Goal: Task Accomplishment & Management: Use online tool/utility

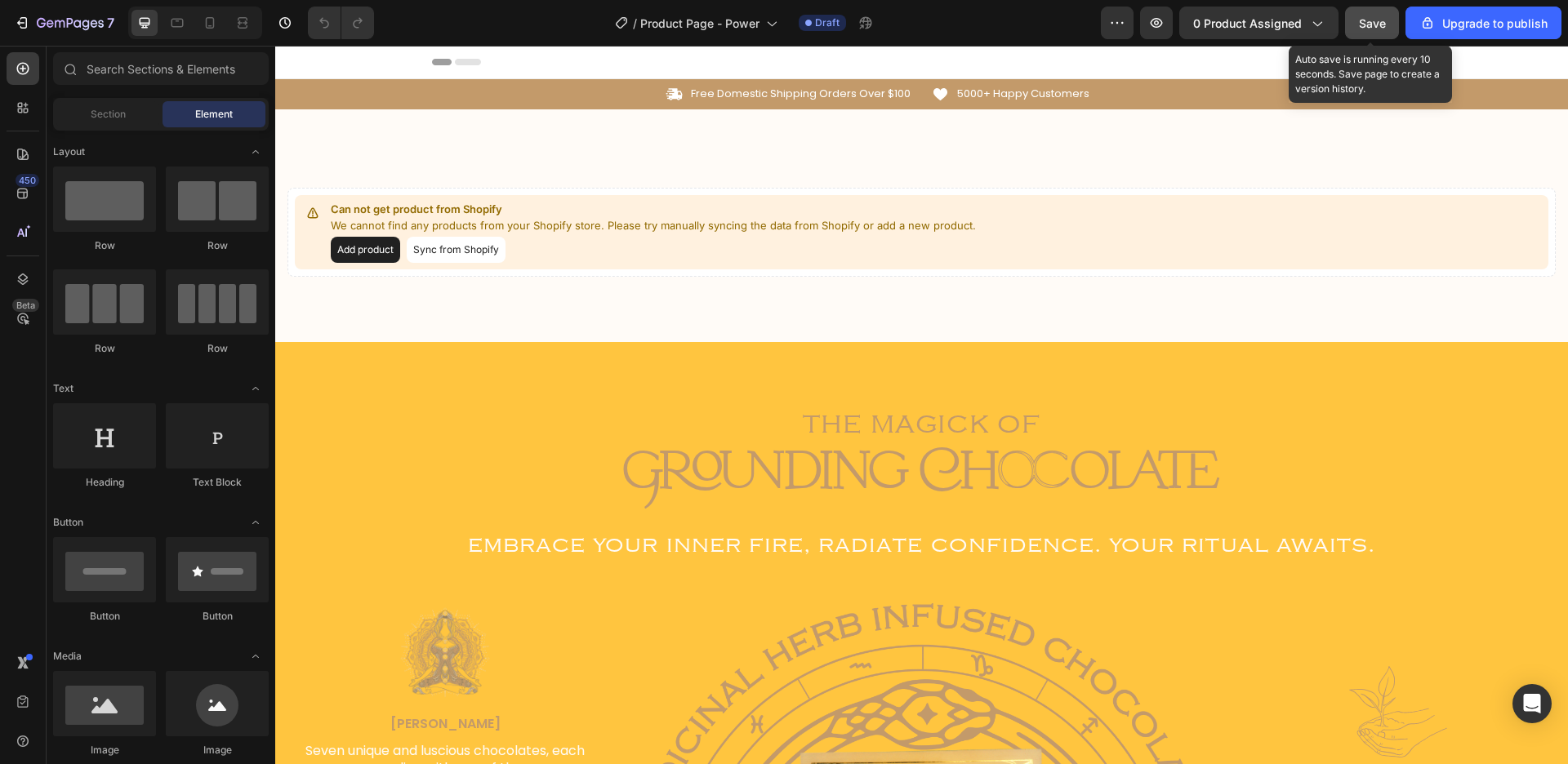
click at [1371, 25] on span "Save" at bounding box center [1372, 23] width 27 height 14
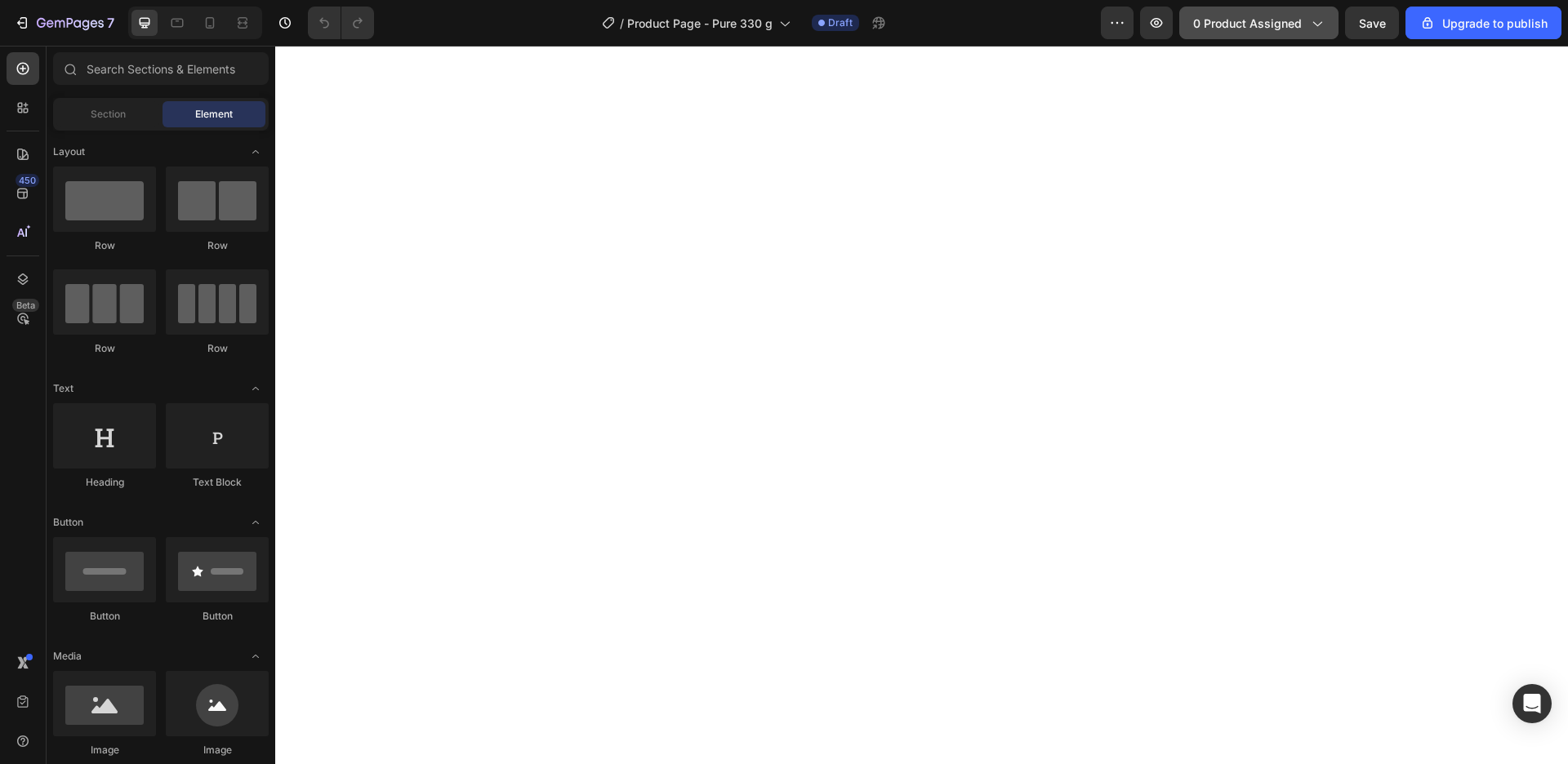
click at [1276, 13] on button "0 product assigned" at bounding box center [1259, 22] width 159 height 32
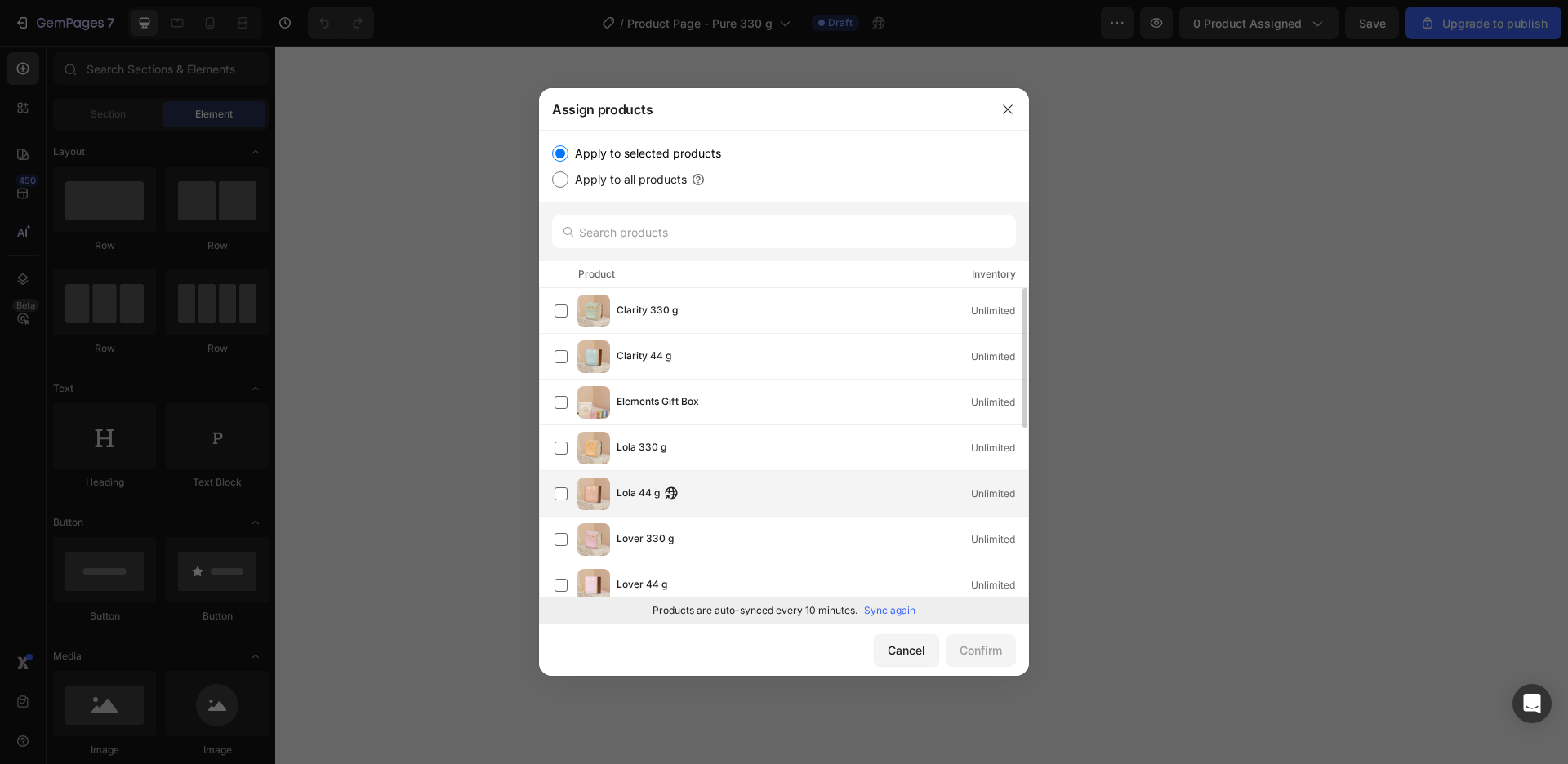
scroll to position [186, 0]
click at [795, 503] on div "Pure 330 g Unlimited" at bounding box center [791, 490] width 473 height 32
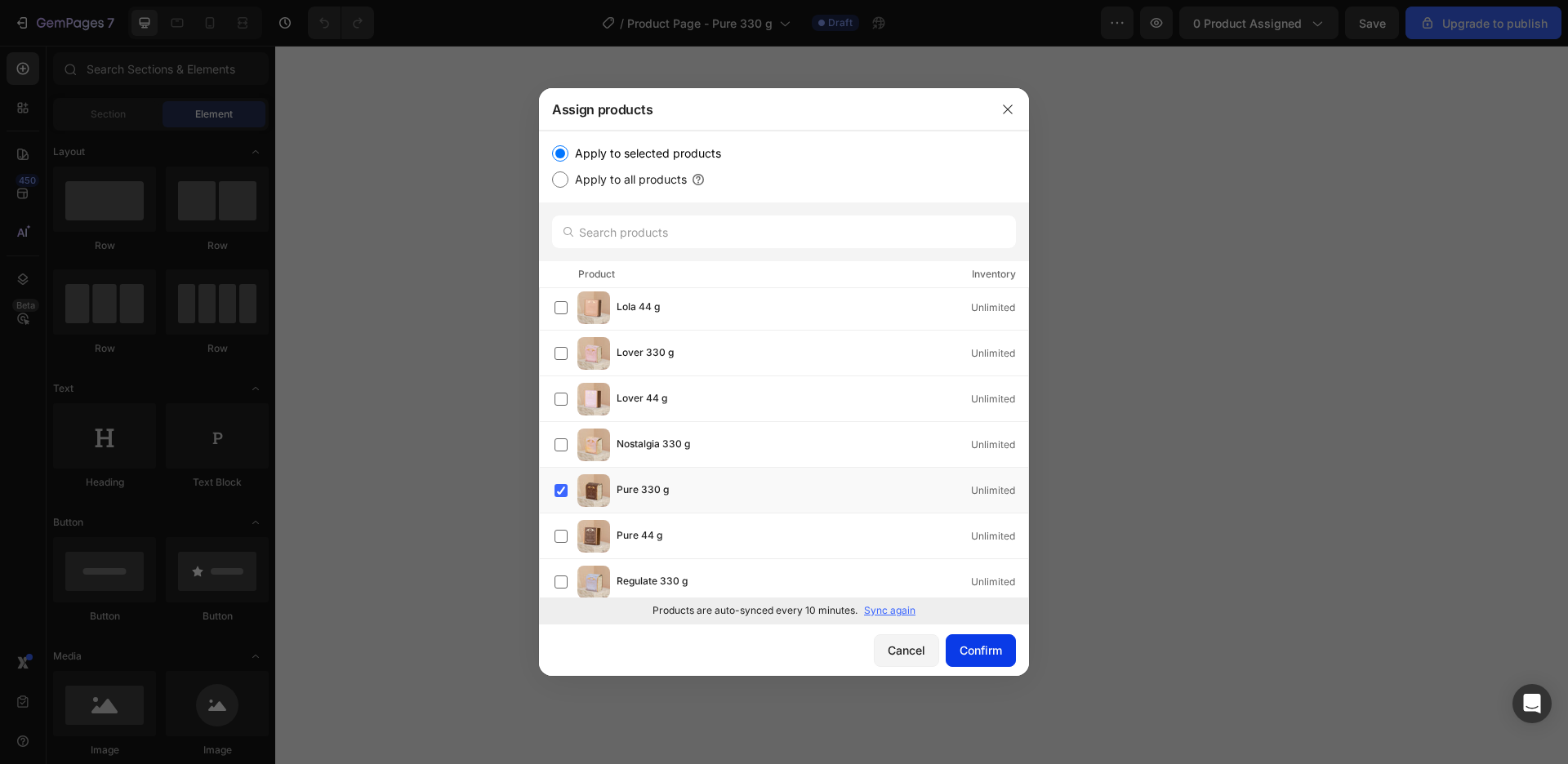
click at [970, 647] on div "Confirm" at bounding box center [980, 650] width 42 height 17
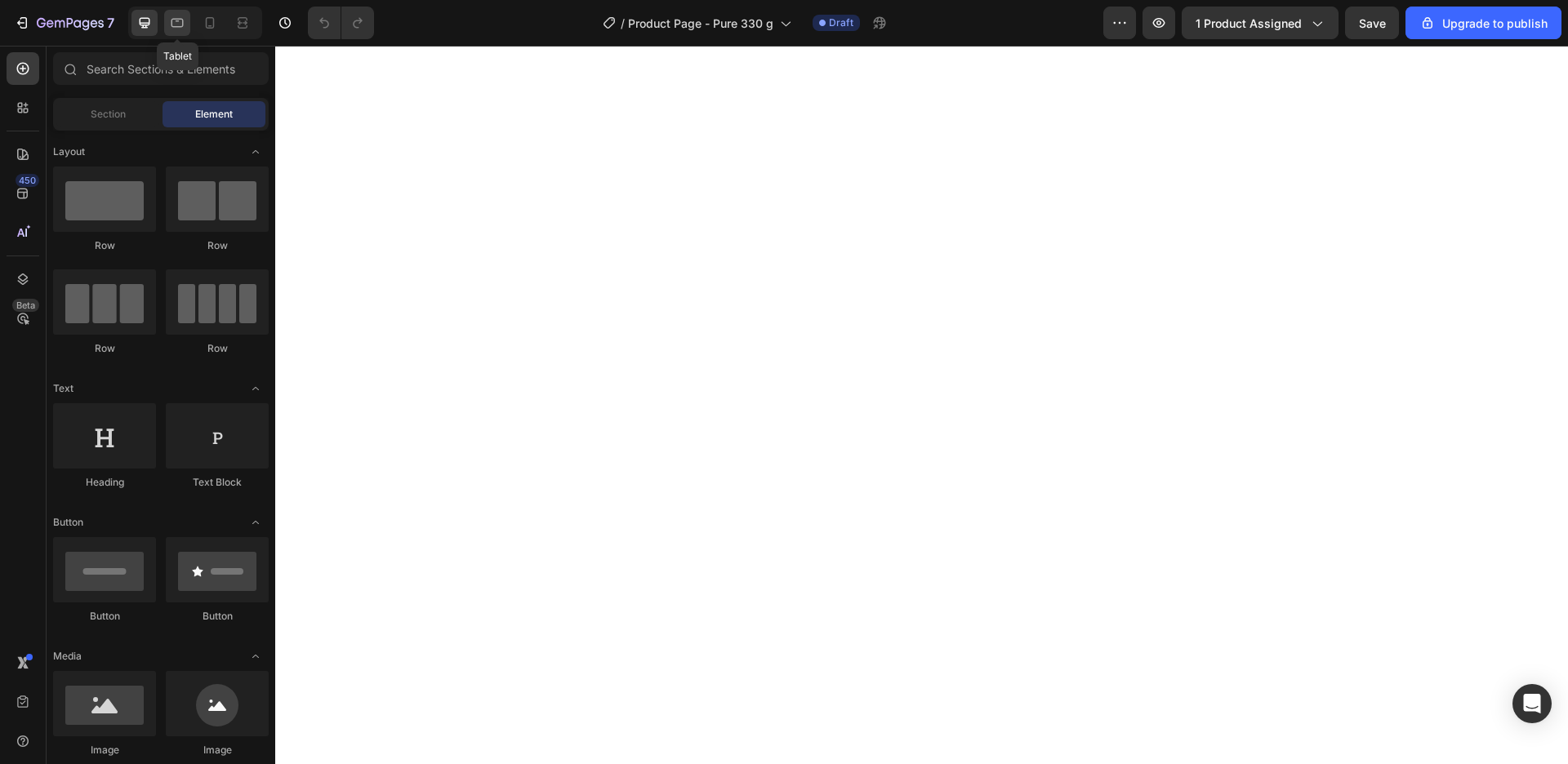
click at [179, 27] on icon at bounding box center [177, 23] width 12 height 9
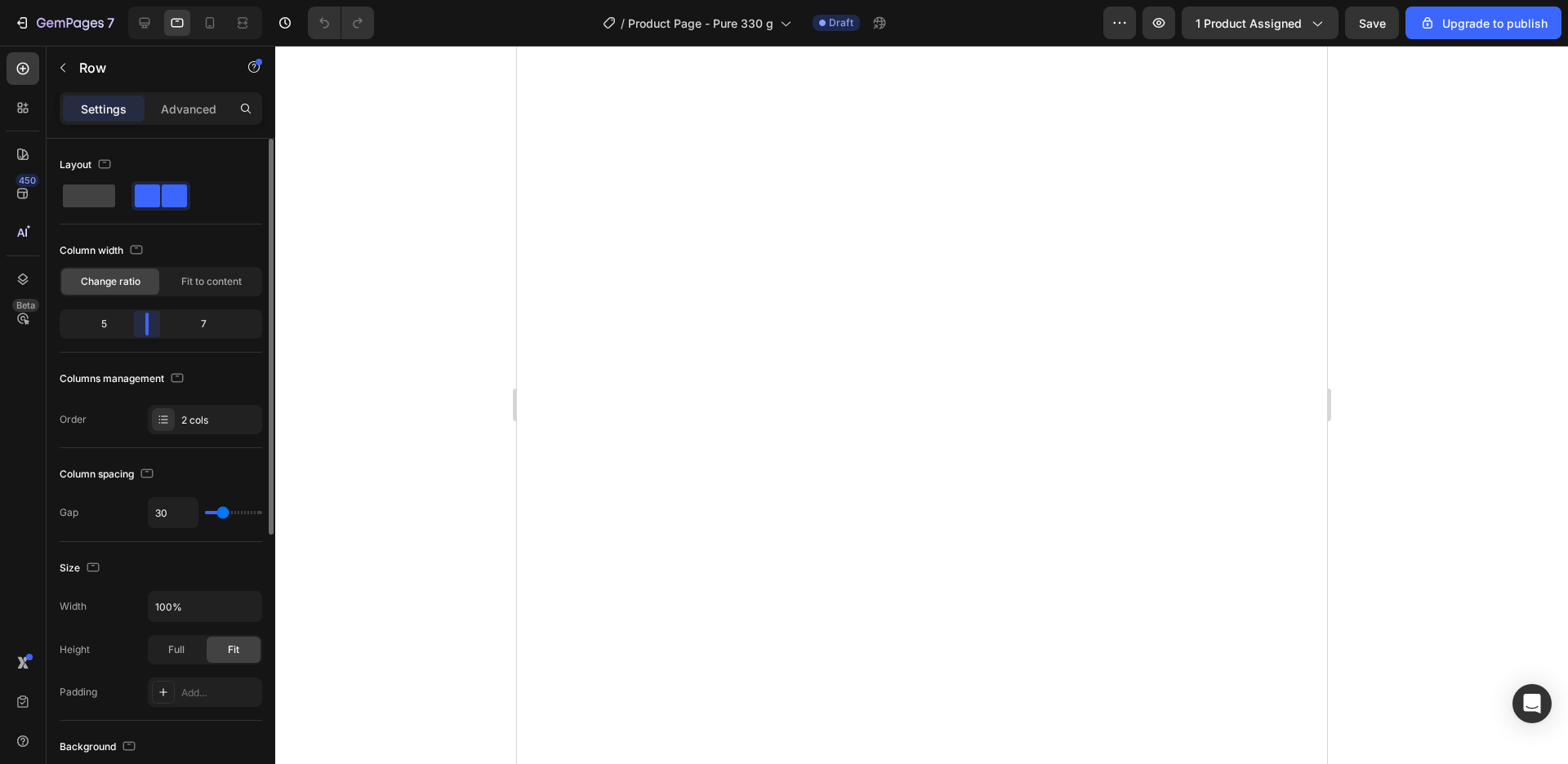
drag, startPoint x: 163, startPoint y: 326, endPoint x: 140, endPoint y: 323, distance: 23.2
click at [140, 323] on div "Layout Column width Change ratio Fit to content 5 7 Columns management Order 2 …" at bounding box center [160, 474] width 228 height 672
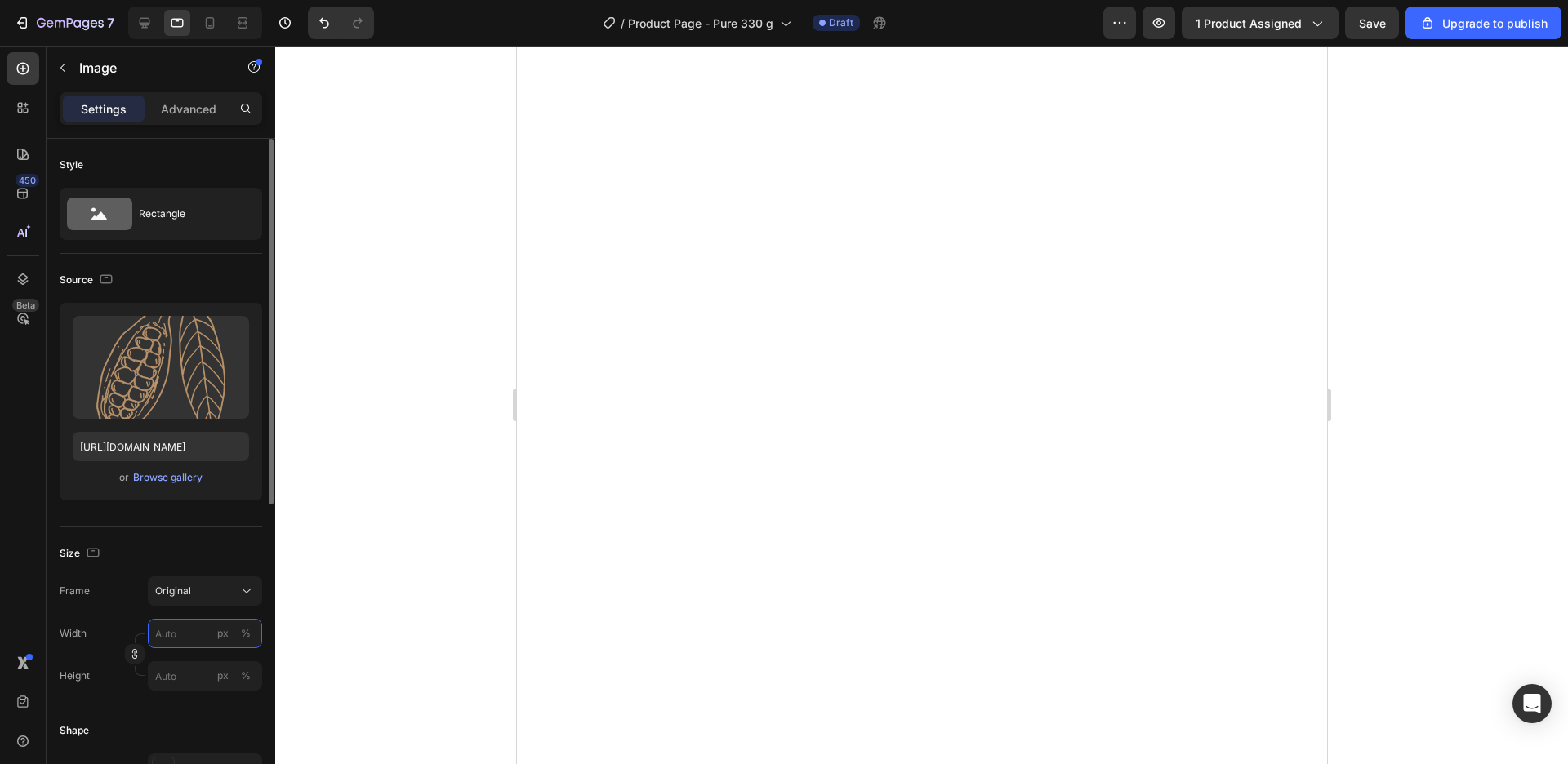
click at [209, 629] on input "px %" at bounding box center [205, 633] width 115 height 29
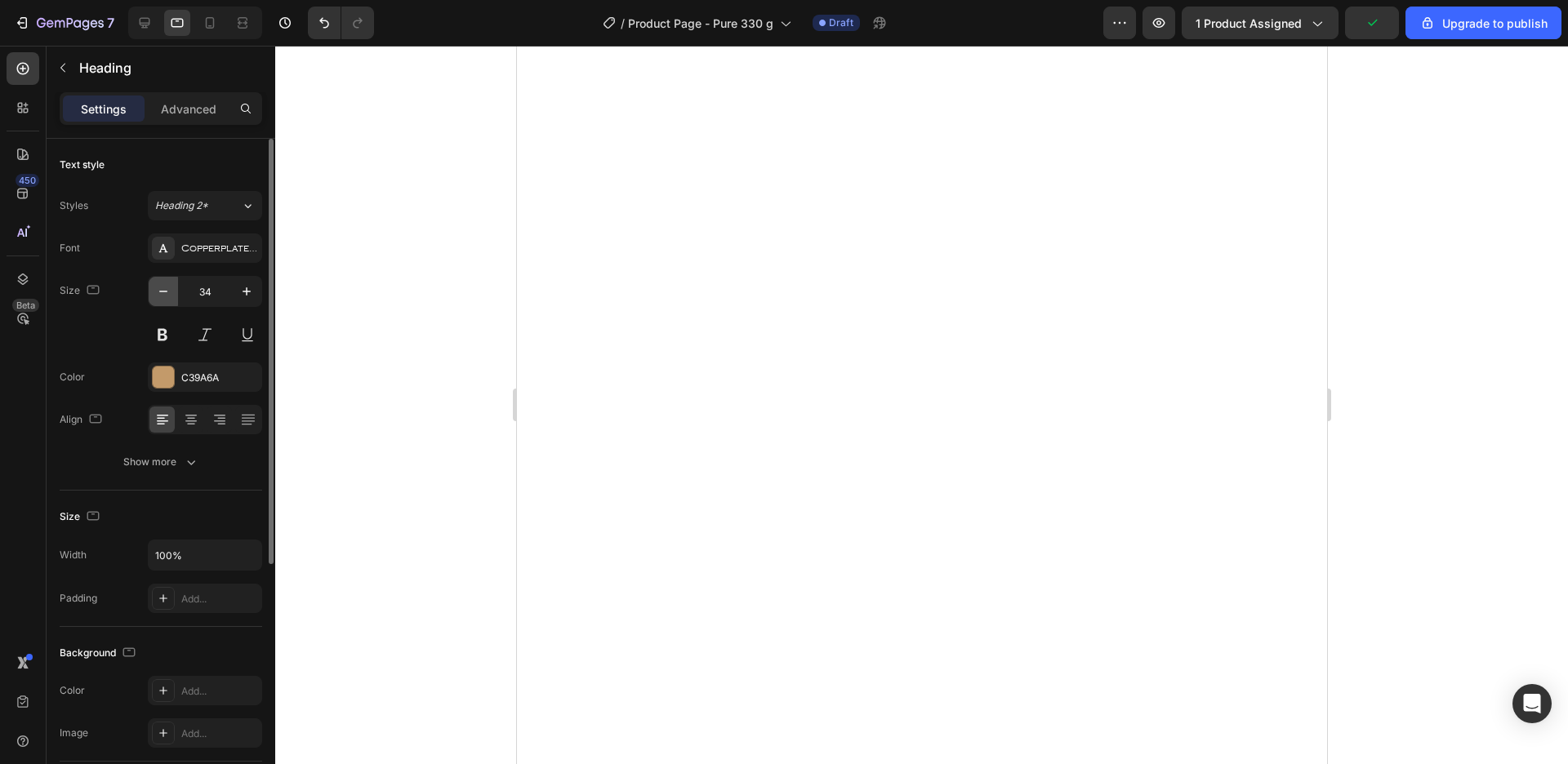
click at [159, 302] on button "button" at bounding box center [163, 291] width 29 height 29
click at [157, 305] on button "button" at bounding box center [163, 291] width 29 height 29
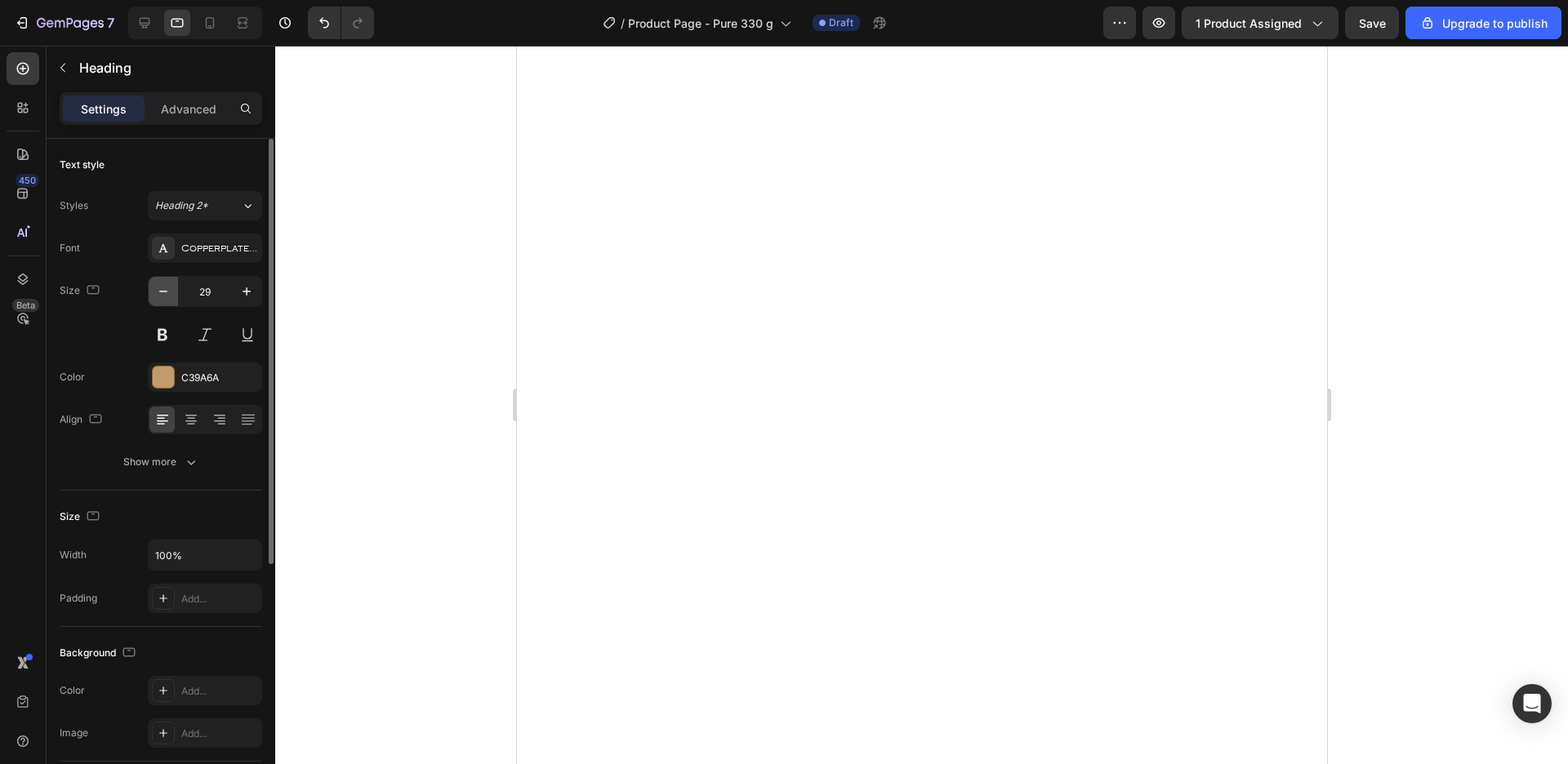
click at [157, 305] on button "button" at bounding box center [163, 291] width 29 height 29
click at [154, 311] on div "28" at bounding box center [205, 312] width 115 height 73
click at [161, 297] on icon "button" at bounding box center [164, 291] width 17 height 17
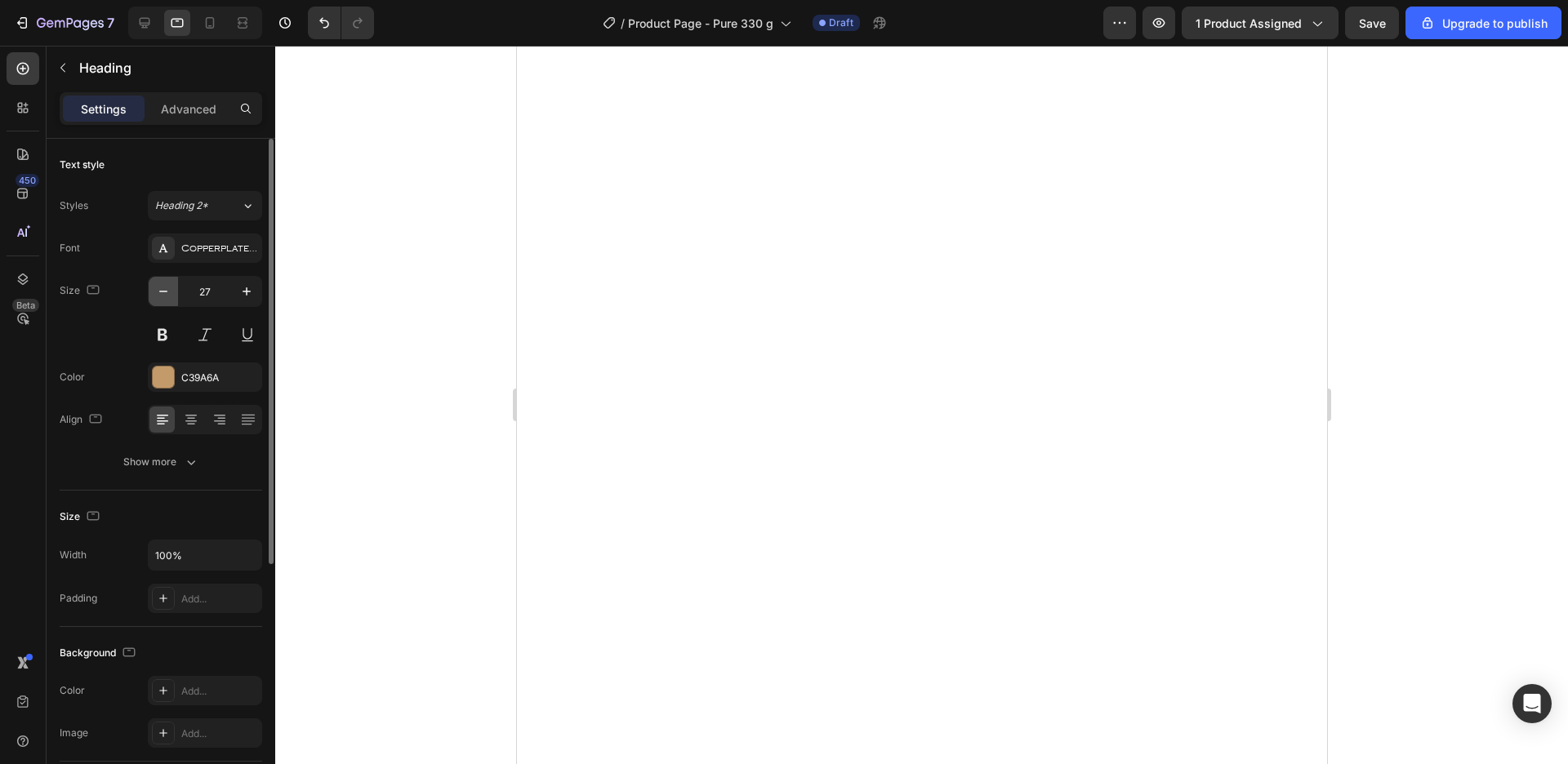
click at [162, 298] on icon "button" at bounding box center [164, 291] width 17 height 17
click at [163, 299] on icon "button" at bounding box center [164, 291] width 17 height 17
type input "24"
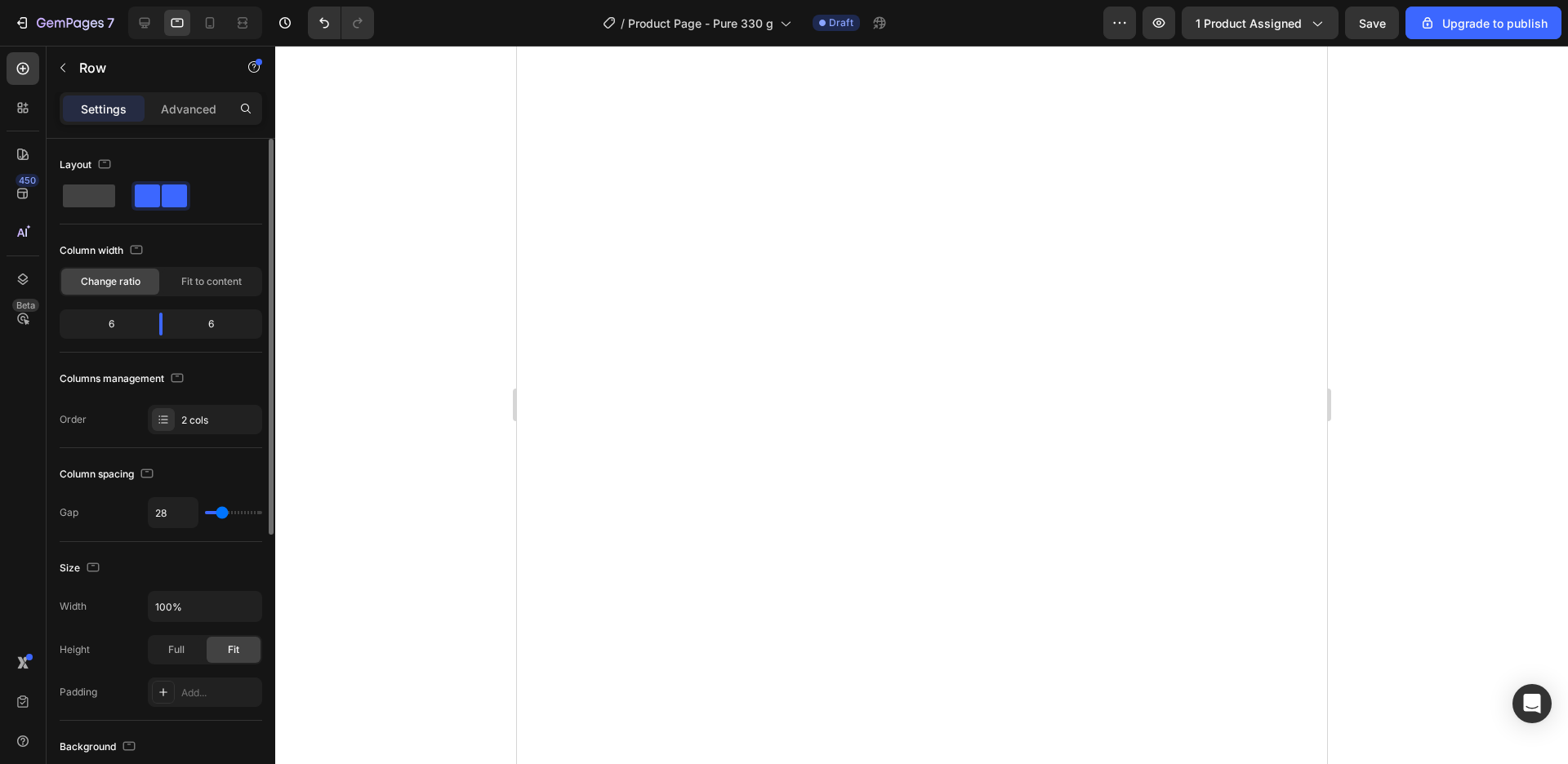
click at [1419, 422] on div at bounding box center [921, 404] width 1293 height 718
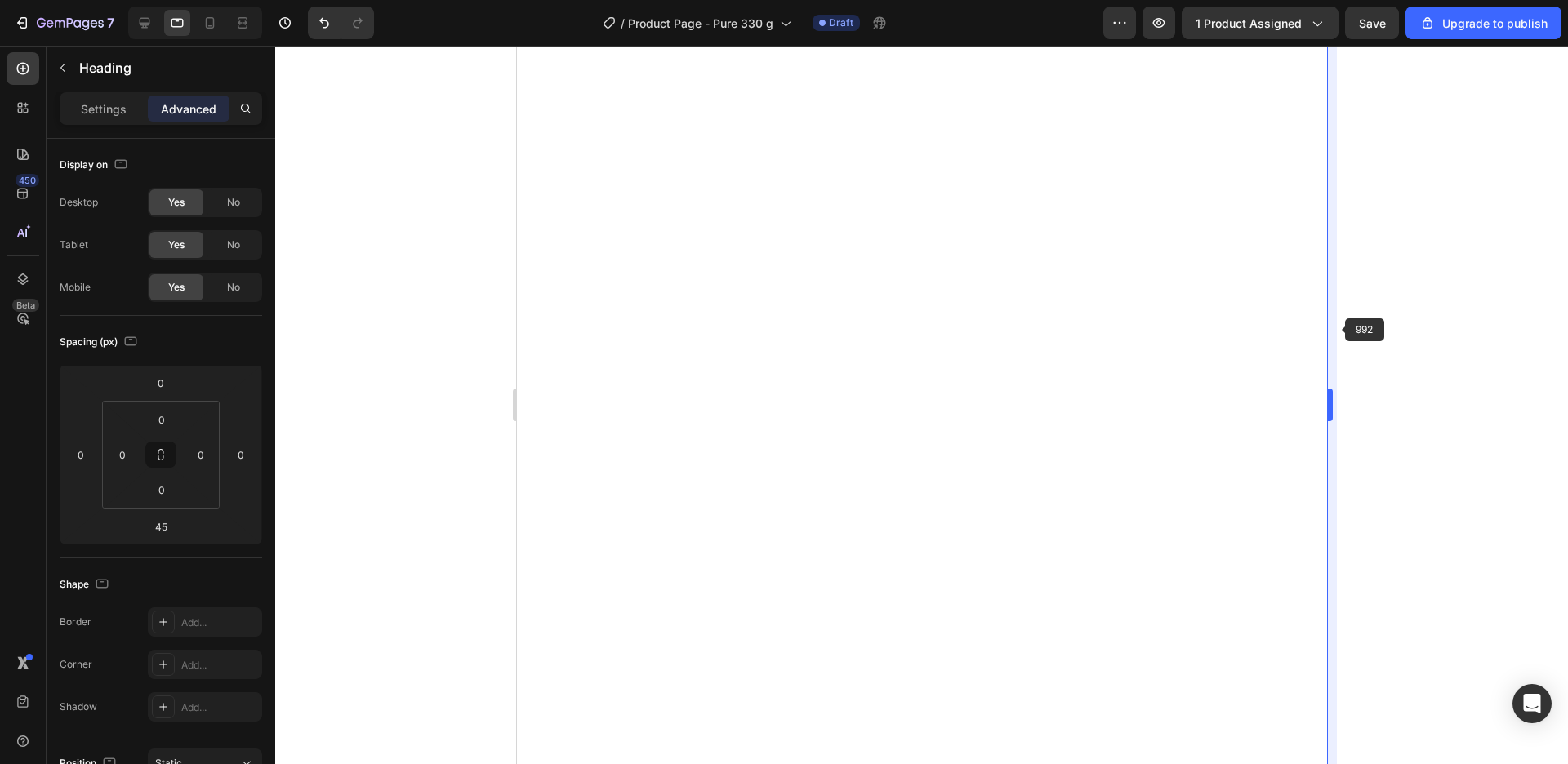
click at [1329, 0] on body "7 / Product Page - Pure 330 g Draft Preview 1 product assigned Save Upgrade to …" at bounding box center [784, 0] width 1568 height 0
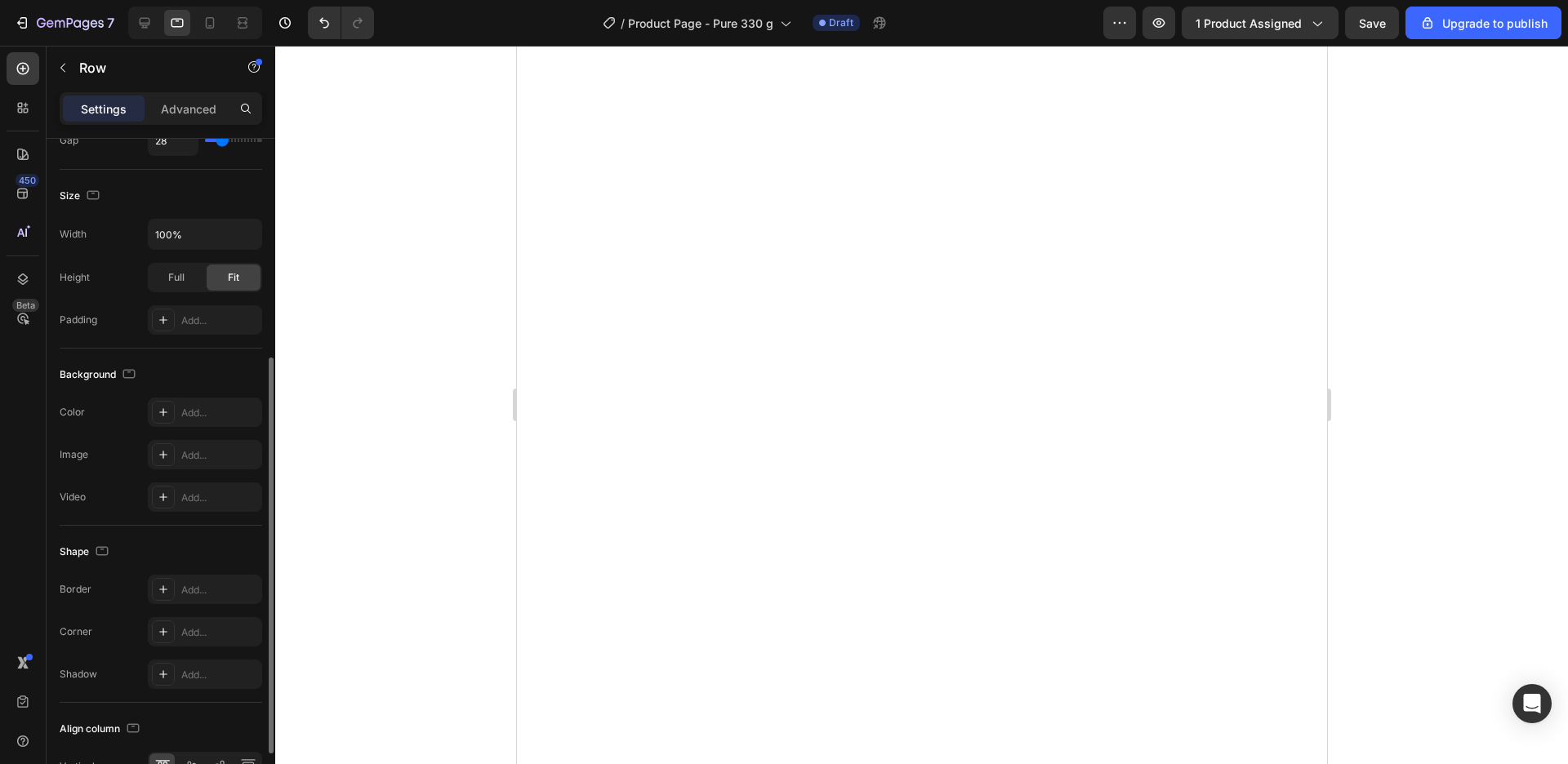
scroll to position [468, 0]
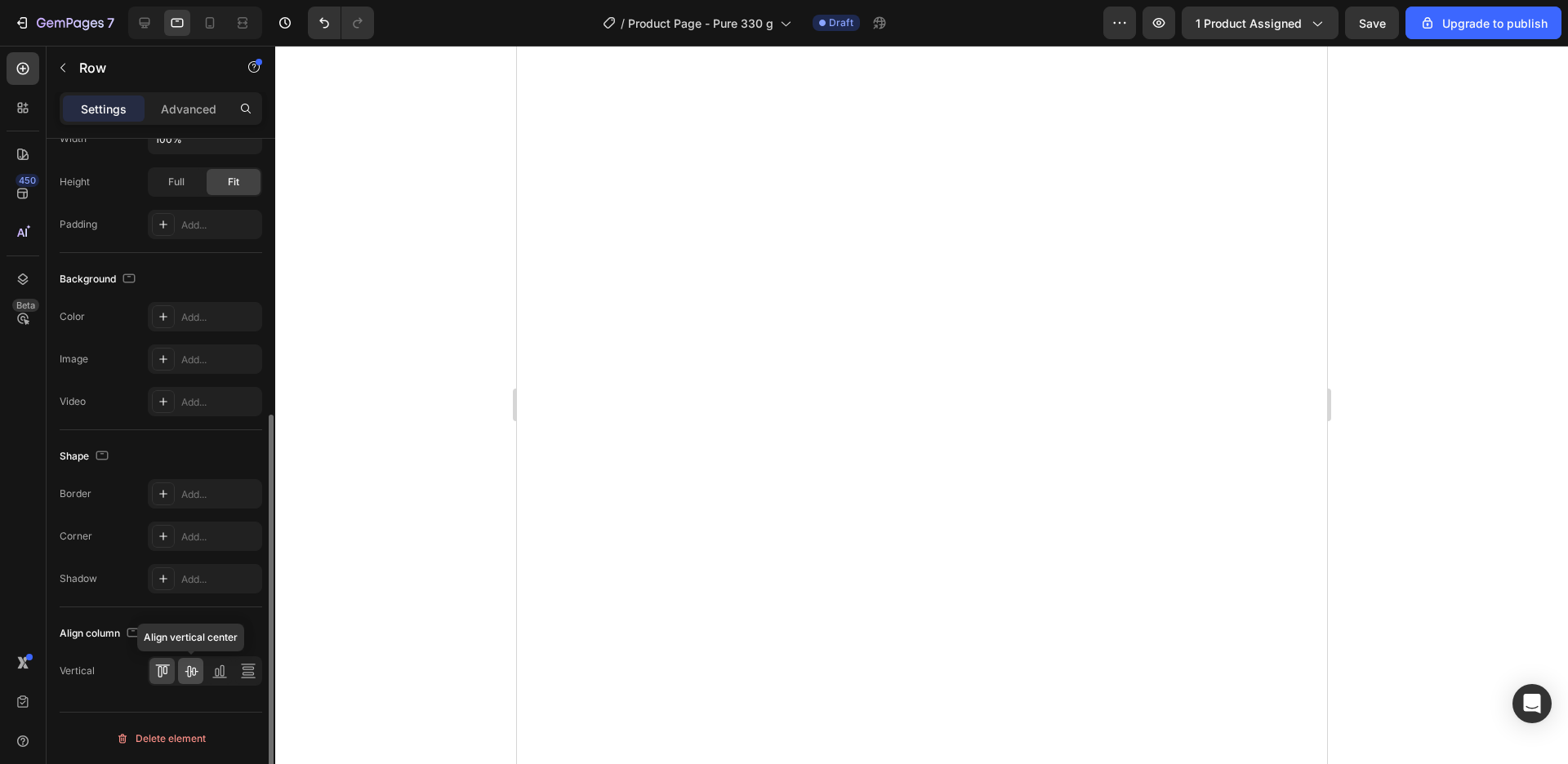
click at [198, 672] on icon at bounding box center [191, 671] width 17 height 17
click at [217, 677] on icon at bounding box center [220, 671] width 17 height 17
click at [247, 673] on icon at bounding box center [248, 671] width 17 height 17
click at [162, 672] on icon at bounding box center [159, 672] width 4 height 12
click at [172, 669] on div at bounding box center [162, 671] width 25 height 26
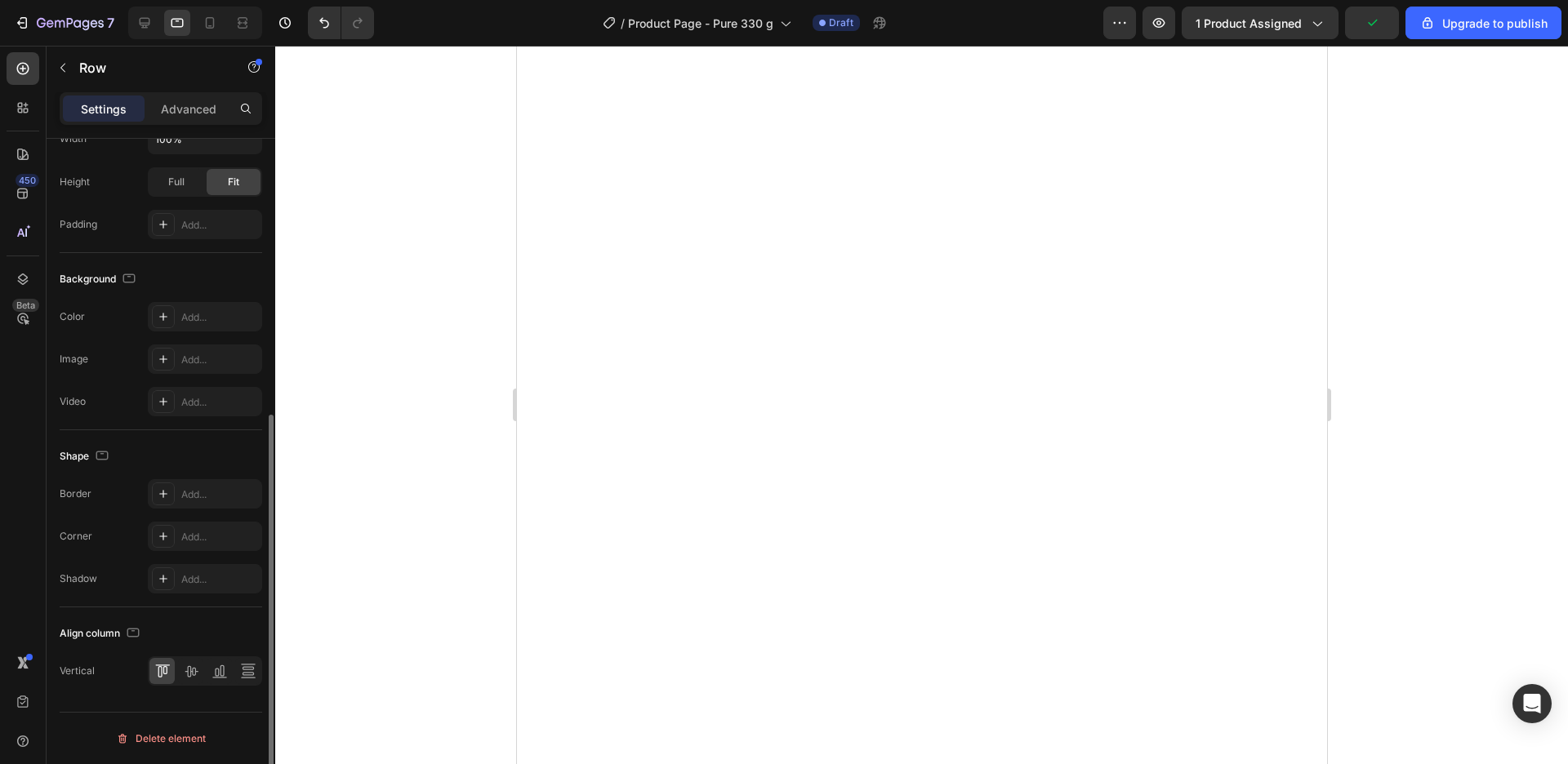
click at [174, 671] on div at bounding box center [205, 671] width 115 height 29
click at [186, 669] on icon at bounding box center [191, 671] width 17 height 17
click at [1506, 417] on div at bounding box center [921, 404] width 1293 height 718
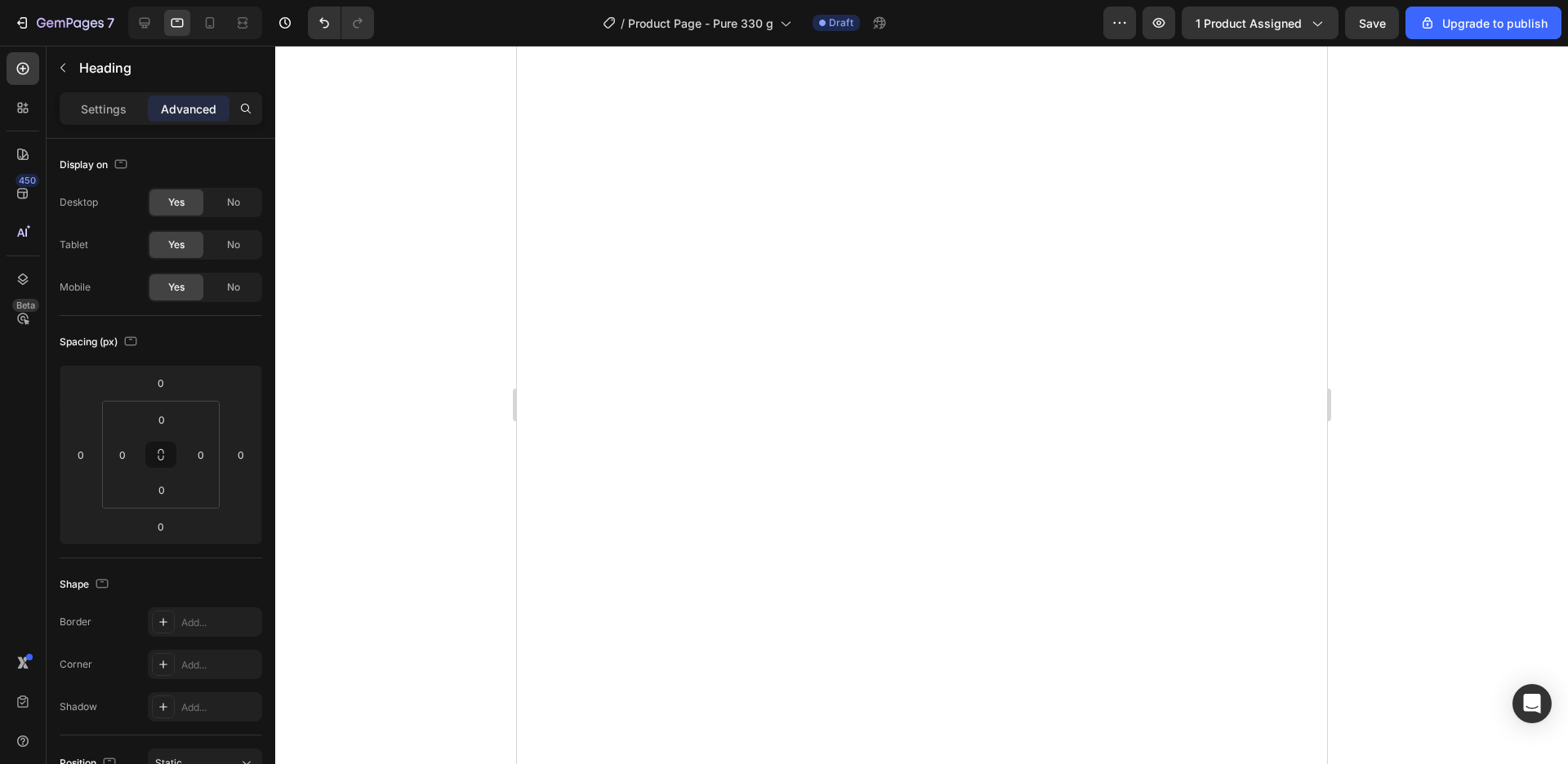
click at [1406, 218] on div at bounding box center [921, 404] width 1293 height 718
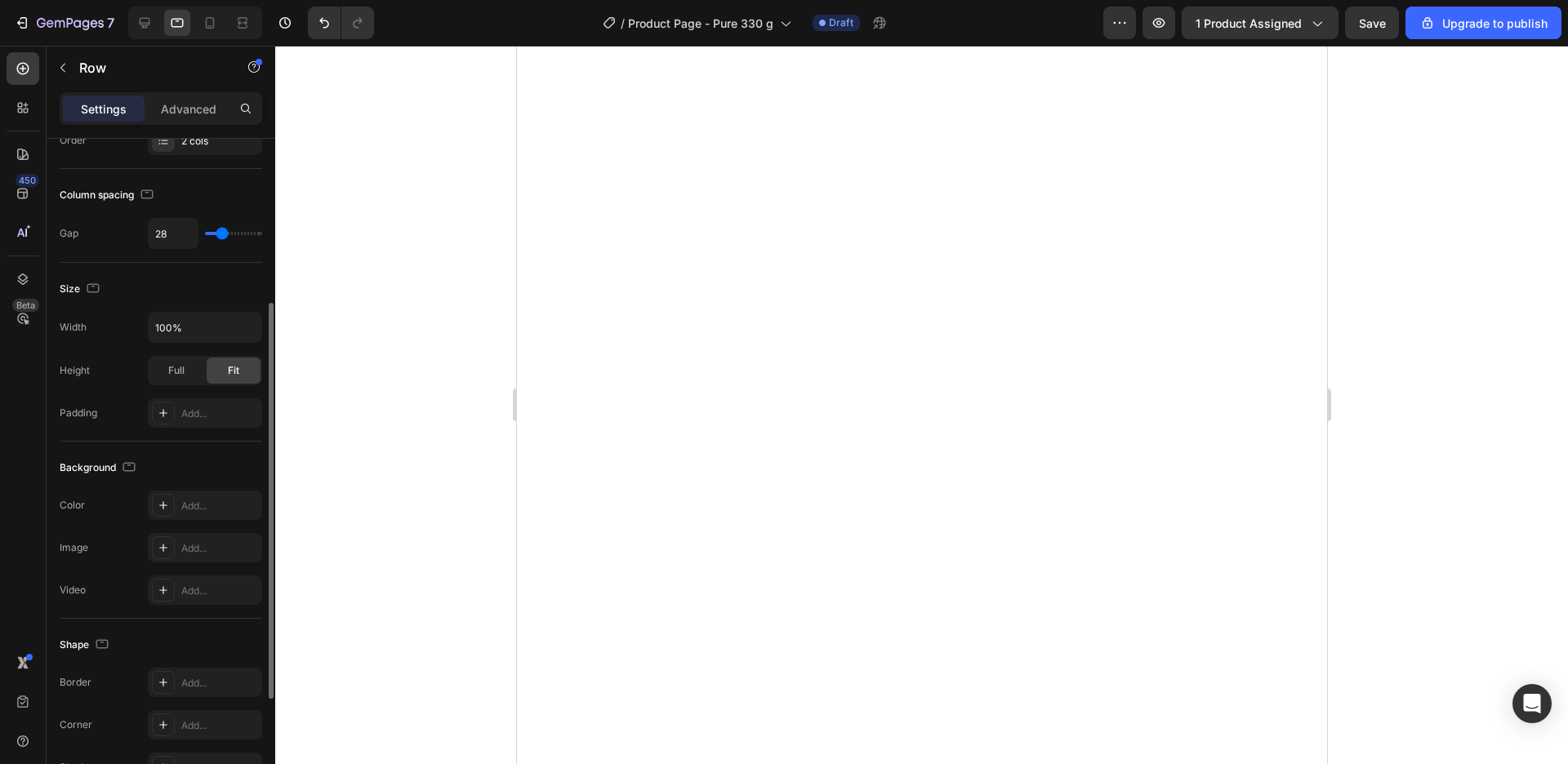
scroll to position [372, 0]
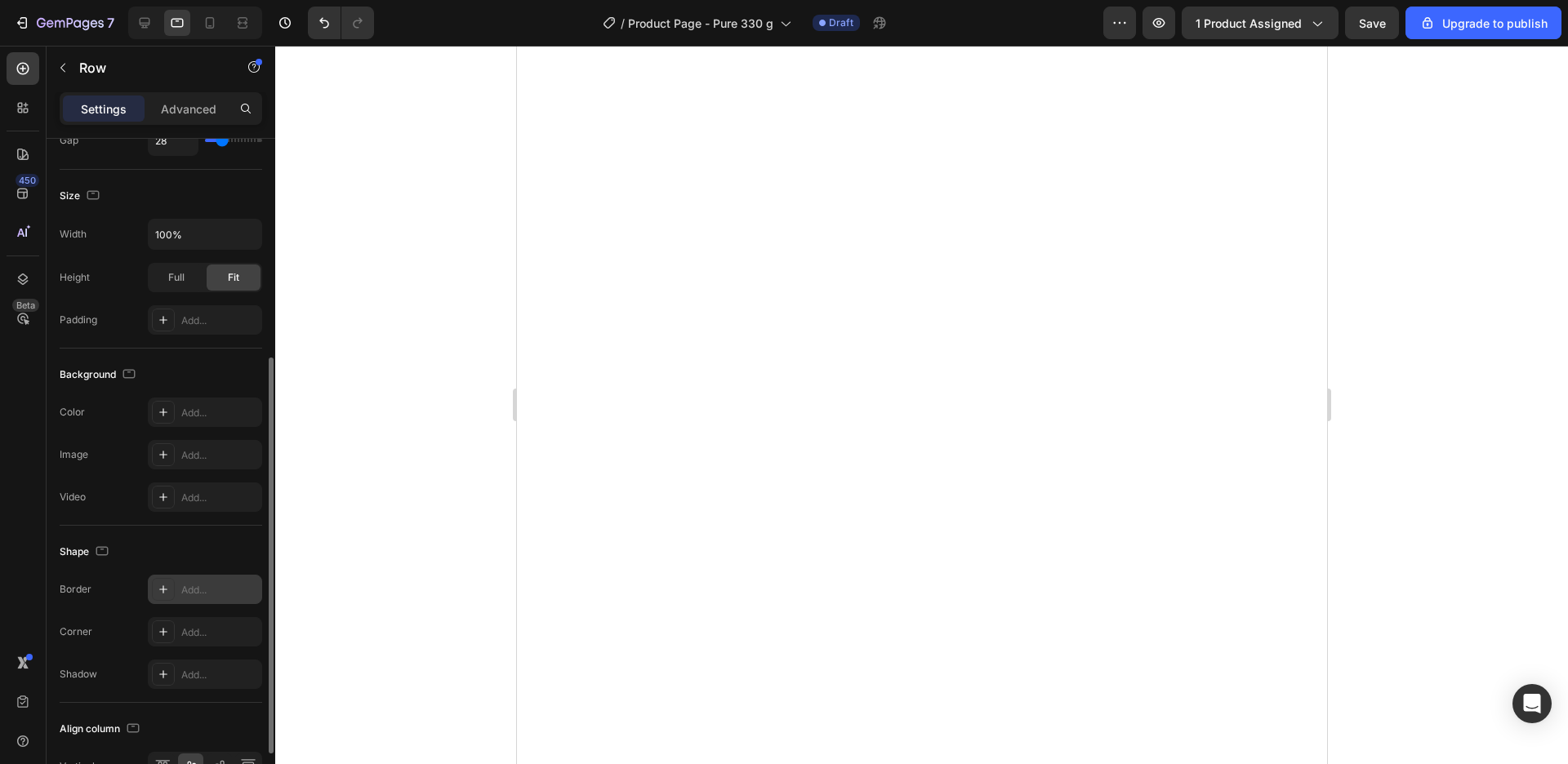
click at [209, 600] on div "Add..." at bounding box center [205, 589] width 115 height 29
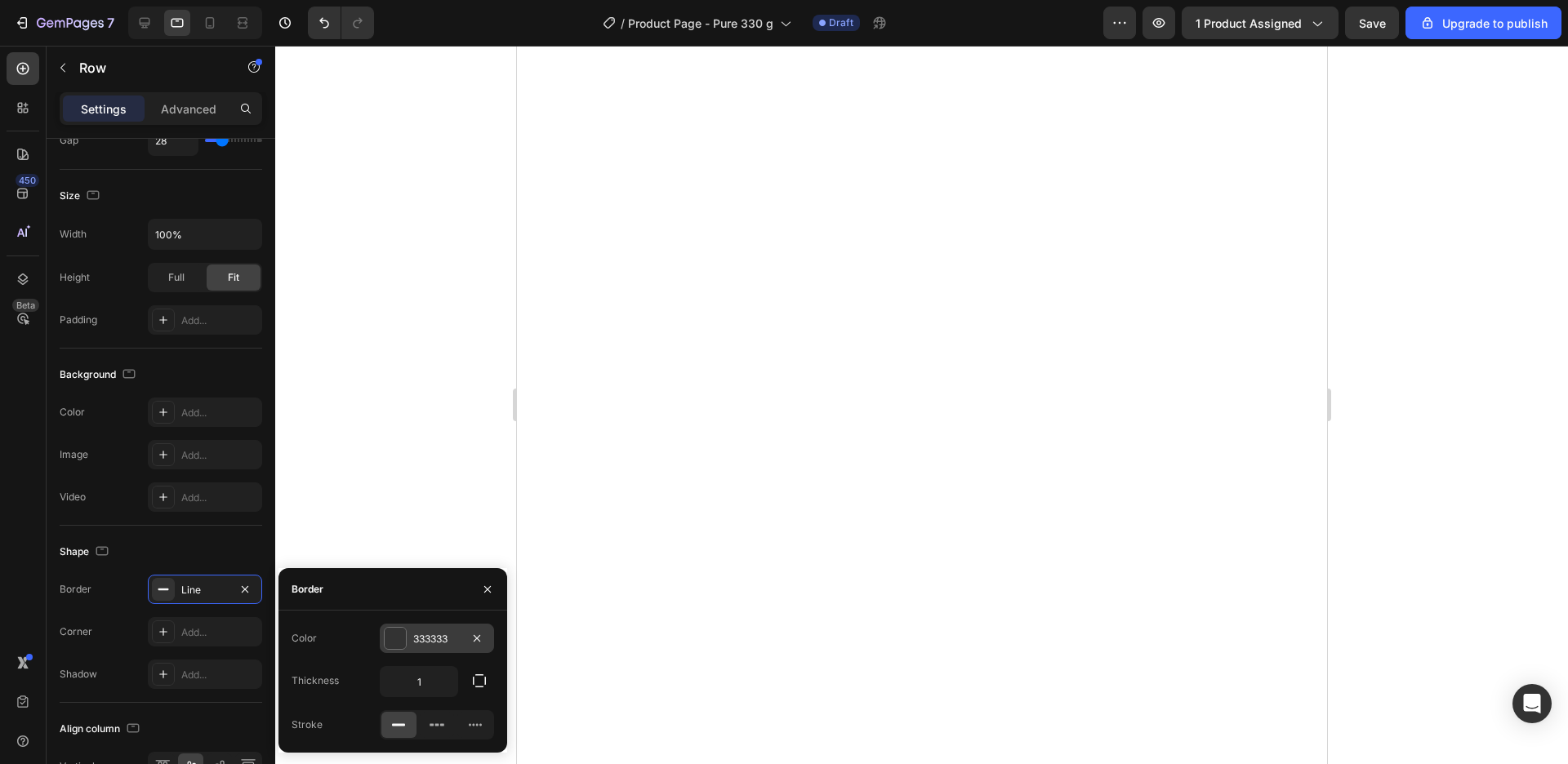
click at [448, 635] on div "333333" at bounding box center [437, 639] width 47 height 15
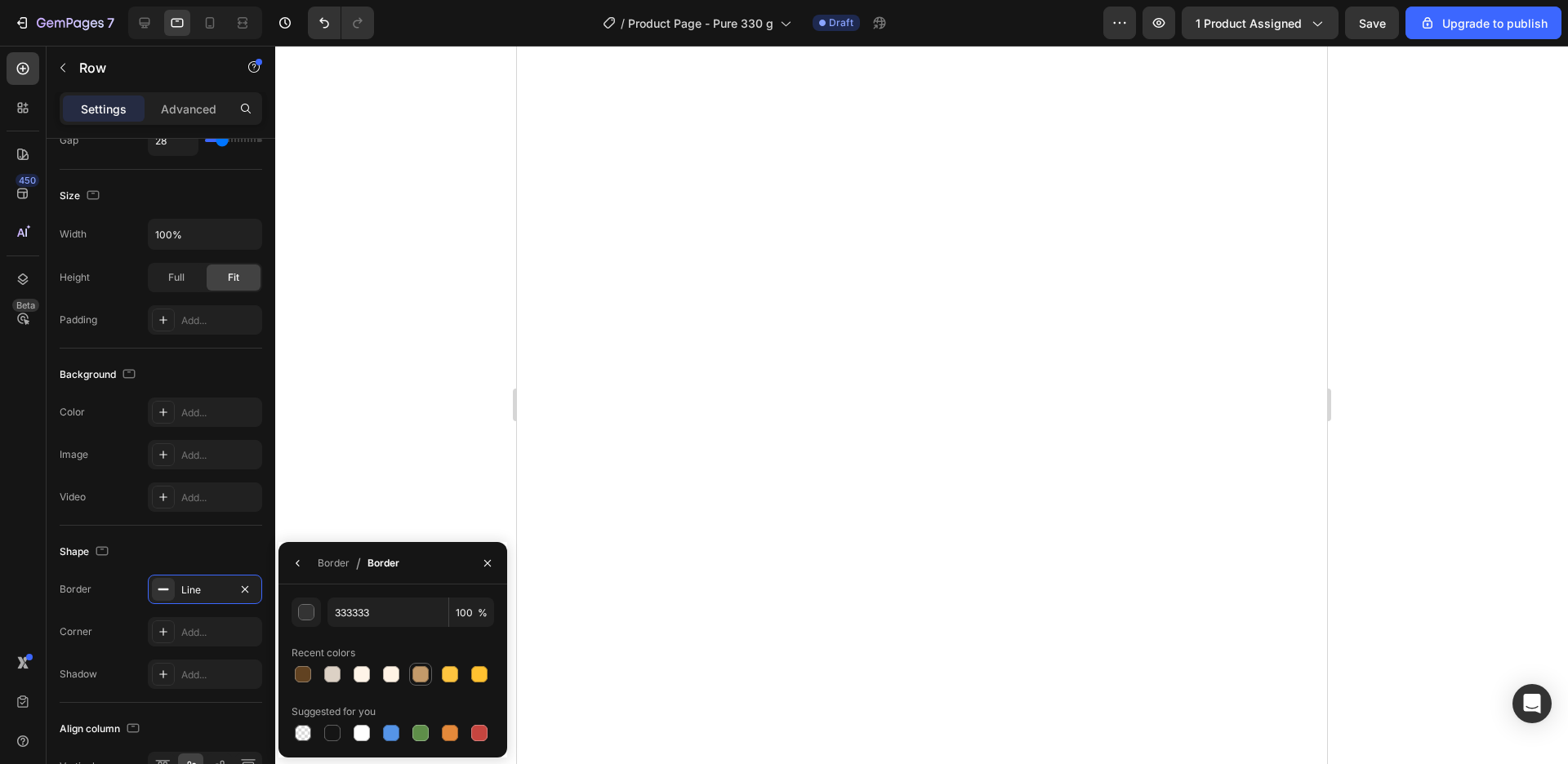
click at [417, 678] on div at bounding box center [421, 674] width 17 height 17
type input "C39A6A"
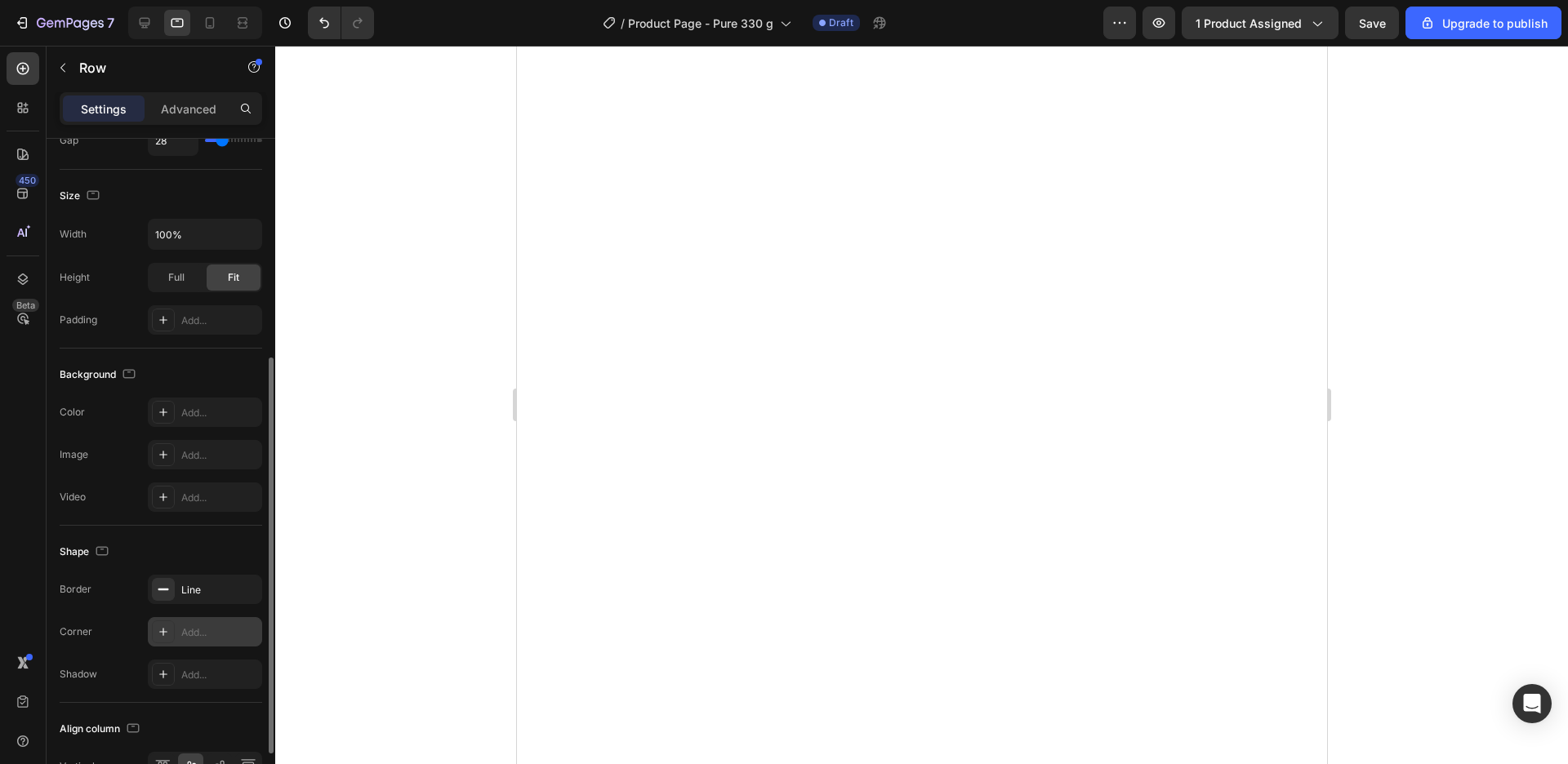
click at [196, 633] on div "Add..." at bounding box center [219, 633] width 76 height 15
click at [1461, 424] on div at bounding box center [921, 404] width 1293 height 718
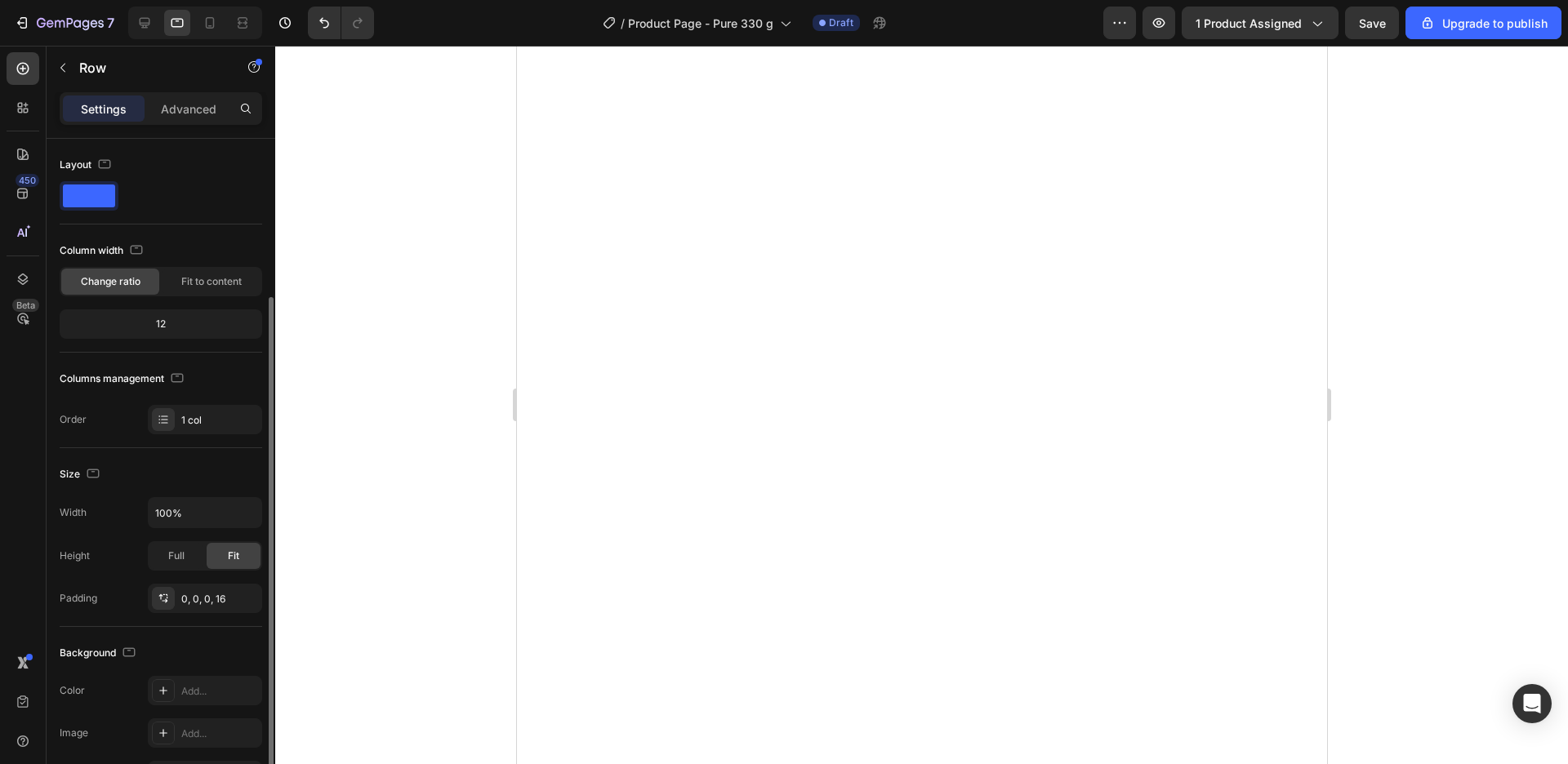
scroll to position [93, 0]
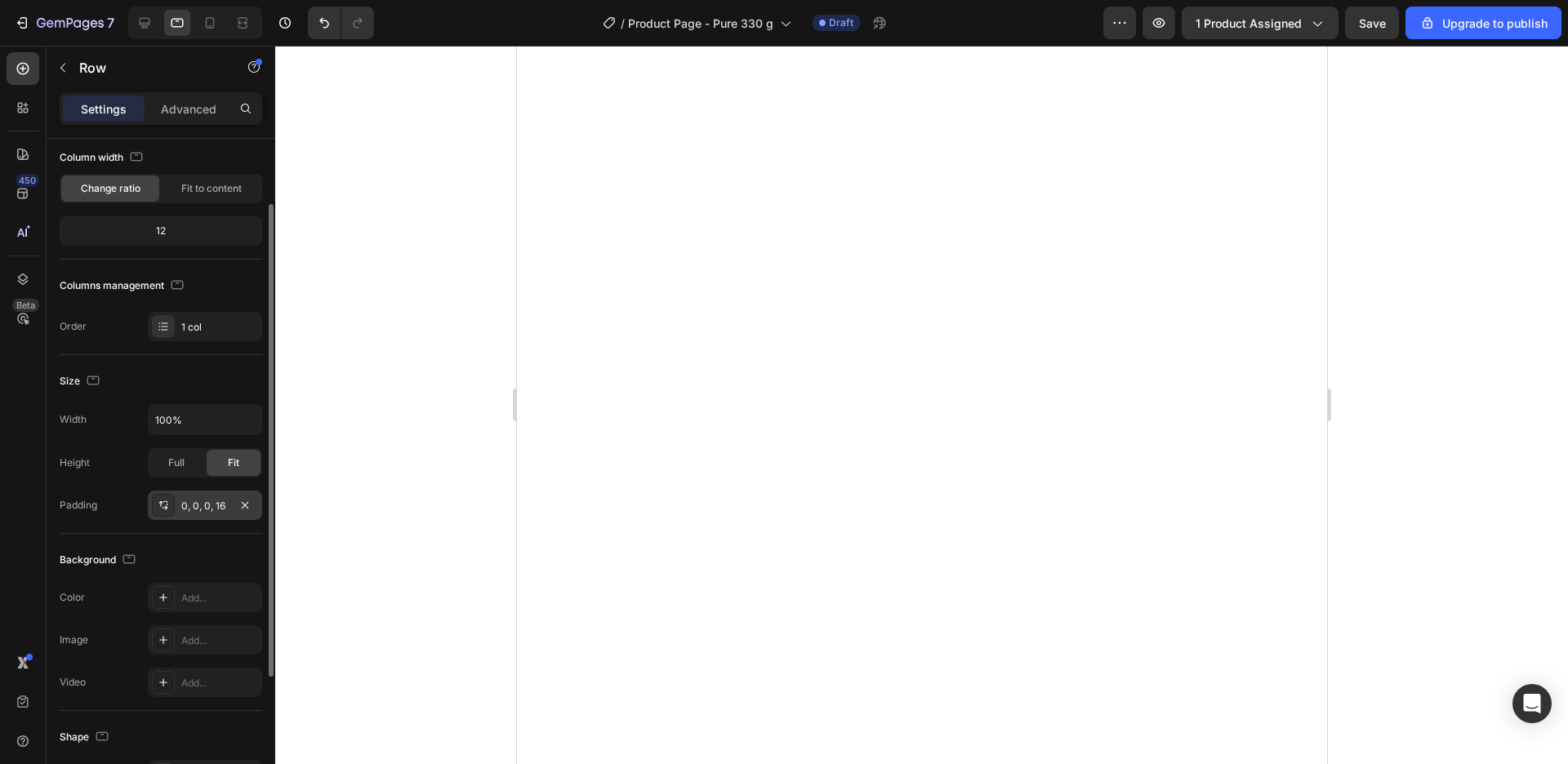
click at [207, 502] on div "0, 0, 0, 16" at bounding box center [204, 507] width 47 height 15
click at [422, 447] on div at bounding box center [921, 404] width 1293 height 718
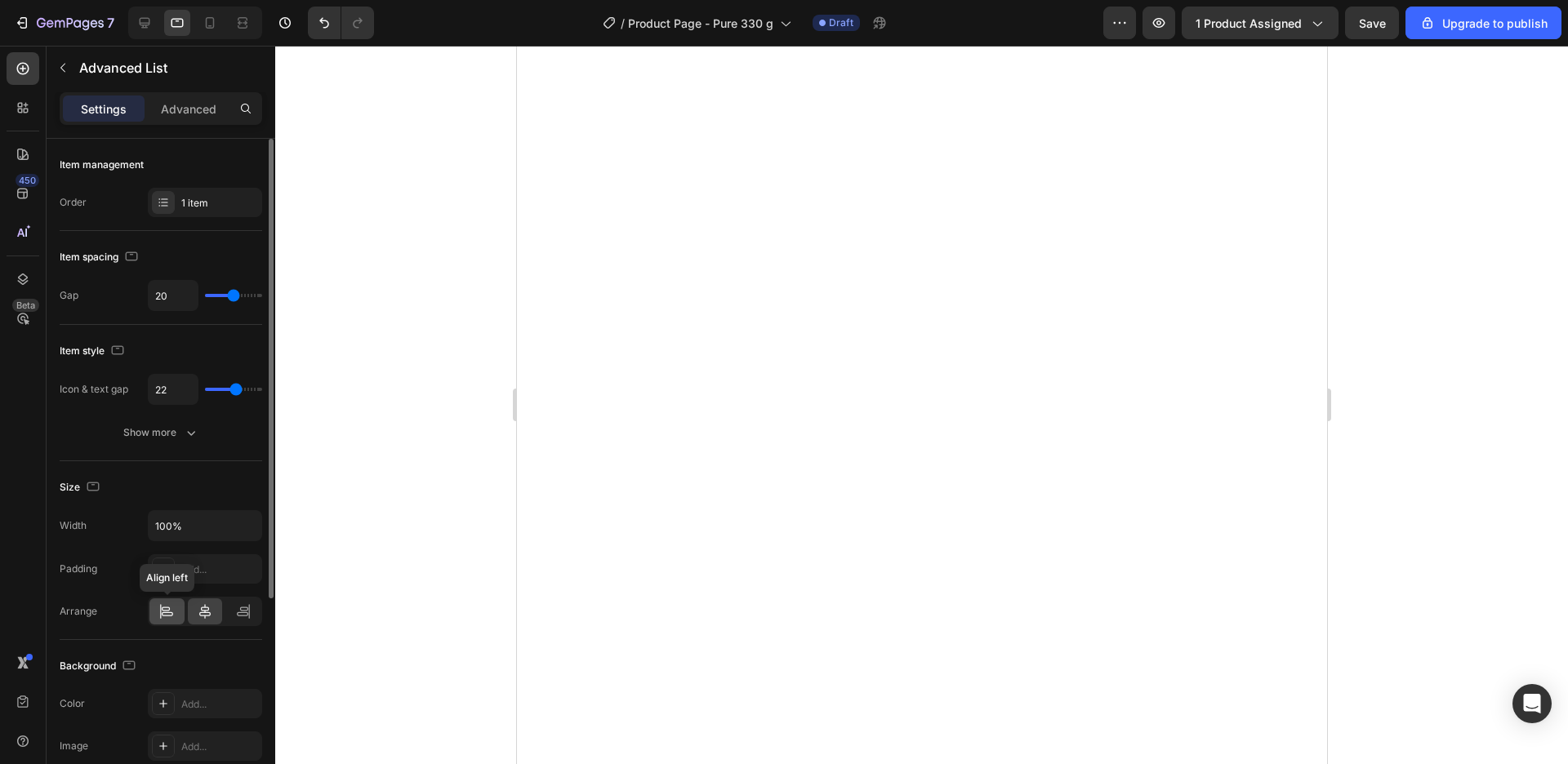
click at [164, 623] on div at bounding box center [167, 611] width 35 height 26
click at [165, 615] on icon at bounding box center [167, 612] width 17 height 17
click at [191, 621] on div at bounding box center [205, 611] width 35 height 26
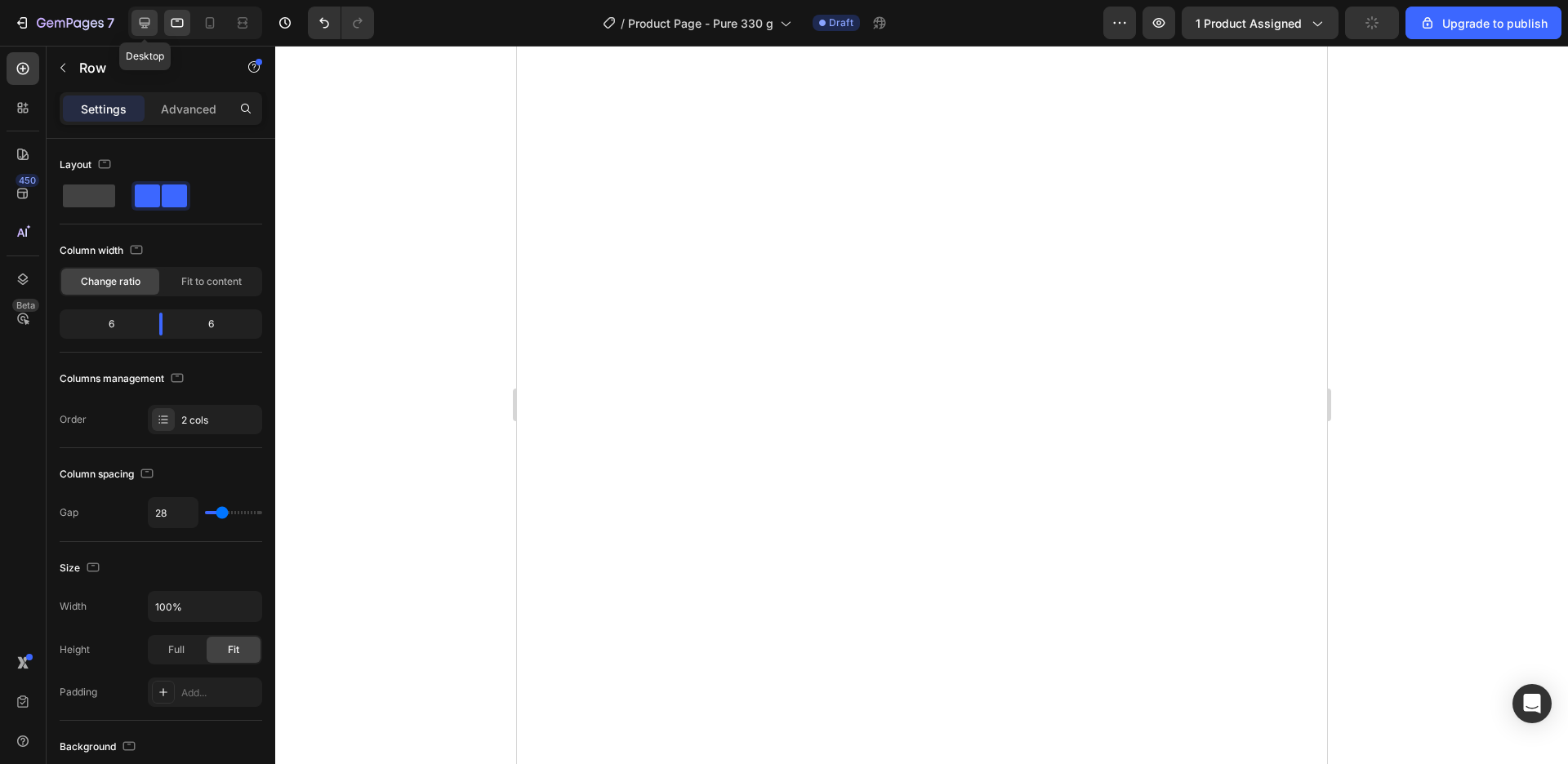
click at [149, 22] on icon at bounding box center [145, 23] width 11 height 11
type input "1200"
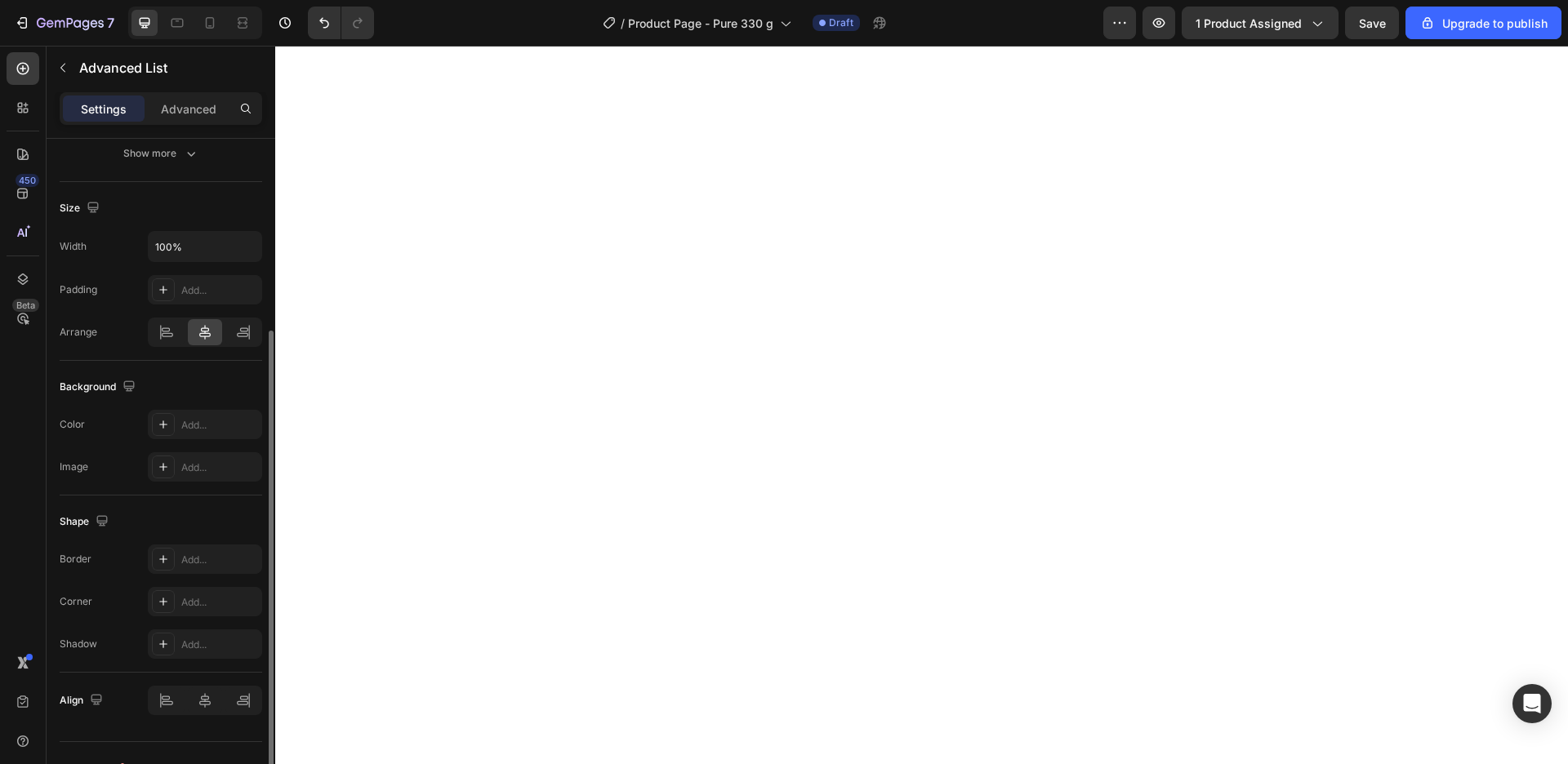
scroll to position [309, 0]
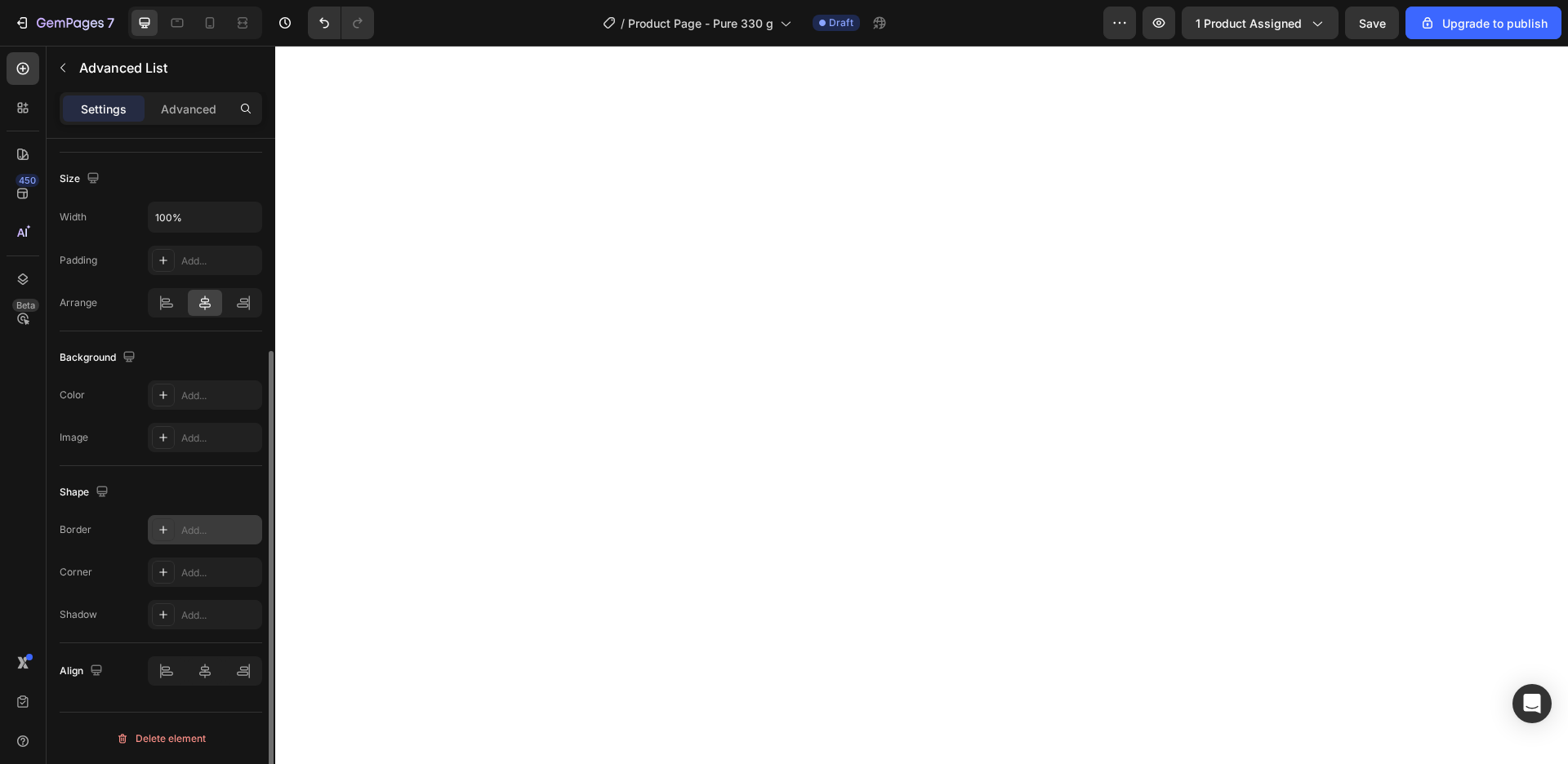
click at [188, 536] on div "Add..." at bounding box center [219, 531] width 76 height 15
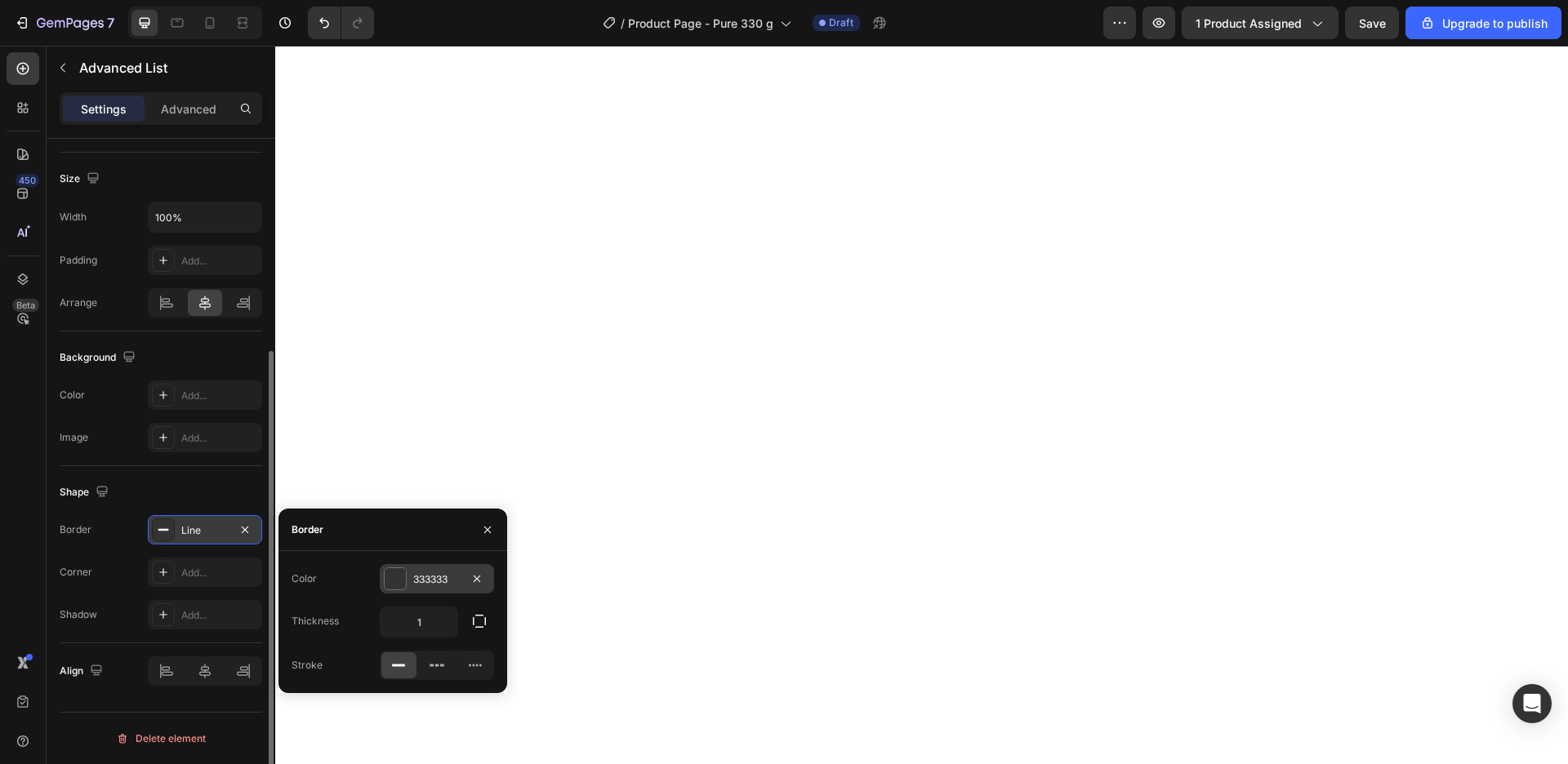
click at [418, 583] on div "333333" at bounding box center [437, 580] width 47 height 15
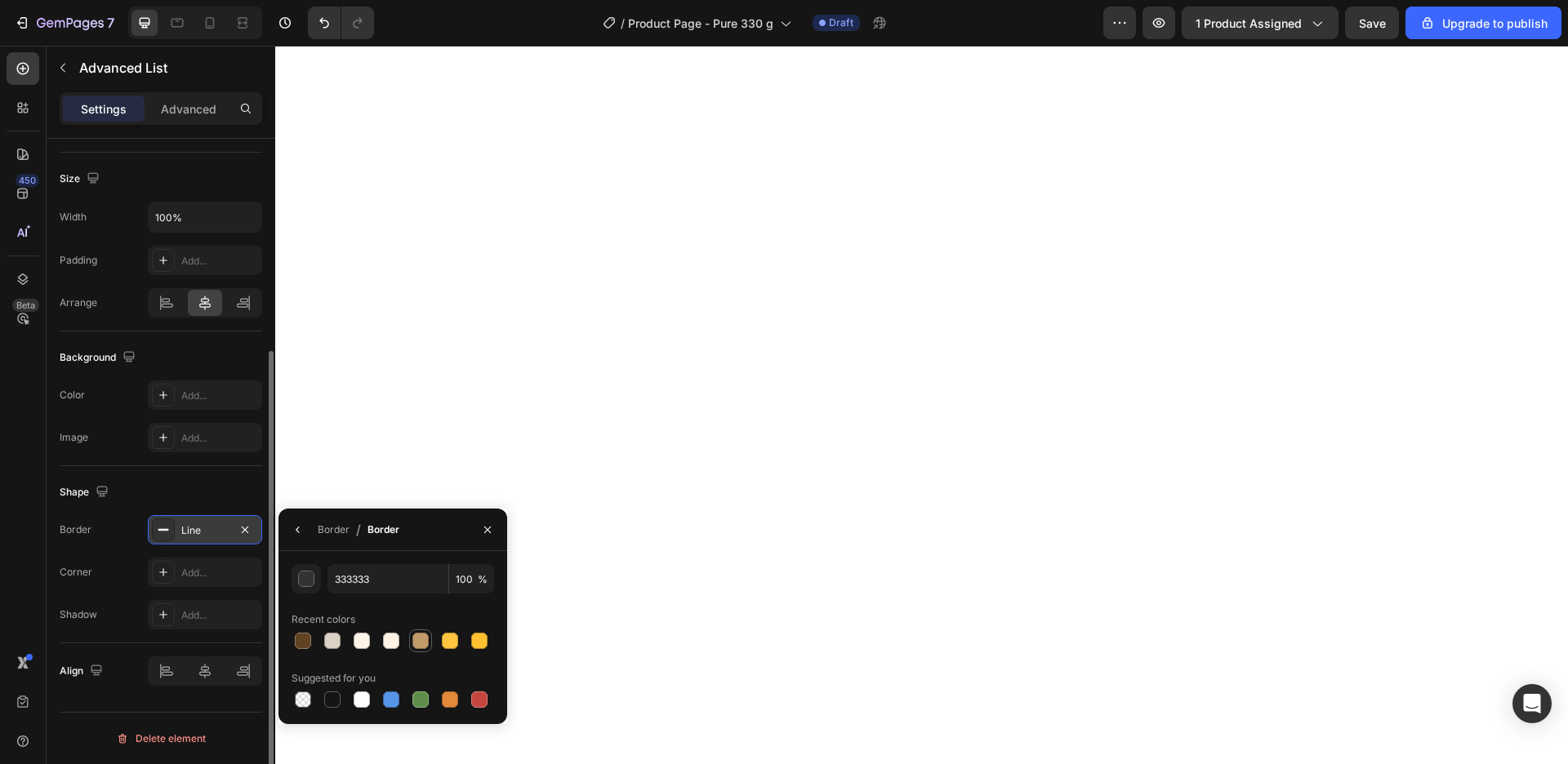
click at [423, 647] on div at bounding box center [421, 641] width 17 height 17
type input "C39A6A"
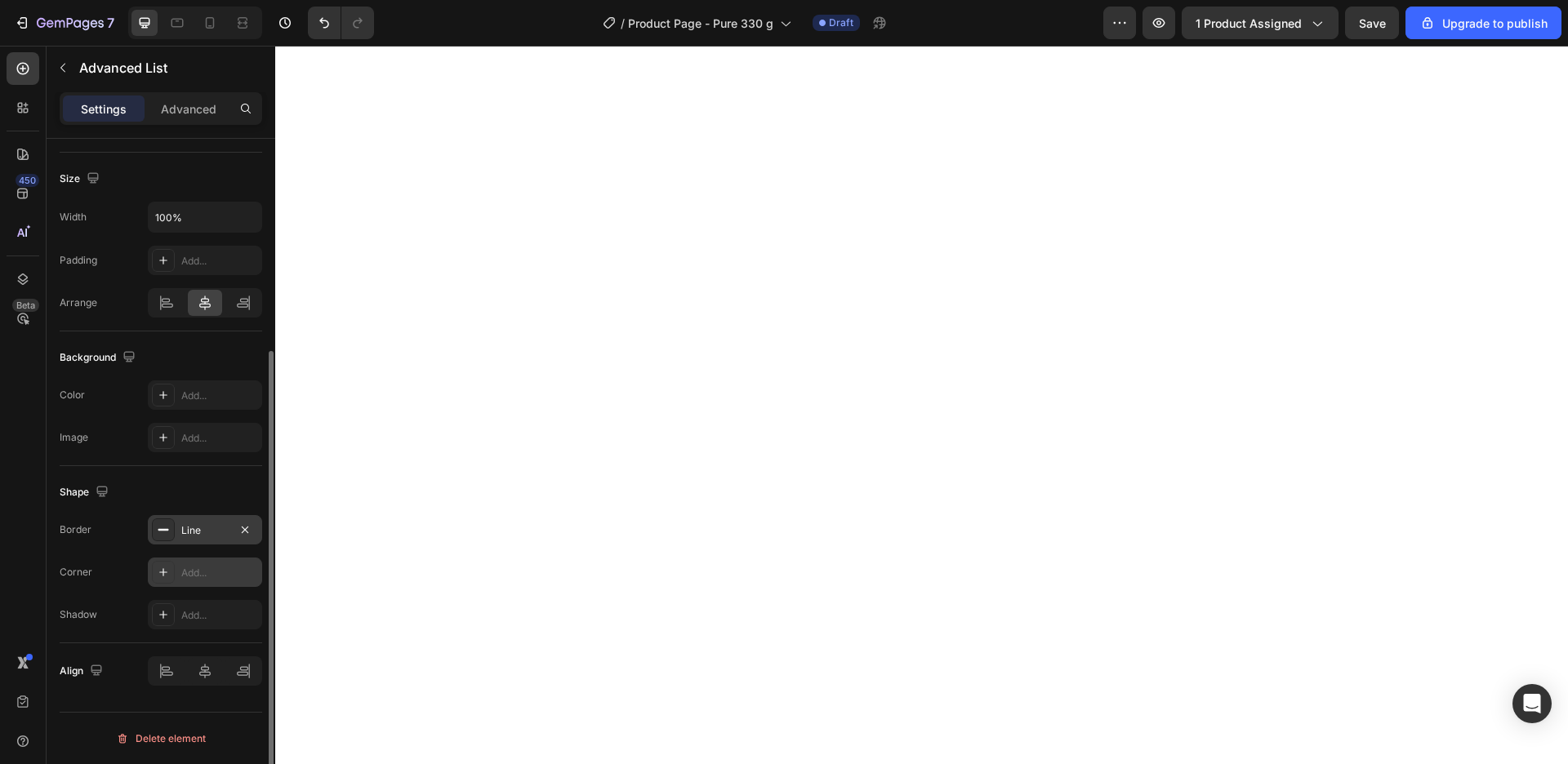
click at [194, 576] on div "Add..." at bounding box center [219, 573] width 76 height 15
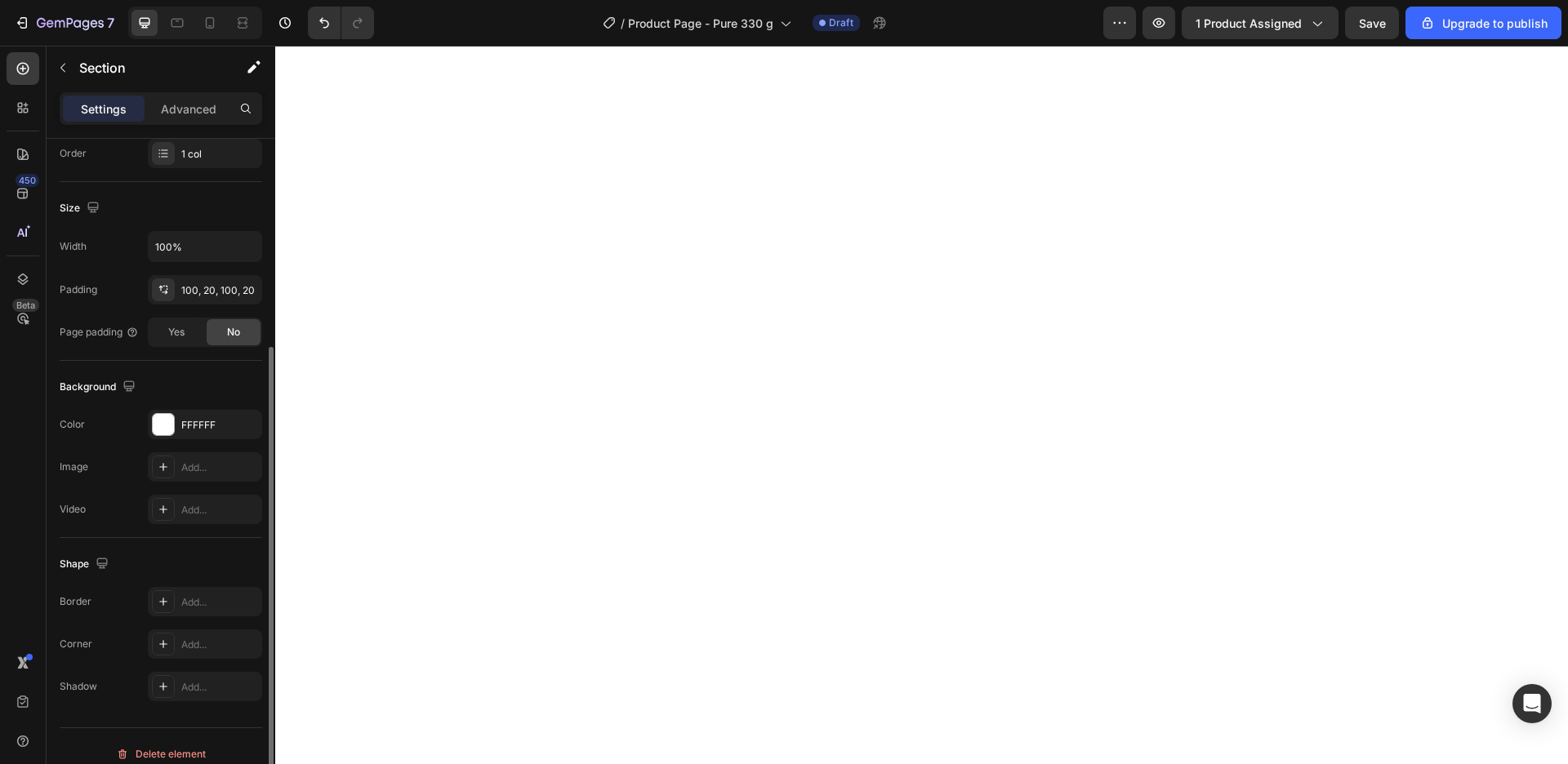
scroll to position [0, 0]
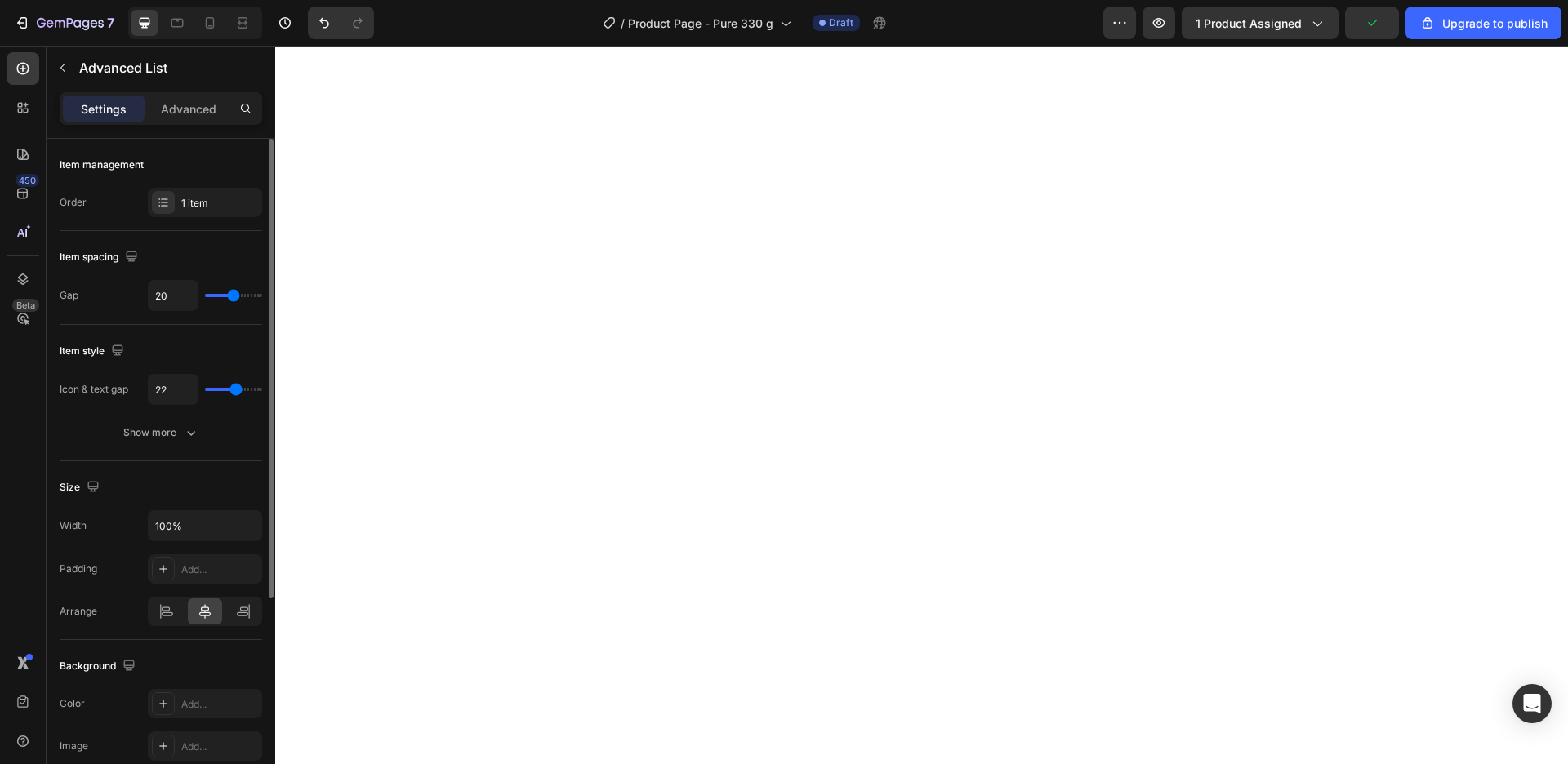
click at [188, 93] on div "Settings Advanced" at bounding box center [161, 108] width 203 height 32
click at [184, 113] on p "Advanced" at bounding box center [189, 109] width 56 height 17
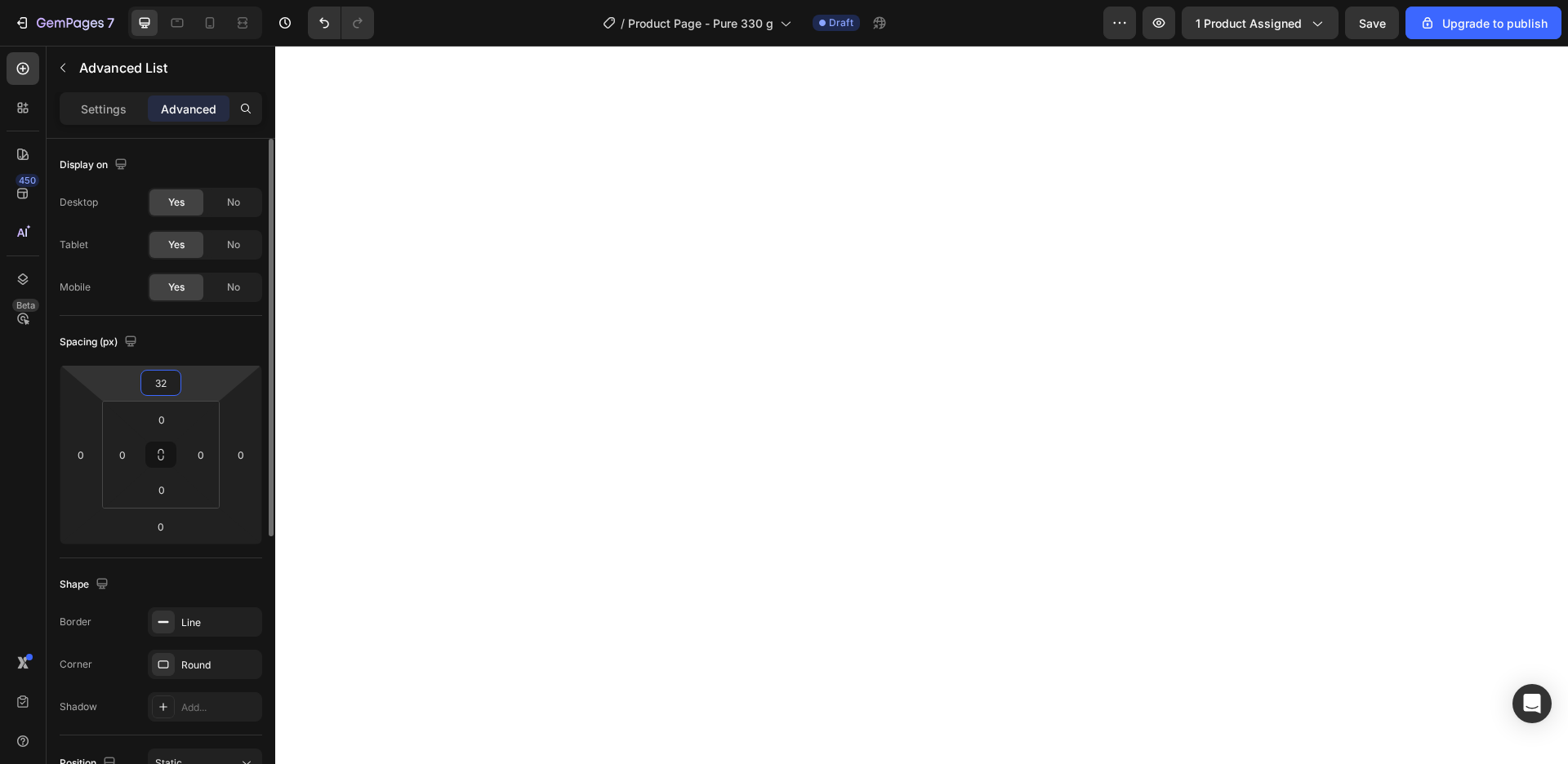
drag, startPoint x: 156, startPoint y: 382, endPoint x: 191, endPoint y: 380, distance: 35.1
click at [177, 380] on input "32" at bounding box center [160, 382] width 32 height 24
type input "0"
drag, startPoint x: 155, startPoint y: 411, endPoint x: 174, endPoint y: 413, distance: 19.1
click at [174, 413] on input "0" at bounding box center [161, 419] width 32 height 24
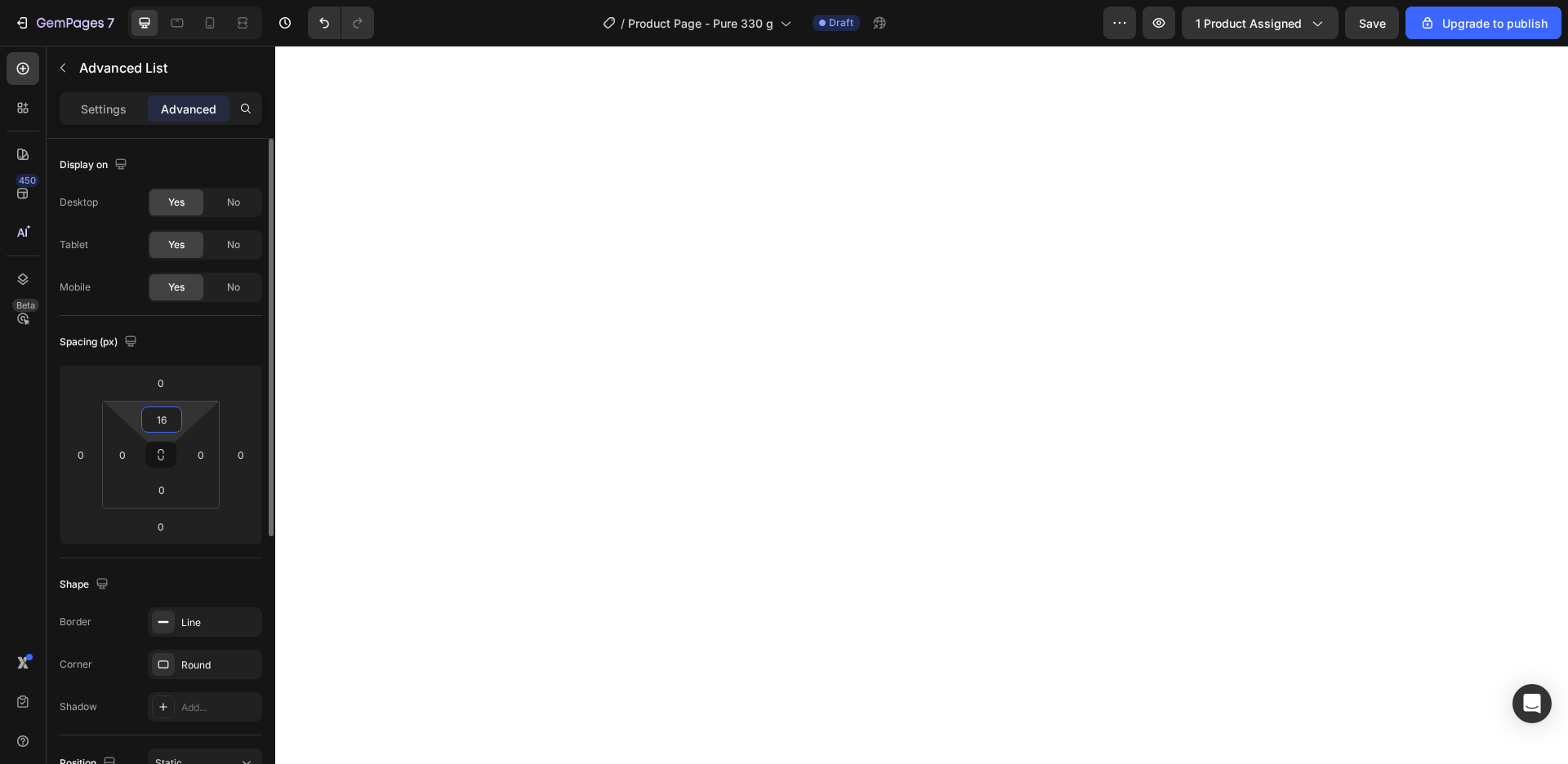
drag, startPoint x: 157, startPoint y: 414, endPoint x: 170, endPoint y: 415, distance: 13.0
click at [170, 415] on input "16" at bounding box center [161, 419] width 32 height 24
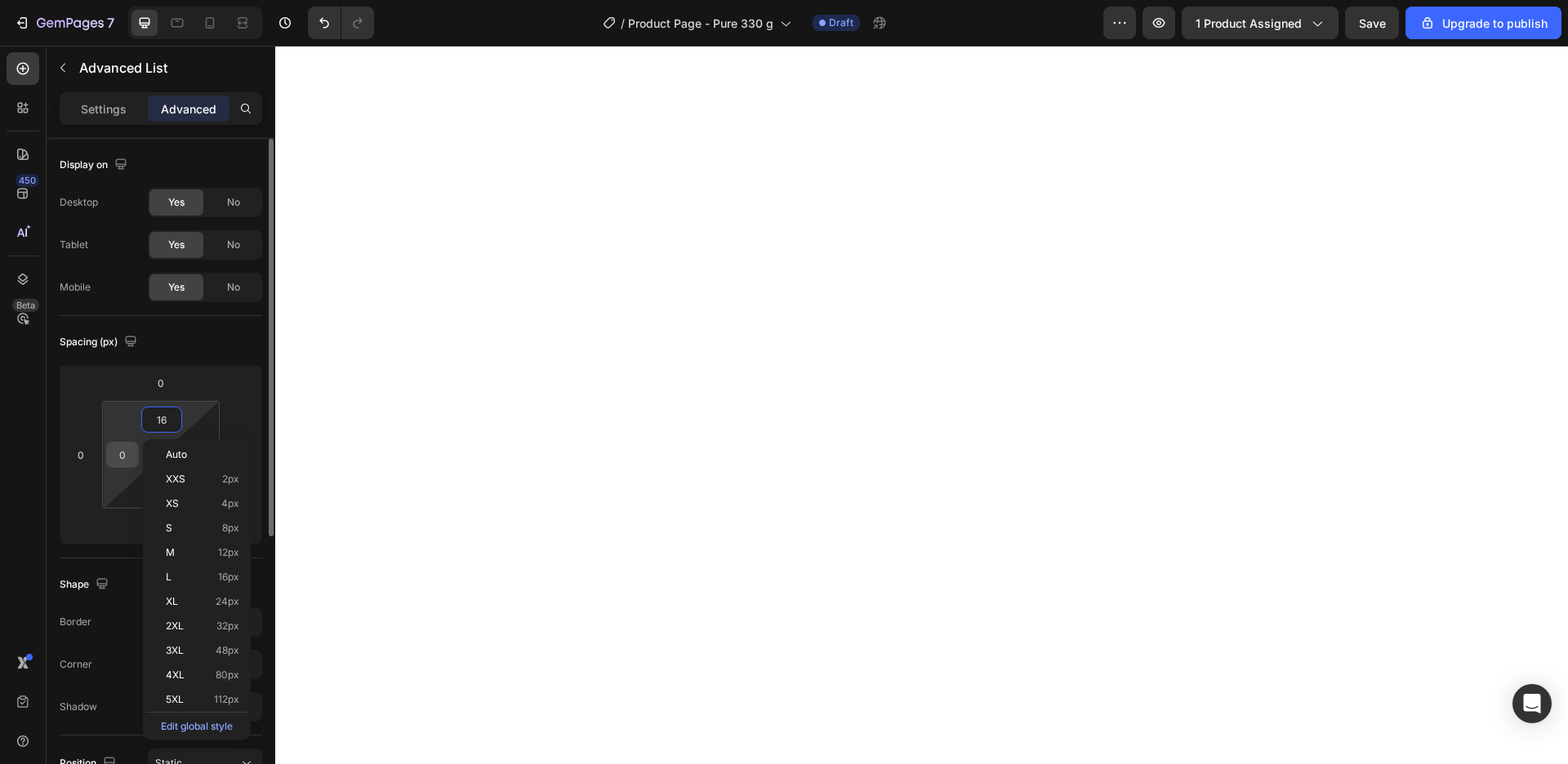
type input "16"
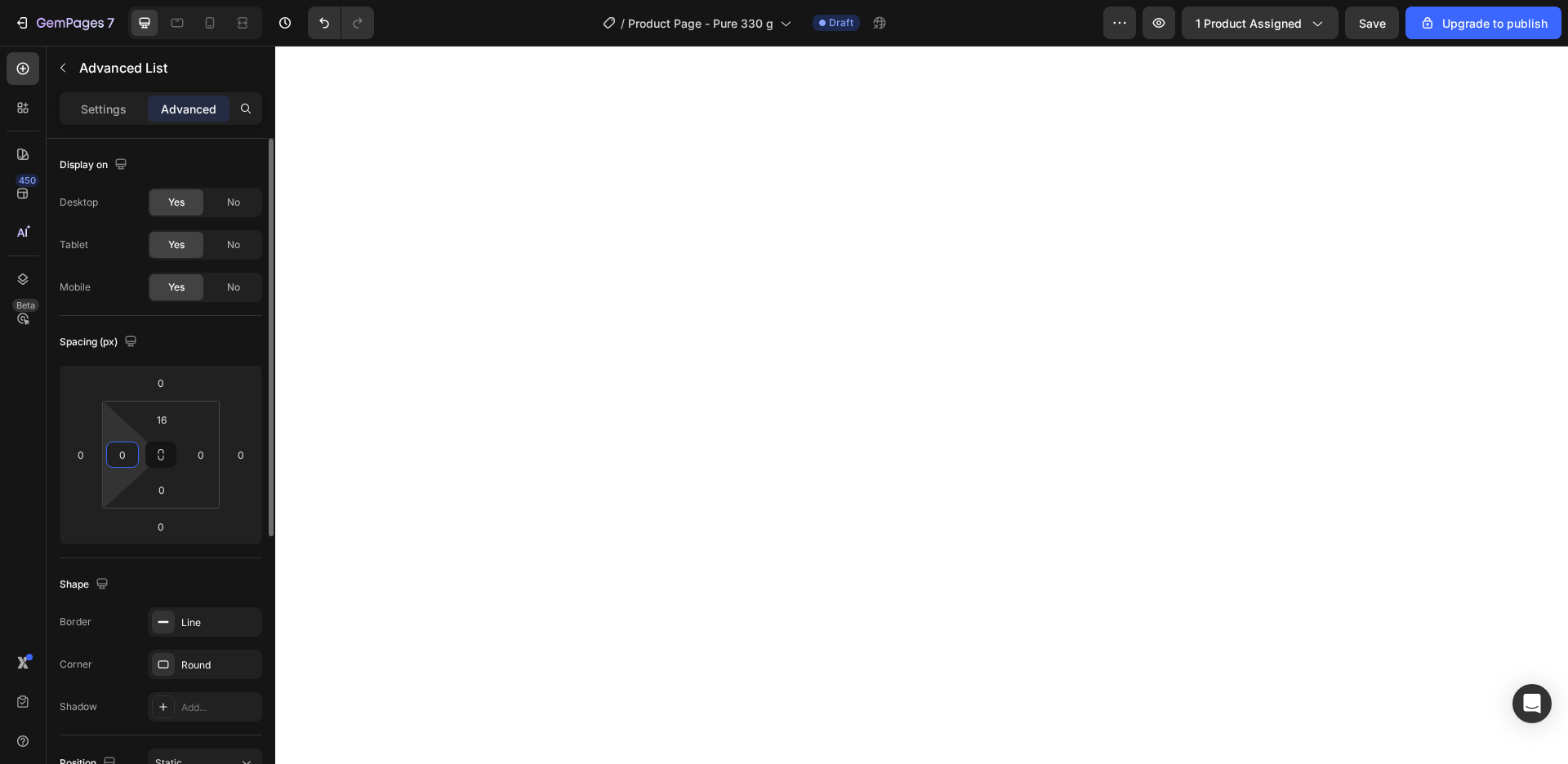
click at [123, 453] on input "0" at bounding box center [122, 454] width 24 height 24
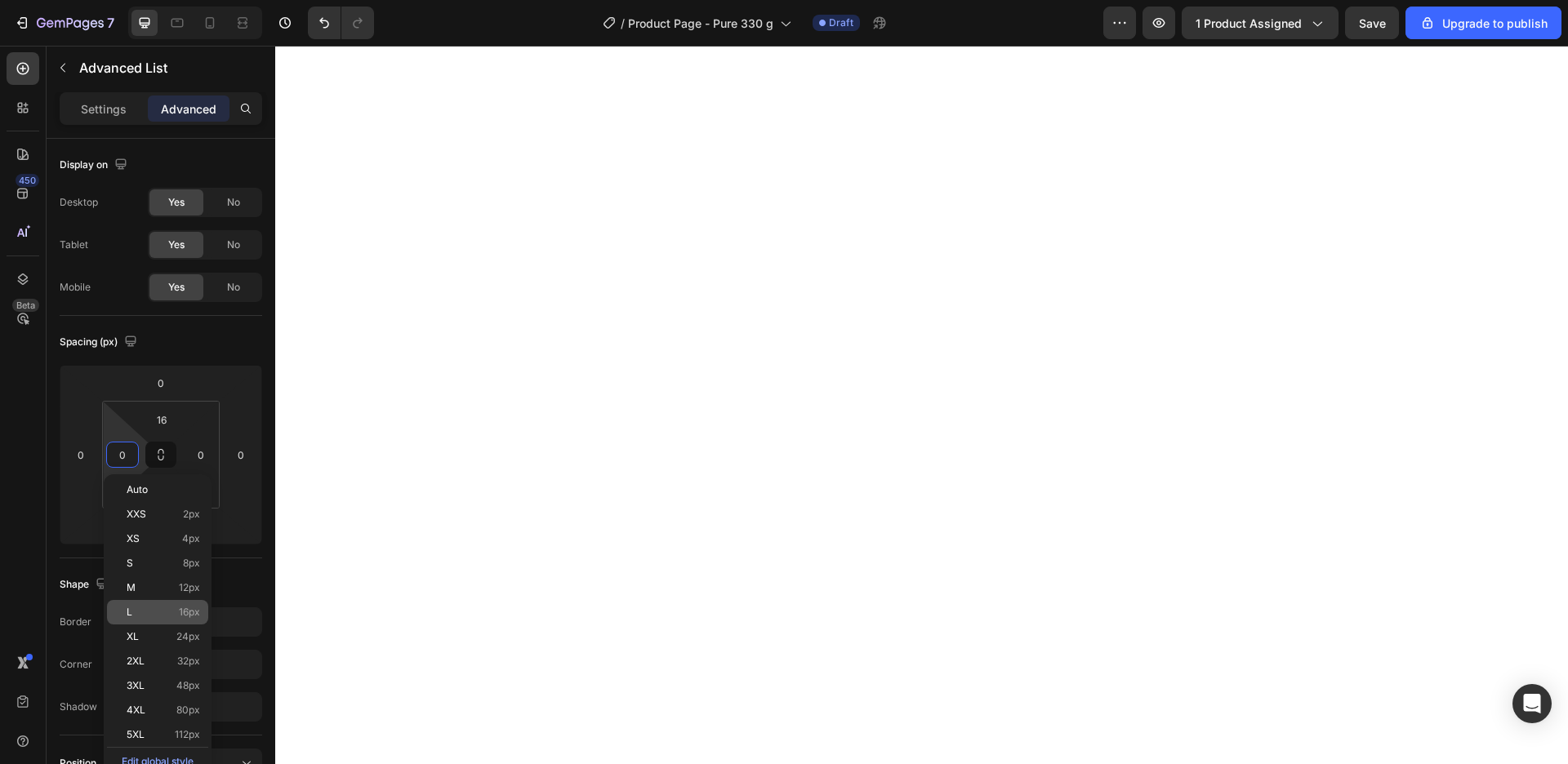
click at [176, 619] on div "L 16px" at bounding box center [158, 612] width 101 height 24
type input "16"
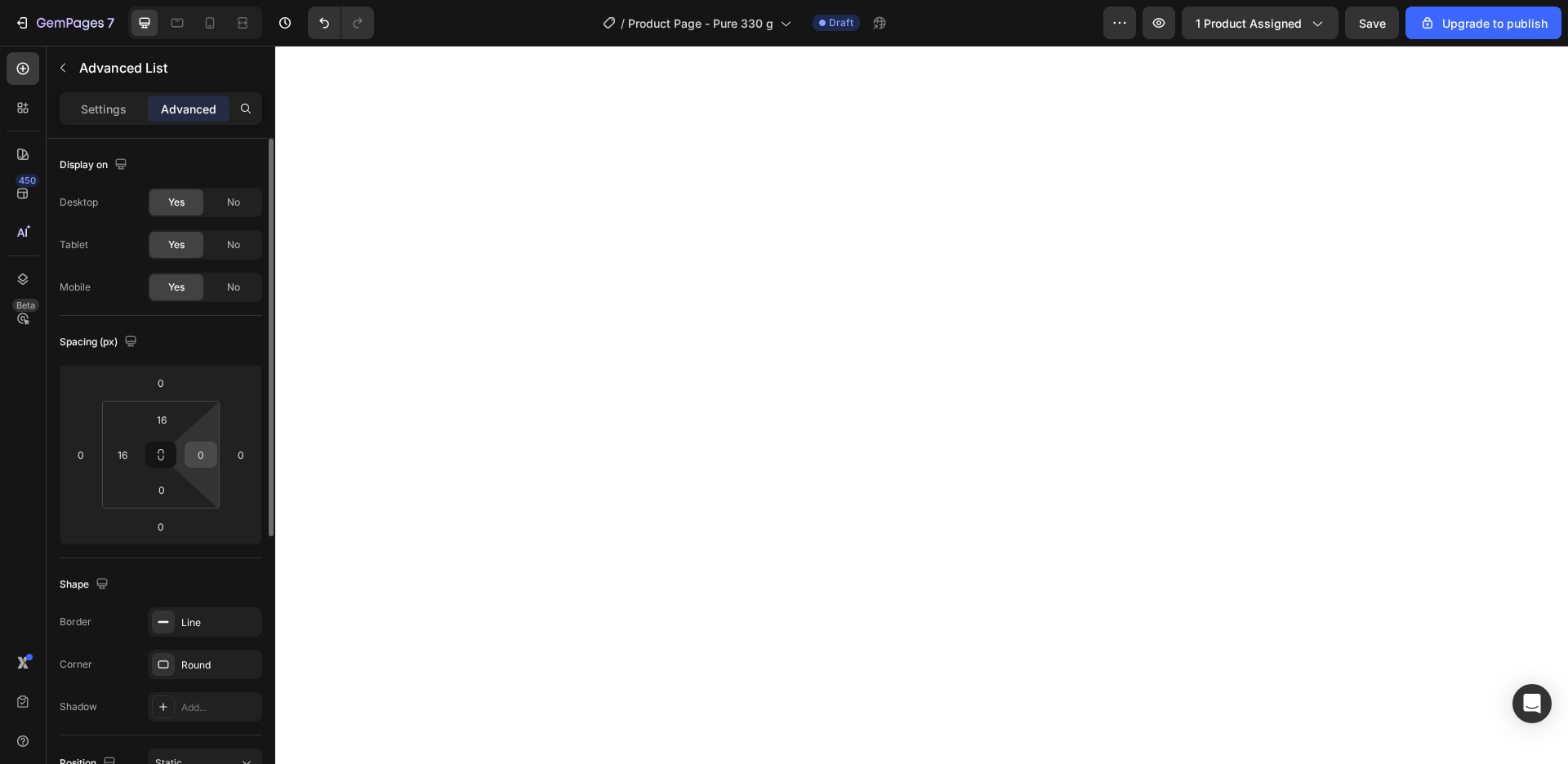
click at [216, 453] on div "0" at bounding box center [200, 454] width 32 height 26
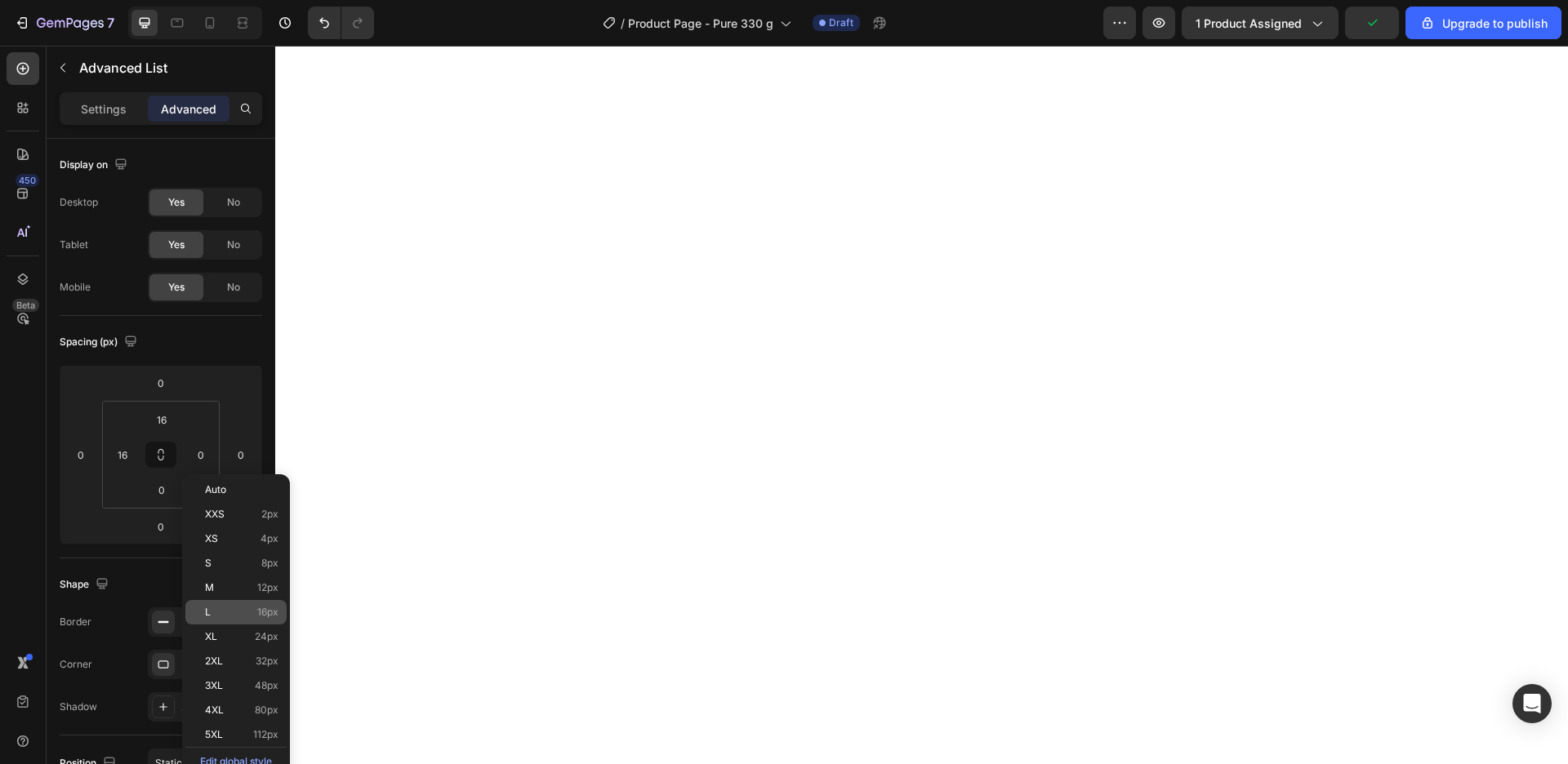
click at [261, 613] on span "16px" at bounding box center [268, 613] width 22 height 12
type input "16"
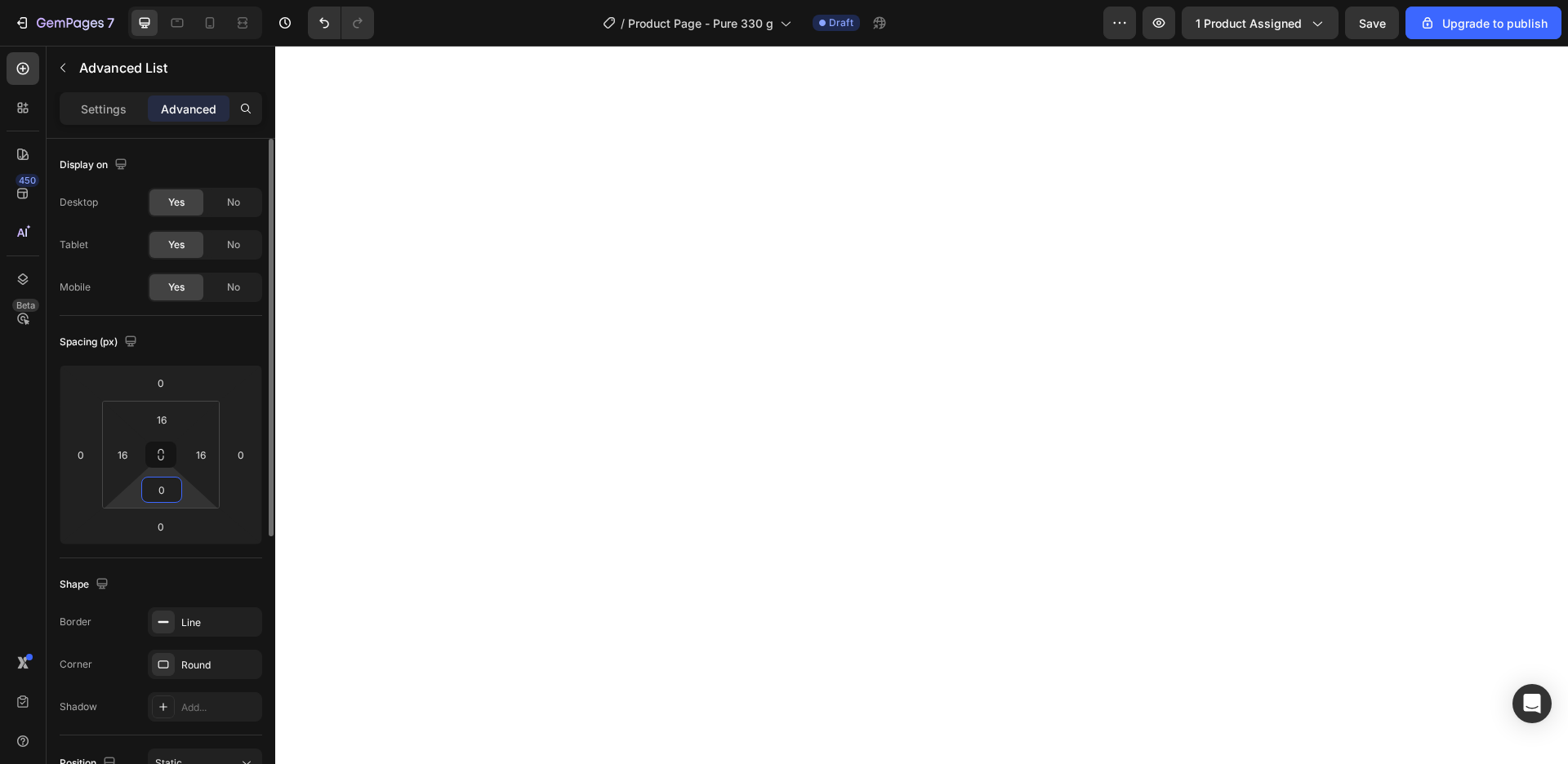
click at [174, 498] on input "0" at bounding box center [161, 489] width 32 height 24
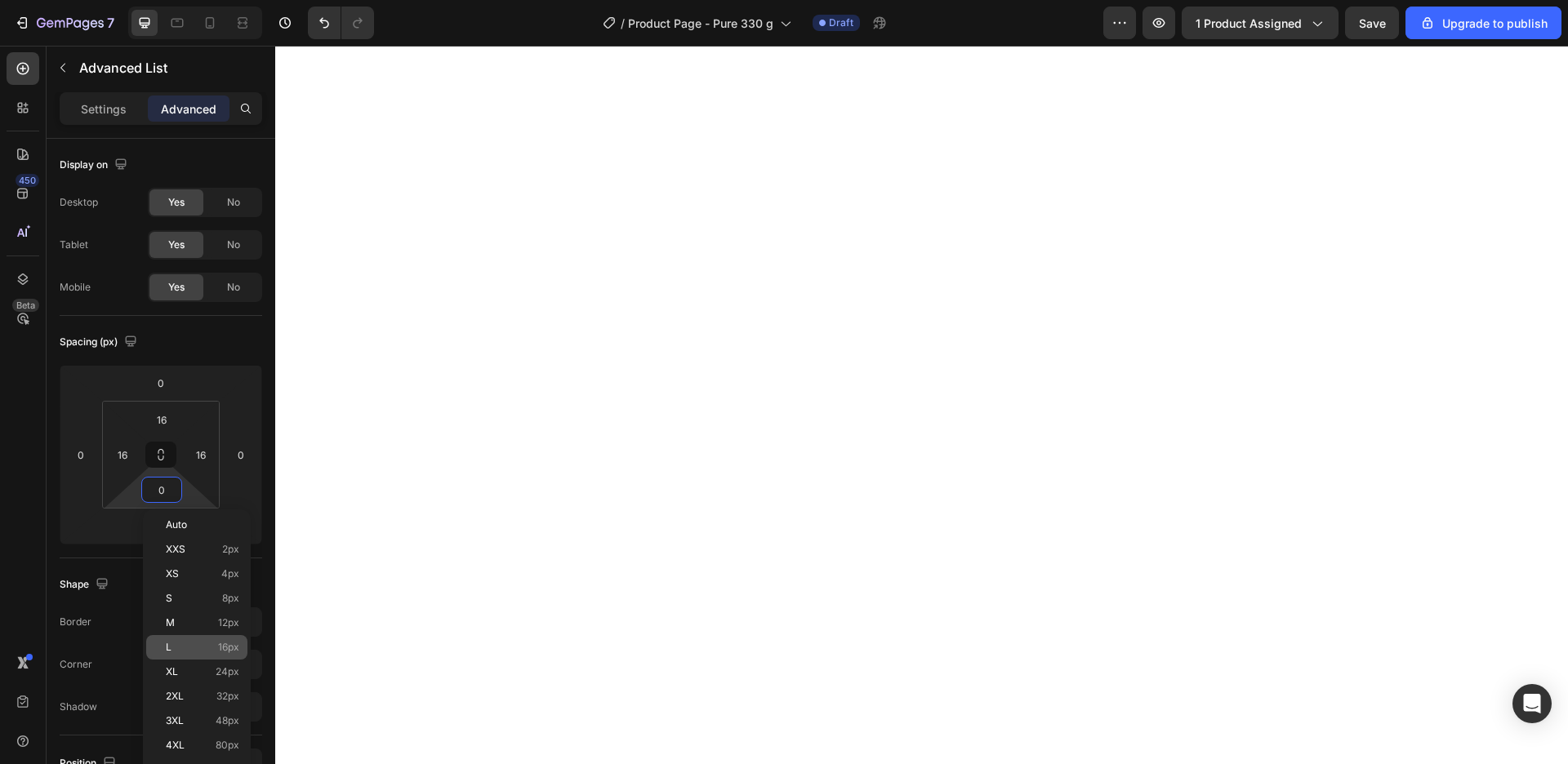
click at [214, 649] on p "L 16px" at bounding box center [203, 648] width 73 height 12
type input "16"
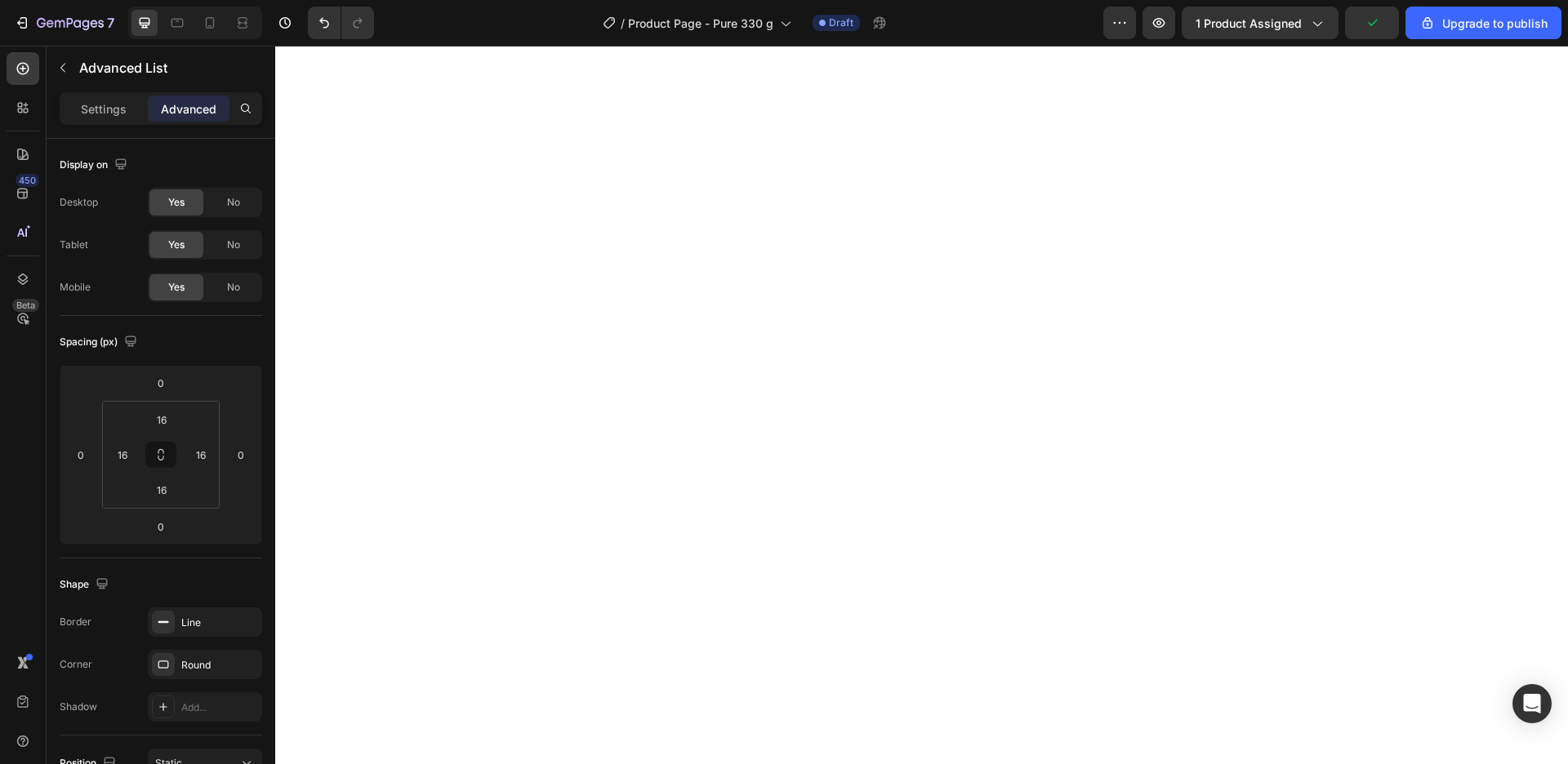
click at [92, 122] on div "Settings Advanced" at bounding box center [161, 108] width 203 height 32
click at [92, 118] on div "Settings" at bounding box center [104, 108] width 81 height 26
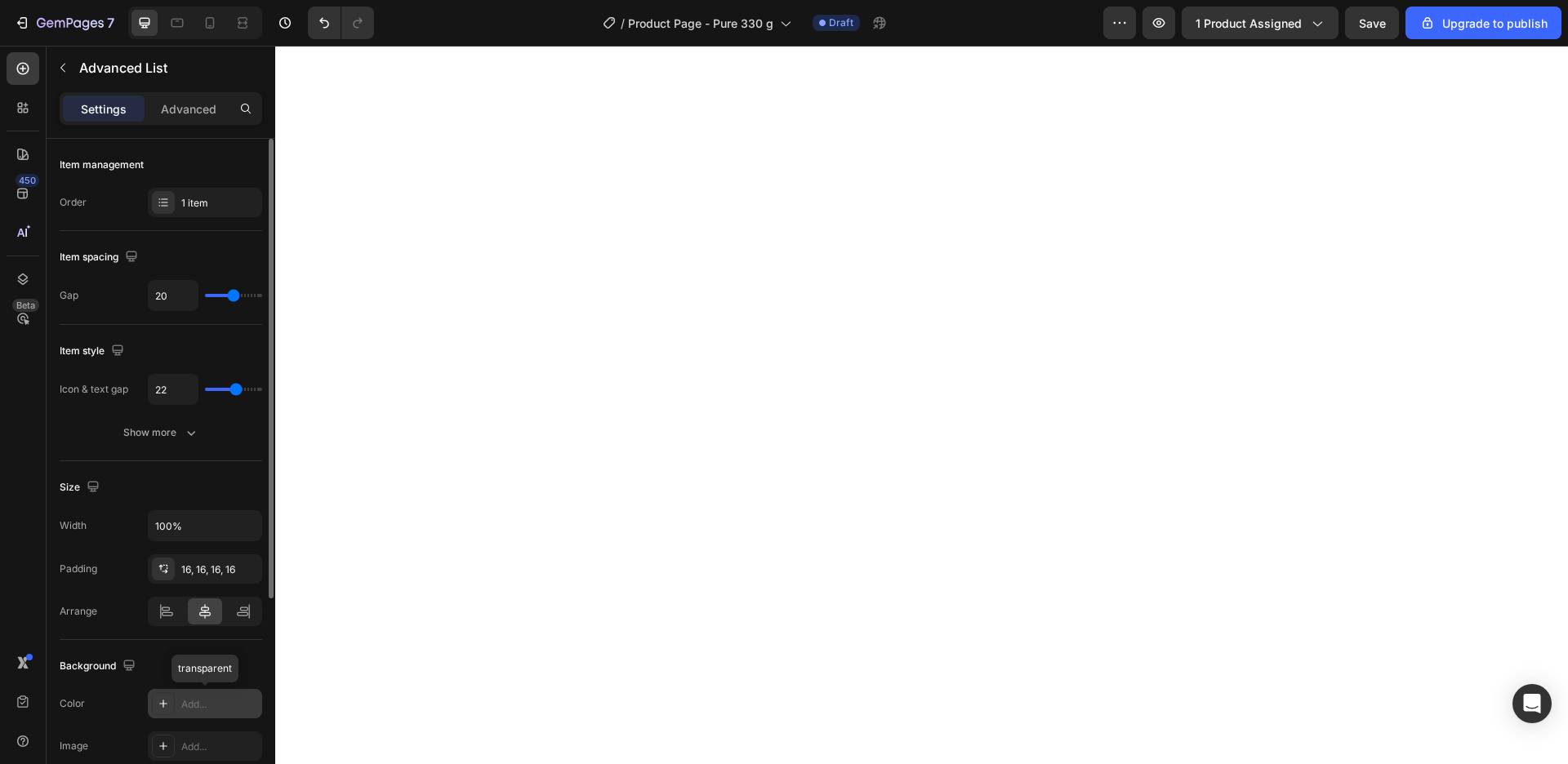
click at [223, 706] on div "Add..." at bounding box center [219, 705] width 76 height 15
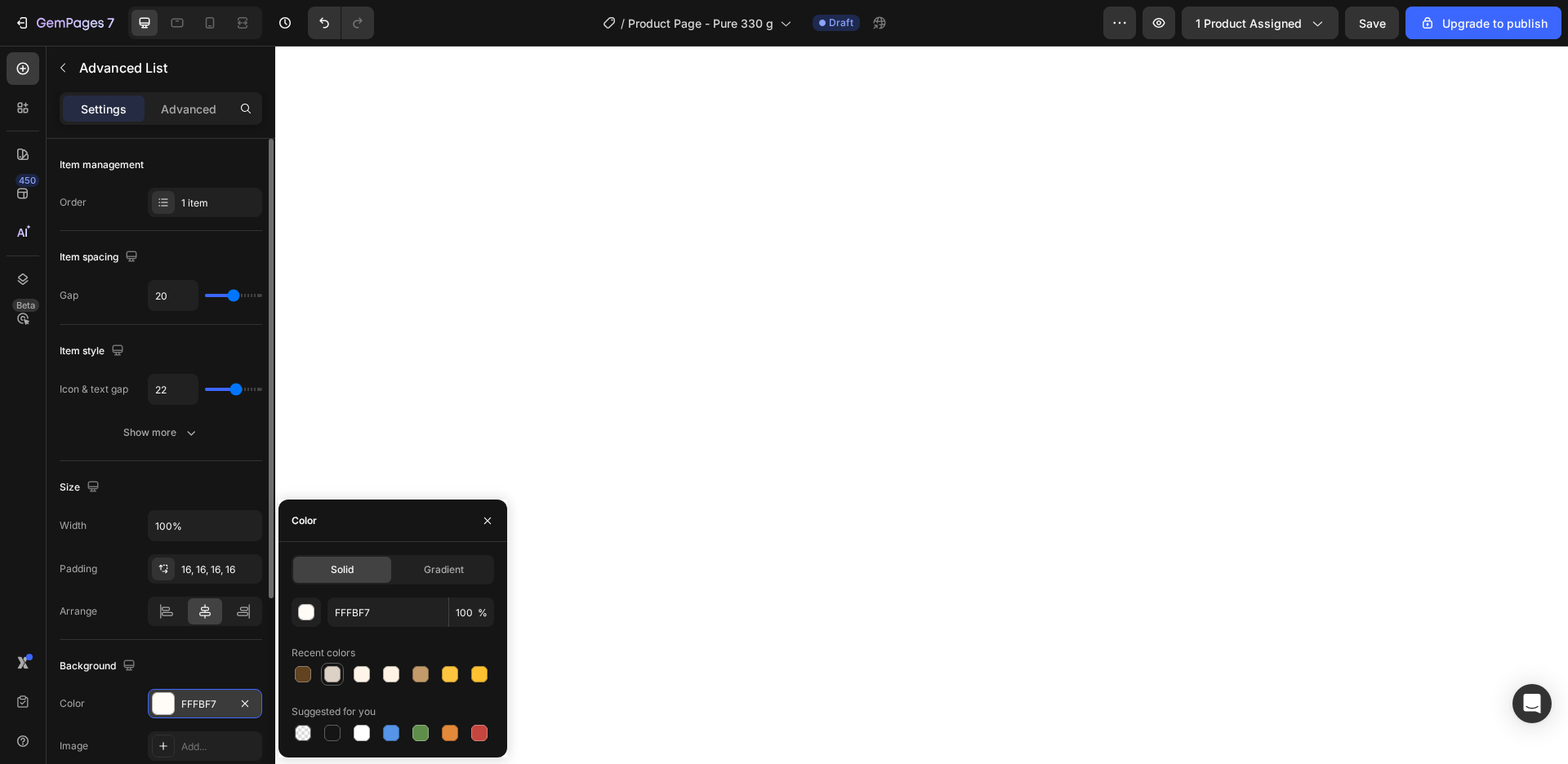
click at [333, 673] on div at bounding box center [332, 674] width 17 height 17
type input "DCD1C5"
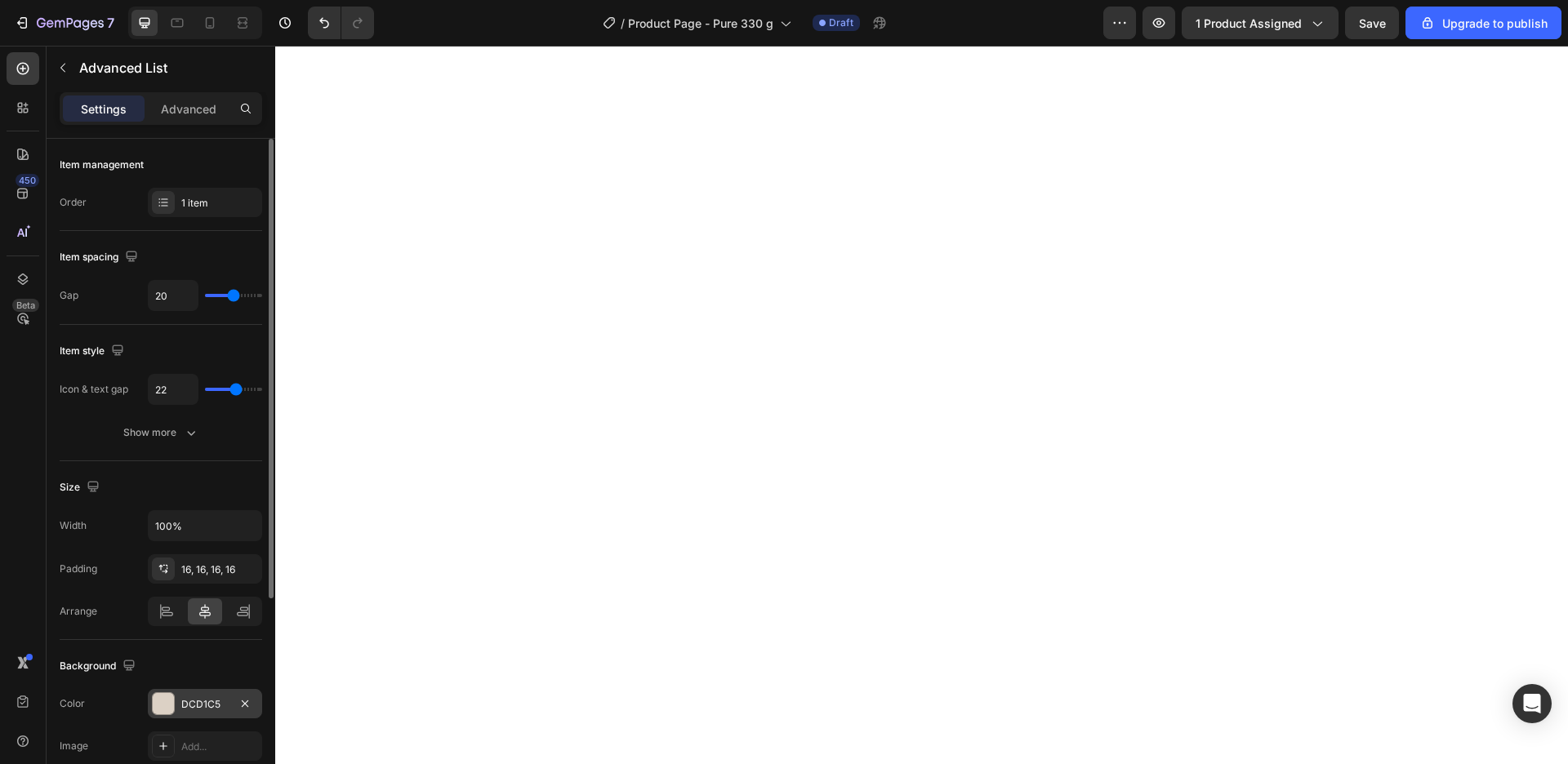
click at [204, 700] on div "DCD1C5" at bounding box center [204, 705] width 47 height 15
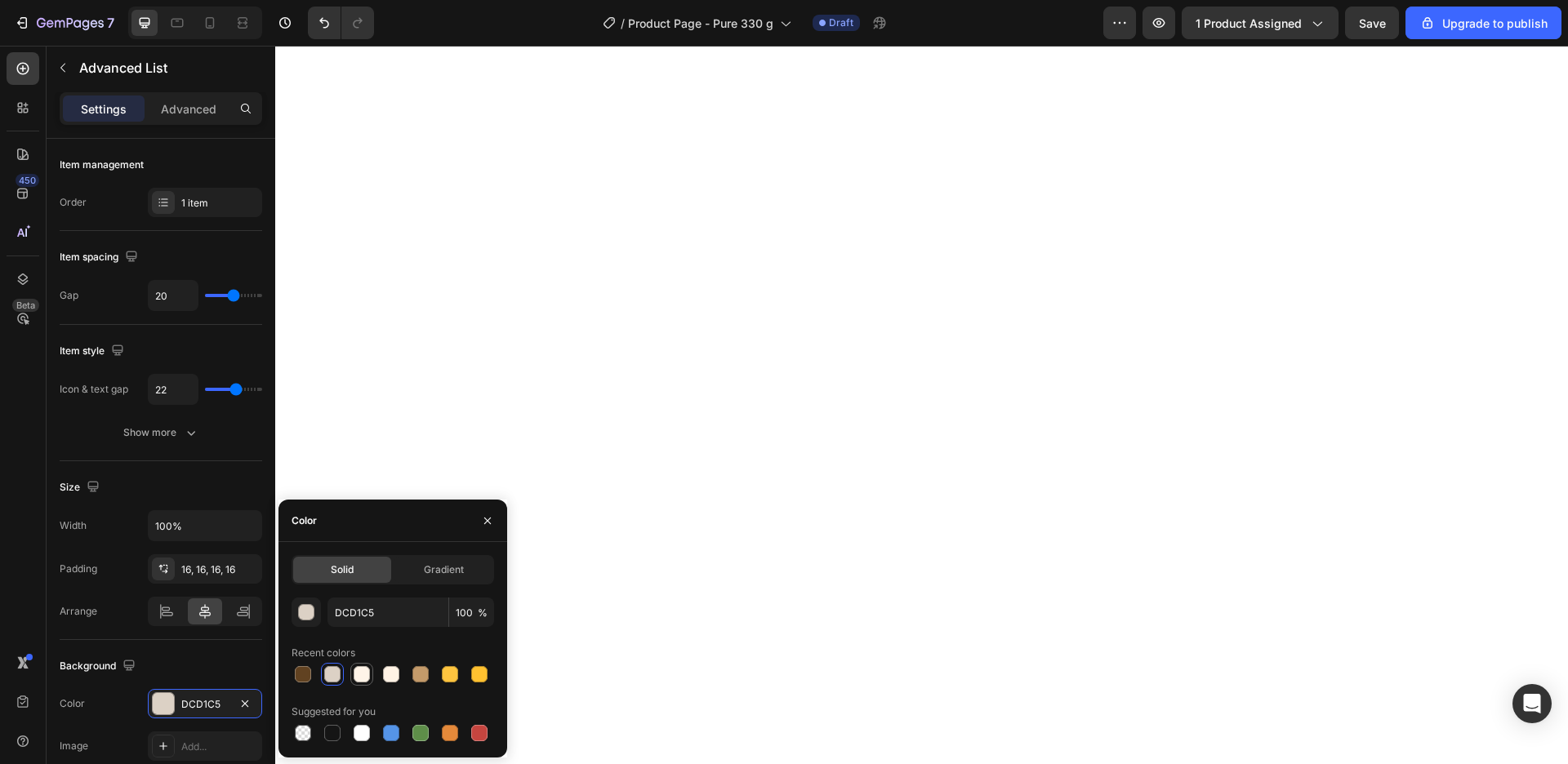
click at [362, 668] on div at bounding box center [362, 674] width 17 height 17
click at [381, 672] on div at bounding box center [391, 674] width 20 height 20
click at [391, 674] on div at bounding box center [391, 674] width 17 height 17
click at [367, 672] on div at bounding box center [362, 674] width 17 height 17
click at [392, 674] on div at bounding box center [391, 674] width 17 height 17
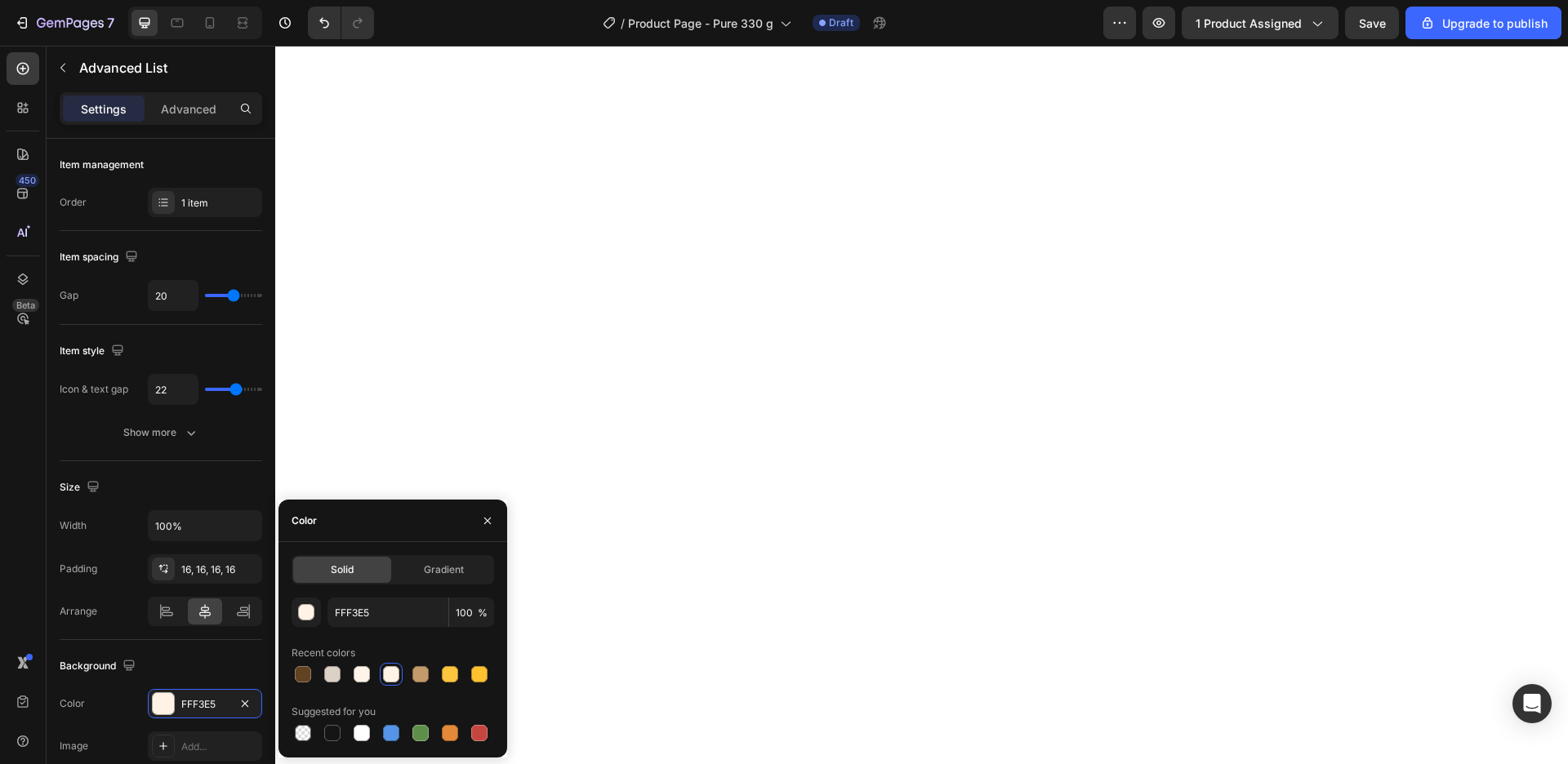
click at [392, 675] on div at bounding box center [391, 674] width 17 height 17
click at [361, 668] on div at bounding box center [362, 674] width 20 height 20
click at [393, 673] on div at bounding box center [391, 674] width 17 height 17
click at [366, 674] on div at bounding box center [362, 674] width 17 height 17
type input "FFF4E8"
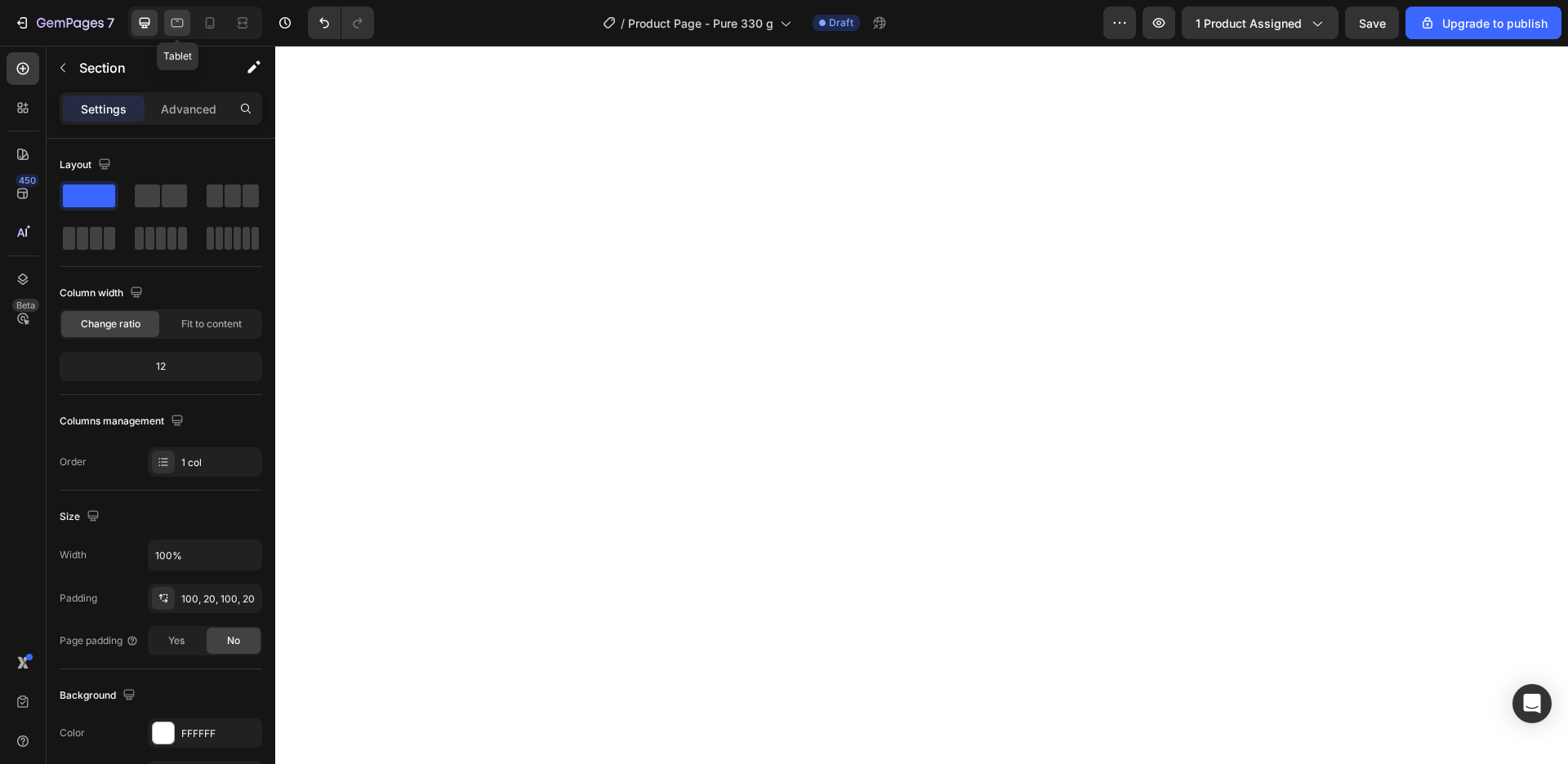
click at [172, 28] on icon at bounding box center [178, 23] width 17 height 17
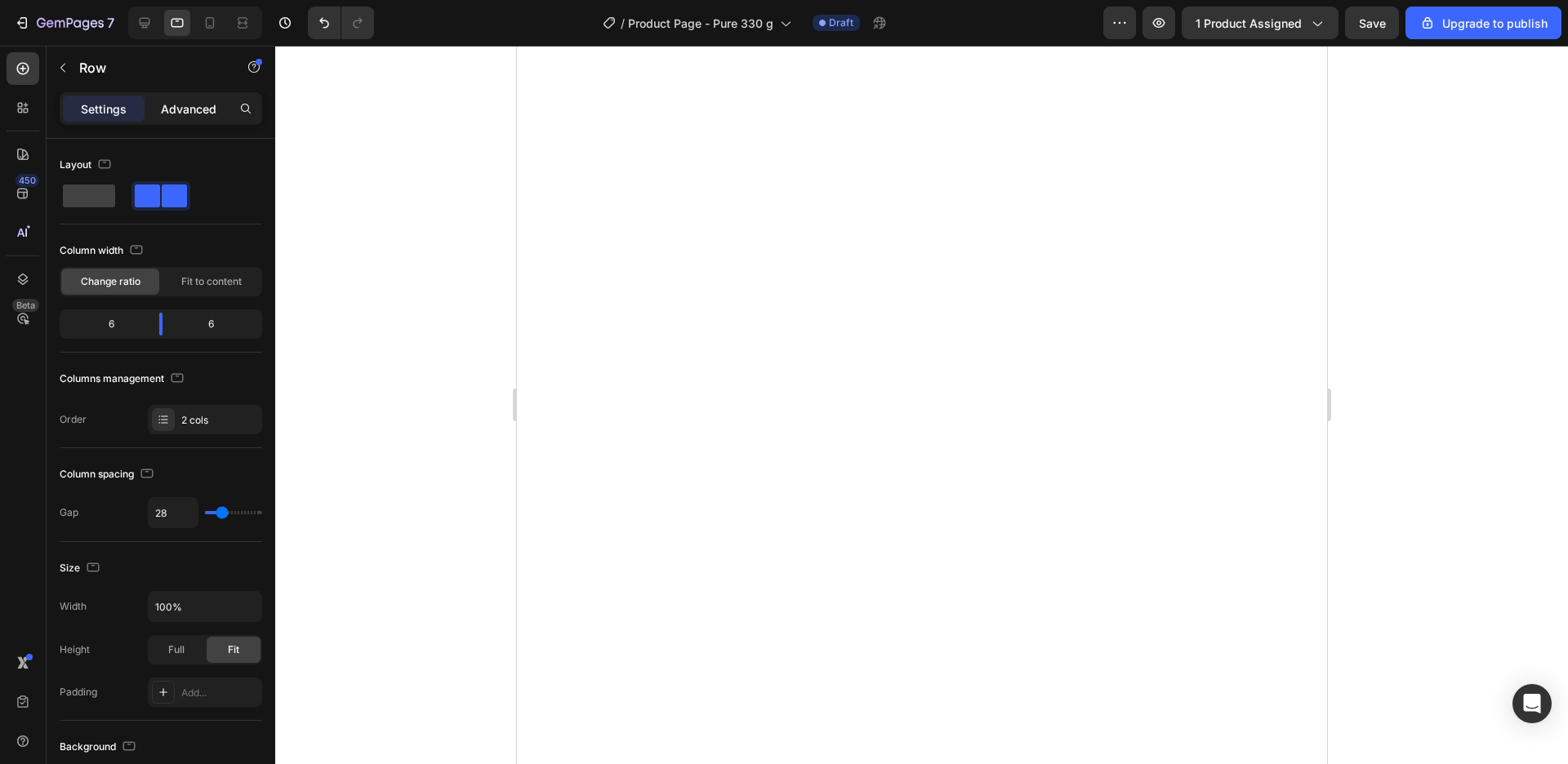
click at [189, 105] on p "Advanced" at bounding box center [189, 109] width 56 height 17
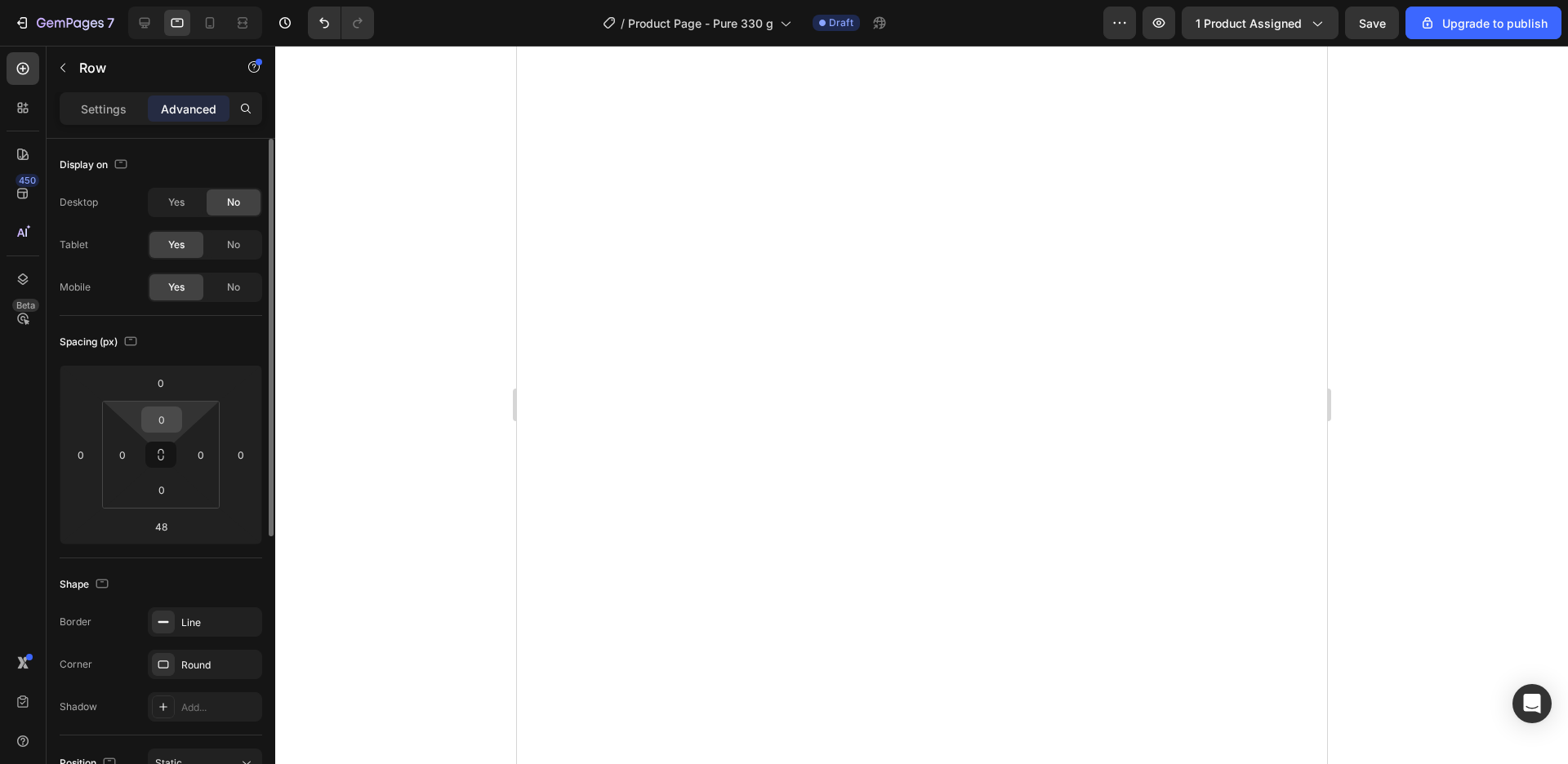
click at [154, 412] on input "0" at bounding box center [161, 419] width 32 height 24
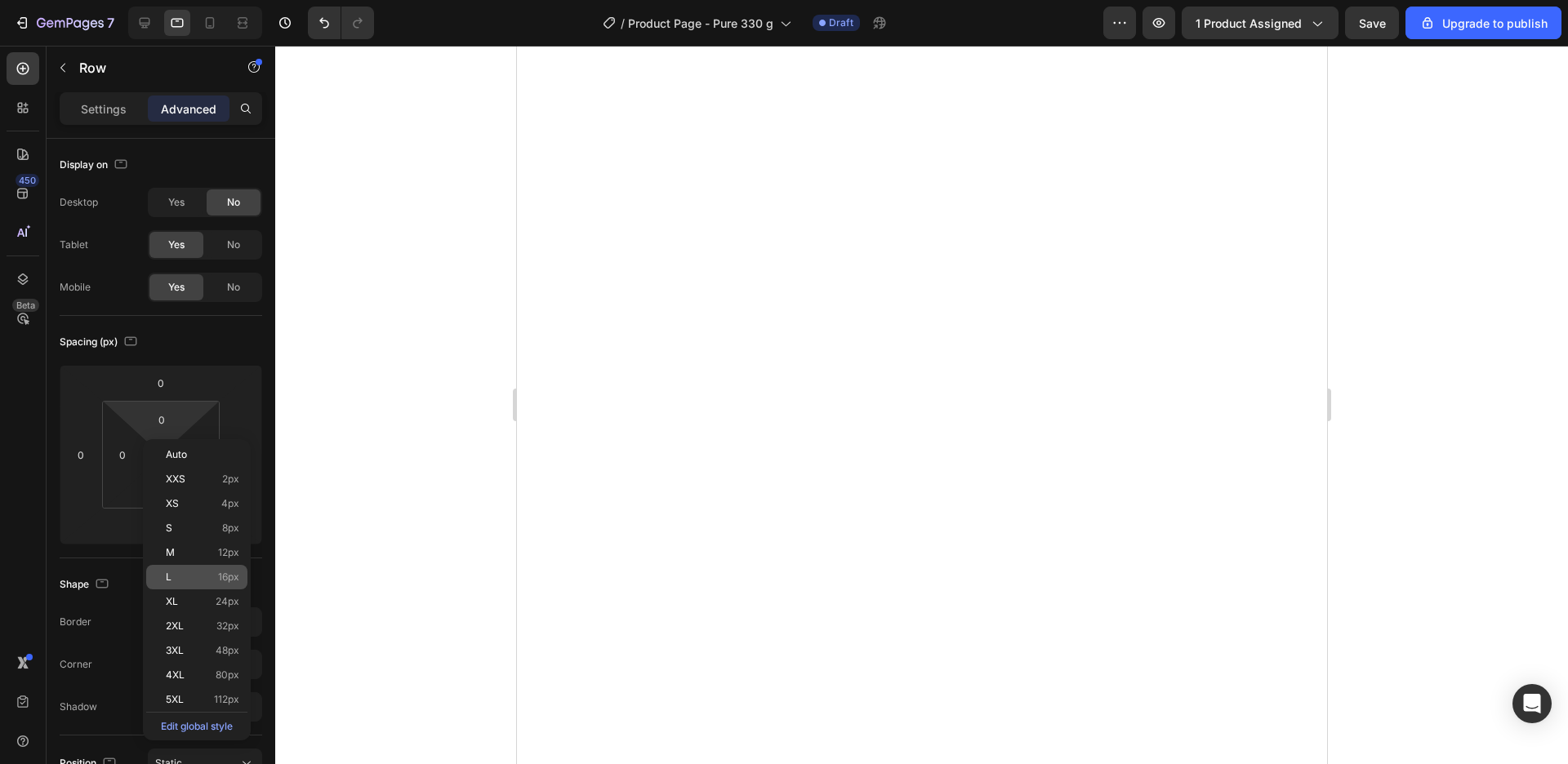
drag, startPoint x: 201, startPoint y: 579, endPoint x: 208, endPoint y: 575, distance: 8.1
click at [208, 575] on p "L 16px" at bounding box center [203, 577] width 73 height 12
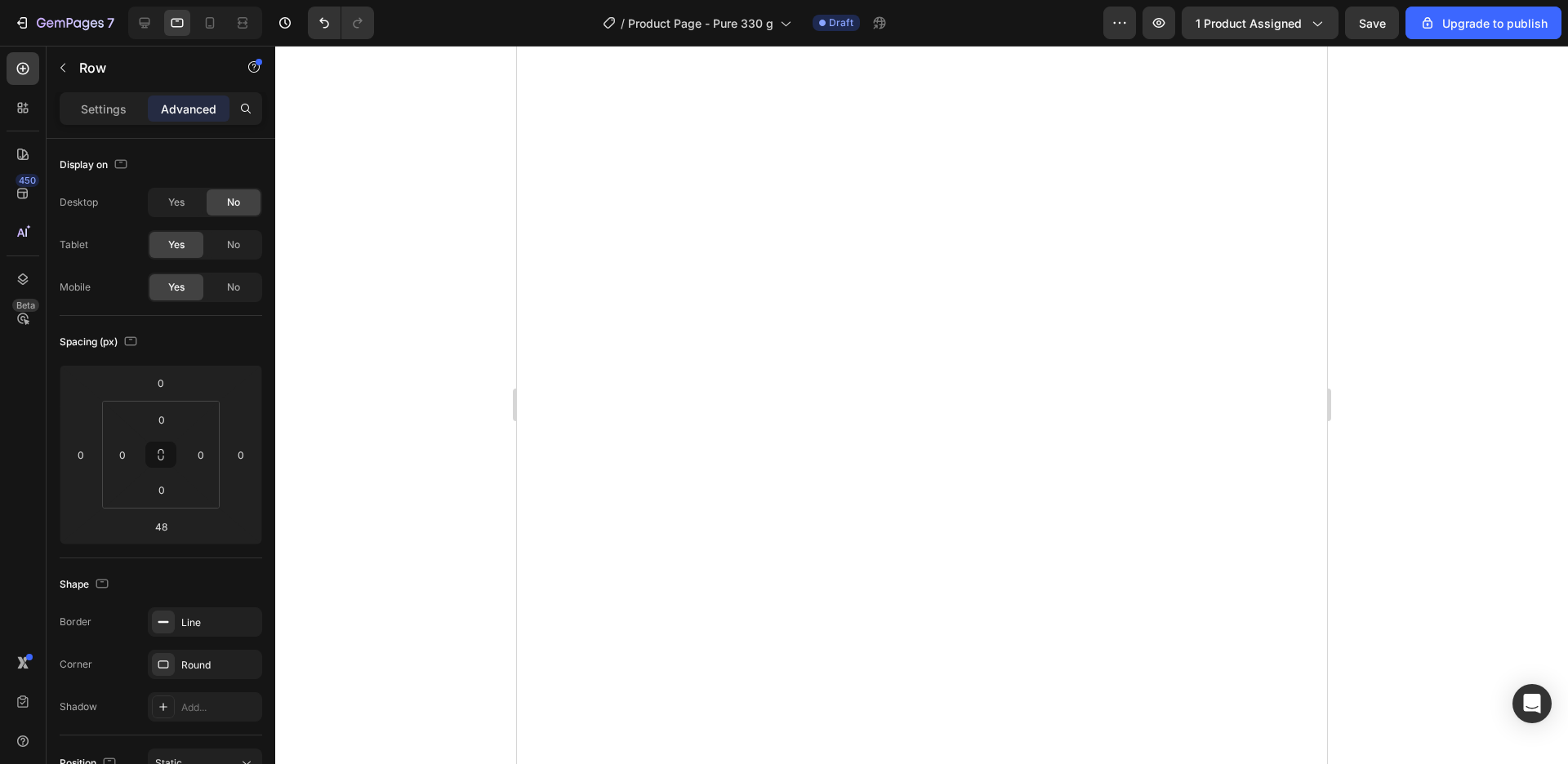
type input "16"
click at [208, 0] on div "7 / Product Page - Pure 330 g Draft Preview 1 product assigned Save Upgrade to …" at bounding box center [784, 0] width 1568 height 0
click at [163, 487] on input "0" at bounding box center [161, 489] width 32 height 24
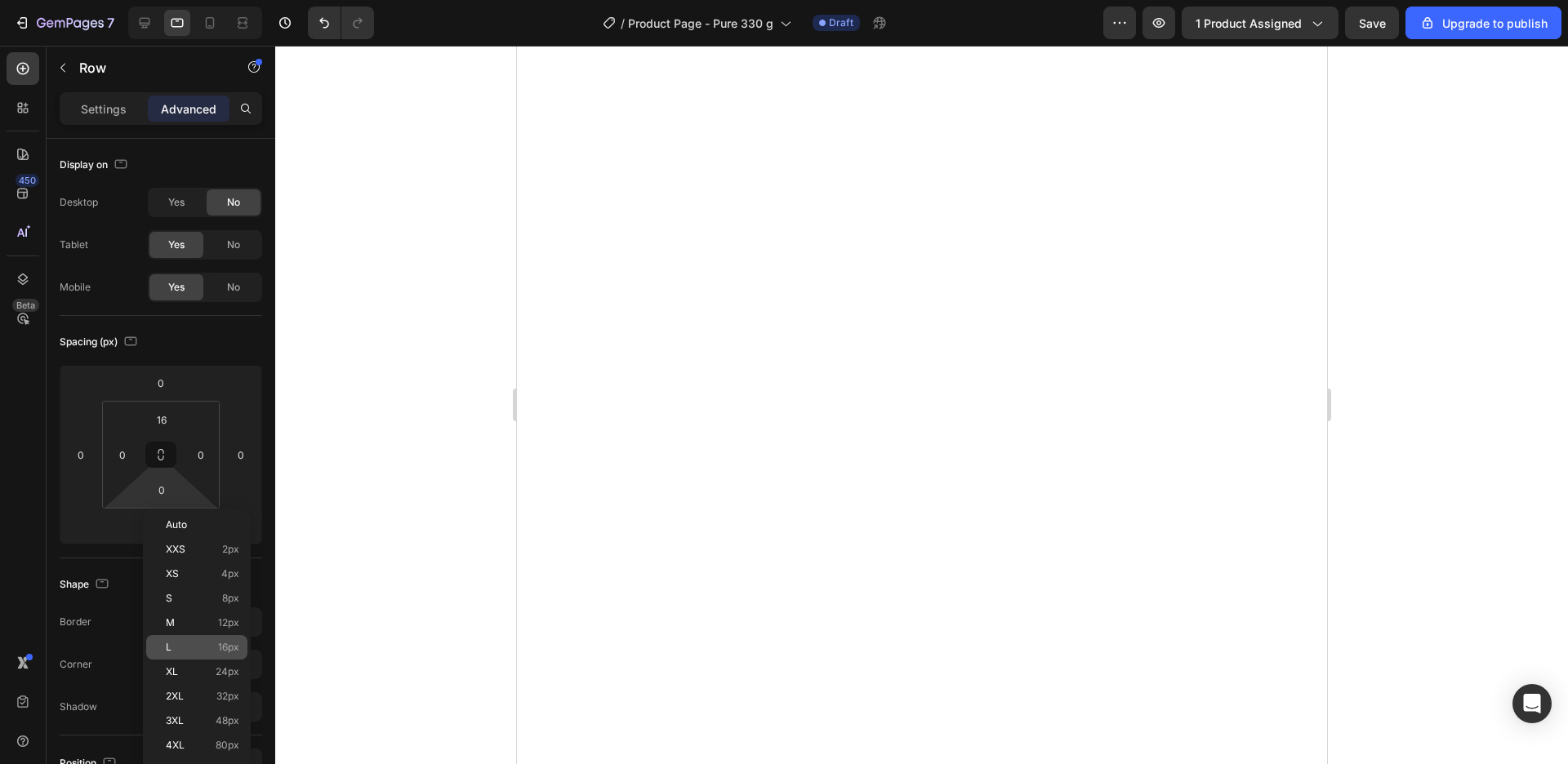
click at [224, 644] on span "16px" at bounding box center [229, 648] width 22 height 12
type input "16"
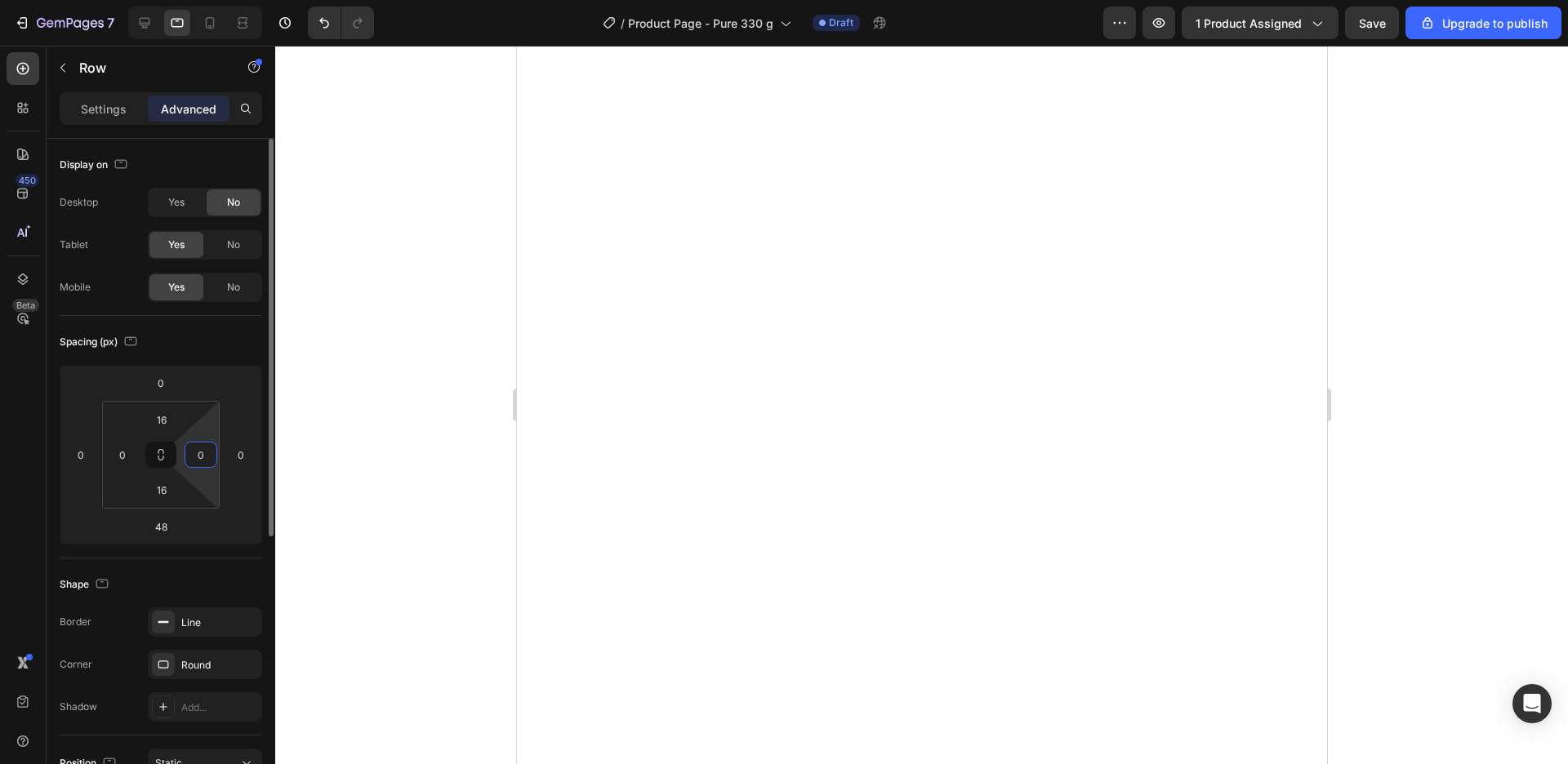
click at [206, 465] on input "0" at bounding box center [200, 454] width 24 height 24
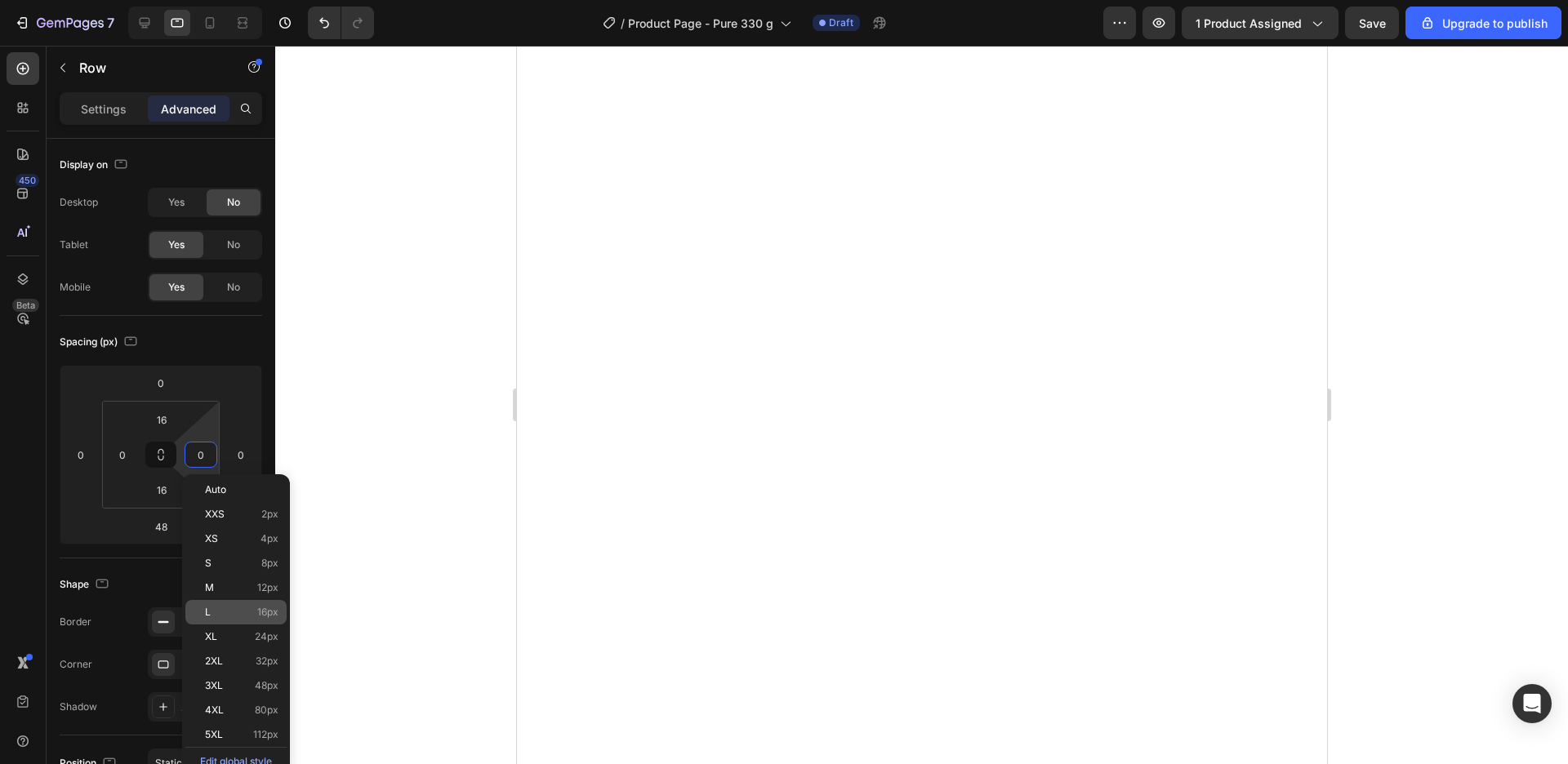
click at [279, 610] on div "L 16px" at bounding box center [236, 612] width 101 height 24
type input "16"
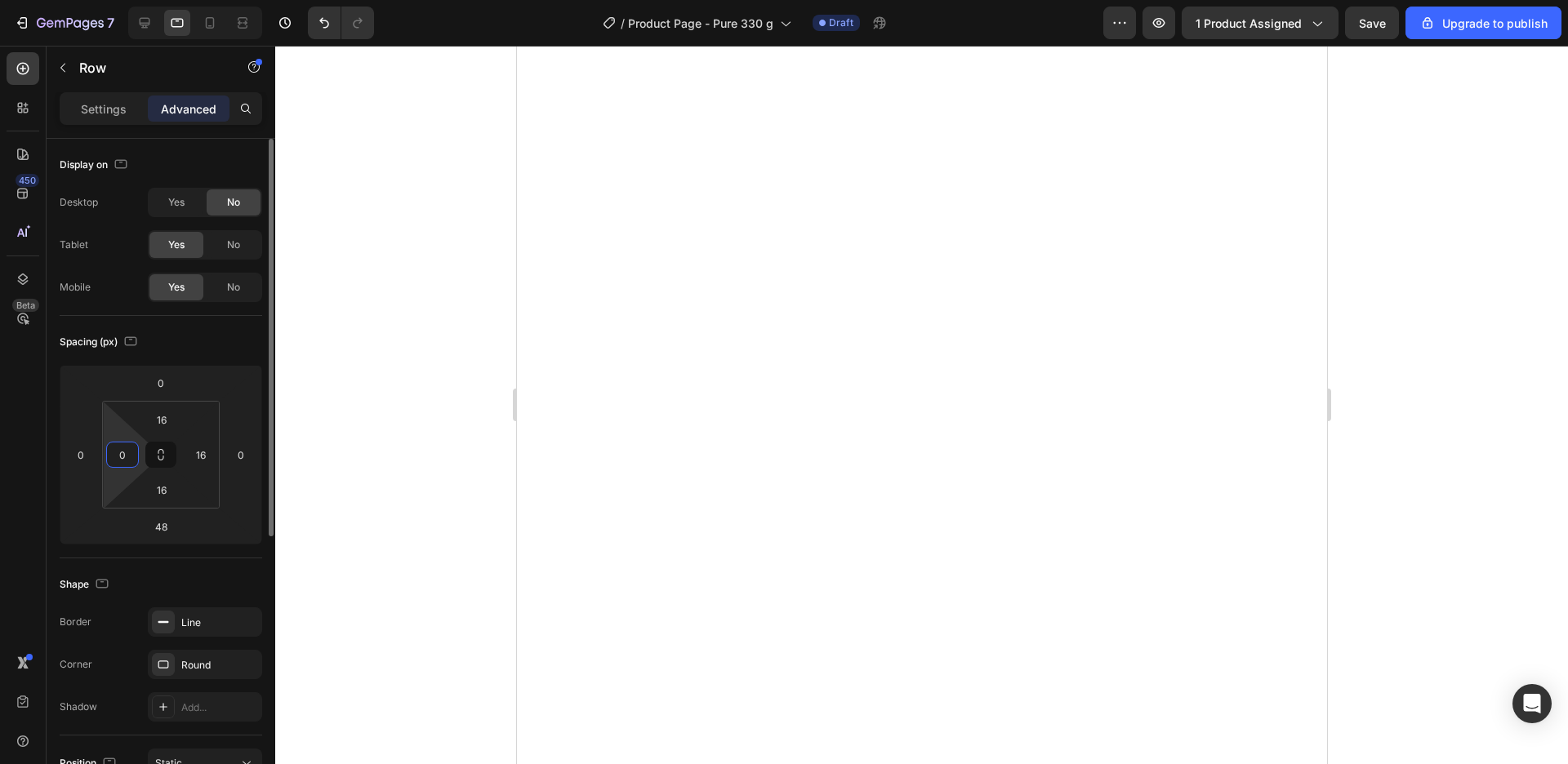
click at [121, 448] on input "0" at bounding box center [122, 454] width 24 height 24
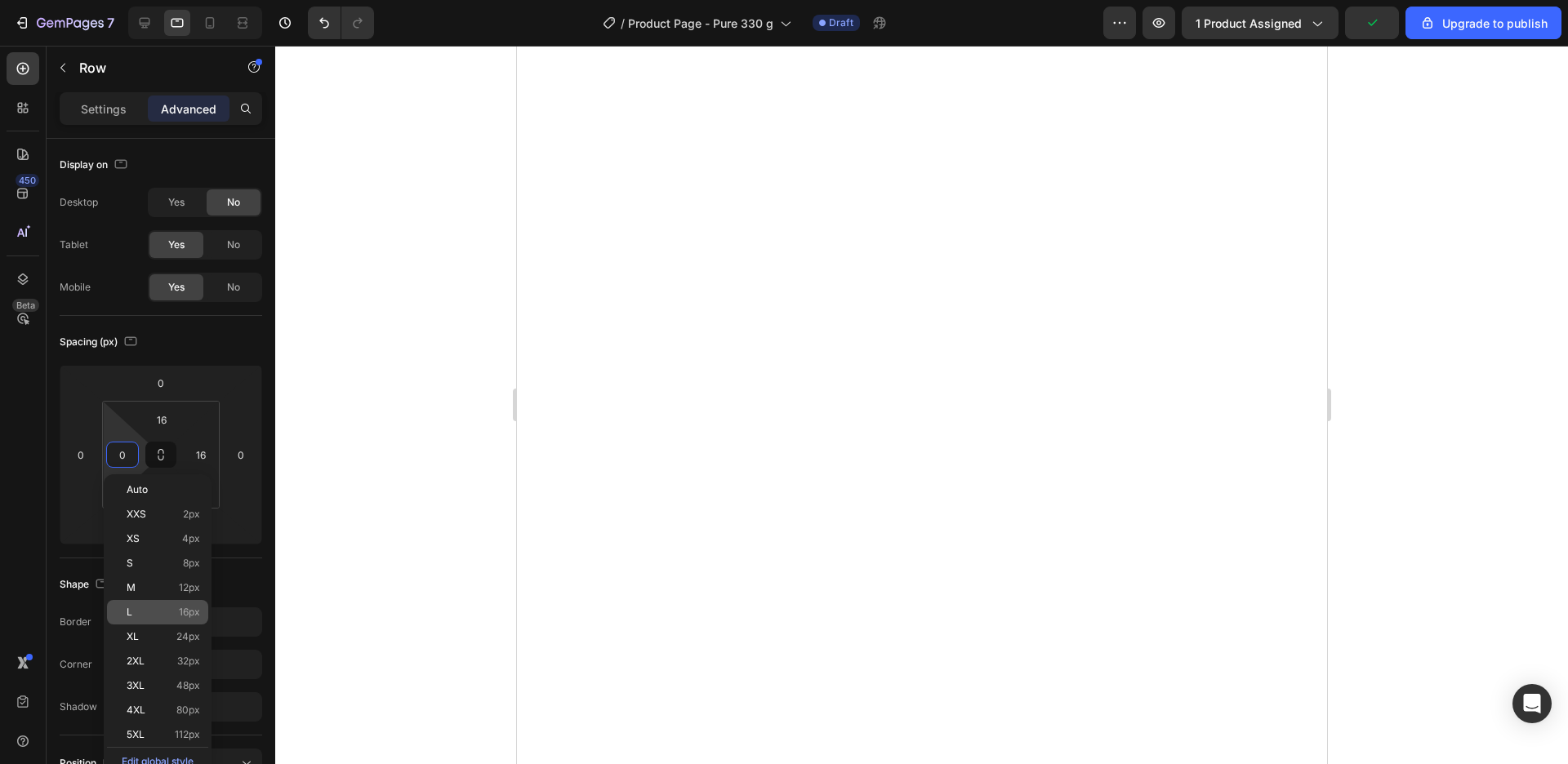
click at [199, 614] on span "16px" at bounding box center [189, 613] width 22 height 12
type input "16"
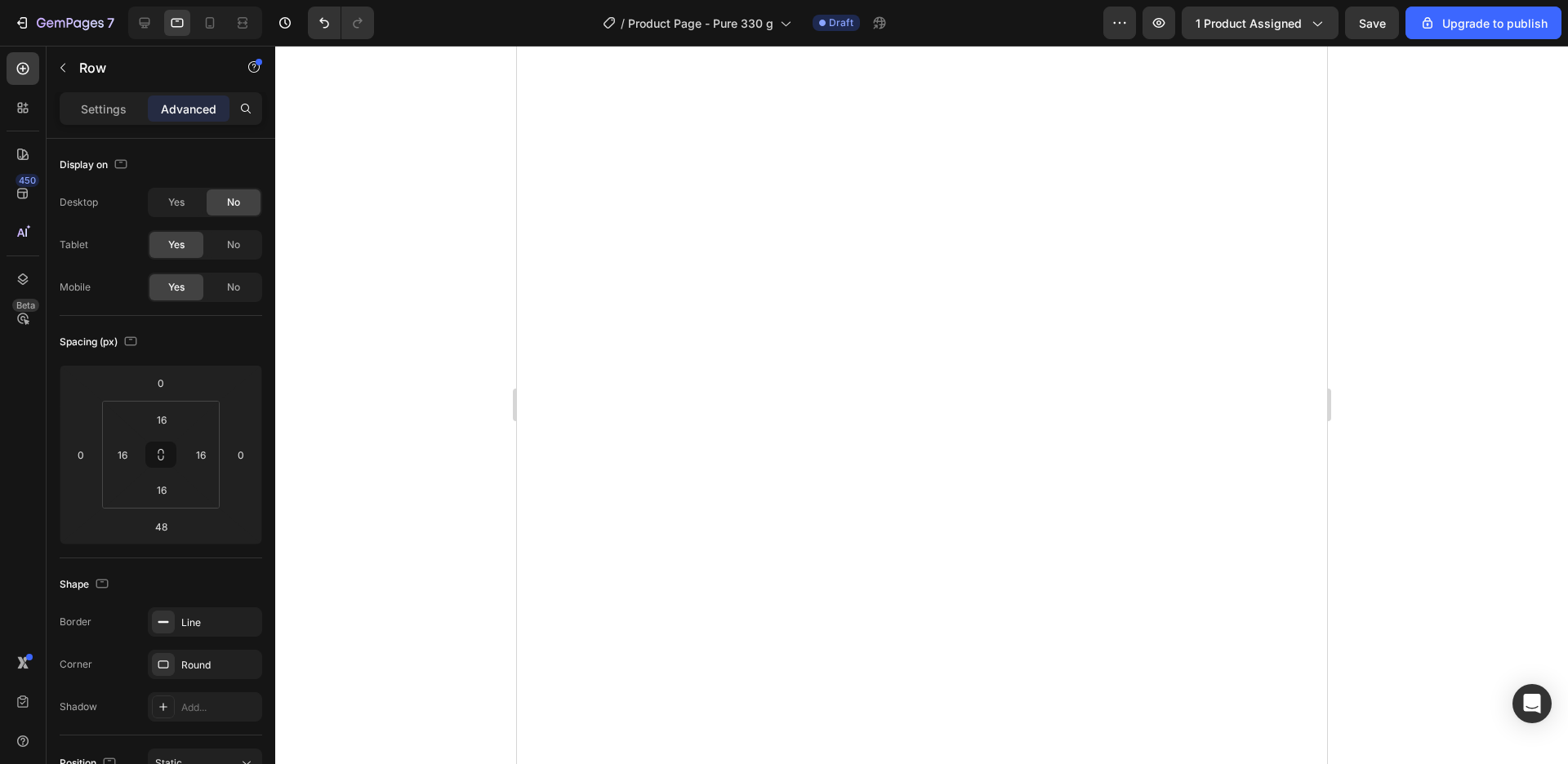
click at [1448, 419] on div at bounding box center [921, 404] width 1293 height 718
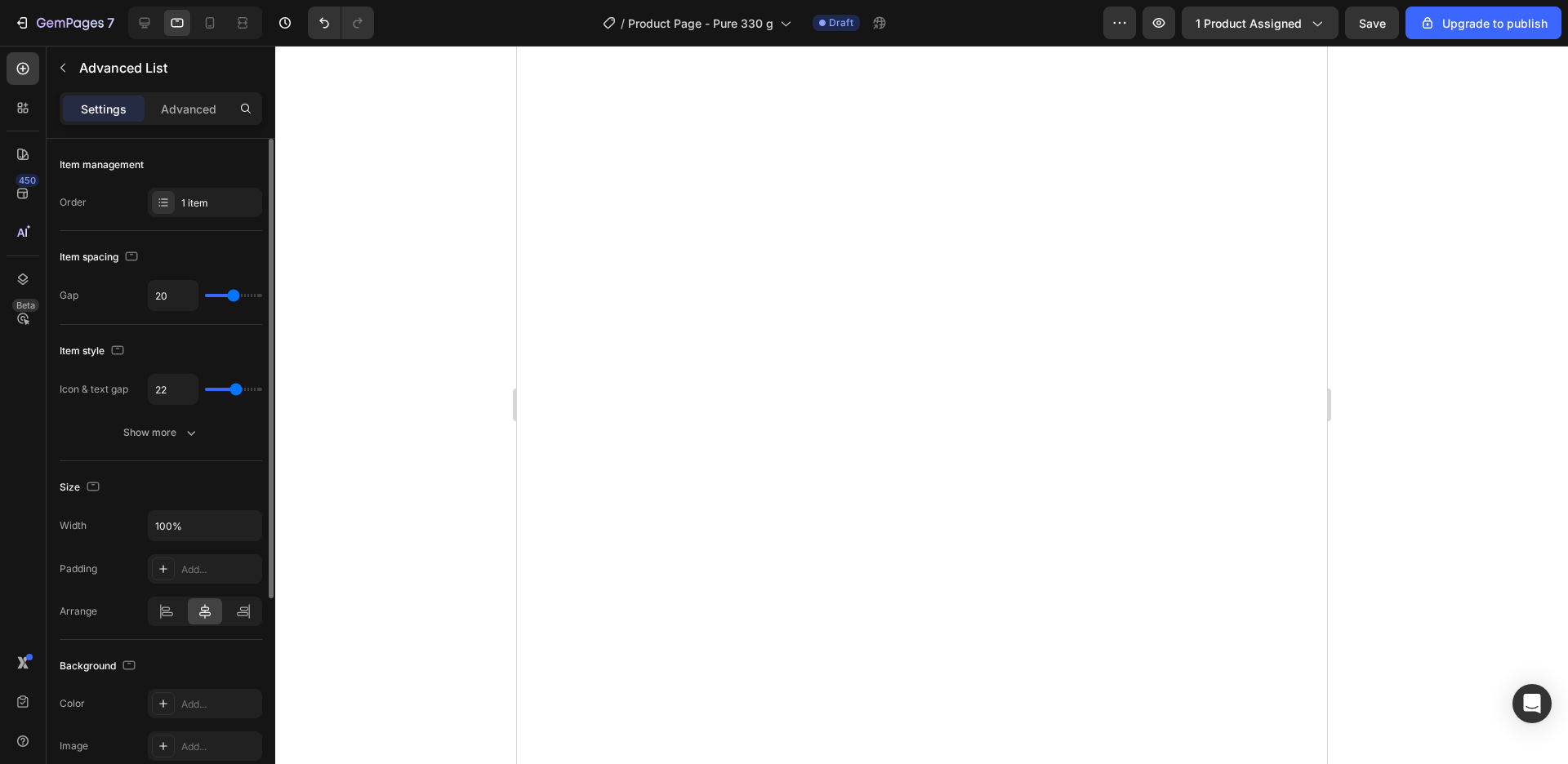
type input "18"
type input "16"
type input "15"
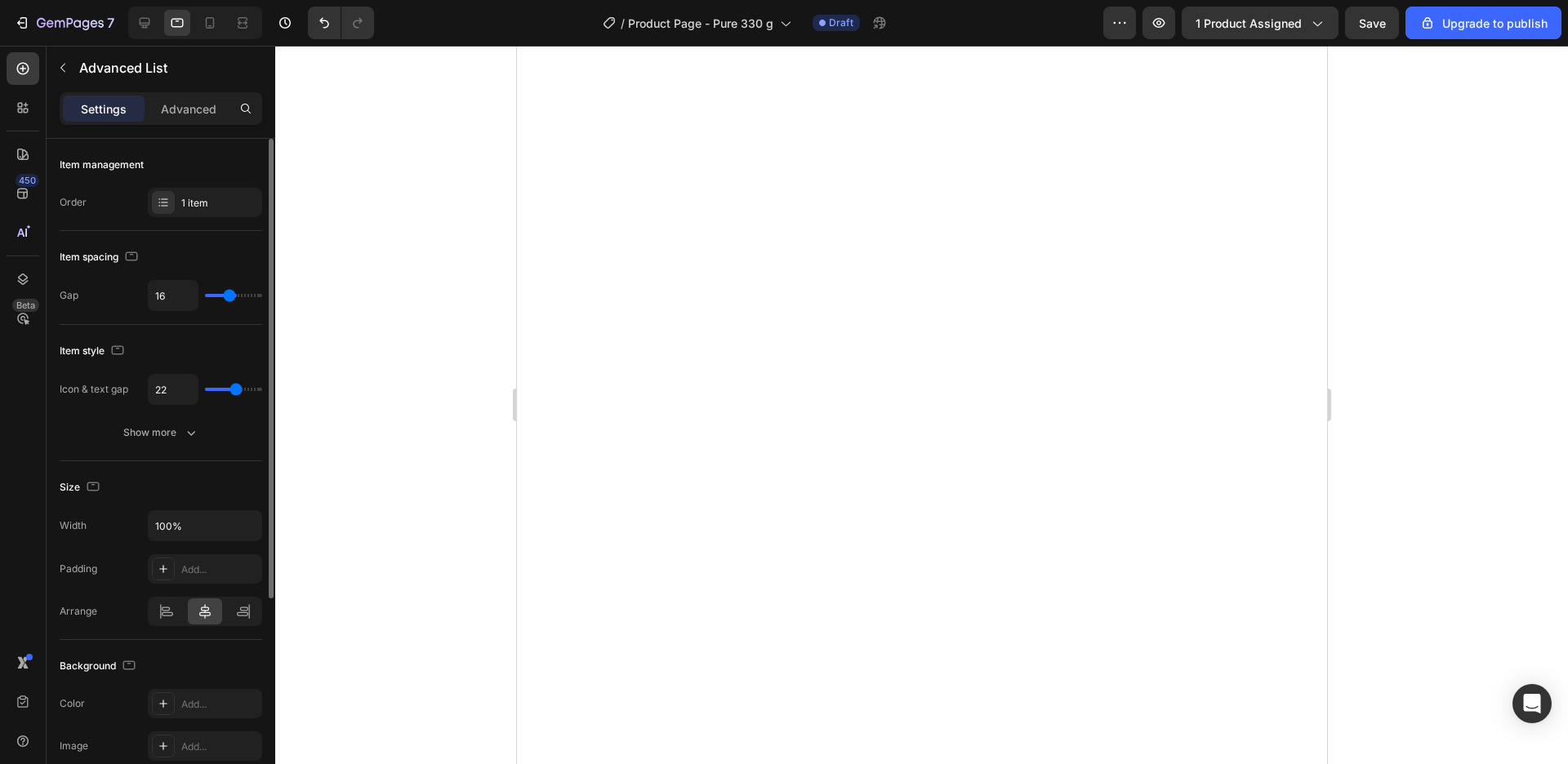
type input "15"
type input "11"
type input "8"
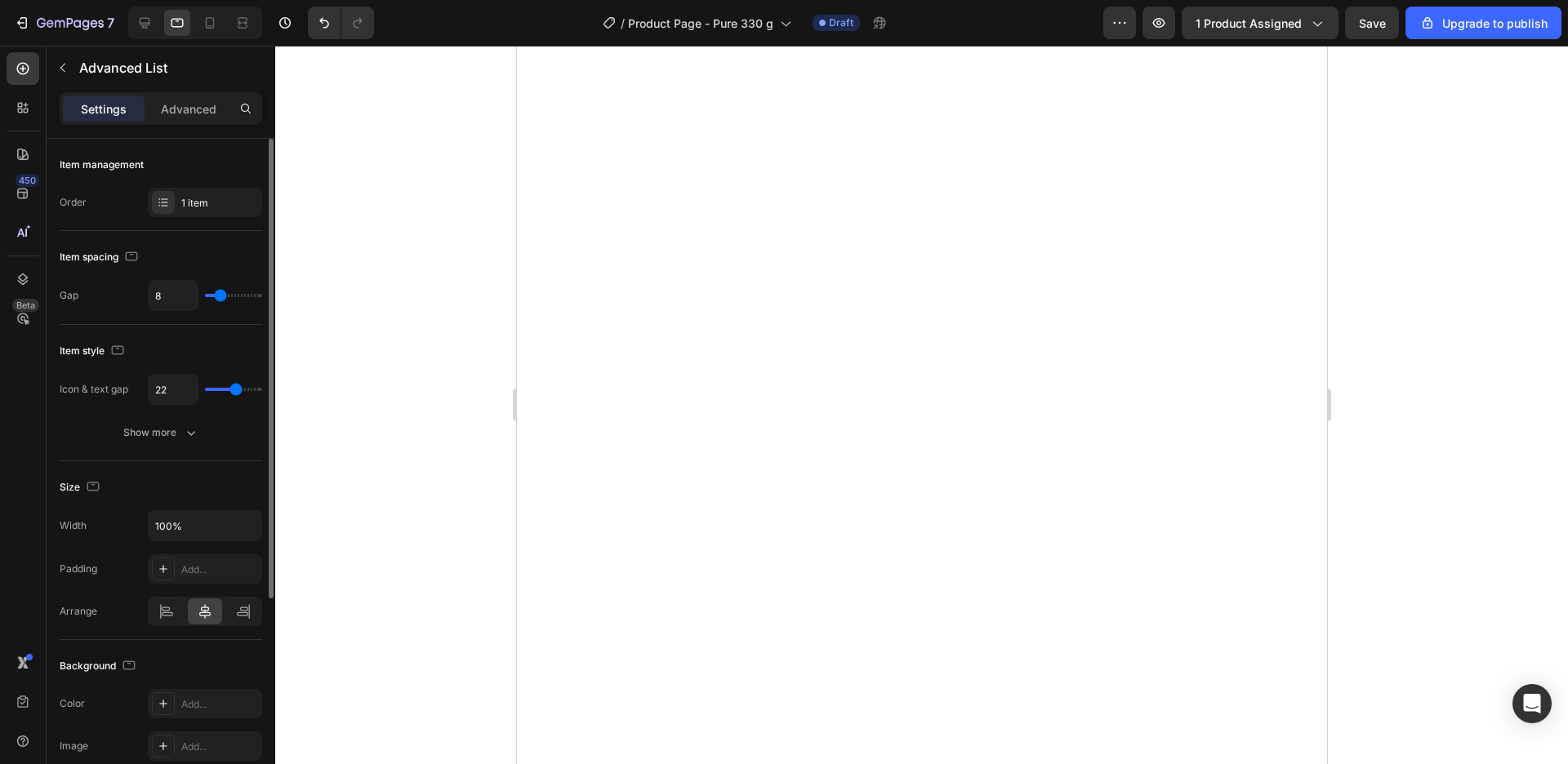
type input "7"
type input "6"
type input "5"
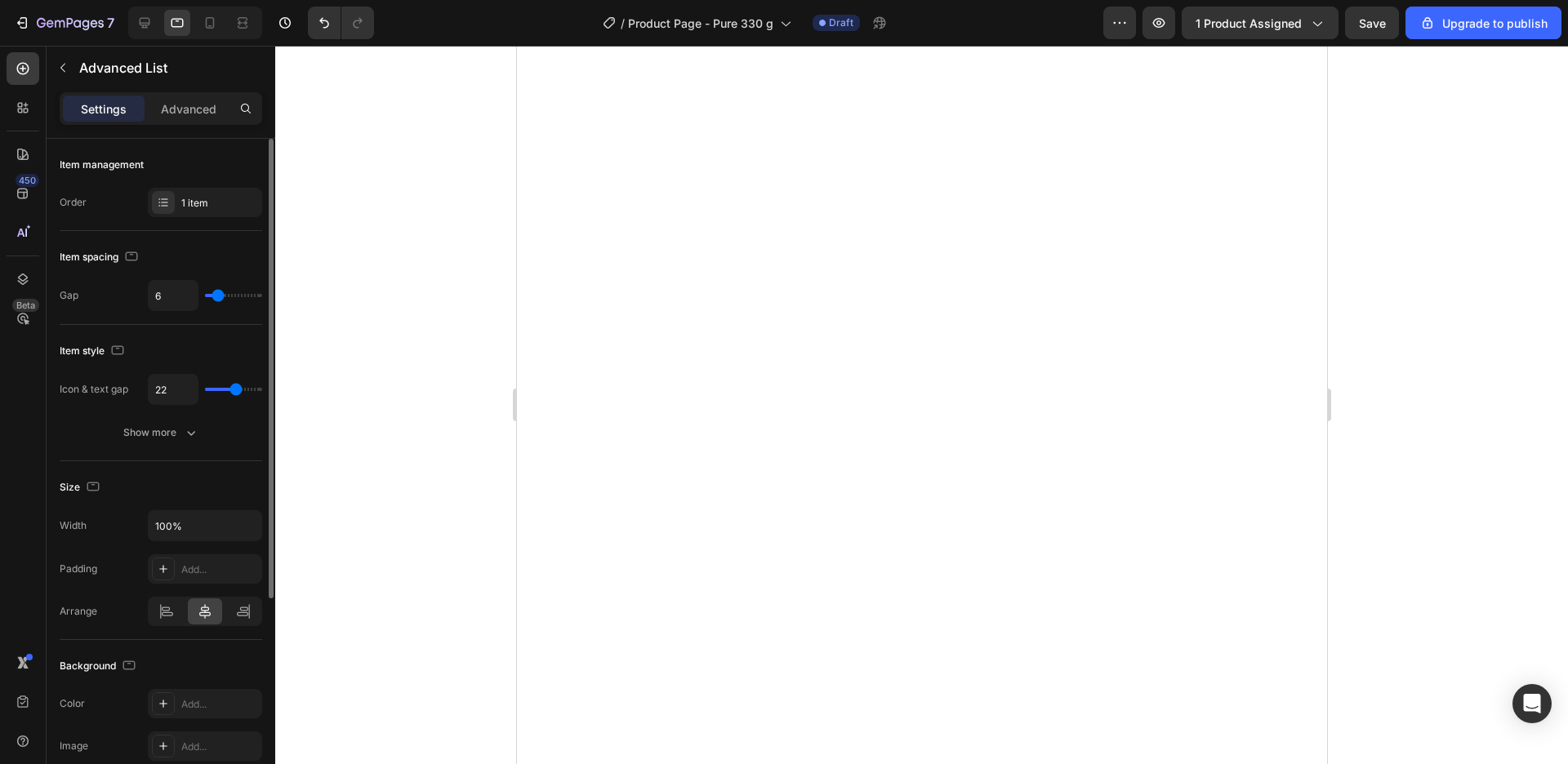
type input "5"
type input "2"
type input "0"
drag, startPoint x: 228, startPoint y: 298, endPoint x: 209, endPoint y: 301, distance: 19.2
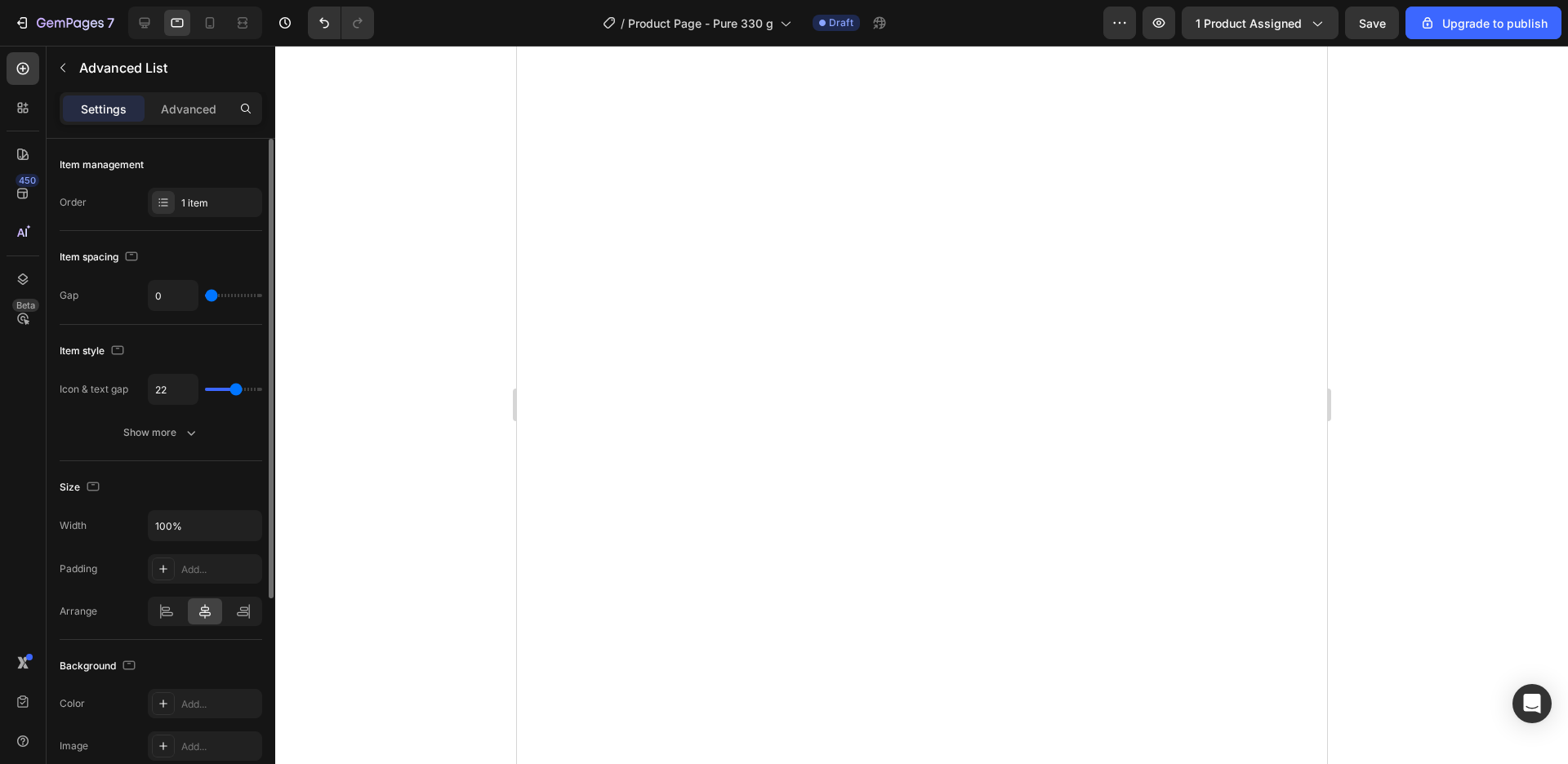
type input "0"
click at [207, 297] on input "range" at bounding box center [233, 296] width 57 height 3
type input "25"
type input "23"
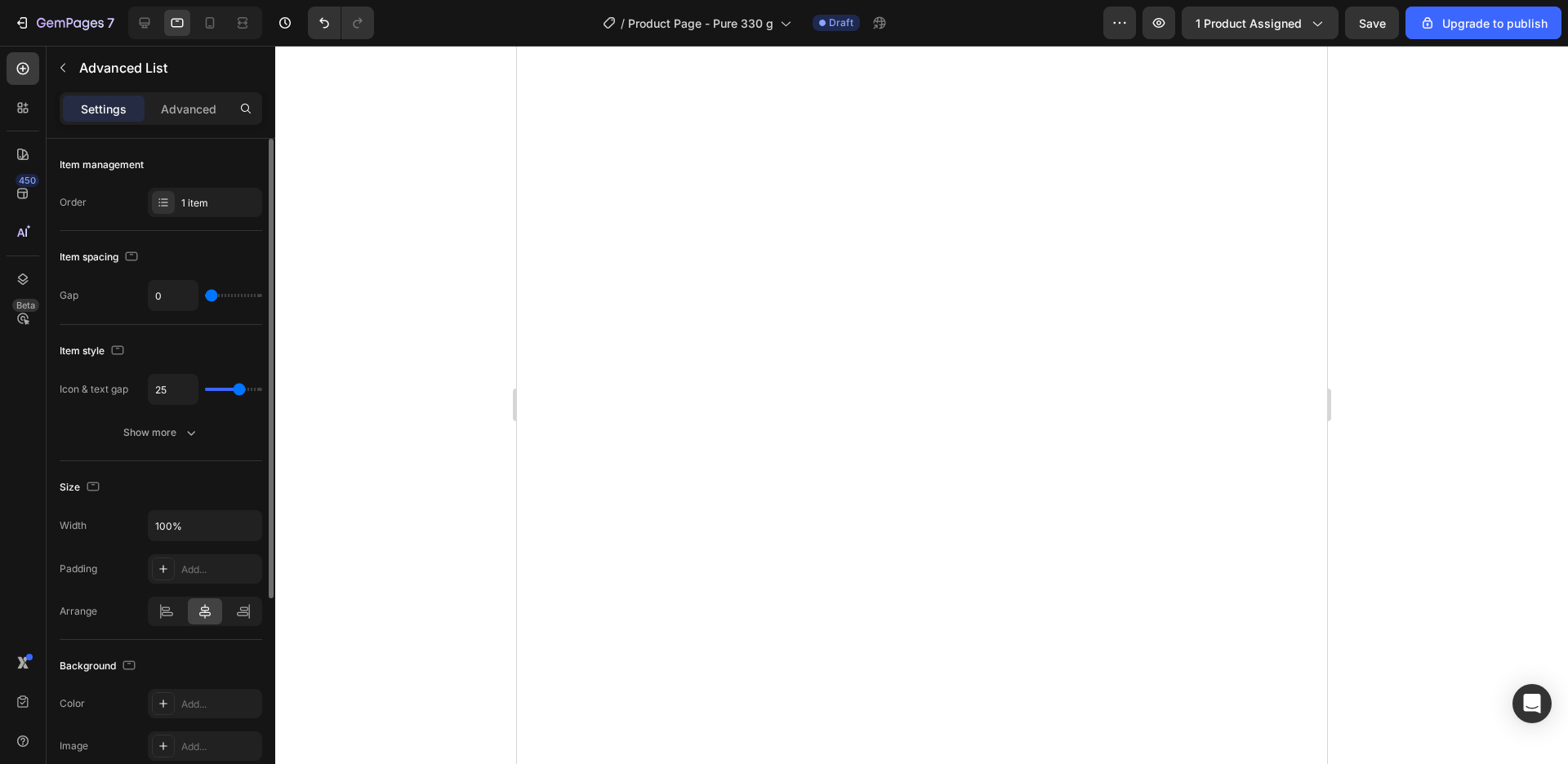
type input "23"
type input "22"
type input "19"
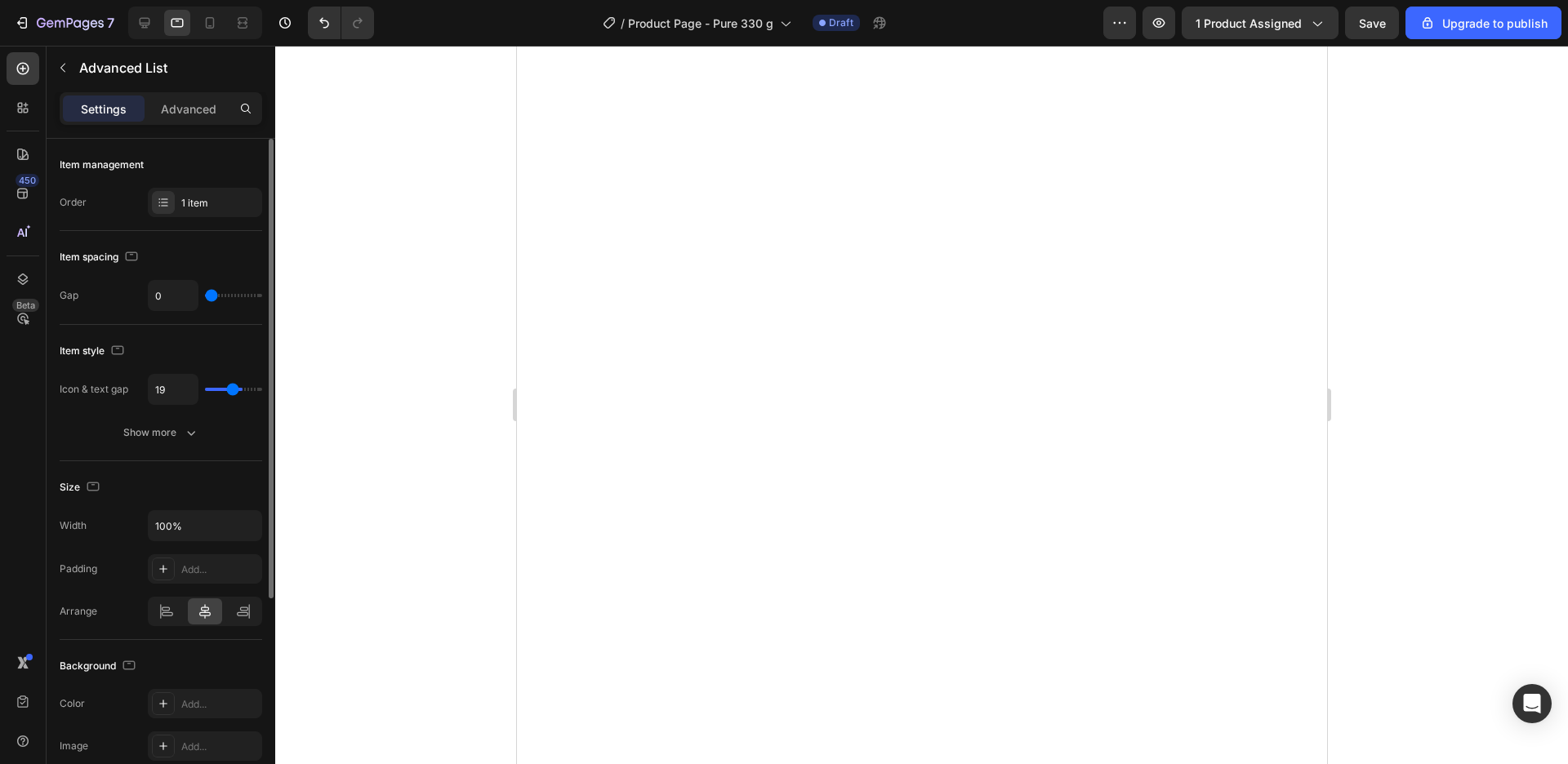
type input "15"
type input "12"
type input "10"
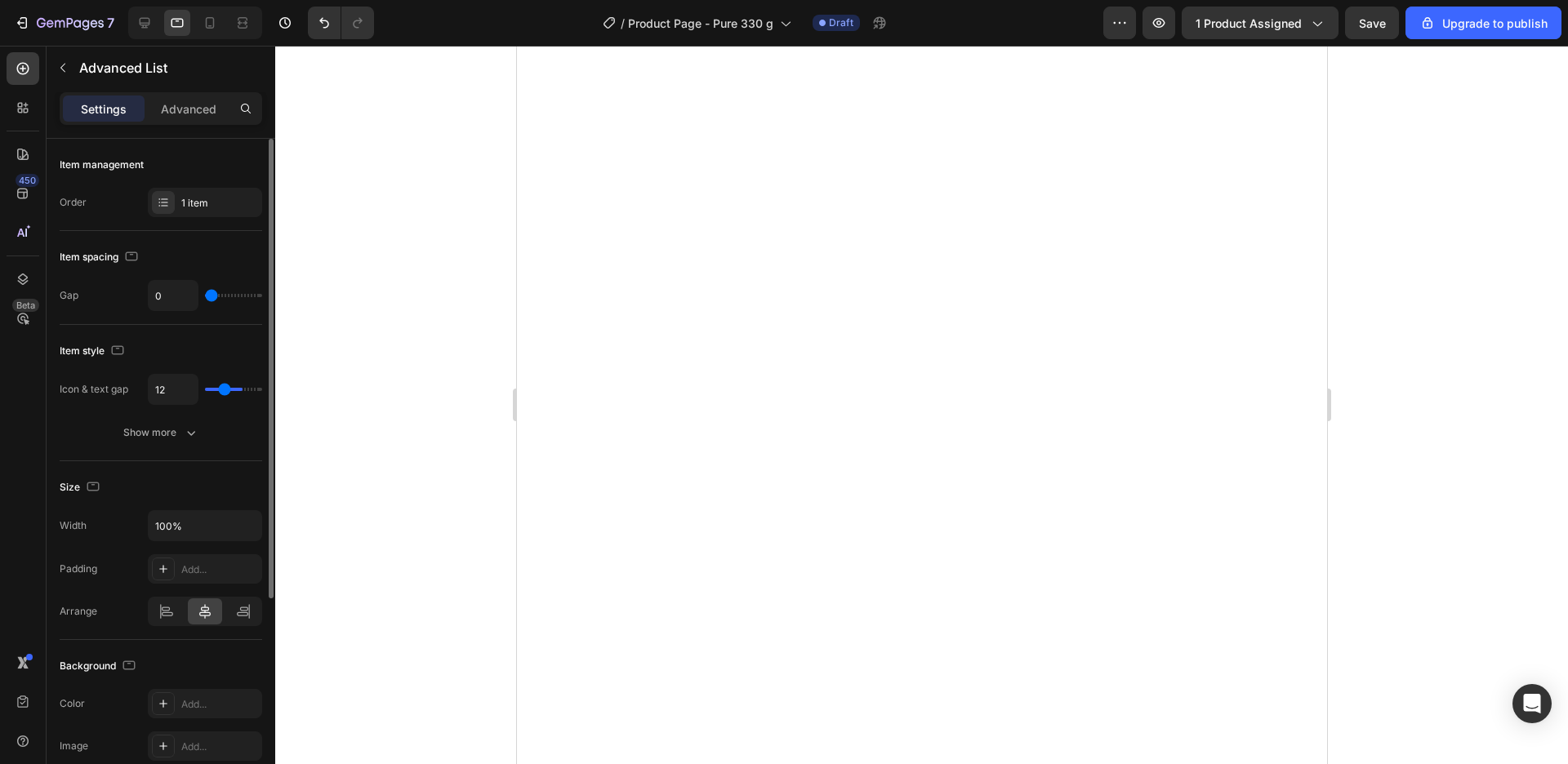
type input "10"
type input "8"
type input "6"
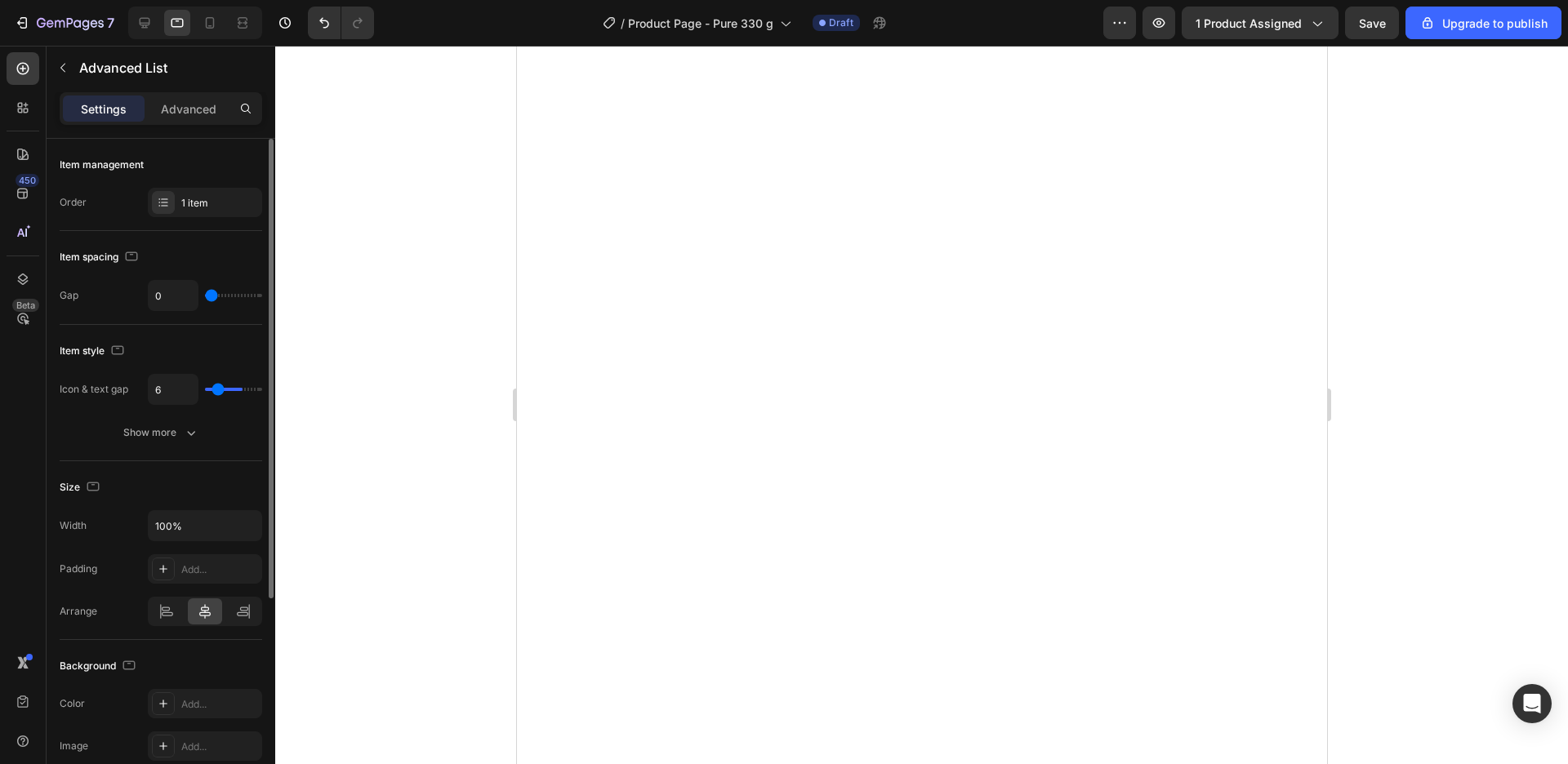
type input "4"
type input "3"
type input "2"
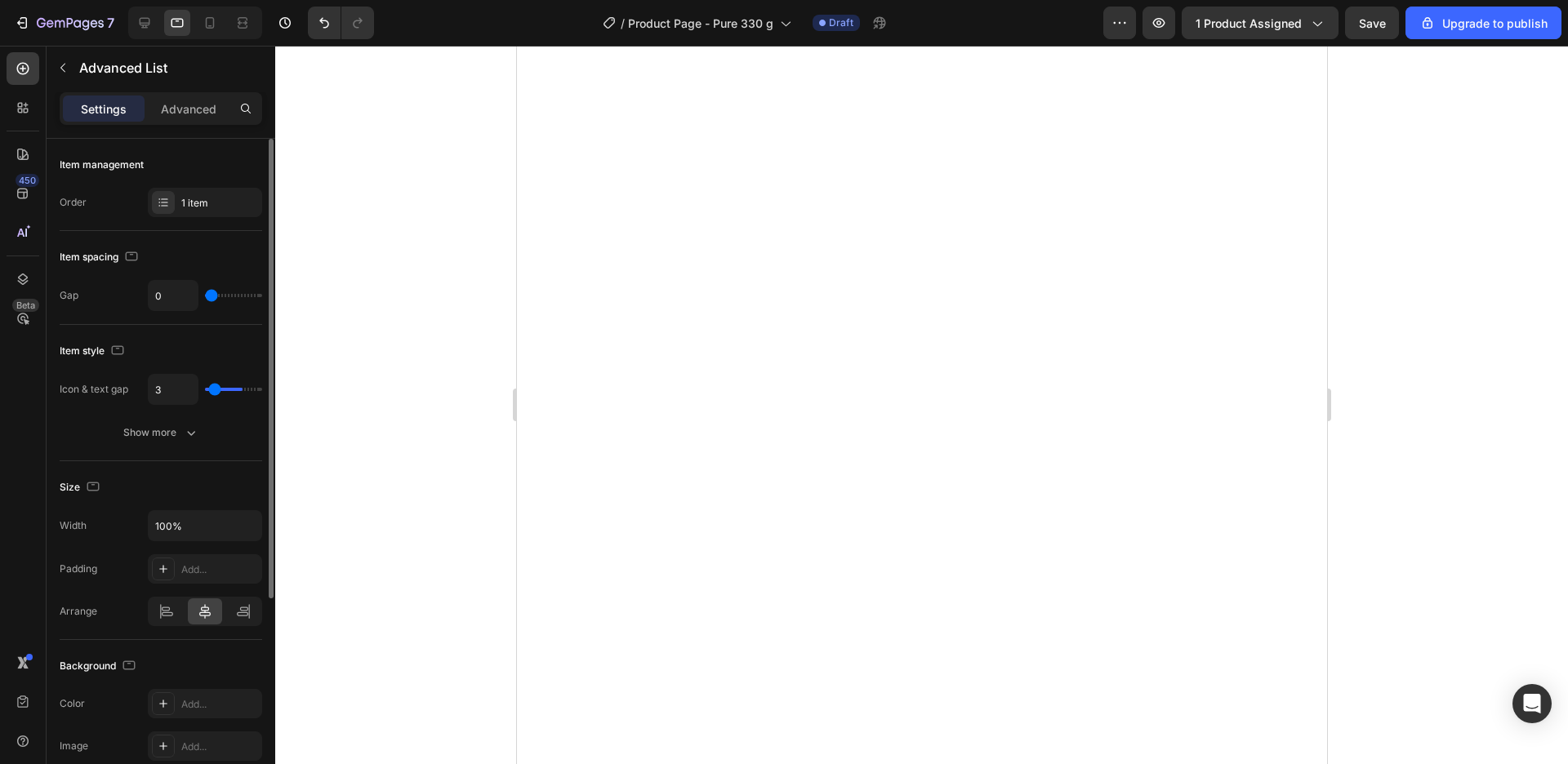
type input "2"
type input "0"
type input "1"
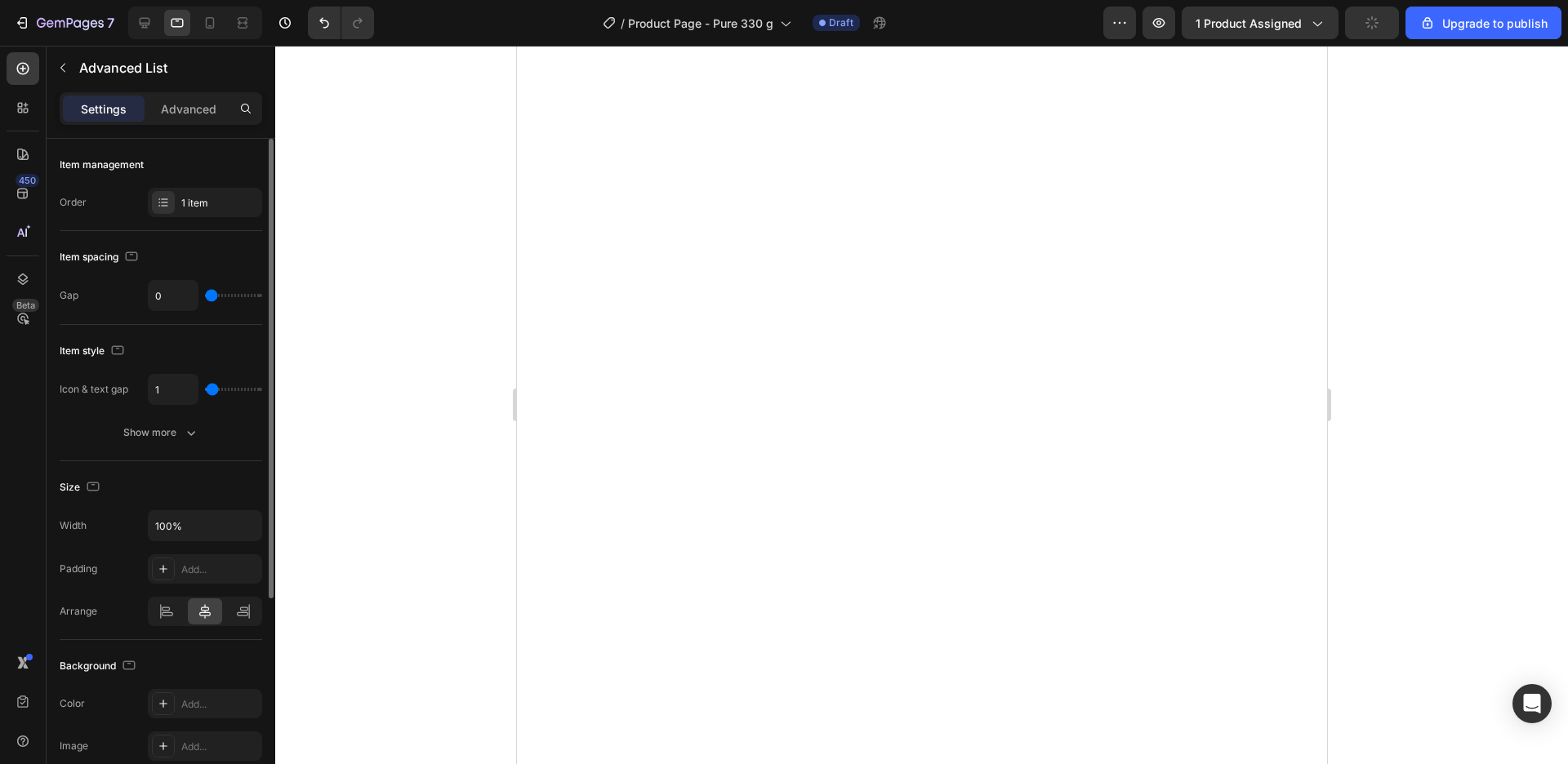
type input "2"
type input "3"
type input "4"
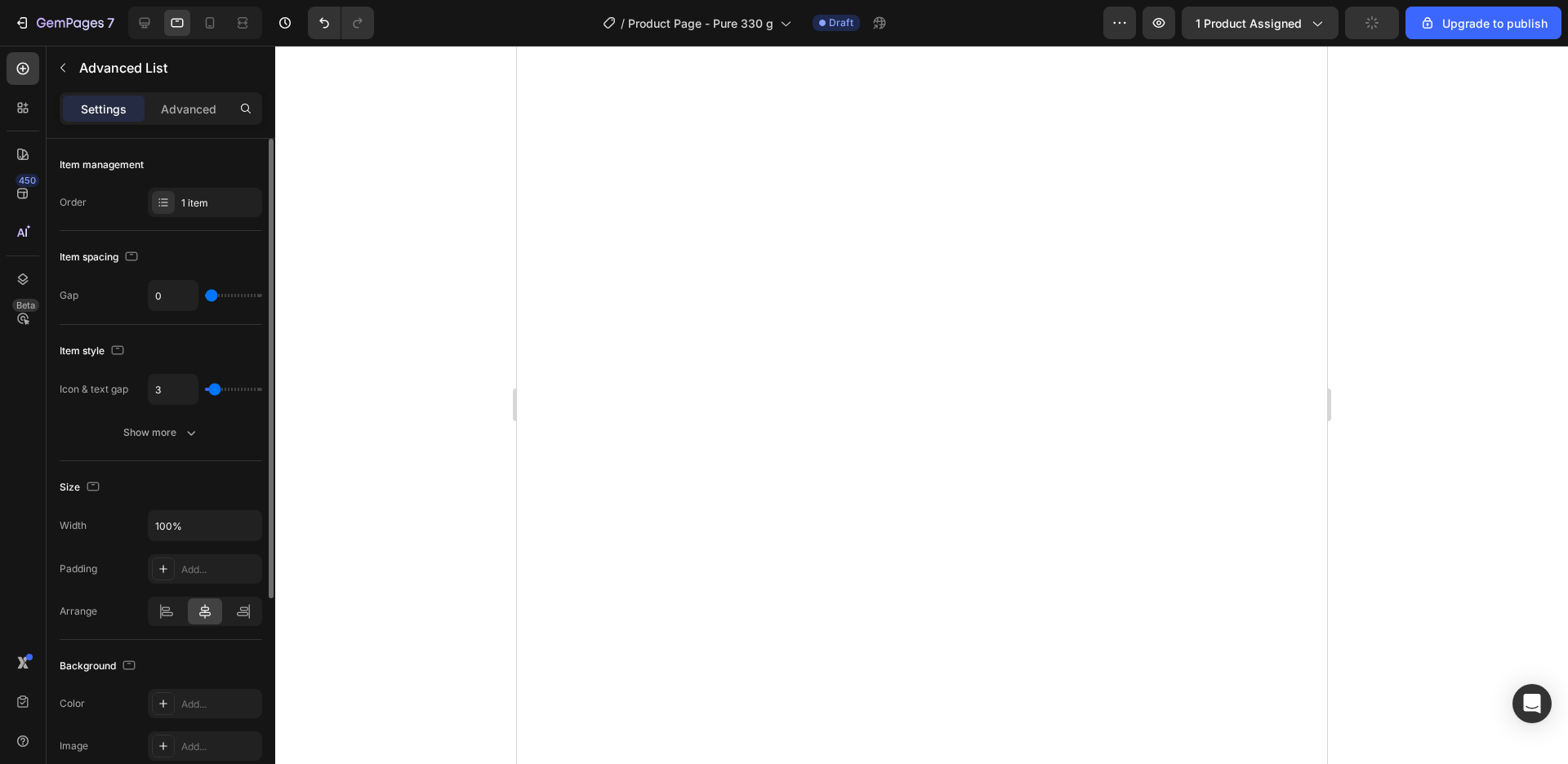
type input "4"
type input "5"
type input "6"
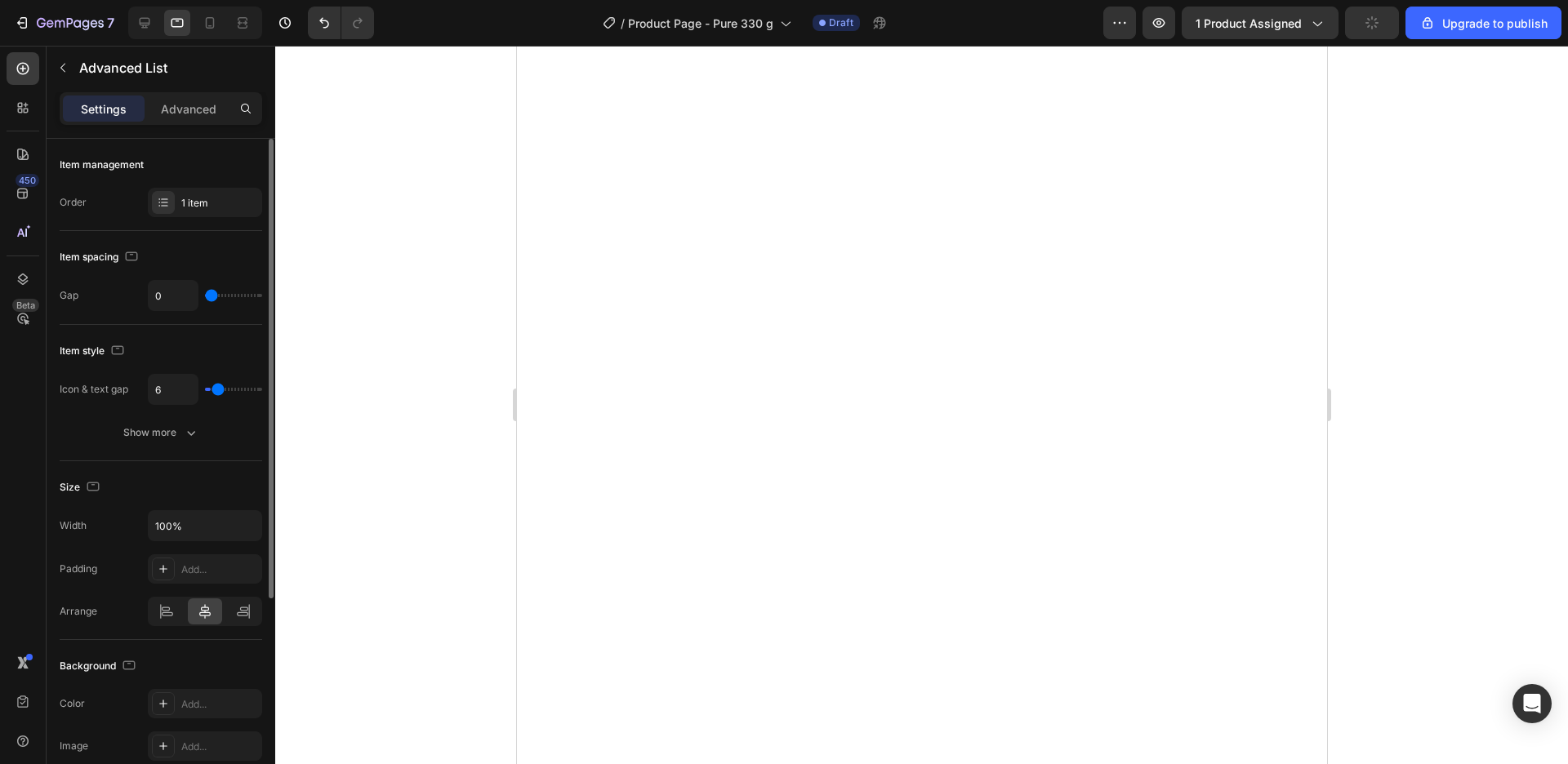
type input "7"
type input "8"
type input "9"
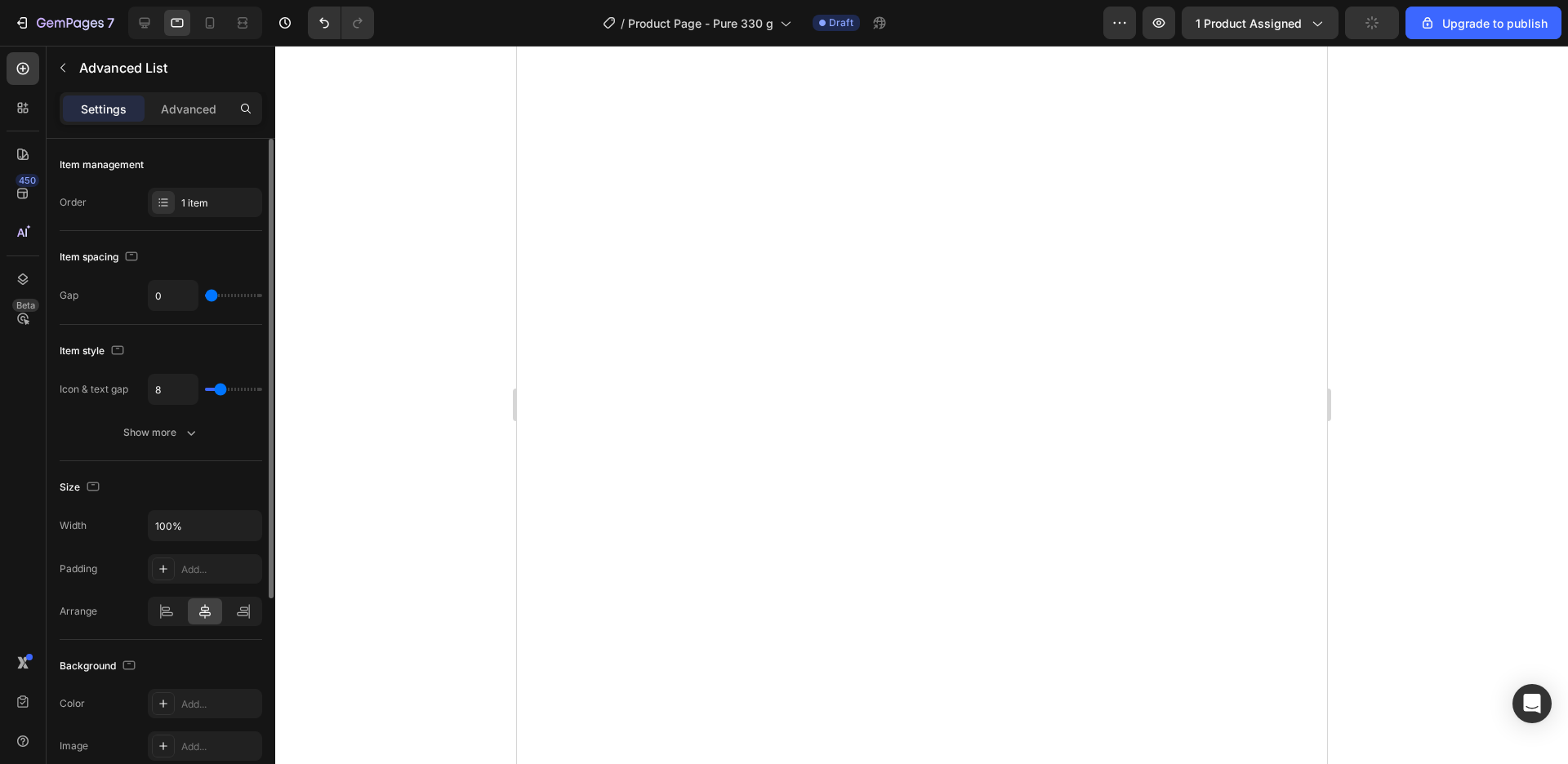
type input "9"
type input "11"
type input "10"
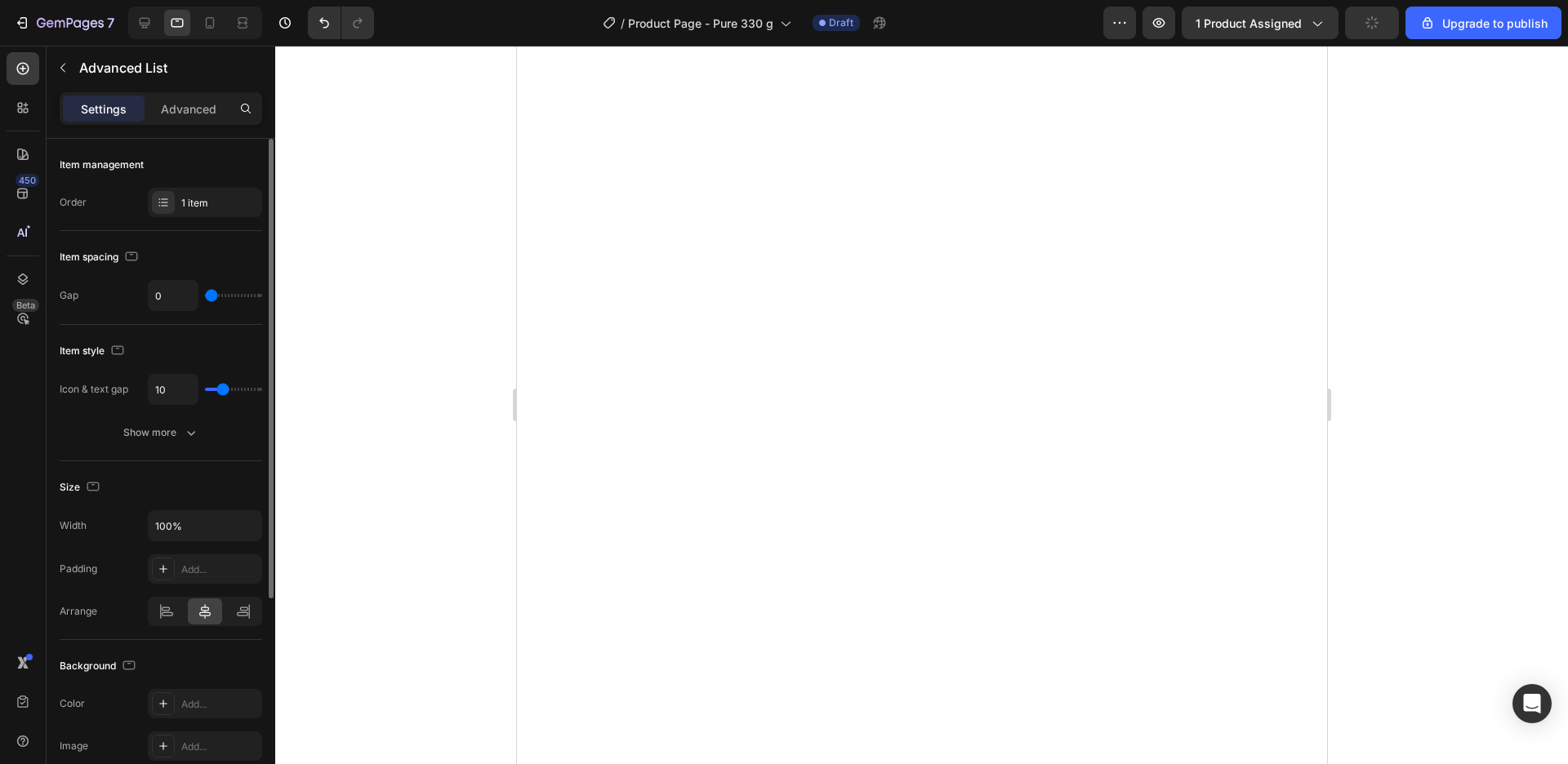
type input "9"
type input "8"
type input "6"
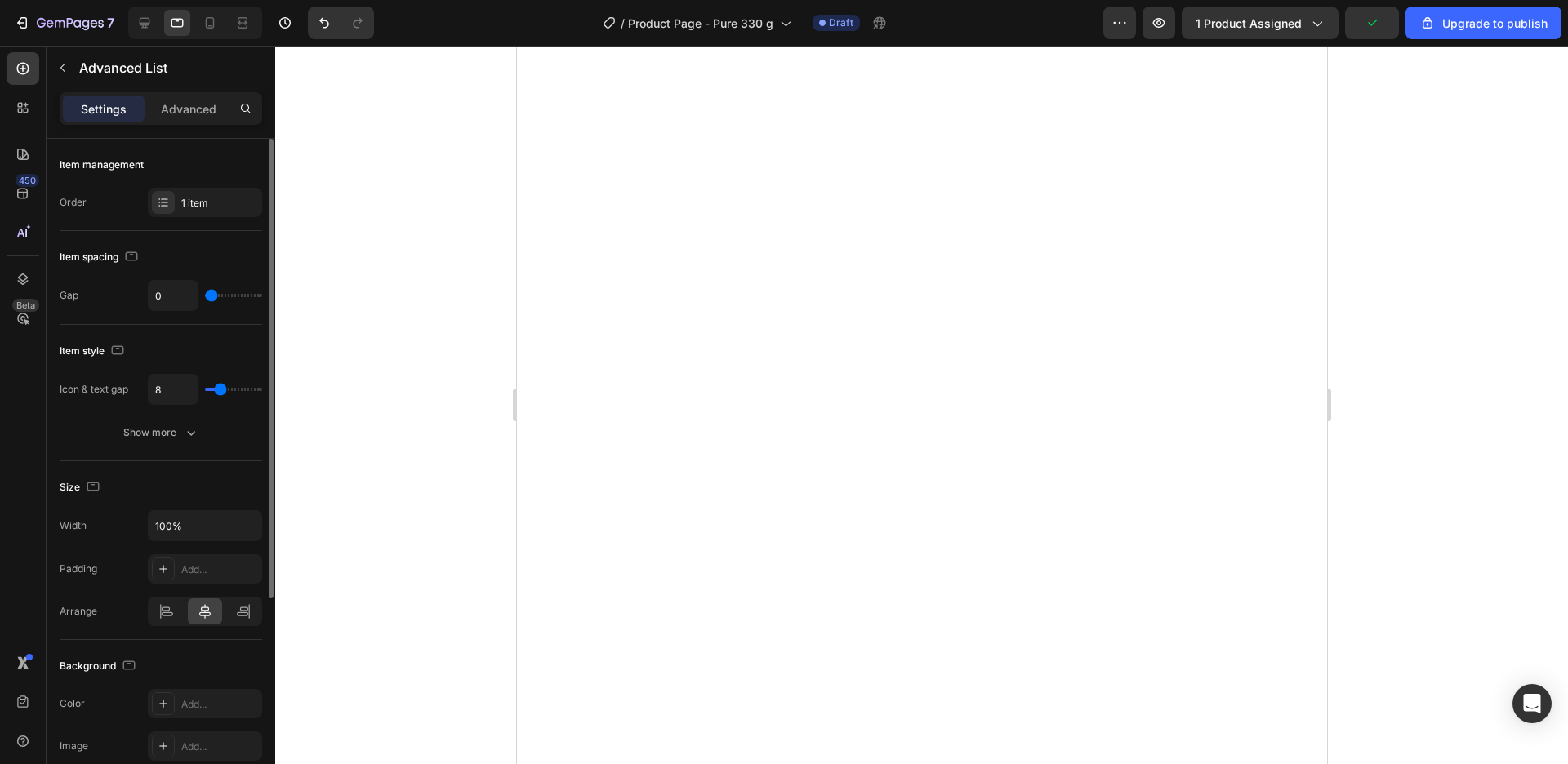
type input "6"
type input "5"
type input "4"
drag, startPoint x: 238, startPoint y: 394, endPoint x: 217, endPoint y: 391, distance: 21.2
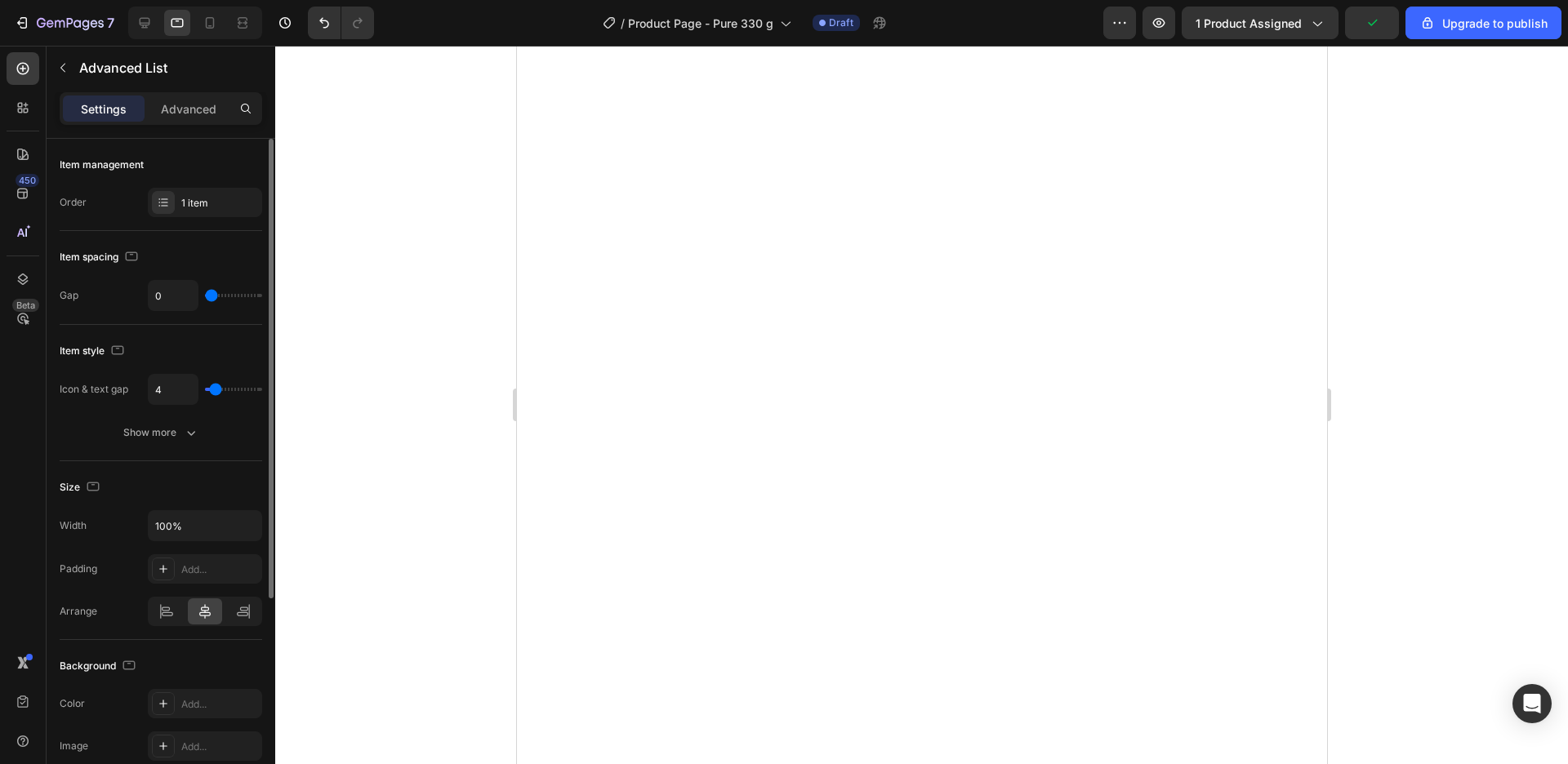
type input "4"
click at [217, 391] on input "range" at bounding box center [233, 389] width 57 height 3
type input "2"
type input "3"
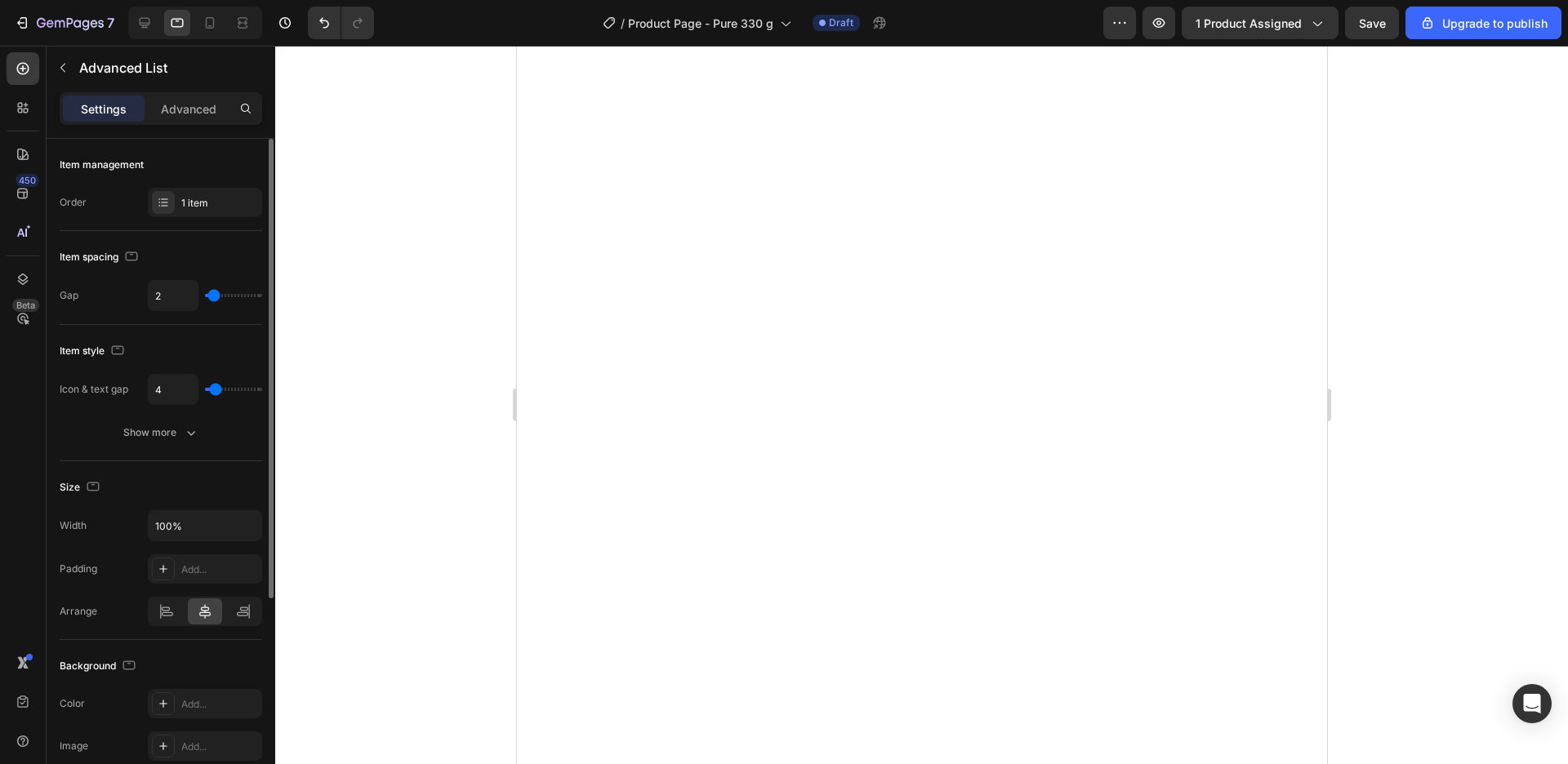
type input "3"
type input "4"
type input "5"
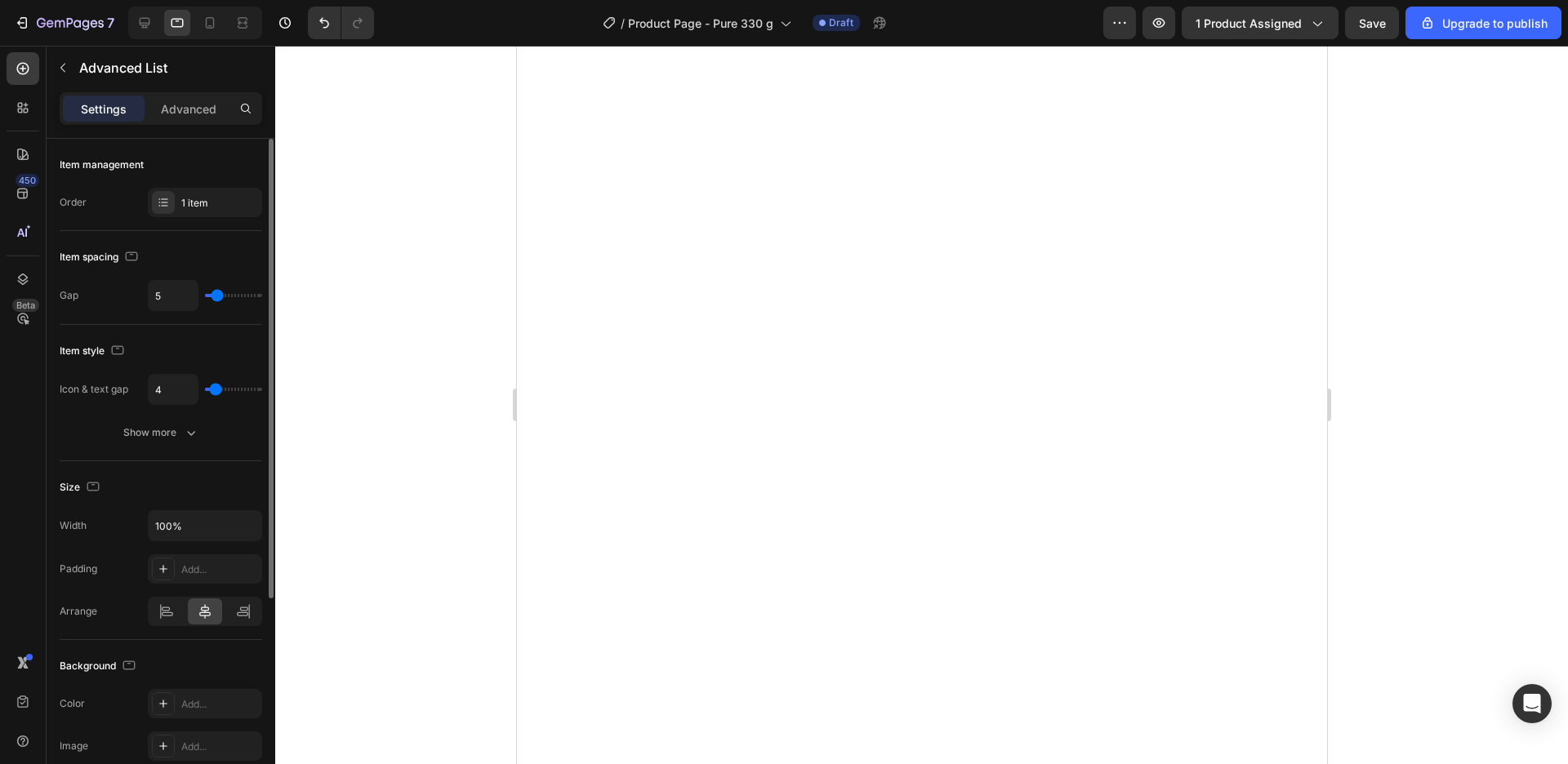
type input "6"
type input "8"
type input "12"
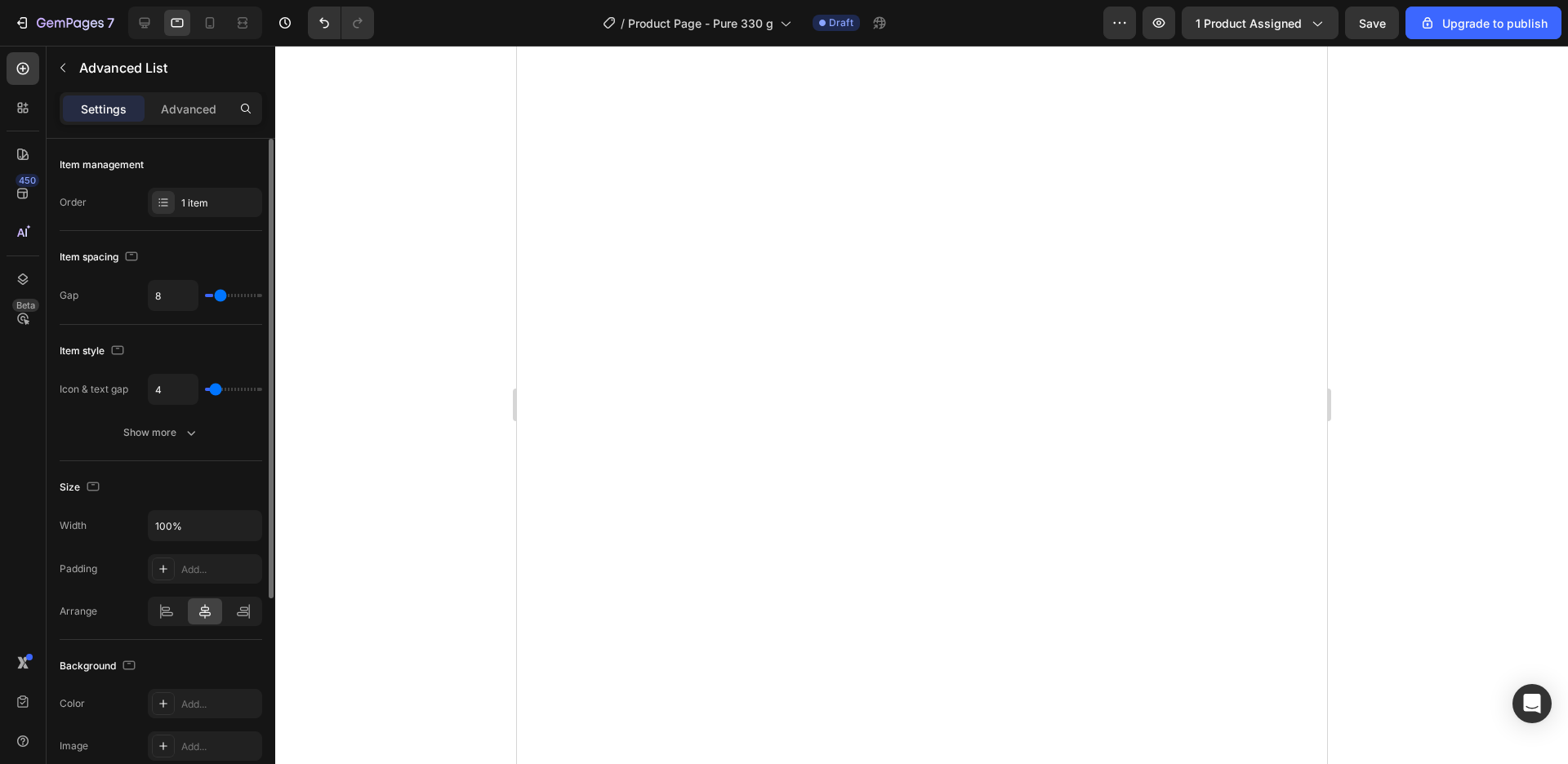
type input "12"
type input "15"
type input "17"
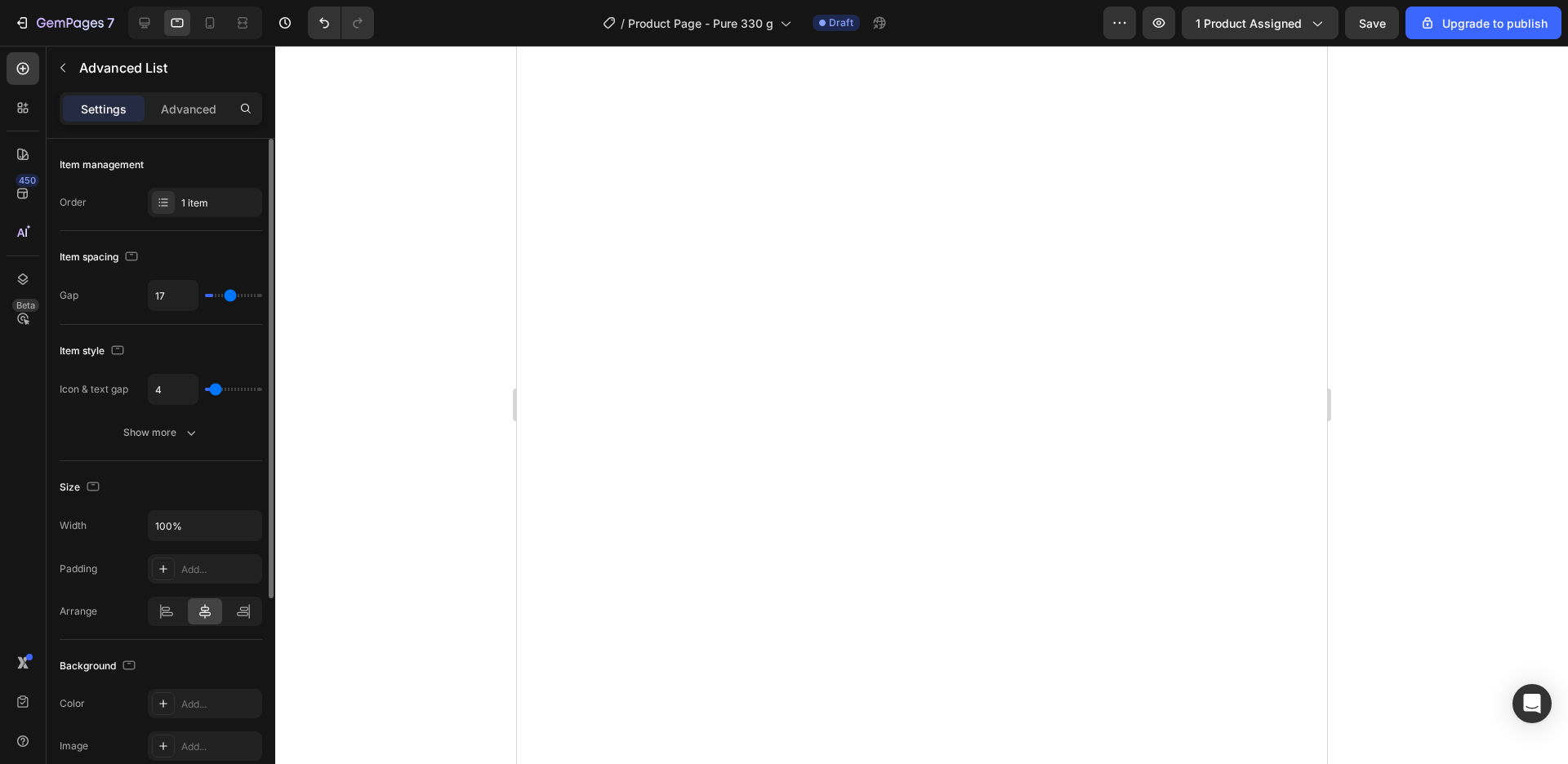
type input "18"
type input "19"
type input "22"
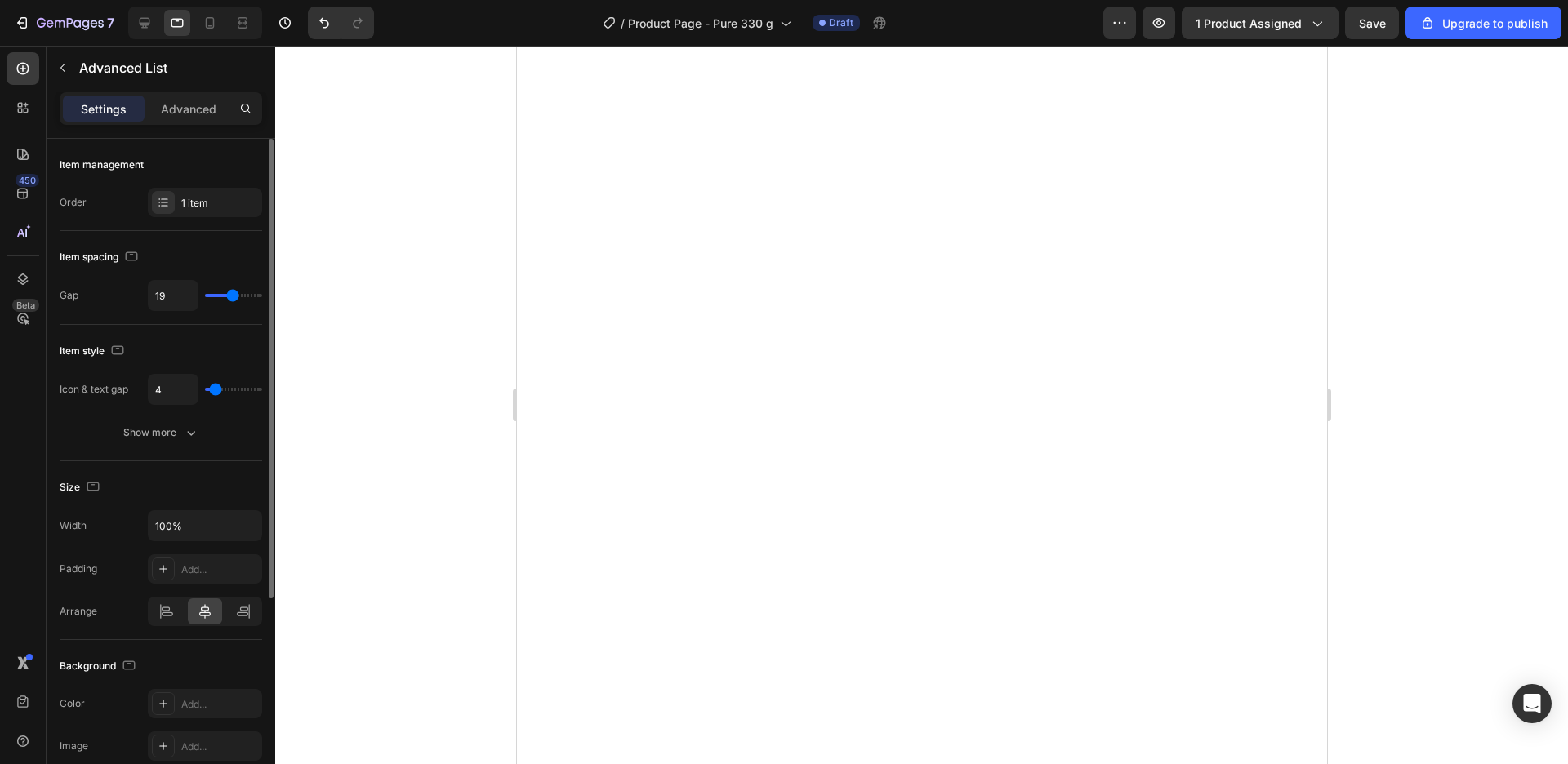
type input "22"
type input "25"
type input "26"
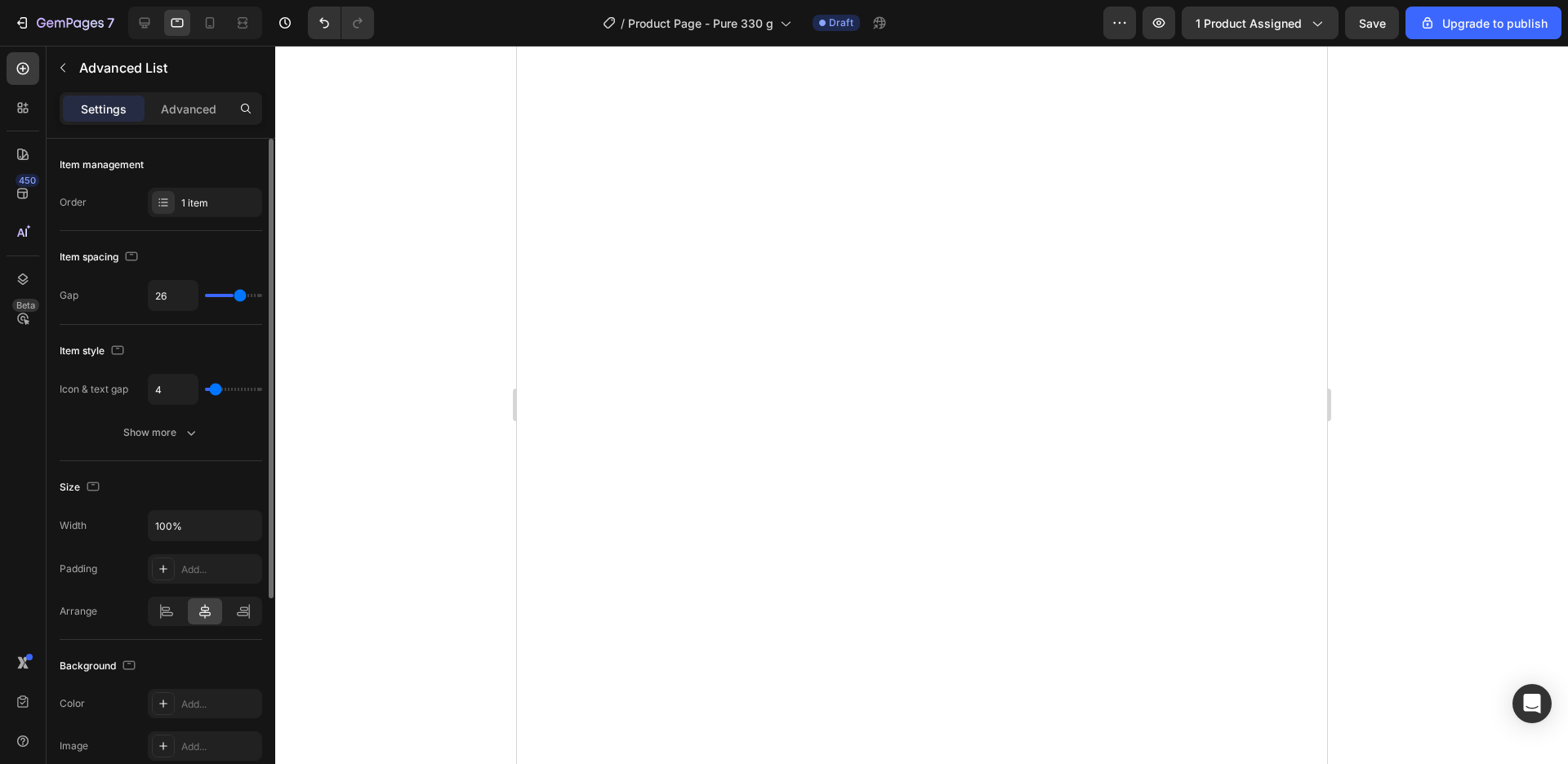
type input "27"
type input "28"
type input "25"
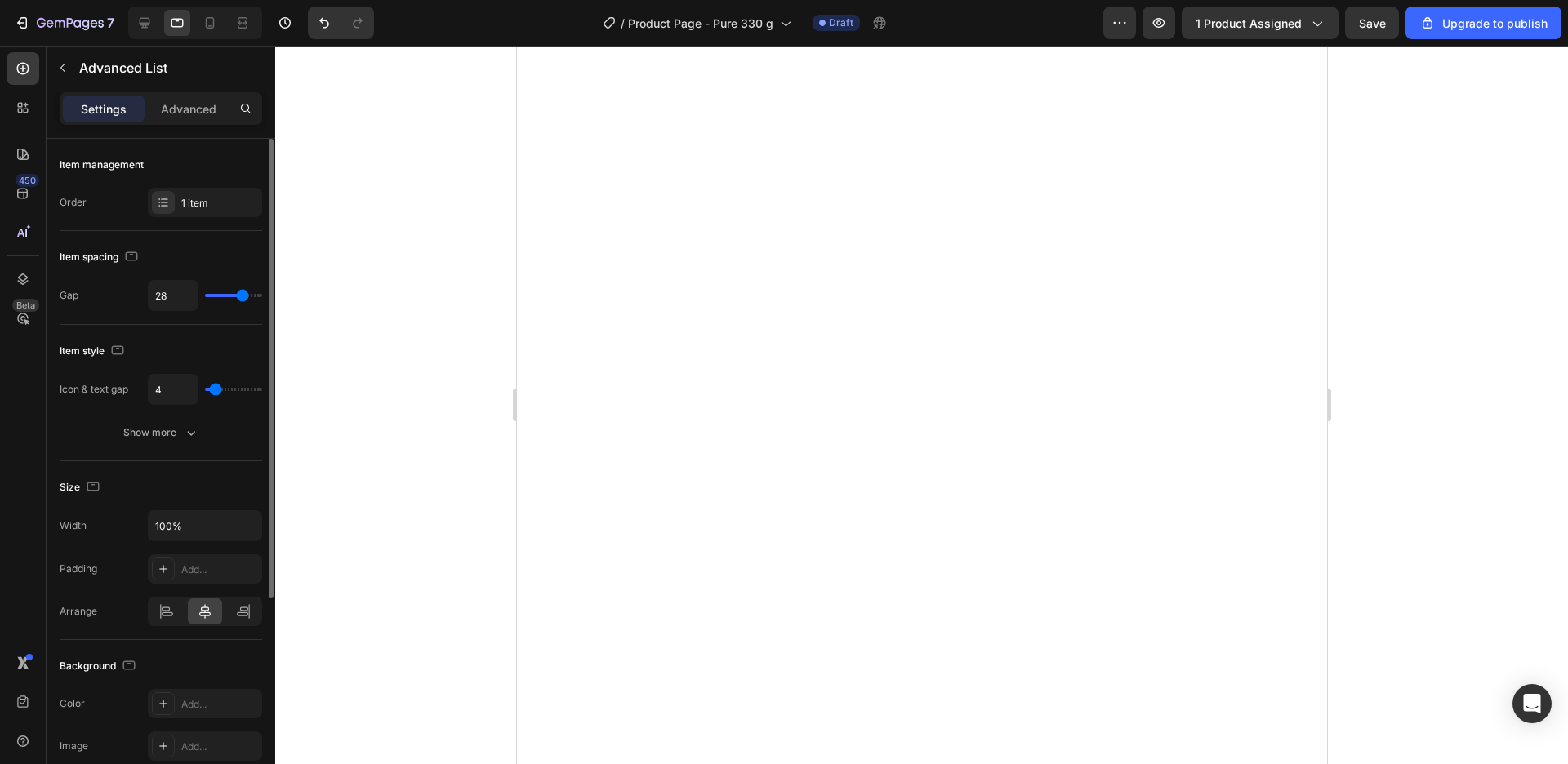
type input "25"
type input "23"
type input "21"
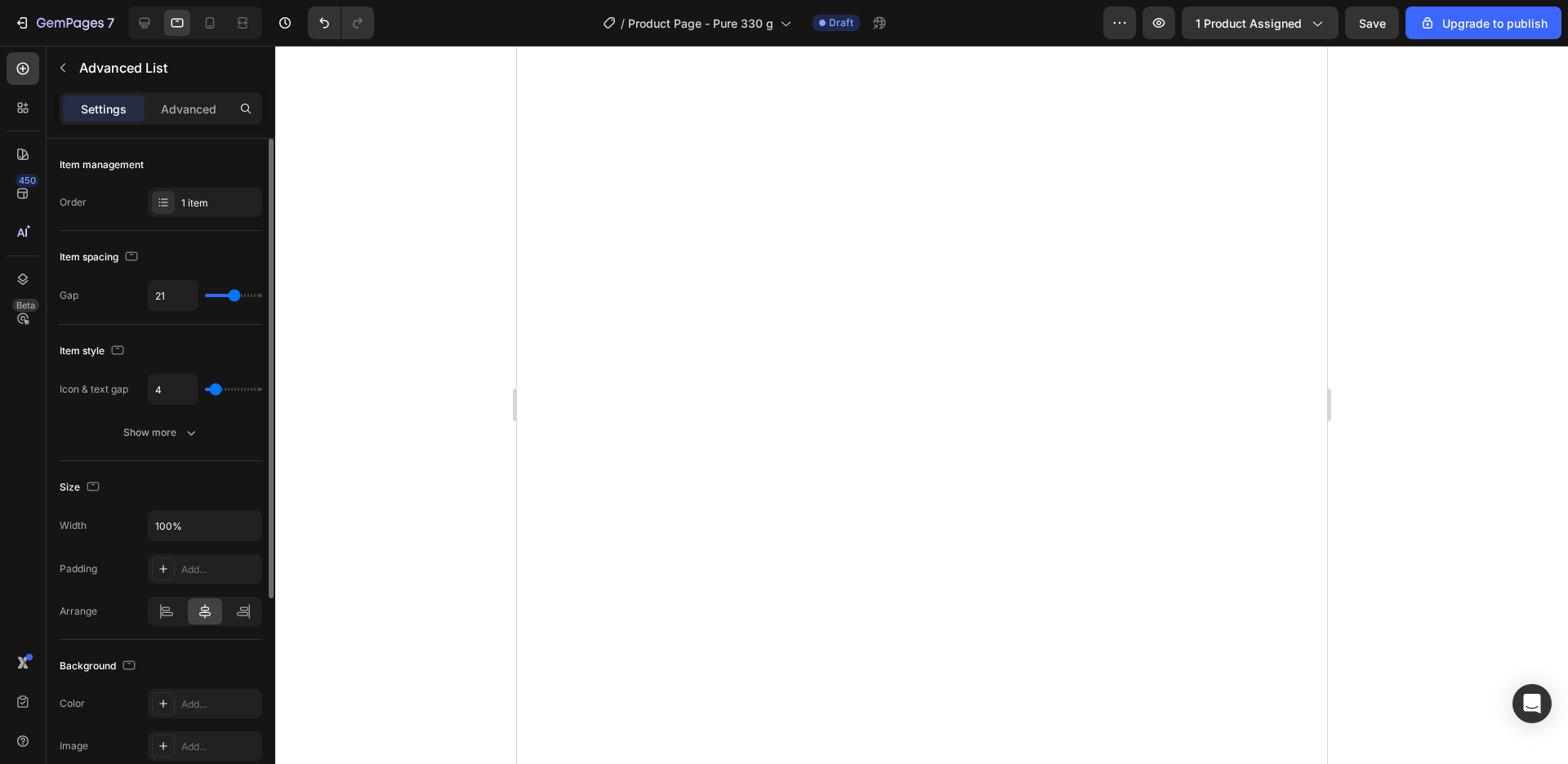
type input "18"
type input "17"
type input "16"
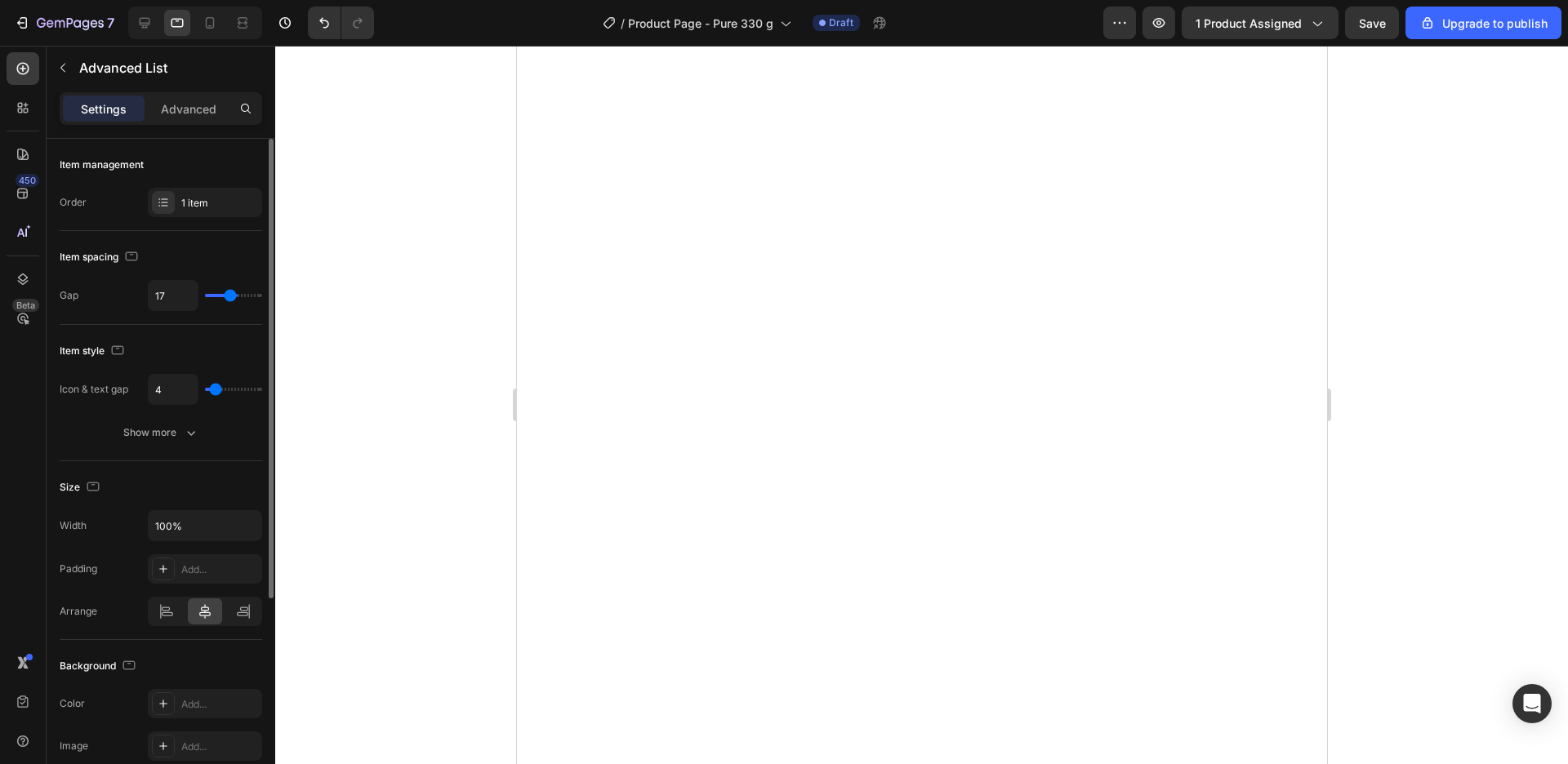
type input "16"
type input "14"
type input "12"
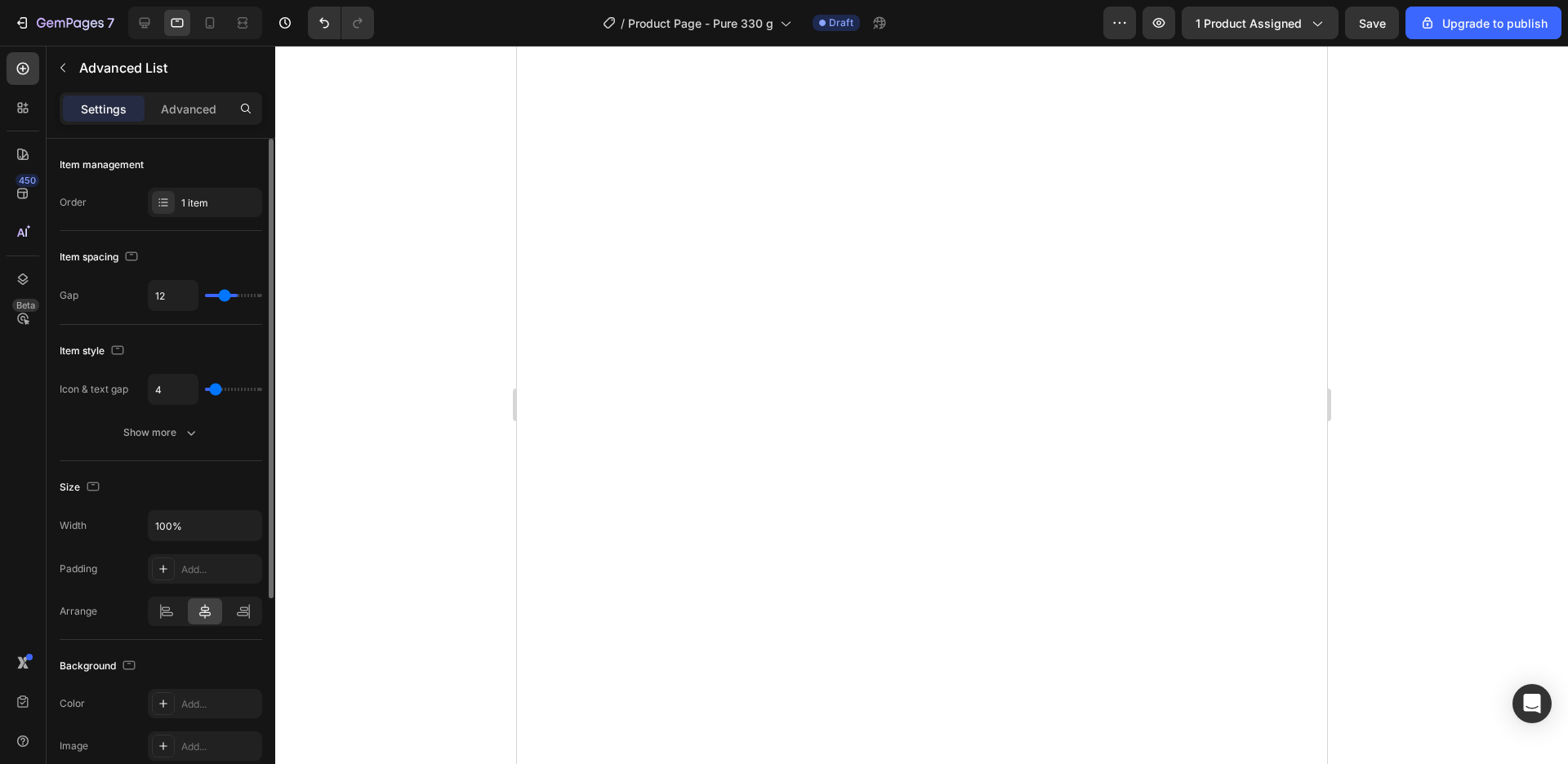
type input "11"
type input "8"
type input "5"
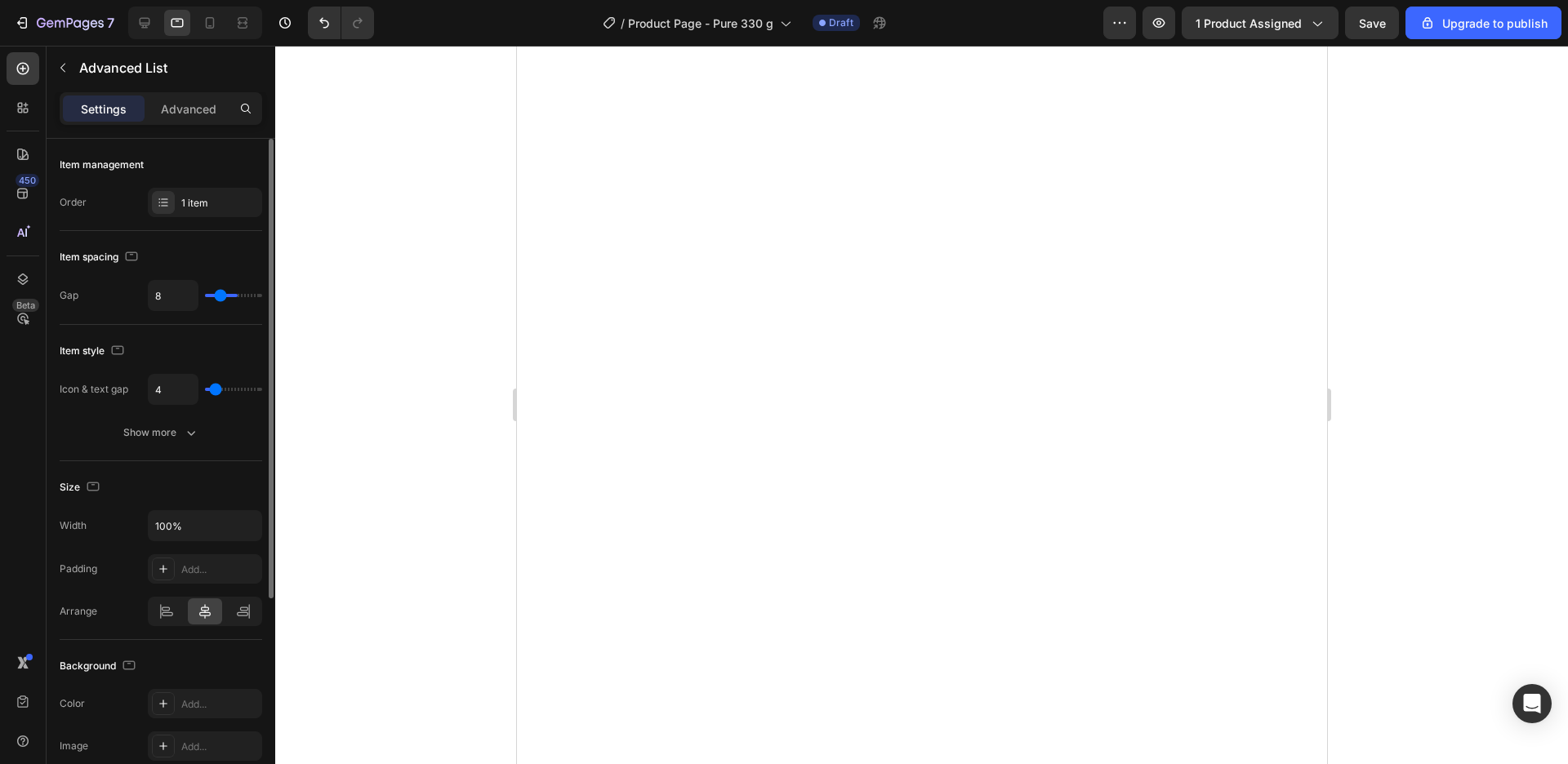
type input "5"
type input "3"
type input "2"
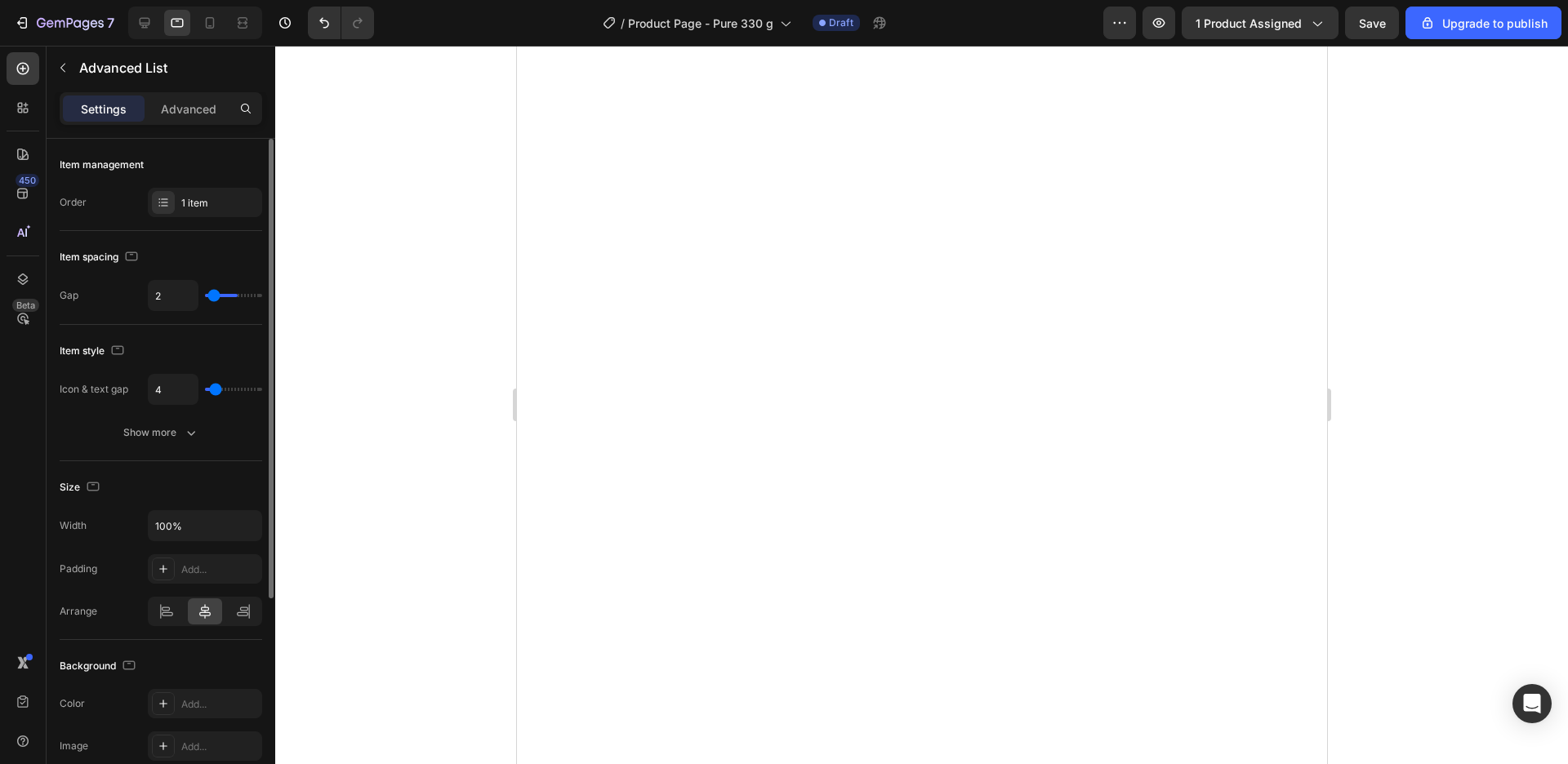
type input "1"
type input "0"
type input "1"
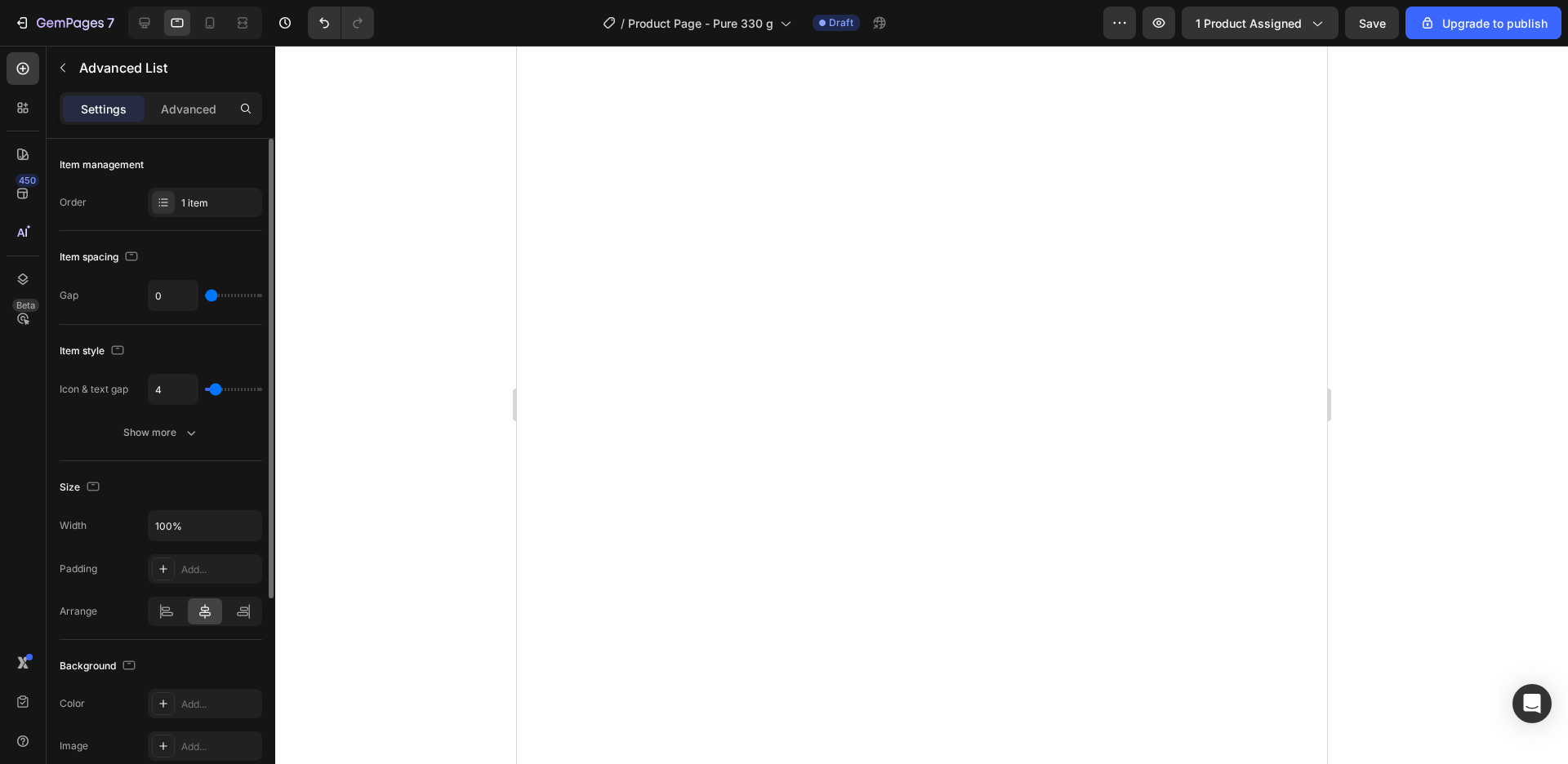
type input "1"
type input "3"
type input "2"
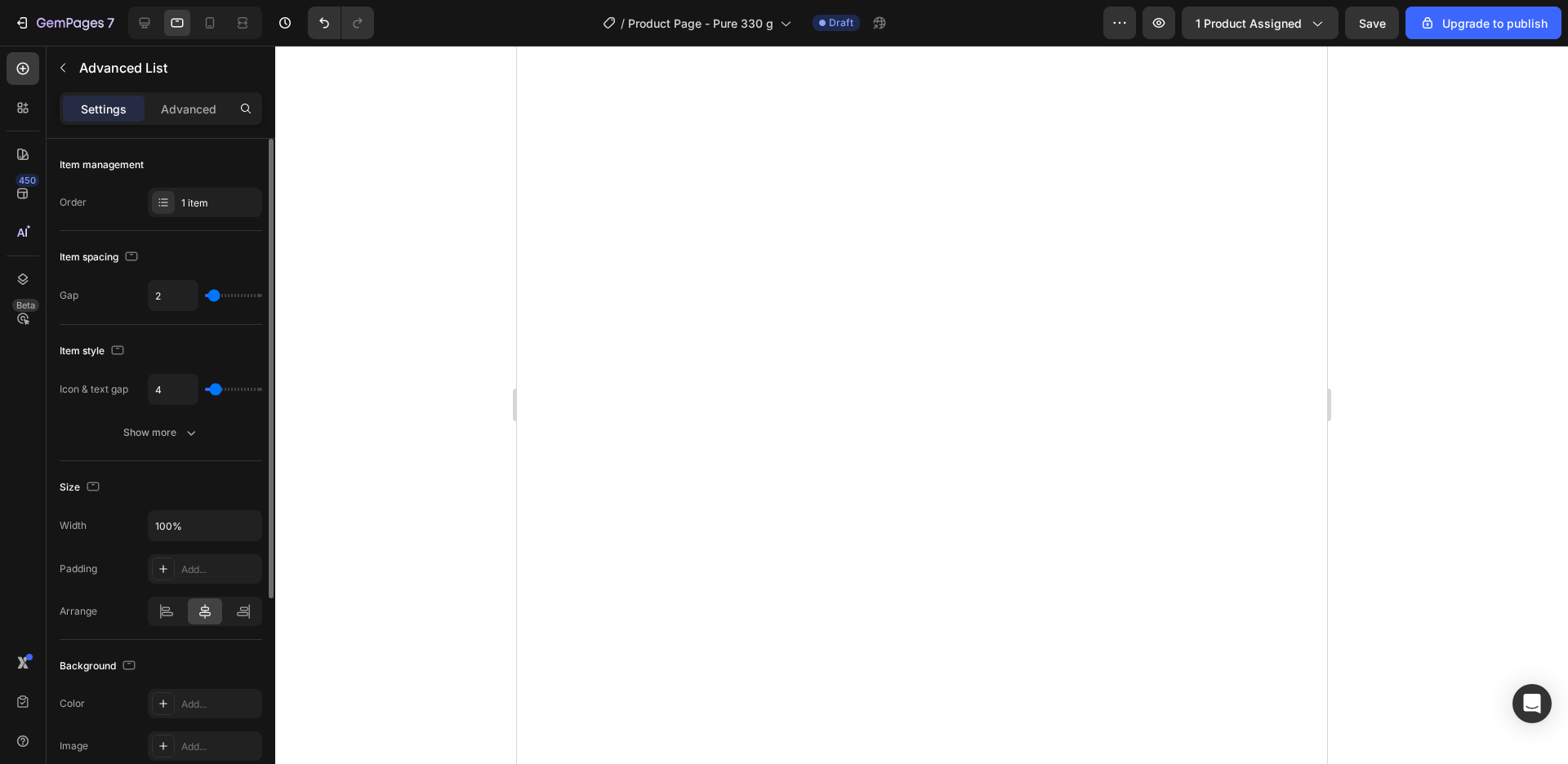
type input "1"
type input "2"
type input "3"
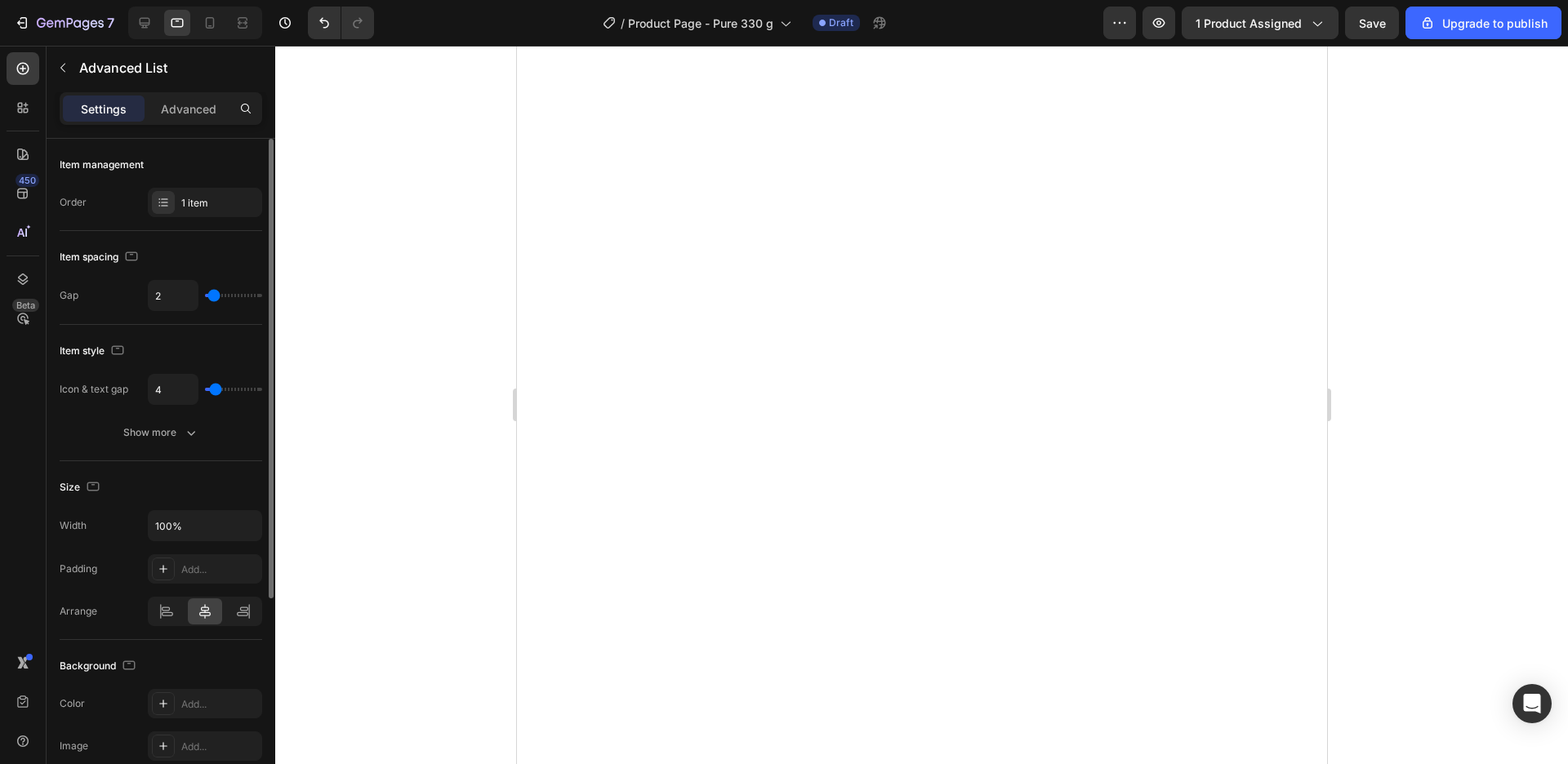
type input "3"
type input "4"
type input "5"
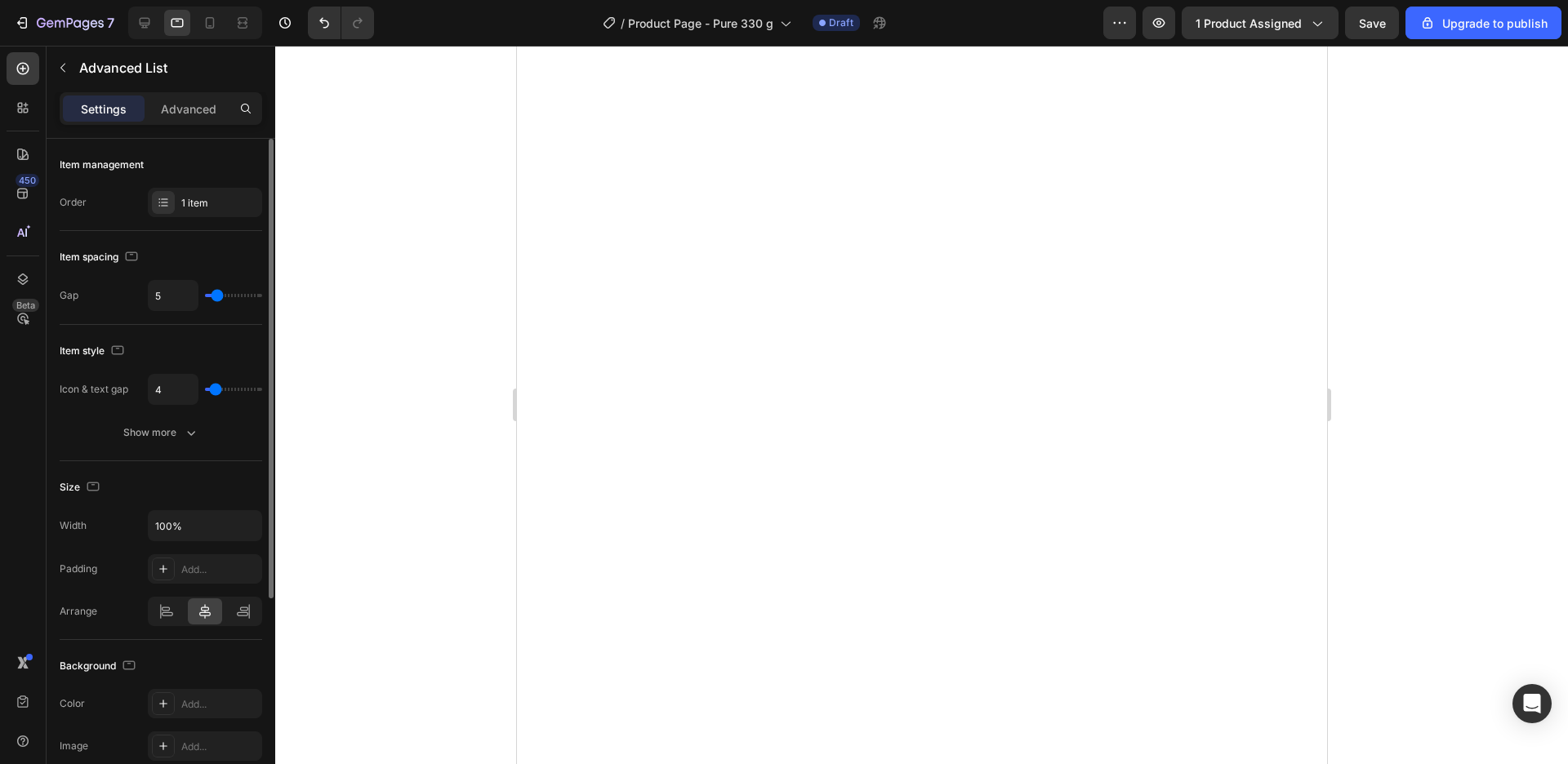
type input "6"
click at [219, 297] on input "range" at bounding box center [233, 296] width 57 height 3
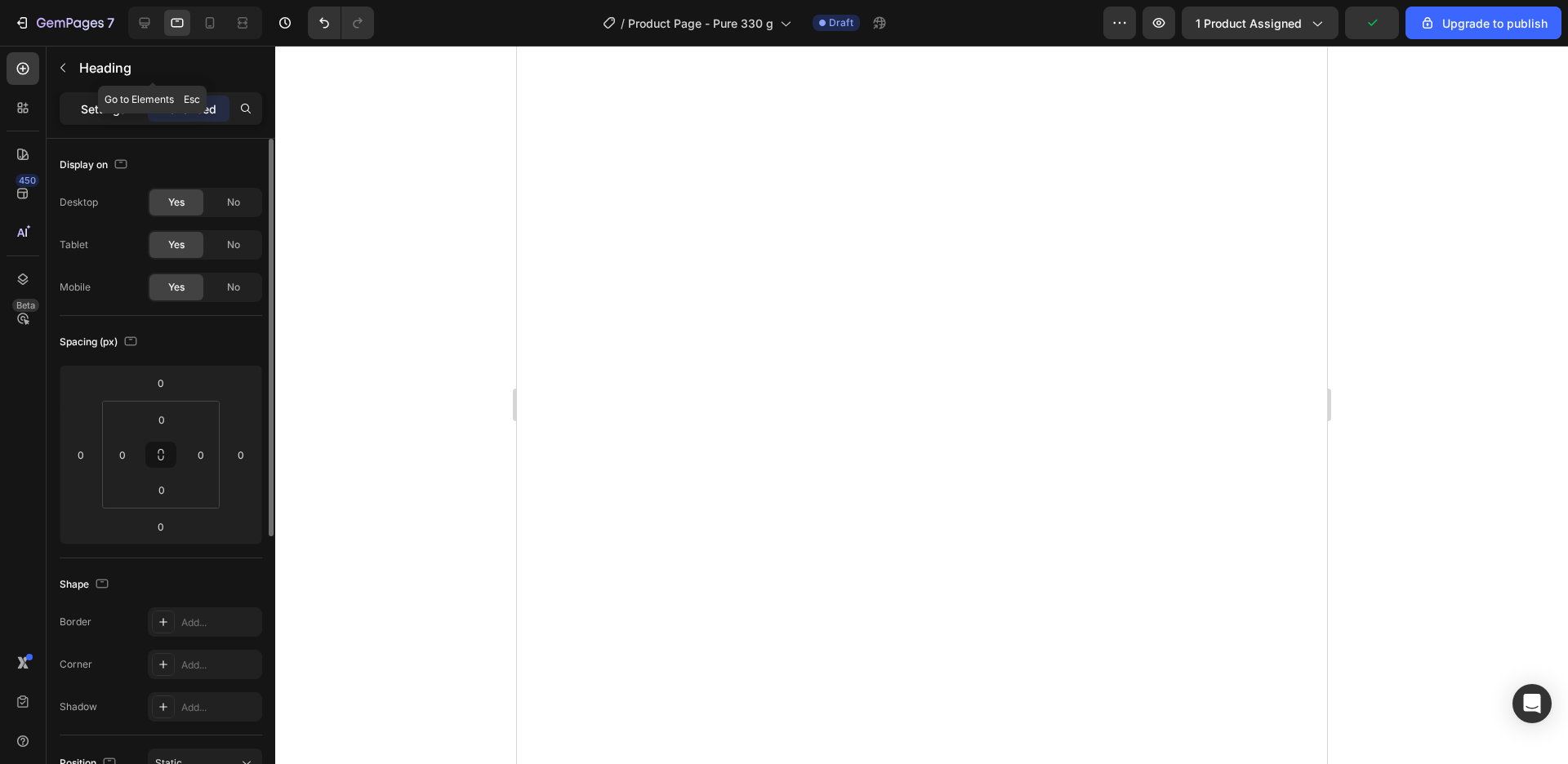
click at [86, 100] on p "Settings" at bounding box center [103, 109] width 46 height 17
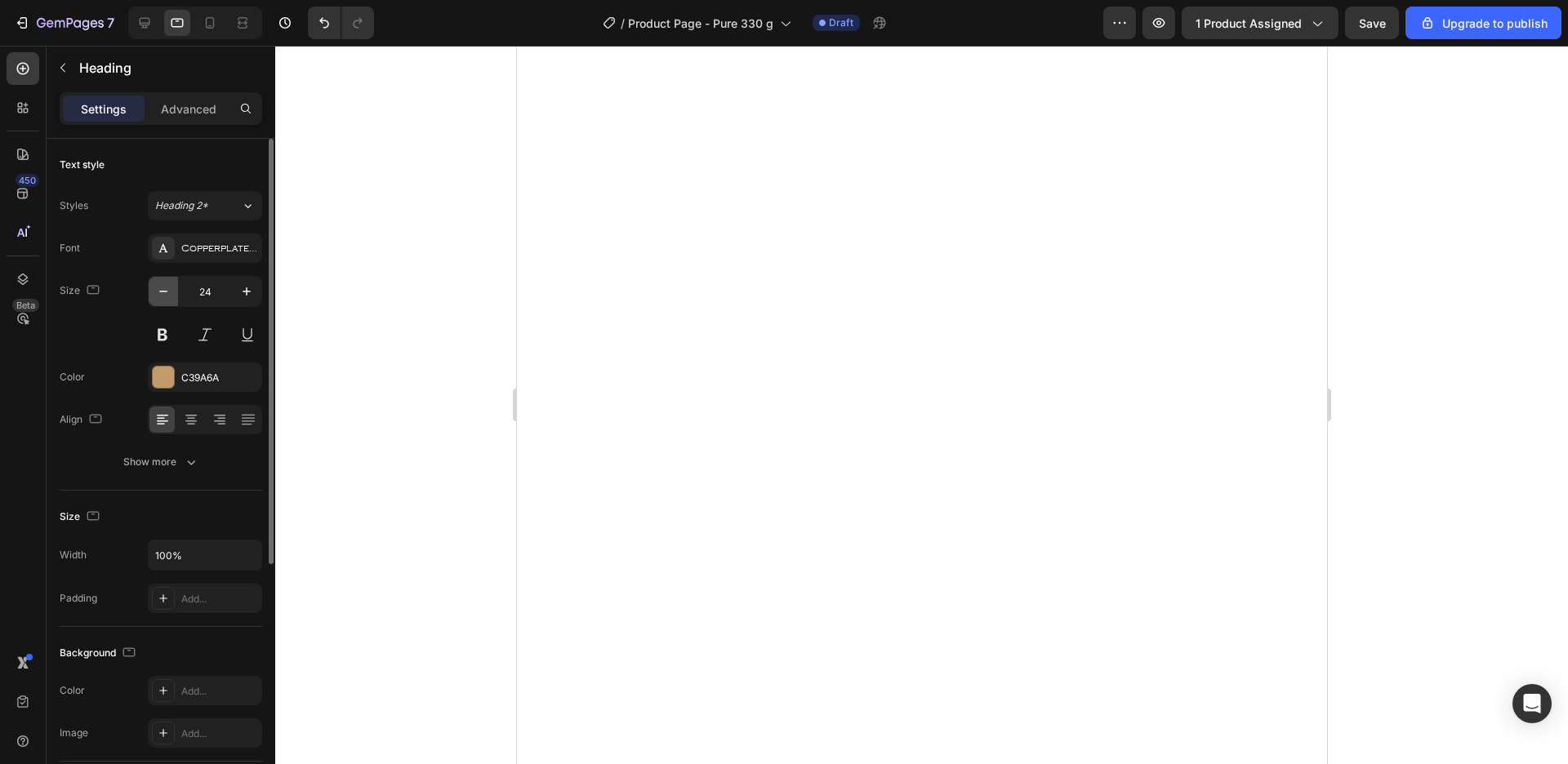
click at [164, 290] on icon "button" at bounding box center [164, 291] width 17 height 17
click at [165, 291] on icon "button" at bounding box center [164, 291] width 17 height 17
click at [256, 301] on button "button" at bounding box center [246, 291] width 29 height 29
type input "23"
click at [177, 627] on div "Text style Styles Heading 2* Font CopperplateGothicLight Size 23 Color C39A6A A…" at bounding box center [161, 694] width 203 height 135
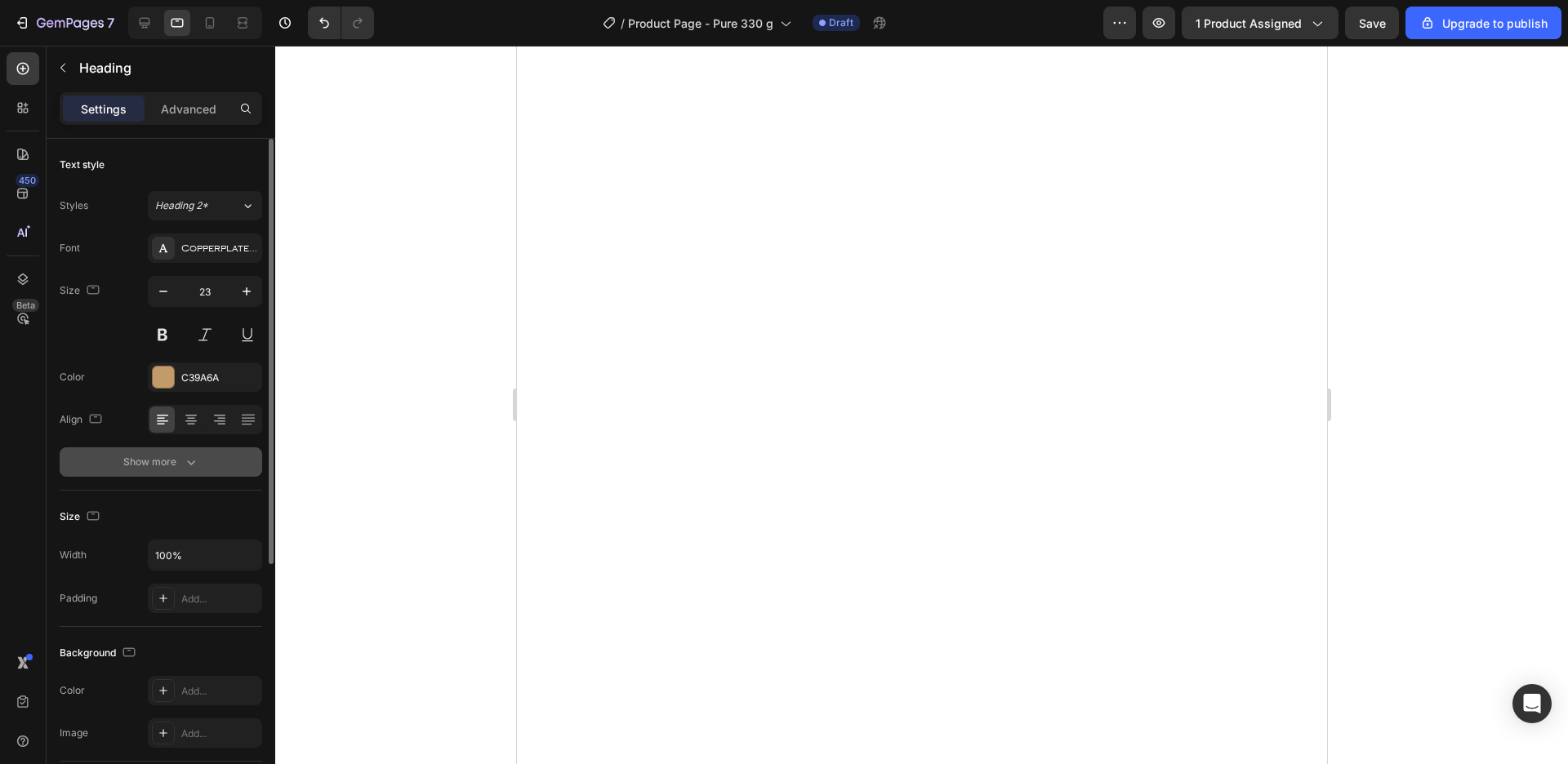
click at [181, 473] on button "Show more" at bounding box center [161, 462] width 203 height 29
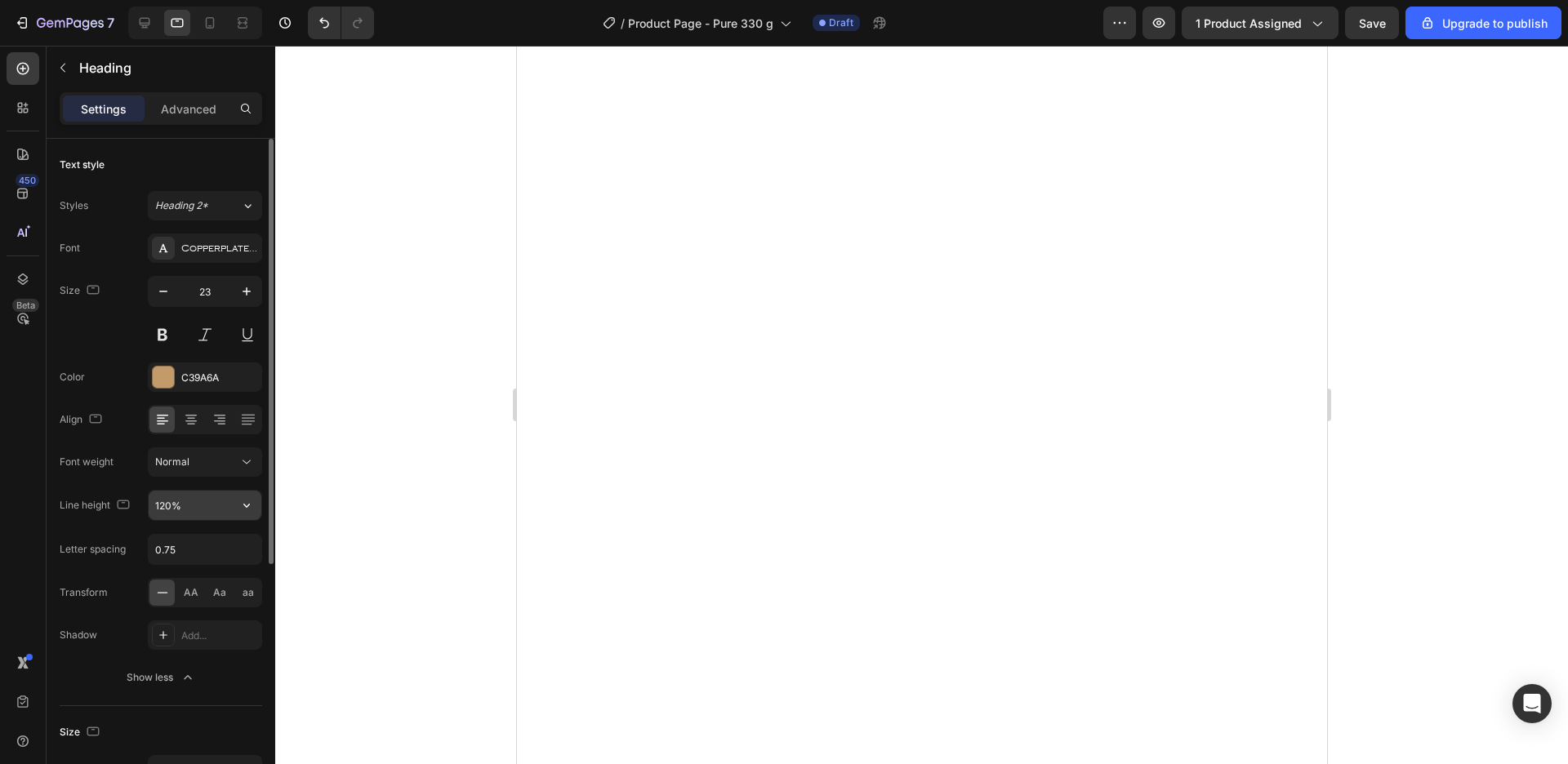
click at [221, 518] on input "120%" at bounding box center [205, 505] width 113 height 29
click at [253, 514] on button "button" at bounding box center [246, 505] width 29 height 29
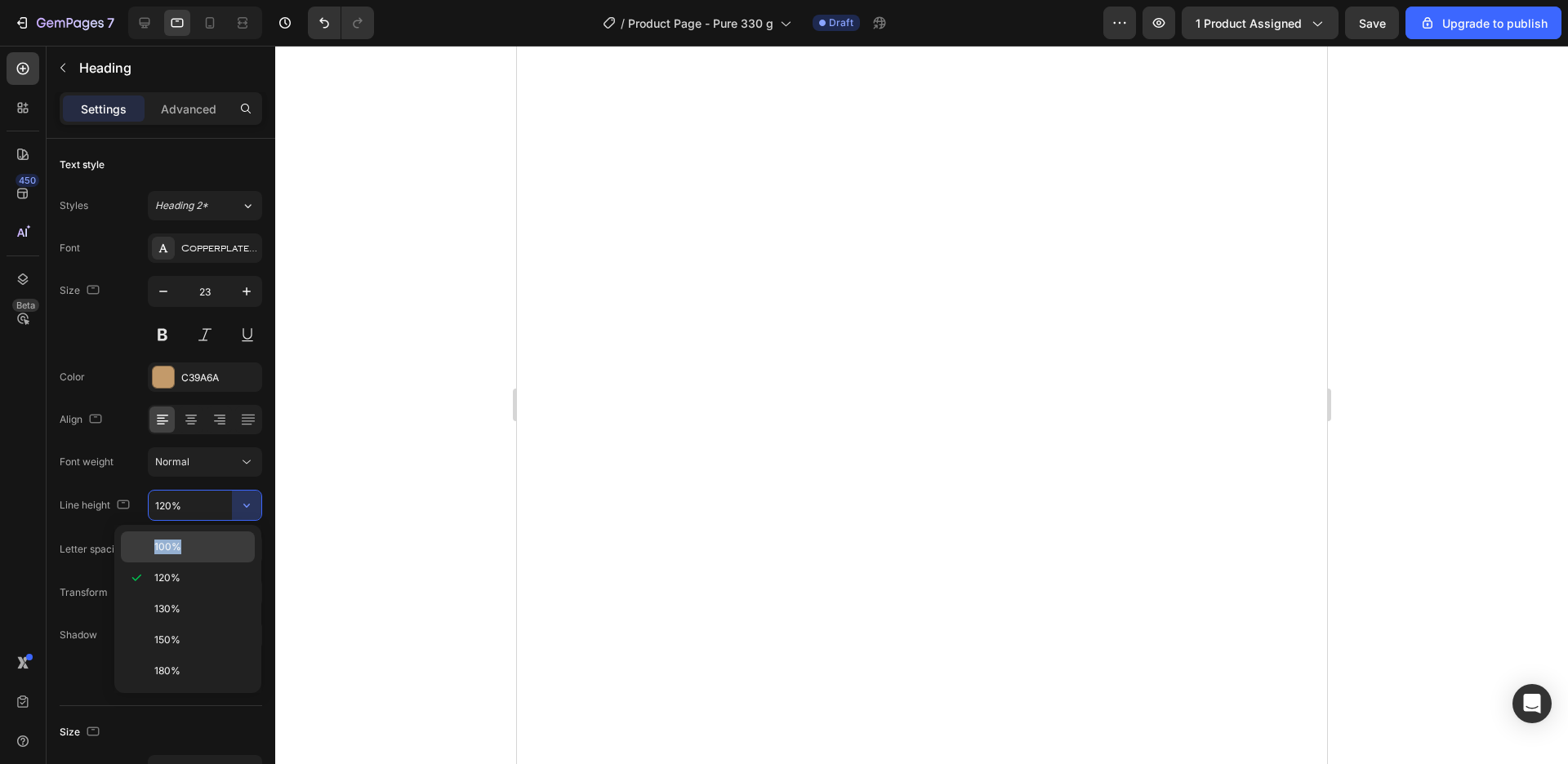
click at [230, 540] on p "100%" at bounding box center [201, 547] width 93 height 15
type input "100%"
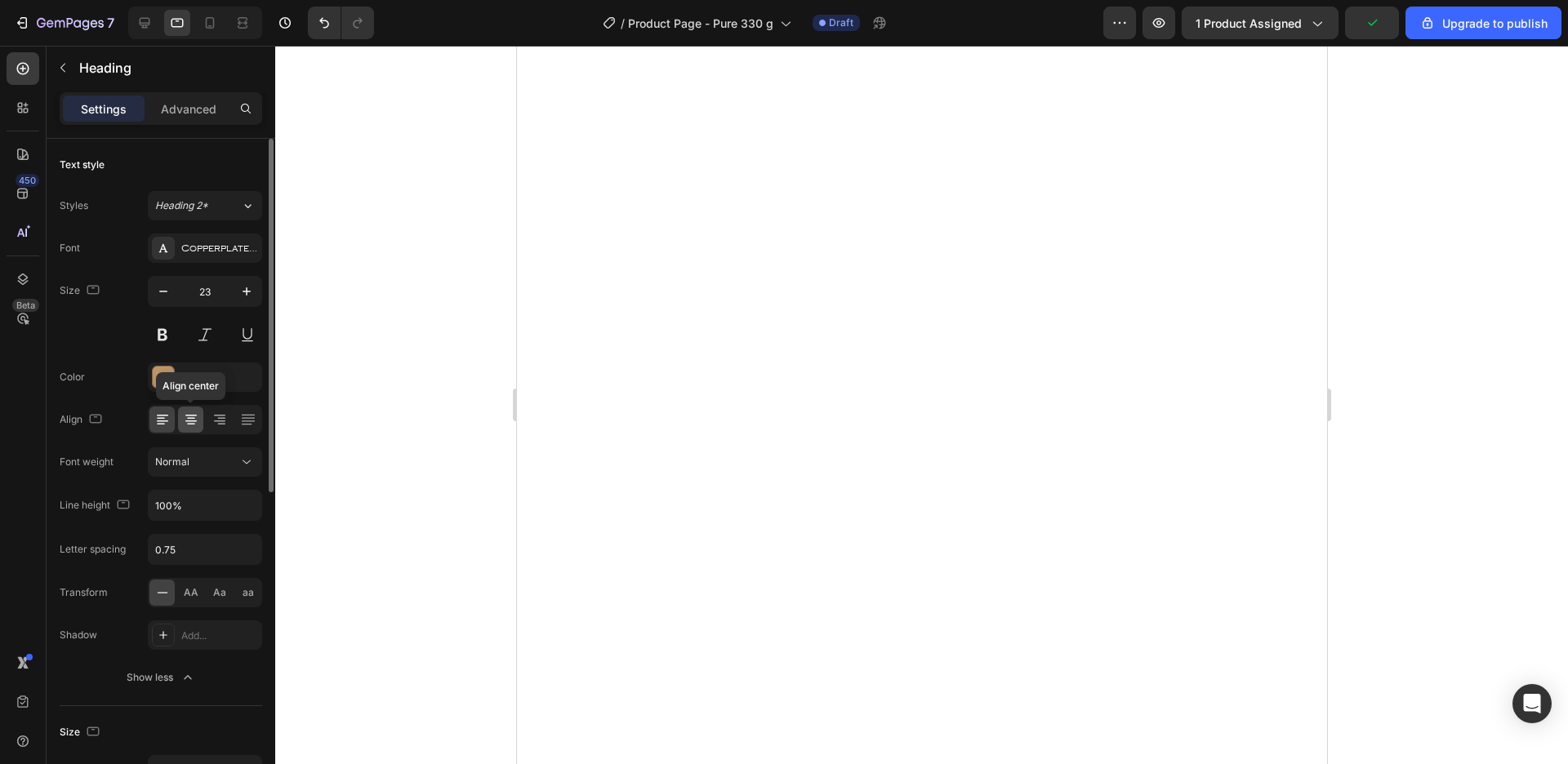
click at [192, 423] on icon at bounding box center [191, 420] width 17 height 17
click at [159, 327] on button at bounding box center [162, 334] width 29 height 29
click at [167, 326] on button at bounding box center [162, 334] width 29 height 29
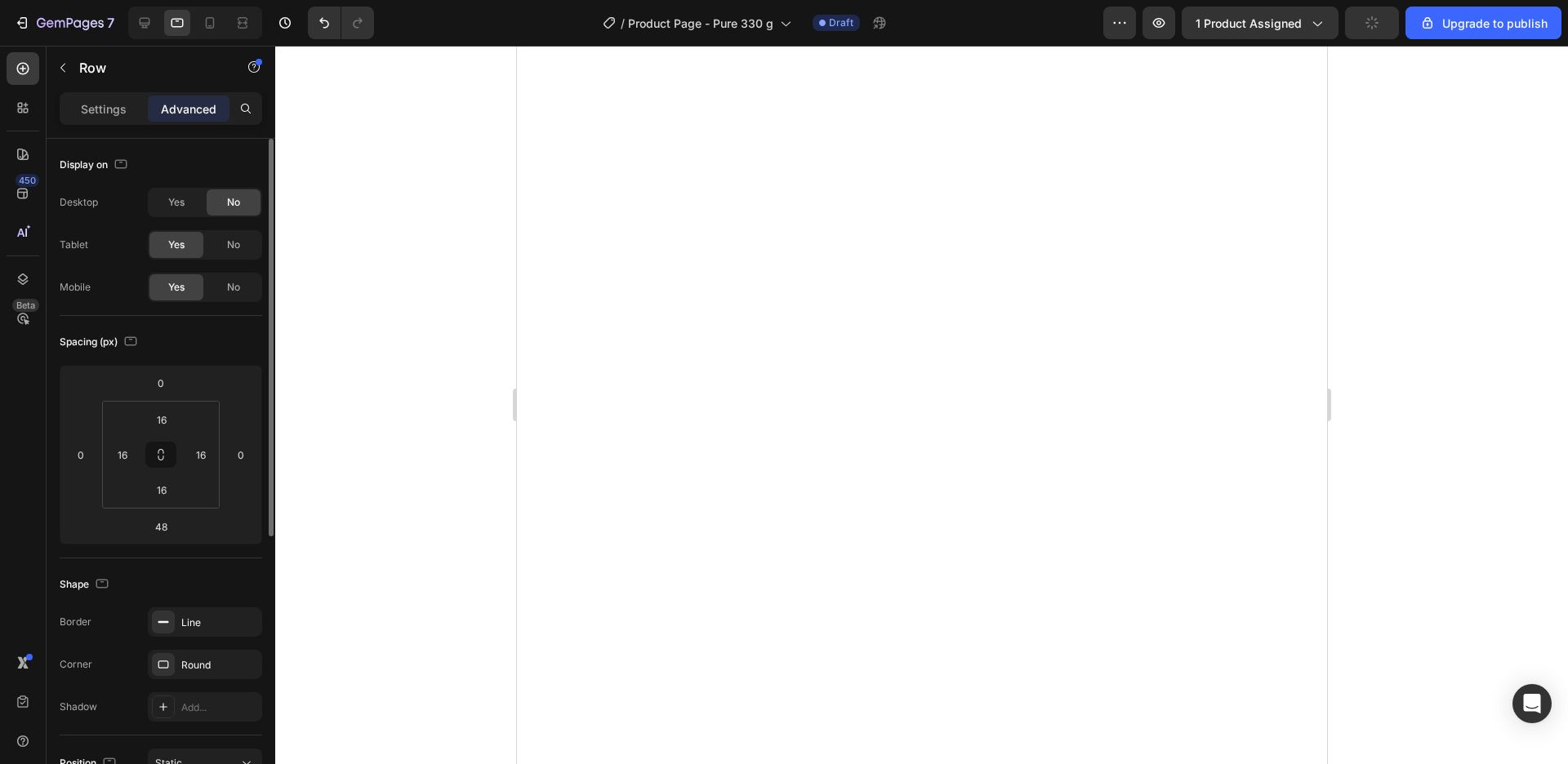
click at [1482, 570] on div at bounding box center [921, 404] width 1293 height 718
click at [120, 129] on div "Settings Advanced" at bounding box center [160, 115] width 228 height 47
click at [116, 125] on div "Settings Advanced" at bounding box center [160, 115] width 228 height 47
click at [113, 103] on p "Settings" at bounding box center [103, 109] width 46 height 17
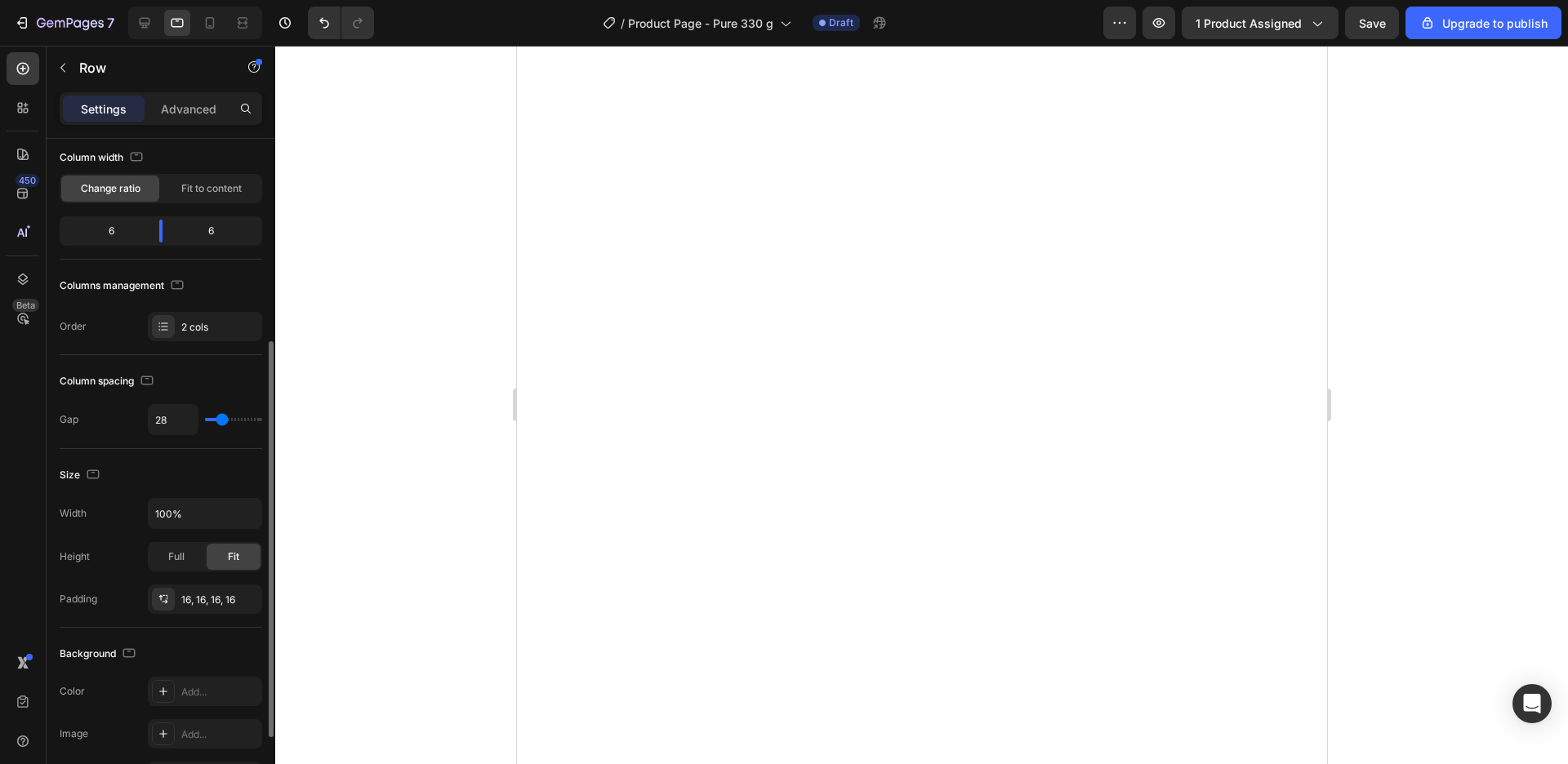
scroll to position [186, 0]
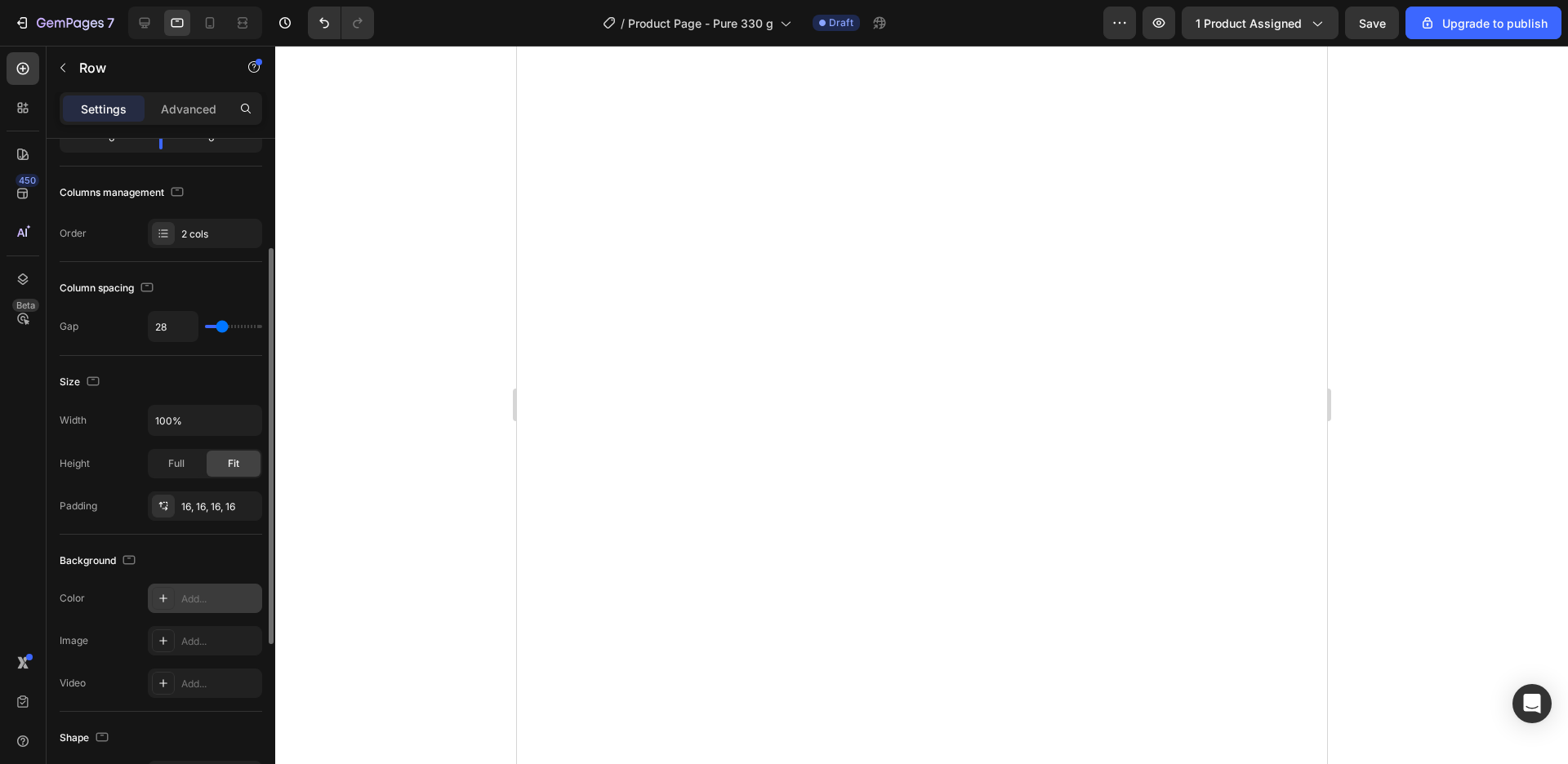
click at [207, 607] on div "Add..." at bounding box center [205, 598] width 115 height 29
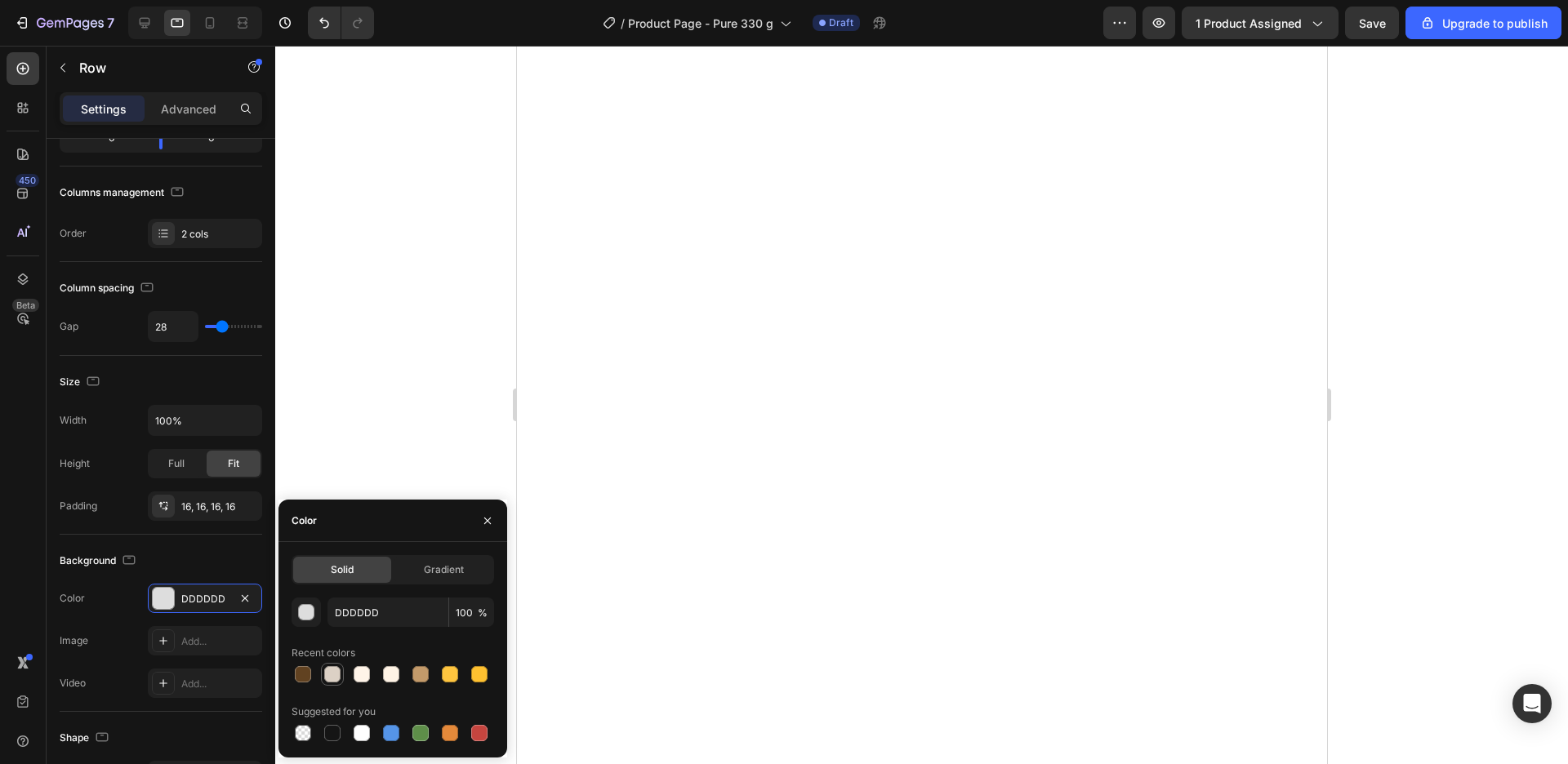
click at [335, 681] on div at bounding box center [332, 674] width 17 height 17
click at [364, 683] on div at bounding box center [362, 674] width 23 height 23
click at [392, 680] on div at bounding box center [391, 674] width 17 height 17
click at [367, 678] on div at bounding box center [362, 674] width 17 height 17
type input "FFF4E8"
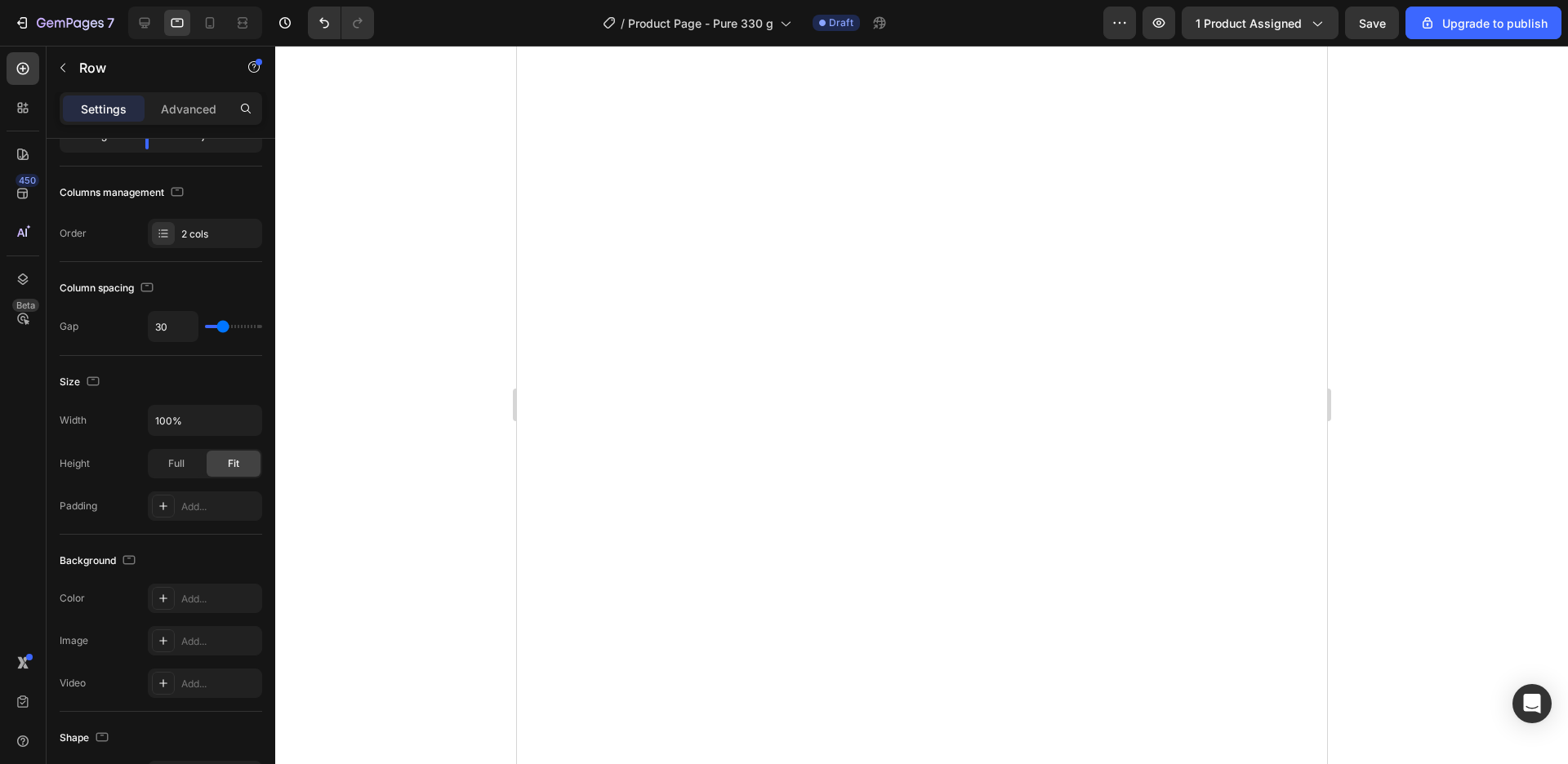
click at [1354, 535] on div at bounding box center [921, 404] width 1293 height 718
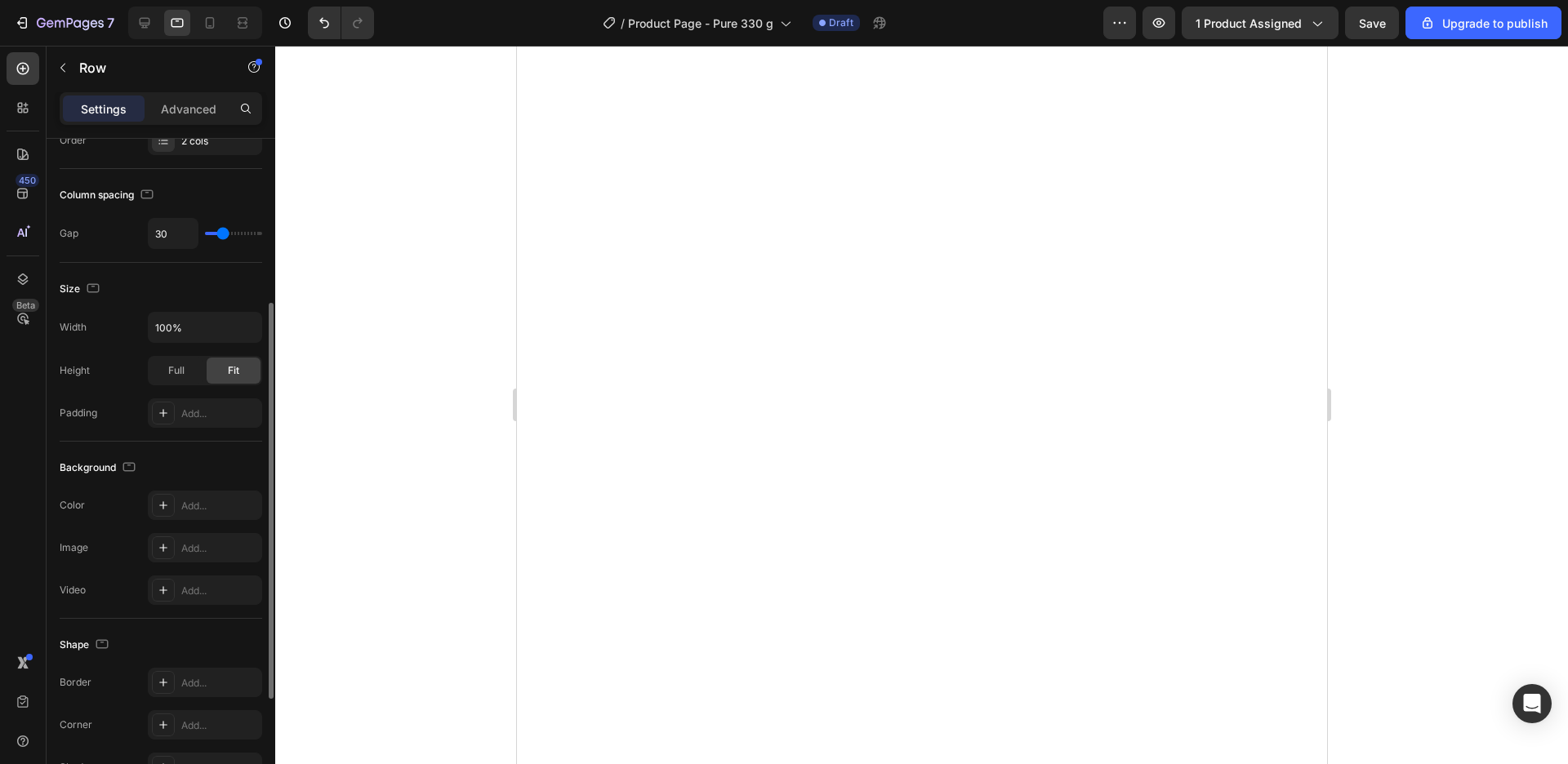
scroll to position [468, 0]
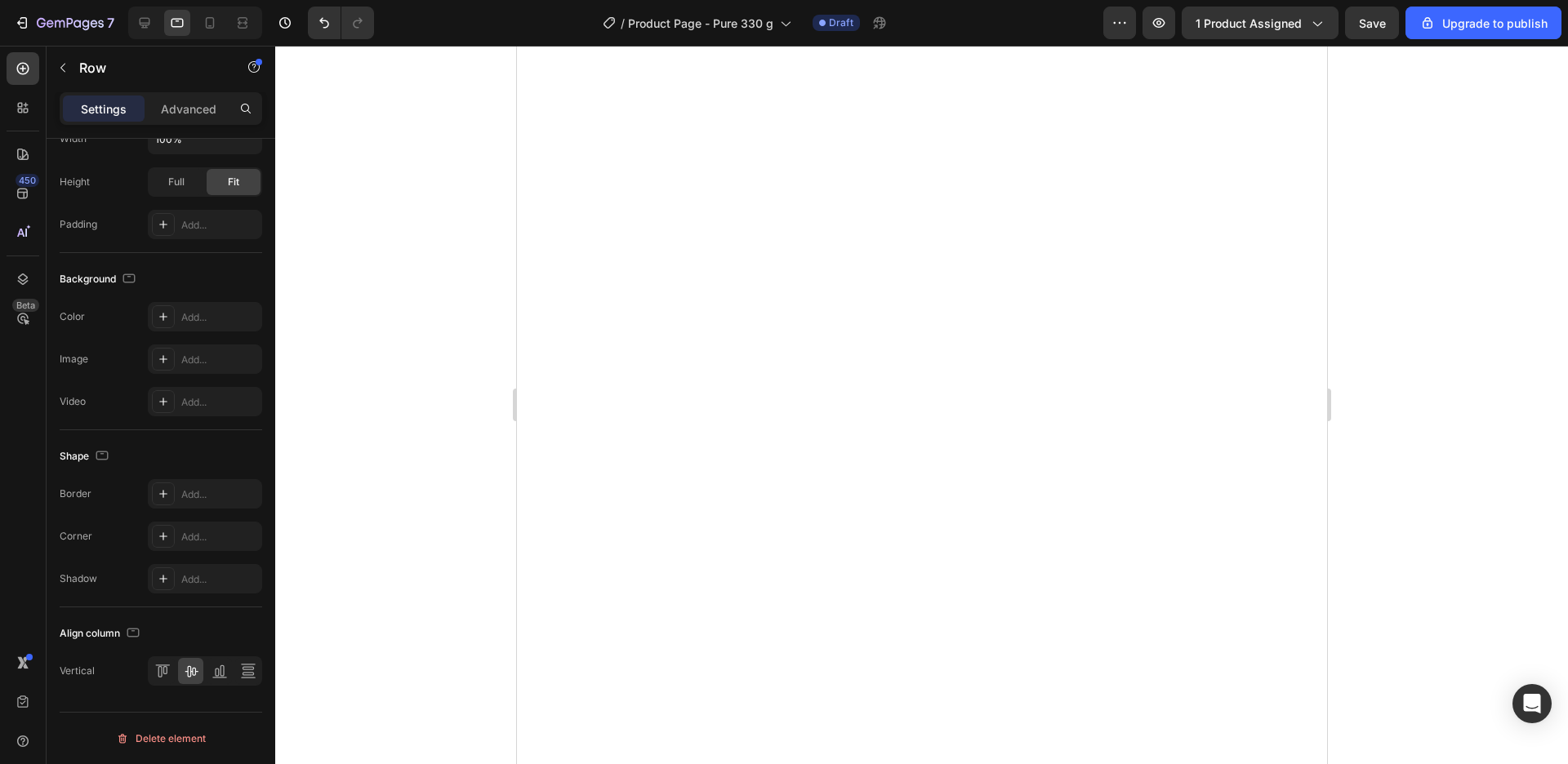
click at [1503, 482] on div at bounding box center [921, 404] width 1293 height 718
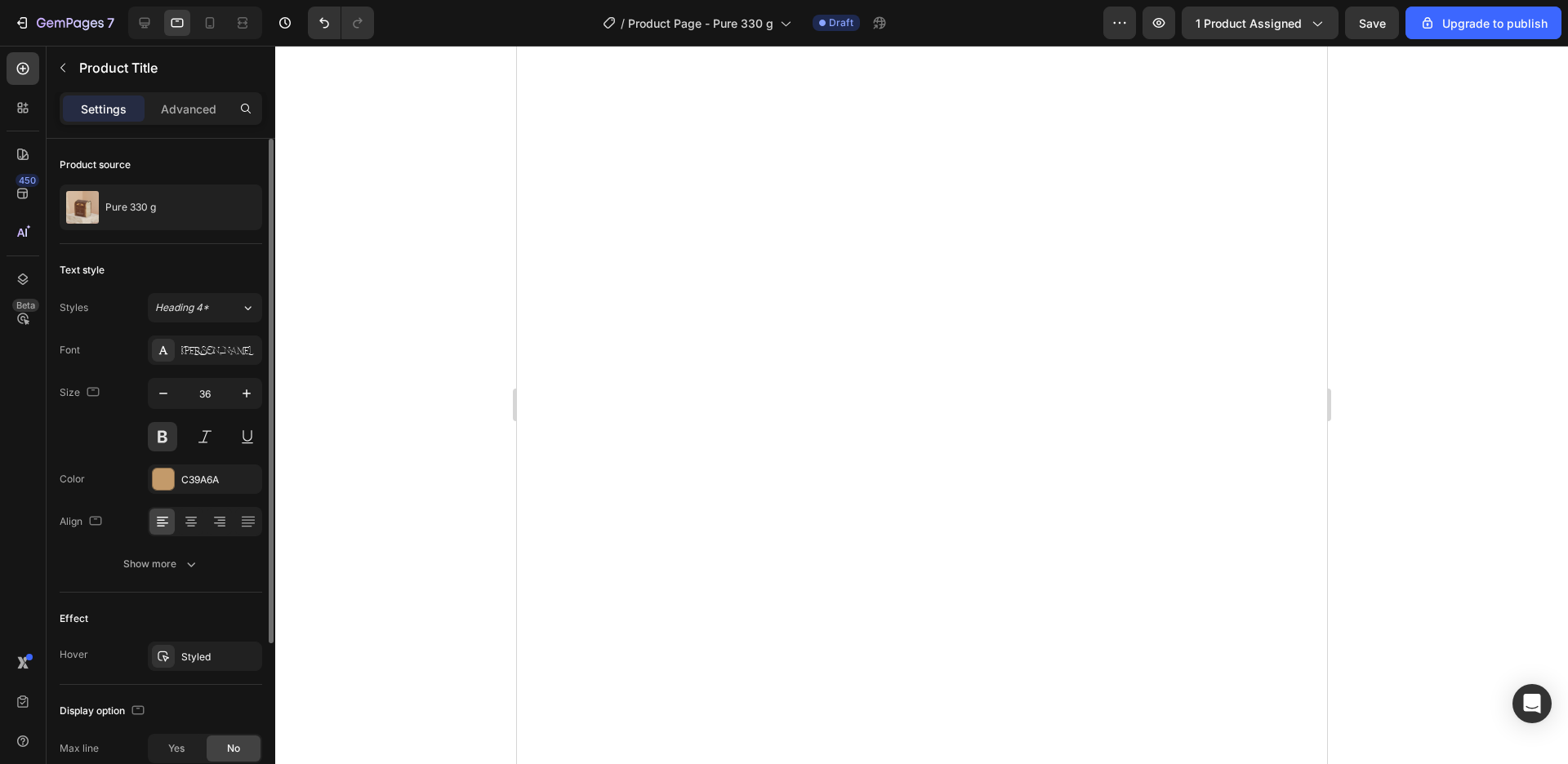
scroll to position [223, 0]
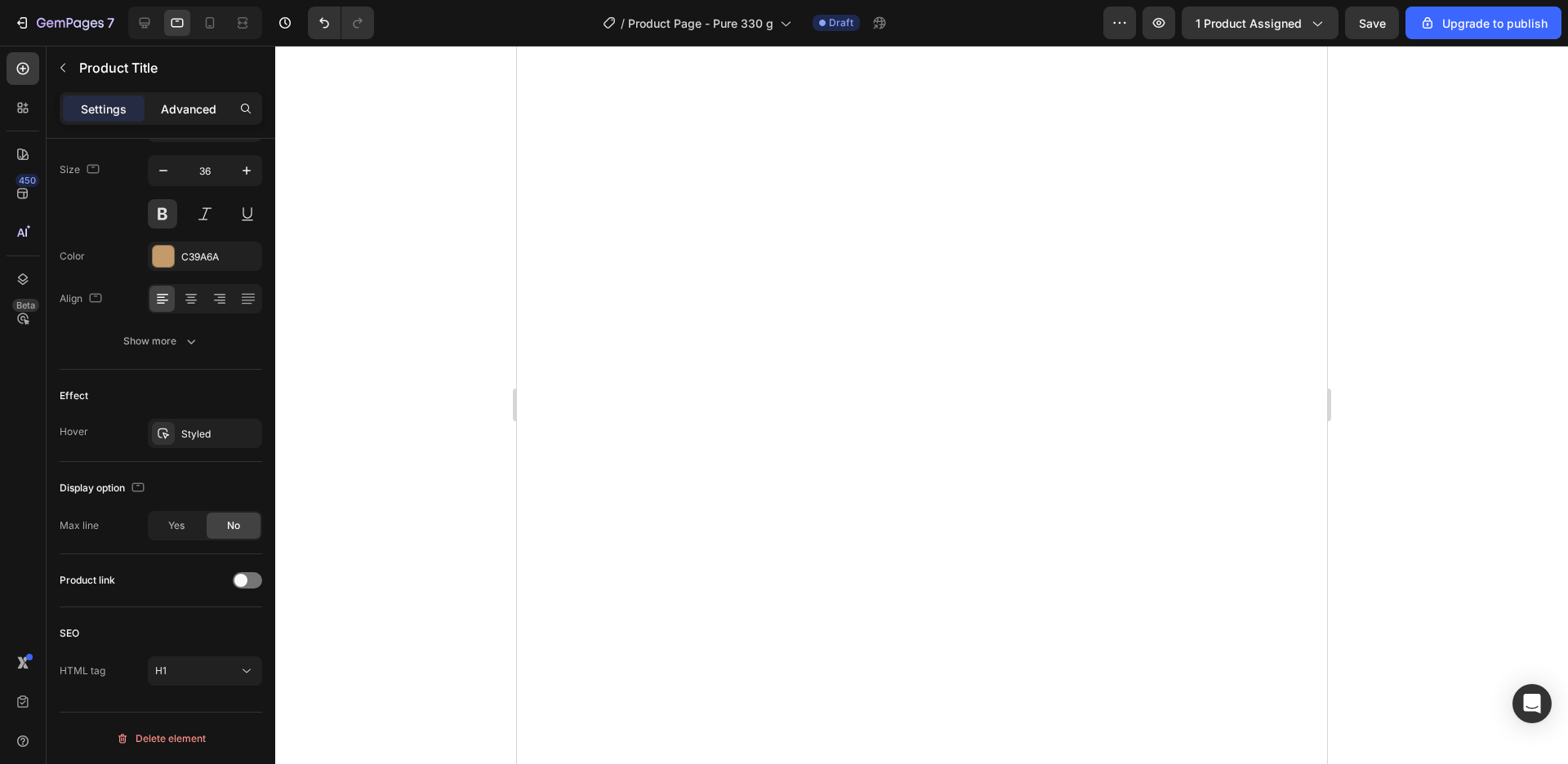
click at [188, 119] on div "Advanced" at bounding box center [189, 108] width 81 height 26
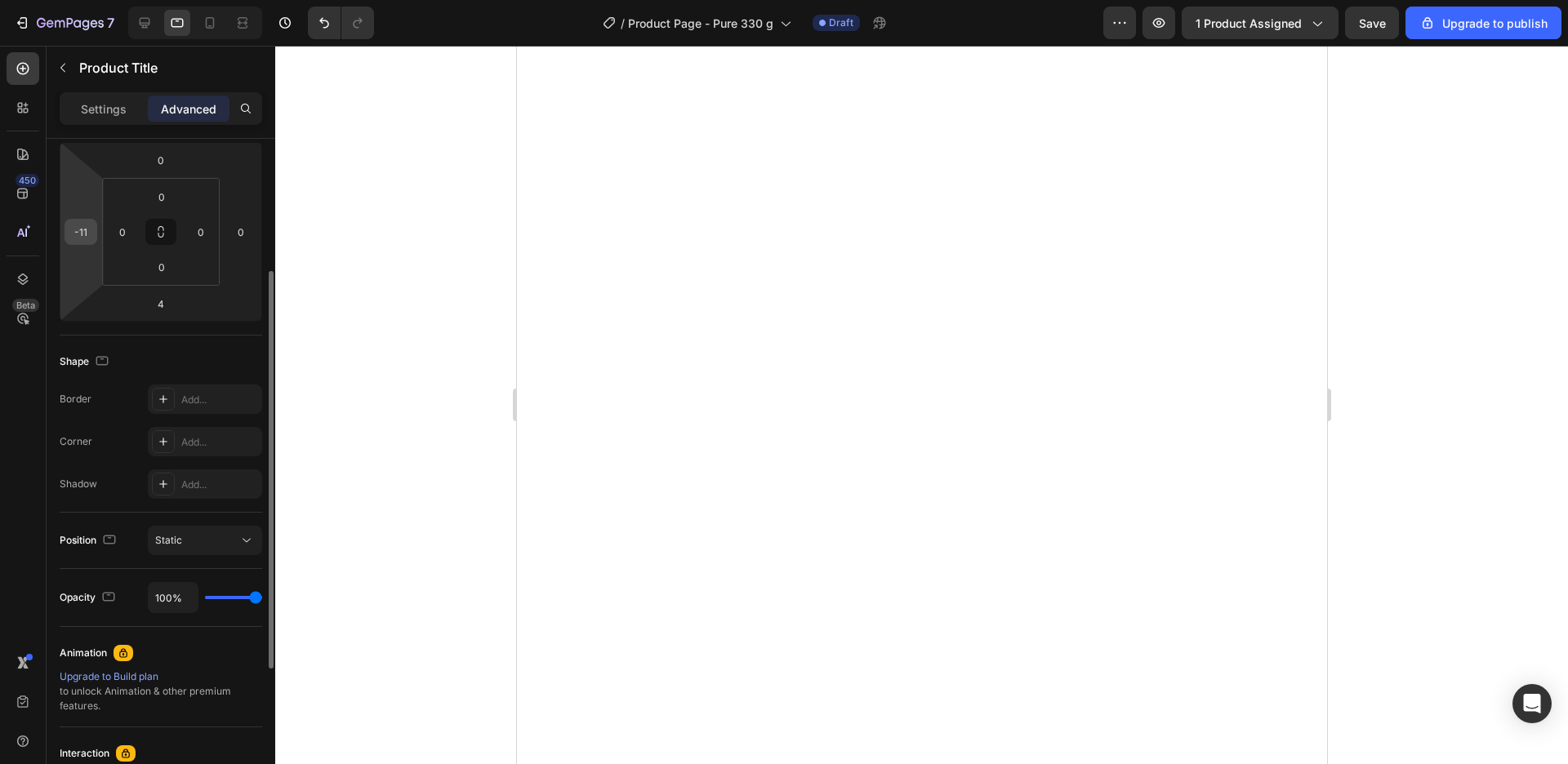
click at [82, 237] on input "-11" at bounding box center [81, 231] width 24 height 24
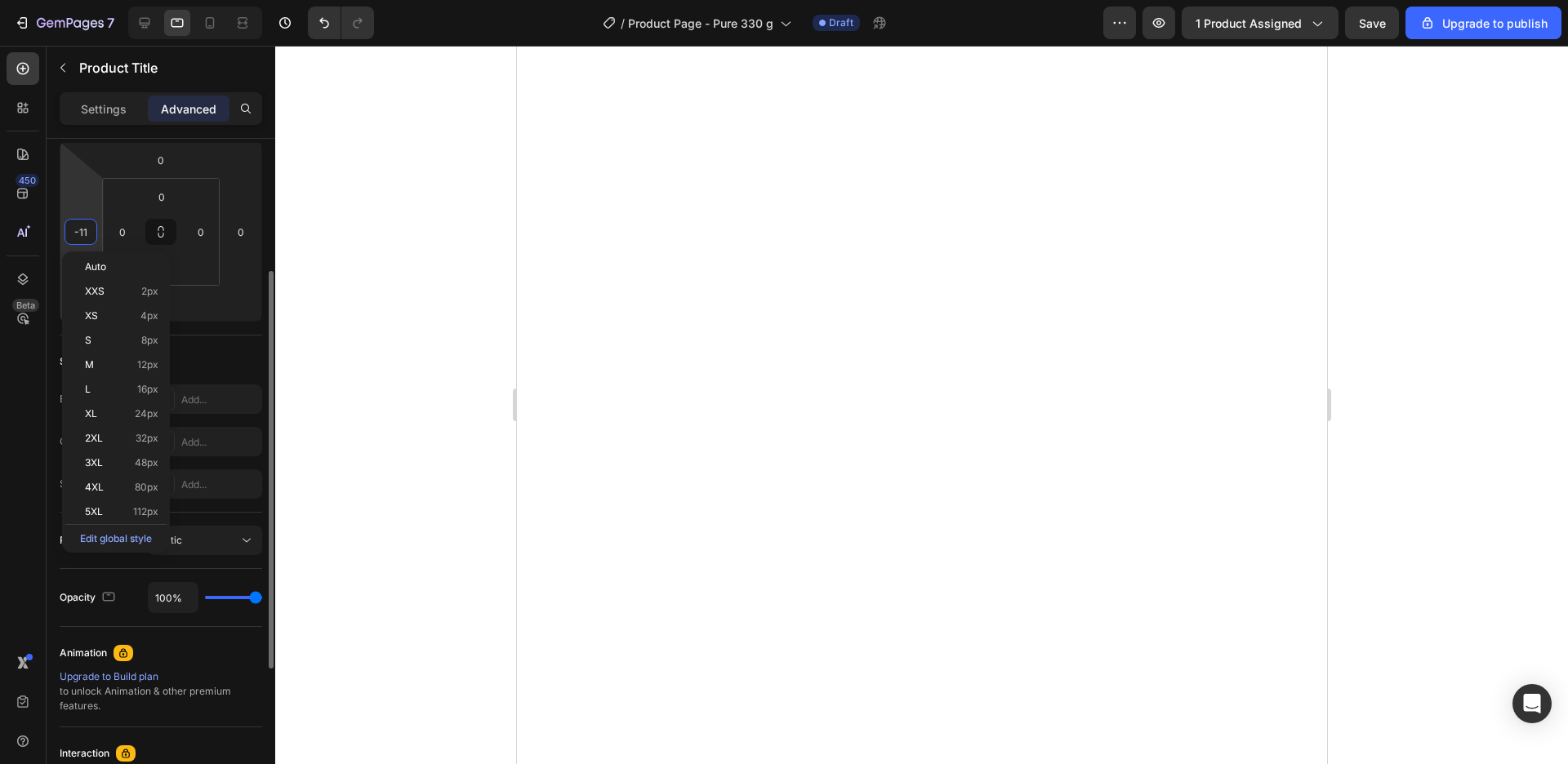
click at [81, 233] on input "-11" at bounding box center [81, 231] width 24 height 24
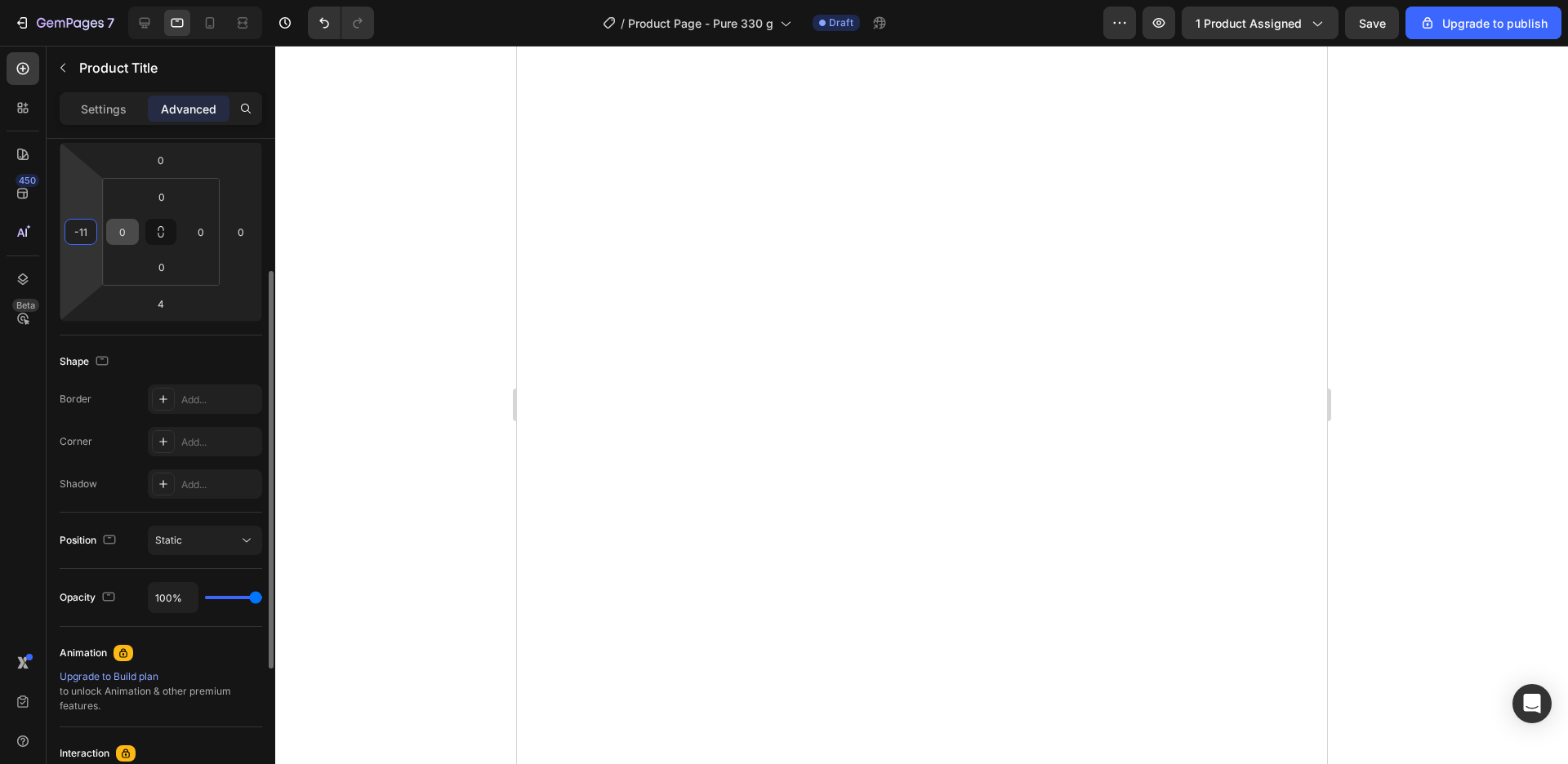
drag, startPoint x: 81, startPoint y: 233, endPoint x: 110, endPoint y: 237, distance: 29.3
click at [93, 236] on input "-11" at bounding box center [81, 231] width 24 height 24
drag, startPoint x: 73, startPoint y: 242, endPoint x: 112, endPoint y: 243, distance: 39.0
click at [93, 239] on input "-4" at bounding box center [81, 231] width 24 height 24
drag, startPoint x: 72, startPoint y: 231, endPoint x: 94, endPoint y: 233, distance: 22.1
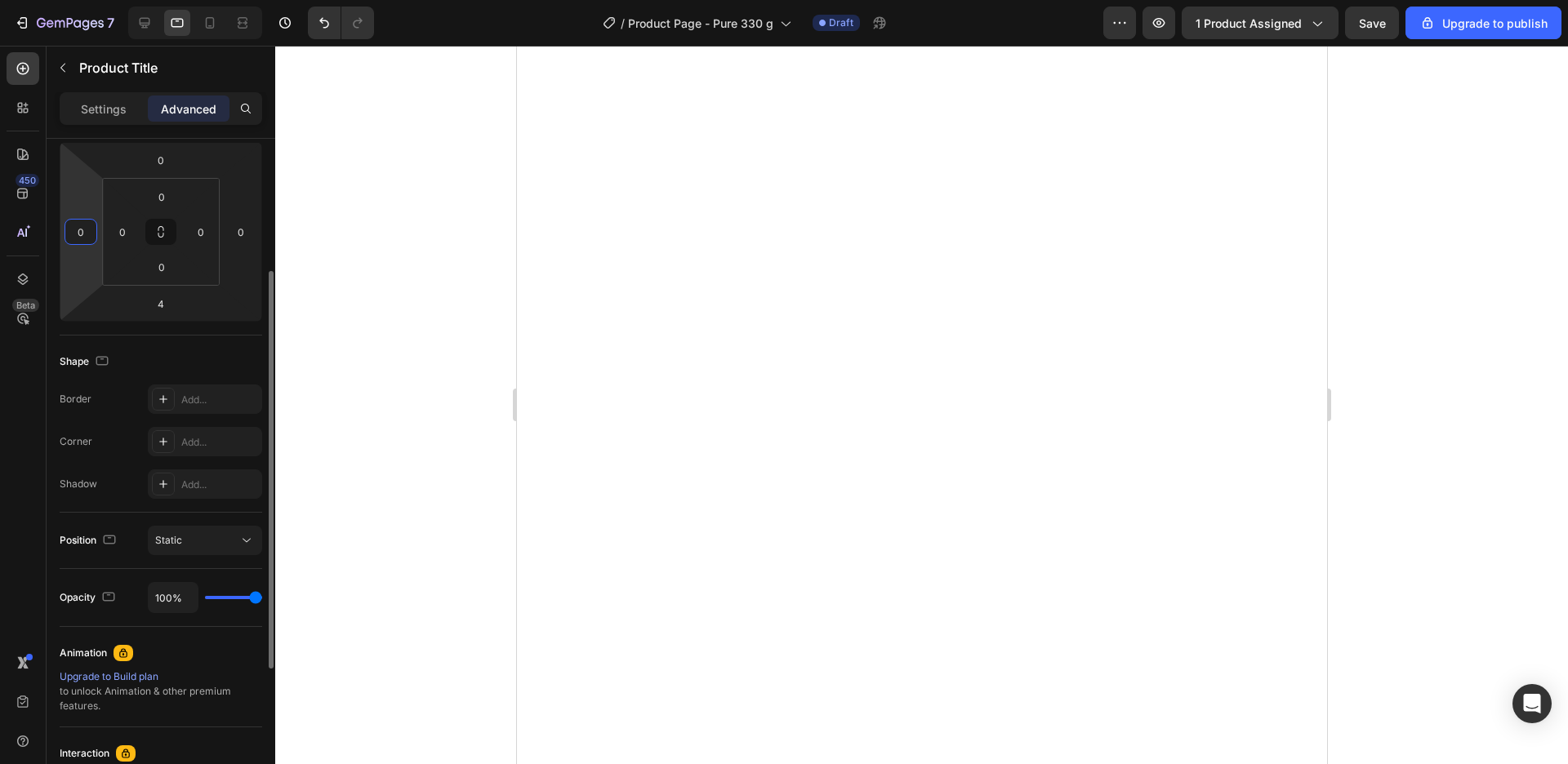
click at [93, 233] on input "0" at bounding box center [81, 231] width 24 height 24
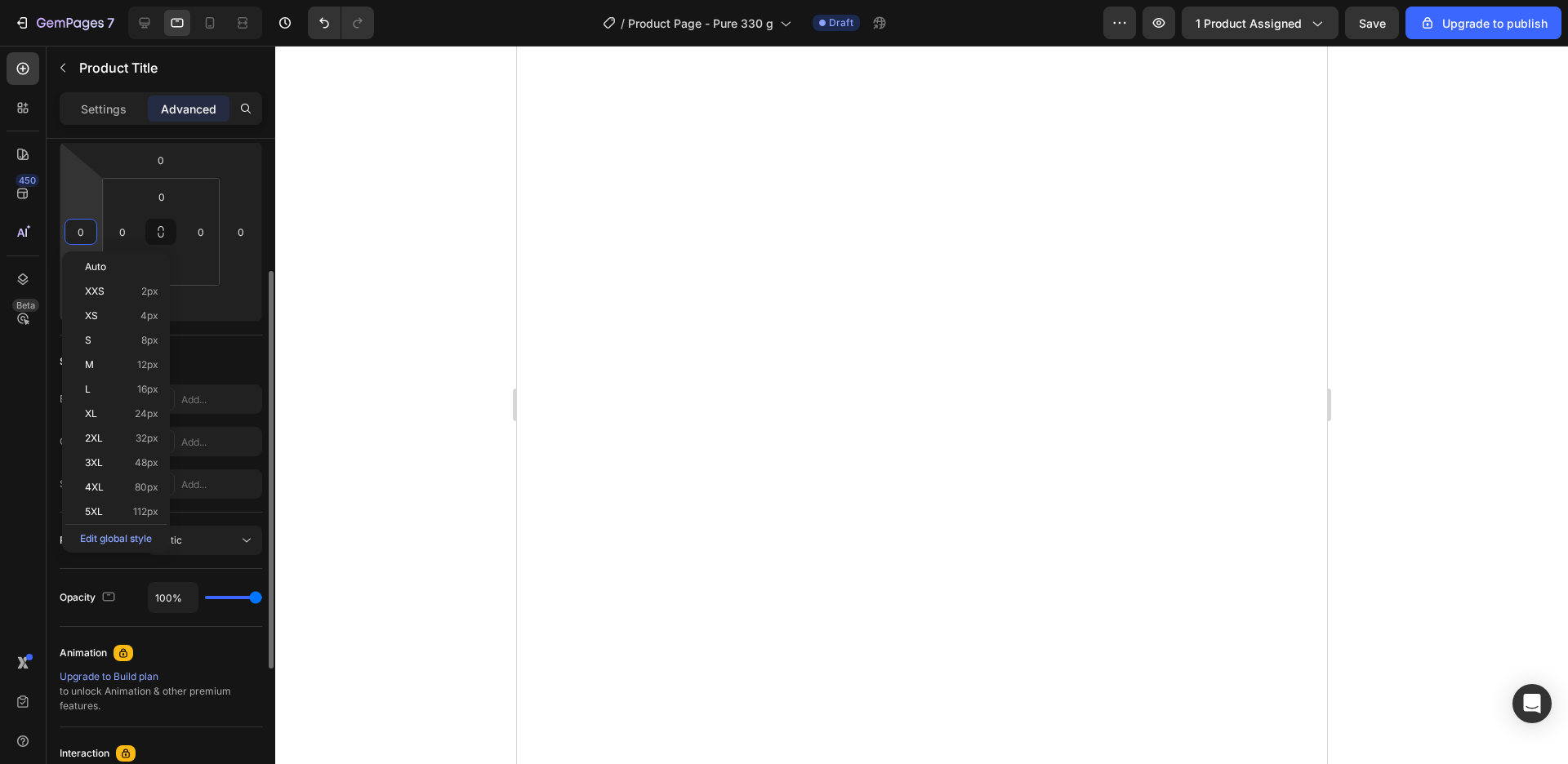
type input "4"
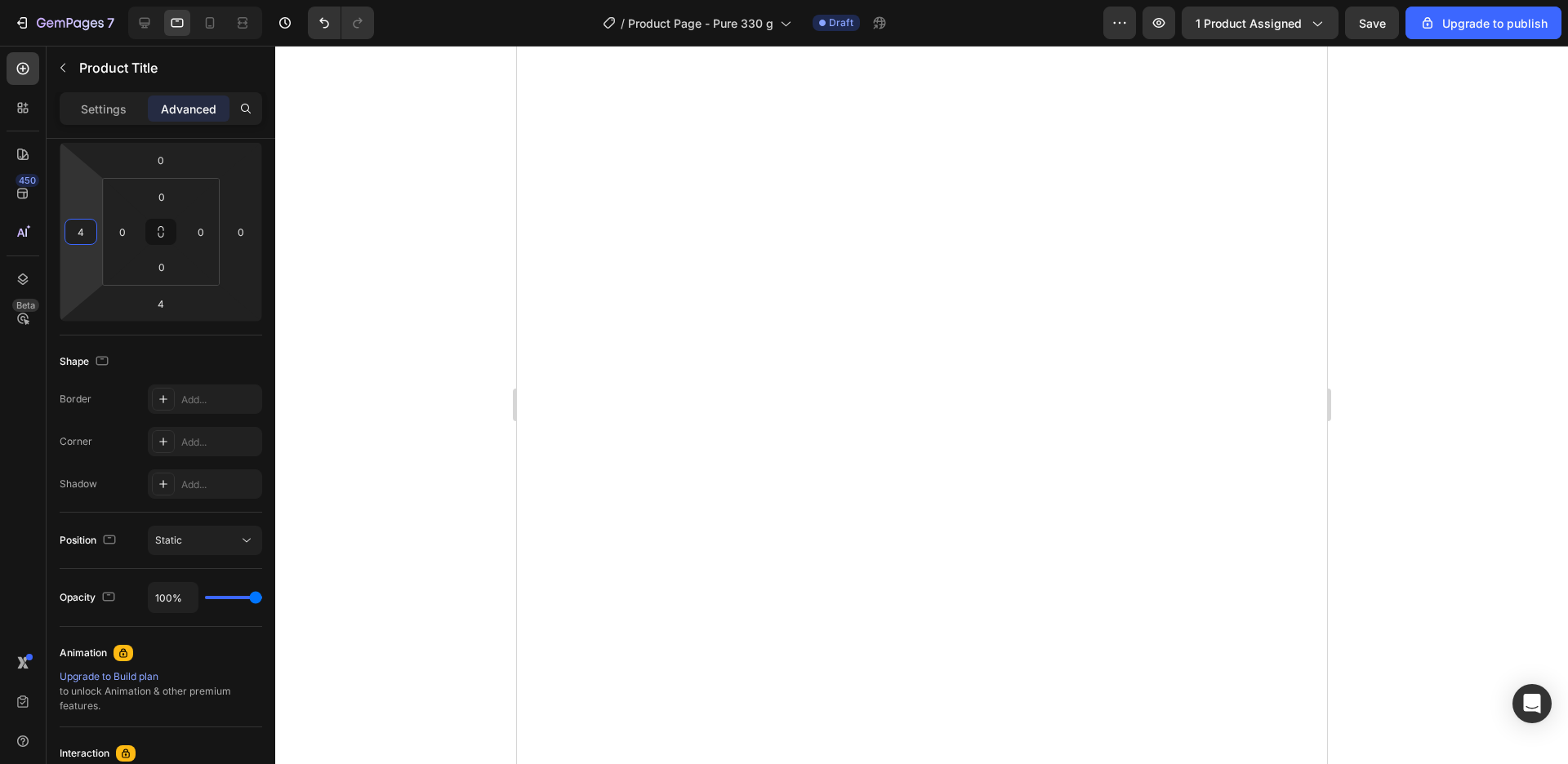
click at [1389, 203] on div at bounding box center [921, 404] width 1293 height 718
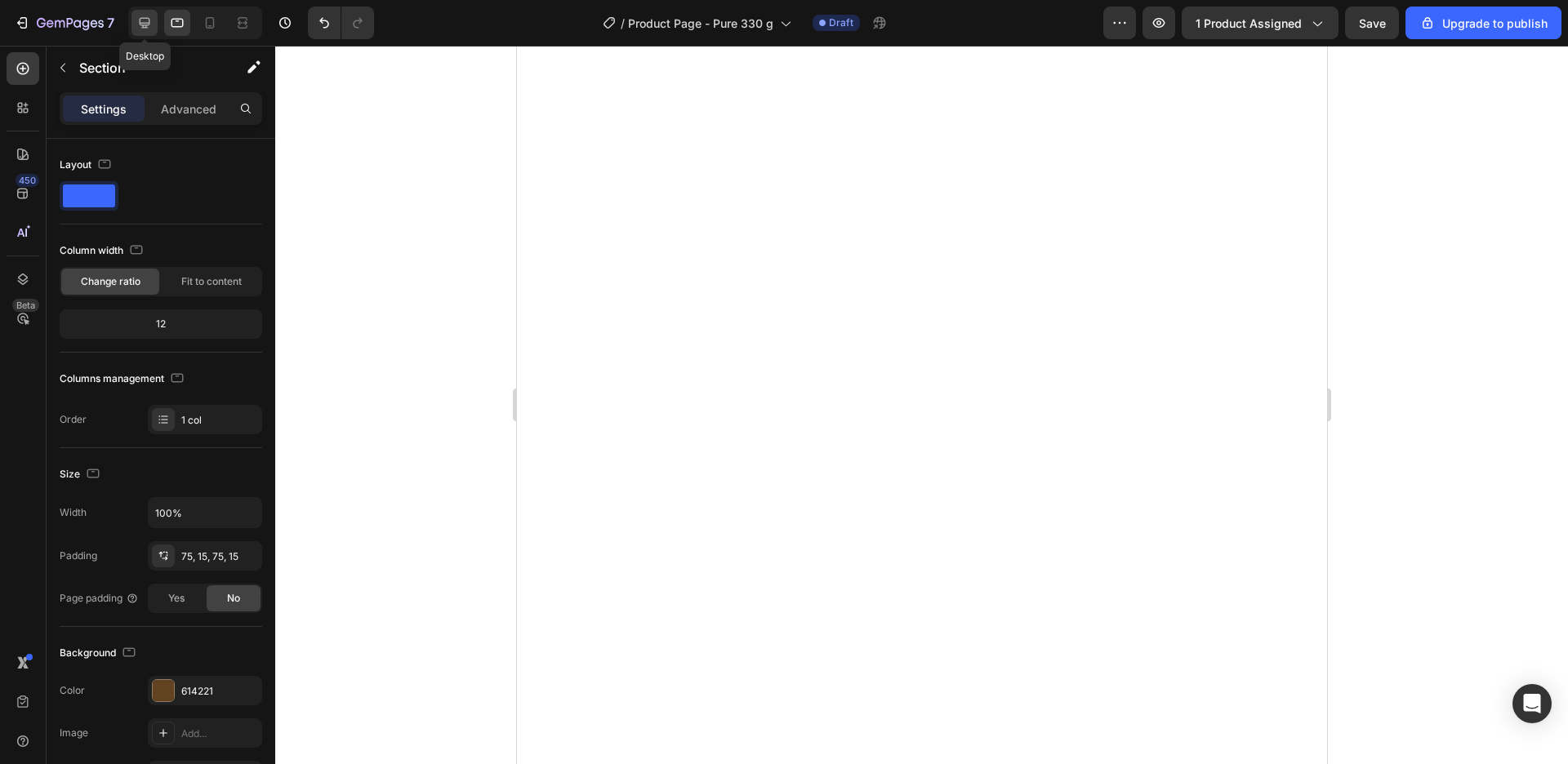
click at [147, 17] on icon at bounding box center [145, 23] width 17 height 17
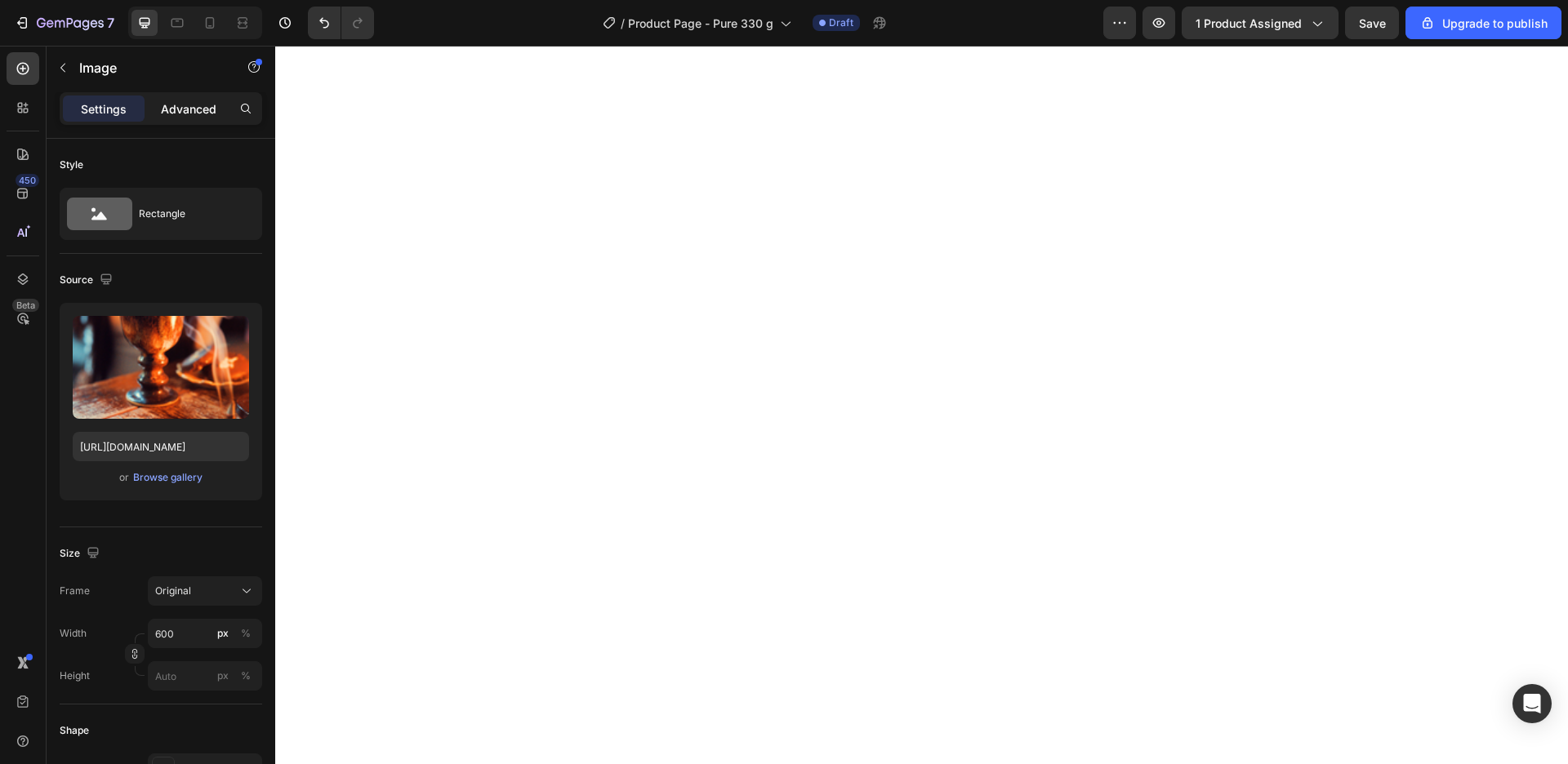
click at [198, 115] on p "Advanced" at bounding box center [189, 109] width 56 height 17
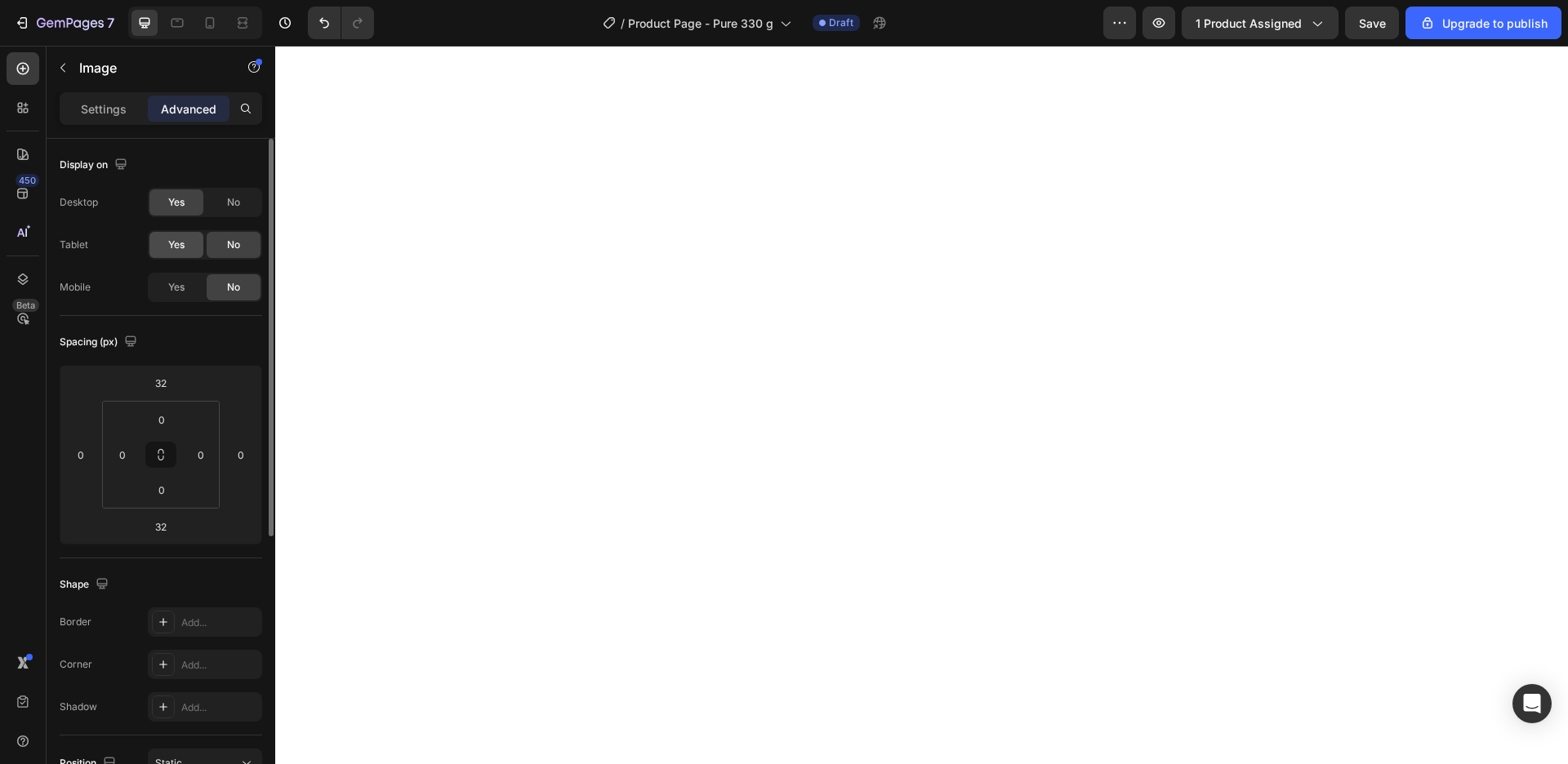
click at [174, 256] on div "Yes" at bounding box center [176, 244] width 54 height 26
click at [179, 282] on span "Yes" at bounding box center [177, 287] width 17 height 15
click at [180, 13] on div at bounding box center [177, 22] width 26 height 26
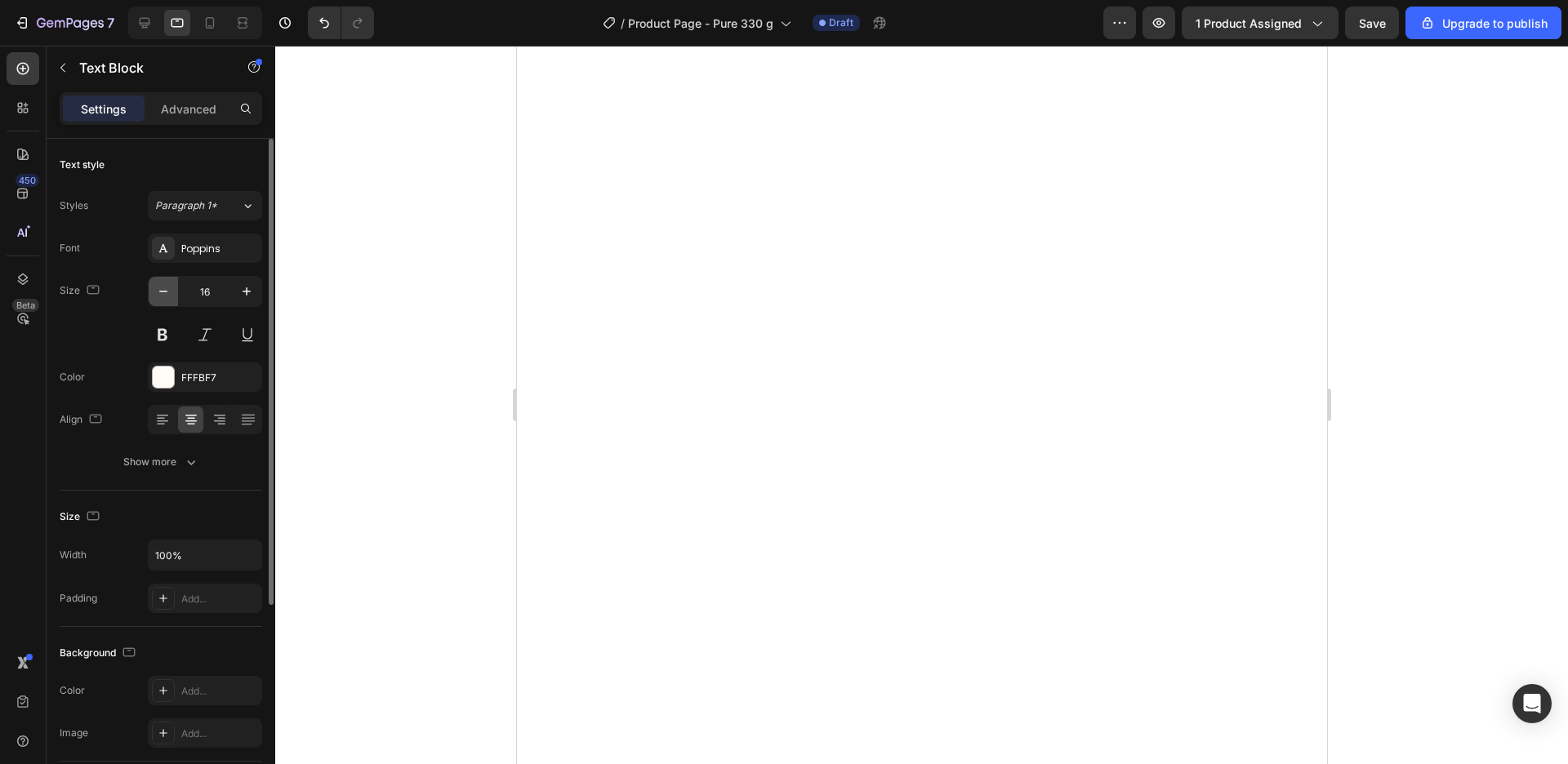
click at [162, 289] on icon "button" at bounding box center [164, 291] width 17 height 17
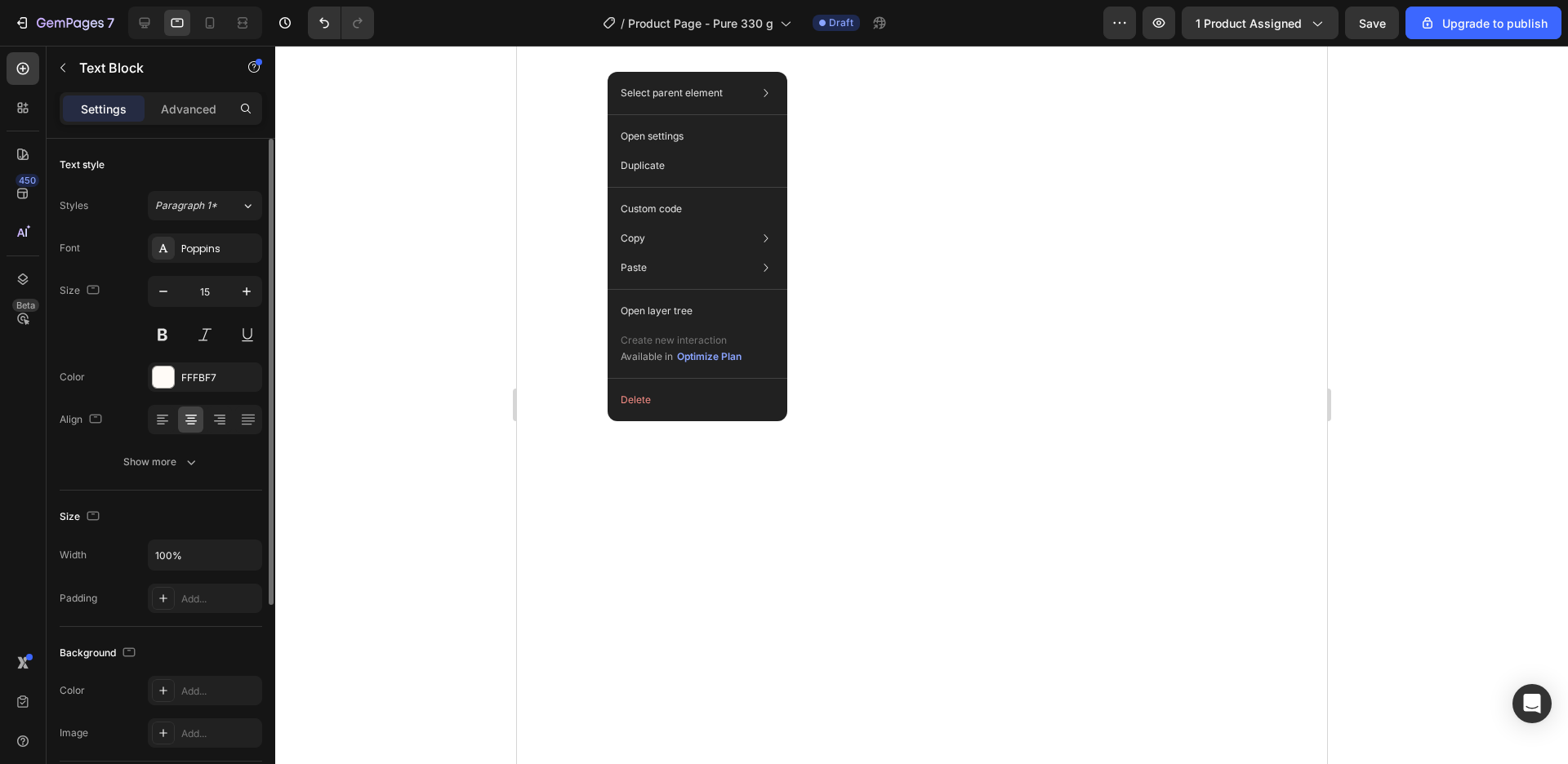
click at [208, 627] on div "Text style Styles Paragraph 1* Font Poppins Size 15 Color FFFBF7 Align Show more" at bounding box center [161, 694] width 203 height 135
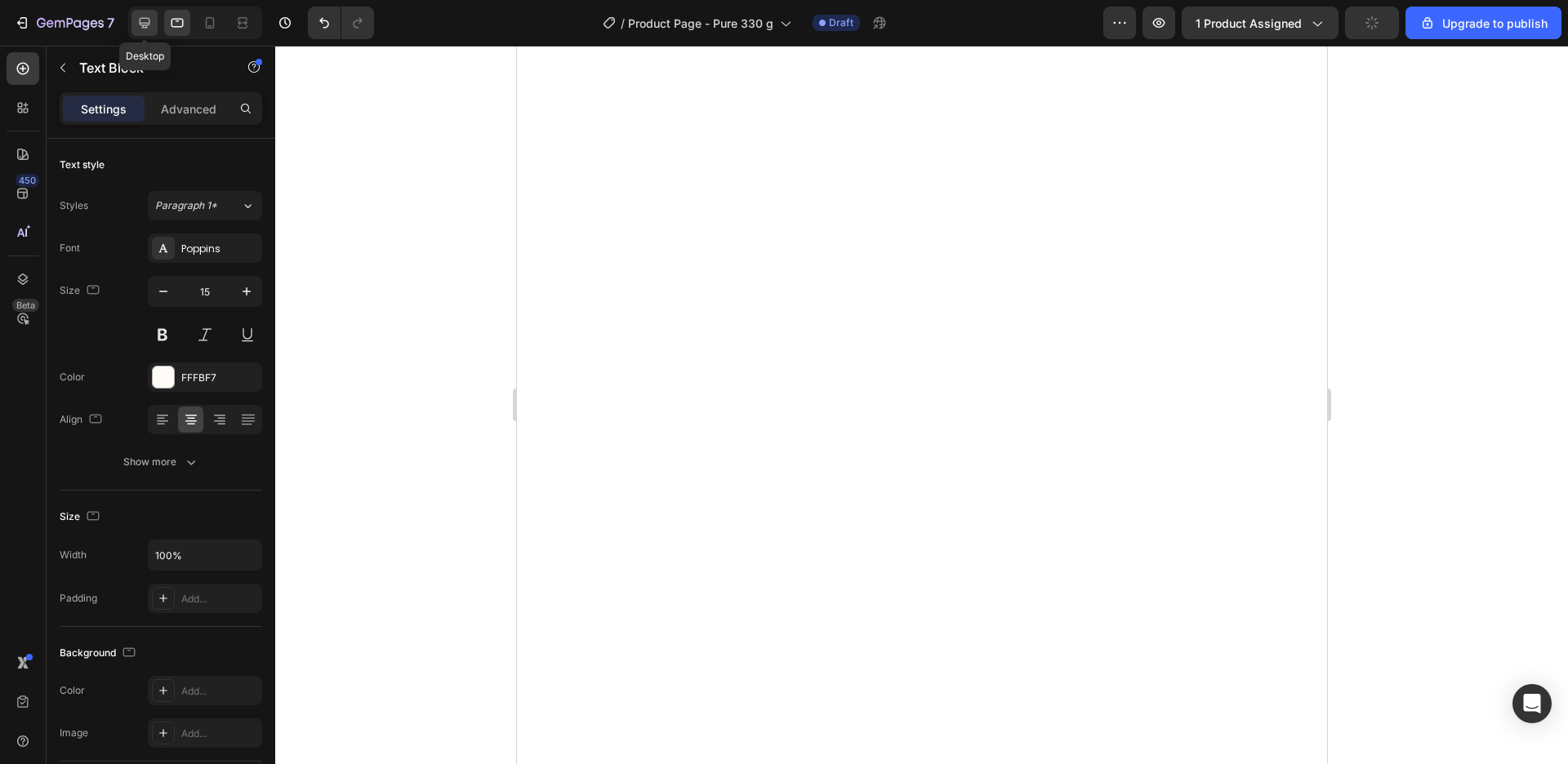
click at [147, 19] on icon at bounding box center [145, 23] width 11 height 11
click at [171, 27] on icon at bounding box center [178, 23] width 17 height 17
type input "15"
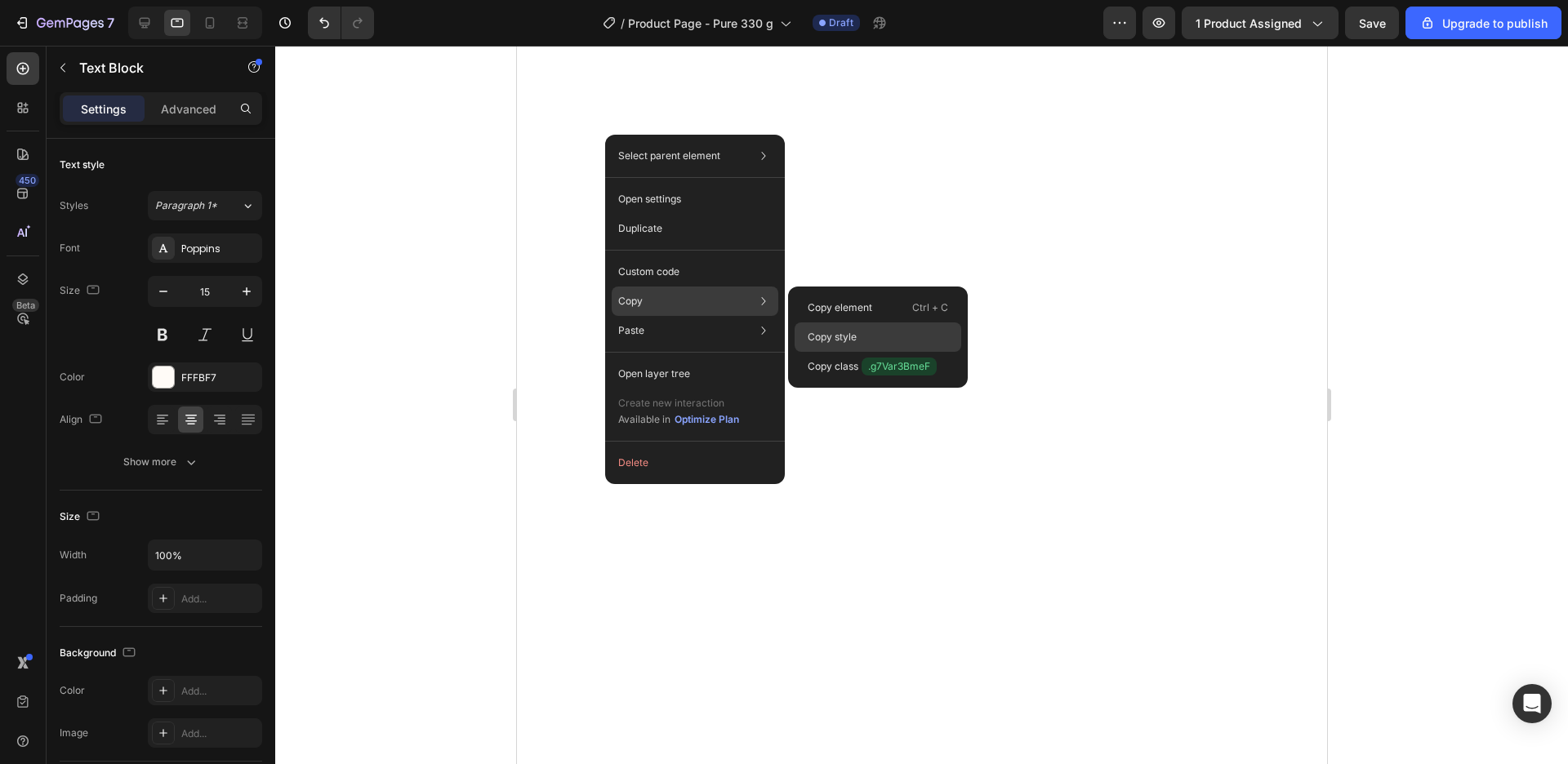
click at [854, 335] on p "Copy style" at bounding box center [831, 337] width 49 height 15
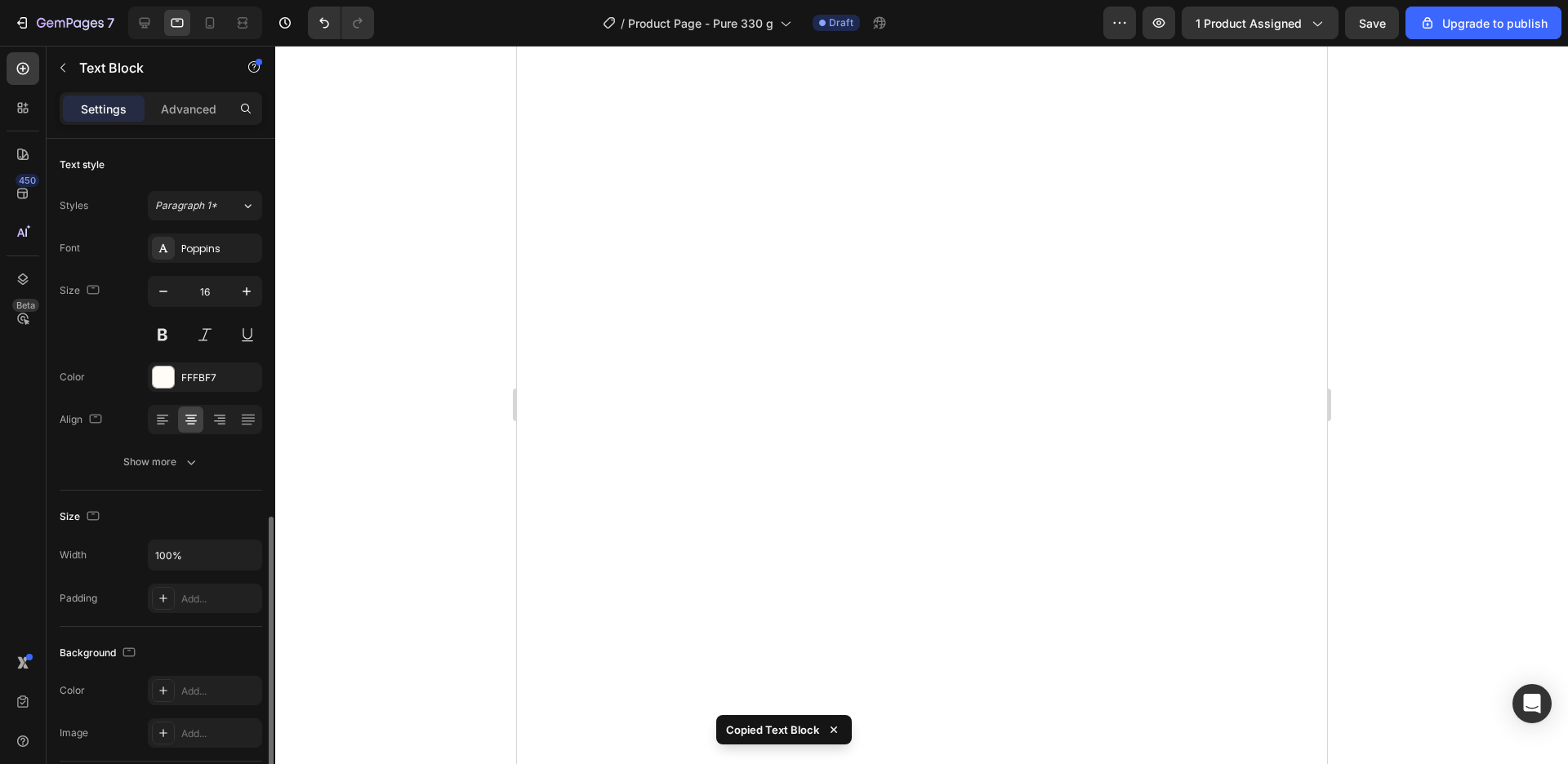
scroll to position [223, 0]
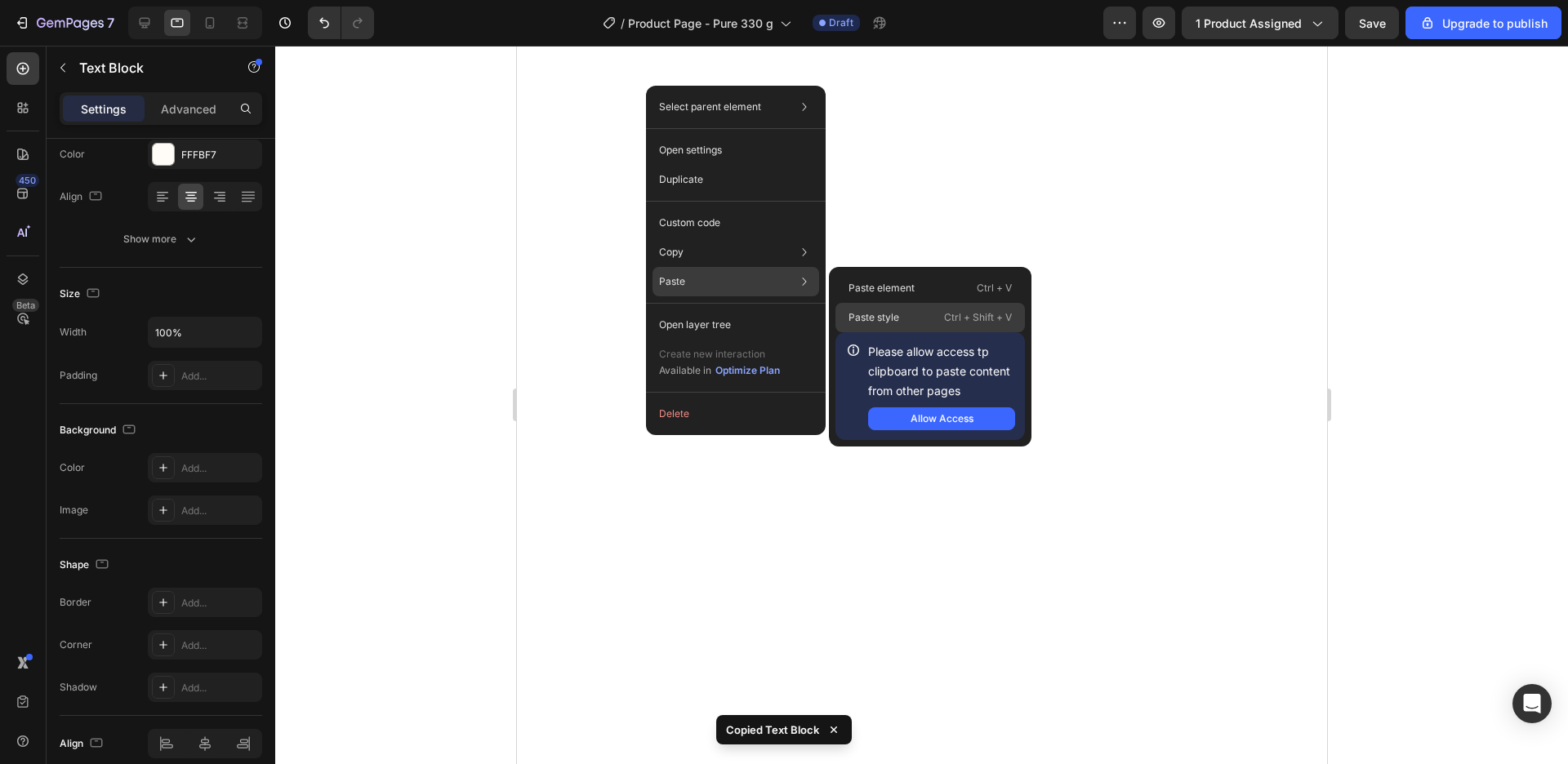
click at [894, 318] on p "Paste style" at bounding box center [874, 318] width 51 height 15
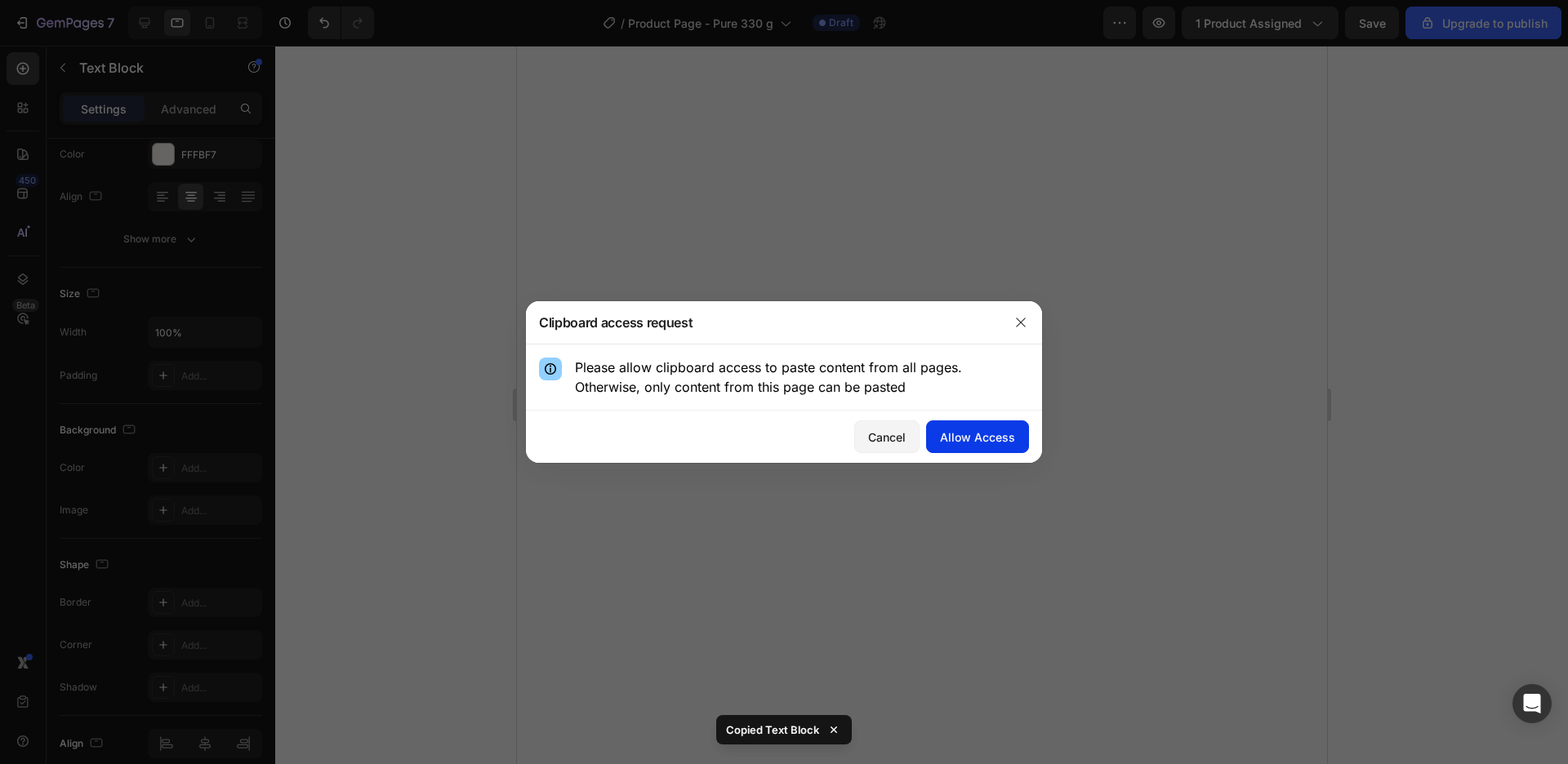
click at [951, 446] on button "Allow Access" at bounding box center [978, 436] width 103 height 32
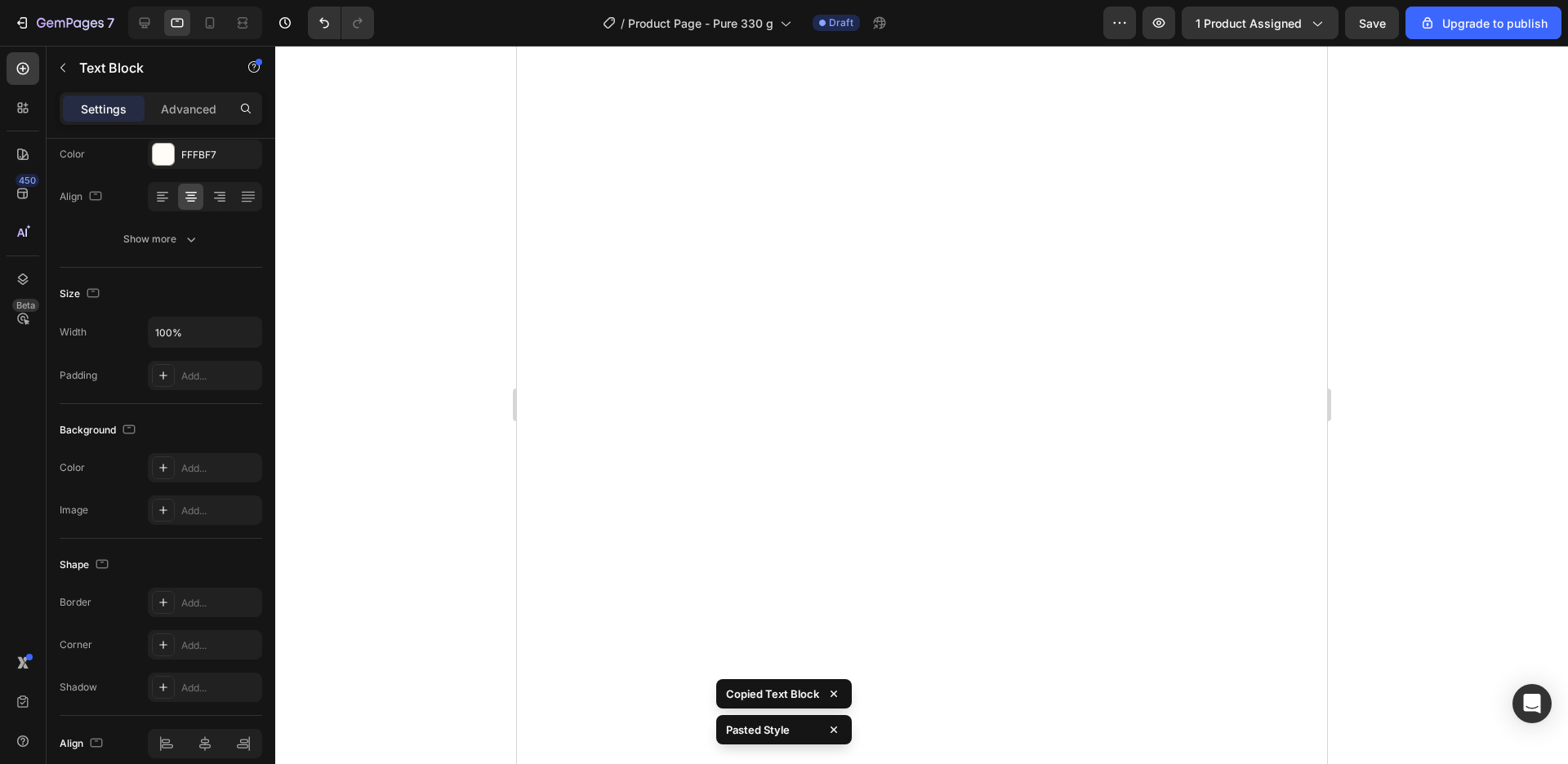
type input "15"
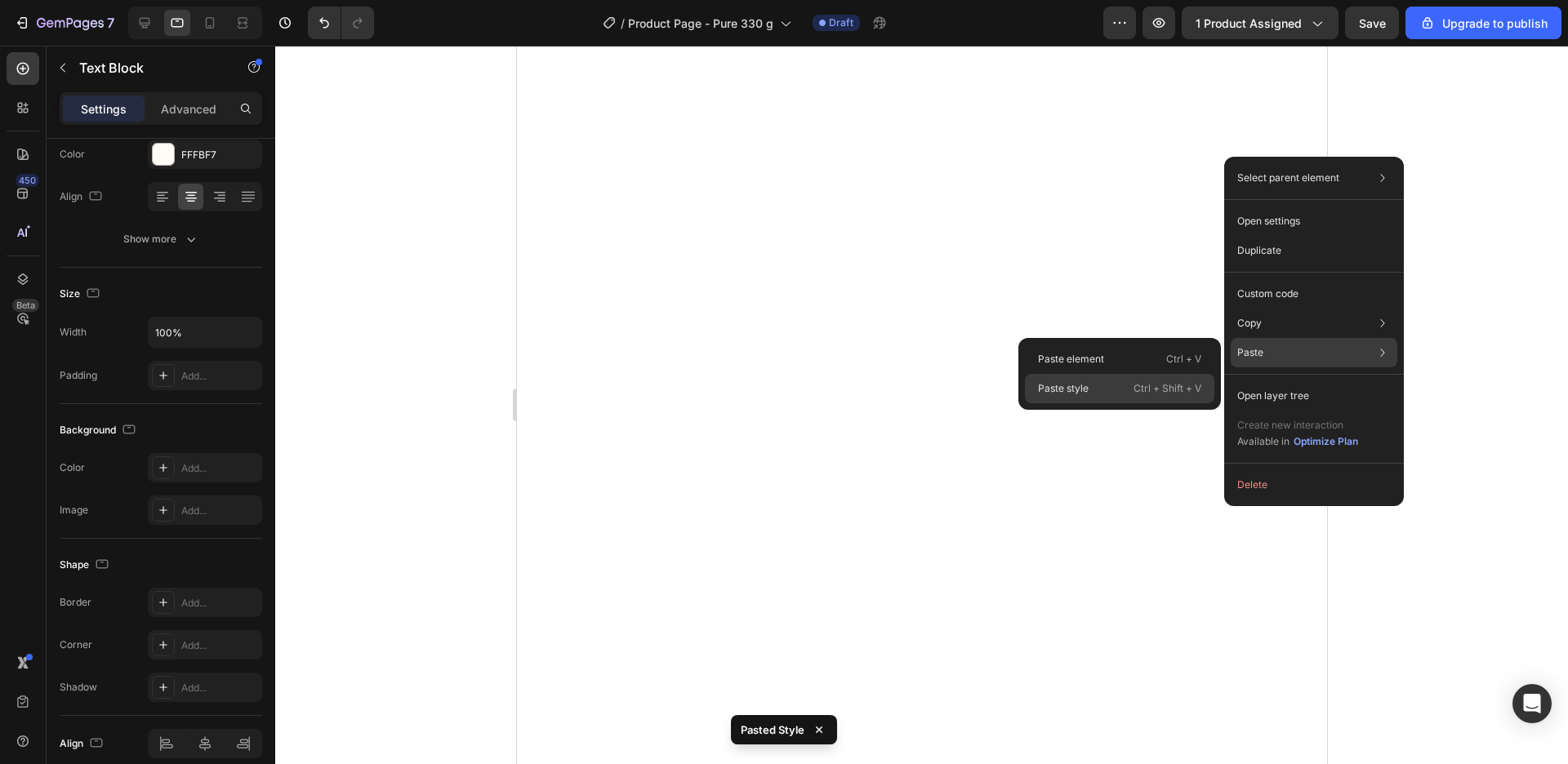
click at [1141, 382] on p "Ctrl + Shift + V" at bounding box center [1168, 389] width 68 height 17
type input "15"
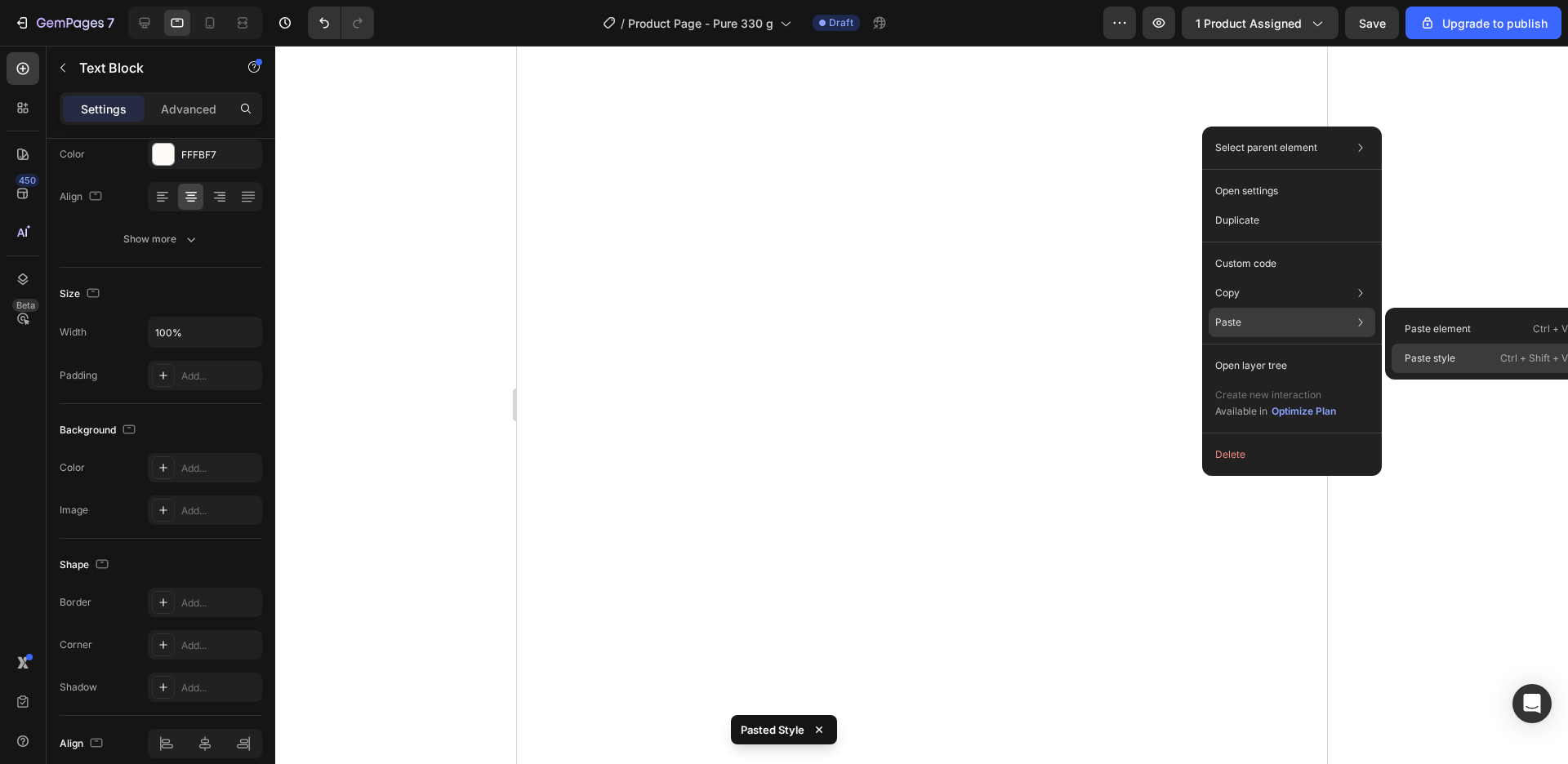
click at [1482, 357] on div "Paste style Ctrl + Shift + V" at bounding box center [1486, 358] width 189 height 29
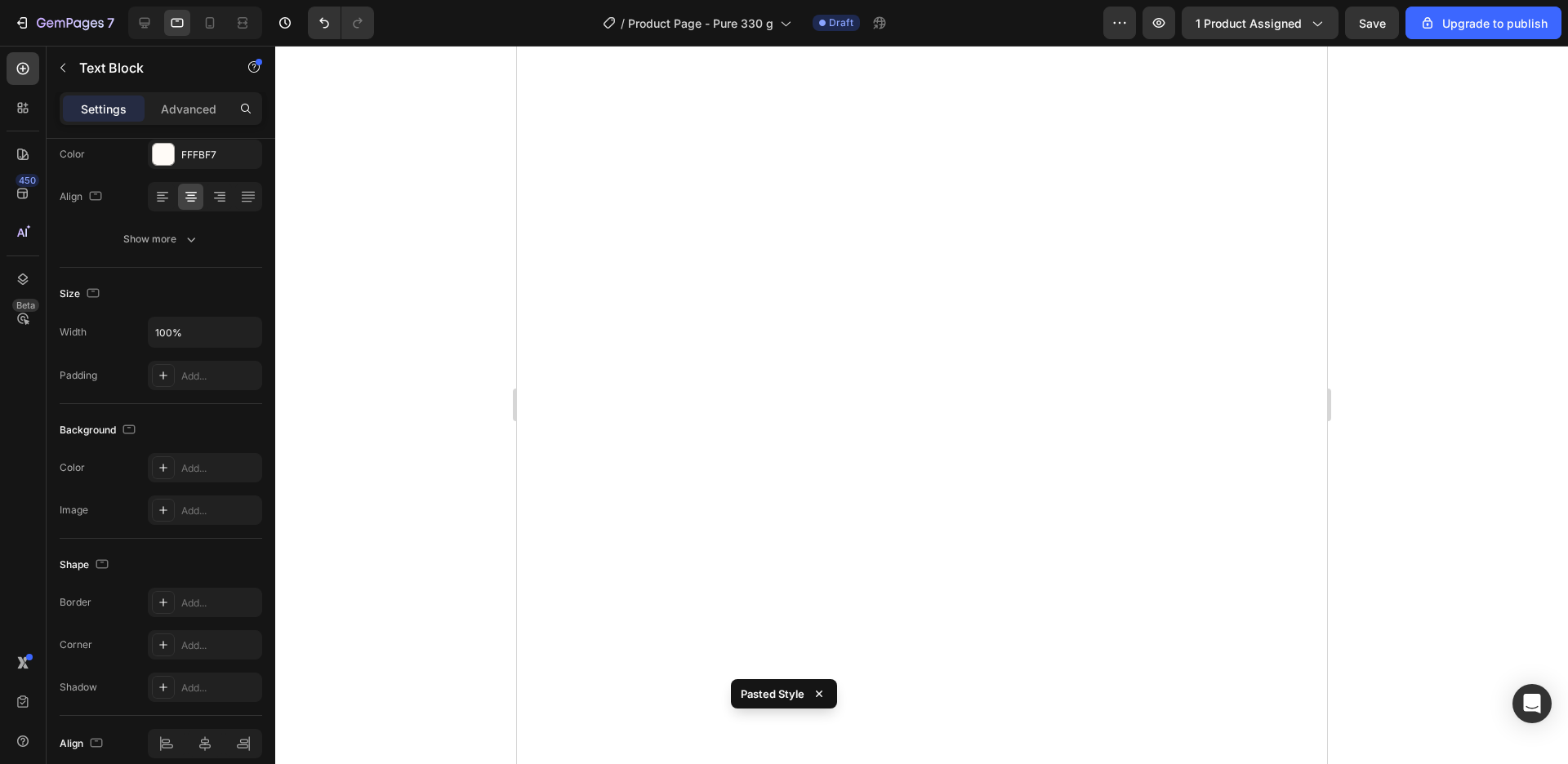
type input "15"
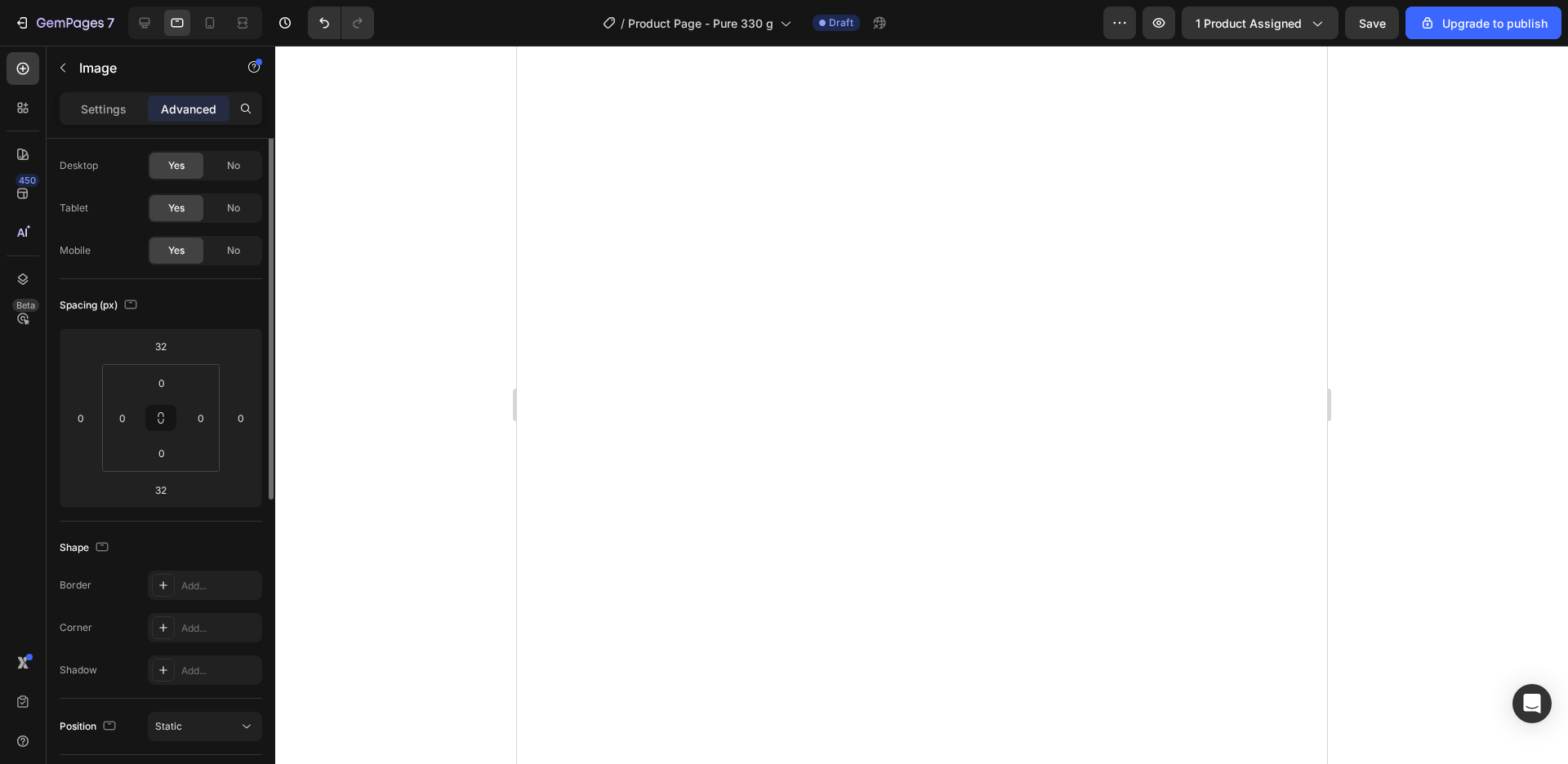
scroll to position [0, 0]
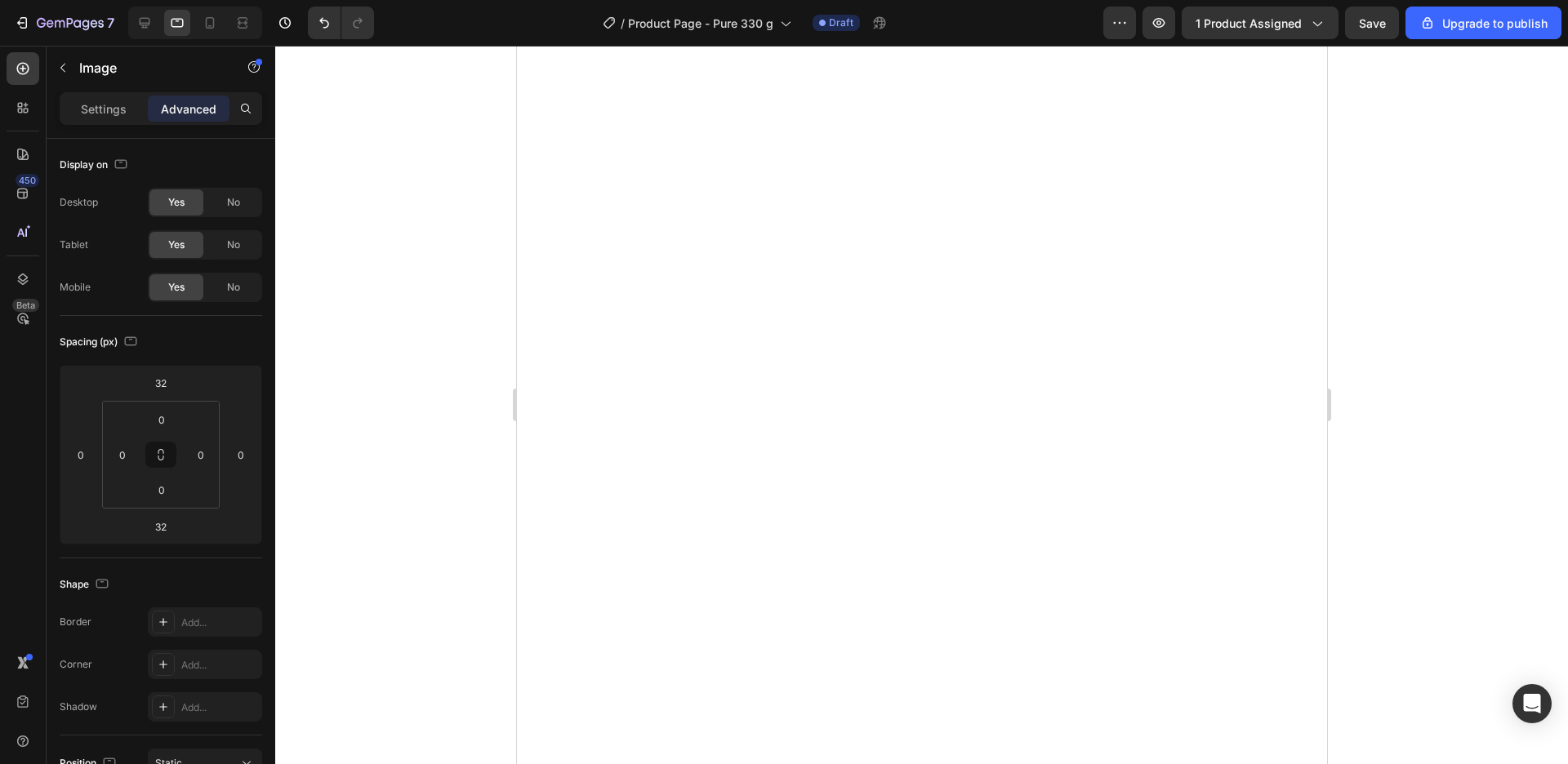
type input "0"
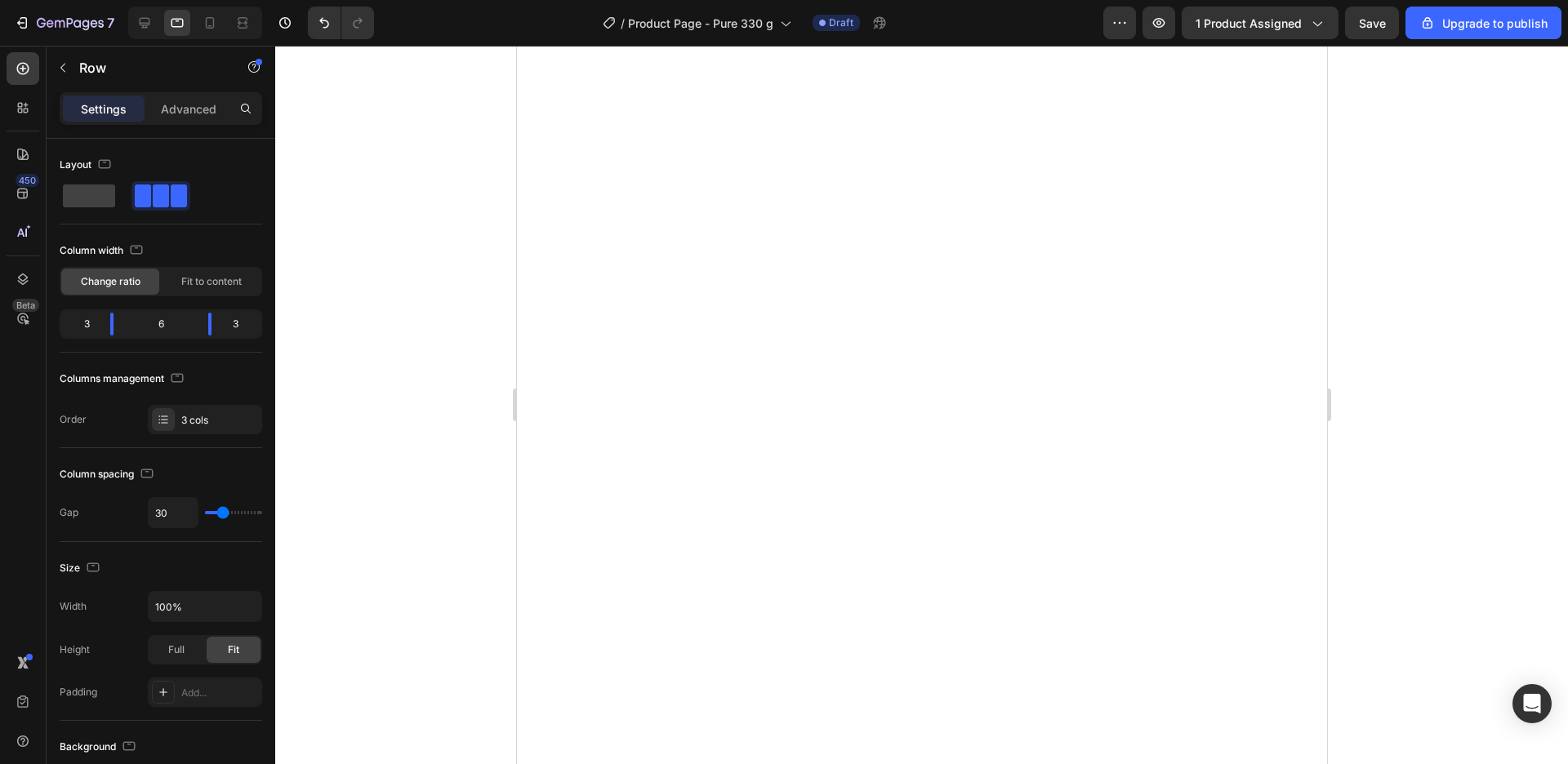
click at [1465, 332] on div at bounding box center [921, 404] width 1293 height 718
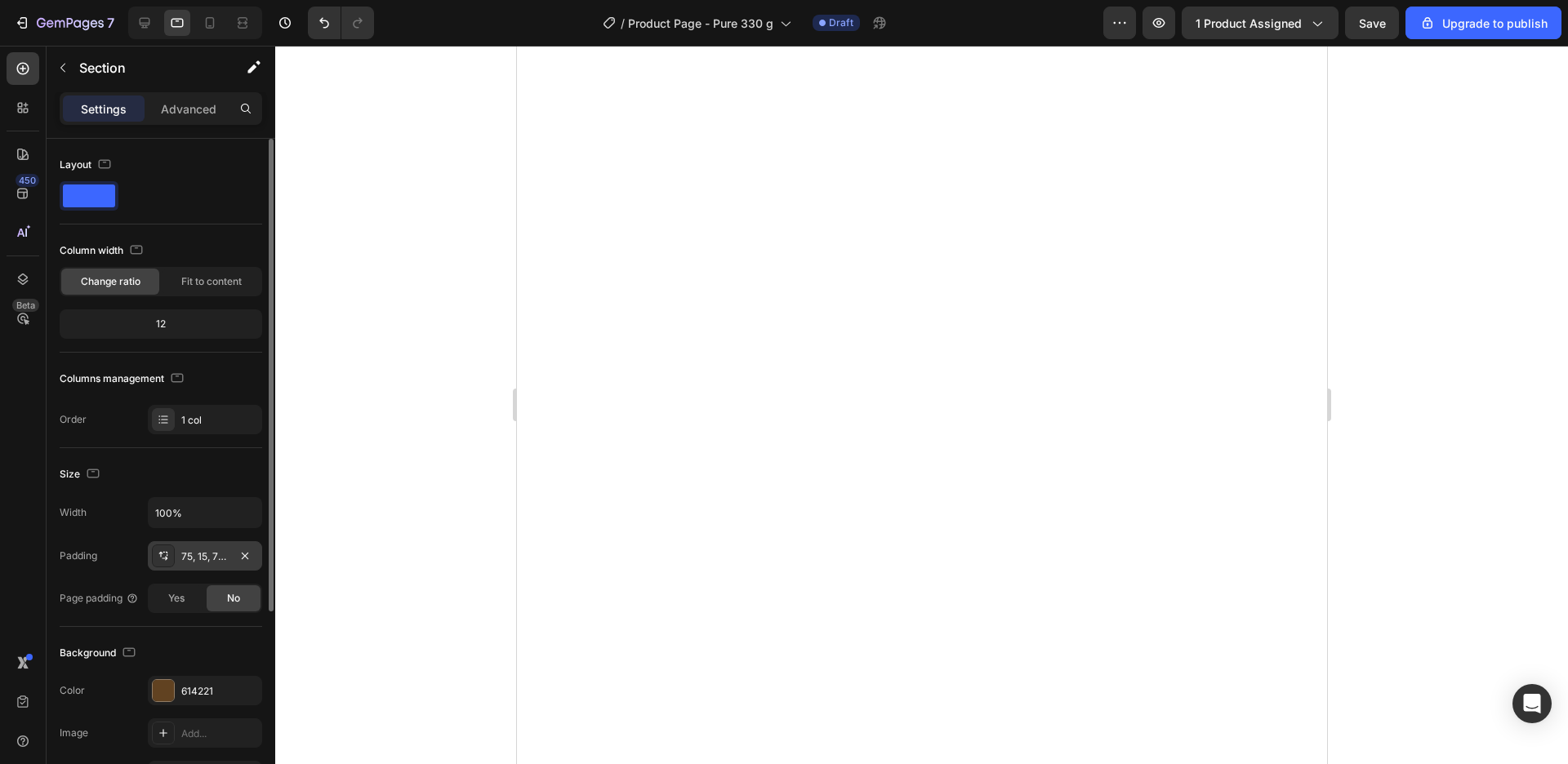
click at [192, 565] on div "75, 15, 75, 15" at bounding box center [205, 556] width 115 height 29
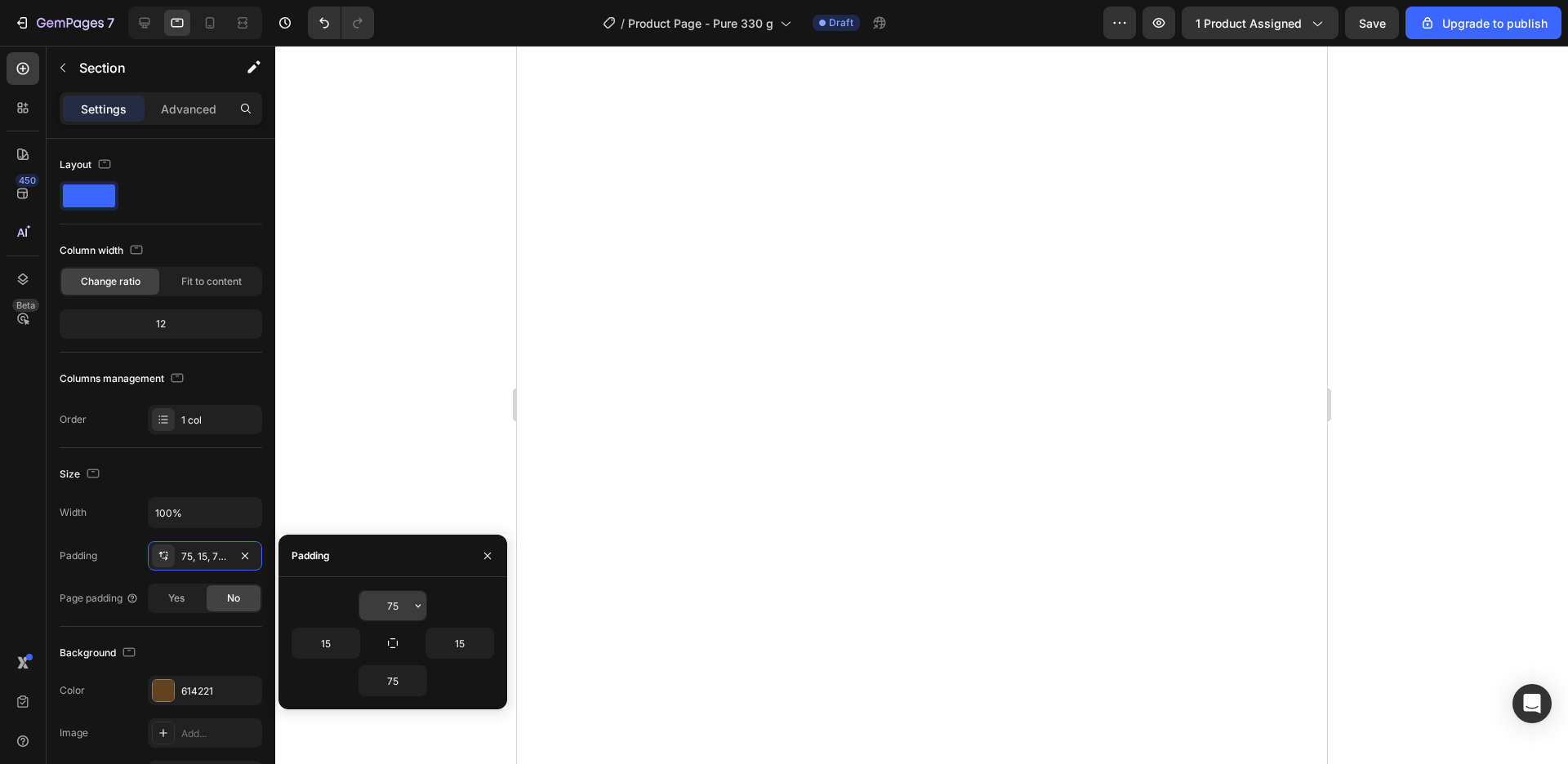
click at [402, 600] on input "75" at bounding box center [393, 605] width 67 height 29
click at [415, 607] on icon "button" at bounding box center [419, 606] width 13 height 13
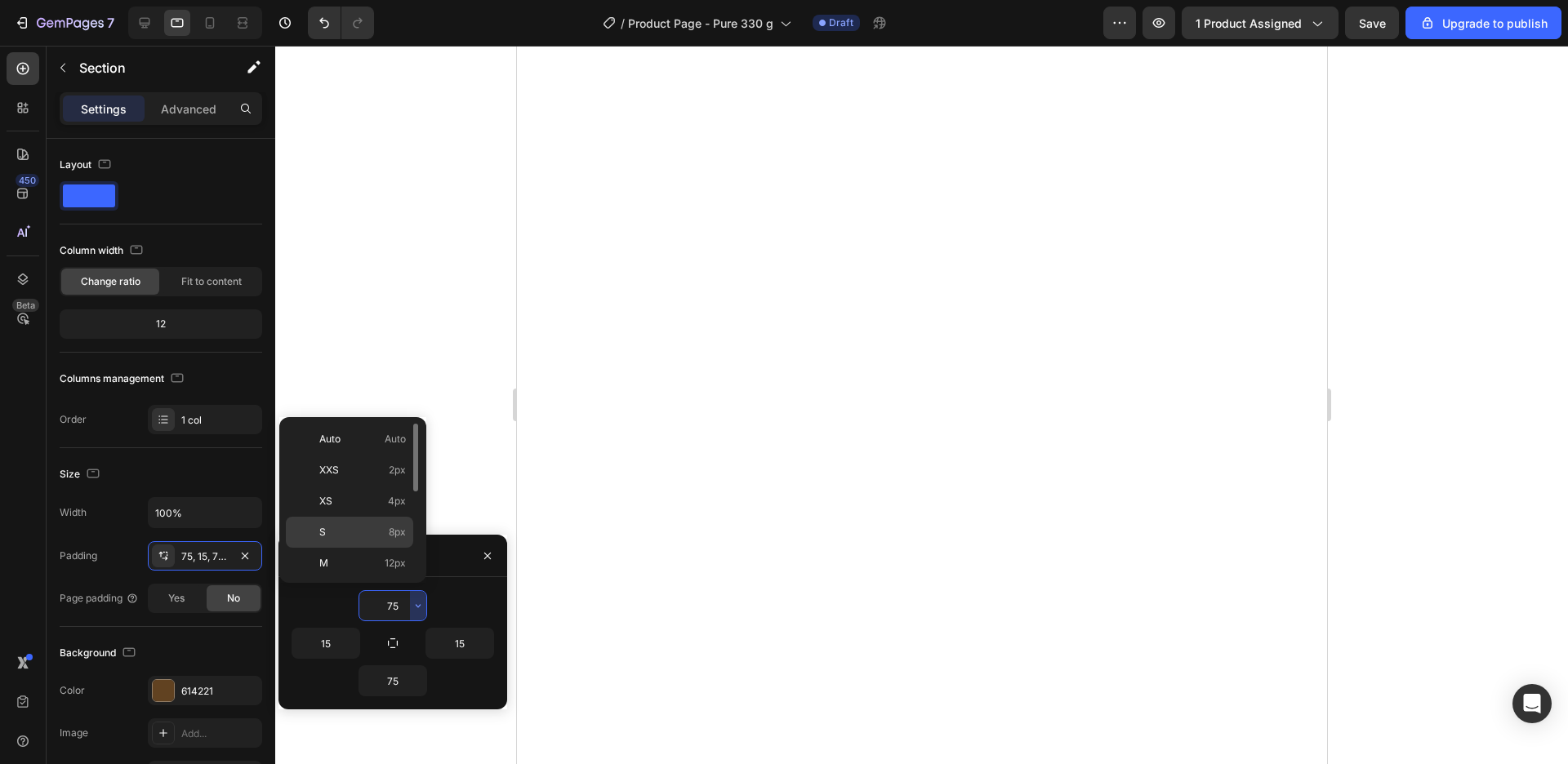
scroll to position [186, 0]
click at [390, 500] on span "48px" at bounding box center [394, 502] width 24 height 15
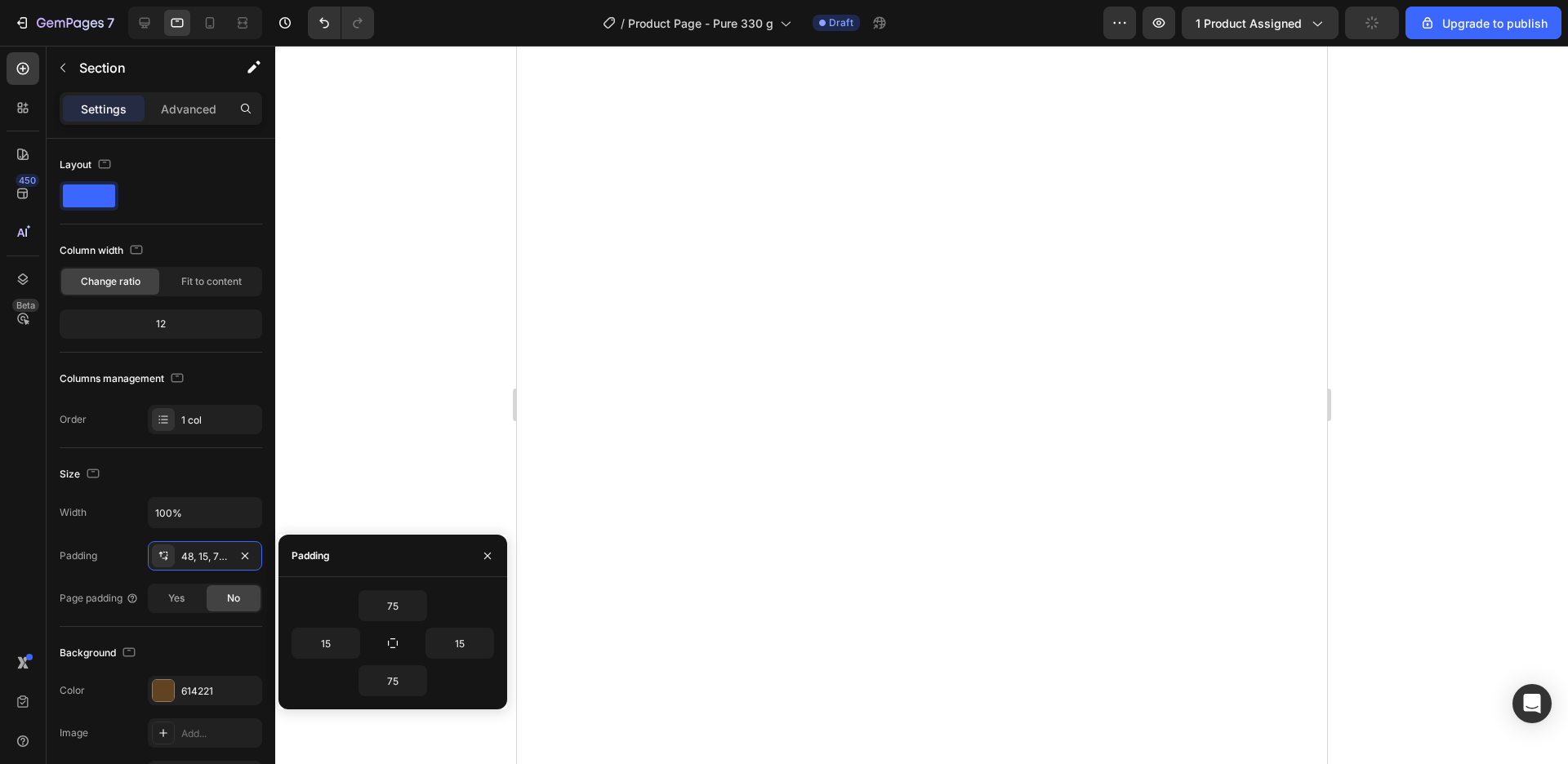
type input "48"
click at [398, 689] on input "75" at bounding box center [393, 680] width 67 height 29
drag, startPoint x: 419, startPoint y: 689, endPoint x: 411, endPoint y: 688, distance: 8.1
click at [414, 689] on button "button" at bounding box center [419, 680] width 17 height 29
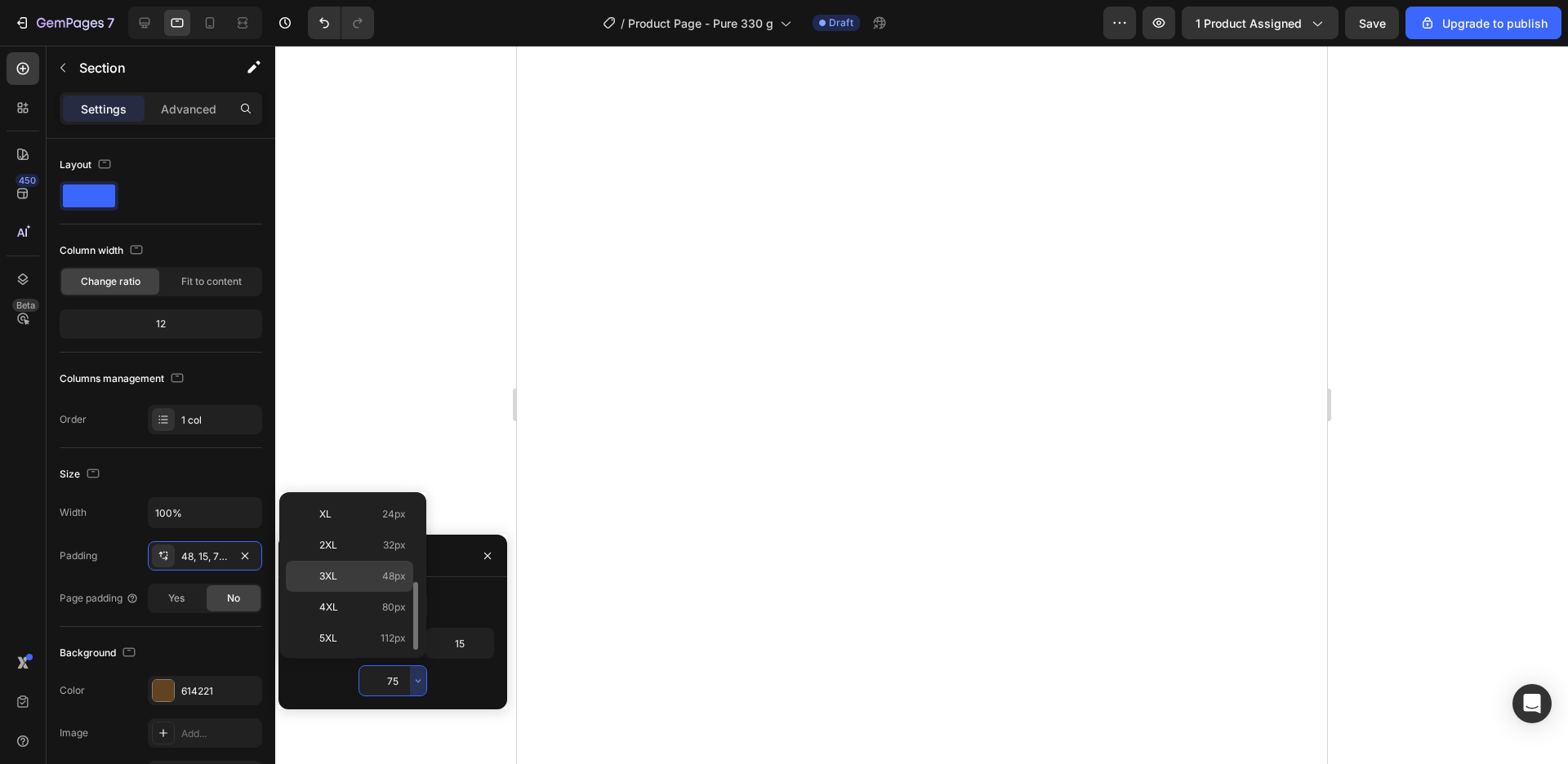
click at [396, 582] on span "48px" at bounding box center [394, 576] width 24 height 15
type input "48"
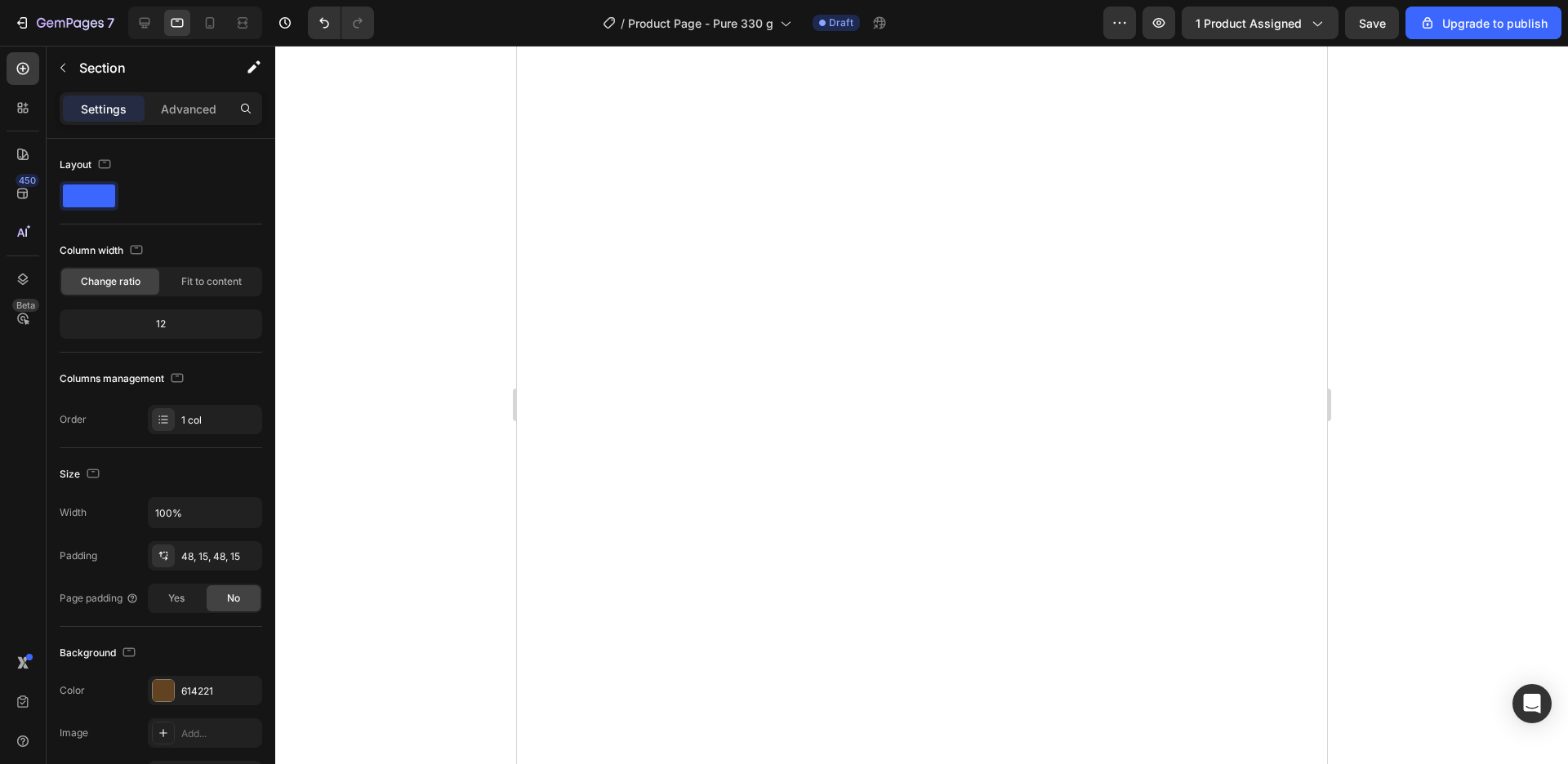
click at [1392, 424] on div at bounding box center [921, 404] width 1293 height 718
click at [211, 569] on div "48, 15, 48, 15" at bounding box center [205, 556] width 115 height 29
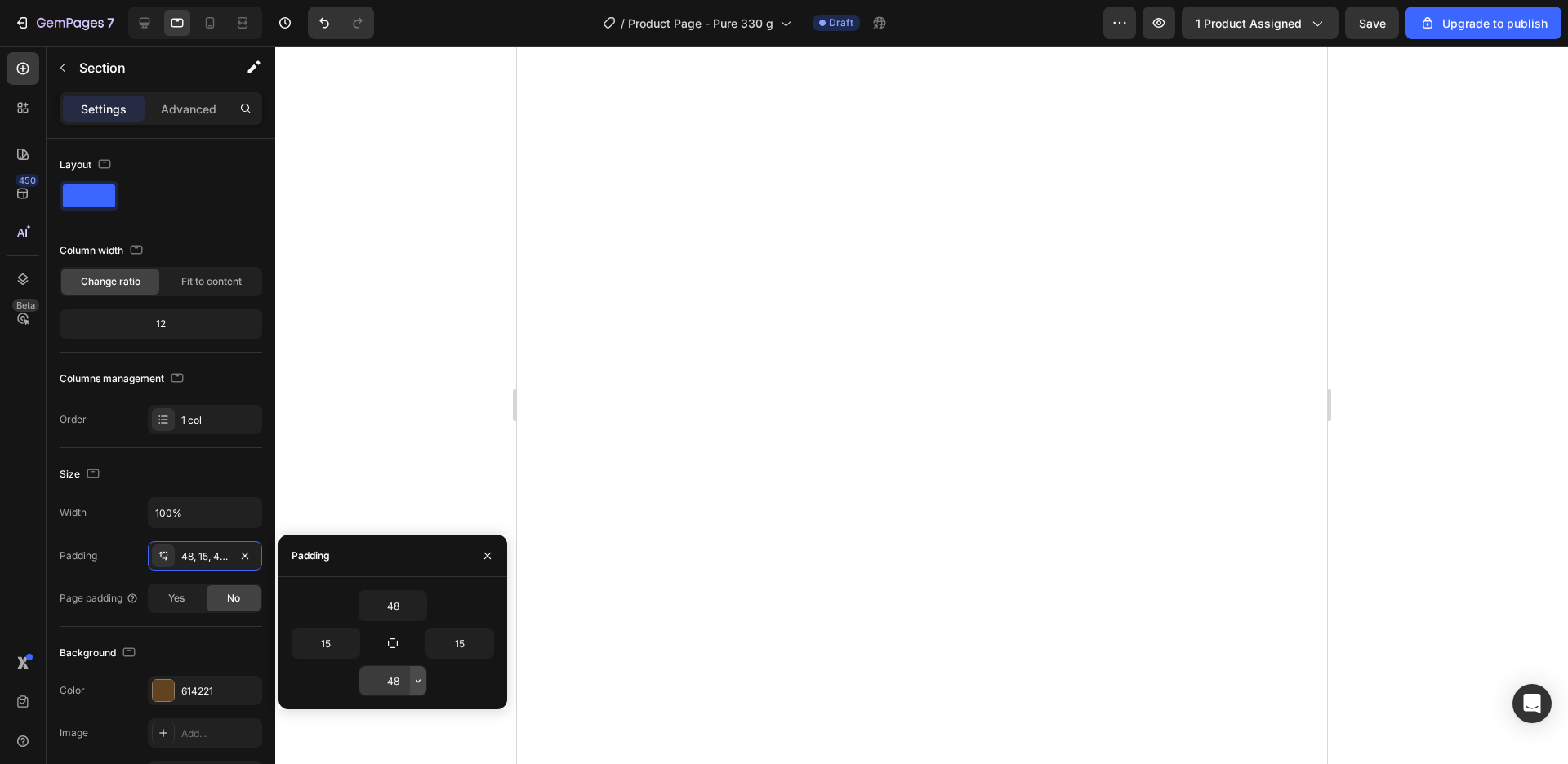
click at [412, 680] on icon "button" at bounding box center [419, 681] width 13 height 13
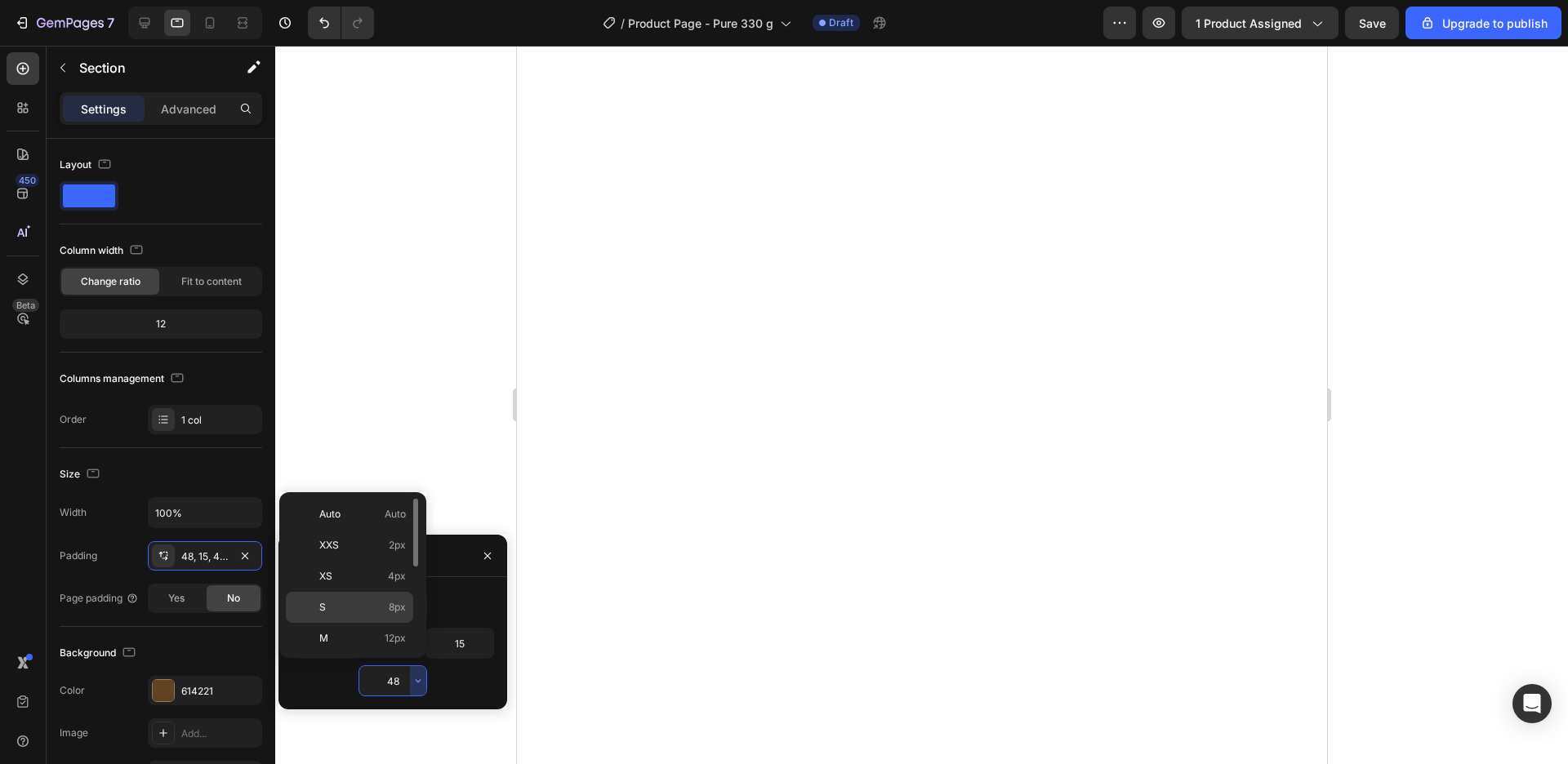
click at [355, 609] on p "S 8px" at bounding box center [362, 608] width 86 height 15
type input "8"
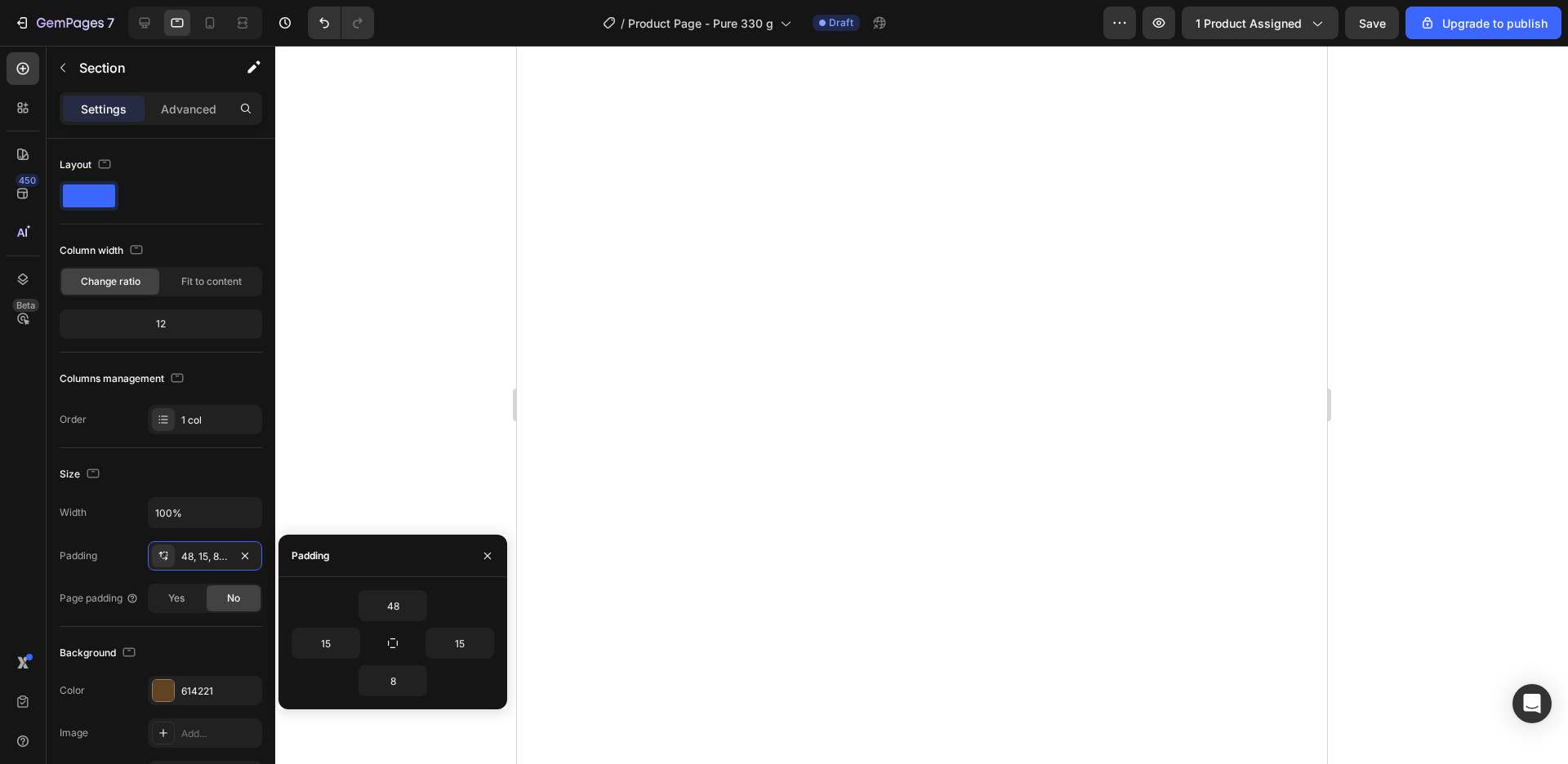
click at [1385, 391] on div at bounding box center [921, 404] width 1293 height 718
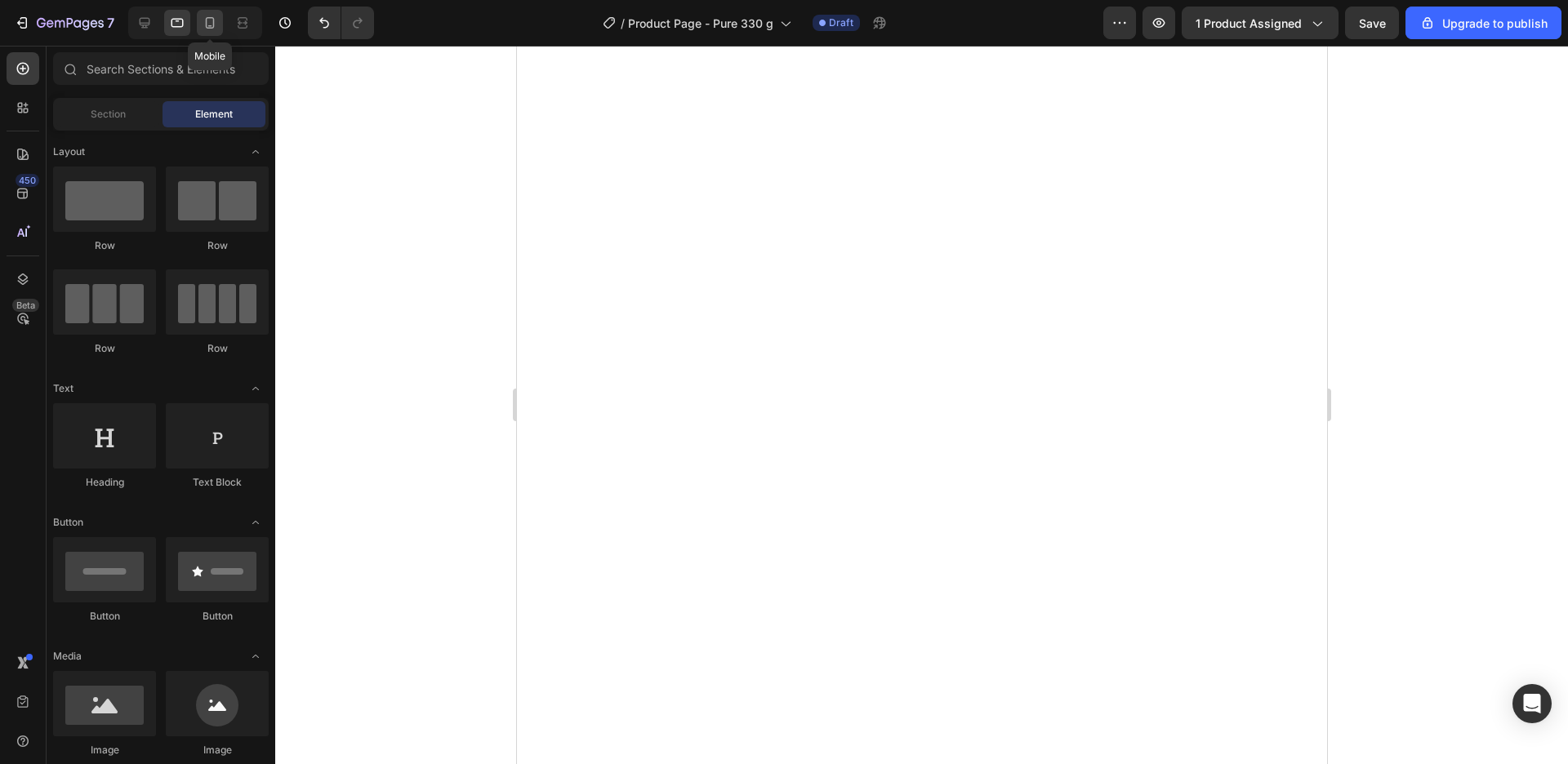
click at [208, 33] on div at bounding box center [209, 22] width 26 height 26
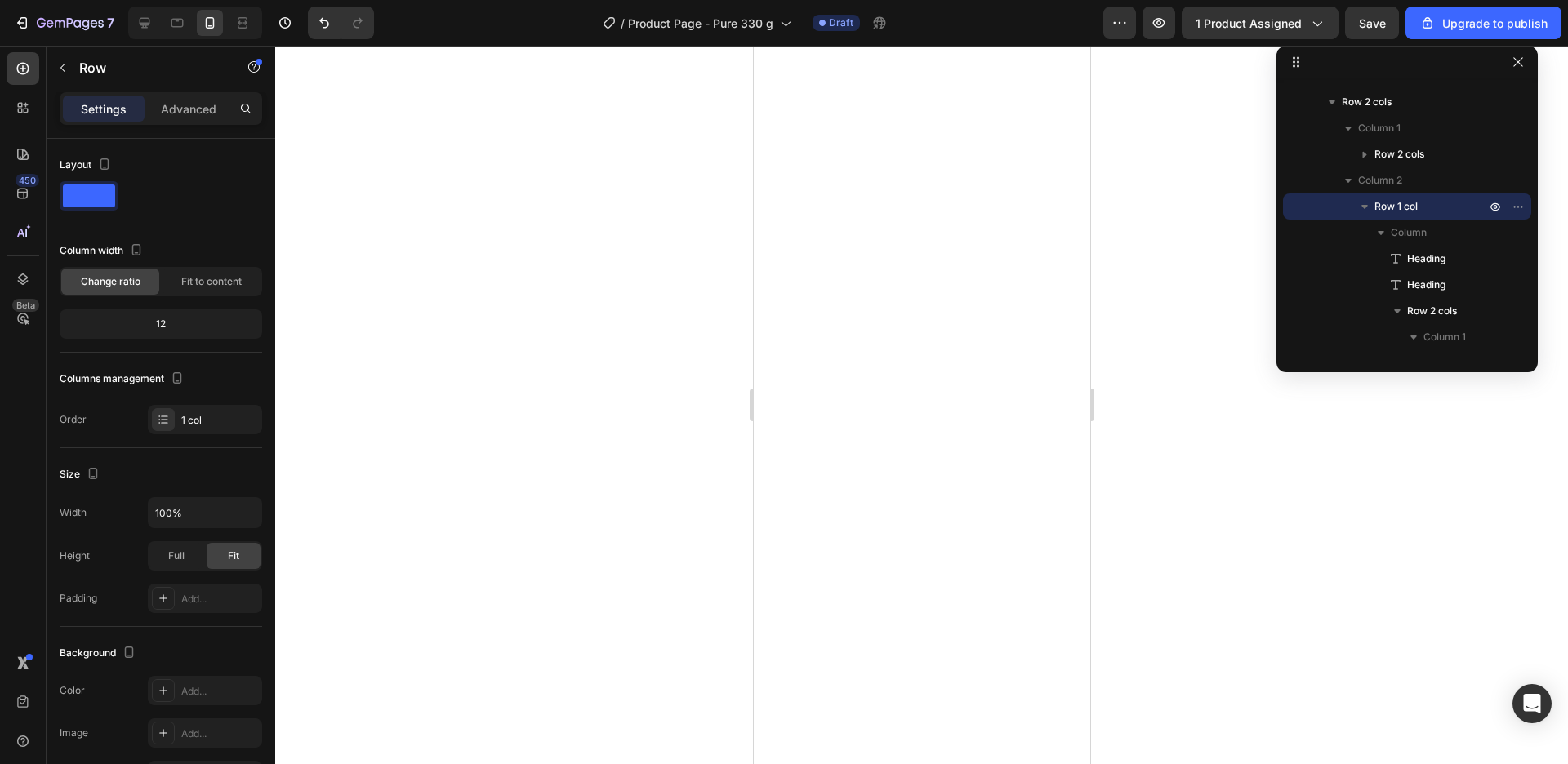
scroll to position [283, 0]
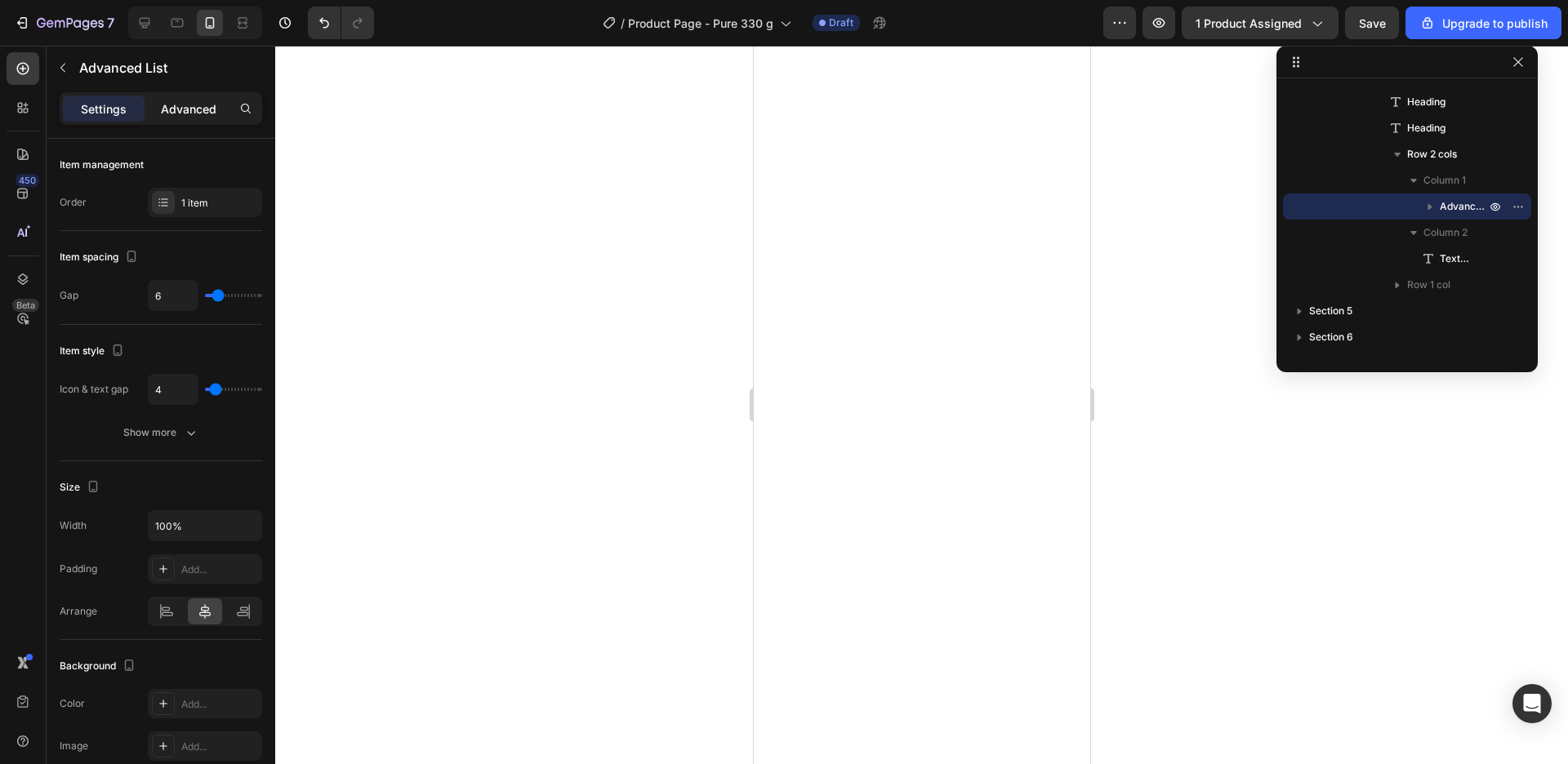
click at [162, 120] on div "Advanced" at bounding box center [189, 108] width 81 height 26
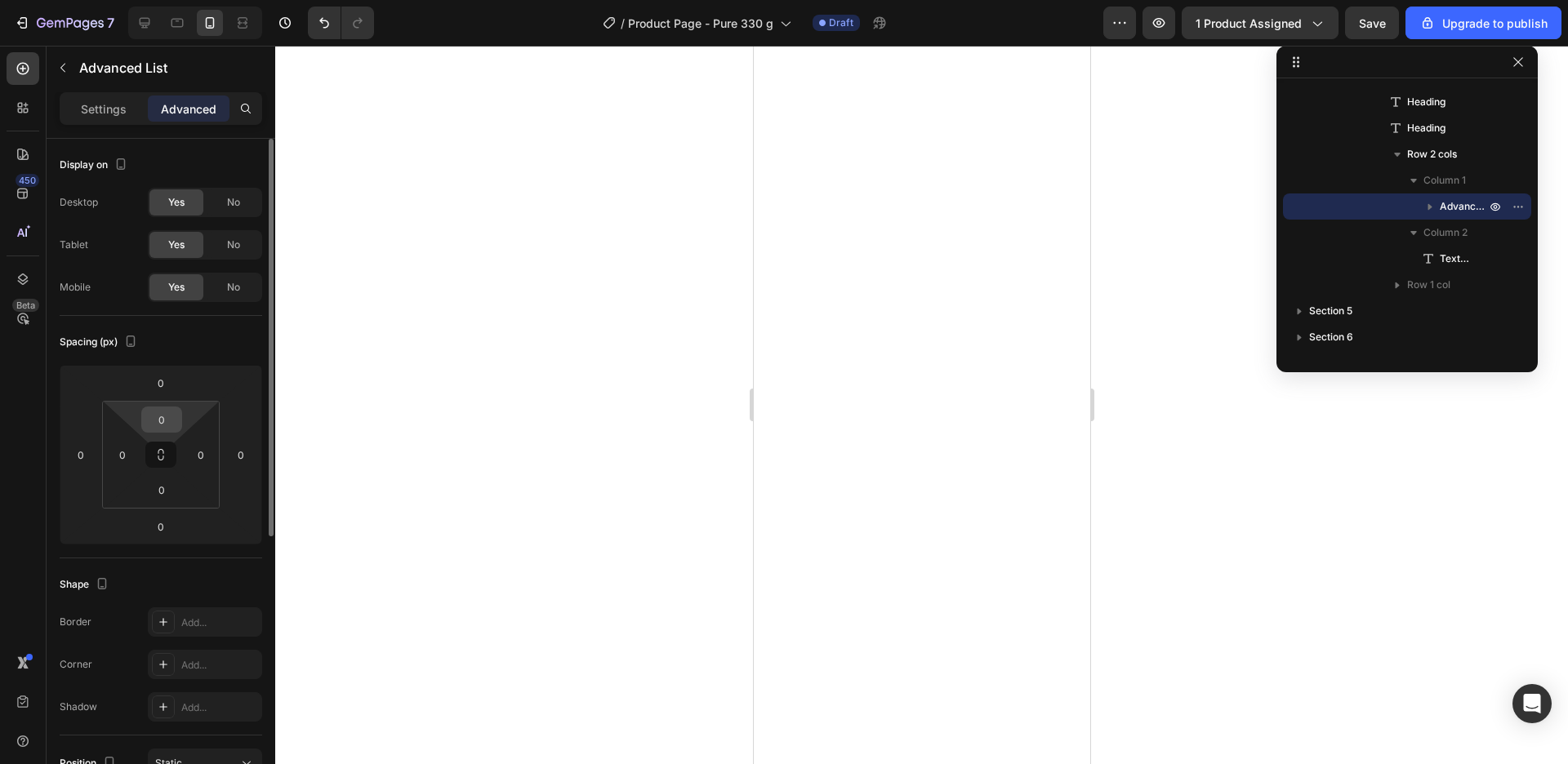
click at [154, 419] on input "0" at bounding box center [161, 419] width 32 height 24
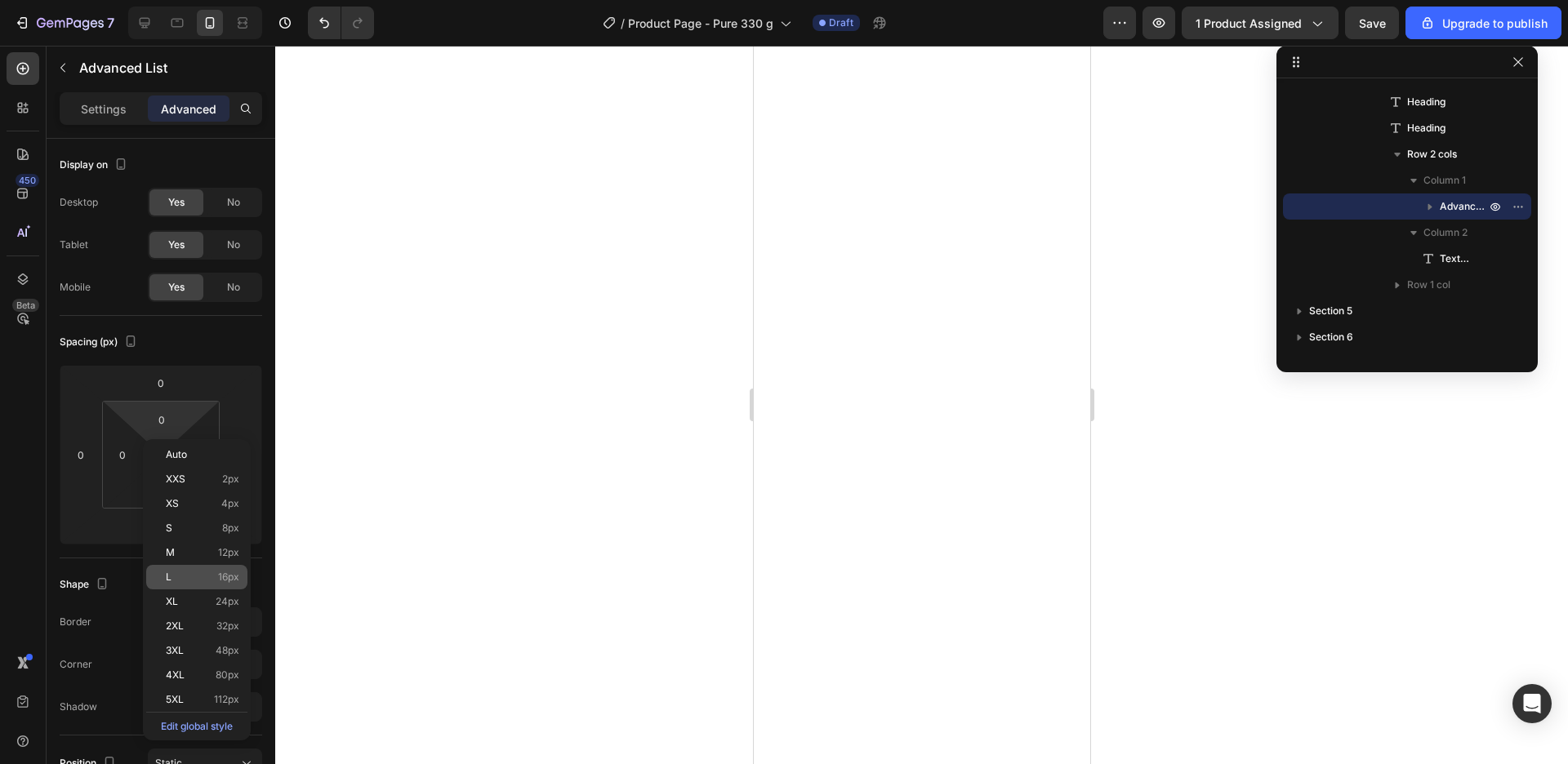
click at [200, 574] on p "L 16px" at bounding box center [203, 577] width 73 height 12
type input "16"
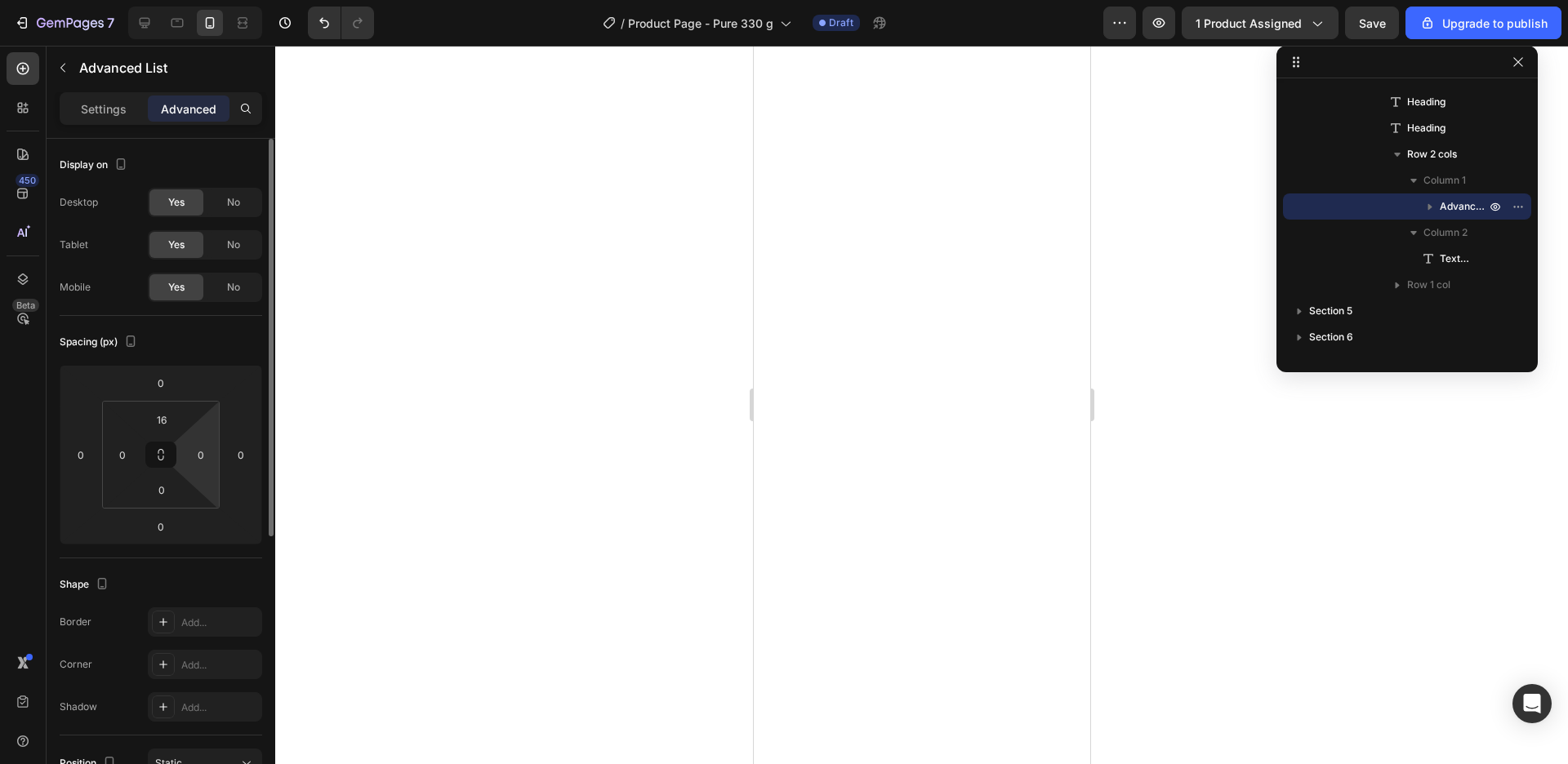
click at [211, 0] on html "7 / Product Page - Pure 330 g Draft Preview 1 product assigned Save Upgrade to …" at bounding box center [784, 0] width 1568 height 0
click at [210, 457] on input "0" at bounding box center [200, 454] width 24 height 24
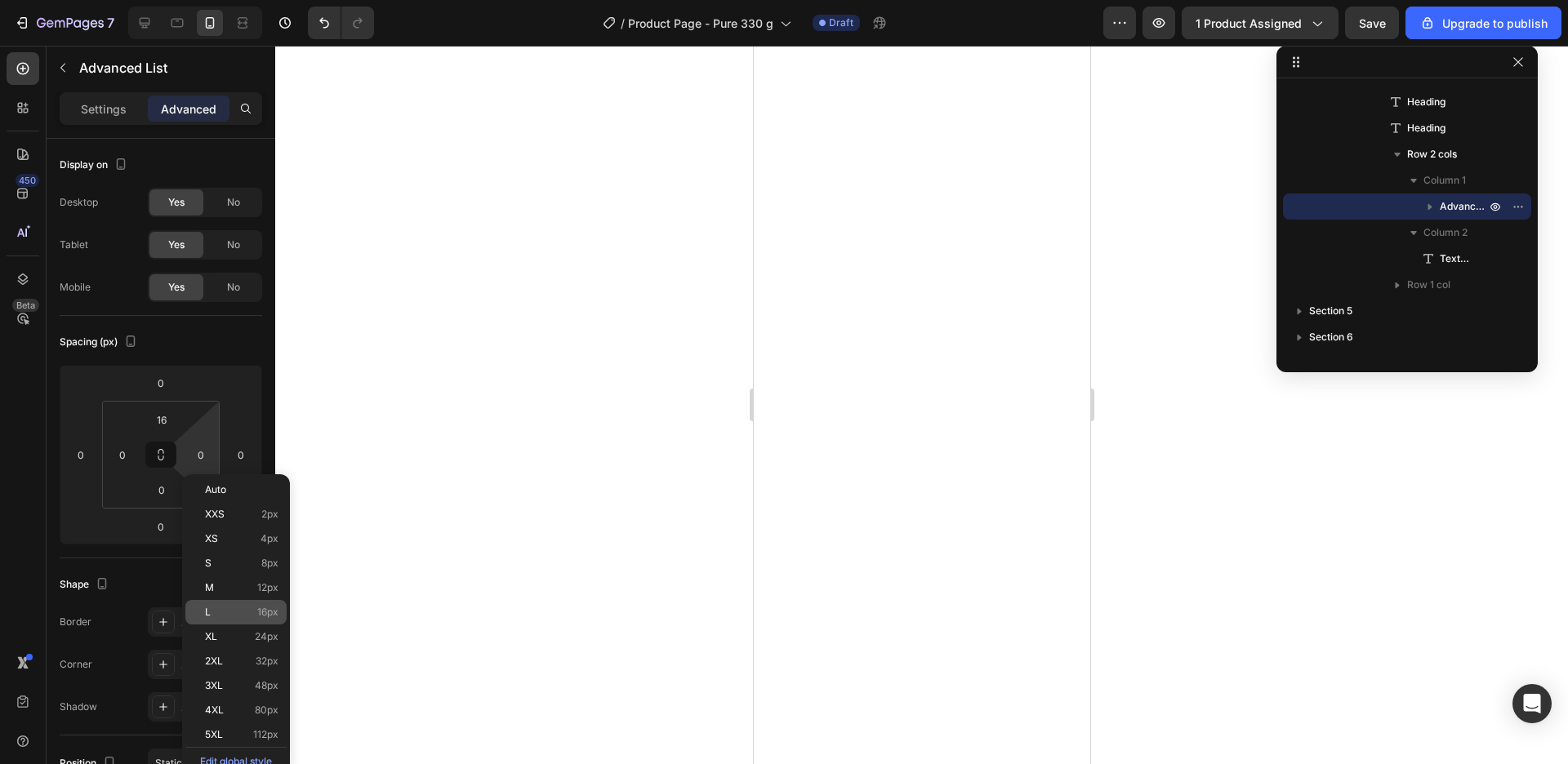
click at [242, 605] on div "L 16px" at bounding box center [236, 612] width 101 height 24
type input "16"
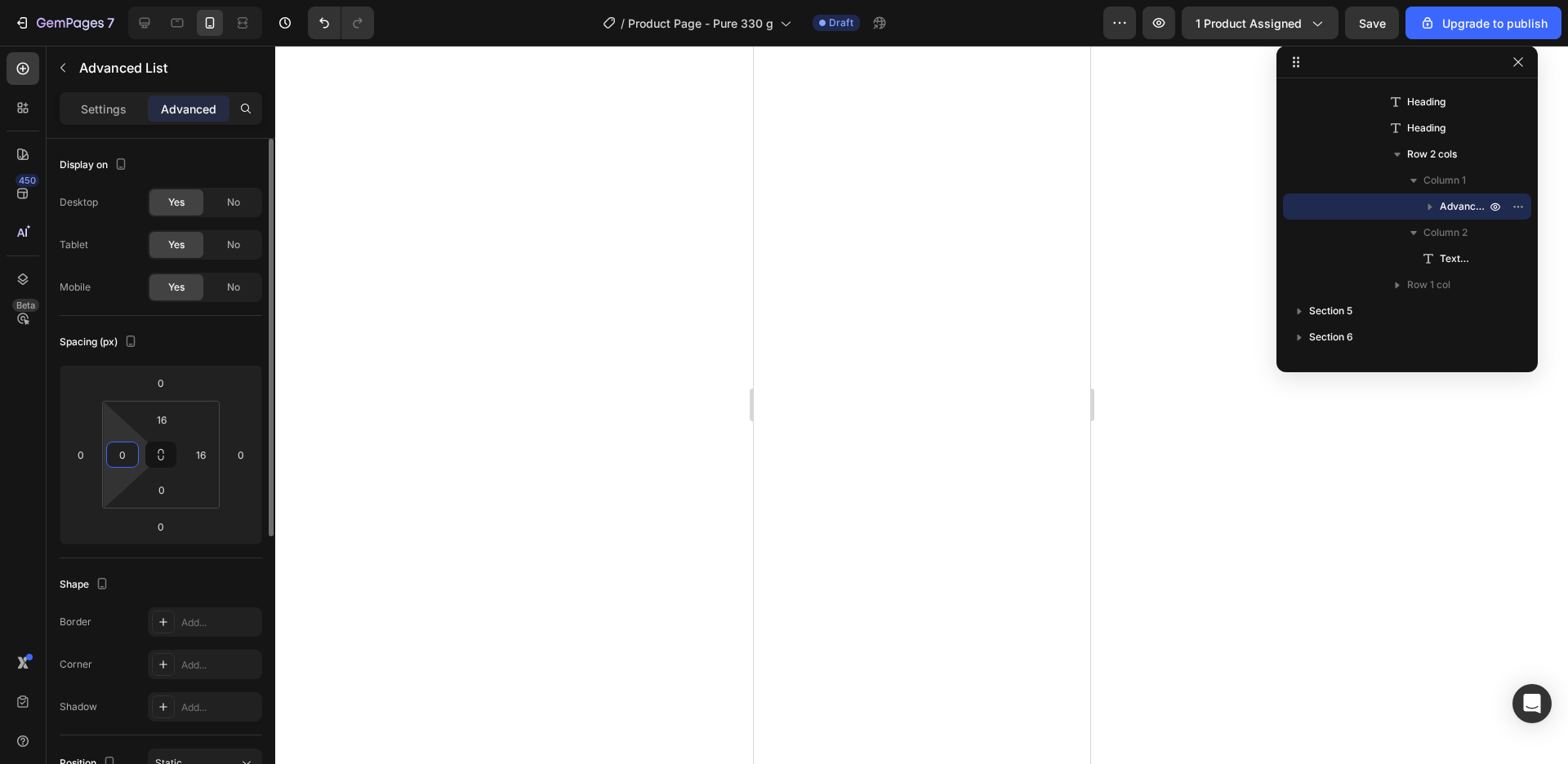
click at [119, 453] on input "0" at bounding box center [122, 454] width 24 height 24
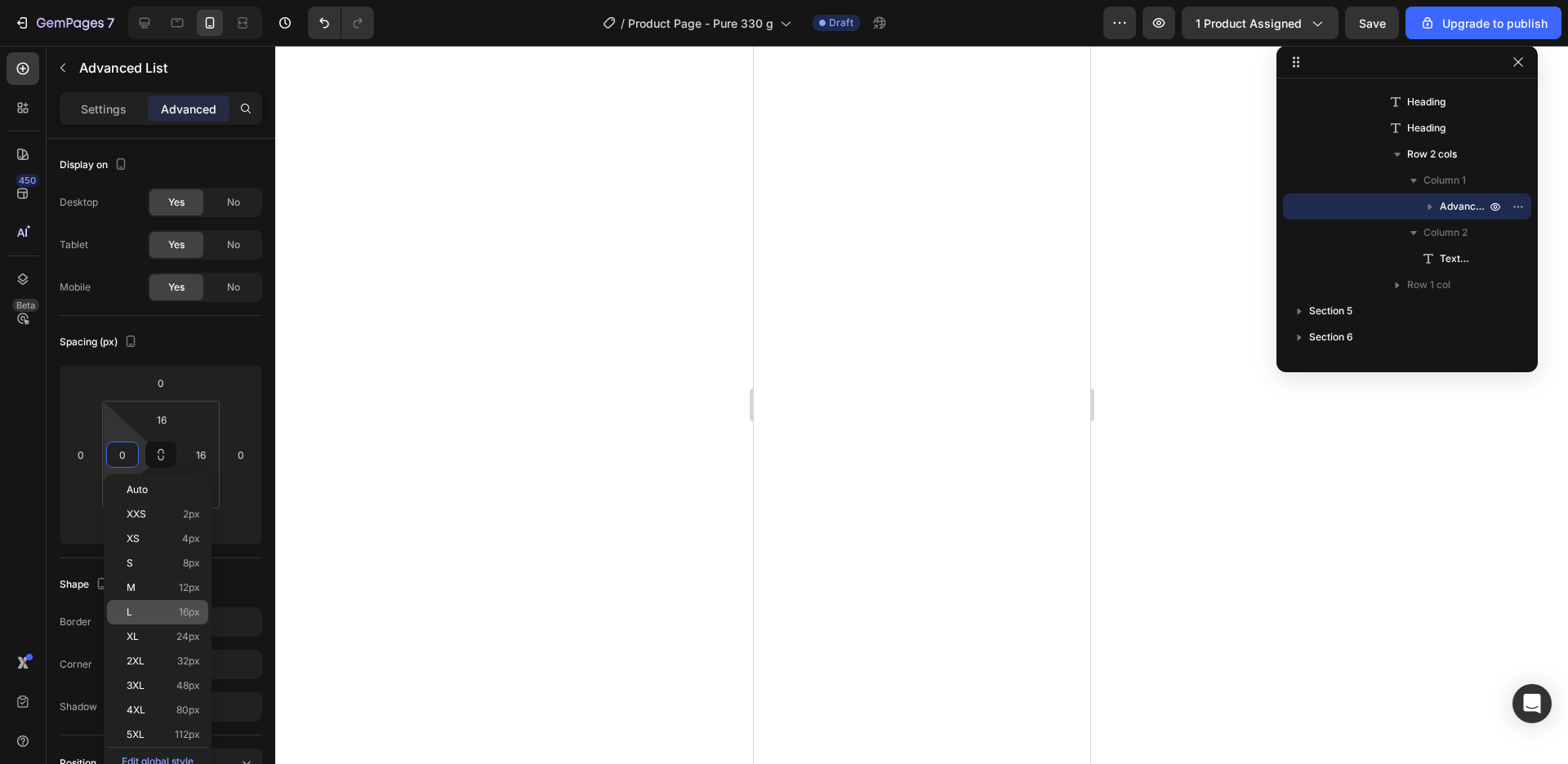
click at [148, 617] on p "L 16px" at bounding box center [163, 613] width 73 height 12
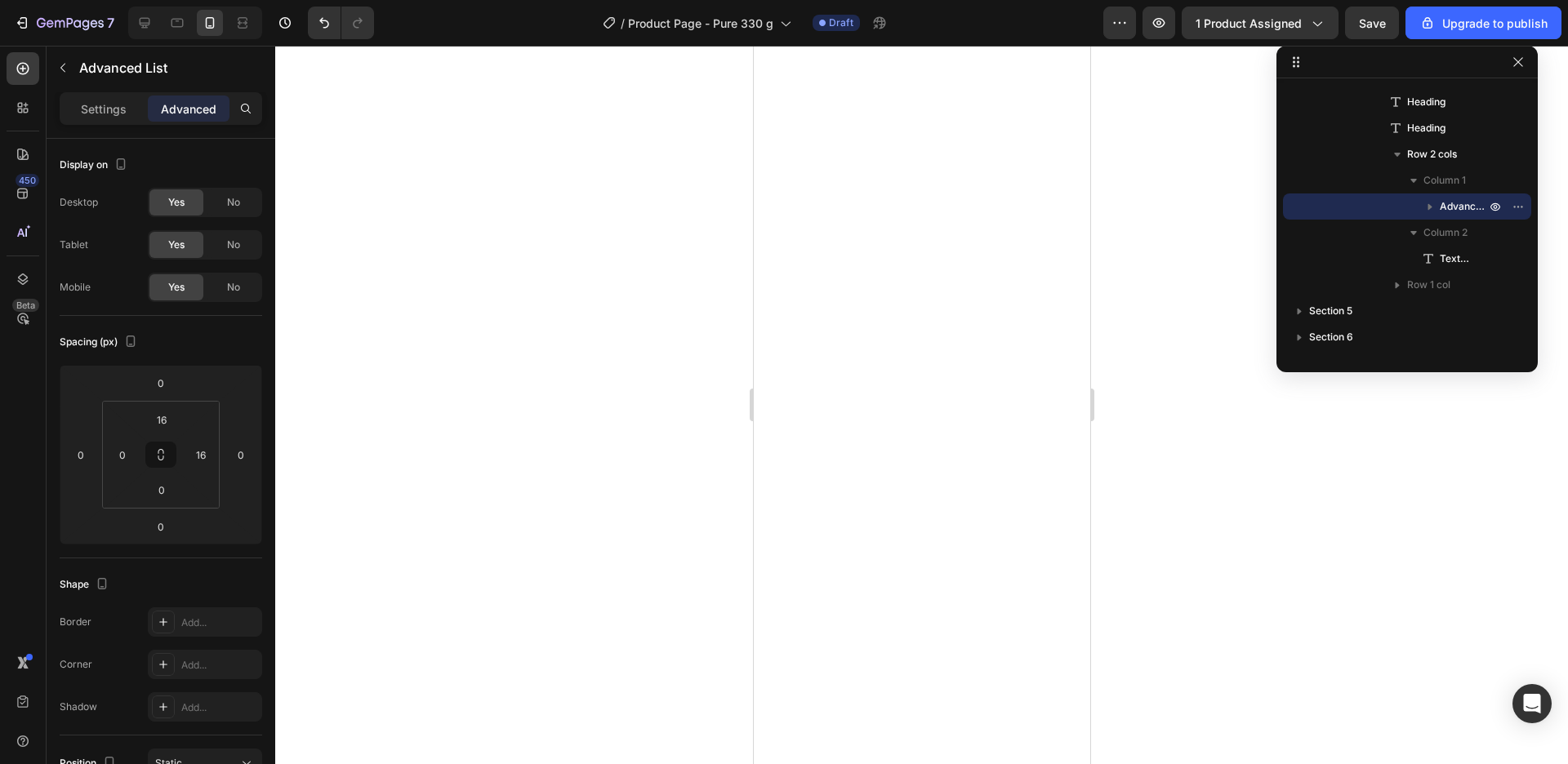
type input "16"
drag, startPoint x: 159, startPoint y: 488, endPoint x: 149, endPoint y: 497, distance: 13.5
click at [159, 488] on input "0" at bounding box center [161, 489] width 32 height 24
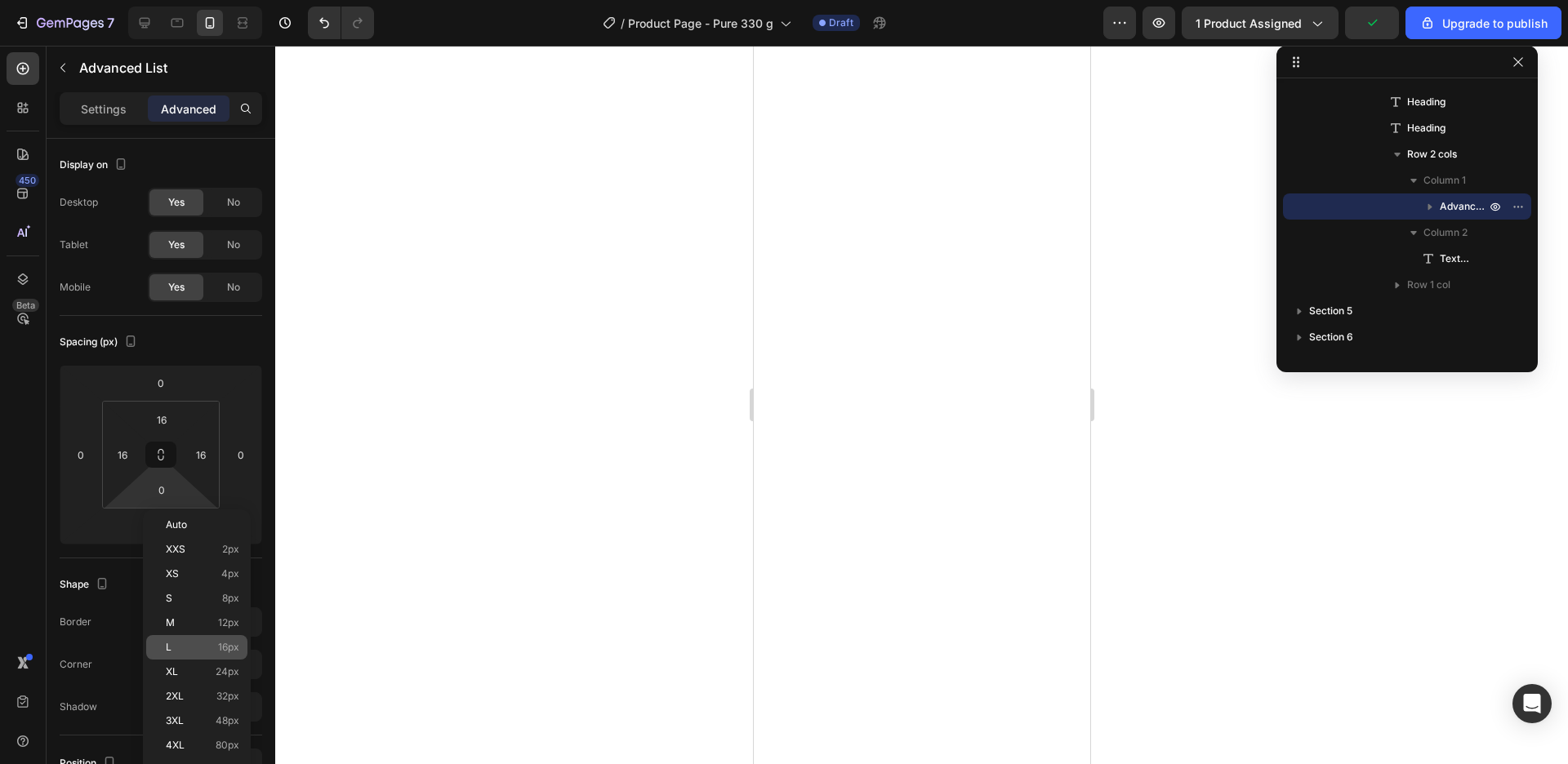
click at [222, 640] on div "L 16px" at bounding box center [197, 647] width 101 height 24
type input "16"
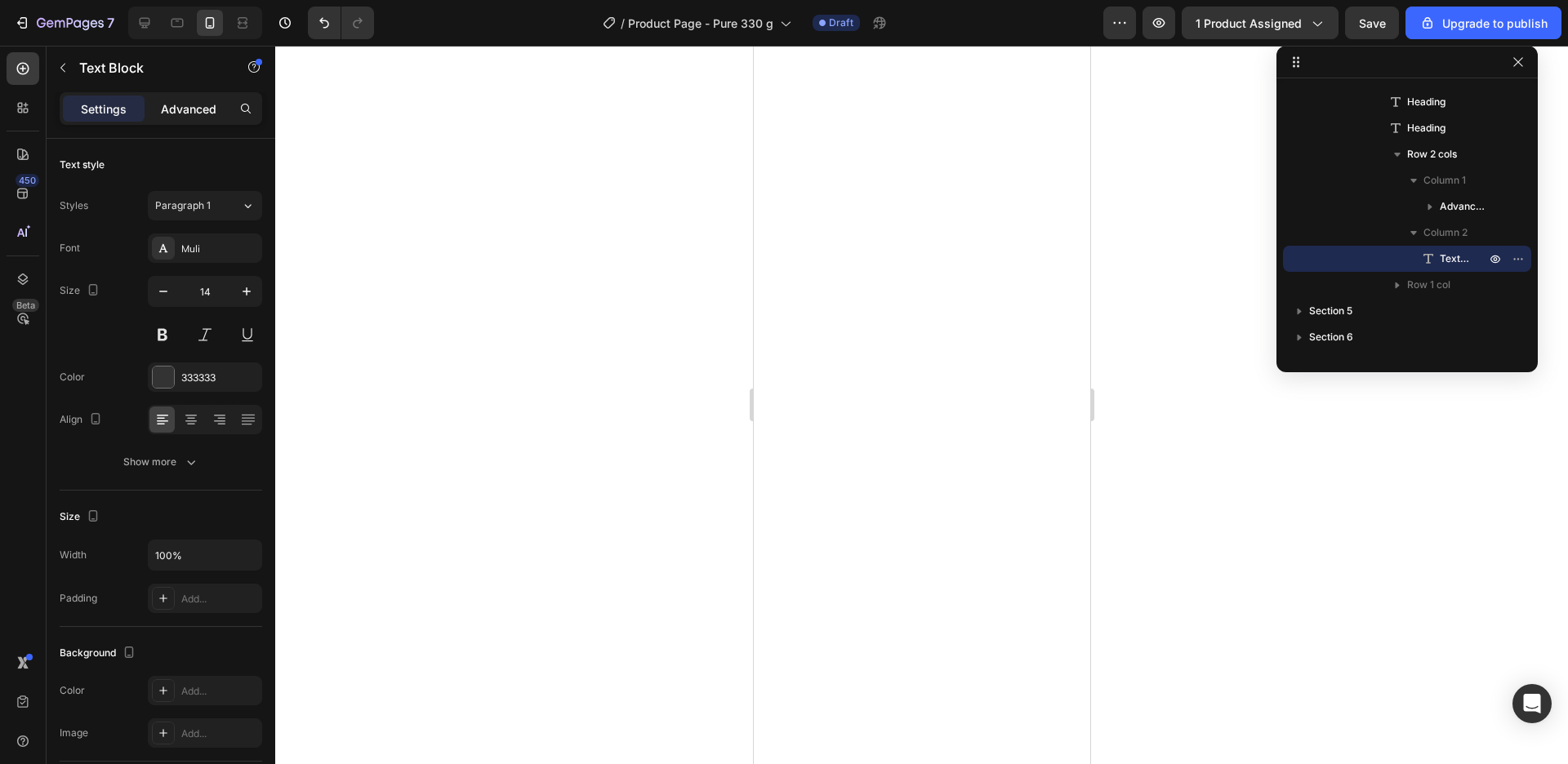
click at [212, 108] on p "Advanced" at bounding box center [189, 109] width 56 height 17
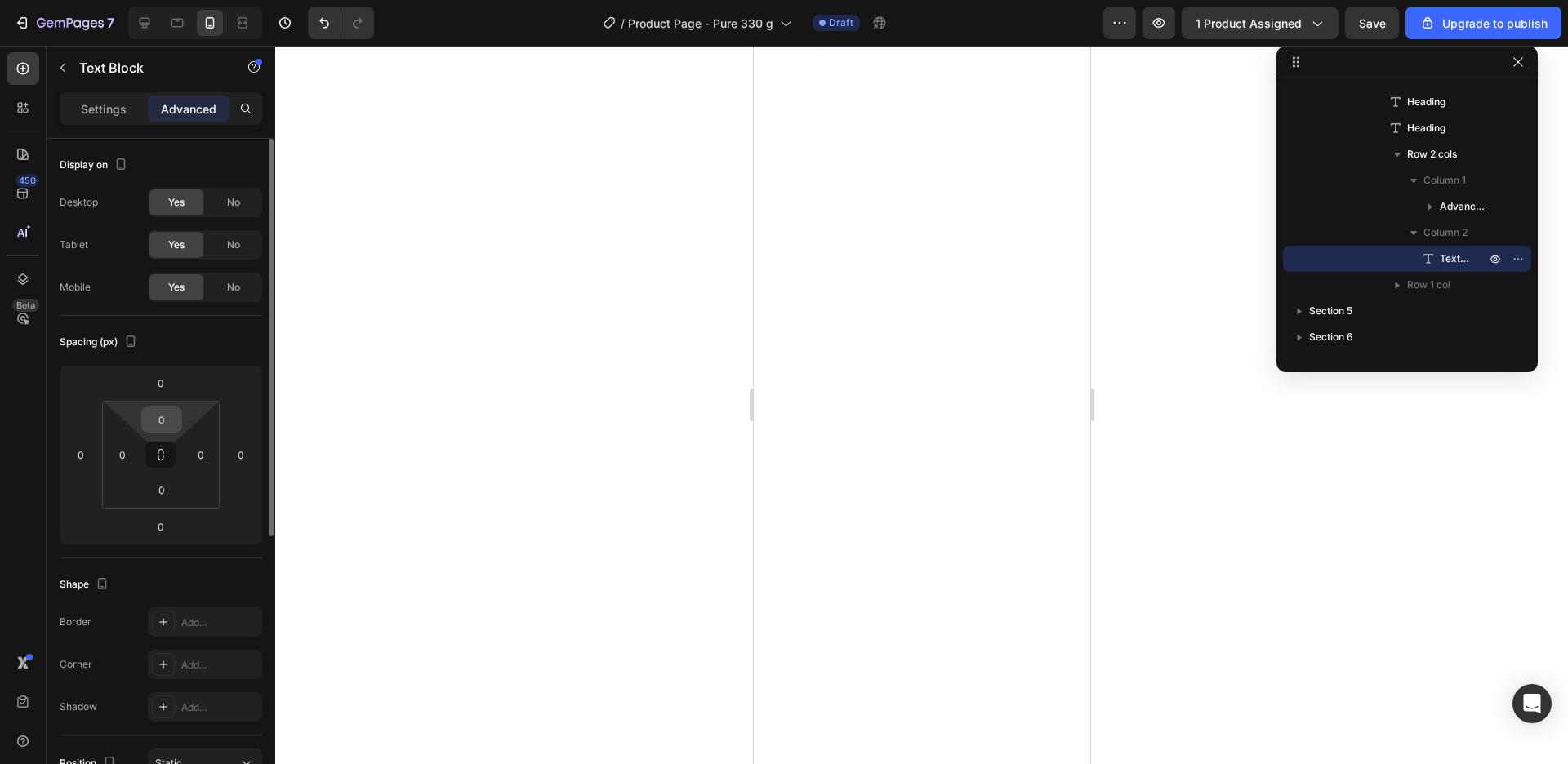
click at [171, 421] on input "0" at bounding box center [161, 419] width 32 height 24
click at [125, 454] on input "0" at bounding box center [122, 454] width 24 height 24
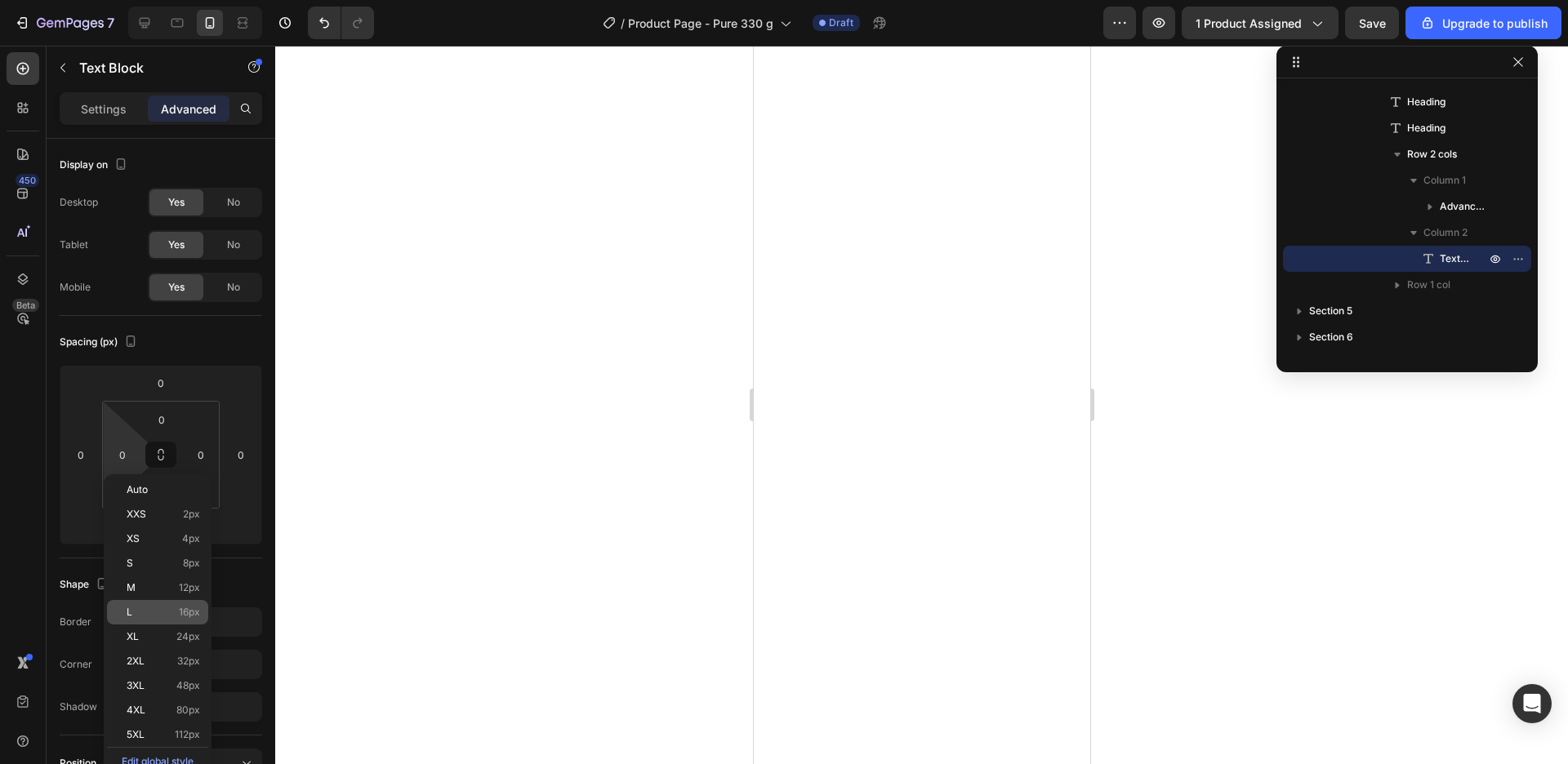
click at [169, 615] on p "L 16px" at bounding box center [163, 613] width 73 height 12
type input "16"
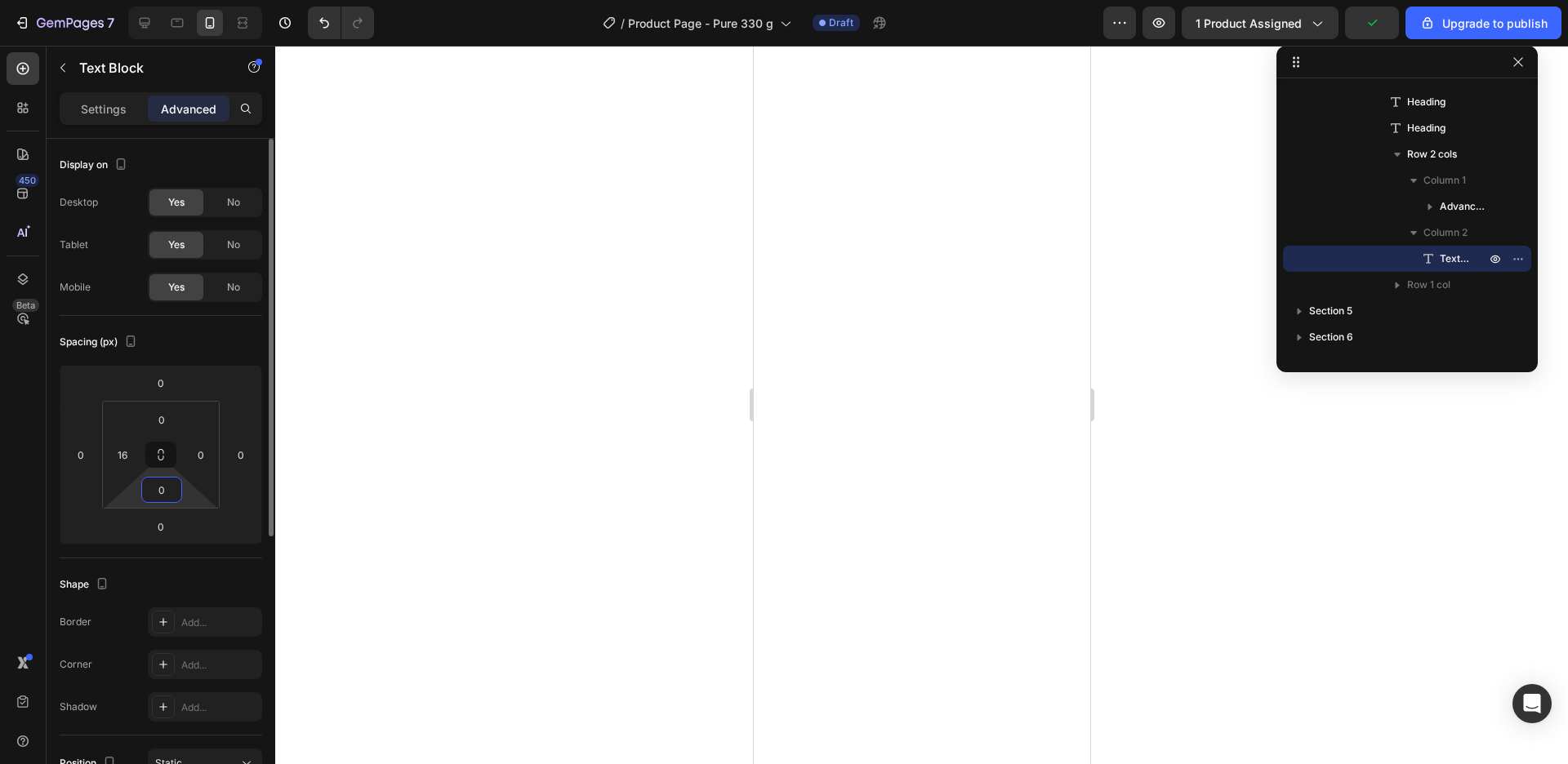
click at [164, 490] on input "0" at bounding box center [161, 489] width 32 height 24
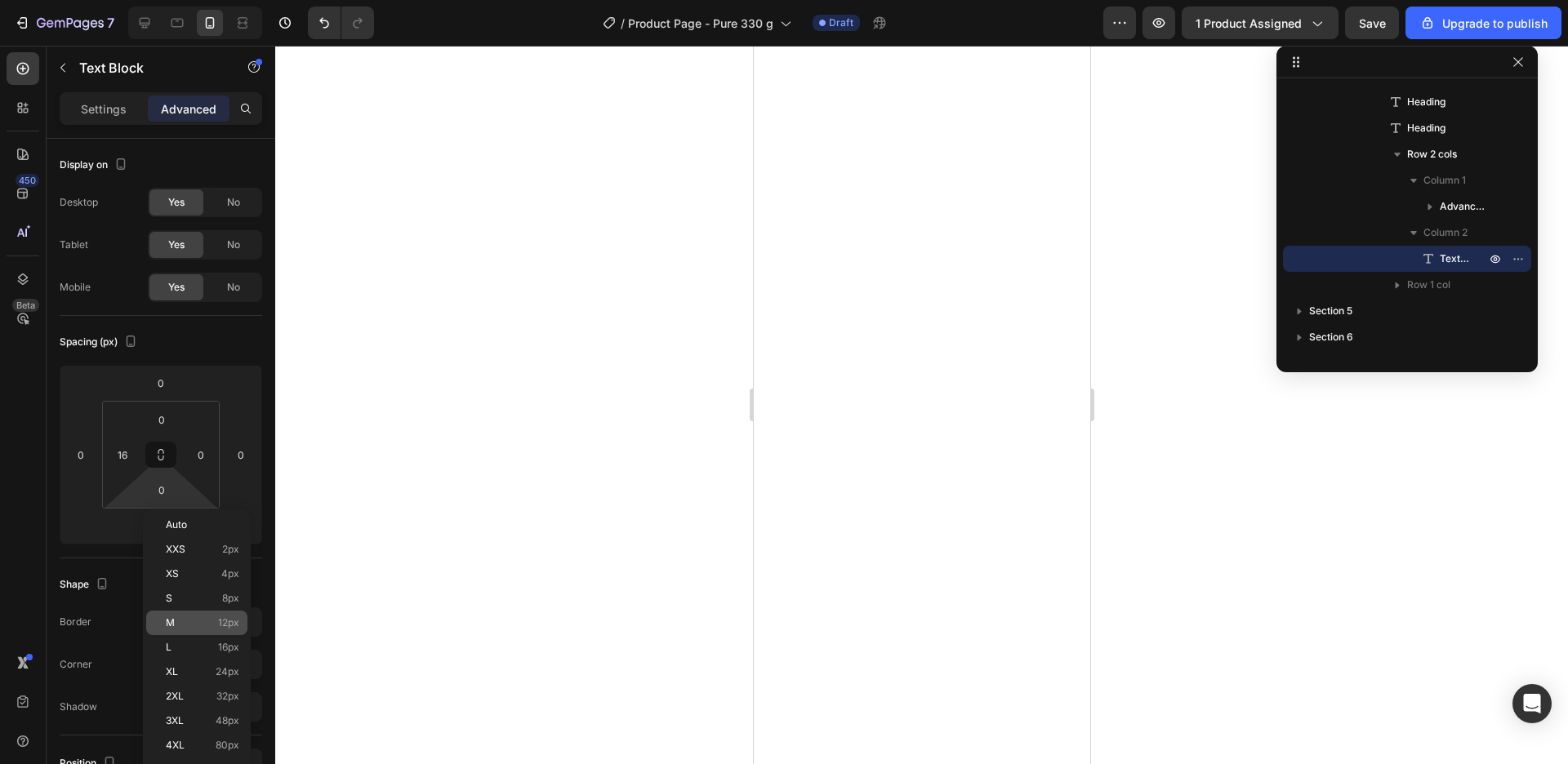
click at [199, 634] on div "M 12px" at bounding box center [197, 622] width 101 height 24
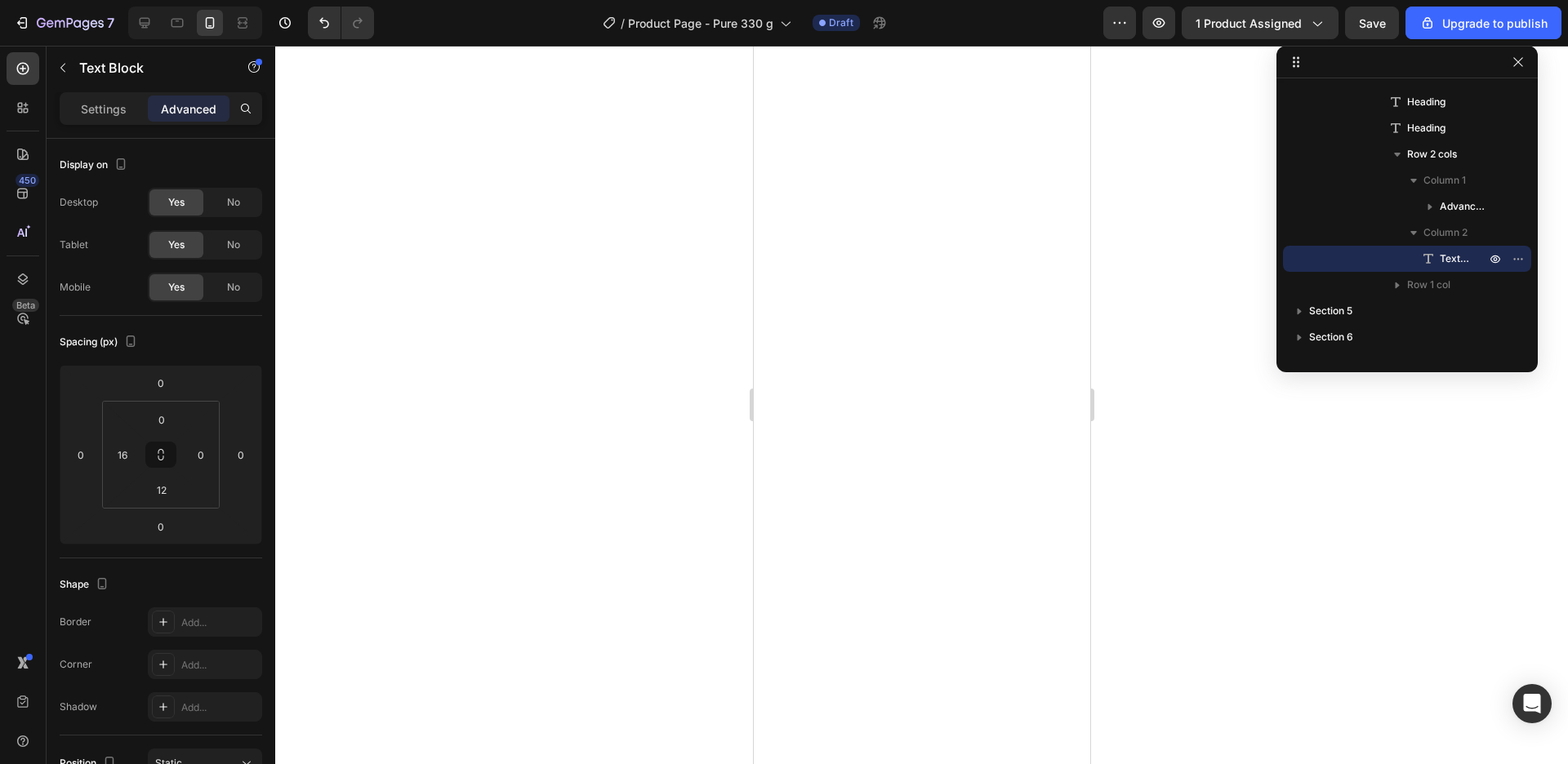
click at [202, 0] on div "7 / Product Page - Pure 330 g Draft Preview 1 product assigned Save Upgrade to …" at bounding box center [784, 0] width 1568 height 0
click at [170, 488] on input "12" at bounding box center [161, 489] width 32 height 24
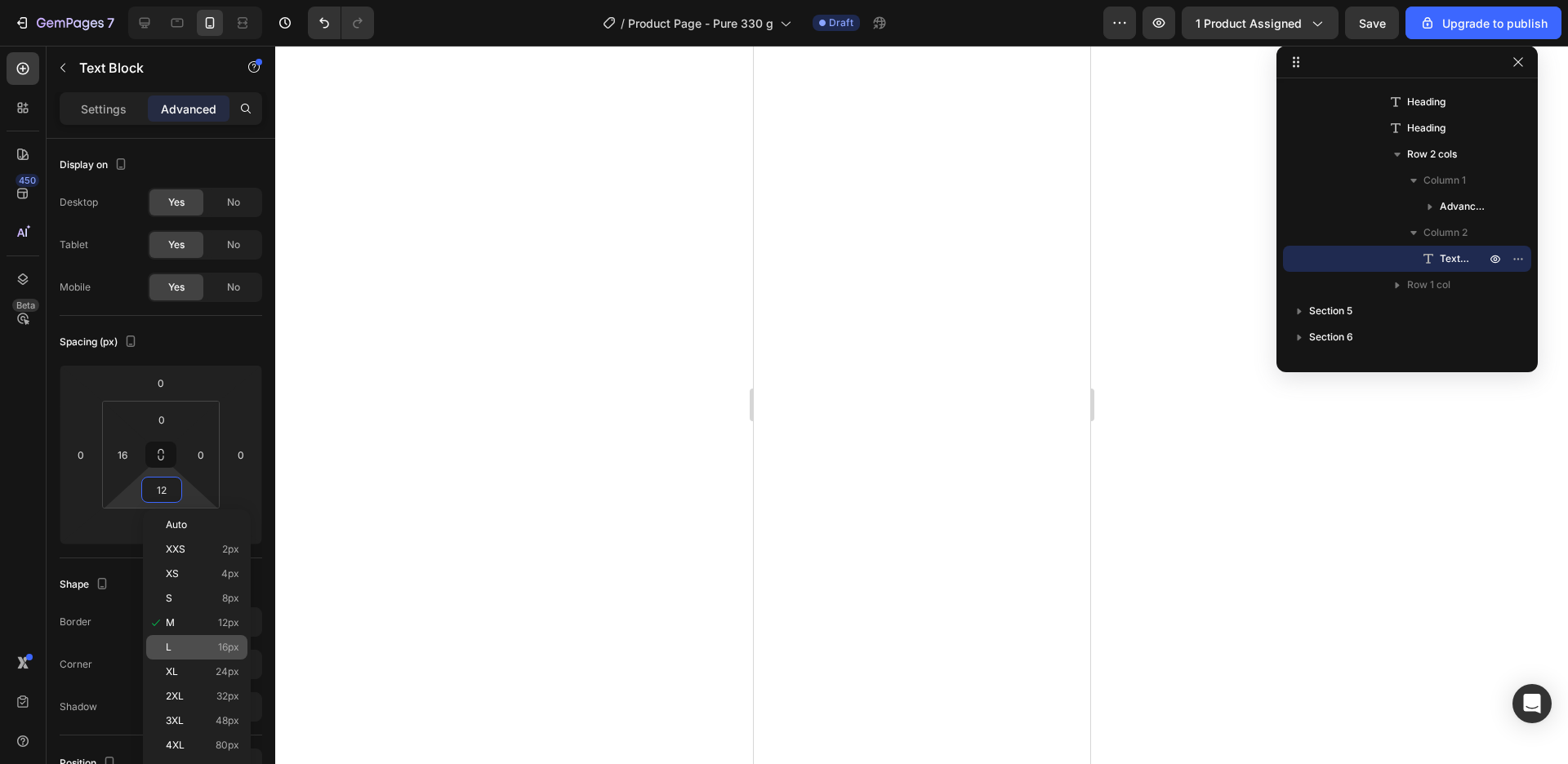
click at [196, 645] on p "L 16px" at bounding box center [203, 648] width 73 height 12
type input "16"
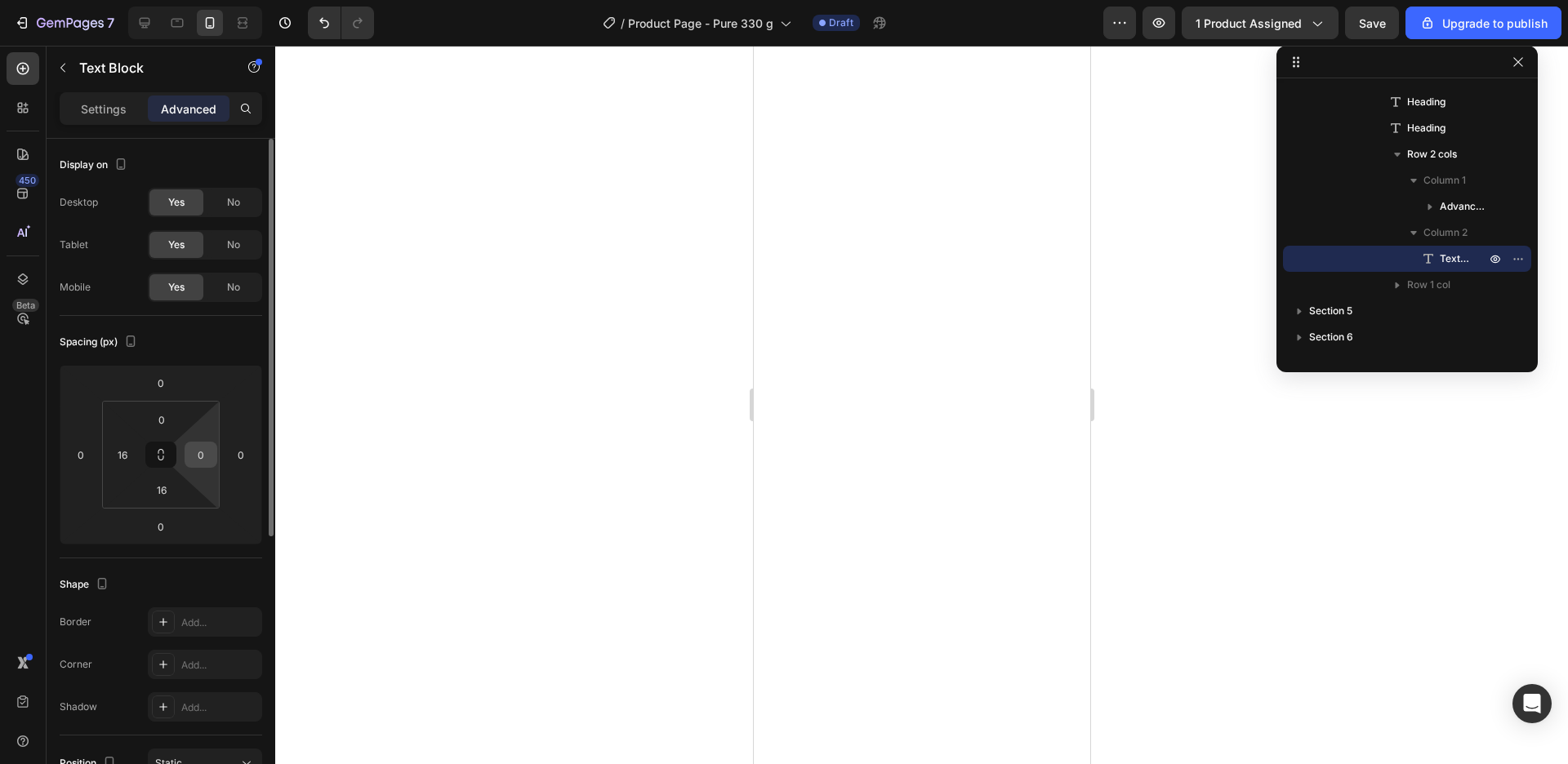
click at [209, 453] on input "0" at bounding box center [200, 454] width 24 height 24
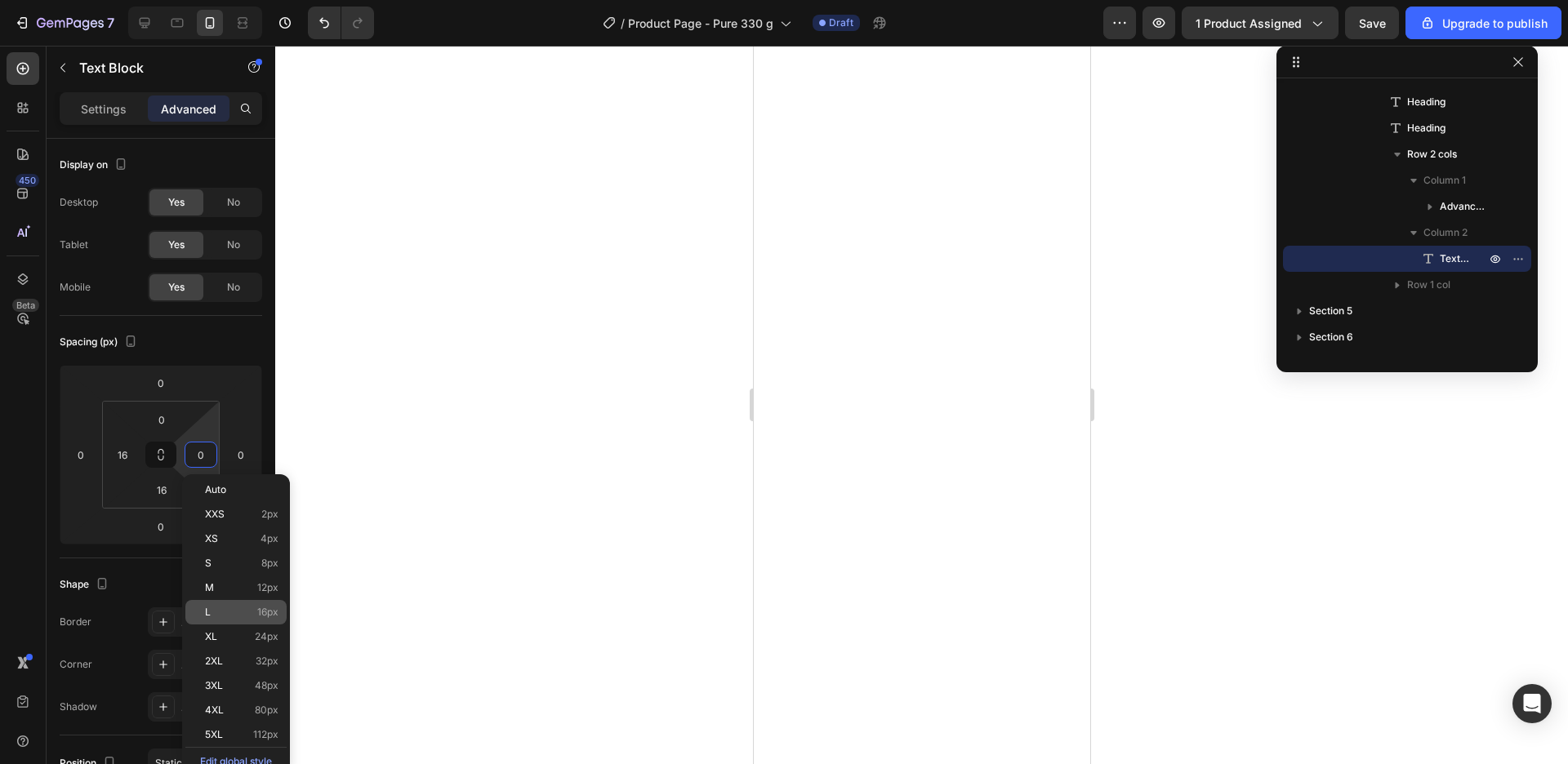
click at [237, 611] on p "L 16px" at bounding box center [242, 613] width 73 height 12
type input "16"
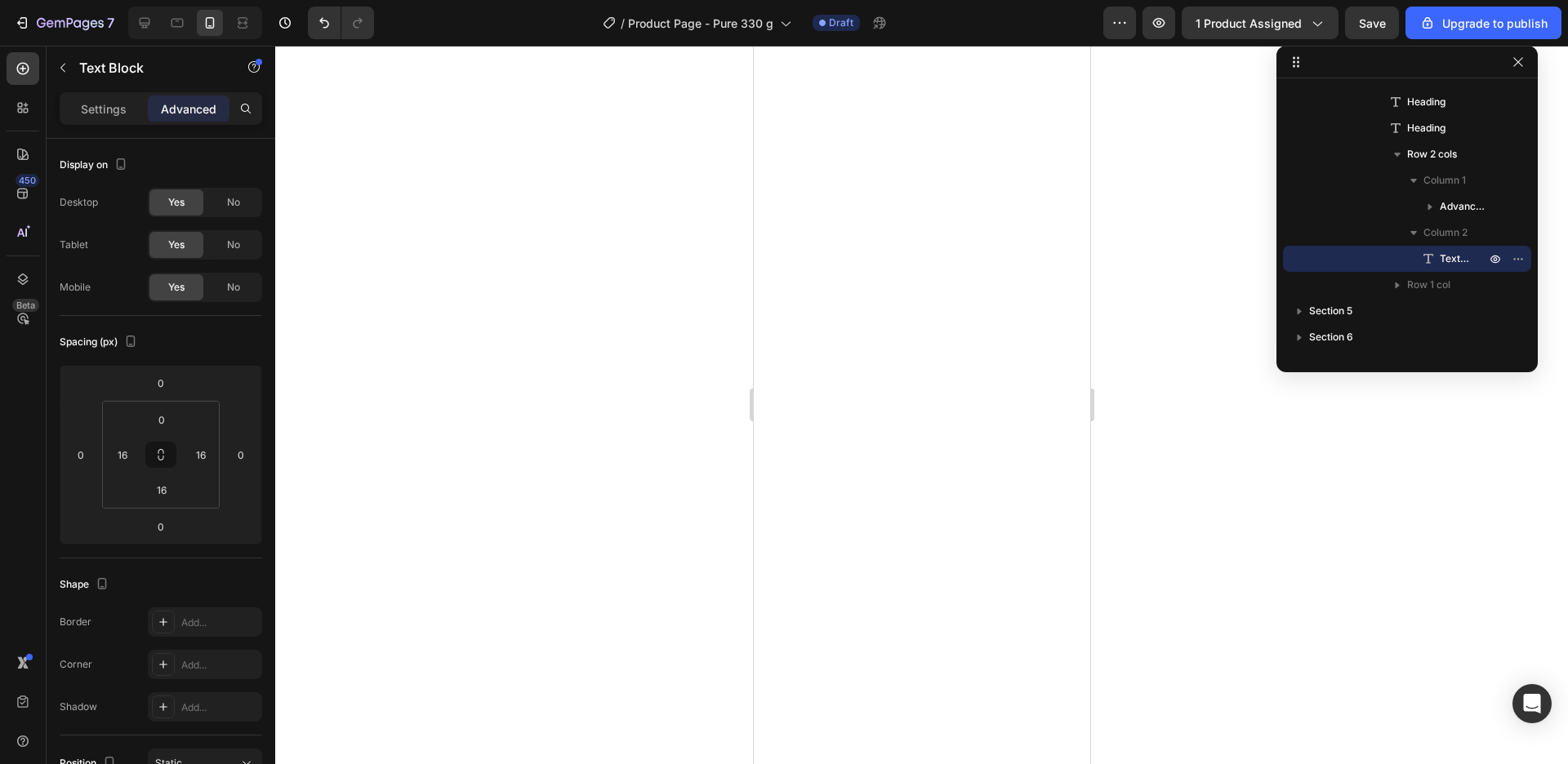
click at [1182, 556] on div at bounding box center [921, 404] width 1293 height 718
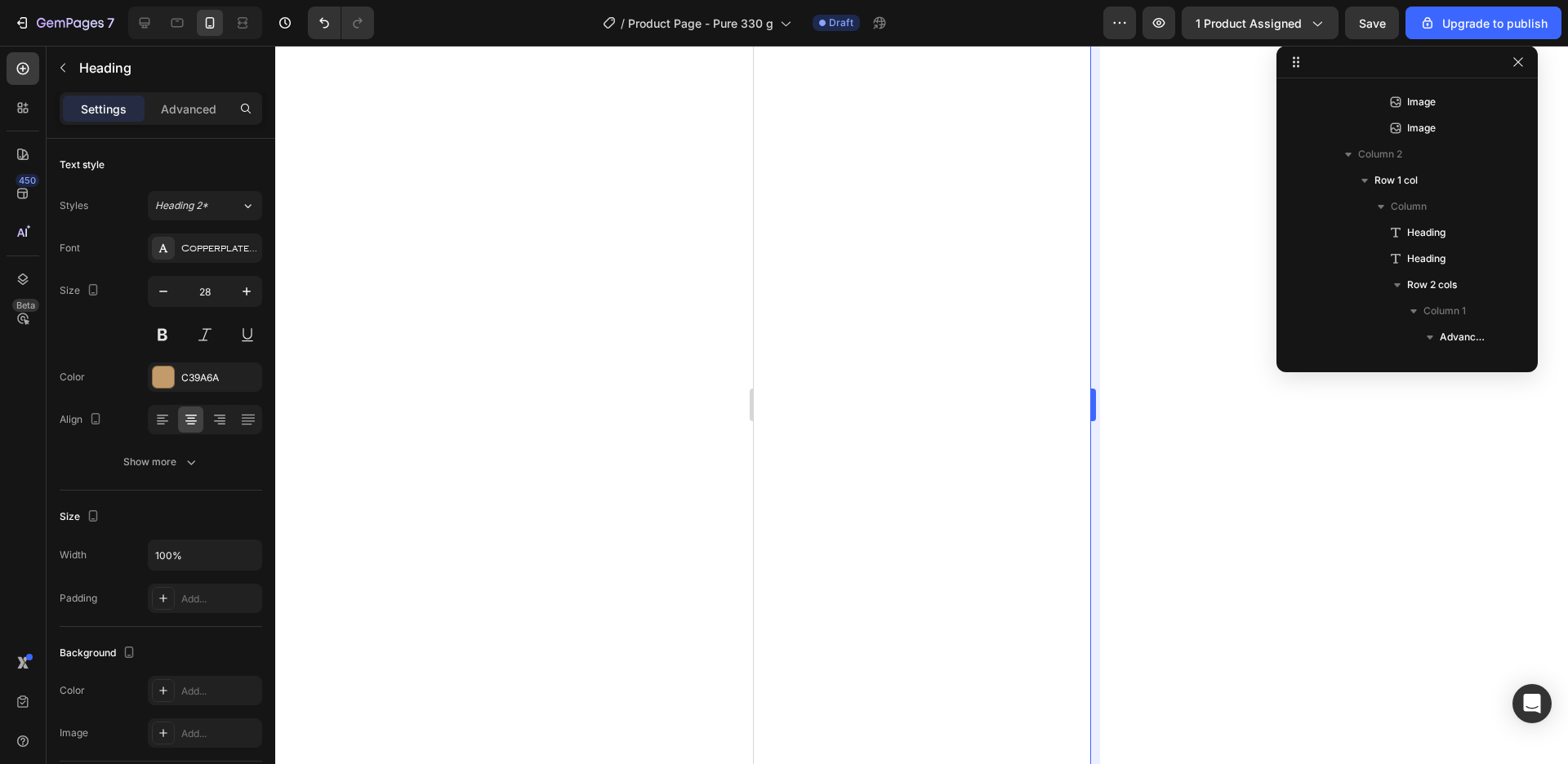
scroll to position [545, 0]
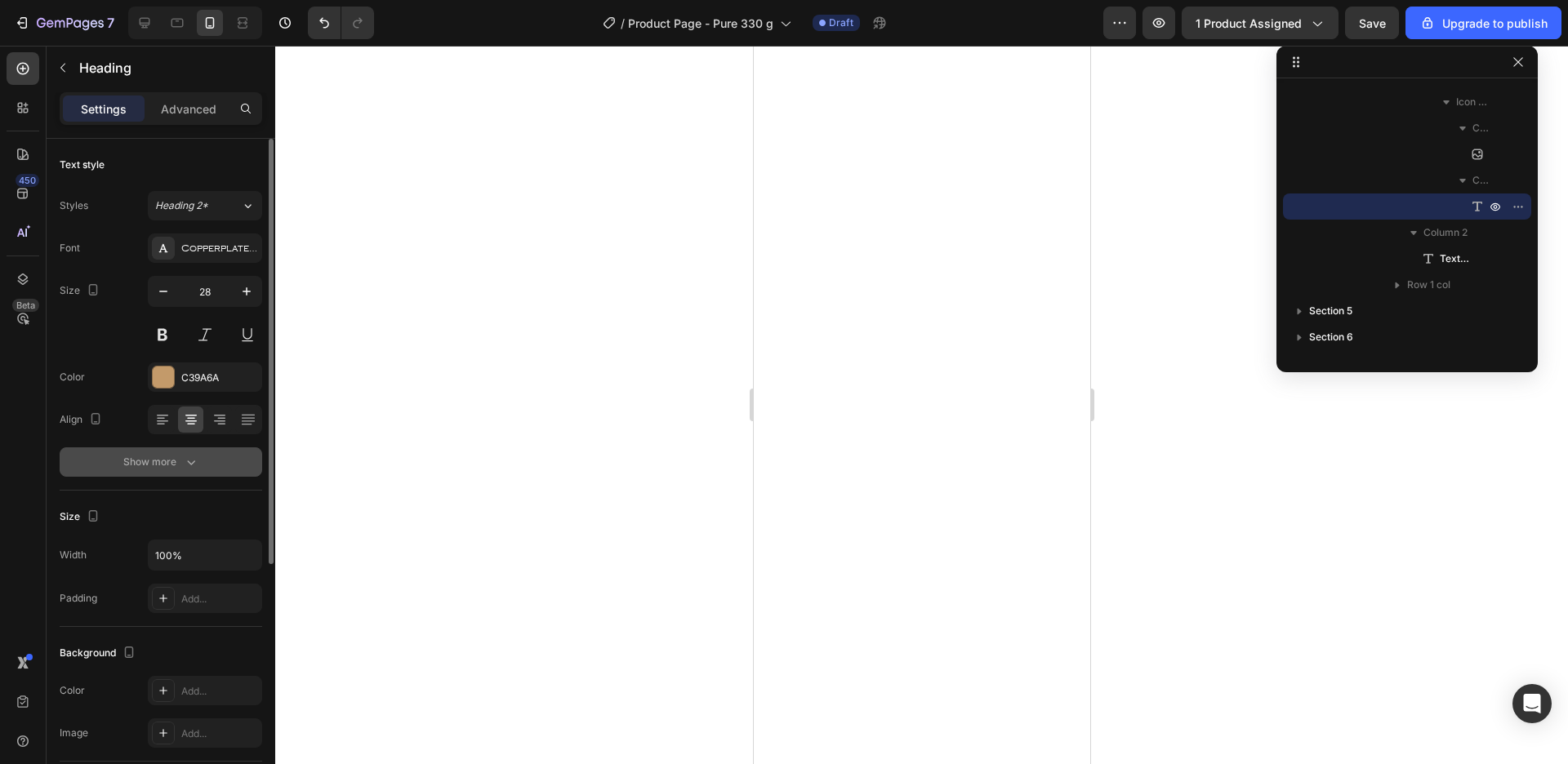
click at [165, 473] on button "Show more" at bounding box center [161, 462] width 203 height 29
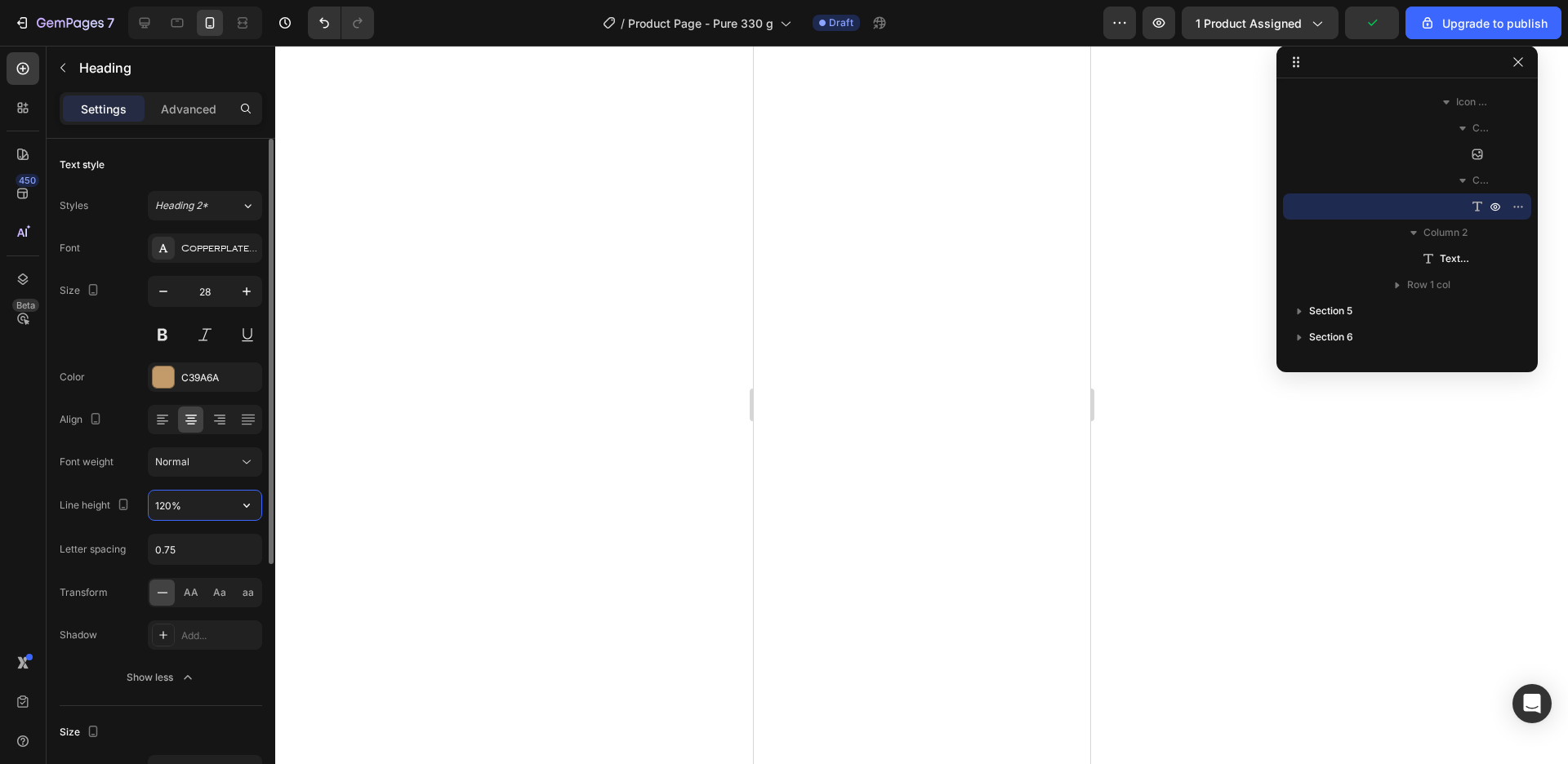
click at [198, 512] on input "120%" at bounding box center [205, 505] width 113 height 29
click at [234, 513] on button "button" at bounding box center [246, 505] width 29 height 29
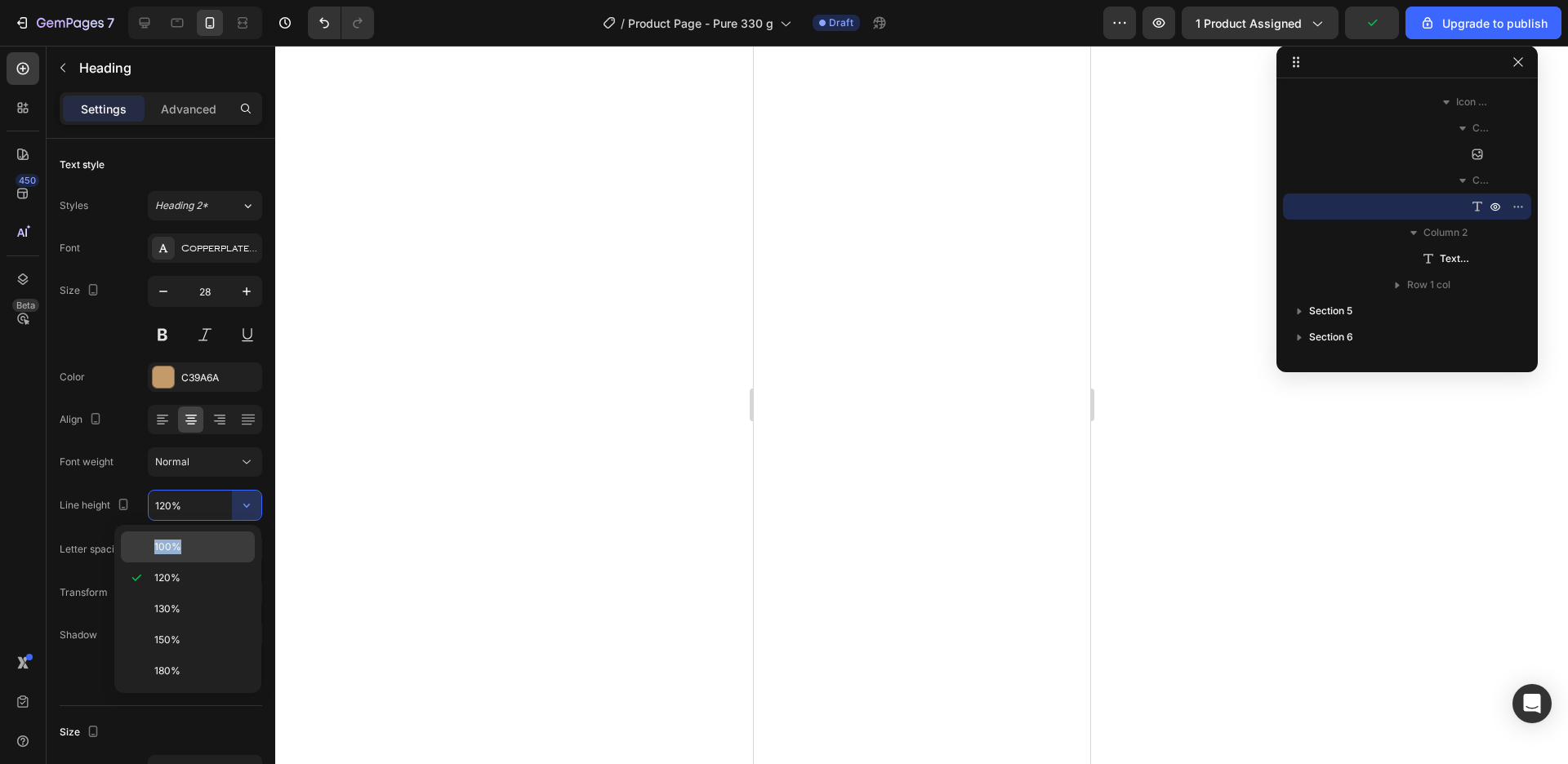
drag, startPoint x: 223, startPoint y: 536, endPoint x: 219, endPoint y: 547, distance: 11.7
click at [219, 547] on div "100%" at bounding box center [188, 546] width 134 height 31
type input "100%"
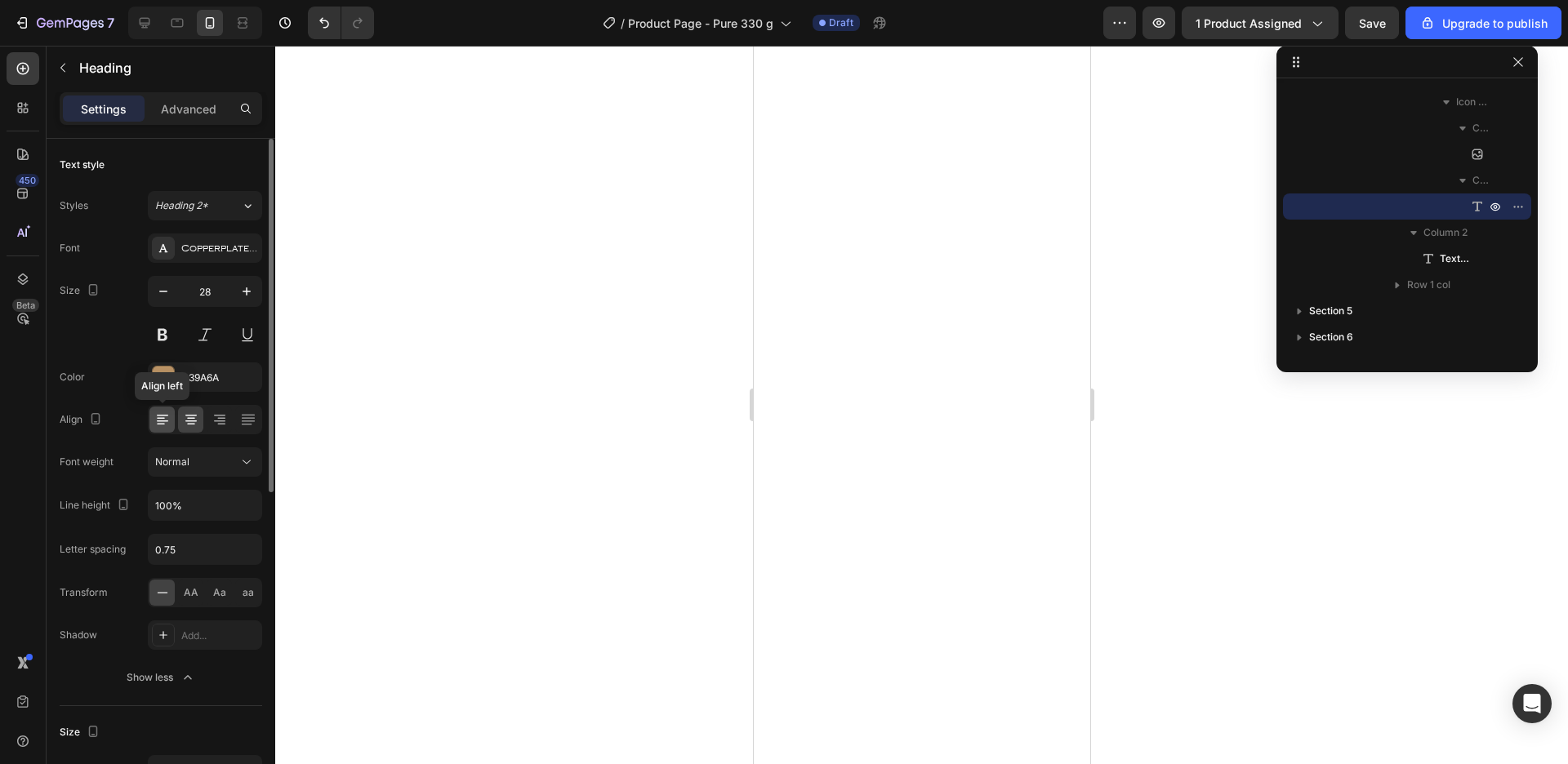
click at [160, 414] on icon at bounding box center [163, 420] width 17 height 17
click at [1322, 409] on div at bounding box center [921, 404] width 1293 height 718
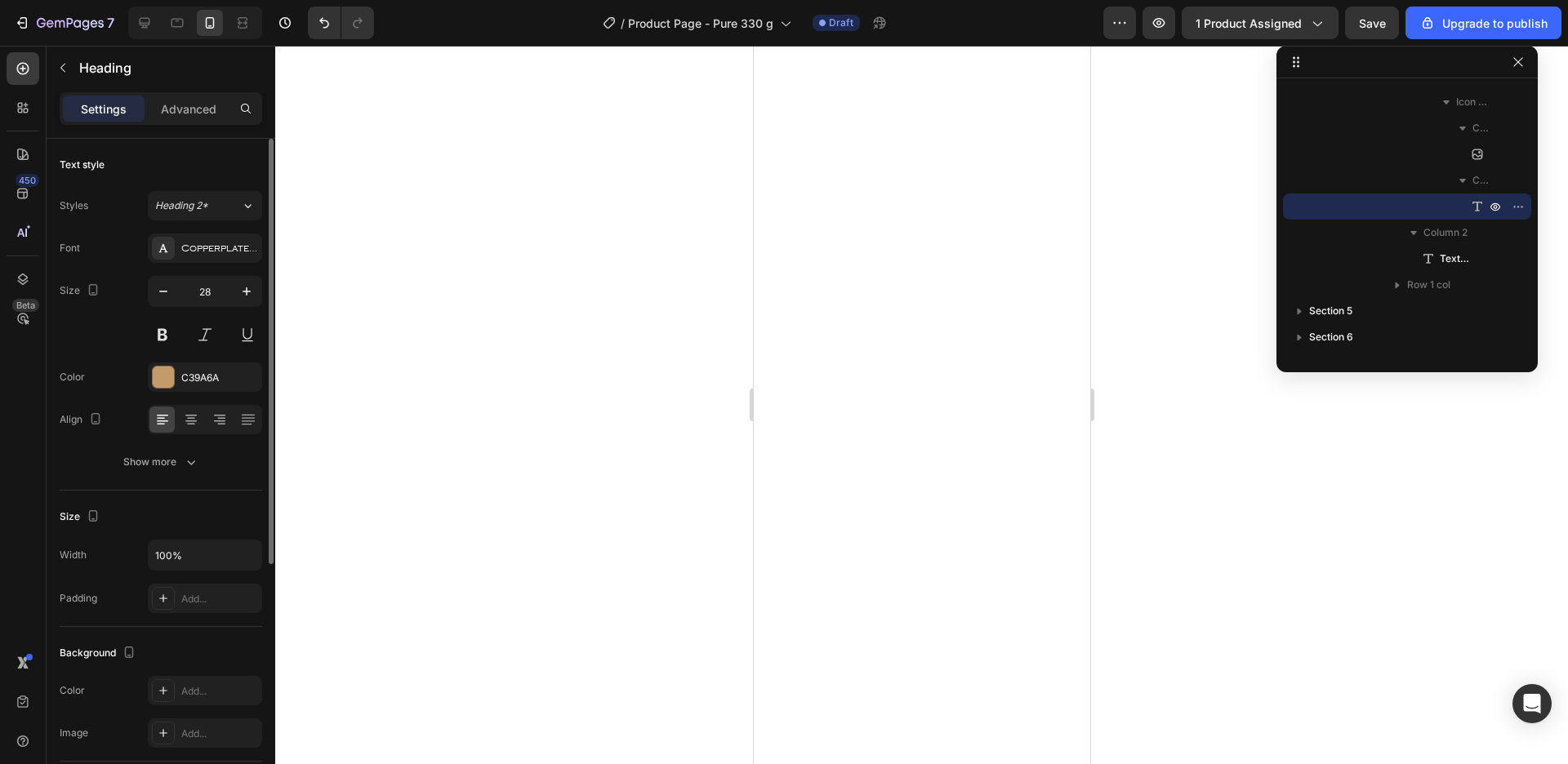
click at [247, 311] on div "28" at bounding box center [205, 312] width 115 height 73
click at [247, 298] on icon "button" at bounding box center [247, 291] width 17 height 17
click at [247, 297] on icon "button" at bounding box center [247, 291] width 17 height 17
click at [244, 286] on icon "button" at bounding box center [247, 291] width 17 height 17
type input "31"
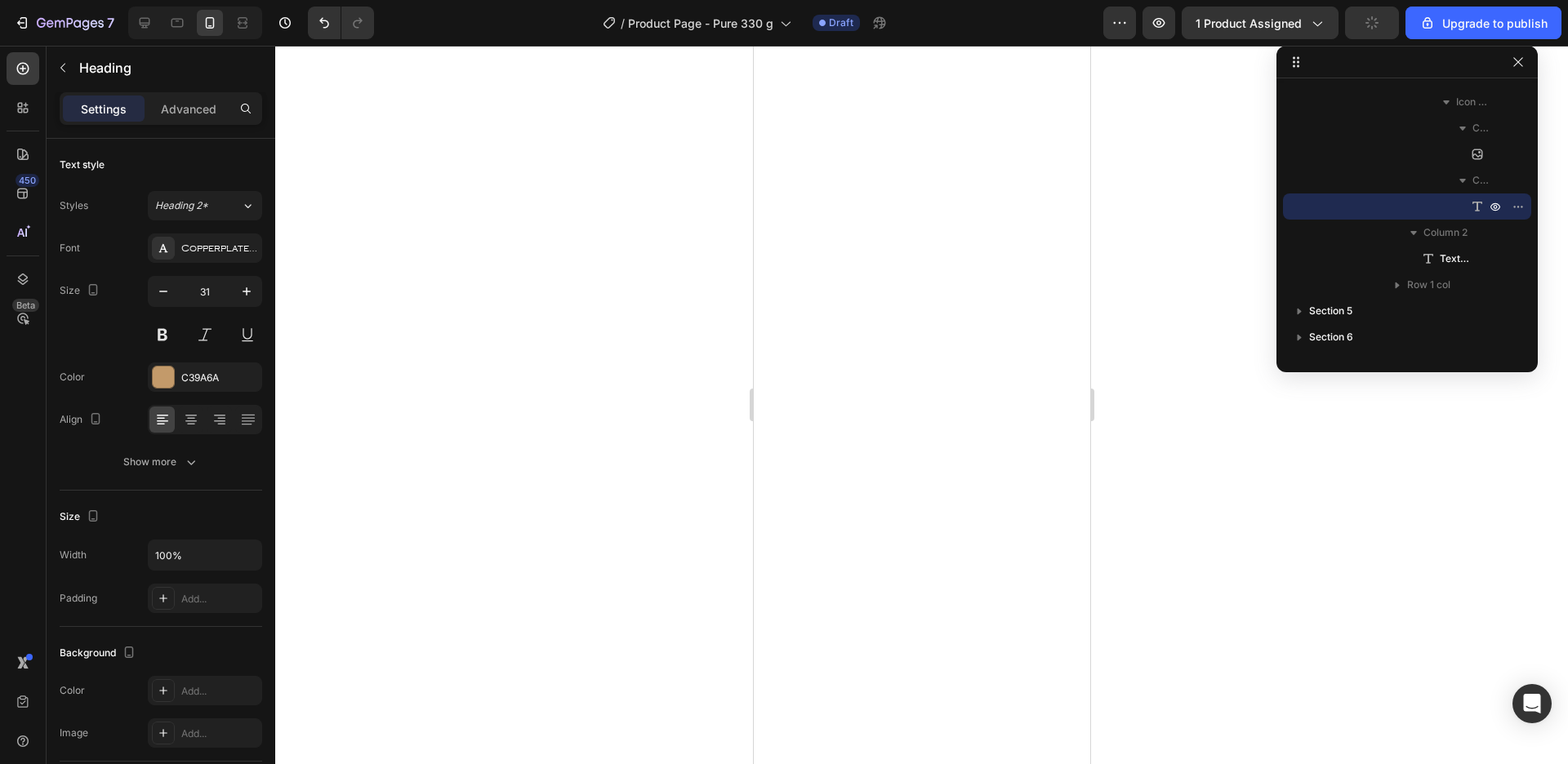
click at [1154, 451] on div at bounding box center [921, 404] width 1293 height 718
click at [247, 418] on icon at bounding box center [247, 417] width 13 height 1
click at [193, 432] on div at bounding box center [190, 419] width 25 height 26
click at [1195, 442] on div at bounding box center [921, 404] width 1293 height 718
click at [248, 302] on button "button" at bounding box center [246, 291] width 29 height 29
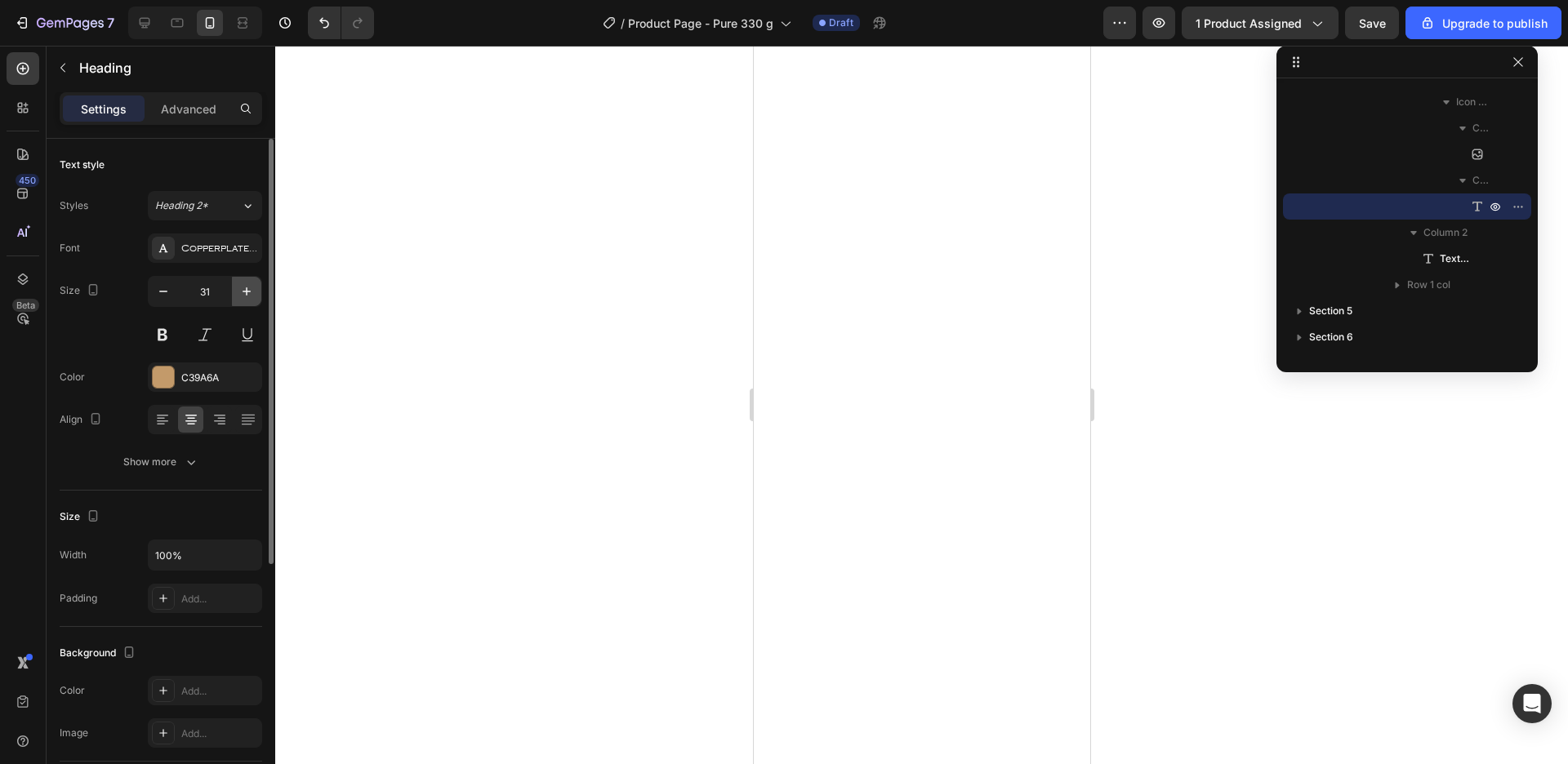
click at [248, 303] on button "button" at bounding box center [246, 291] width 29 height 29
click at [248, 302] on button "button" at bounding box center [246, 291] width 29 height 29
click at [248, 303] on button "button" at bounding box center [246, 291] width 29 height 29
click at [247, 302] on button "button" at bounding box center [246, 291] width 29 height 29
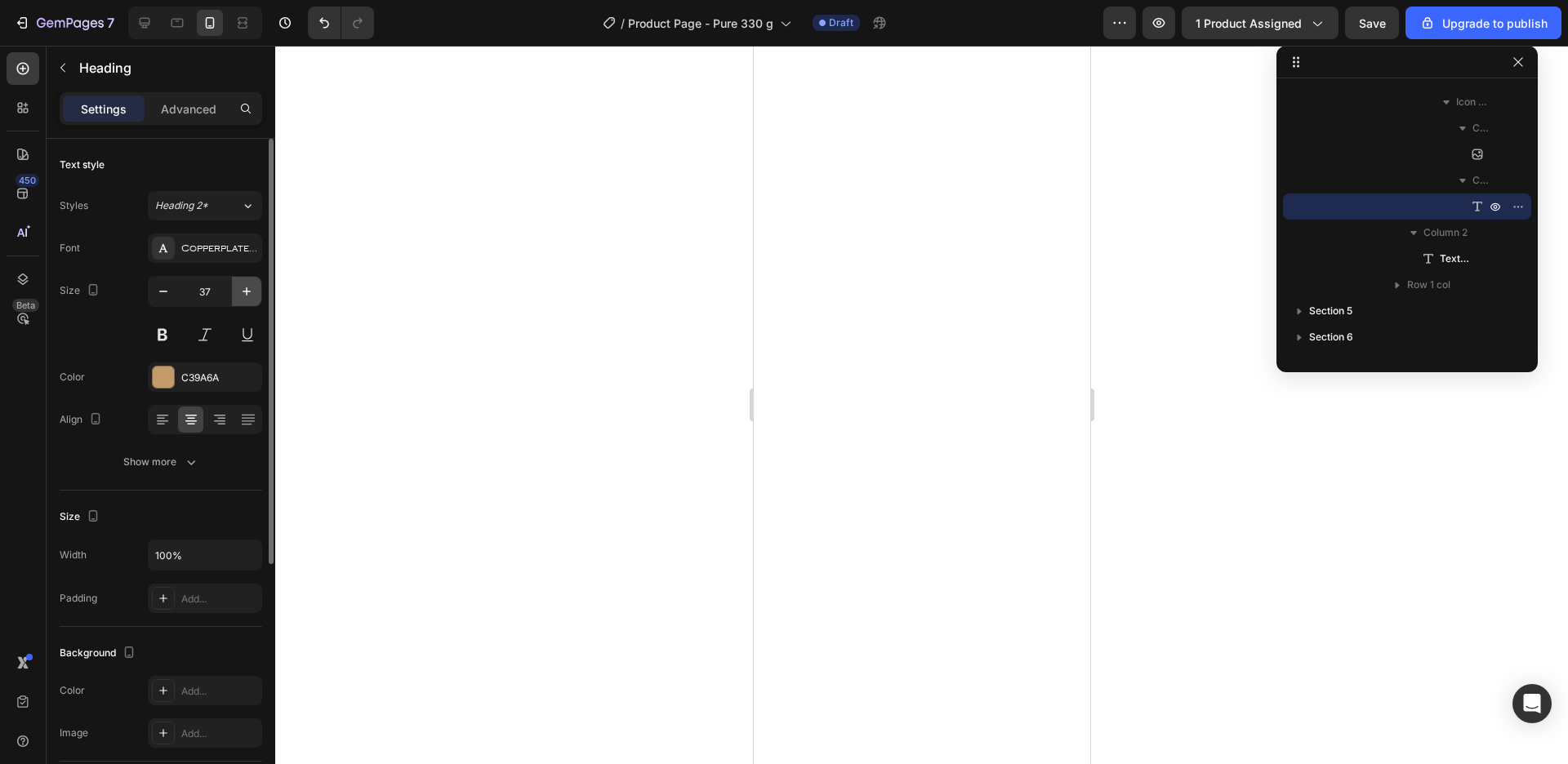
click at [247, 302] on button "button" at bounding box center [246, 291] width 29 height 29
type input "38"
click at [145, 627] on div "Text style Styles Heading 2* Font CopperplateGothicLight Size 38 Color C39A6A A…" at bounding box center [161, 694] width 203 height 135
click at [154, 466] on div "Show more" at bounding box center [160, 463] width 76 height 17
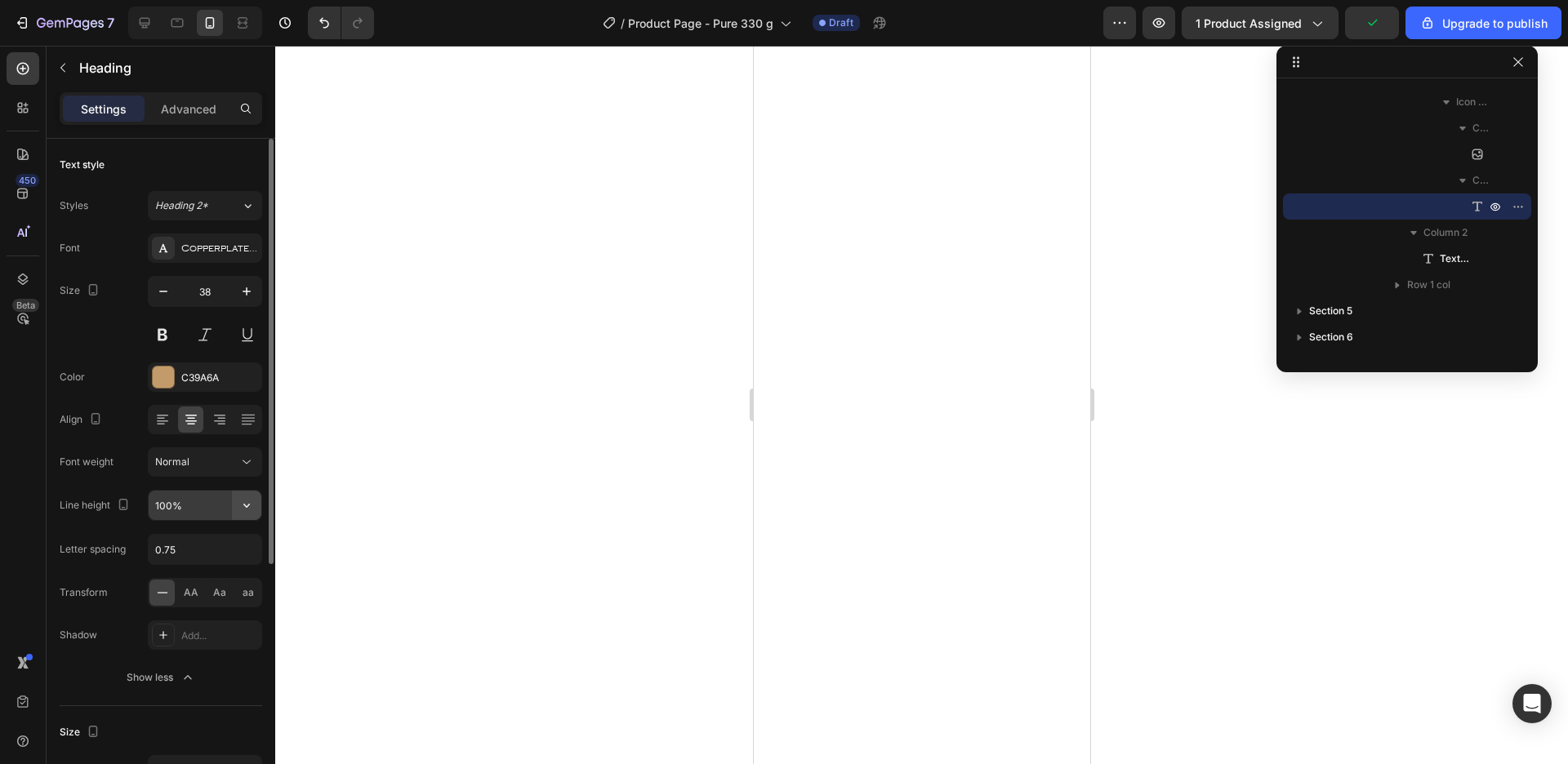
click at [261, 504] on div "100%" at bounding box center [205, 505] width 115 height 31
click at [251, 497] on icon "button" at bounding box center [247, 506] width 17 height 17
click at [168, 502] on input "100%" at bounding box center [205, 505] width 113 height 29
drag, startPoint x: 161, startPoint y: 507, endPoint x: 149, endPoint y: 501, distance: 13.4
click at [149, 501] on input "90%" at bounding box center [205, 505] width 113 height 29
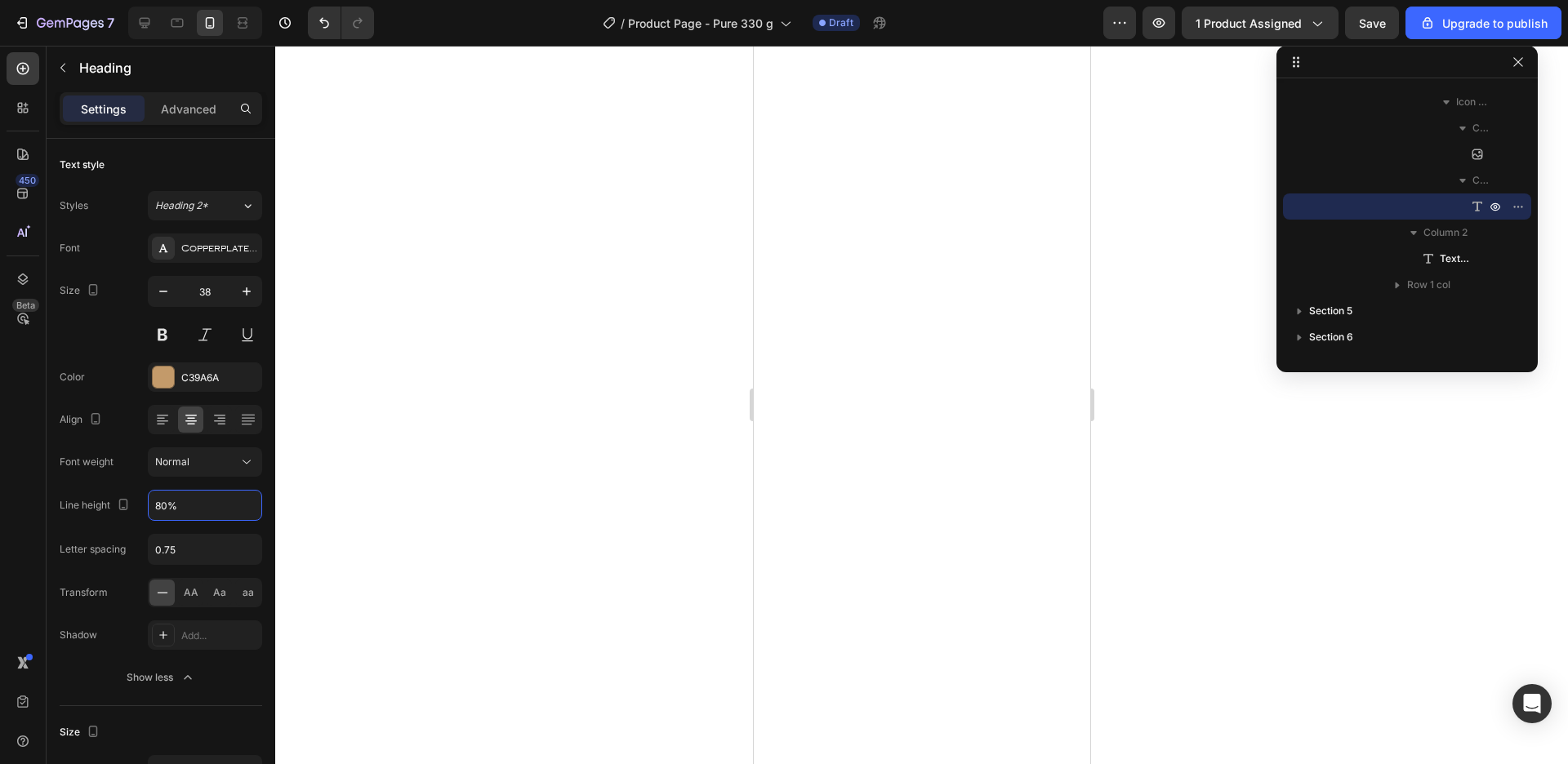
type input "80%"
click at [1257, 410] on div at bounding box center [921, 404] width 1293 height 718
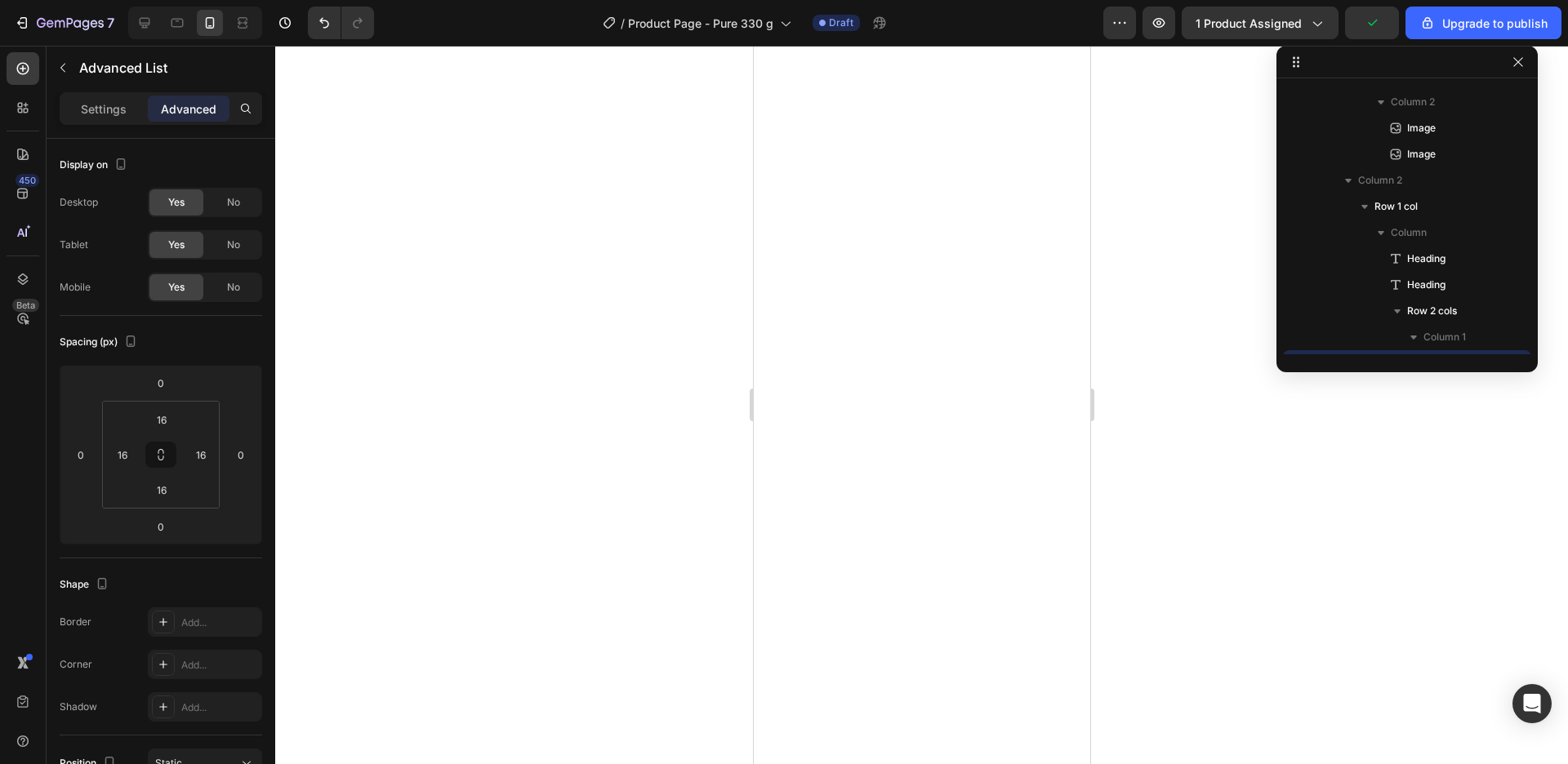
scroll to position [414, 0]
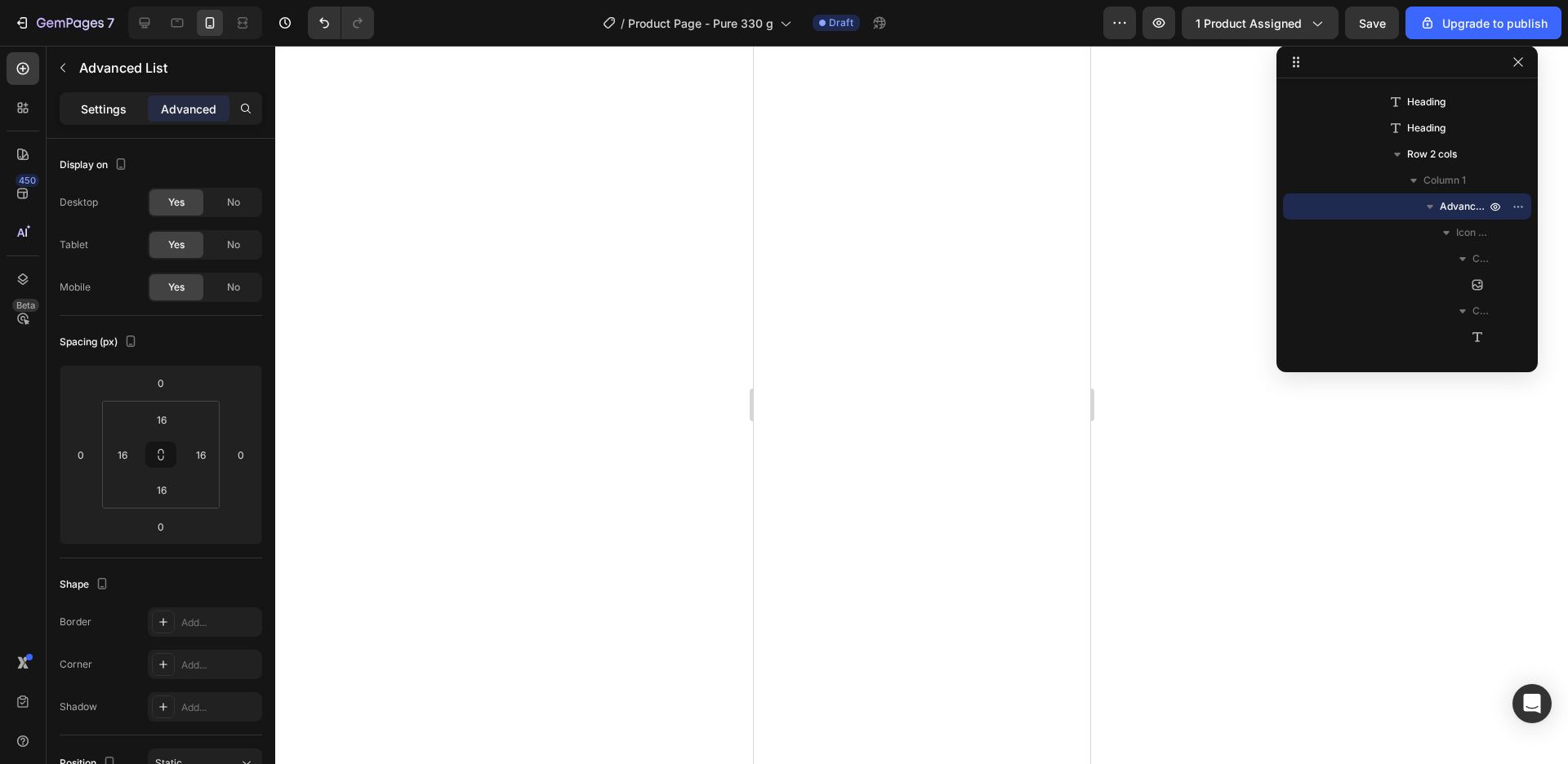
click at [96, 110] on p "Settings" at bounding box center [103, 109] width 46 height 17
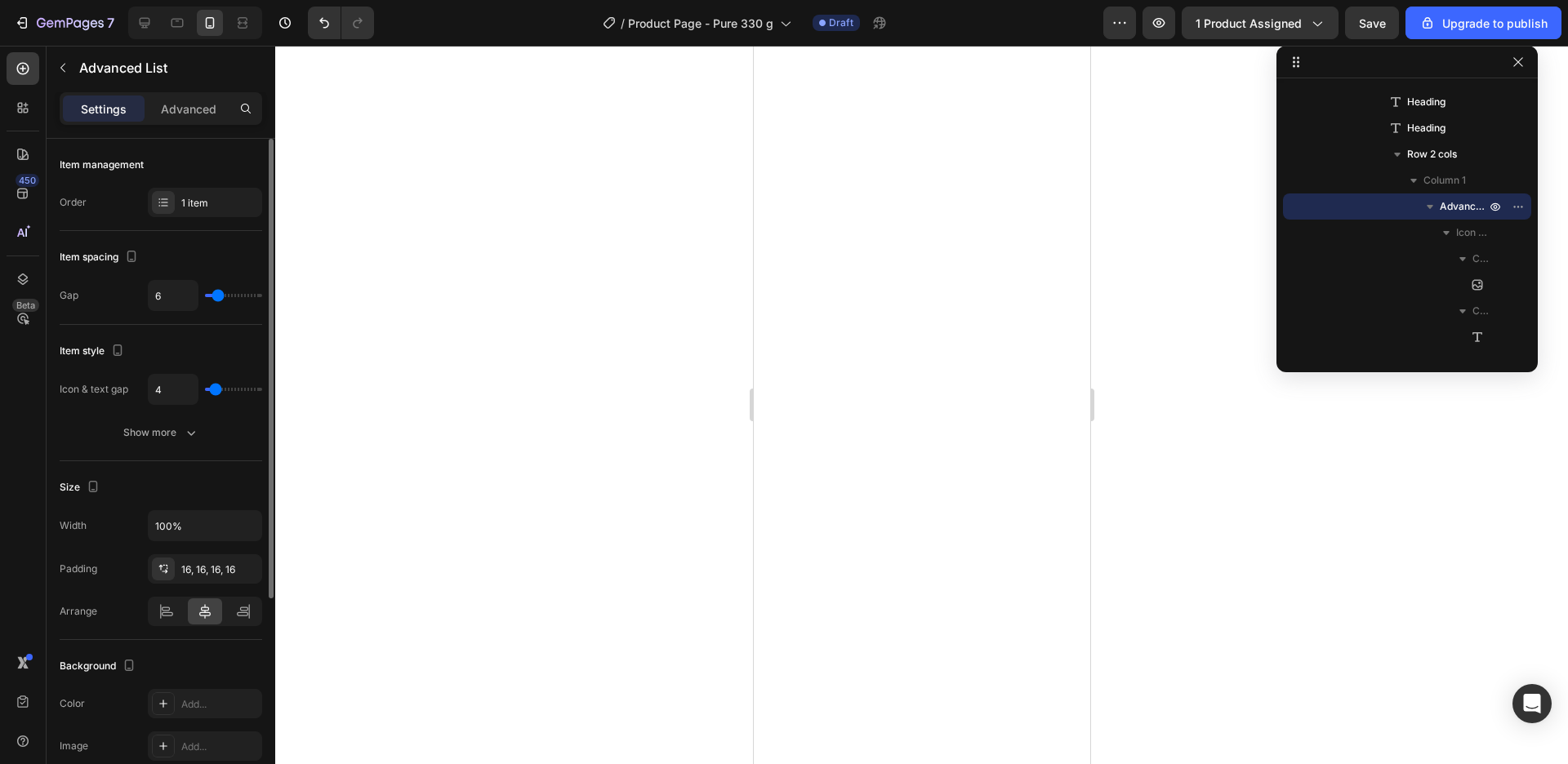
type input "2"
drag, startPoint x: 215, startPoint y: 386, endPoint x: 157, endPoint y: 384, distance: 58.0
click at [205, 388] on input "range" at bounding box center [233, 389] width 57 height 3
drag, startPoint x: 226, startPoint y: 291, endPoint x: 216, endPoint y: 294, distance: 10.4
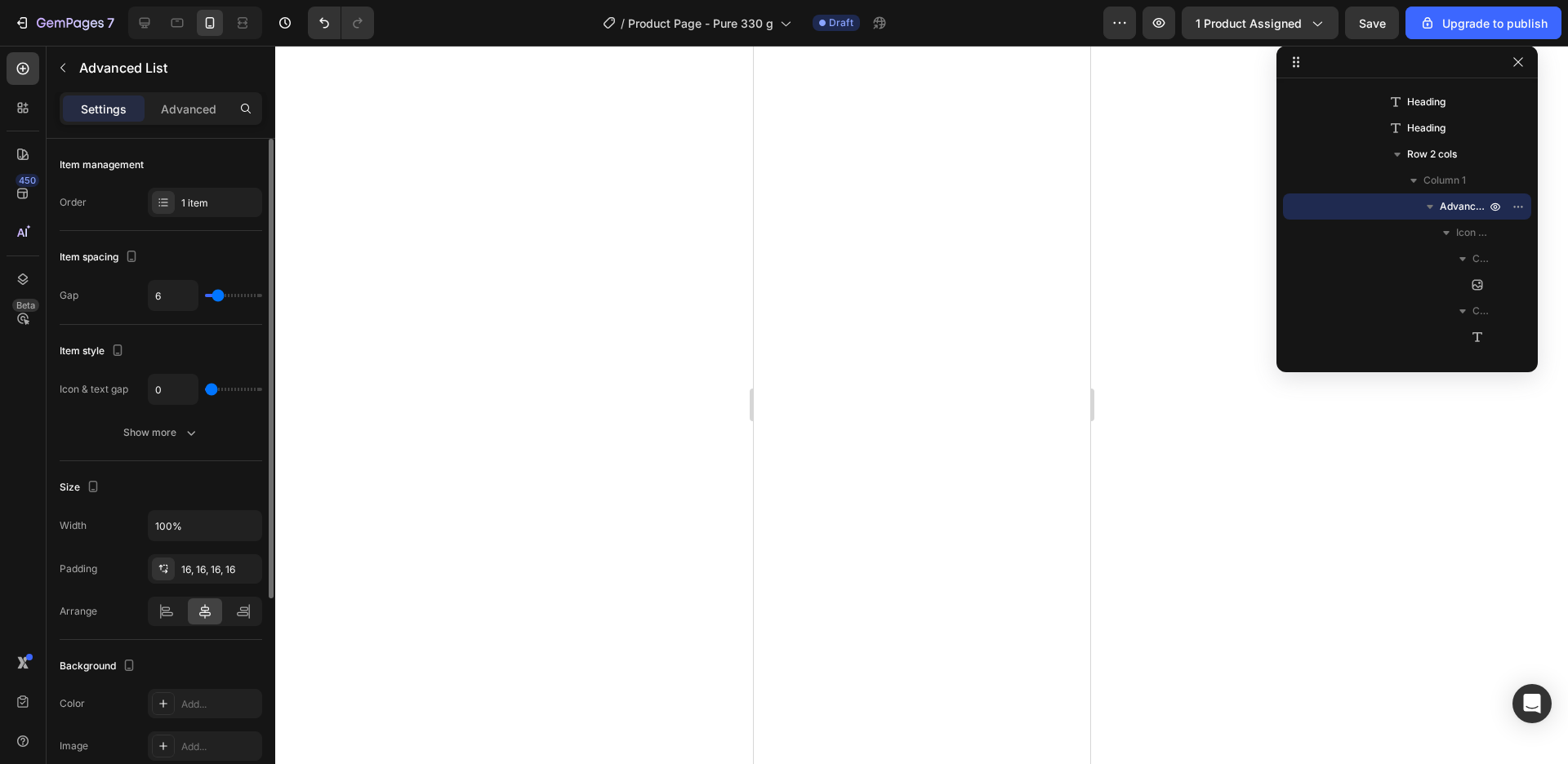
click at [213, 293] on div "6" at bounding box center [205, 295] width 115 height 31
drag, startPoint x: 225, startPoint y: 296, endPoint x: 159, endPoint y: 277, distance: 68.7
click at [205, 294] on input "range" at bounding box center [233, 296] width 57 height 3
click at [1164, 414] on div at bounding box center [921, 404] width 1293 height 718
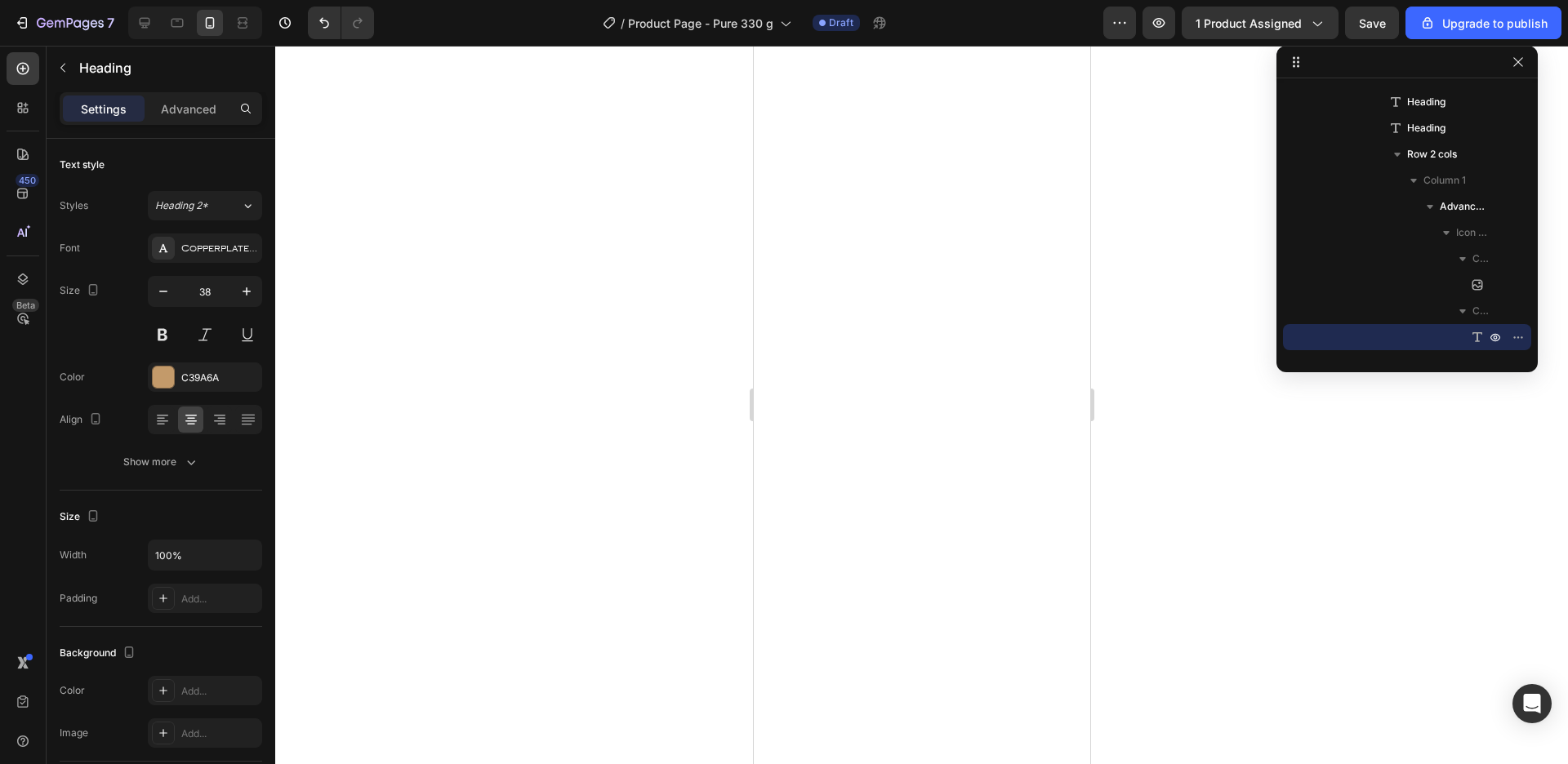
click at [1244, 557] on div at bounding box center [921, 404] width 1293 height 718
click at [168, 418] on icon at bounding box center [163, 420] width 17 height 17
click at [1151, 462] on div at bounding box center [921, 404] width 1293 height 718
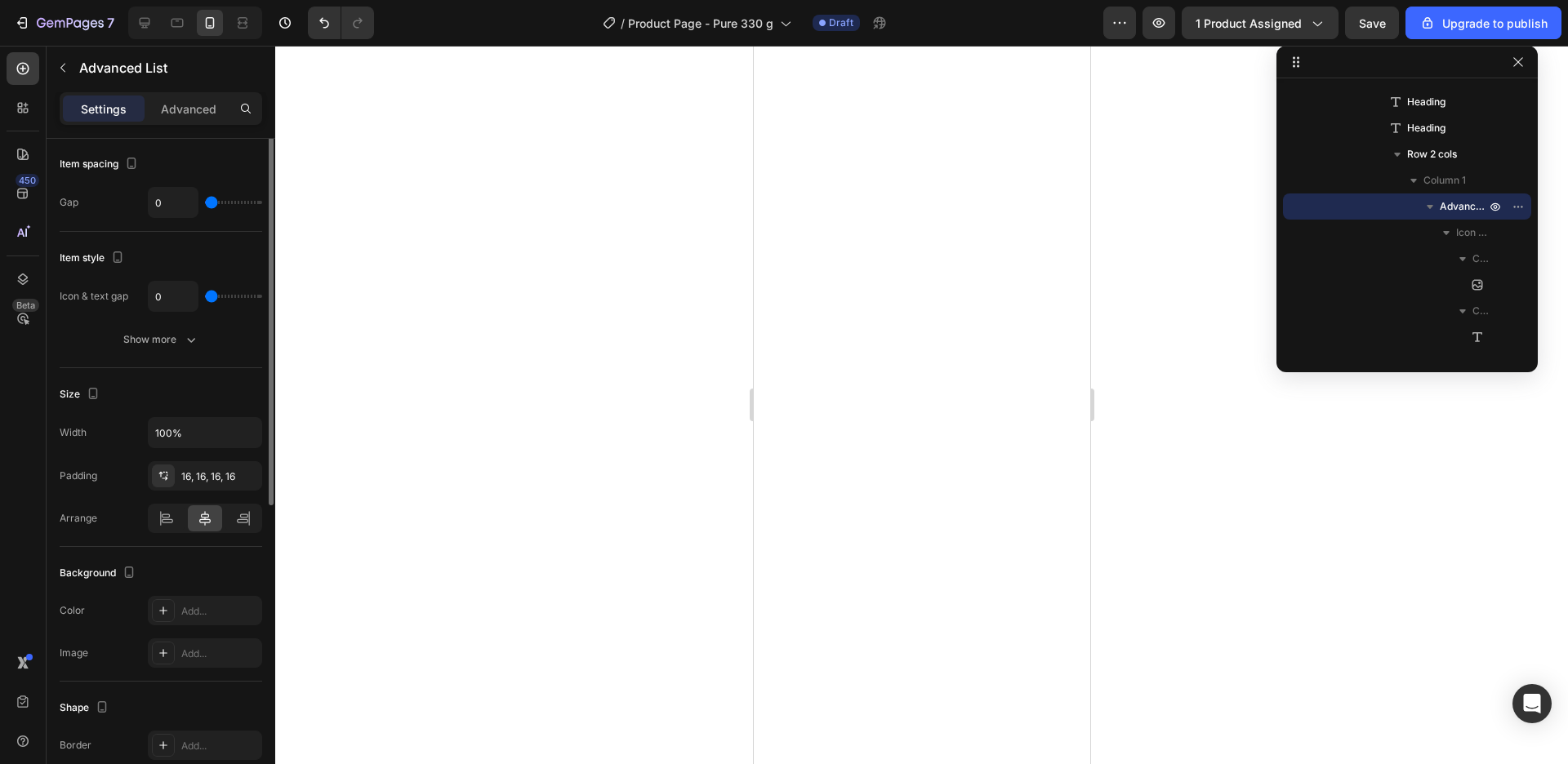
scroll to position [0, 0]
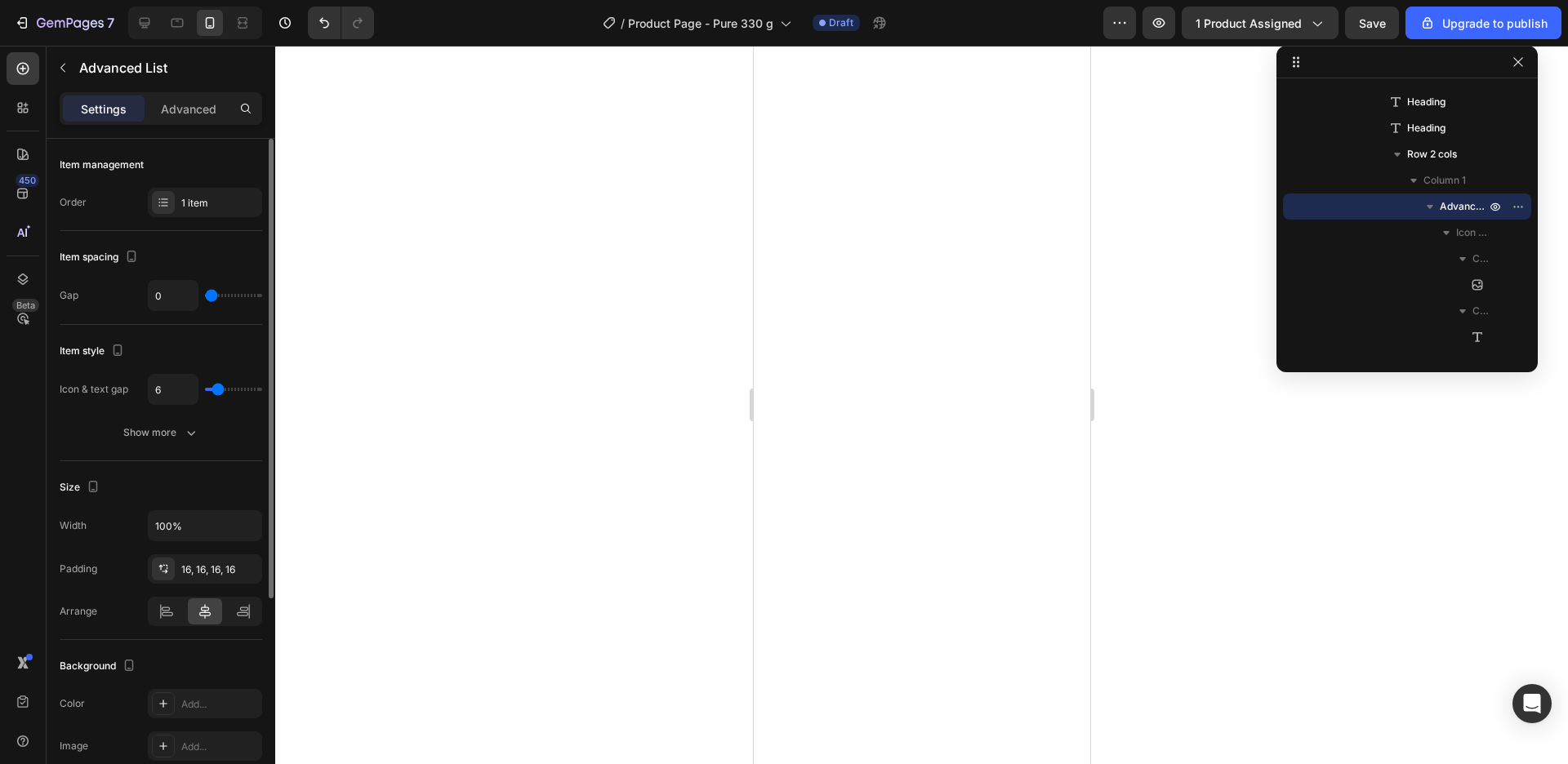
drag, startPoint x: 210, startPoint y: 387, endPoint x: 219, endPoint y: 389, distance: 9.2
click at [219, 389] on input "range" at bounding box center [233, 389] width 57 height 3
click at [1301, 441] on div at bounding box center [921, 404] width 1293 height 718
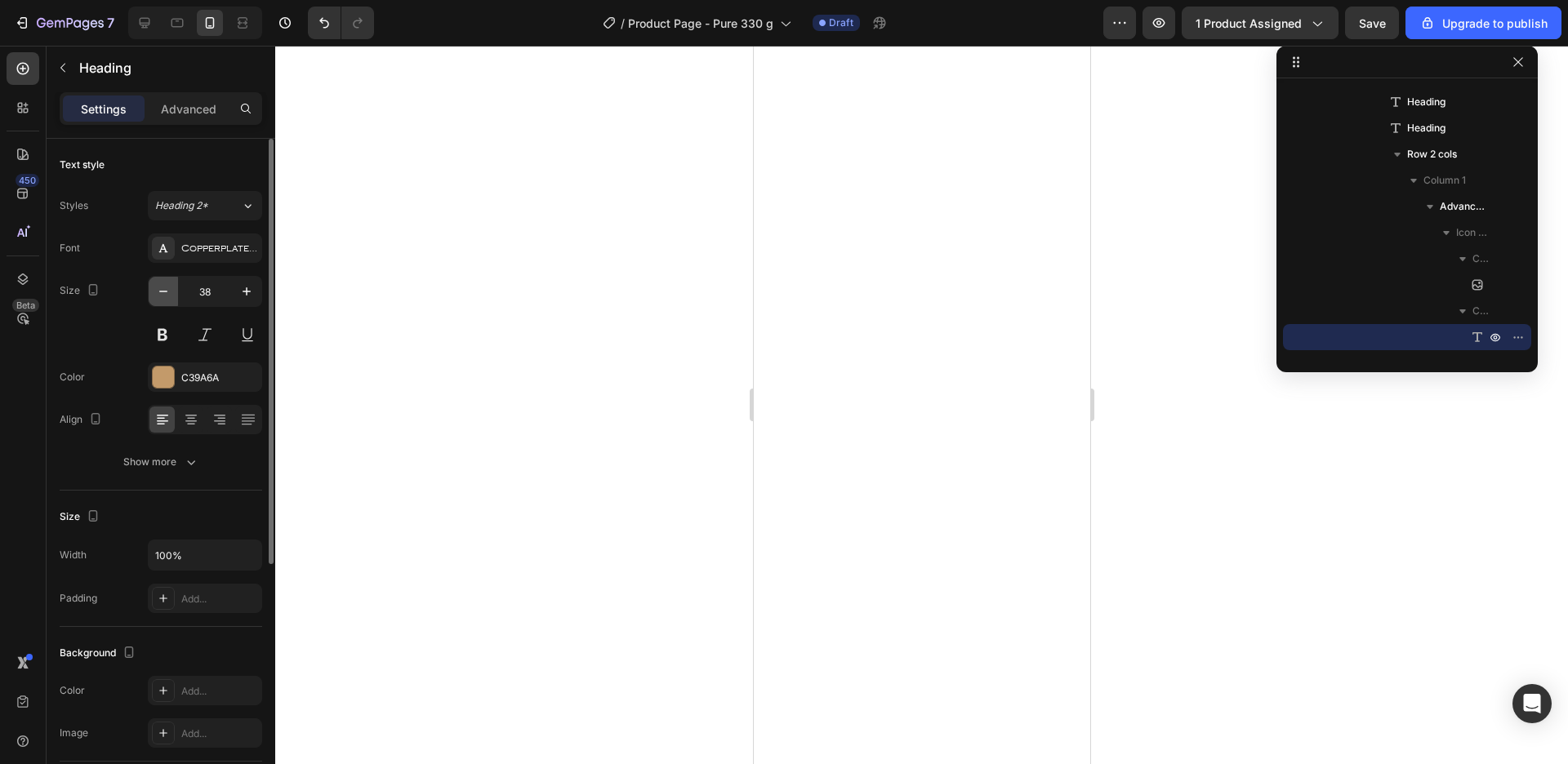
click at [168, 283] on icon "button" at bounding box center [164, 291] width 17 height 17
click at [167, 303] on button "button" at bounding box center [163, 291] width 29 height 29
click at [1244, 443] on div at bounding box center [921, 404] width 1293 height 718
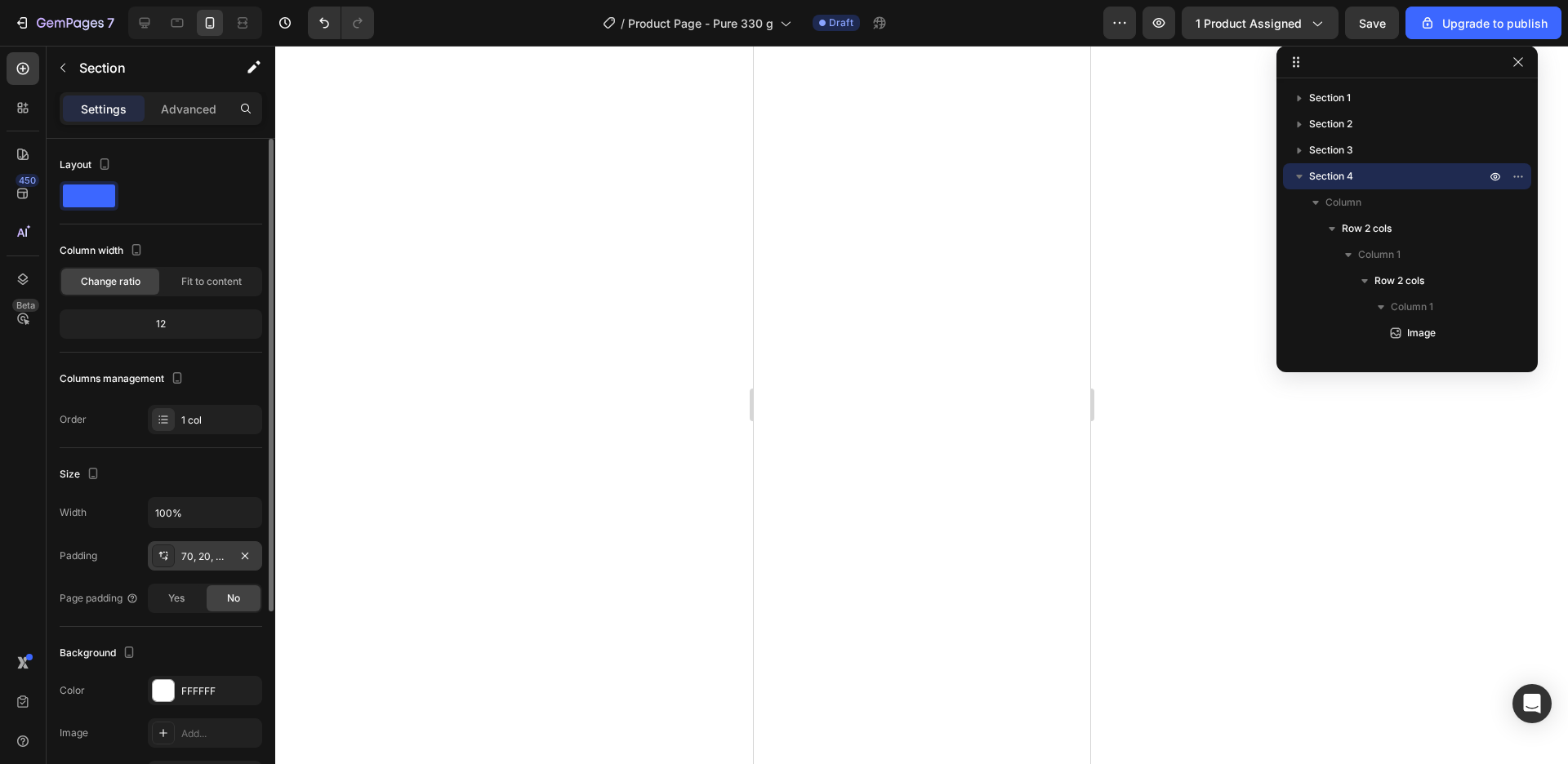
click at [187, 552] on div "70, 20, 70, 20" at bounding box center [204, 557] width 47 height 15
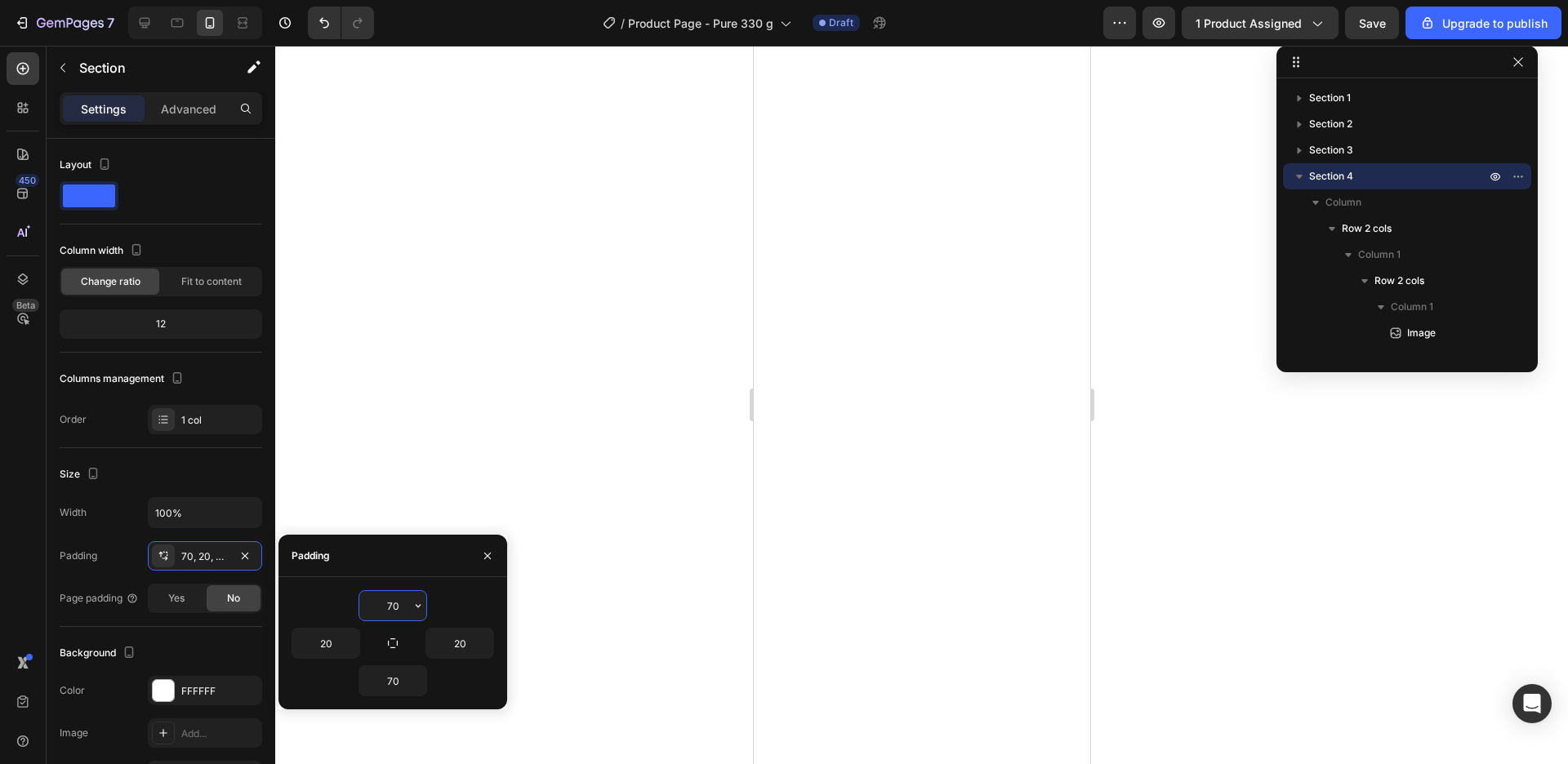
click at [394, 598] on input "70" at bounding box center [393, 605] width 67 height 29
click at [409, 606] on input "70" at bounding box center [393, 605] width 67 height 29
click at [416, 610] on icon "button" at bounding box center [419, 606] width 13 height 13
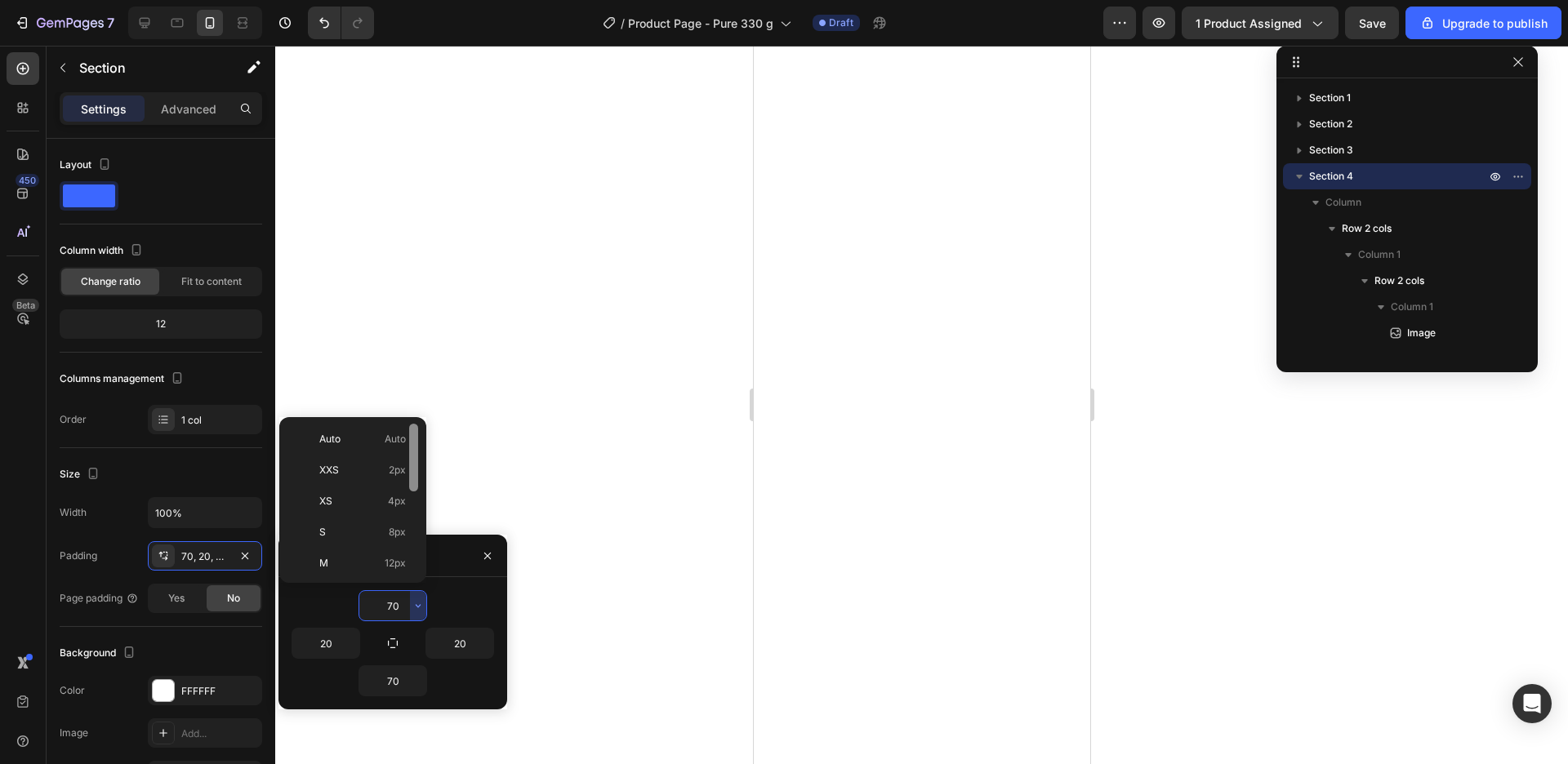
scroll to position [189, 0]
click at [391, 503] on span "48px" at bounding box center [394, 499] width 24 height 15
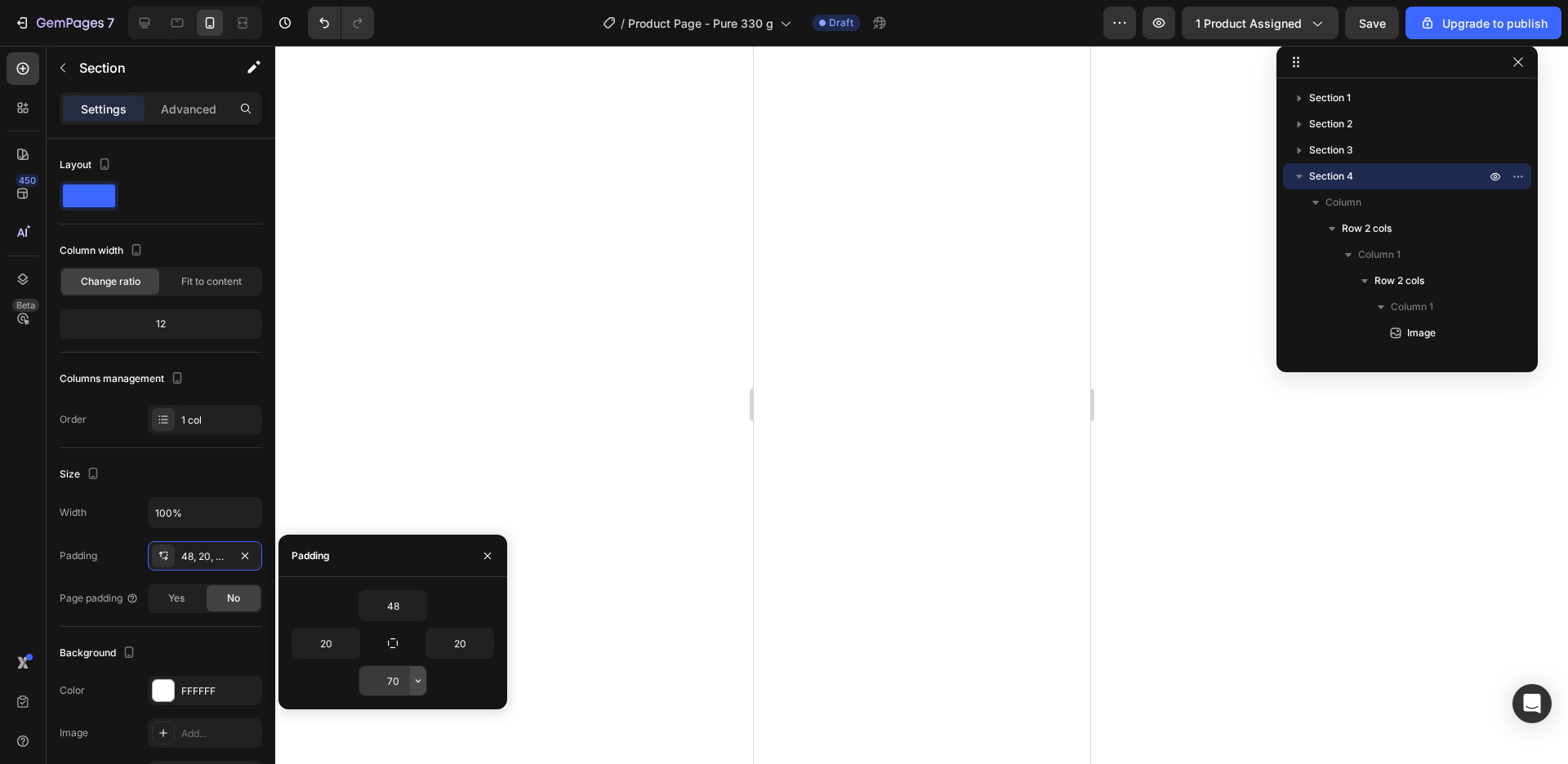
drag, startPoint x: 414, startPoint y: 696, endPoint x: 417, endPoint y: 674, distance: 22.2
click at [417, 674] on icon "button" at bounding box center [419, 681] width 13 height 13
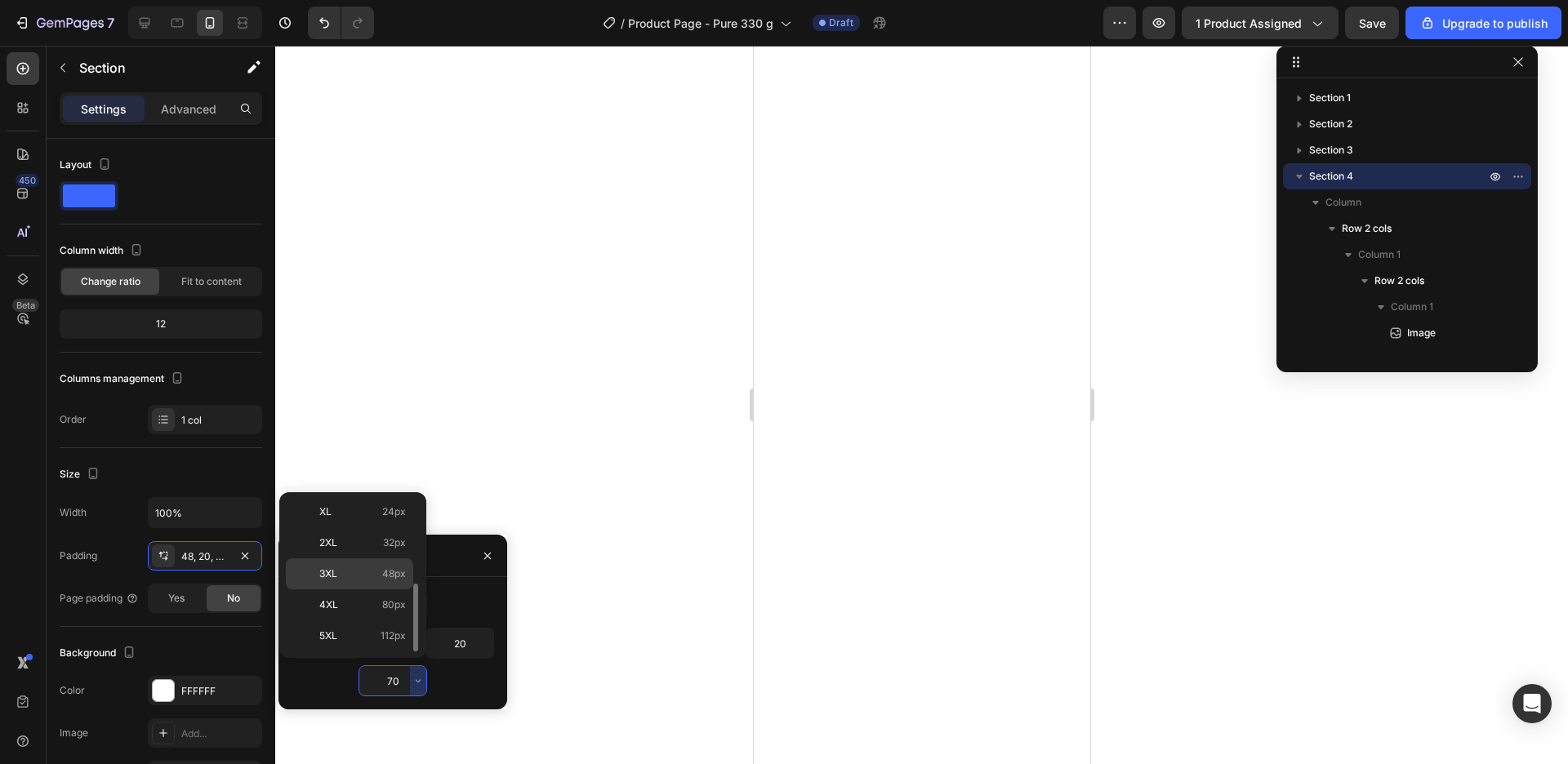
click at [394, 590] on div "3XL 48px" at bounding box center [349, 605] width 127 height 31
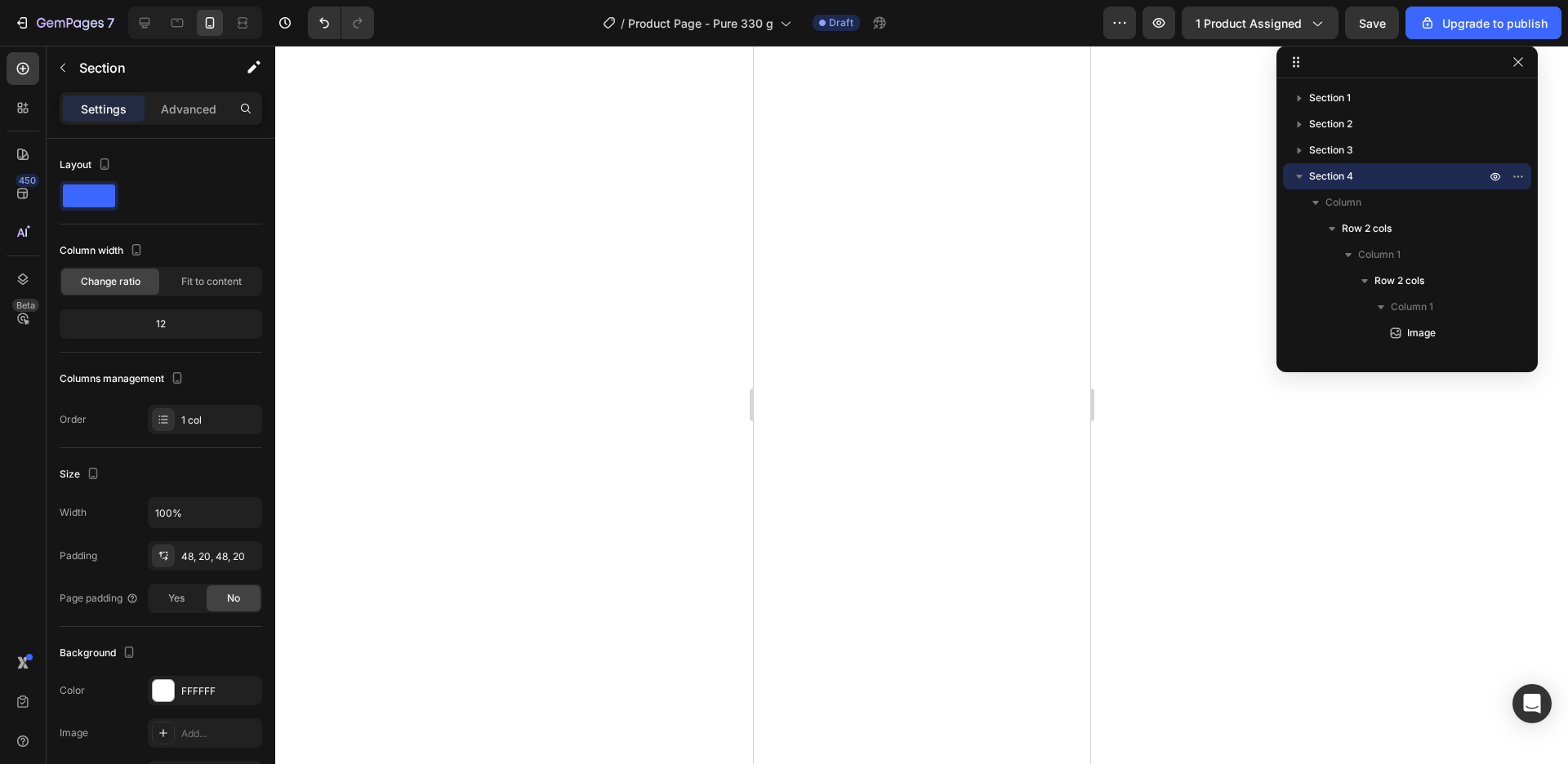
click at [1195, 505] on div at bounding box center [921, 404] width 1293 height 718
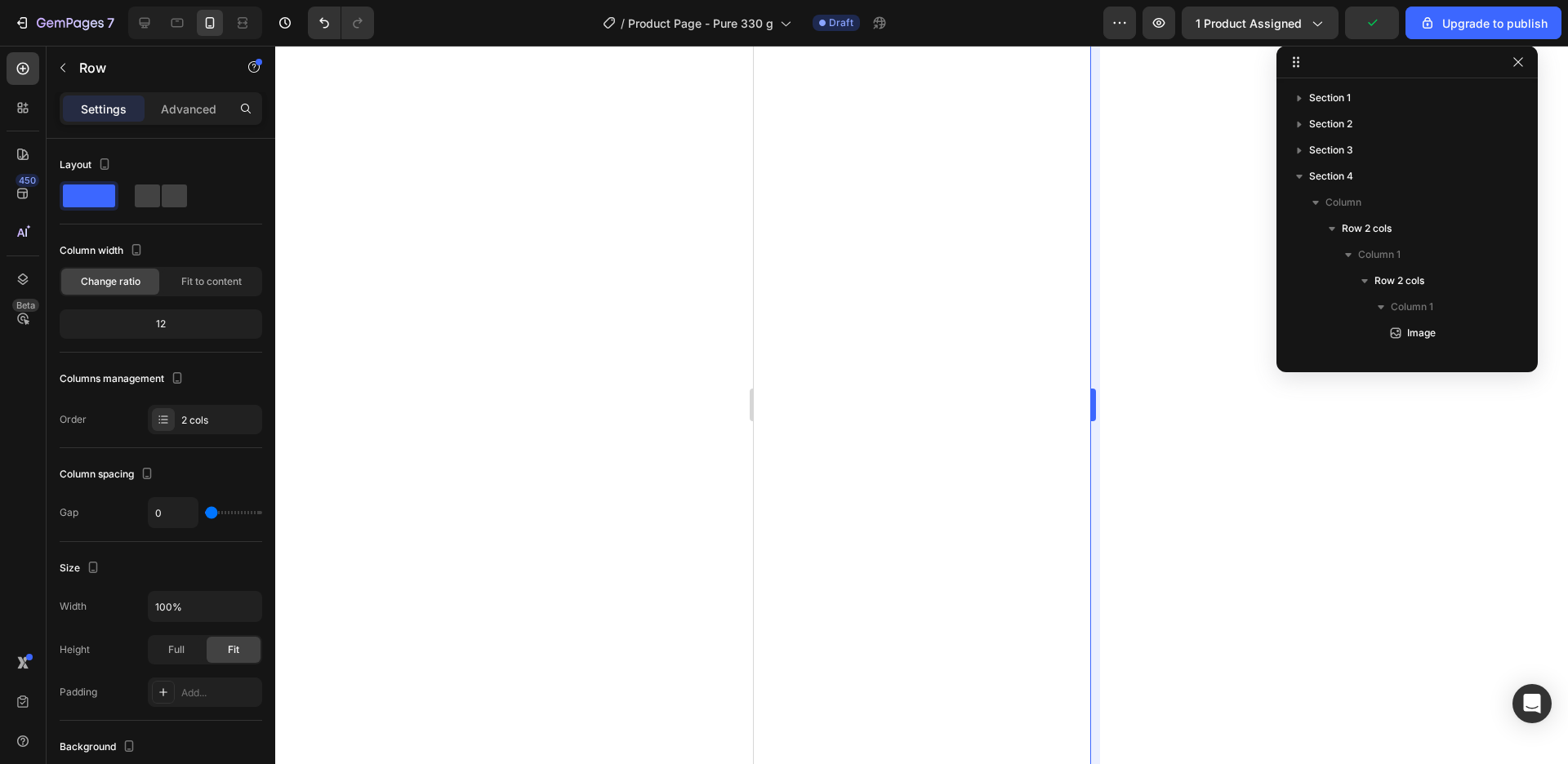
scroll to position [362, 0]
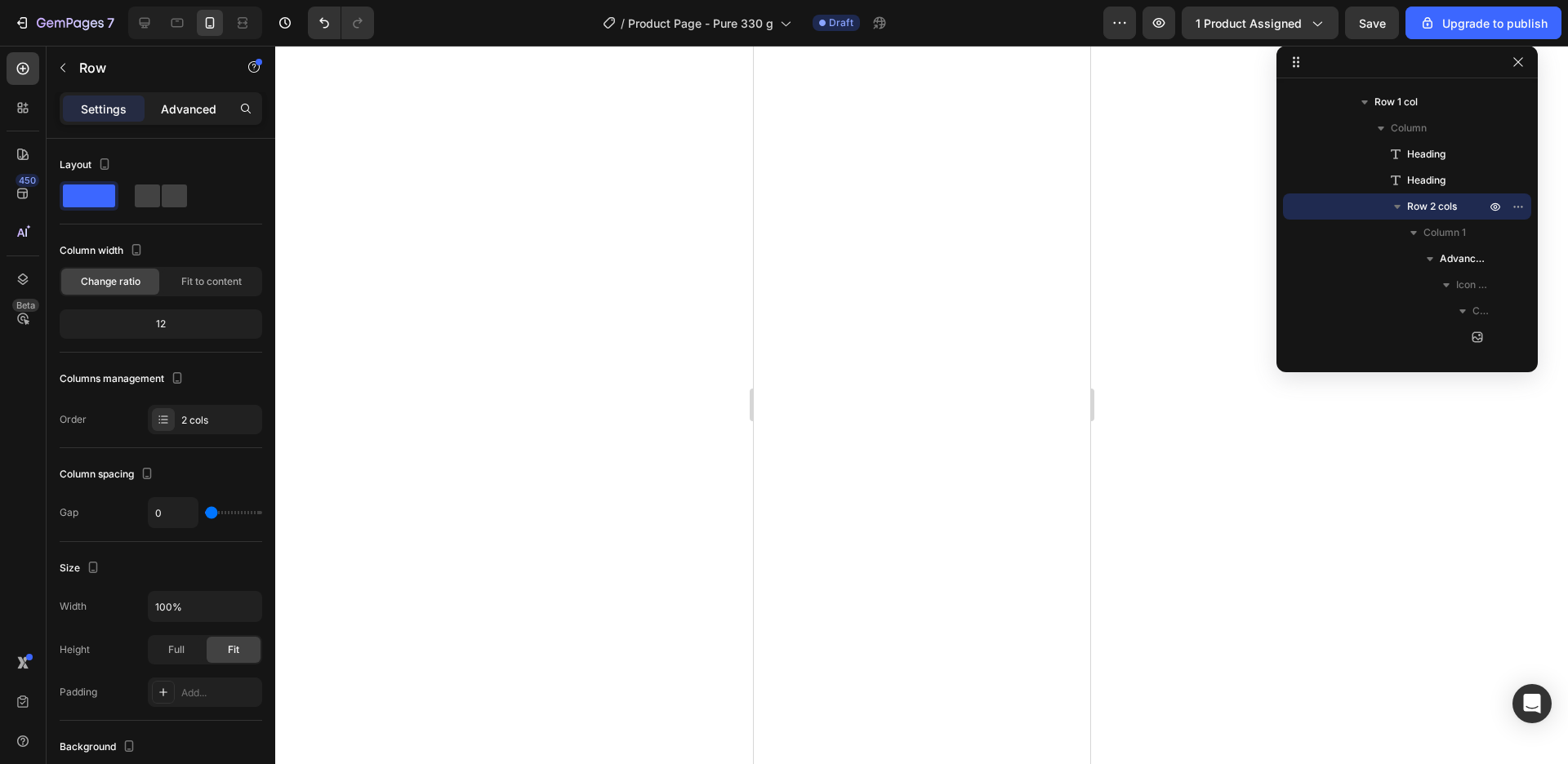
click at [187, 105] on p "Advanced" at bounding box center [189, 109] width 56 height 17
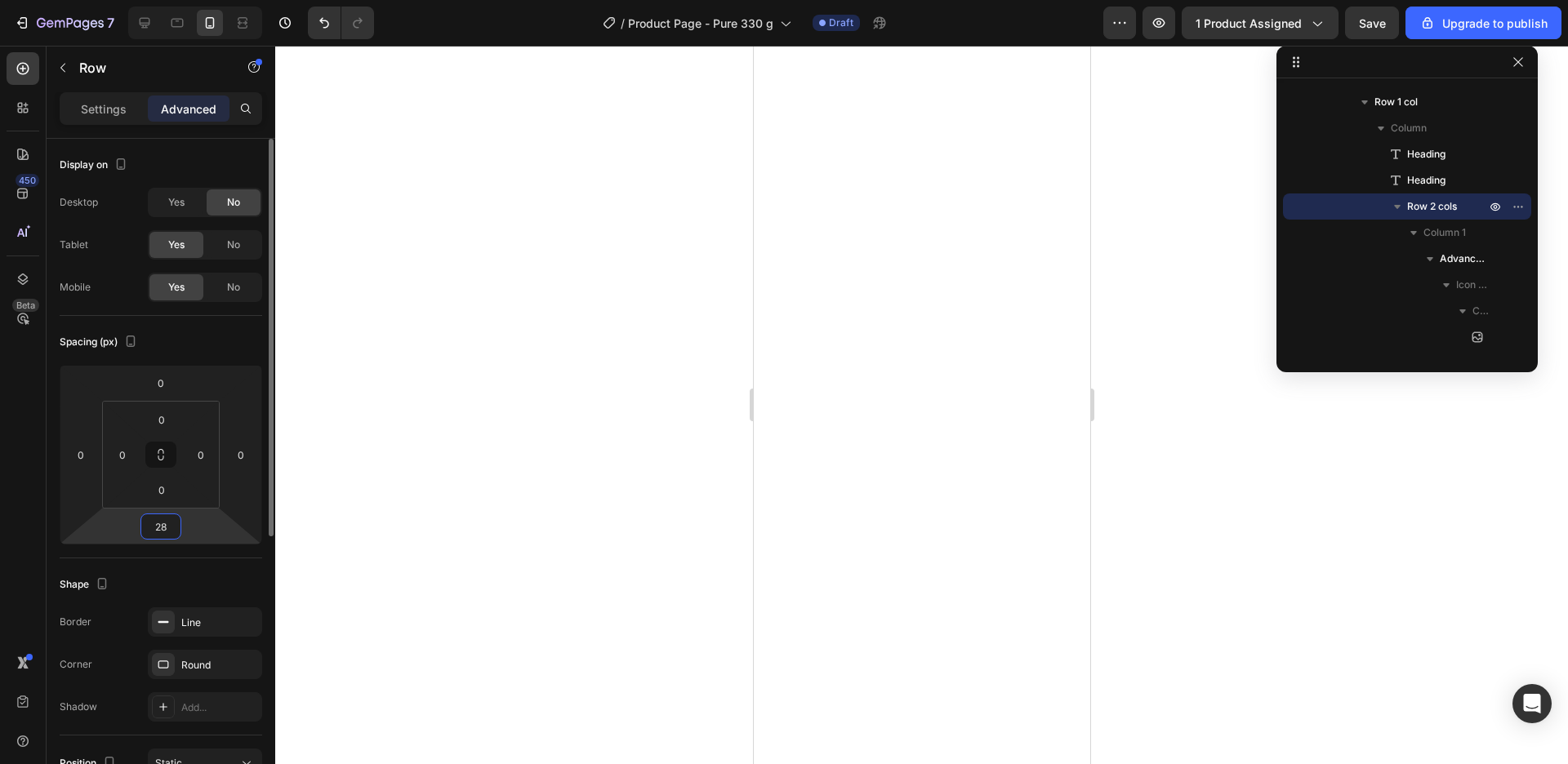
click at [164, 526] on input "28" at bounding box center [160, 526] width 32 height 24
click at [1273, 663] on div at bounding box center [921, 404] width 1293 height 718
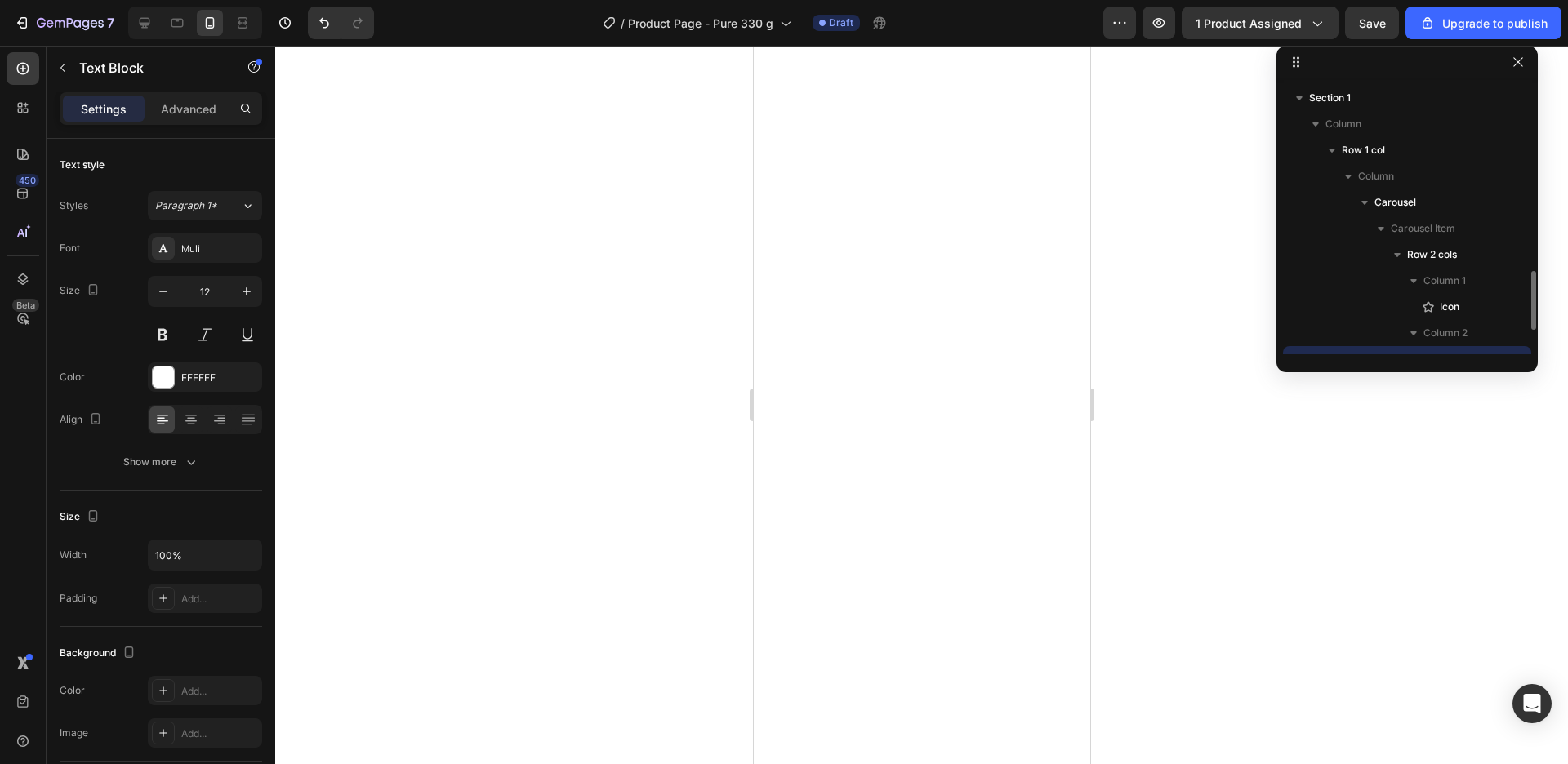
scroll to position [153, 0]
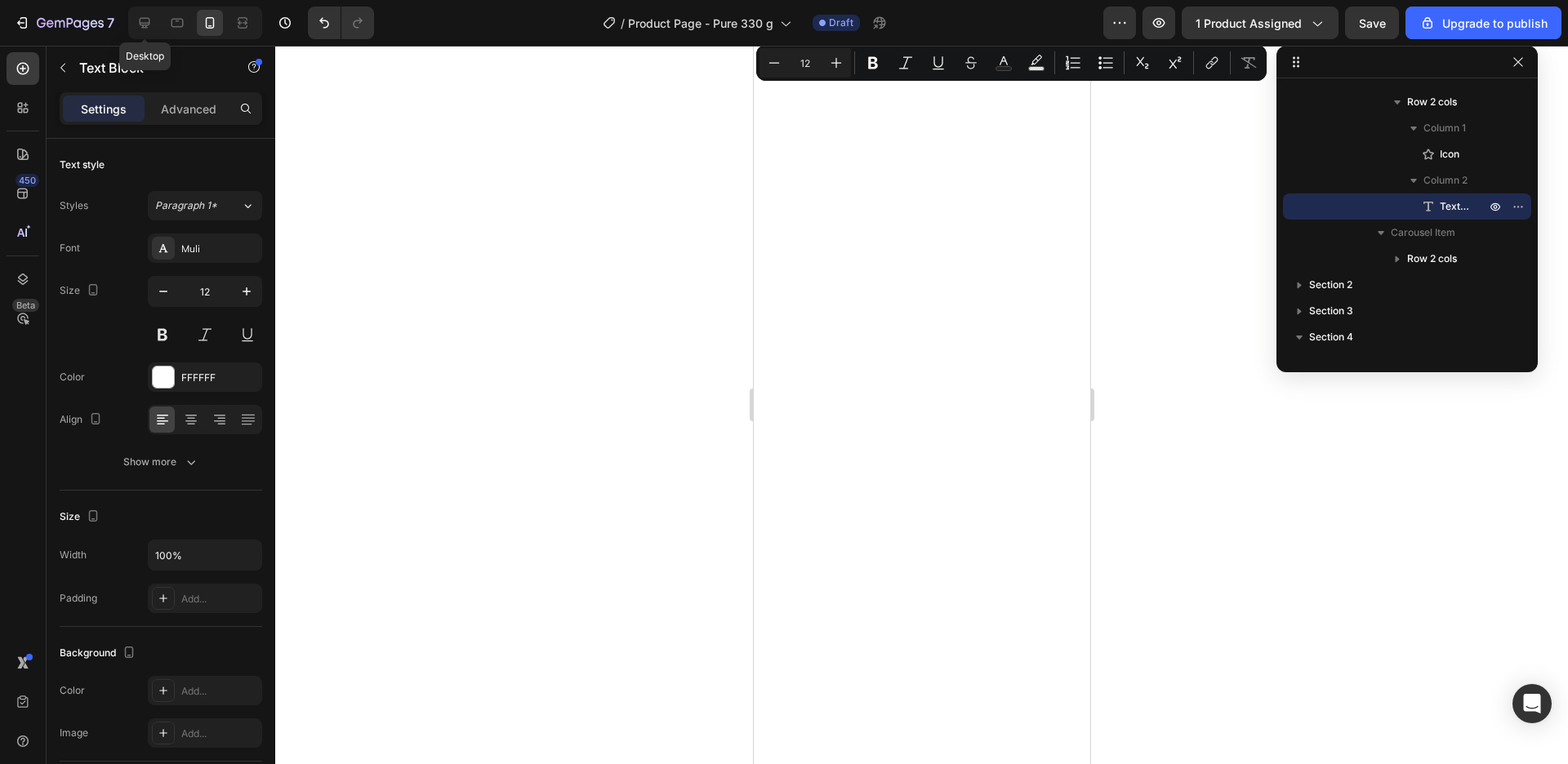
click at [135, 20] on div at bounding box center [144, 22] width 26 height 26
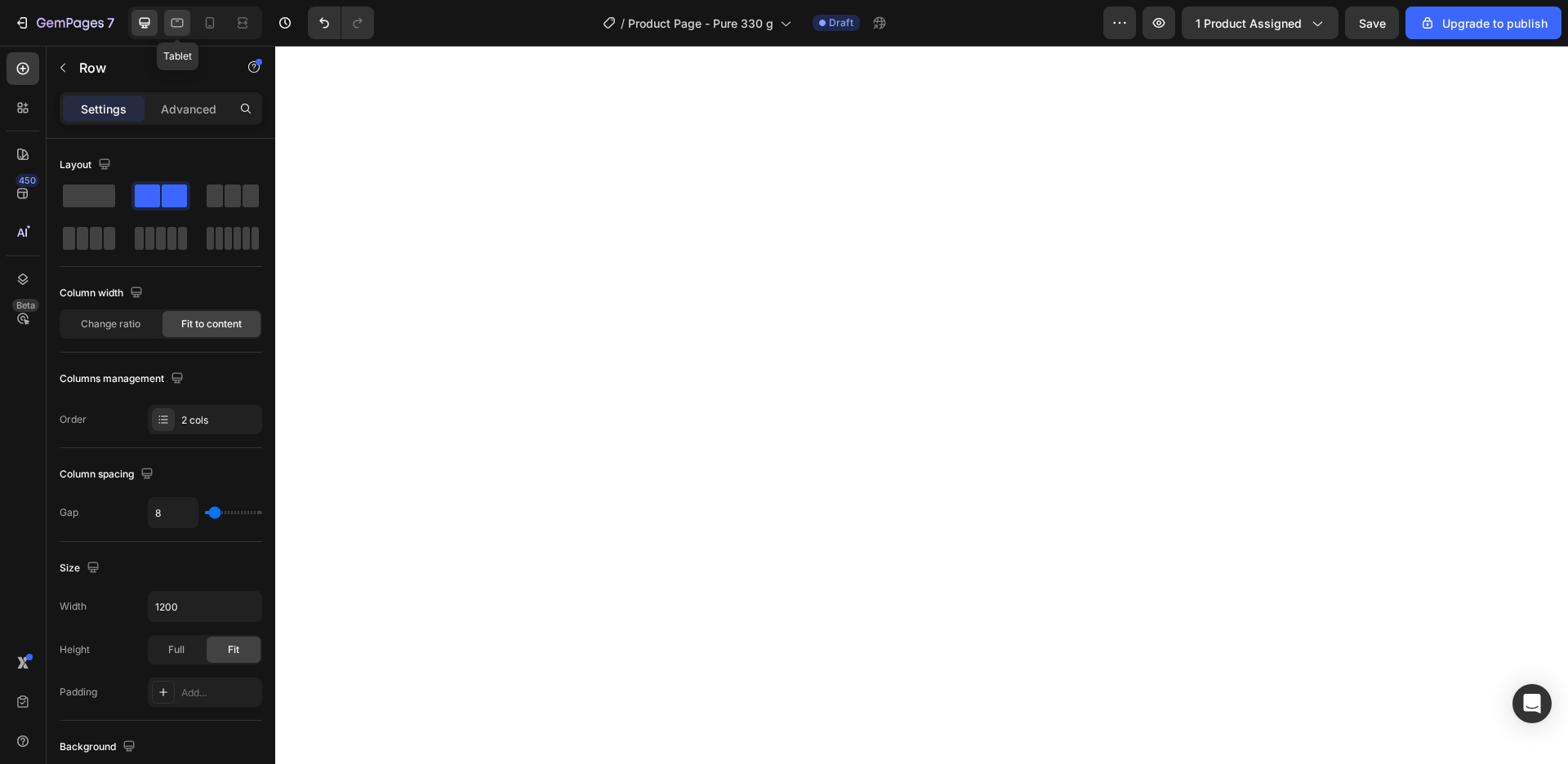
click at [181, 16] on icon at bounding box center [178, 23] width 17 height 17
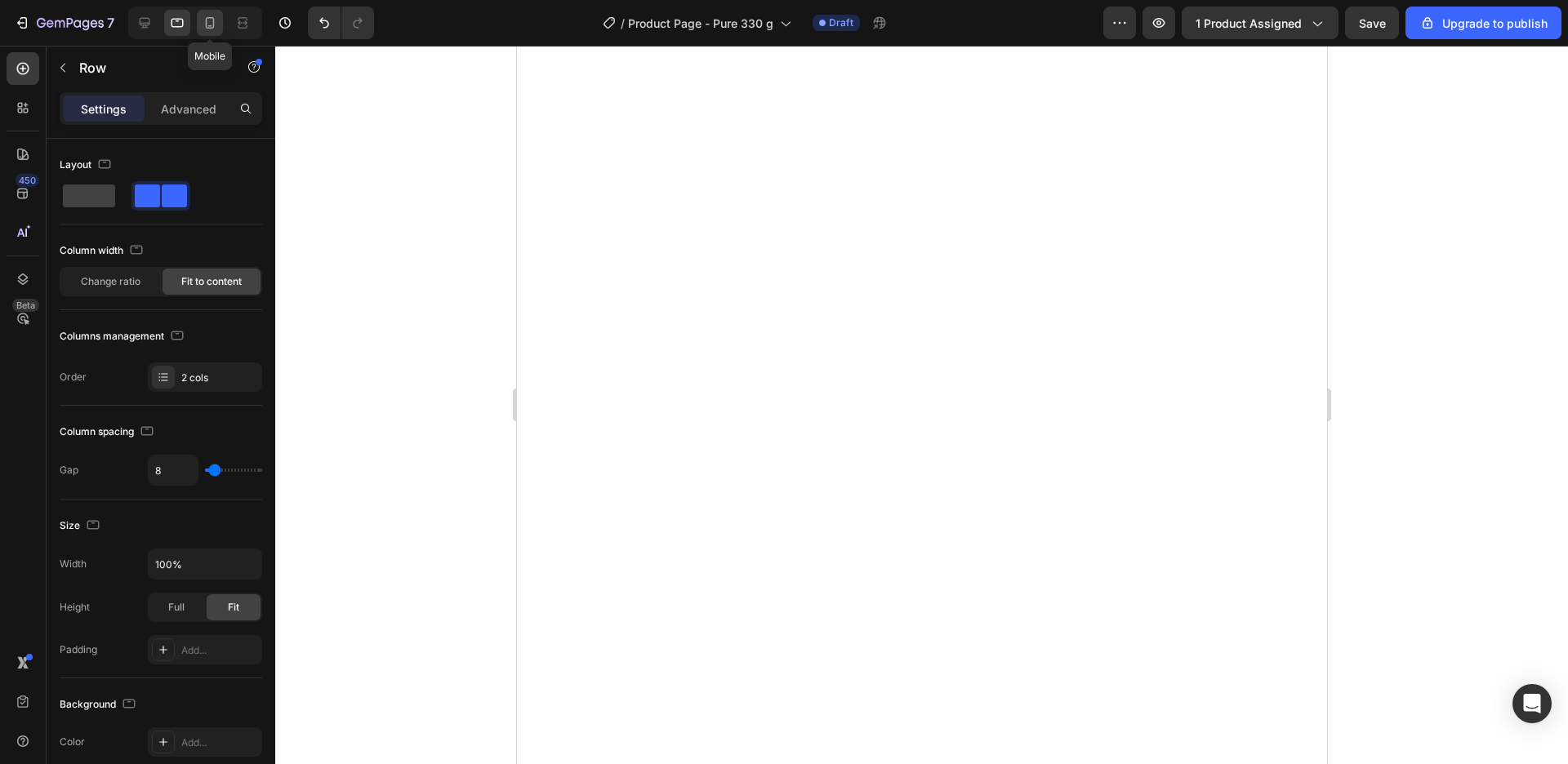
click at [208, 21] on icon at bounding box center [210, 23] width 17 height 17
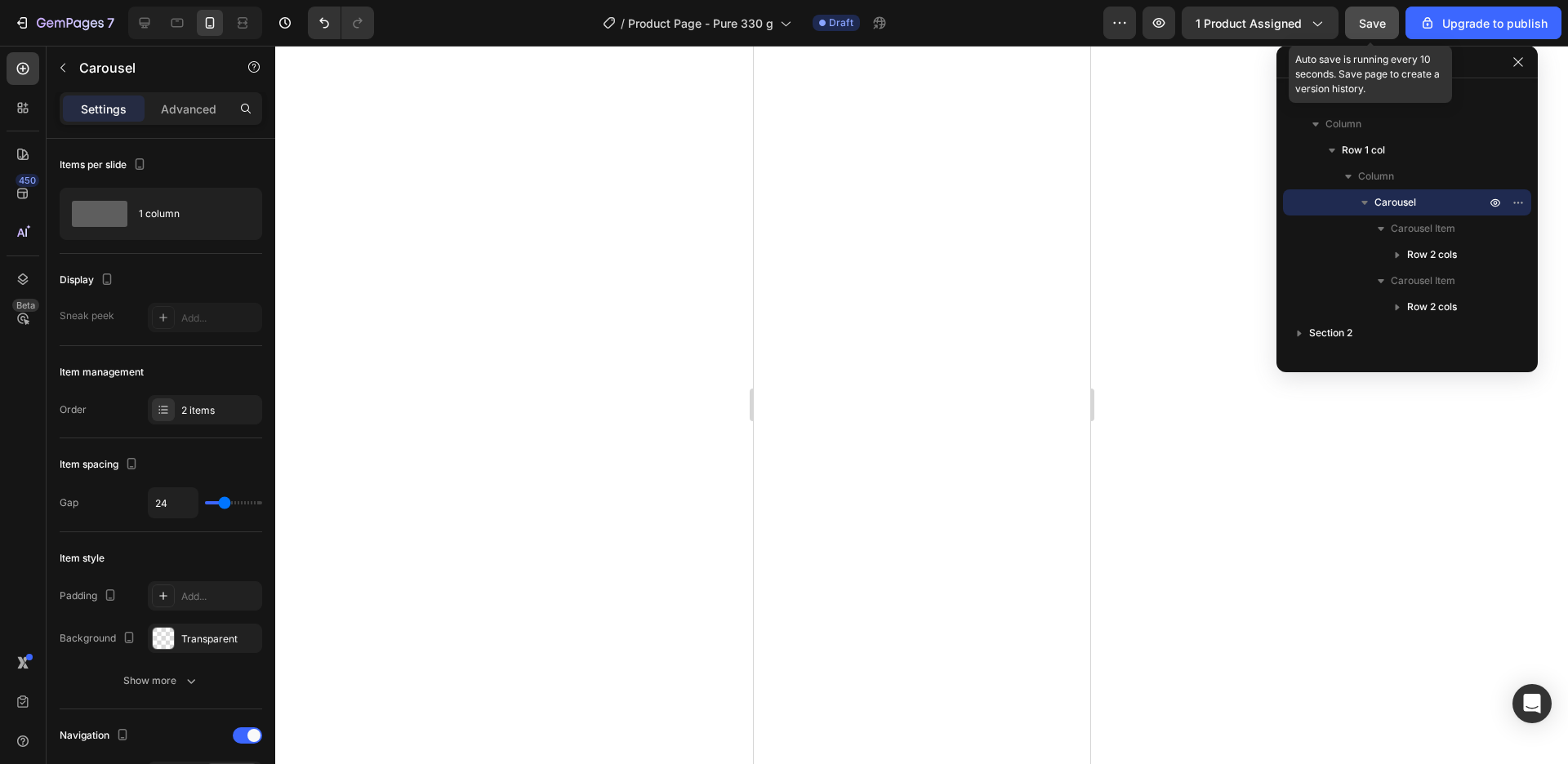
click at [1360, 28] on span "Save" at bounding box center [1372, 23] width 27 height 14
click at [145, 18] on icon at bounding box center [145, 23] width 11 height 11
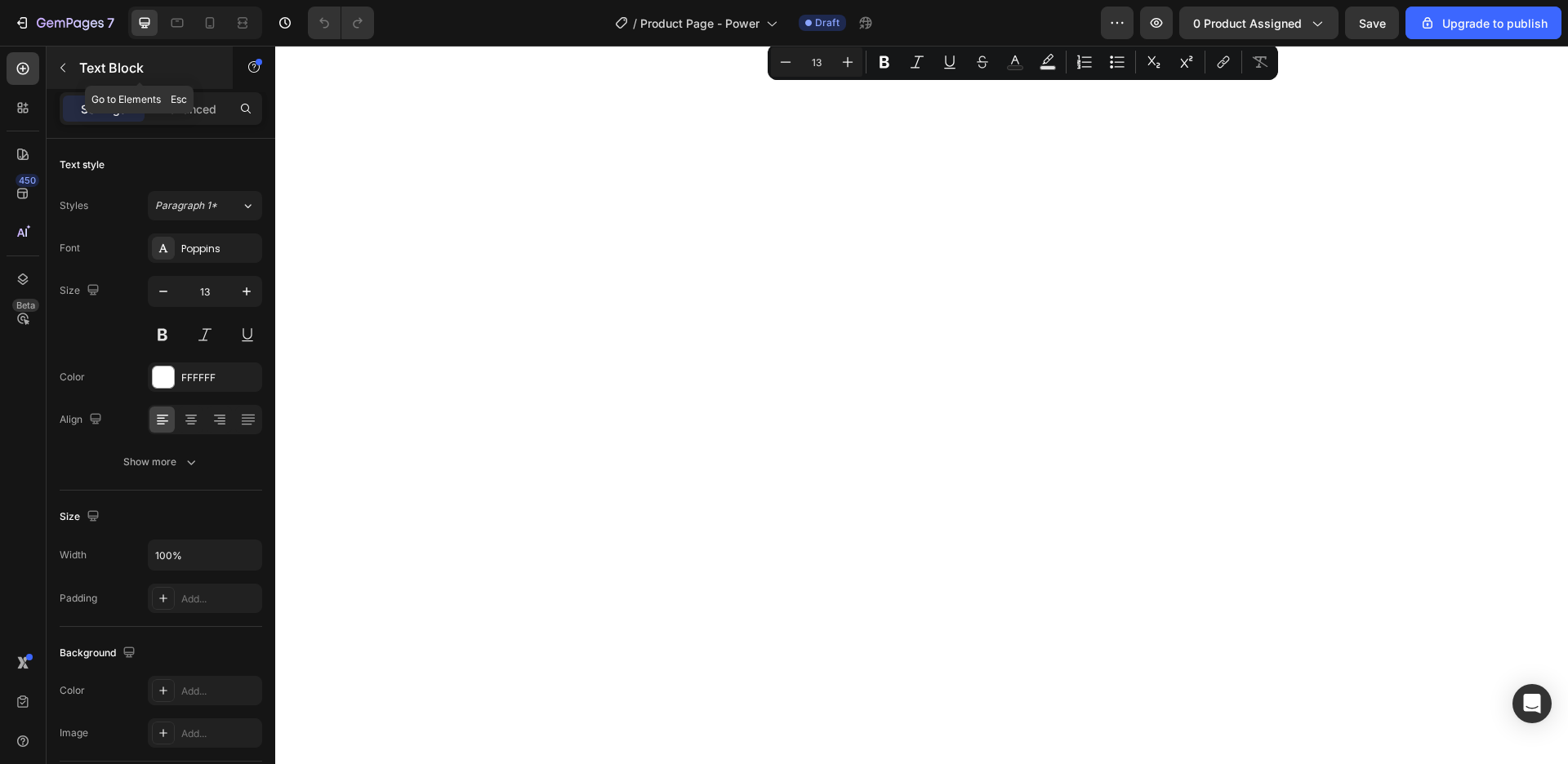
click at [63, 71] on icon "button" at bounding box center [63, 68] width 13 height 13
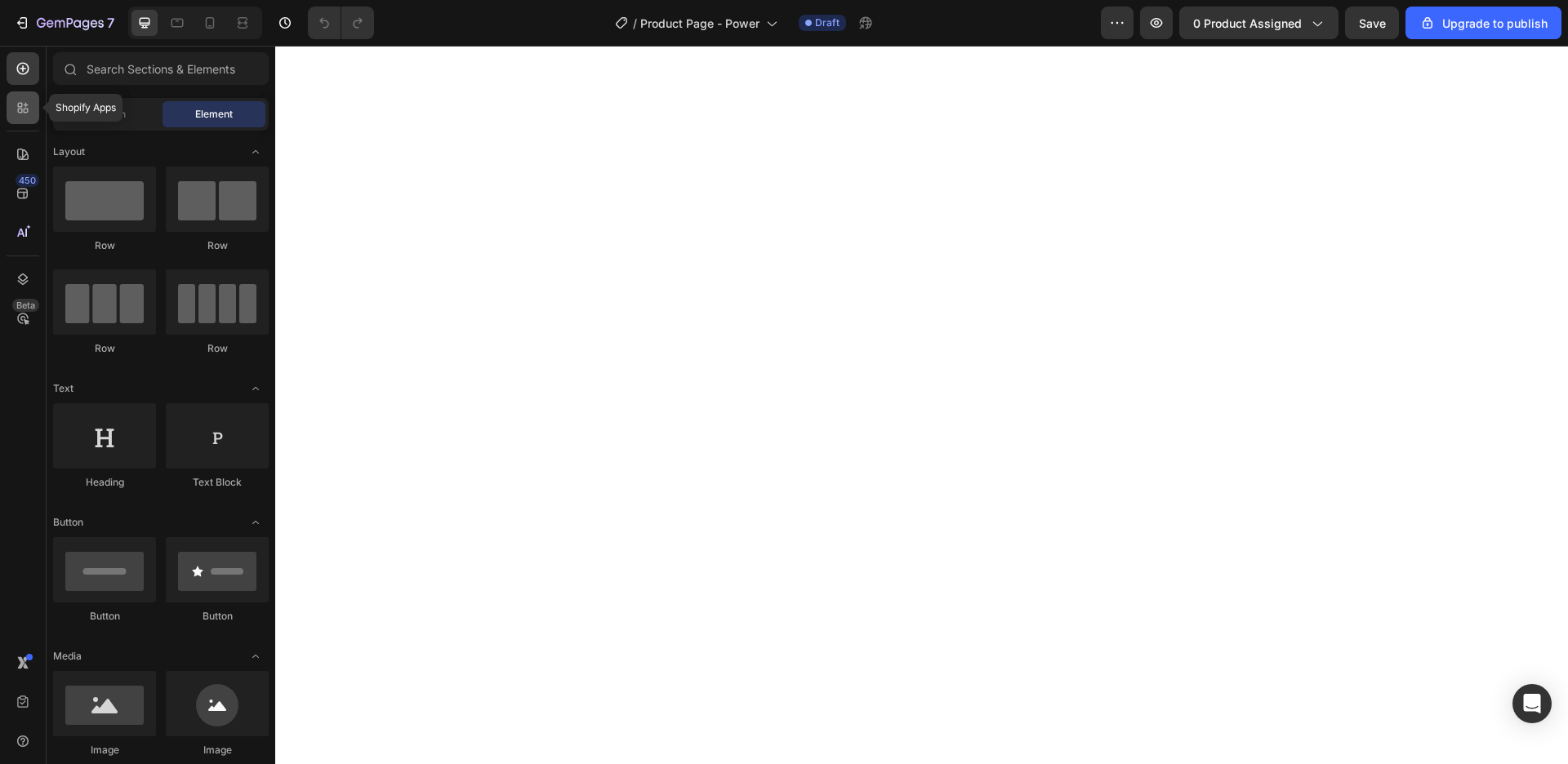
click at [24, 115] on div at bounding box center [22, 107] width 32 height 32
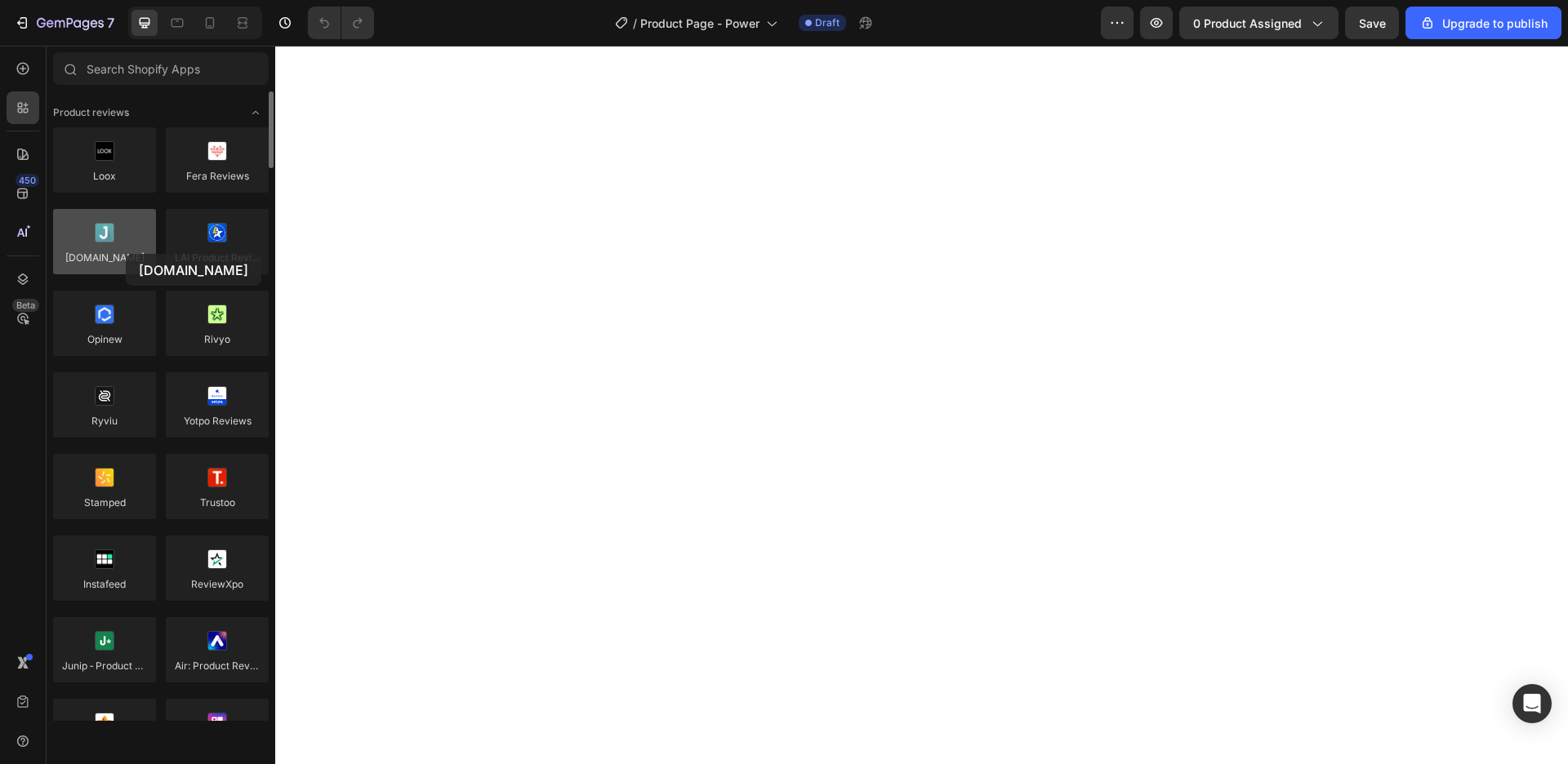
click at [125, 254] on div at bounding box center [105, 242] width 103 height 66
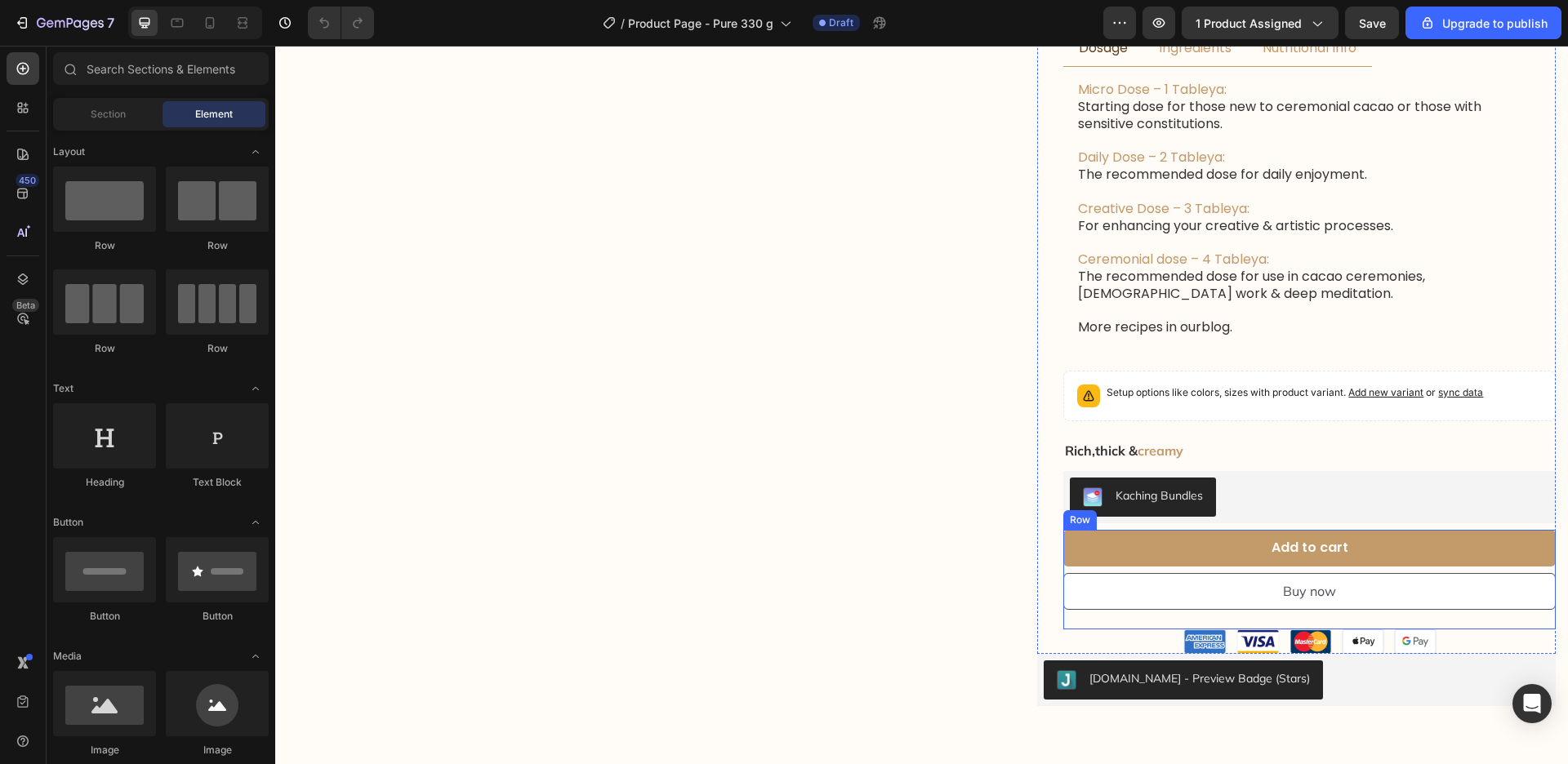
scroll to position [559, 0]
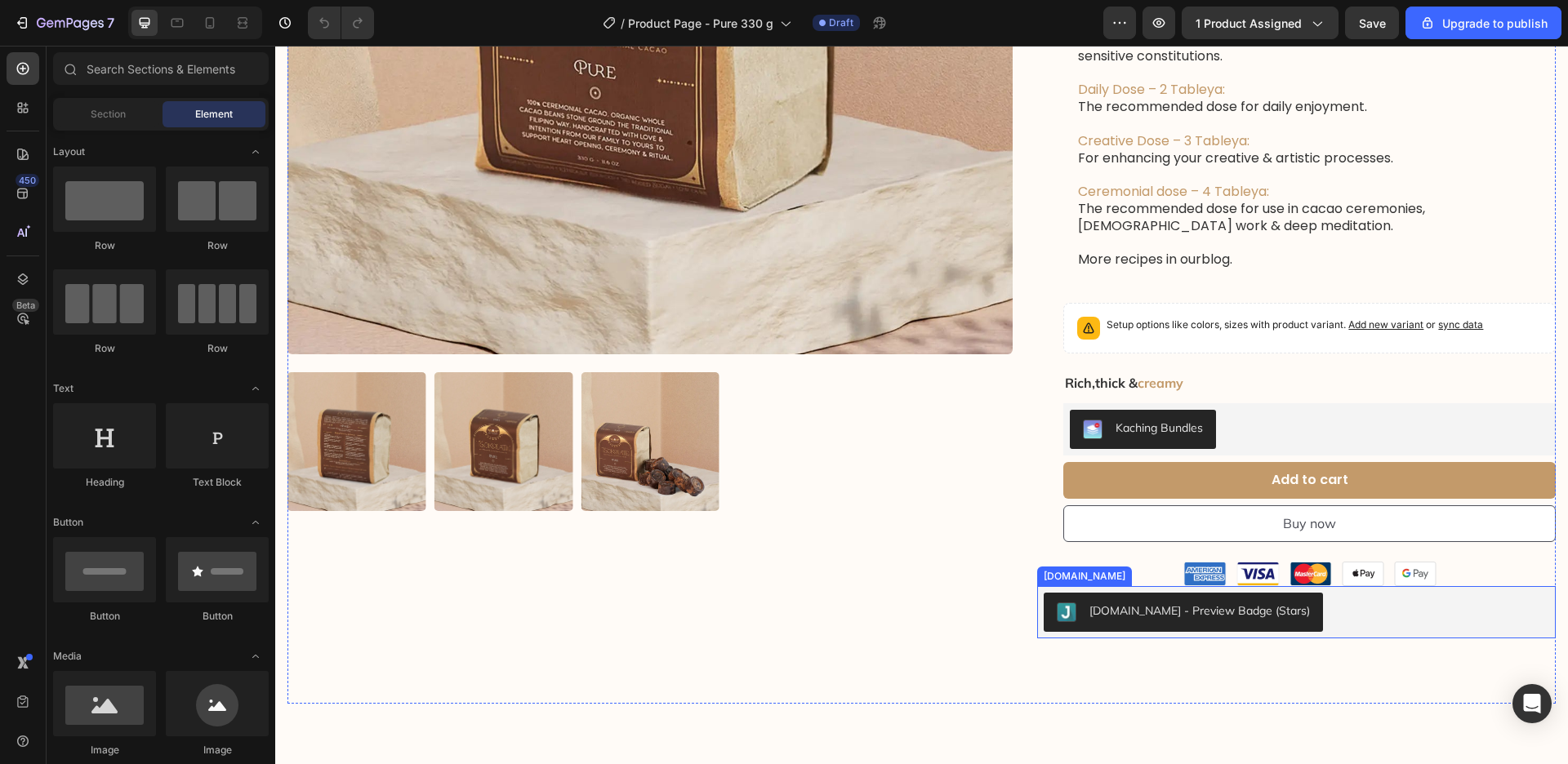
click at [1301, 611] on div "Judge.me - Preview Badge (Stars)" at bounding box center [1296, 612] width 506 height 39
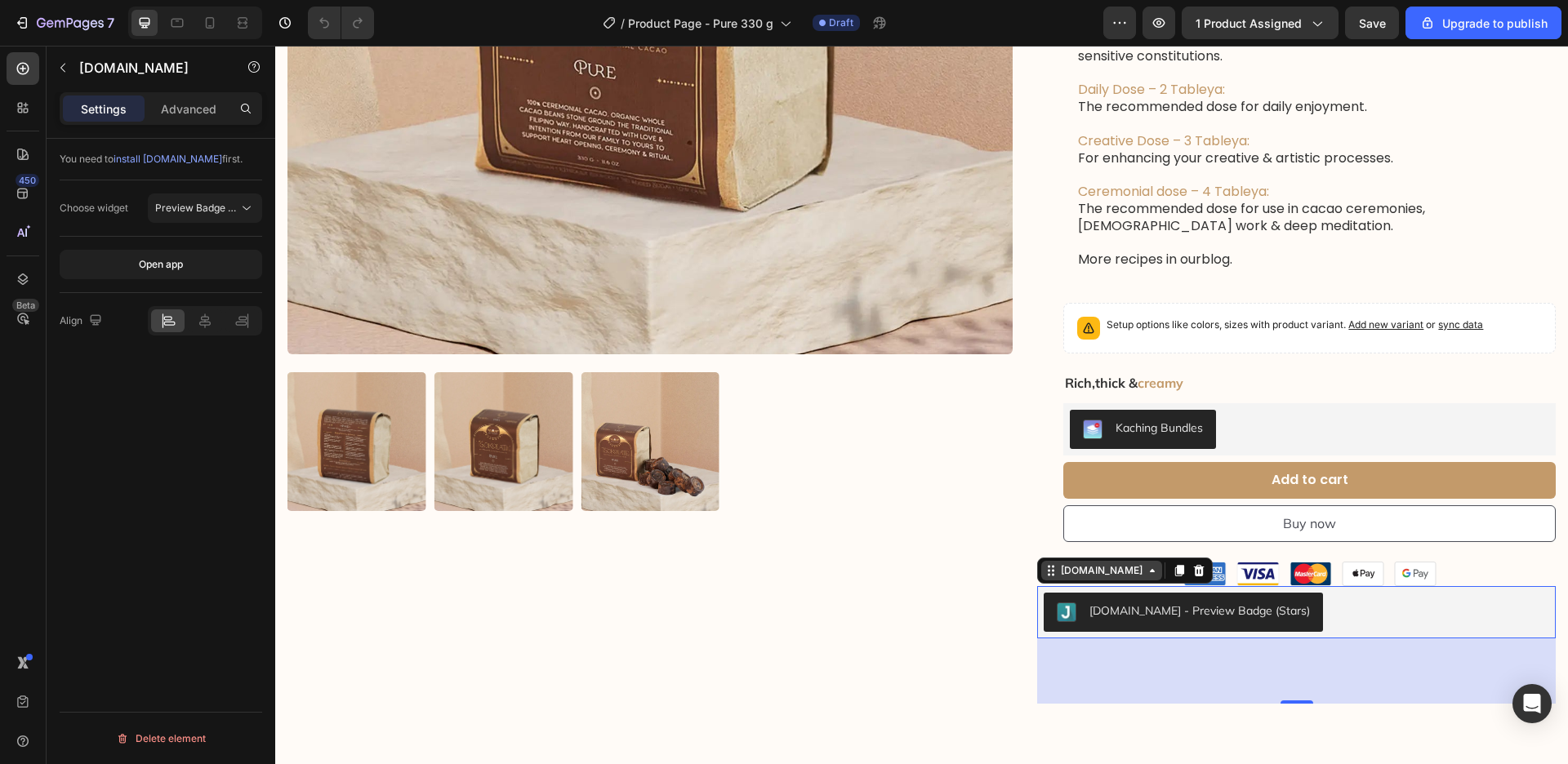
click at [1146, 566] on icon at bounding box center [1153, 571] width 13 height 13
click at [1111, 572] on div "Judge.me" at bounding box center [1102, 571] width 121 height 20
click at [1168, 37] on button "button" at bounding box center [1159, 22] width 32 height 32
click at [1279, 611] on button "Judge.me - Preview Badge (Stars)" at bounding box center [1183, 612] width 279 height 39
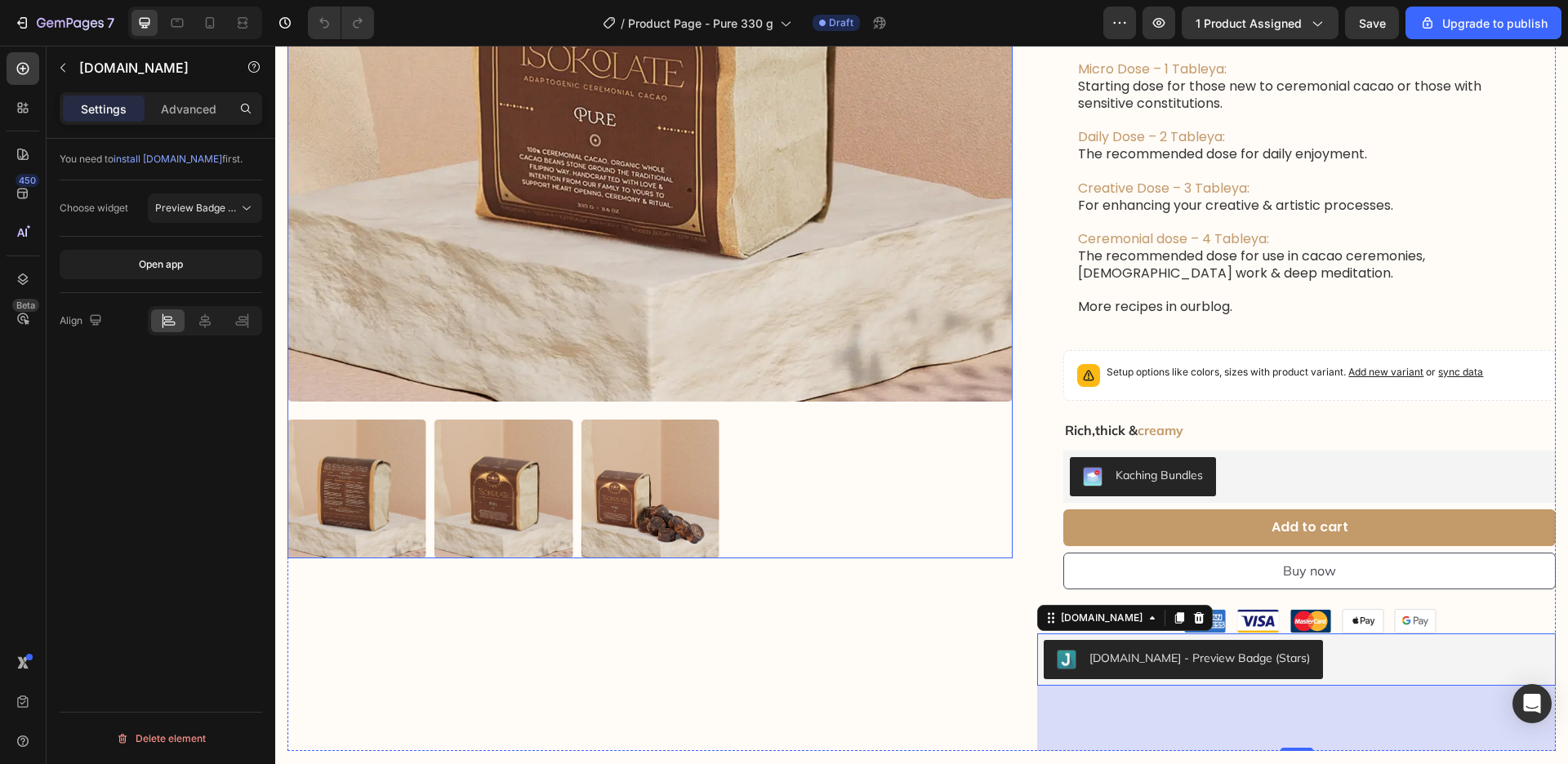
scroll to position [465, 0]
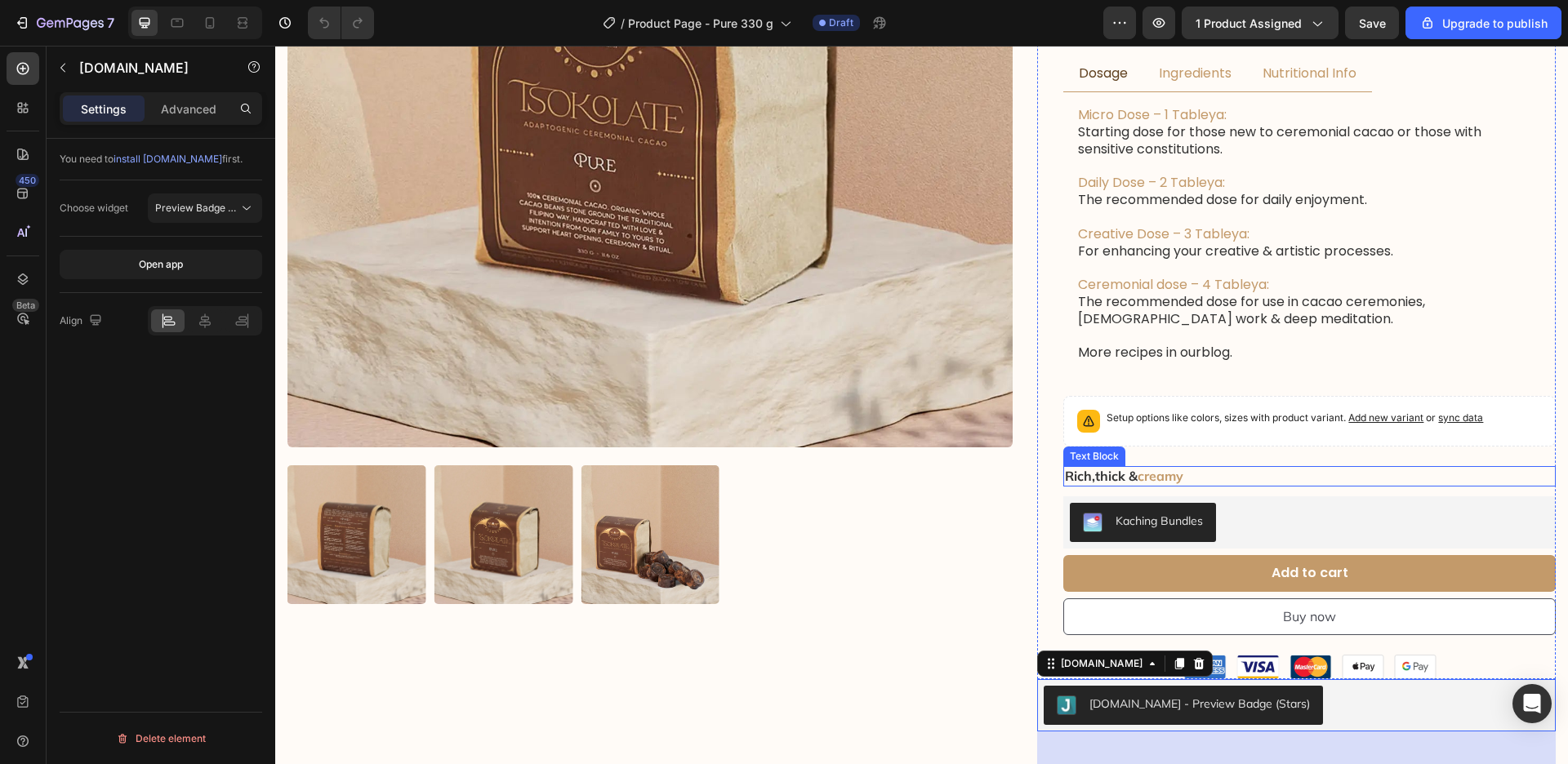
click at [1233, 472] on p "Rich,thick & creamy" at bounding box center [1309, 476] width 489 height 17
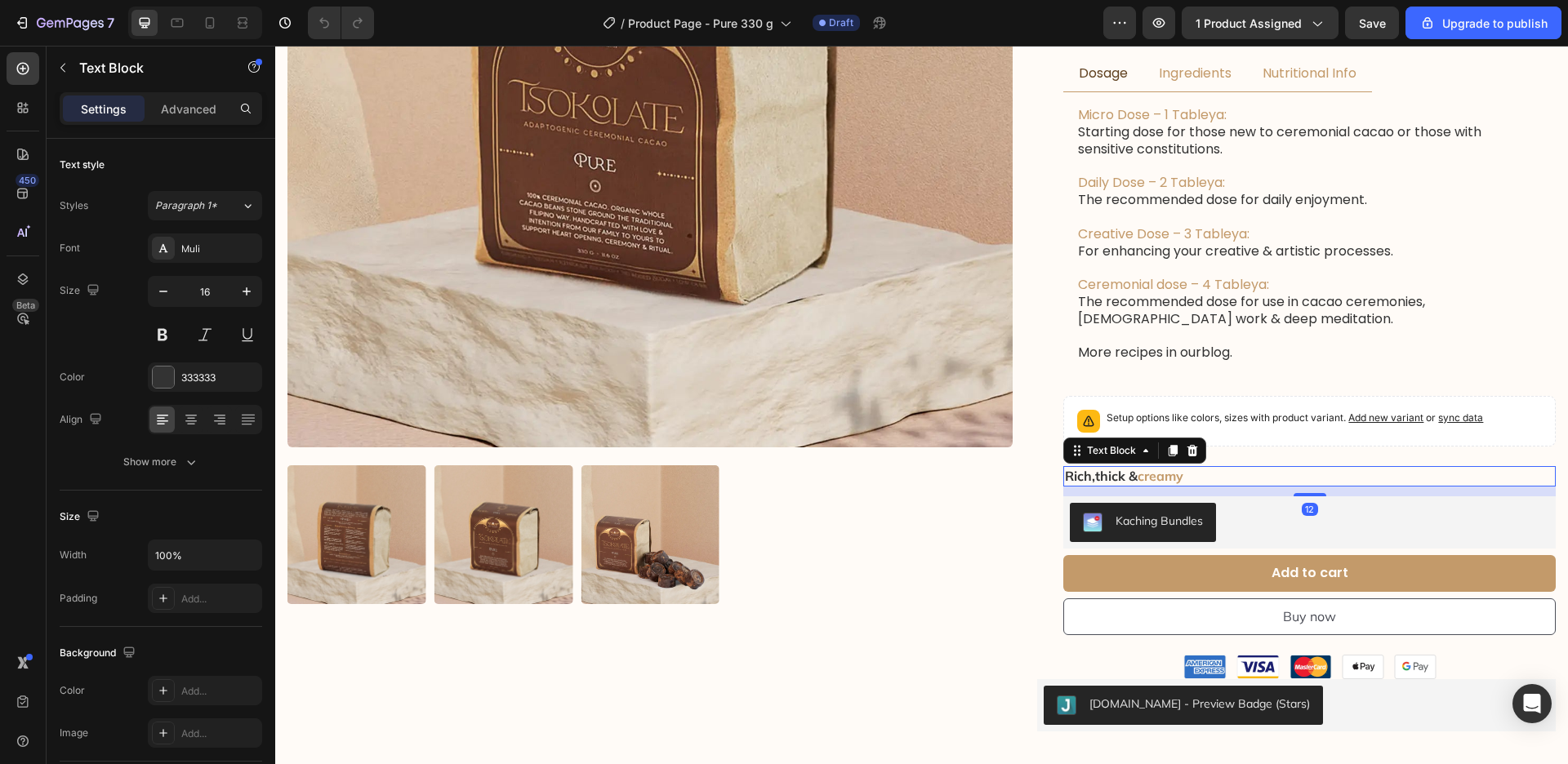
click at [1197, 448] on icon at bounding box center [1193, 451] width 13 height 13
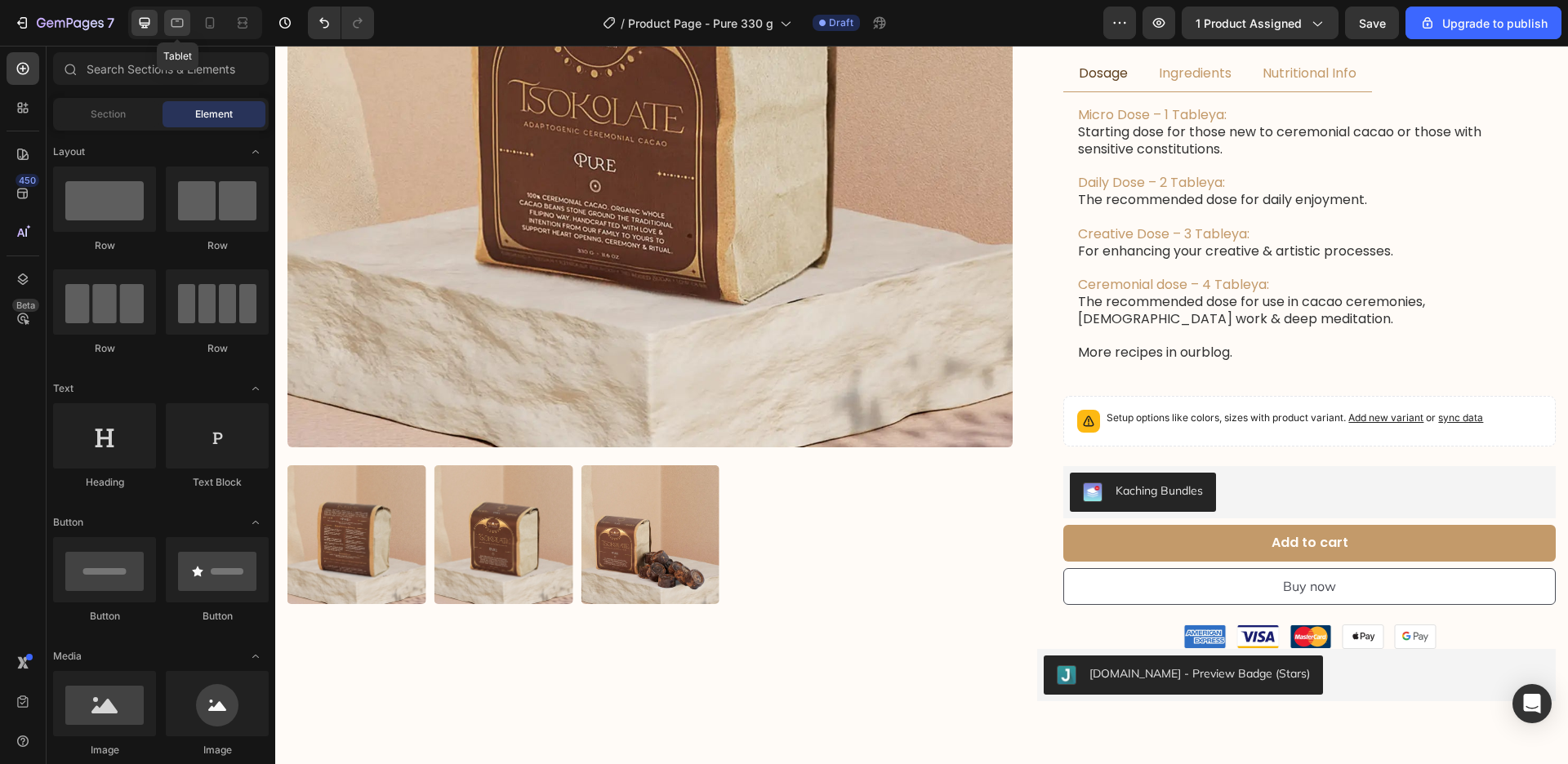
click at [184, 22] on icon at bounding box center [178, 23] width 17 height 17
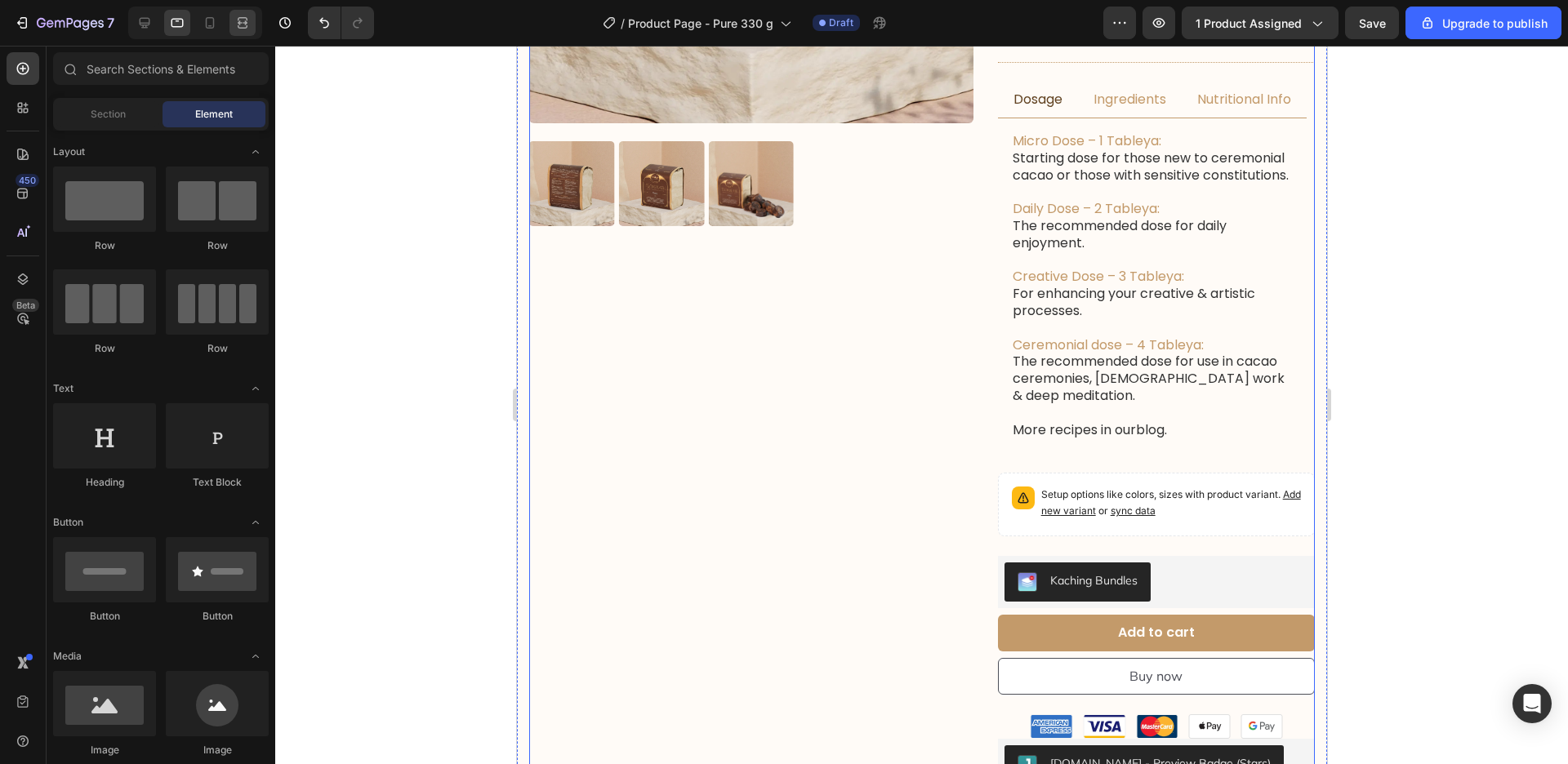
scroll to position [465, 0]
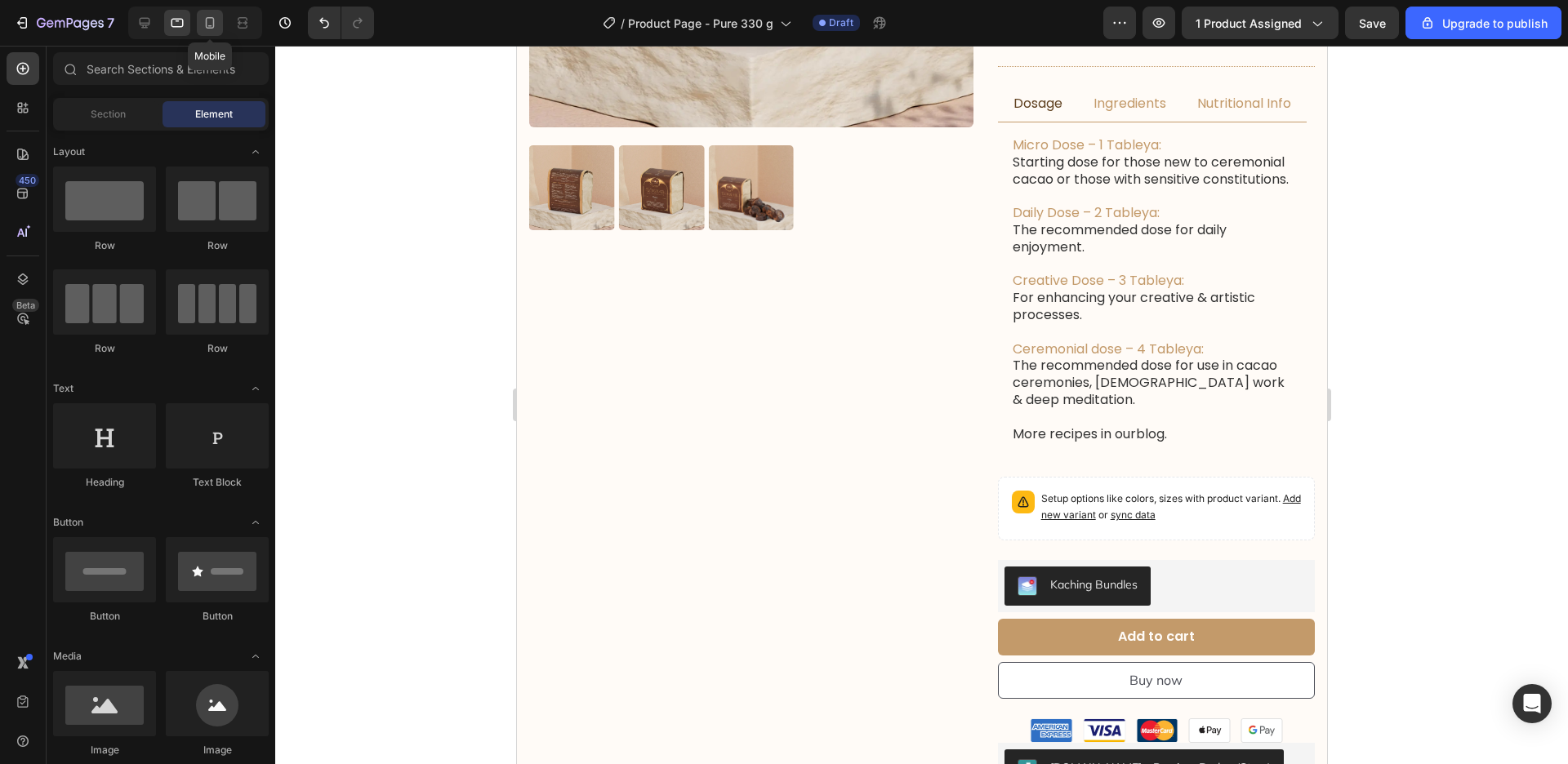
click at [213, 23] on icon at bounding box center [210, 23] width 17 height 17
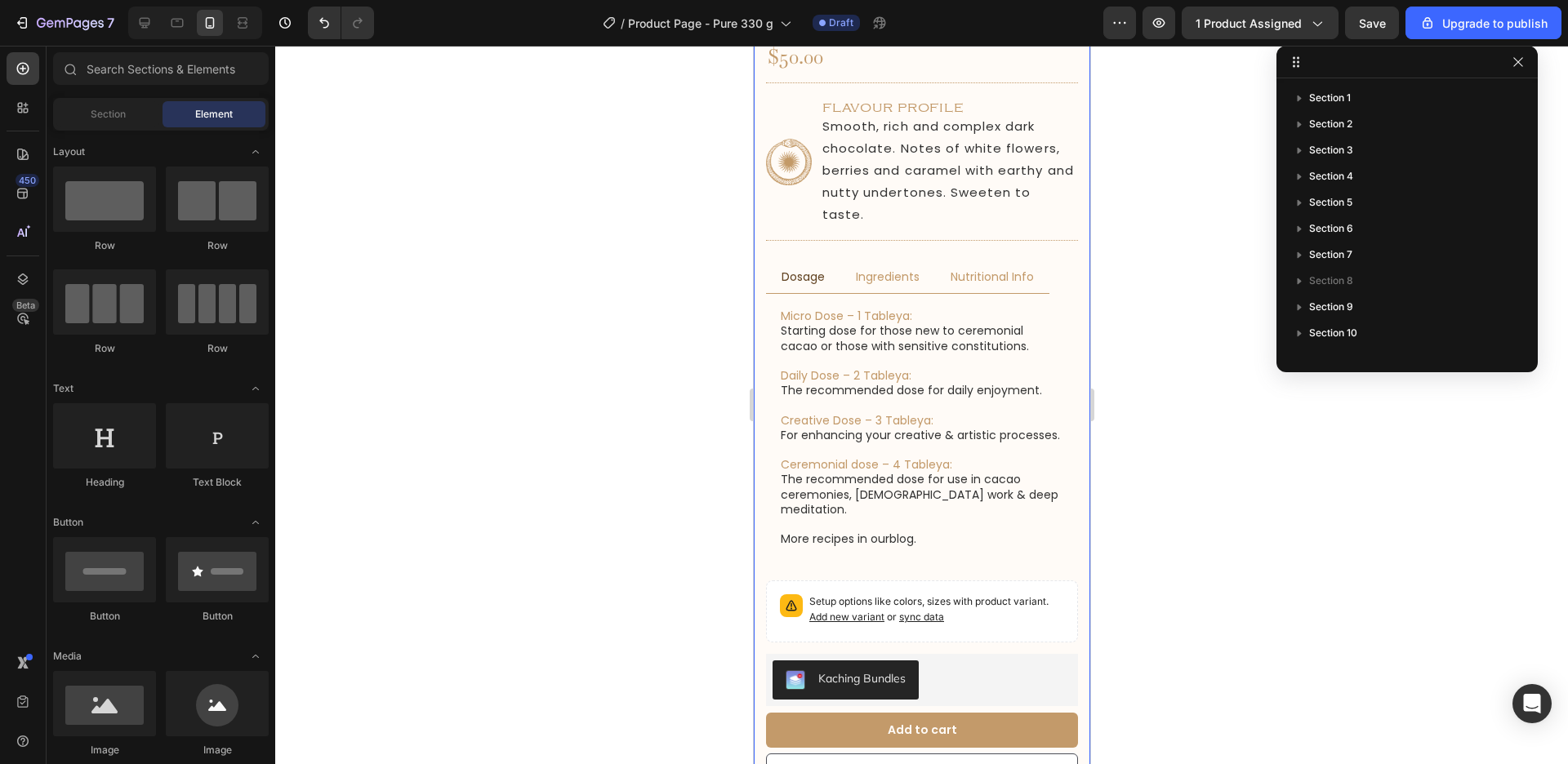
scroll to position [559, 0]
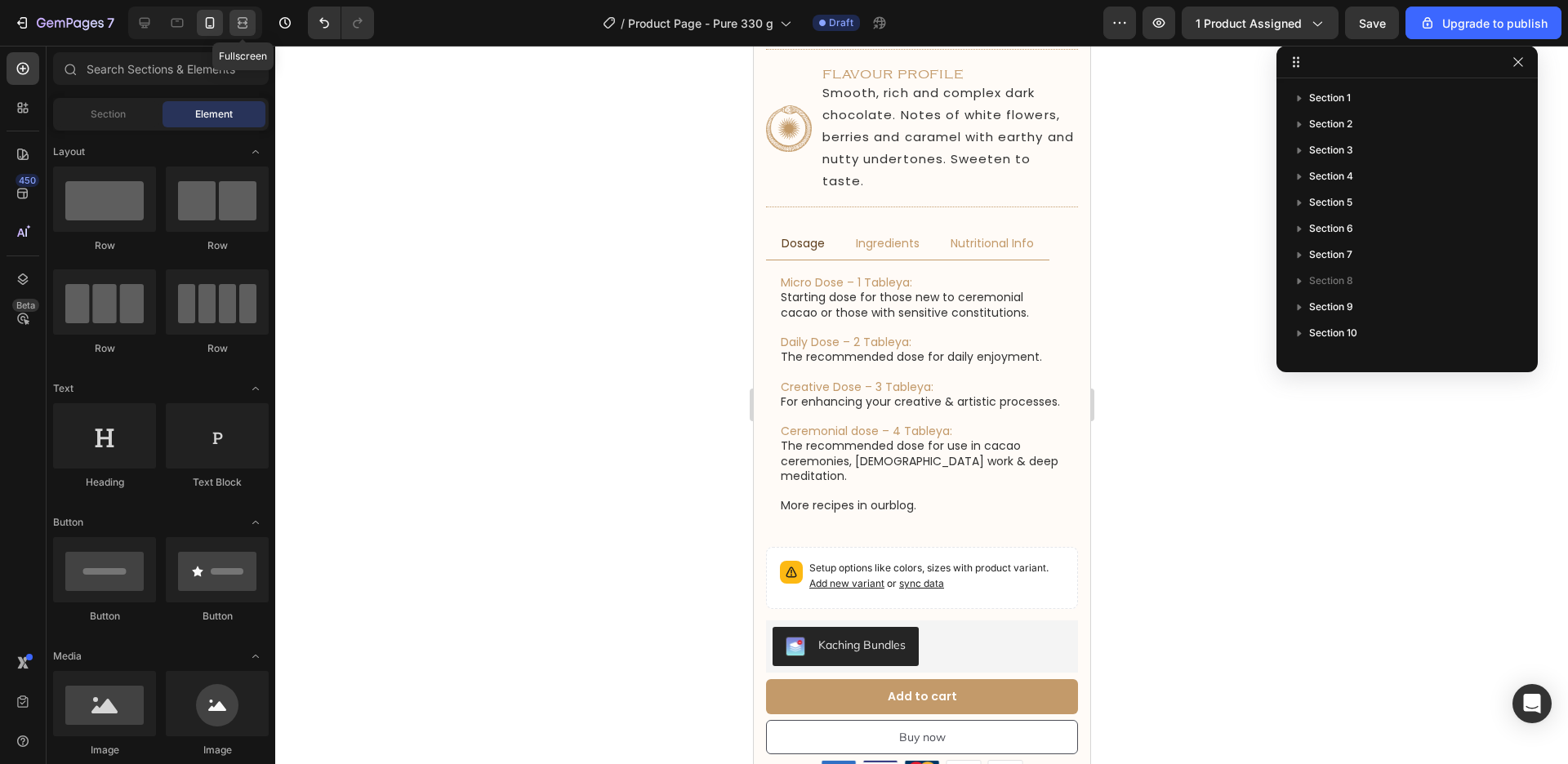
click at [237, 17] on icon at bounding box center [243, 23] width 17 height 17
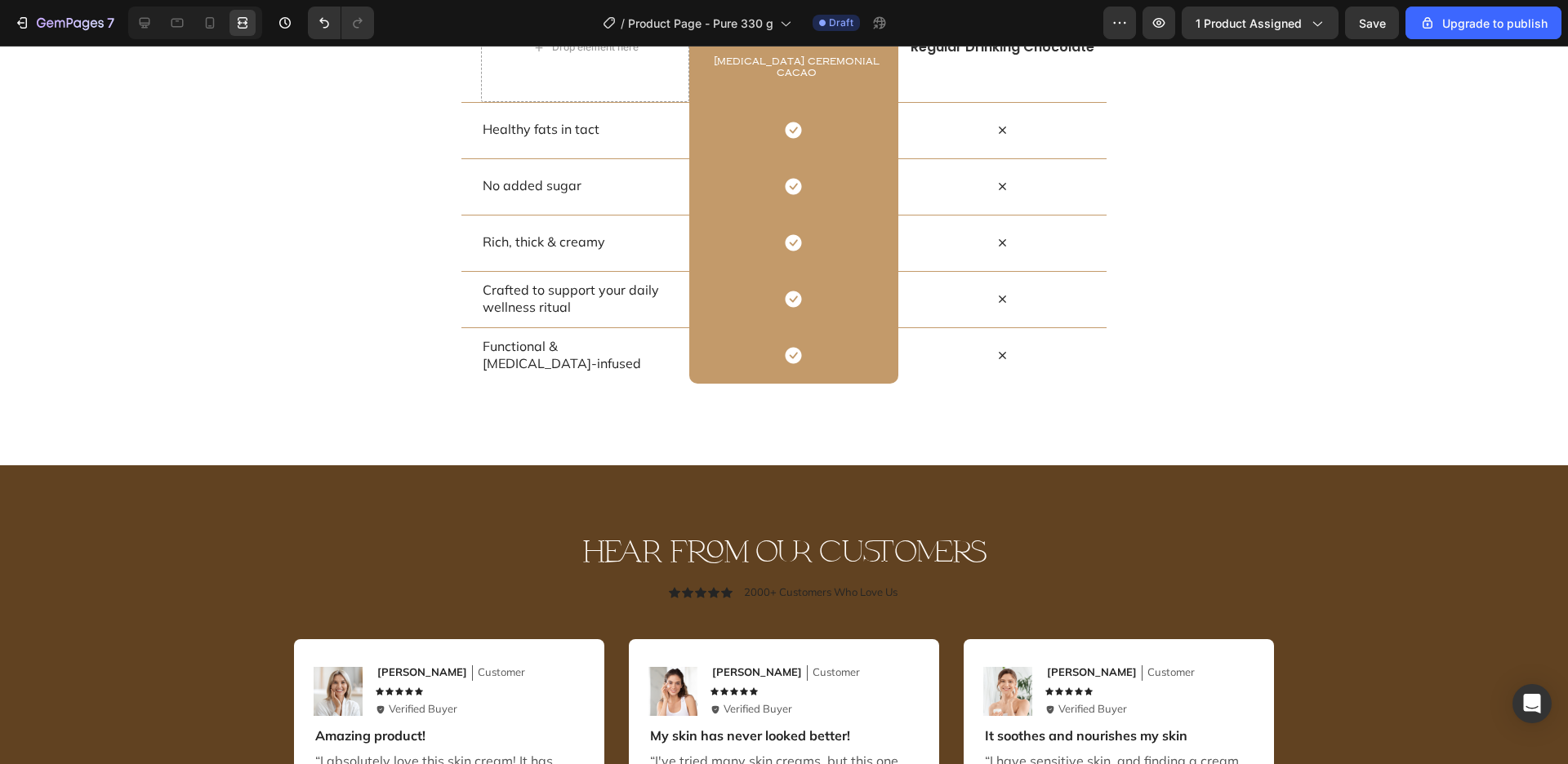
scroll to position [4884, 0]
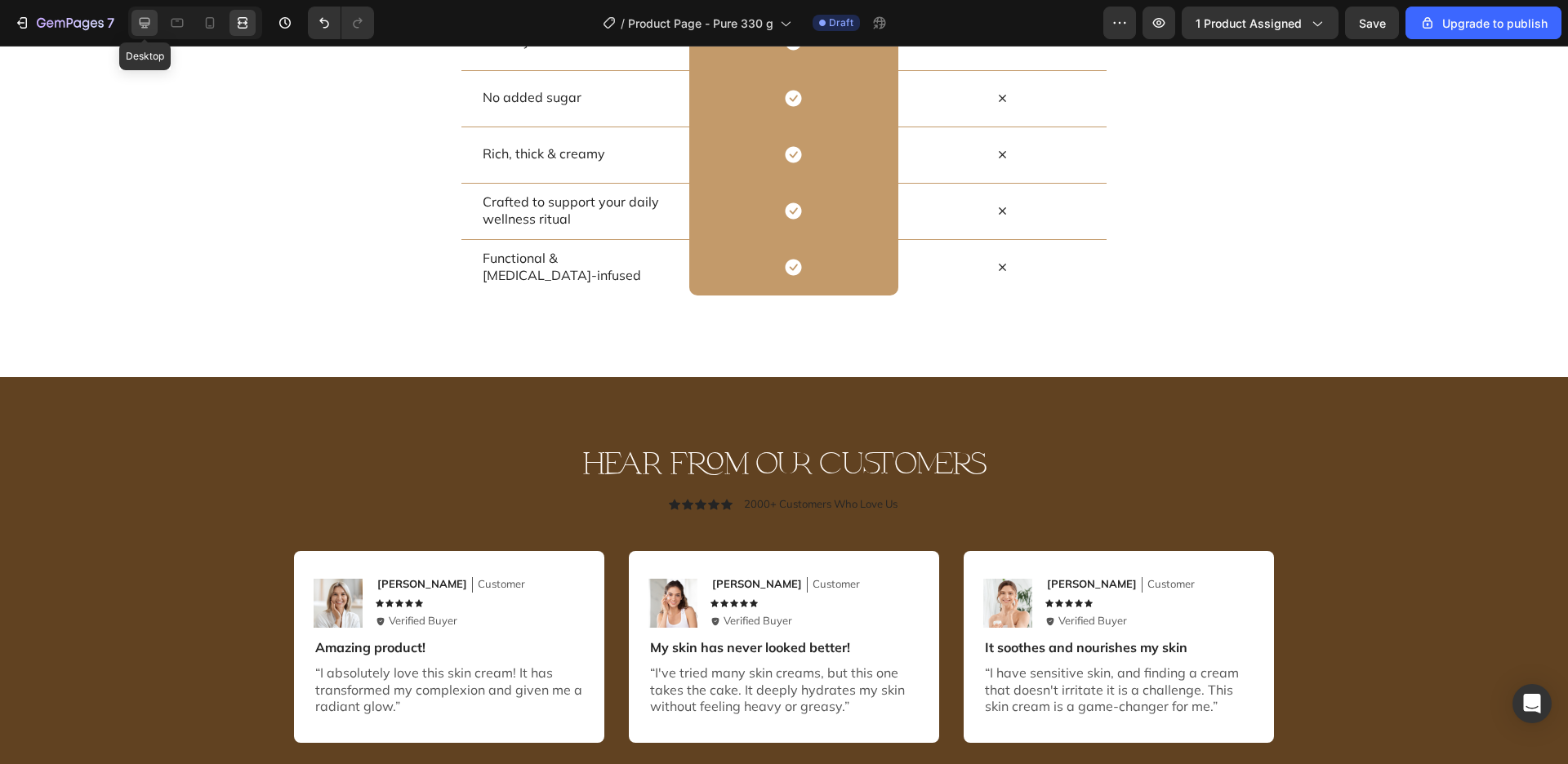
click at [154, 16] on div at bounding box center [144, 22] width 26 height 26
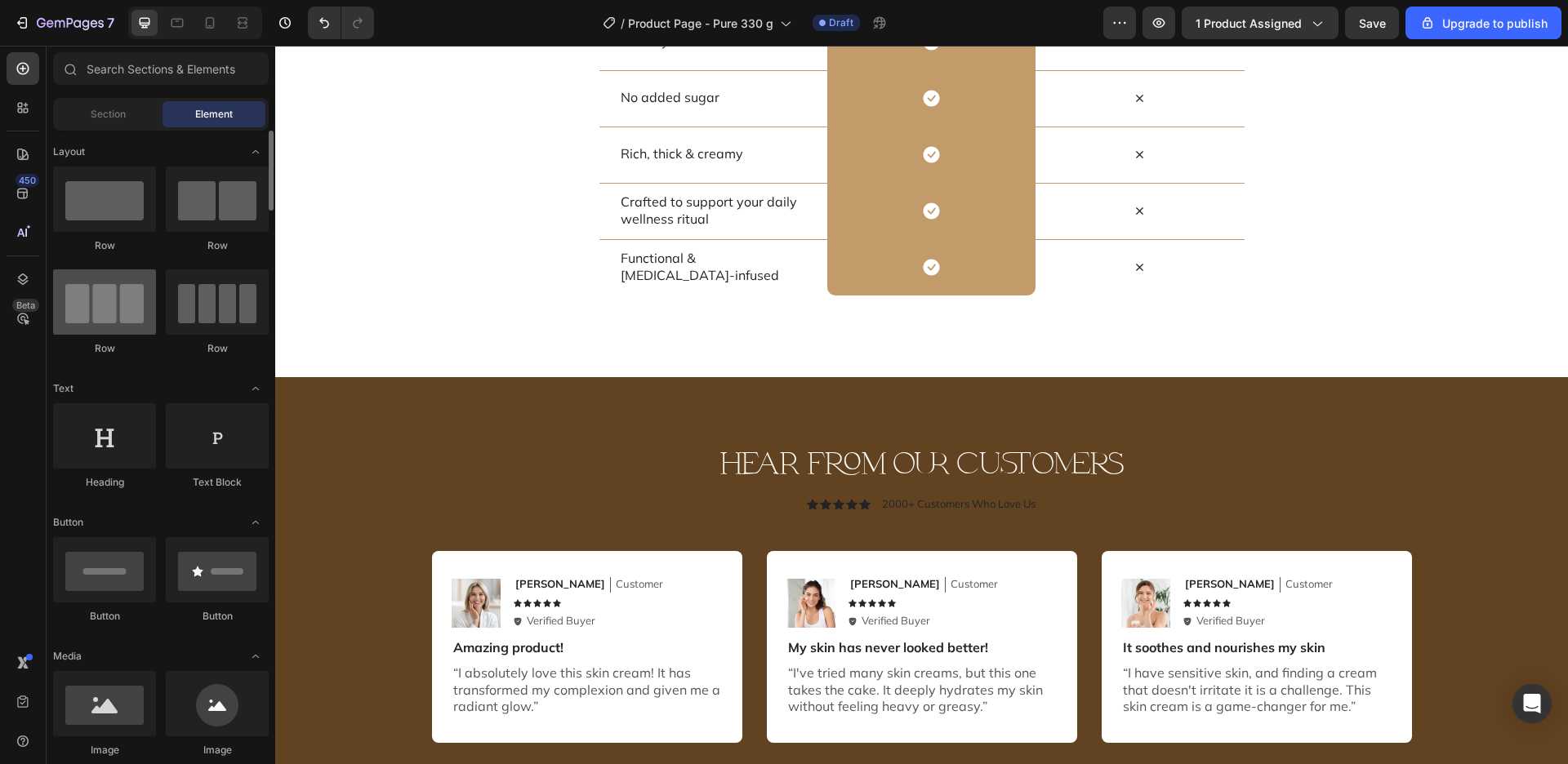
scroll to position [93, 0]
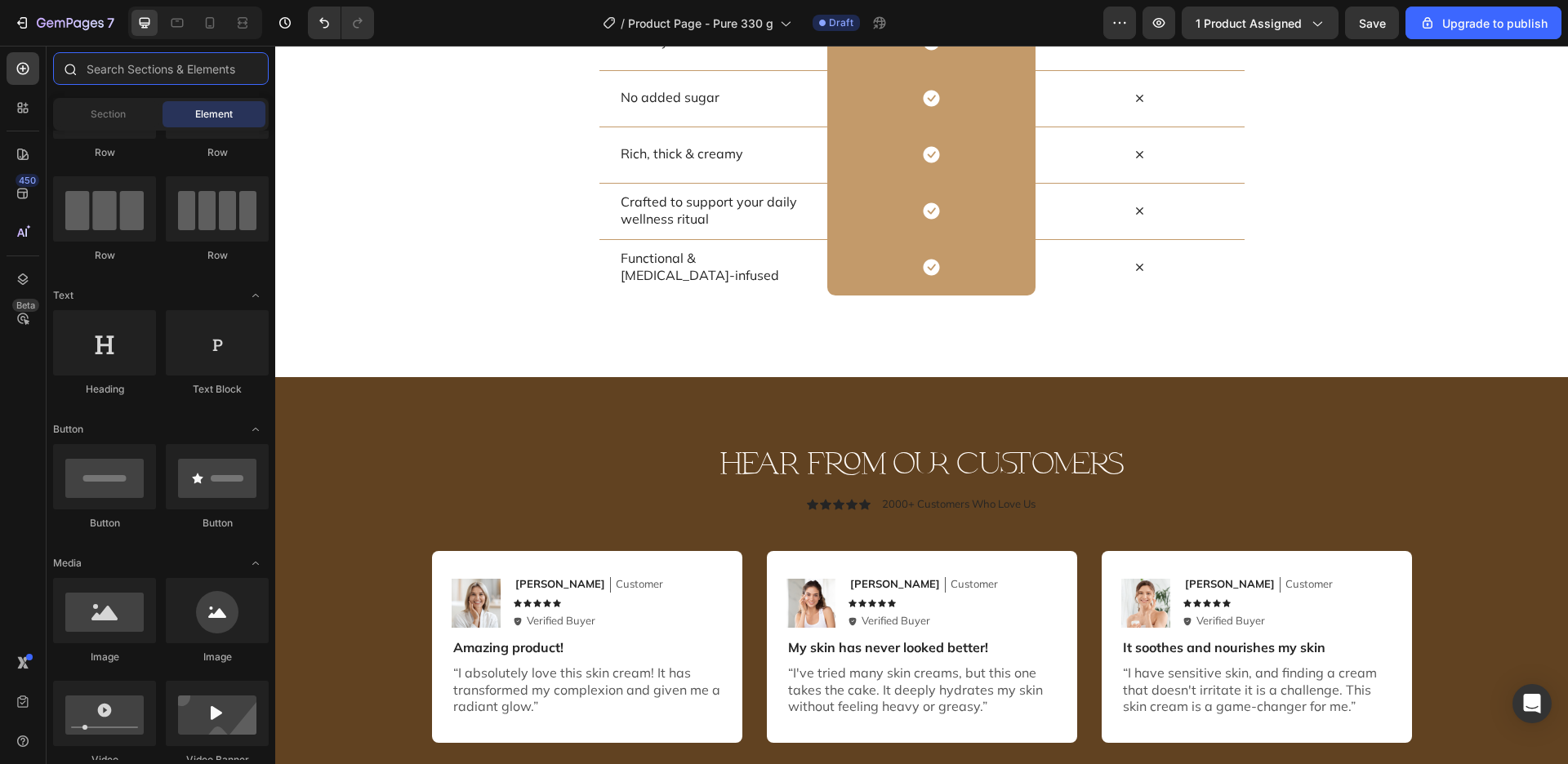
click at [126, 72] on input "text" at bounding box center [161, 68] width 216 height 32
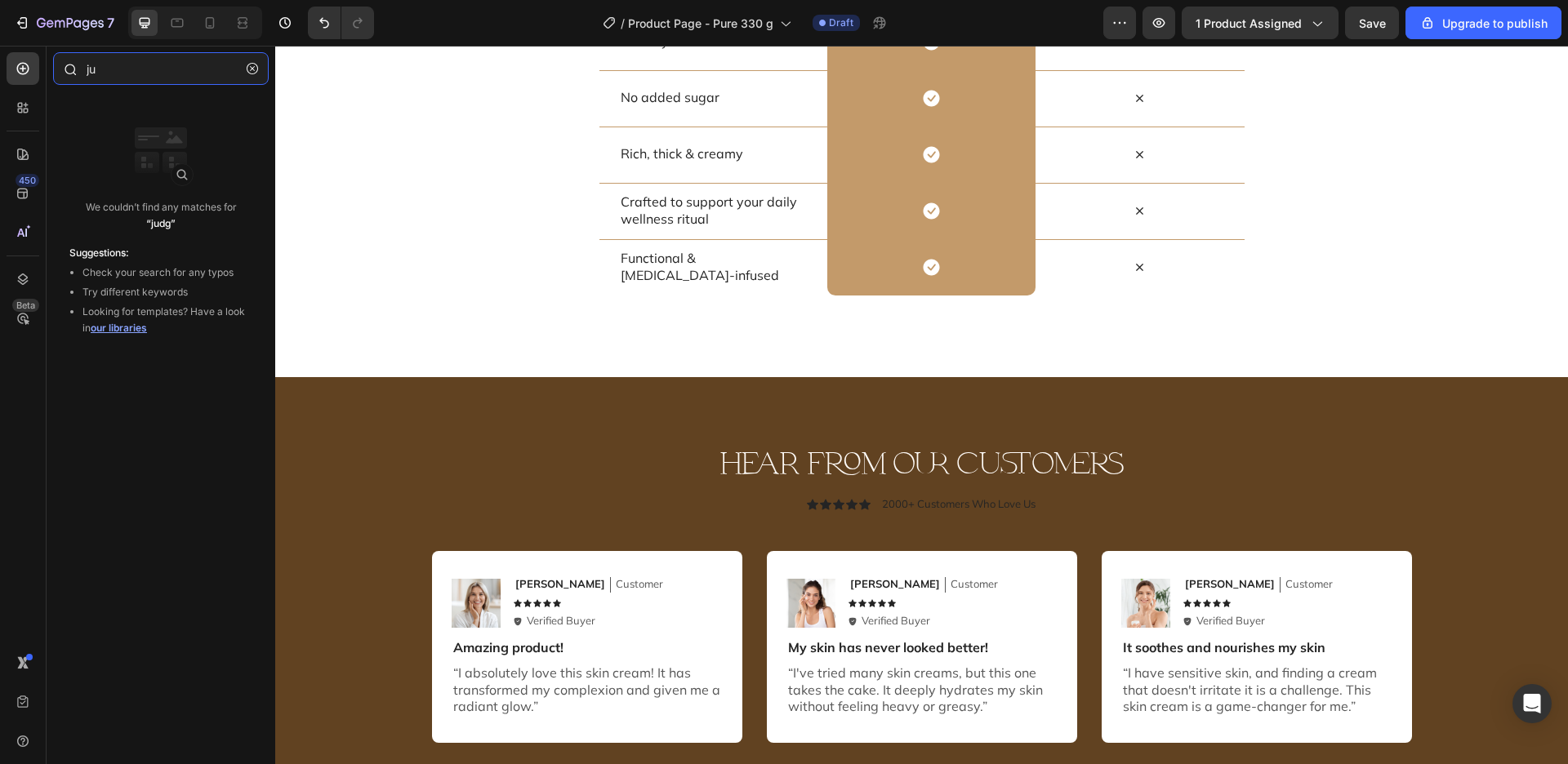
type input "j"
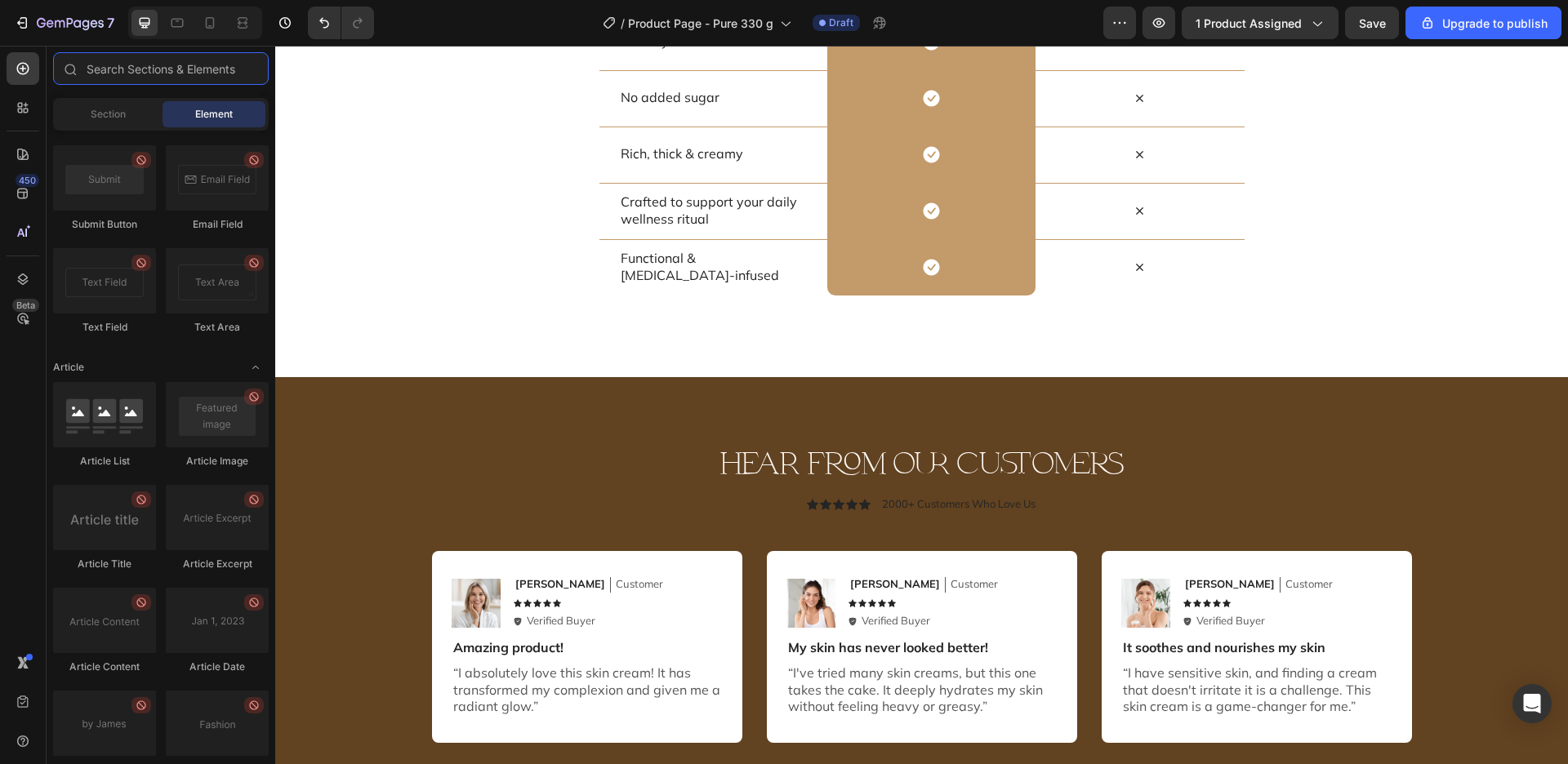
scroll to position [4317, 0]
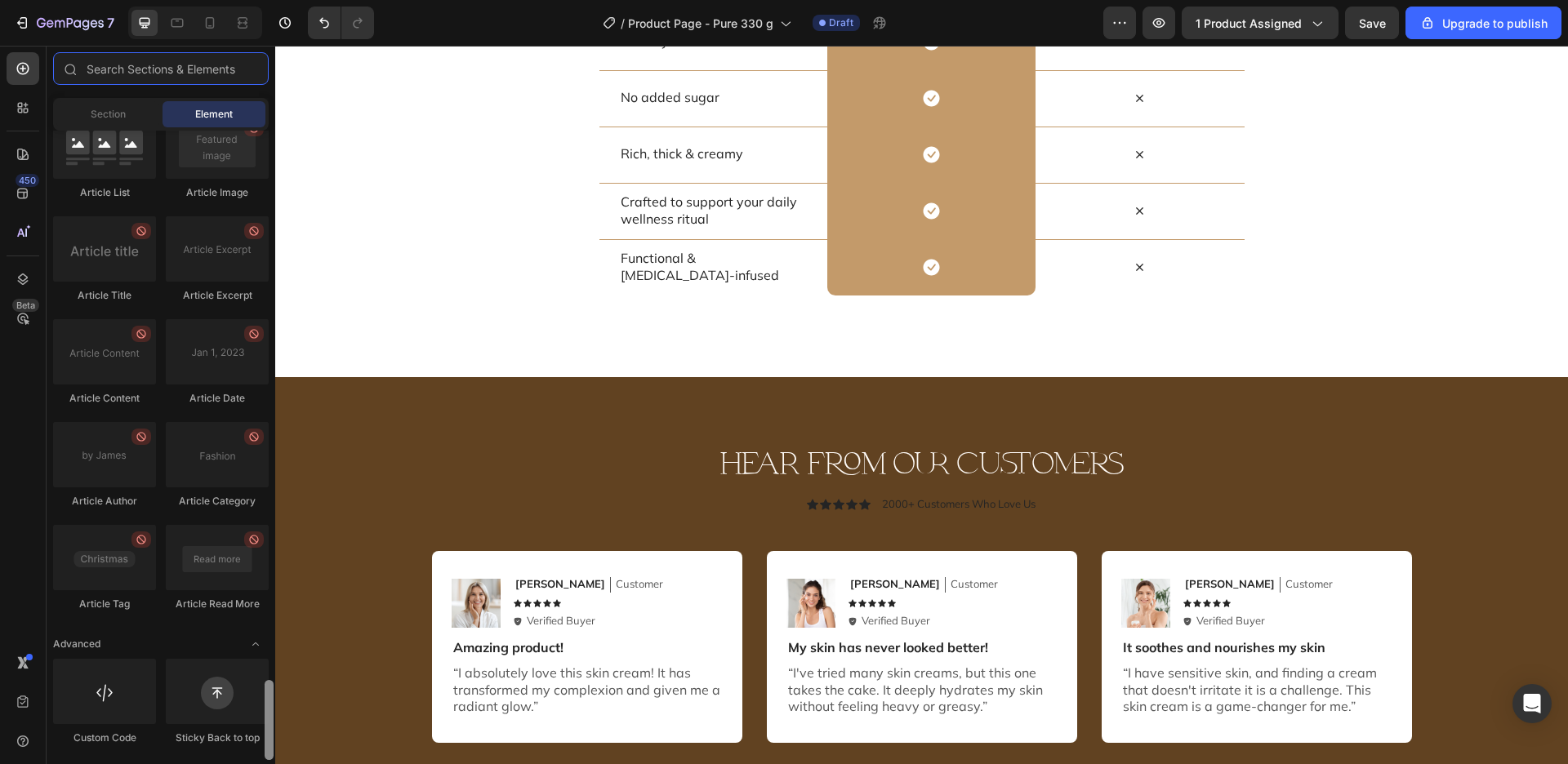
drag, startPoint x: 270, startPoint y: 311, endPoint x: 238, endPoint y: 762, distance: 452.1
click at [238, 762] on div "Sections(30) Elements(84) Section Element Hero Section Product Detail Brands Tr…" at bounding box center [160, 404] width 228 height 718
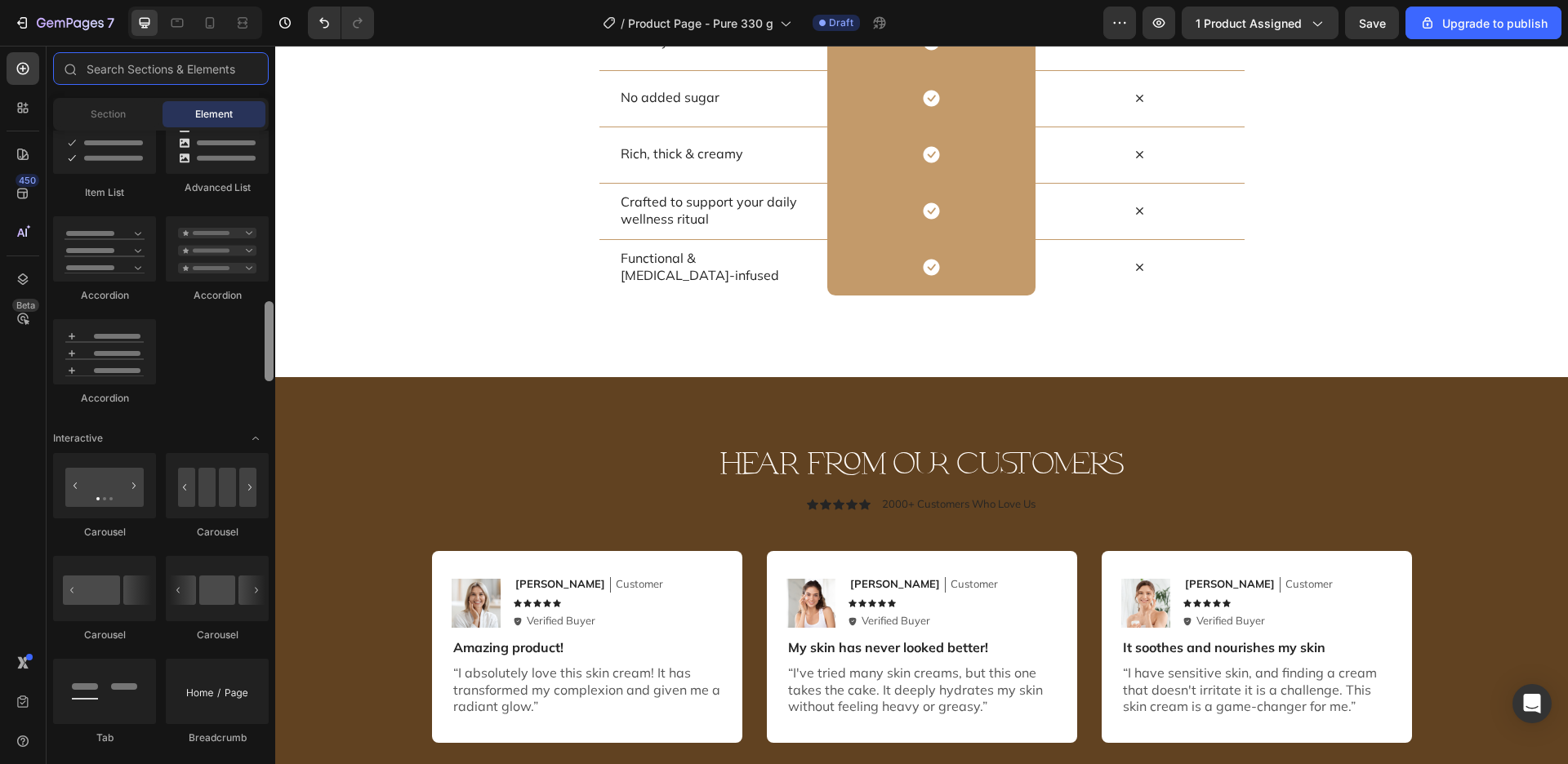
scroll to position [1288, 0]
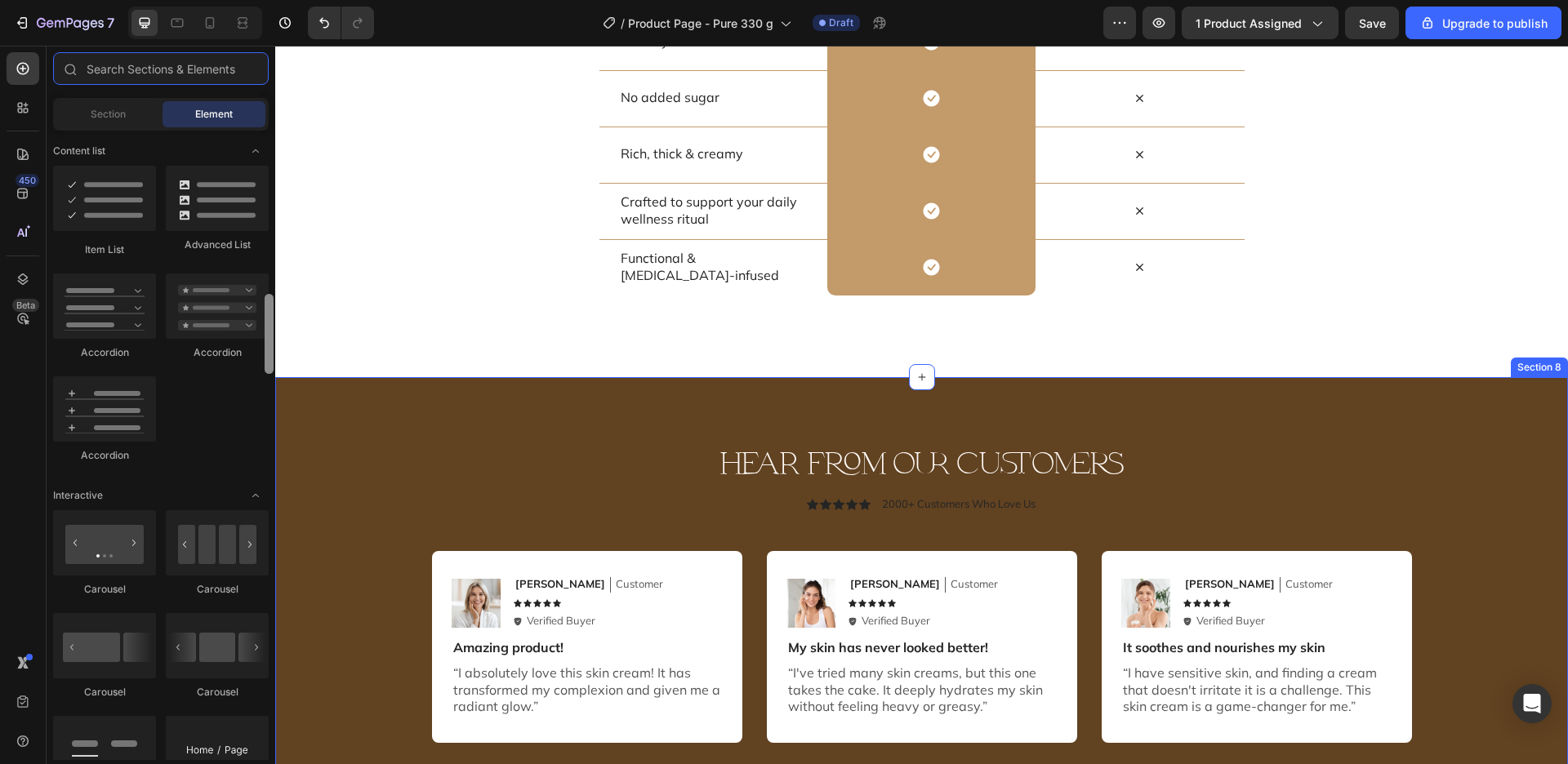
drag, startPoint x: 268, startPoint y: 406, endPoint x: 262, endPoint y: 566, distance: 160.1
click at [267, 374] on div at bounding box center [269, 334] width 9 height 80
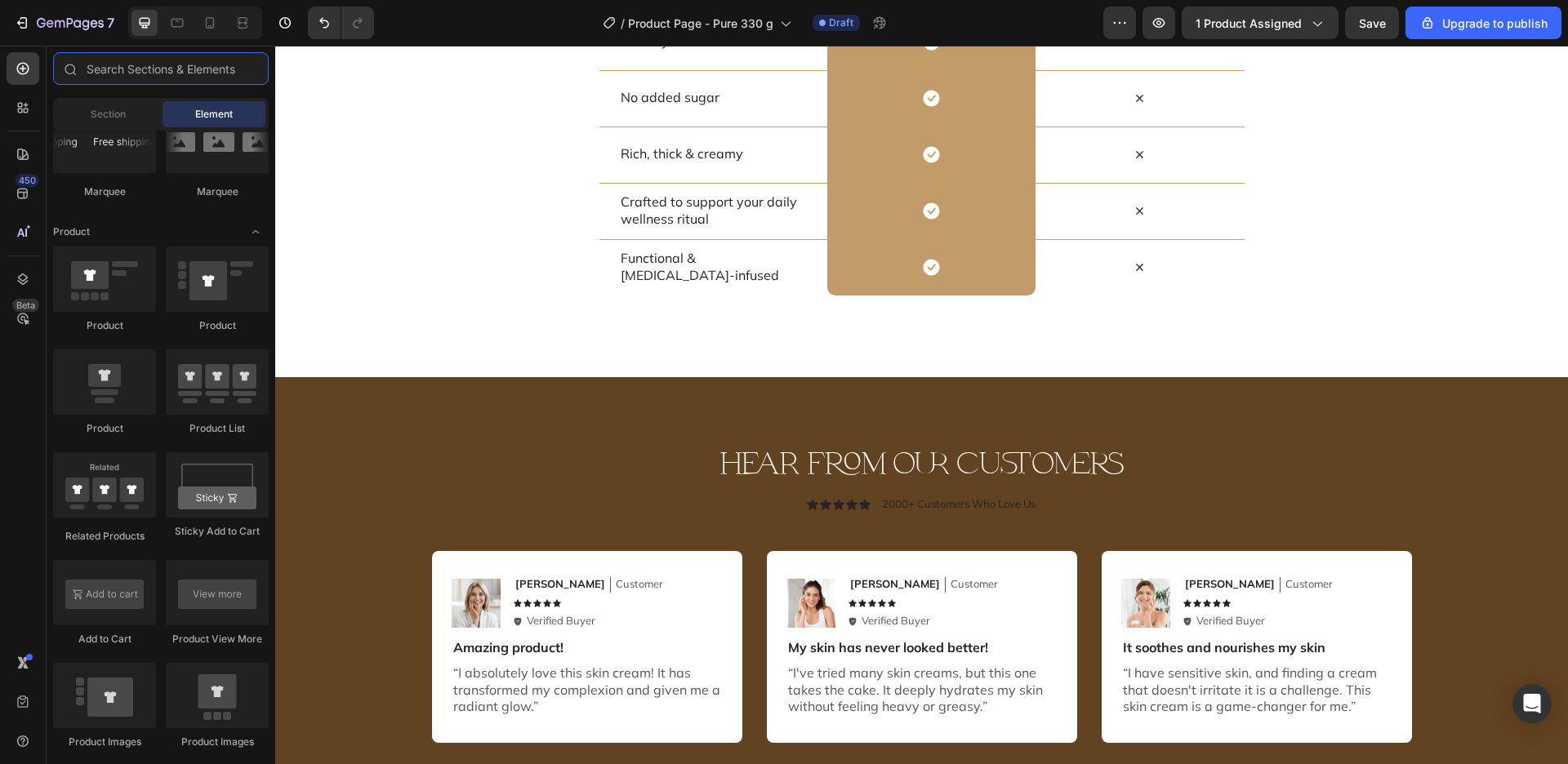
scroll to position [0, 0]
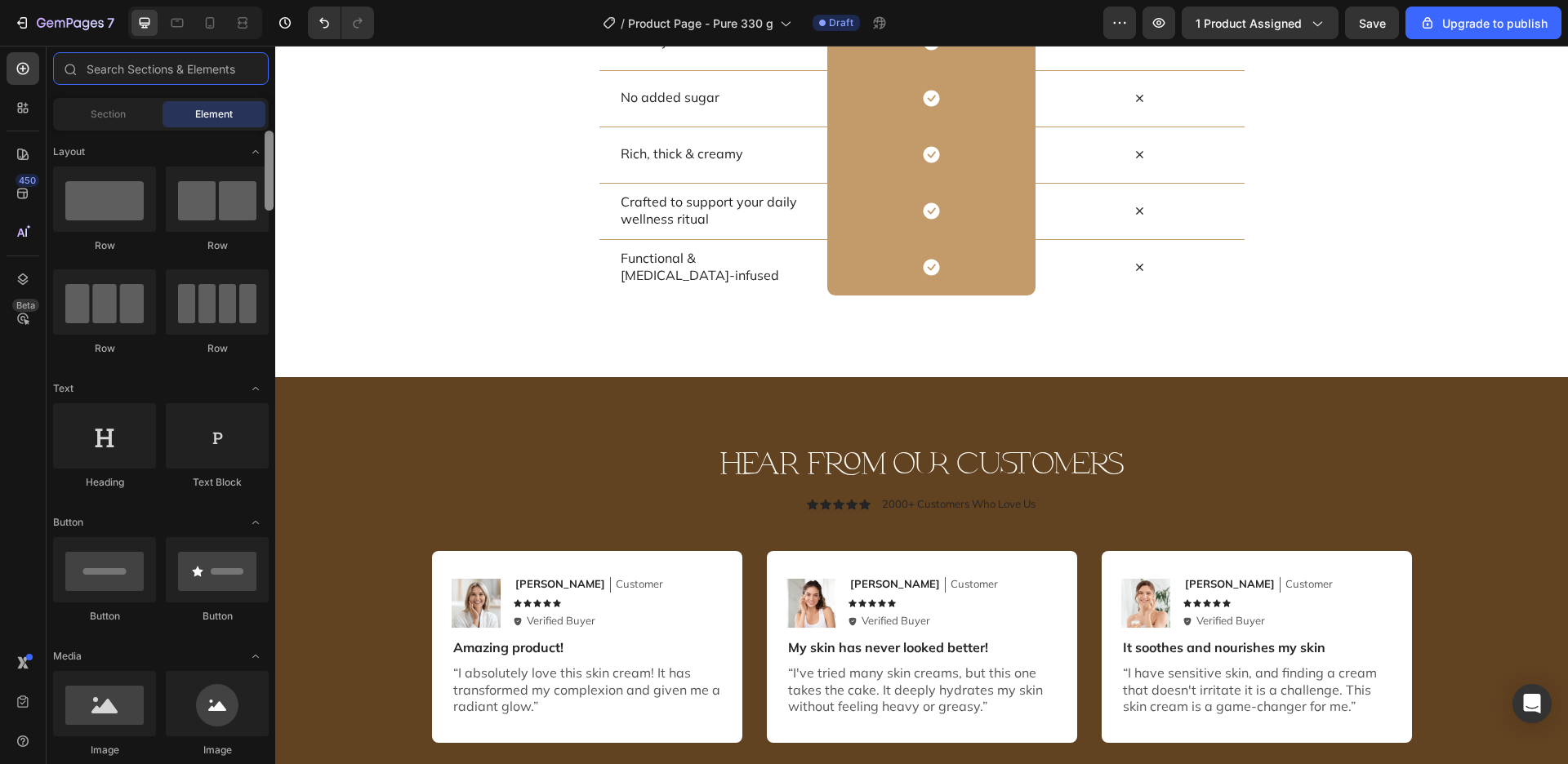
drag, startPoint x: 269, startPoint y: 612, endPoint x: 280, endPoint y: -15, distance: 627.1
click at [185, 61] on input "text" at bounding box center [161, 68] width 216 height 32
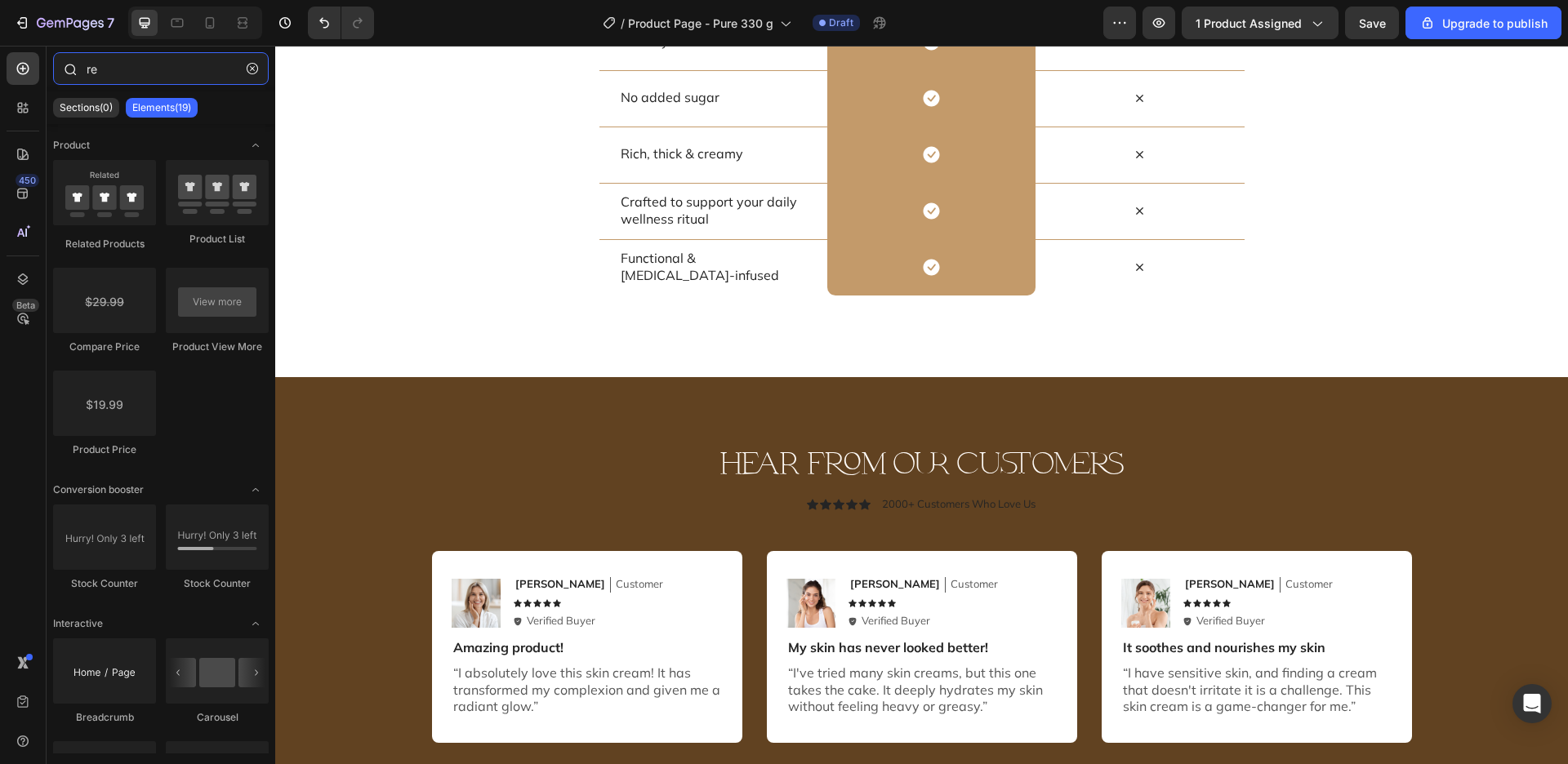
type input "r"
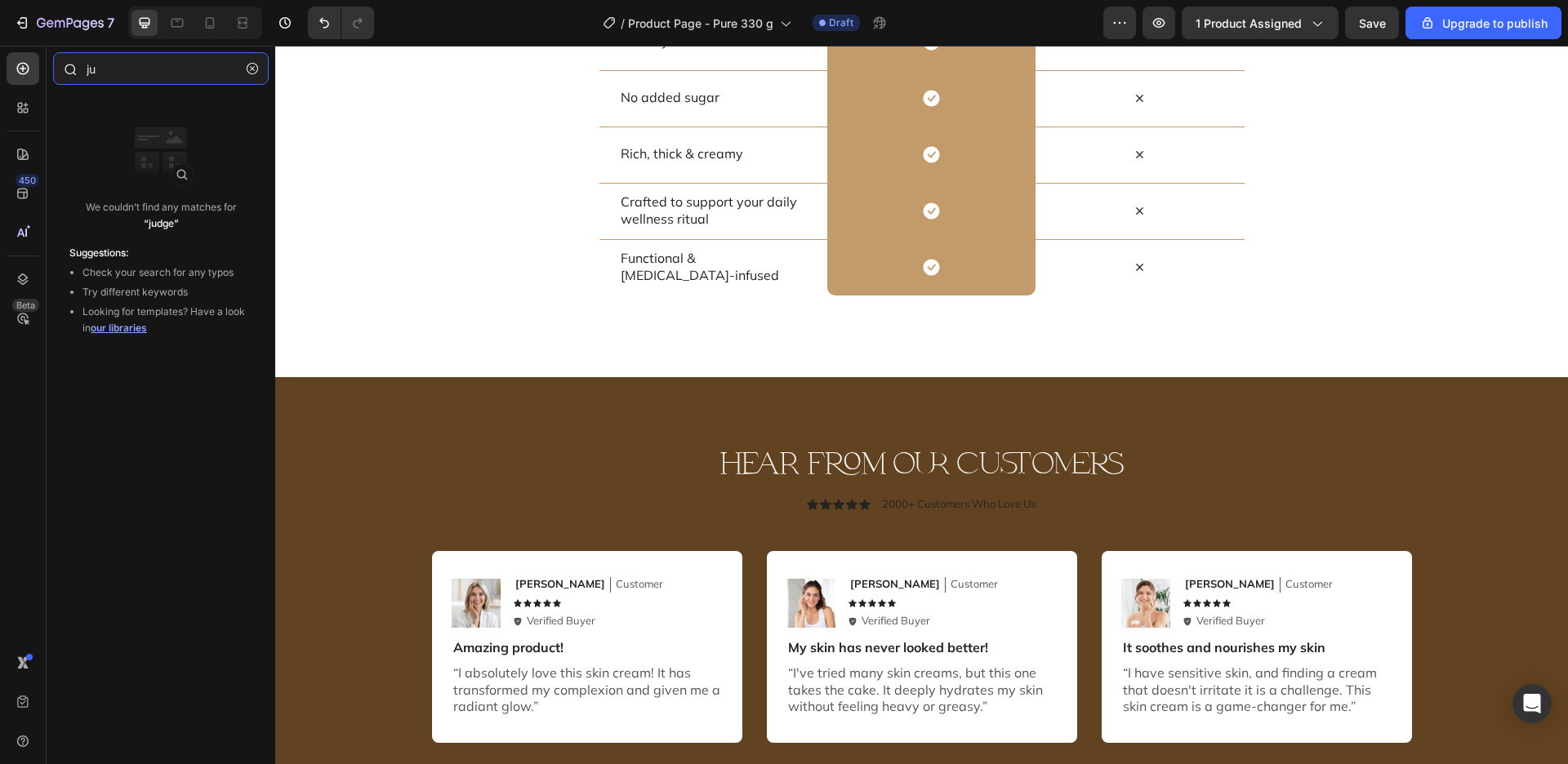
type input "j"
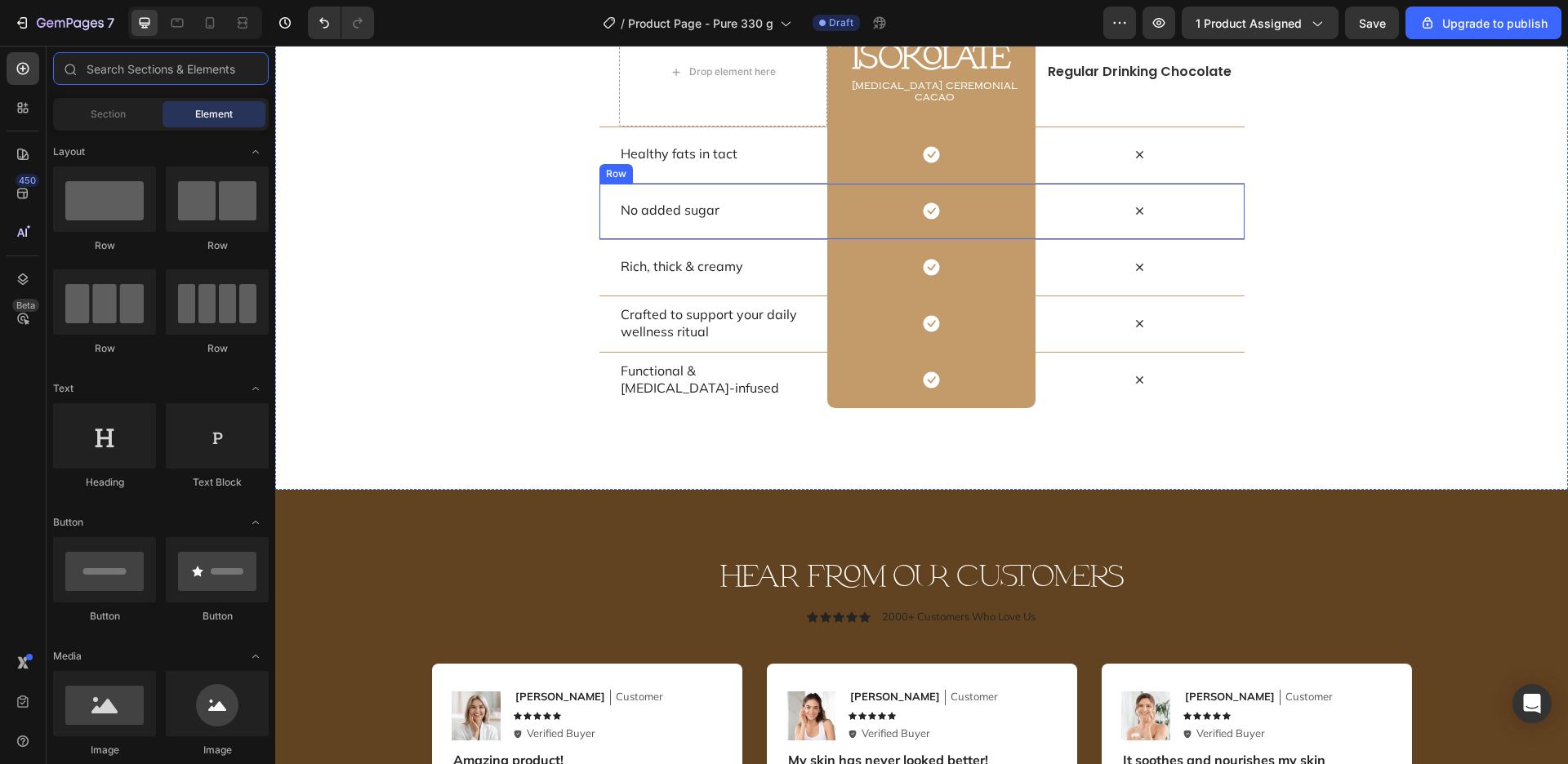
scroll to position [4884, 0]
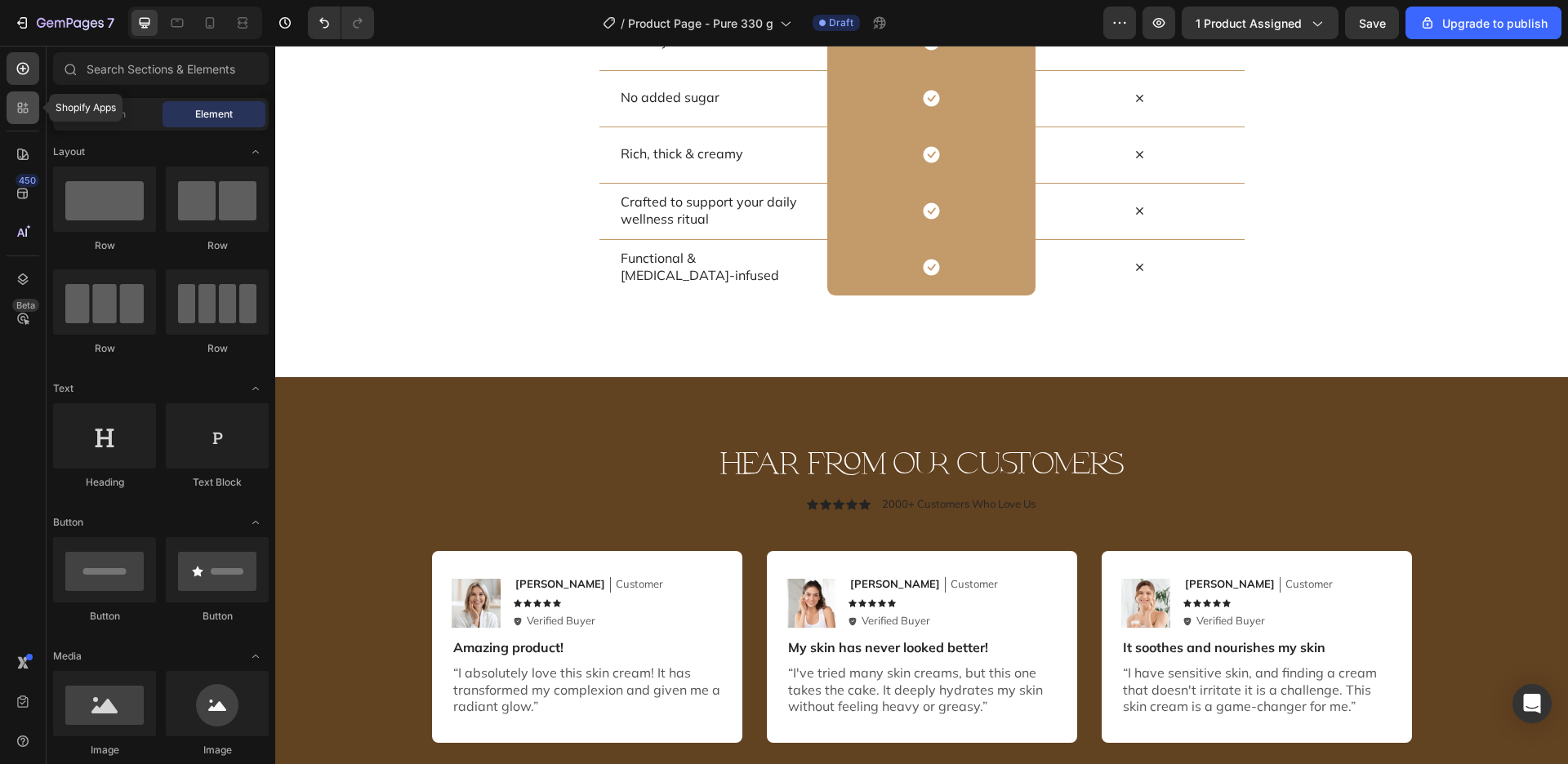
click at [20, 117] on div at bounding box center [22, 107] width 32 height 32
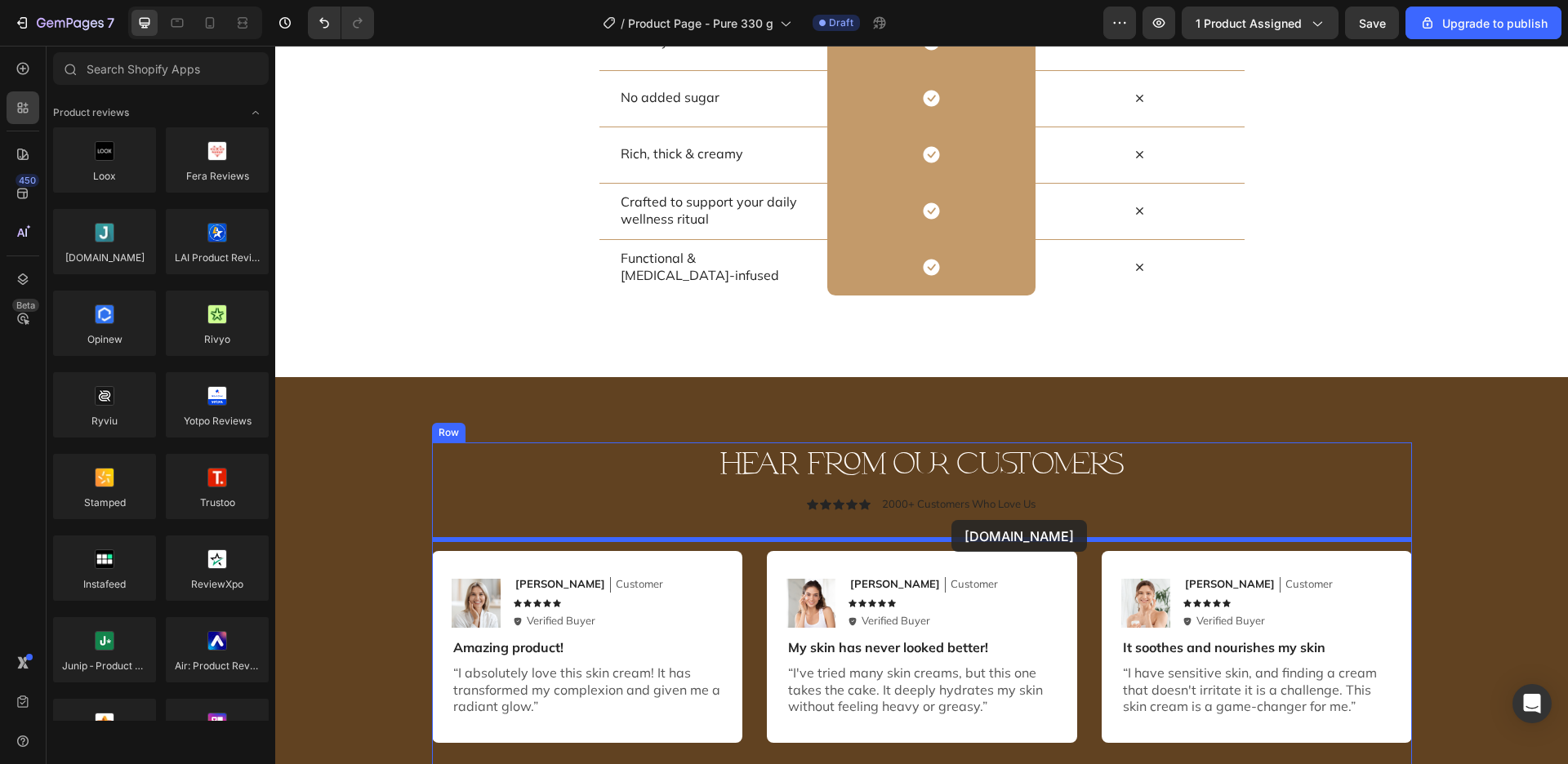
drag, startPoint x: 384, startPoint y: 278, endPoint x: 952, endPoint y: 520, distance: 617.4
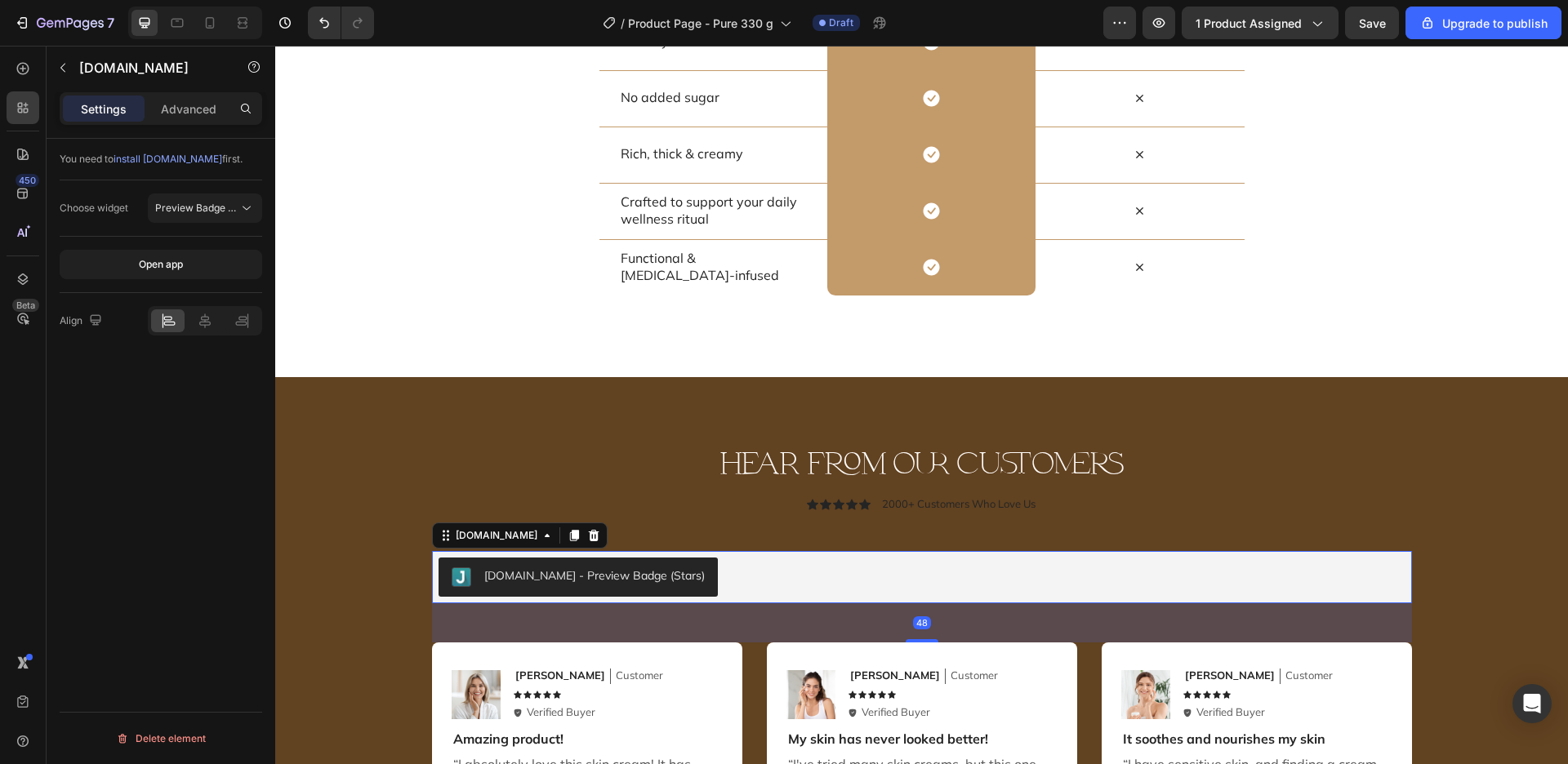
click at [632, 567] on div "Judge.me - Preview Badge (Stars)" at bounding box center [594, 575] width 220 height 17
click at [233, 216] on div "Preview Badge (Stars)" at bounding box center [205, 208] width 100 height 17
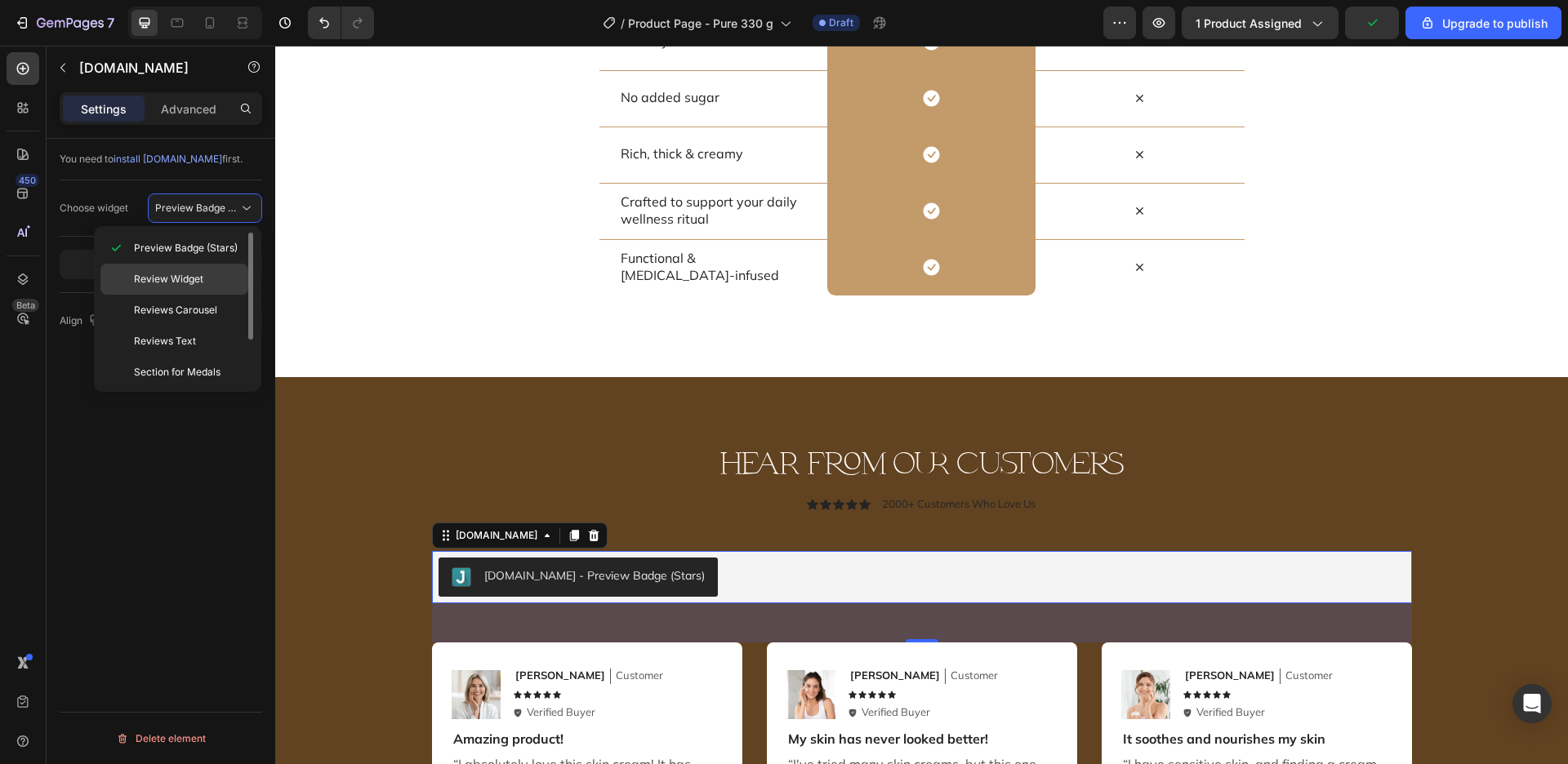
click at [188, 281] on span "Review Widget" at bounding box center [169, 279] width 70 height 15
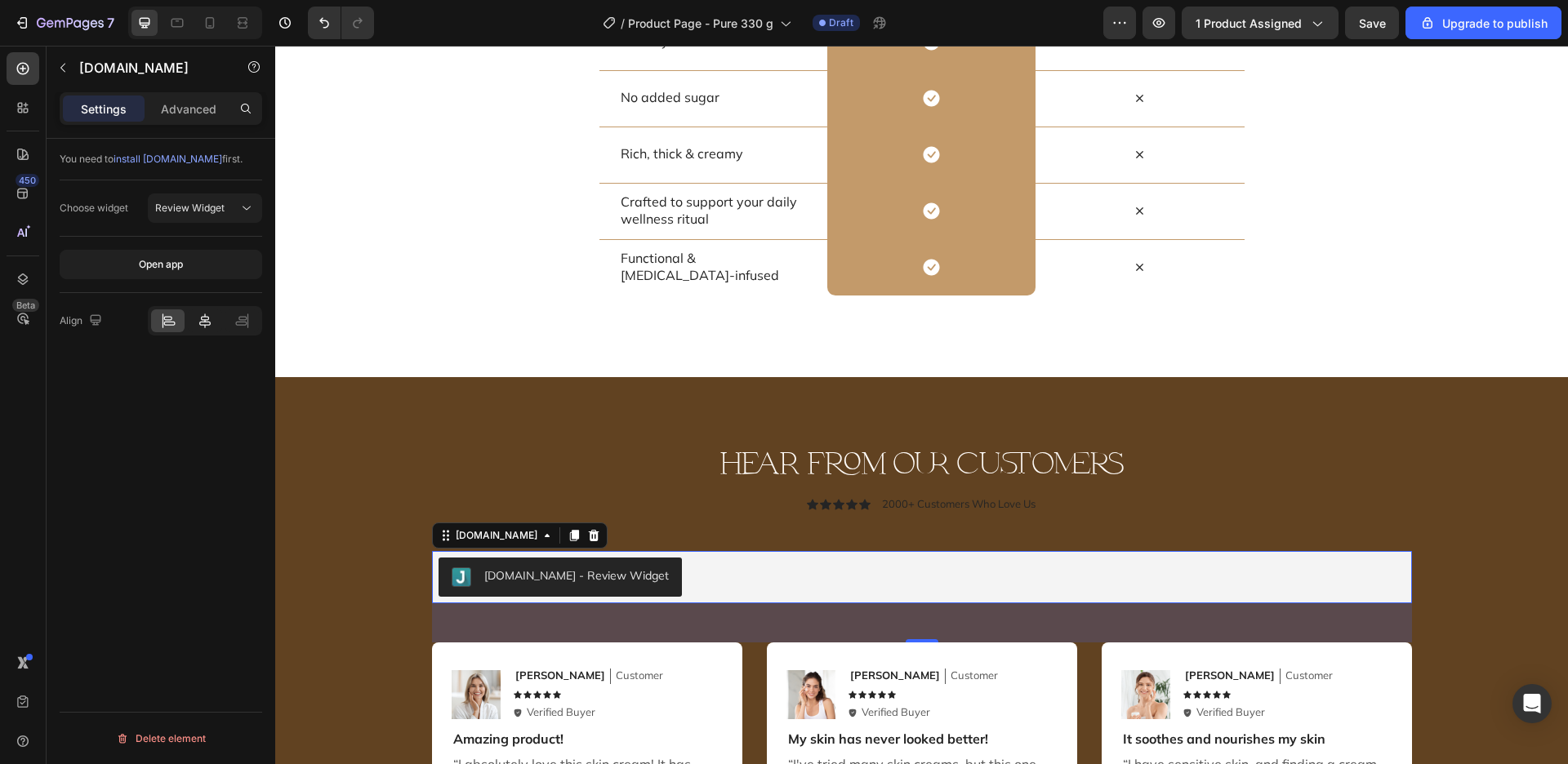
click at [212, 317] on icon at bounding box center [205, 321] width 17 height 17
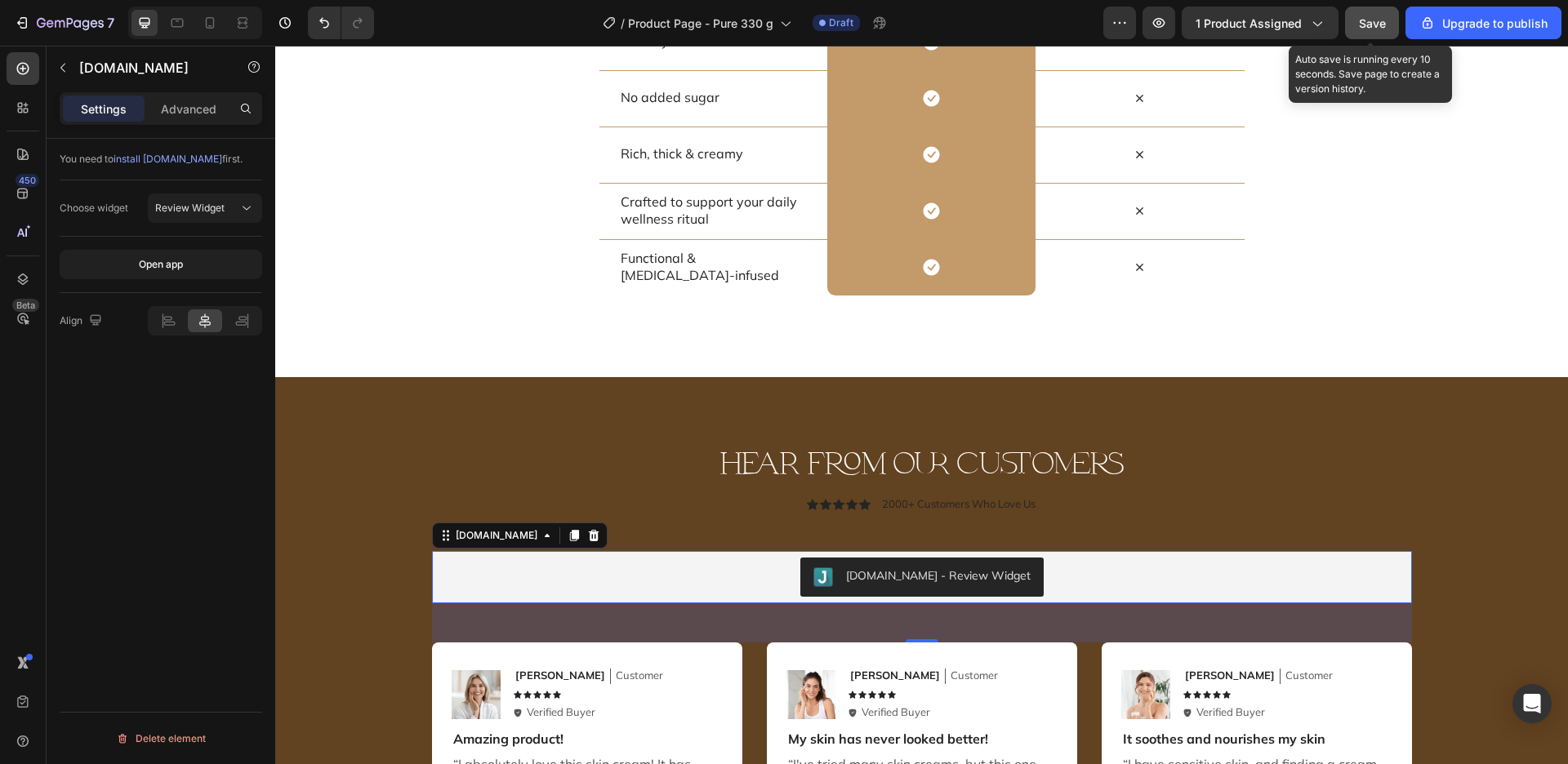
click at [1360, 17] on button "Save" at bounding box center [1371, 22] width 54 height 32
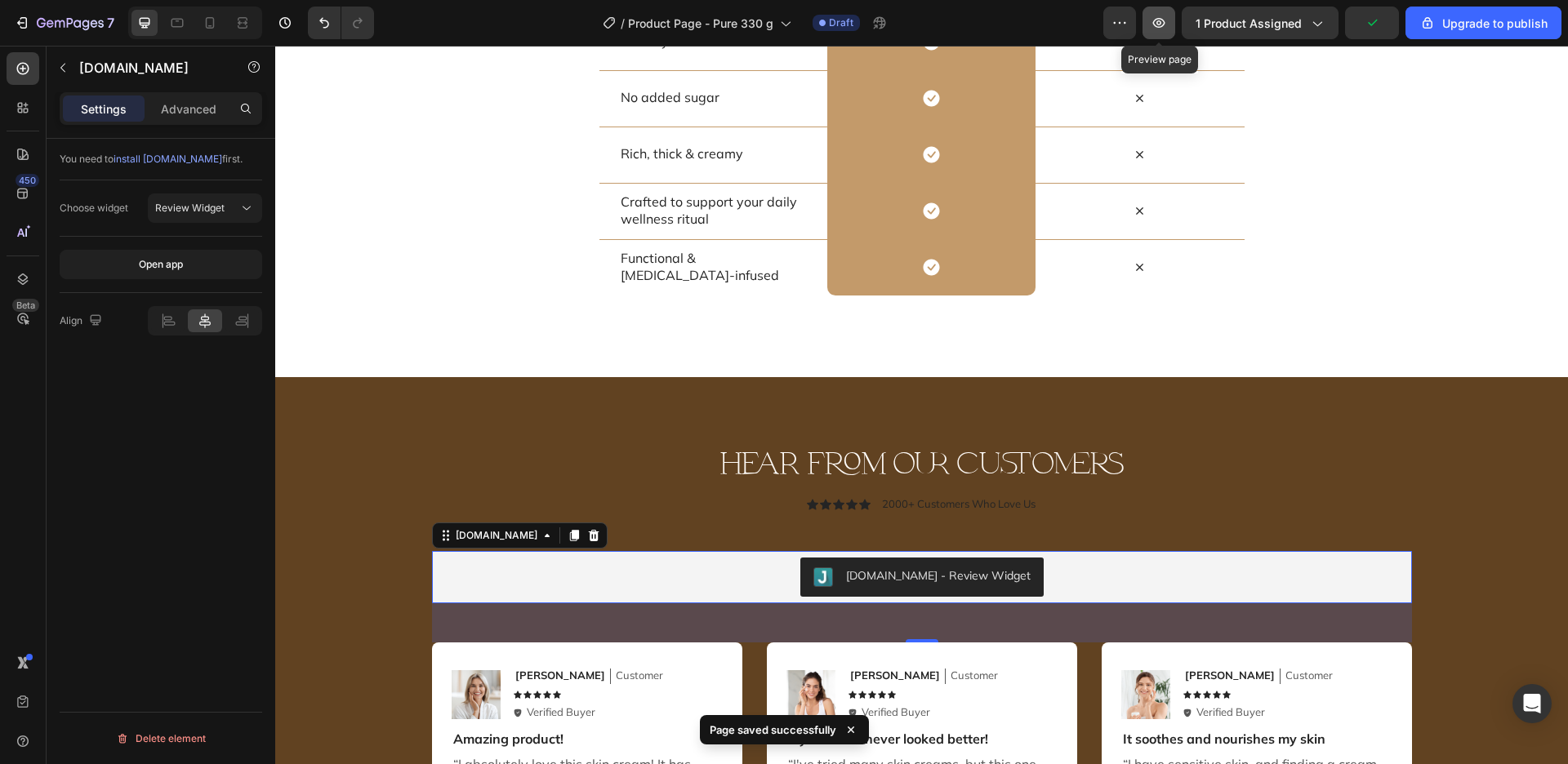
click at [1160, 37] on button "button" at bounding box center [1159, 22] width 32 height 32
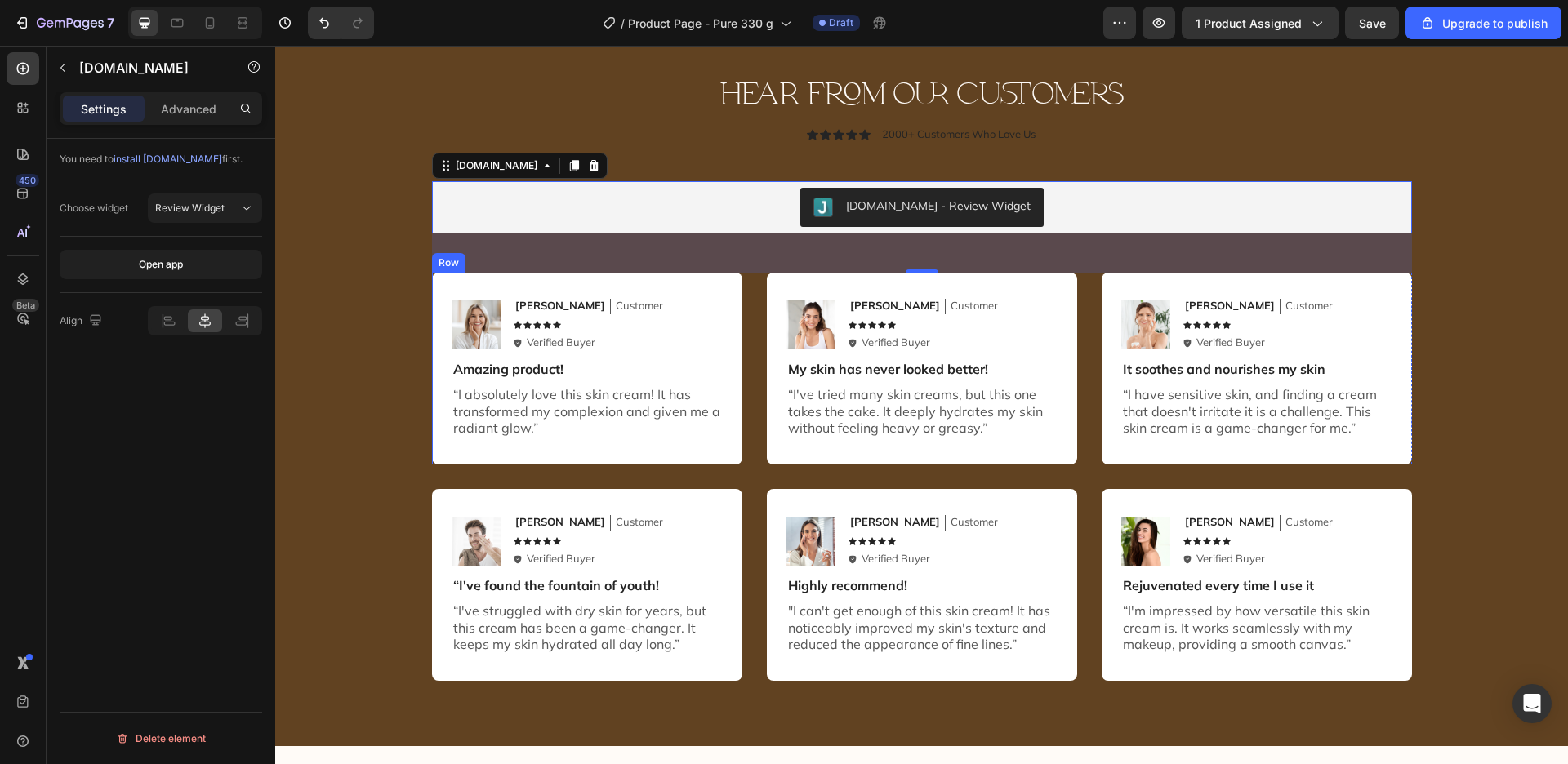
scroll to position [5256, 0]
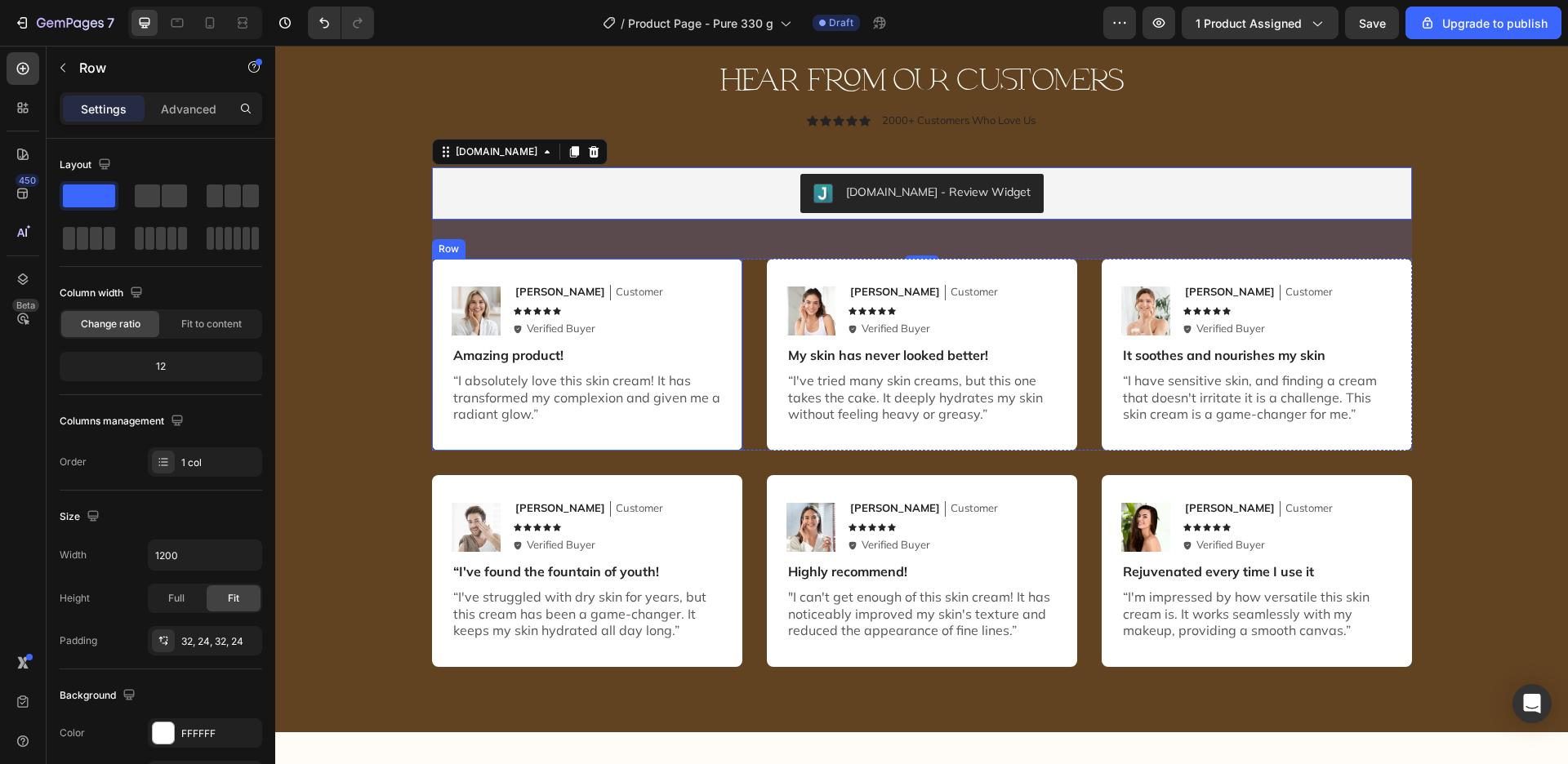
click at [630, 270] on div "Image Emily Text Block Customer Text Block Row Icon Icon Icon Icon Icon Icon Li…" at bounding box center [587, 355] width 311 height 192
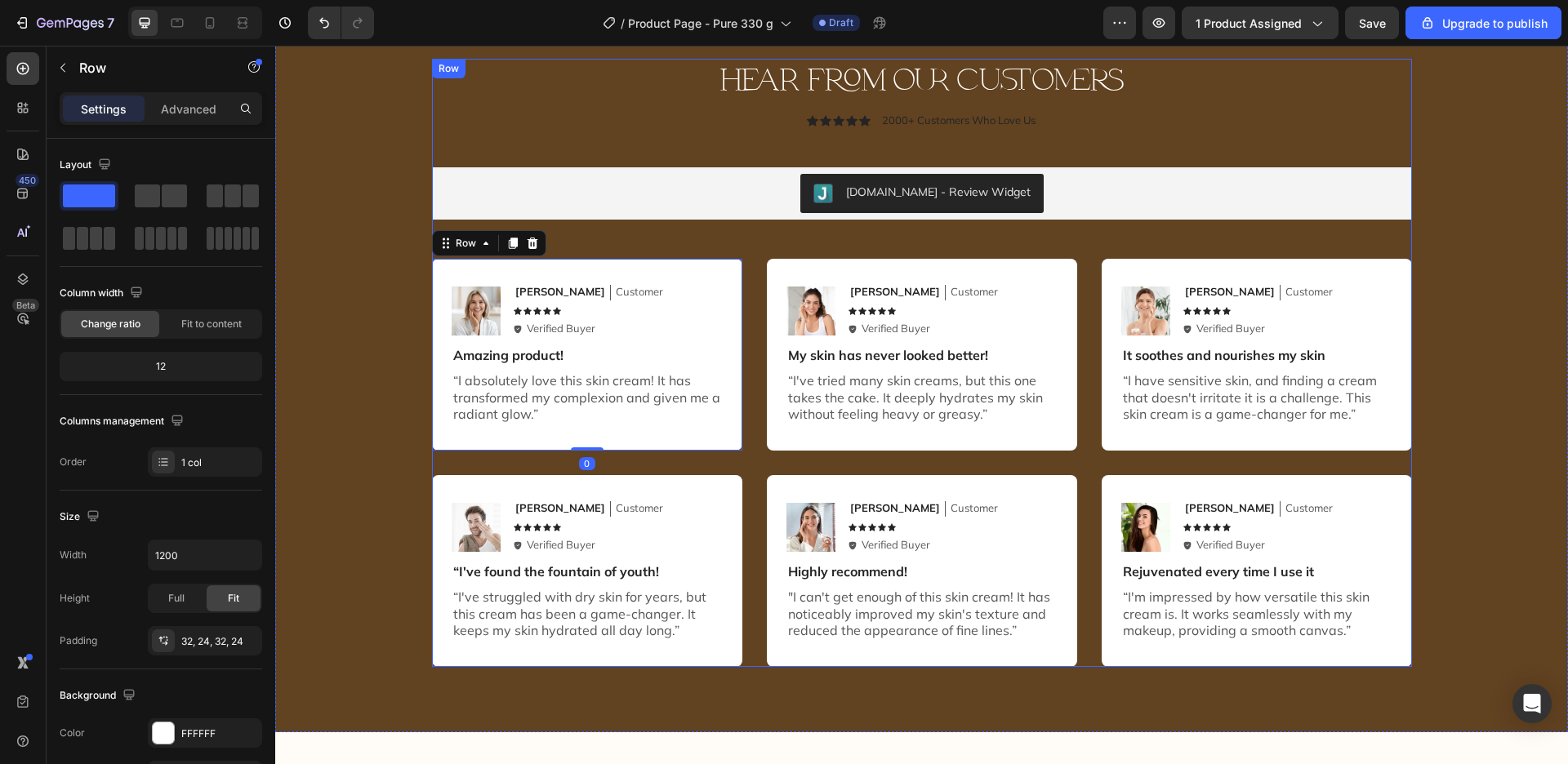
click at [655, 257] on div "hear from our customers Heading Icon Icon Icon Icon Icon Icon List 2000+ Custom…" at bounding box center [922, 364] width 980 height 610
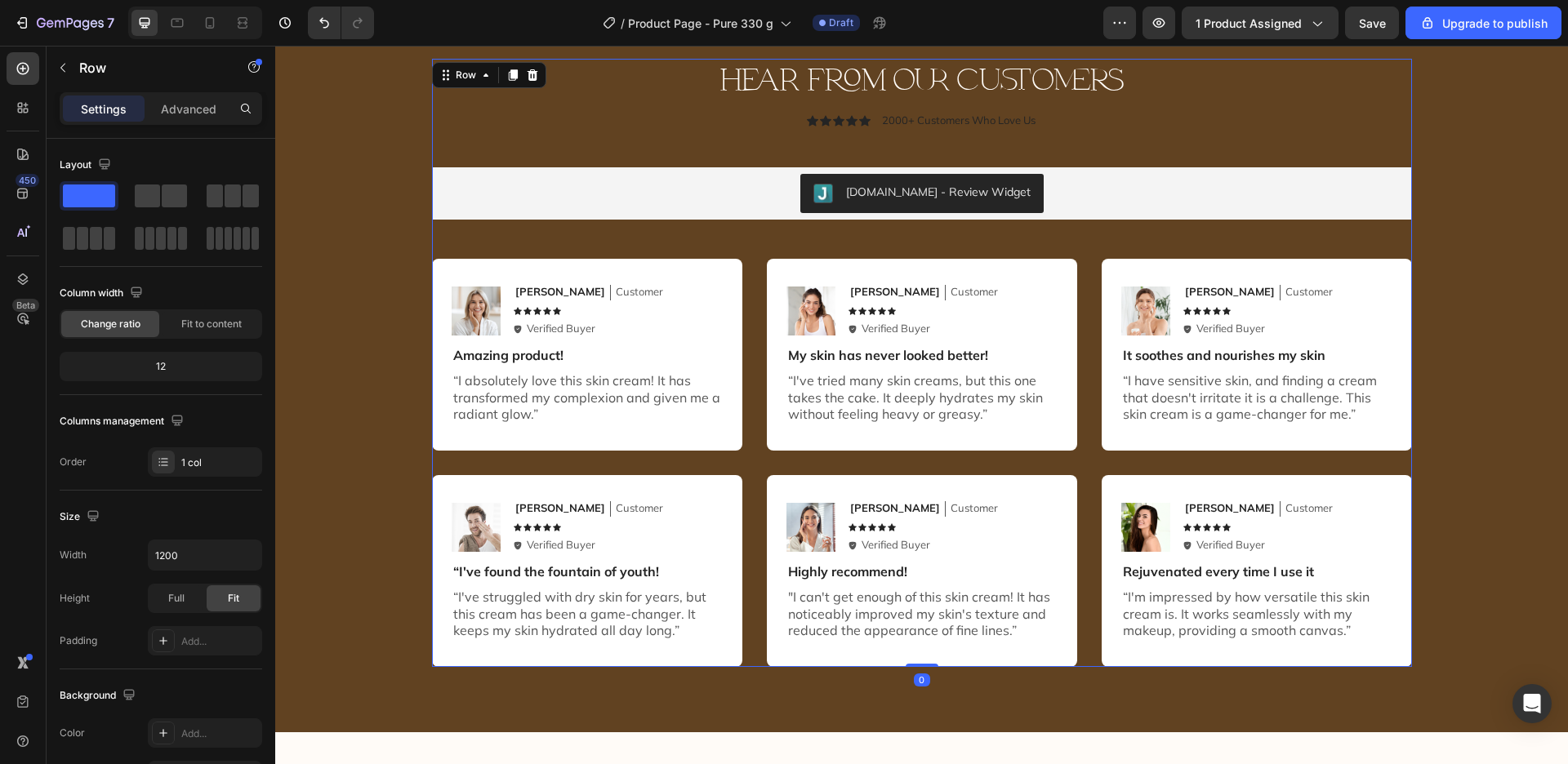
click at [844, 247] on div "hear from our customers Heading Icon Icon Icon Icon Icon Icon List 2000+ Custom…" at bounding box center [922, 364] width 980 height 610
click at [856, 208] on button "Judge.me - Review Widget" at bounding box center [922, 193] width 243 height 39
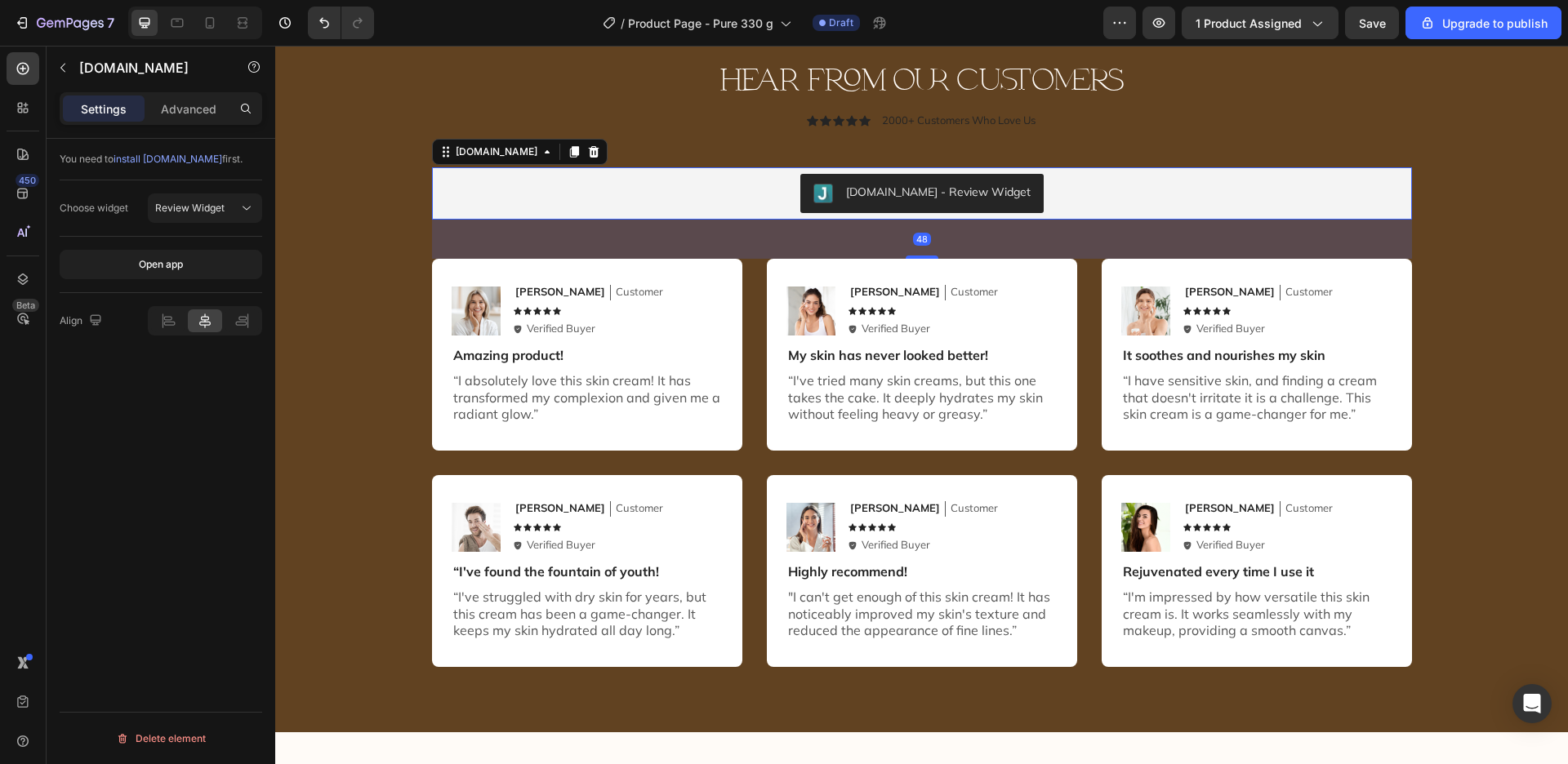
click at [838, 244] on div "48" at bounding box center [922, 238] width 980 height 39
click at [870, 266] on div "Image Sarah Text Block Customer Text Block Row Icon Icon Icon Icon Icon Icon Li…" at bounding box center [922, 355] width 311 height 192
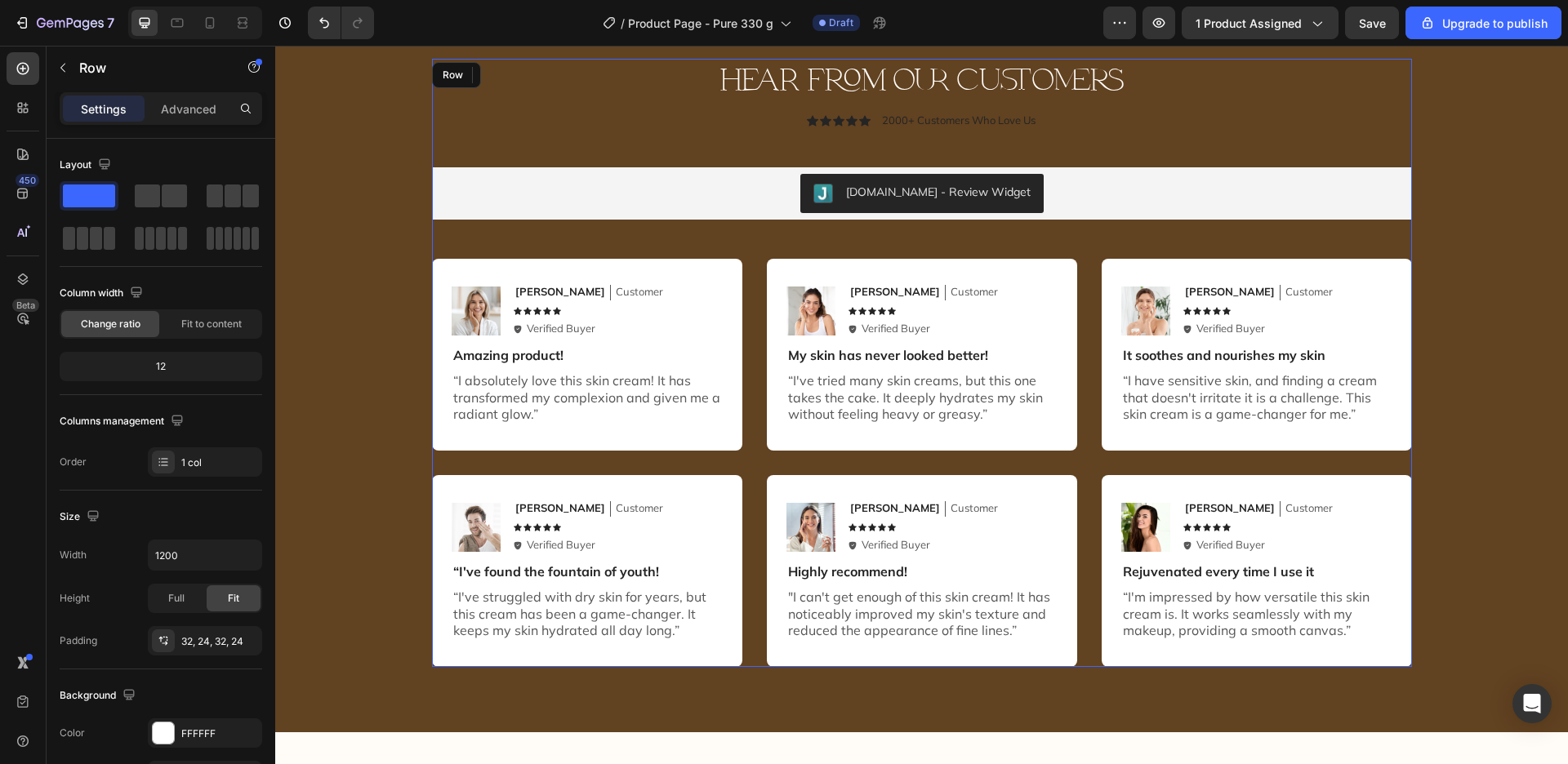
click at [434, 461] on div "hear from our customers Heading Icon Icon Icon Icon Icon Icon List 2000+ Custom…" at bounding box center [922, 364] width 980 height 610
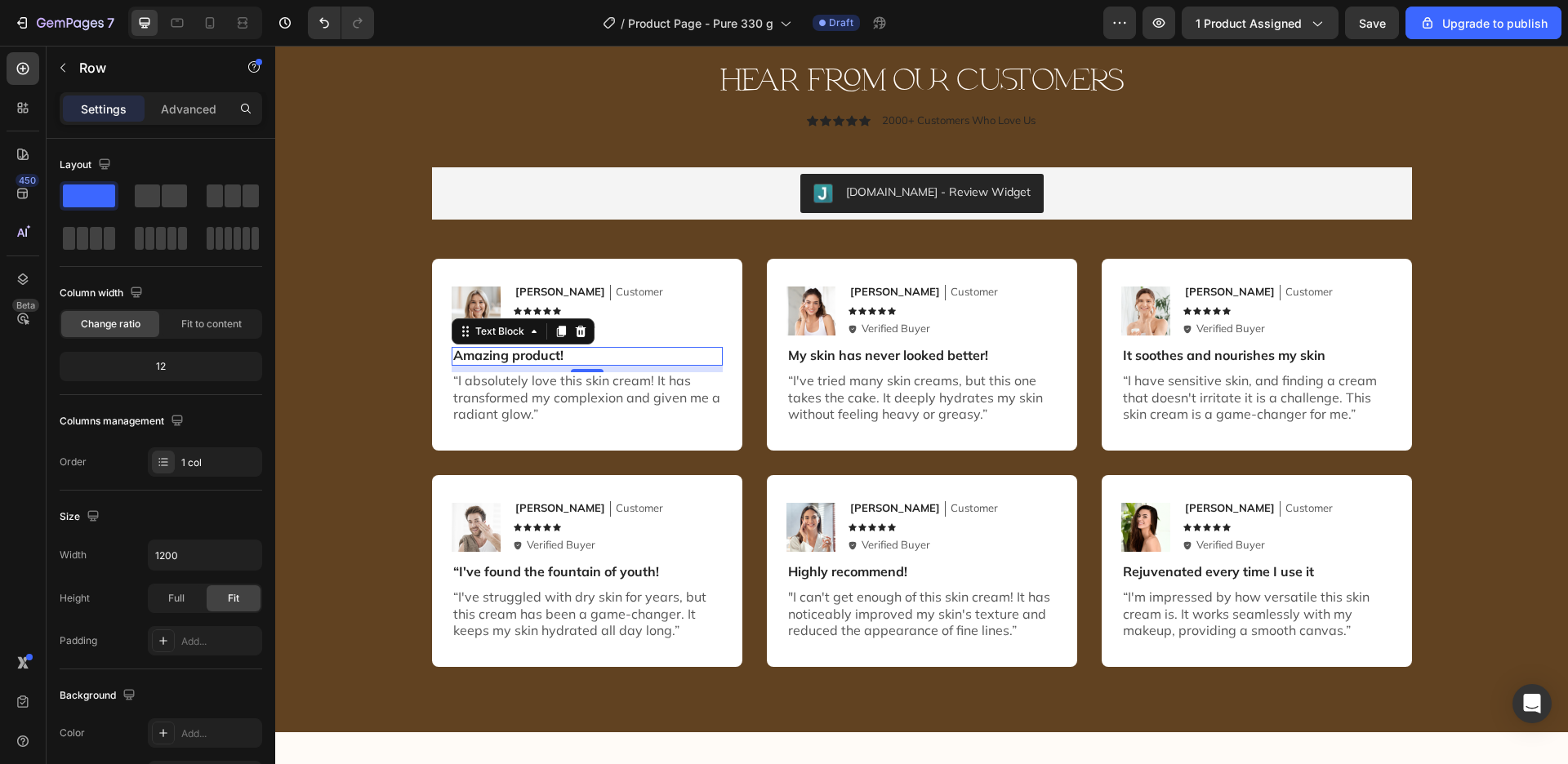
click at [576, 360] on p "Amazing product!" at bounding box center [587, 355] width 268 height 17
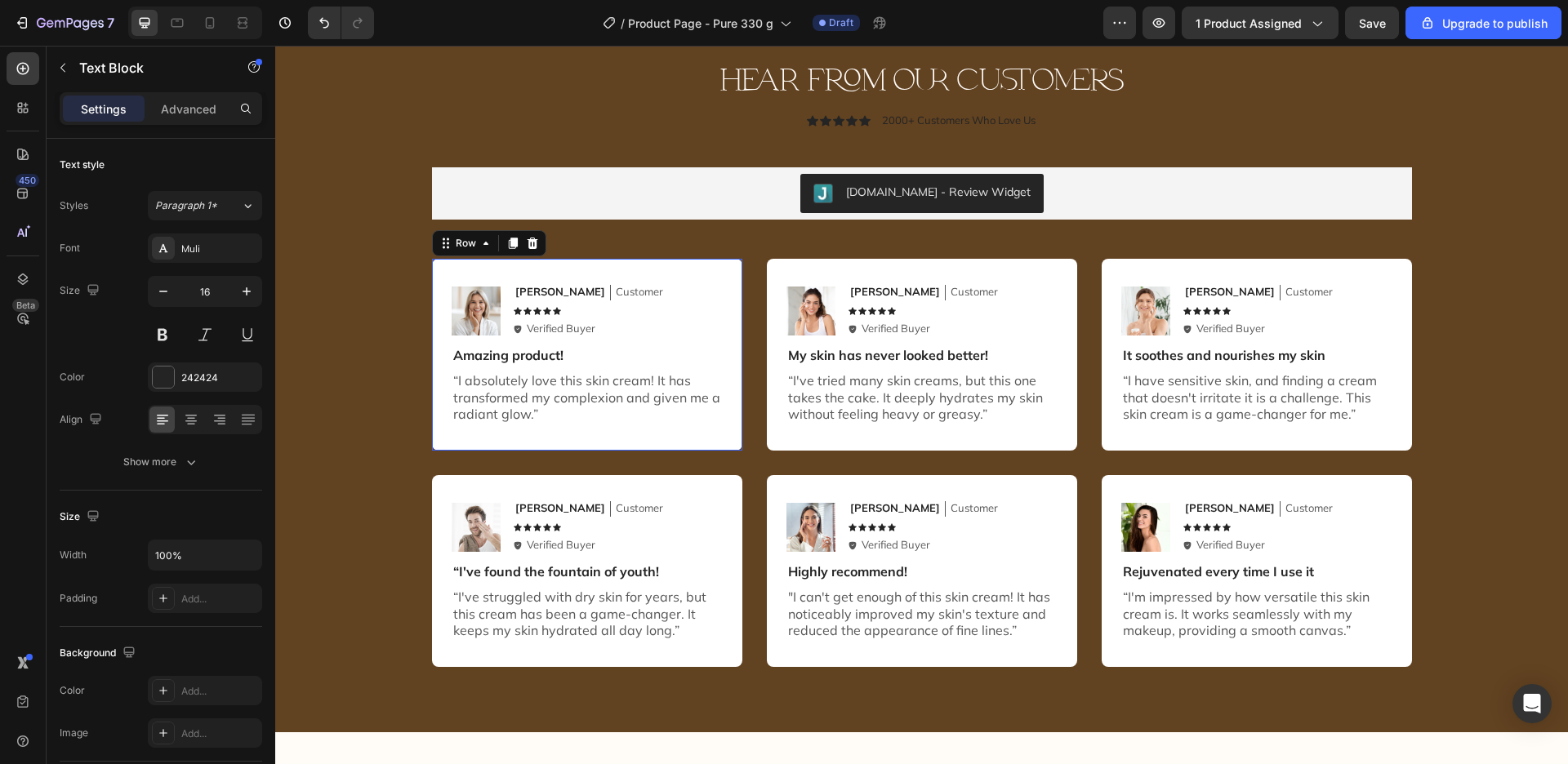
click at [701, 268] on div "Image Emily Text Block Customer Text Block Row Icon Icon Icon Icon Icon Icon Li…" at bounding box center [587, 355] width 311 height 192
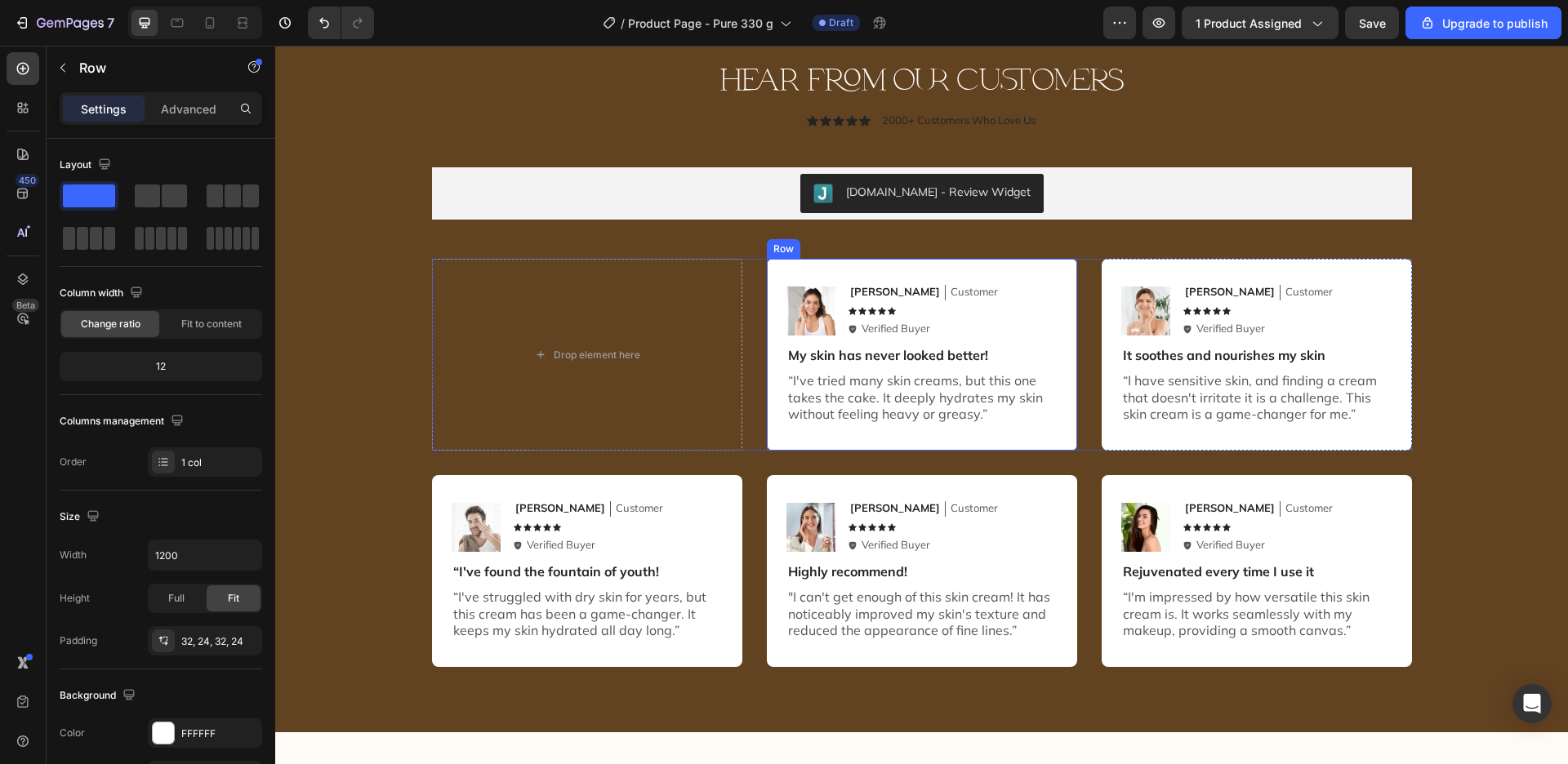
click at [882, 271] on div "Image Sarah Text Block Customer Text Block Row Icon Icon Icon Icon Icon Icon Li…" at bounding box center [922, 355] width 311 height 192
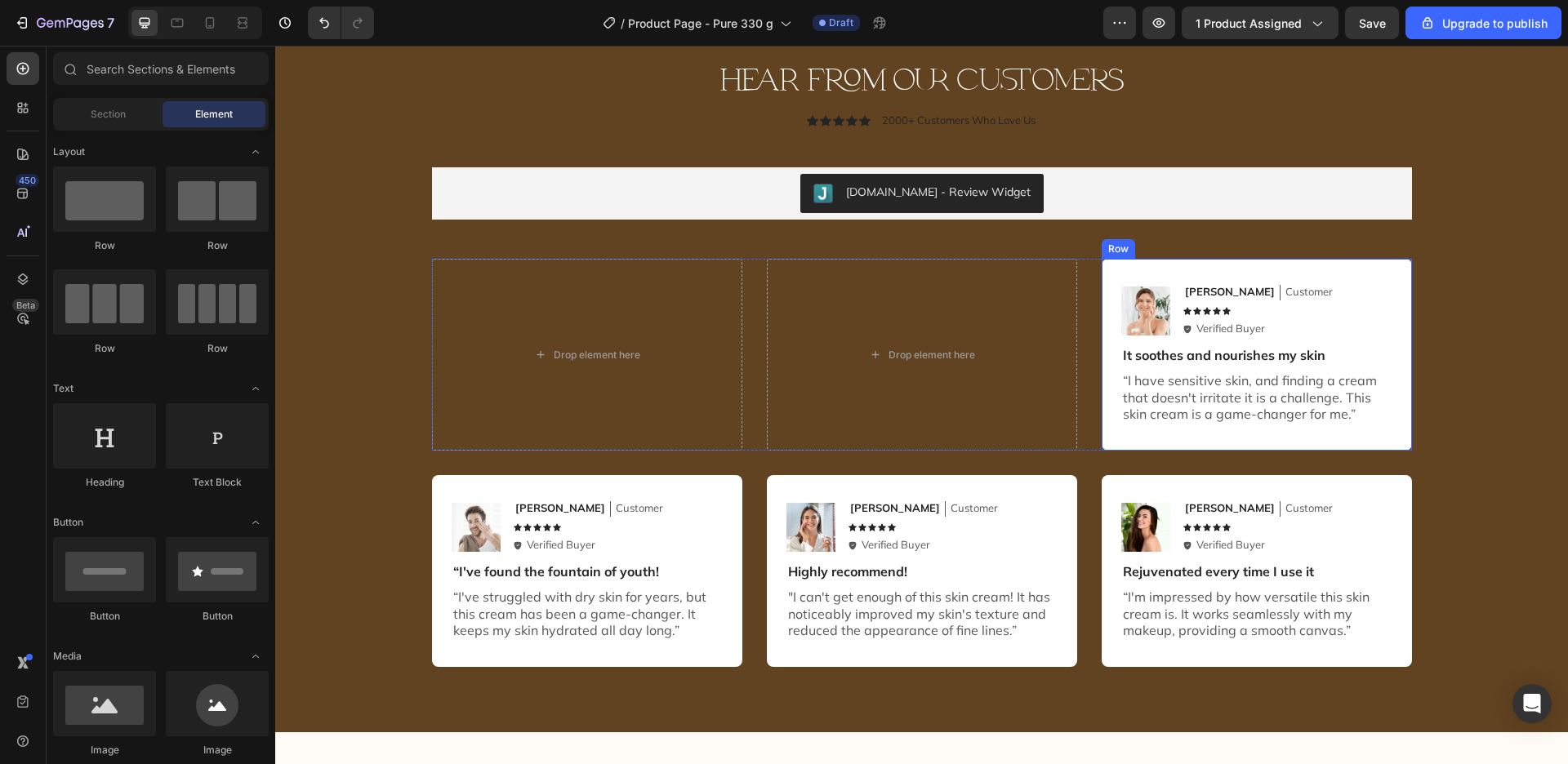
click at [1133, 263] on div "Image Ken K Text Block Customer Text Block Row Icon Icon Icon Icon Icon Icon Li…" at bounding box center [1257, 355] width 311 height 192
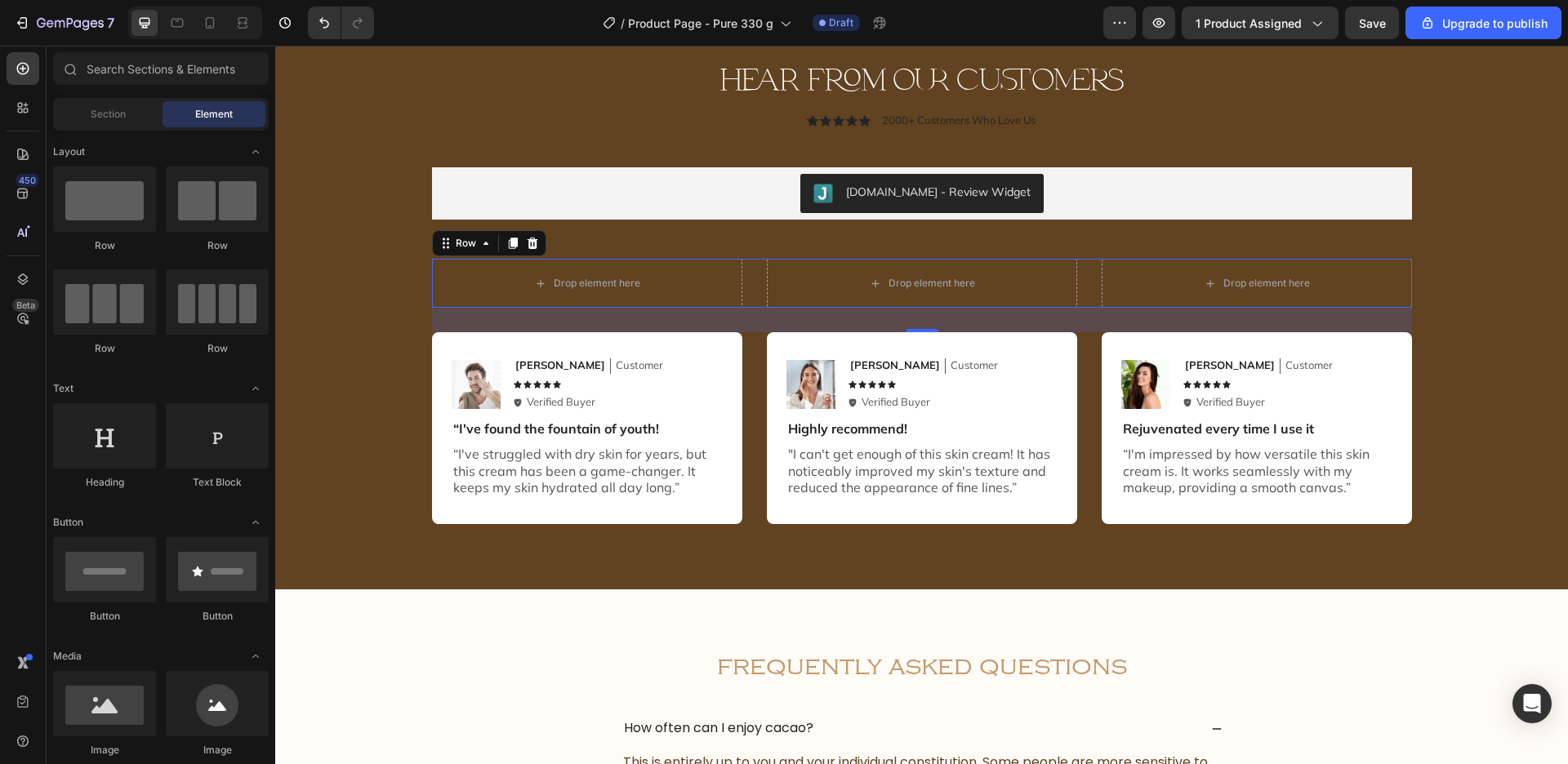
click at [1089, 266] on div "Drop element here Drop element here Drop element here Row 0" at bounding box center [922, 283] width 980 height 49
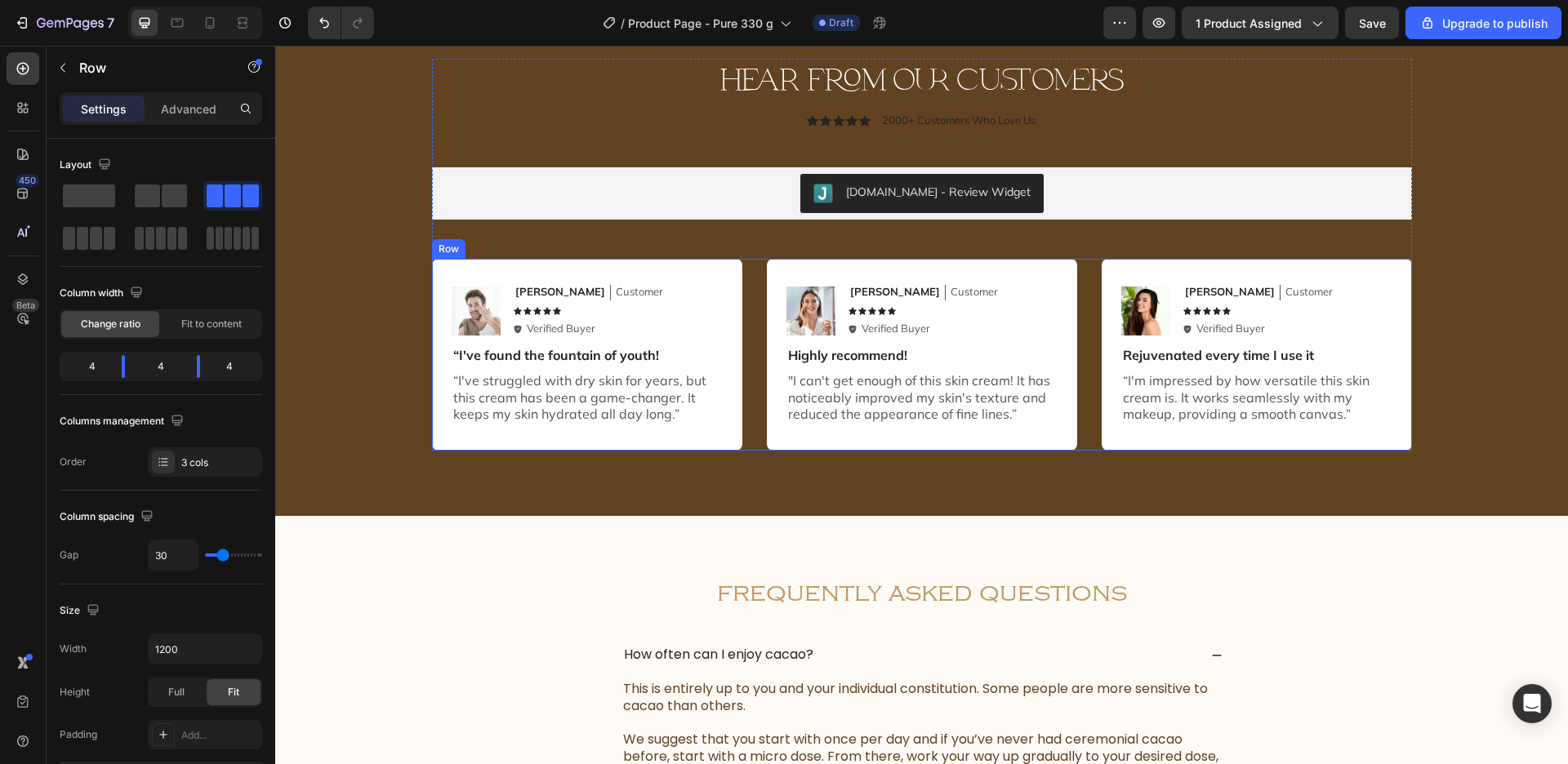
click at [1089, 264] on div "Image Michael Text Block Customer Text Block Row Icon Icon Icon Icon Icon Icon …" at bounding box center [922, 355] width 980 height 192
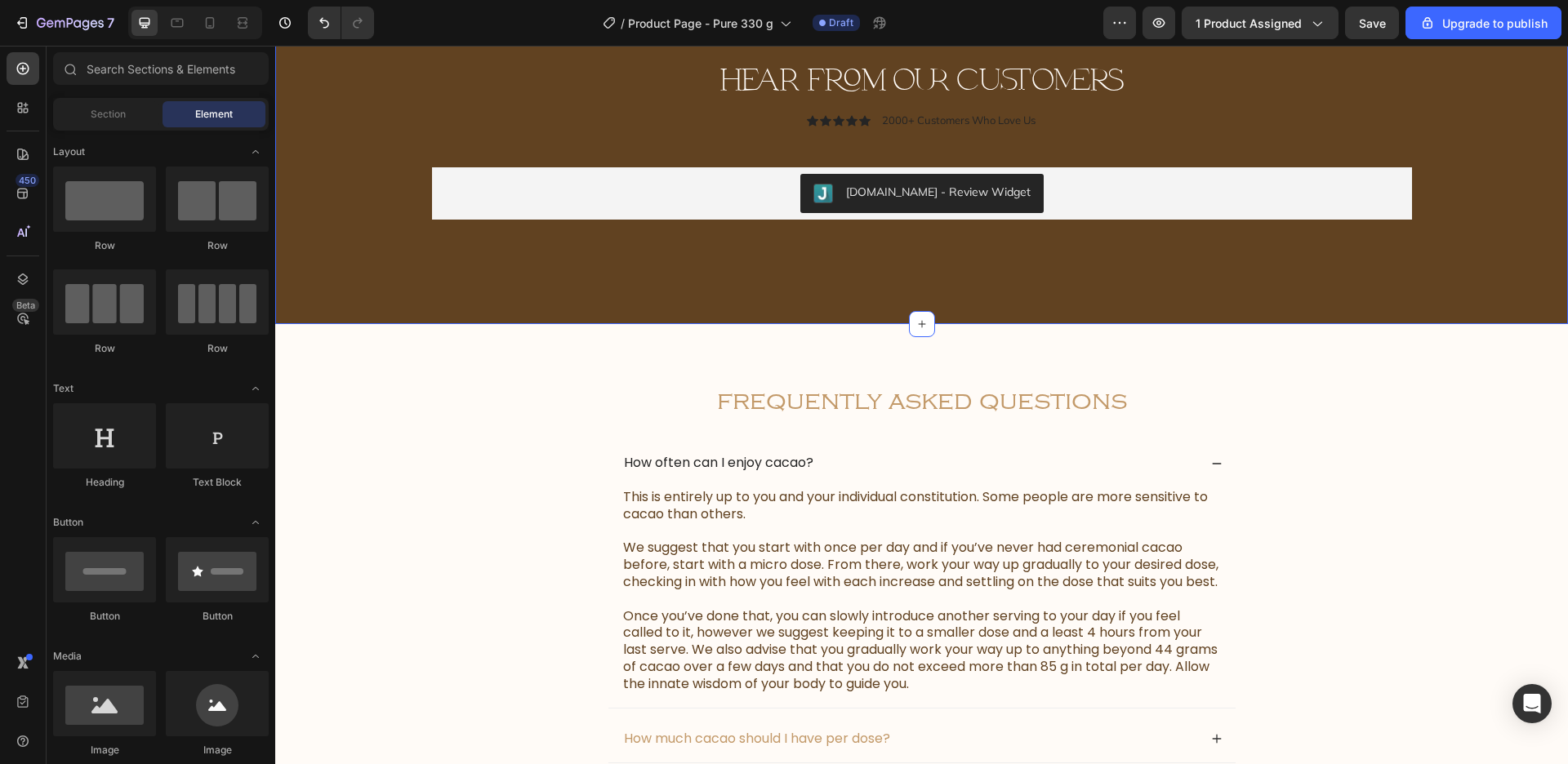
click at [1089, 265] on div "hear from our customers Heading Icon Icon Icon Icon Icon Icon List 2000+ Custom…" at bounding box center [921, 159] width 1293 height 331
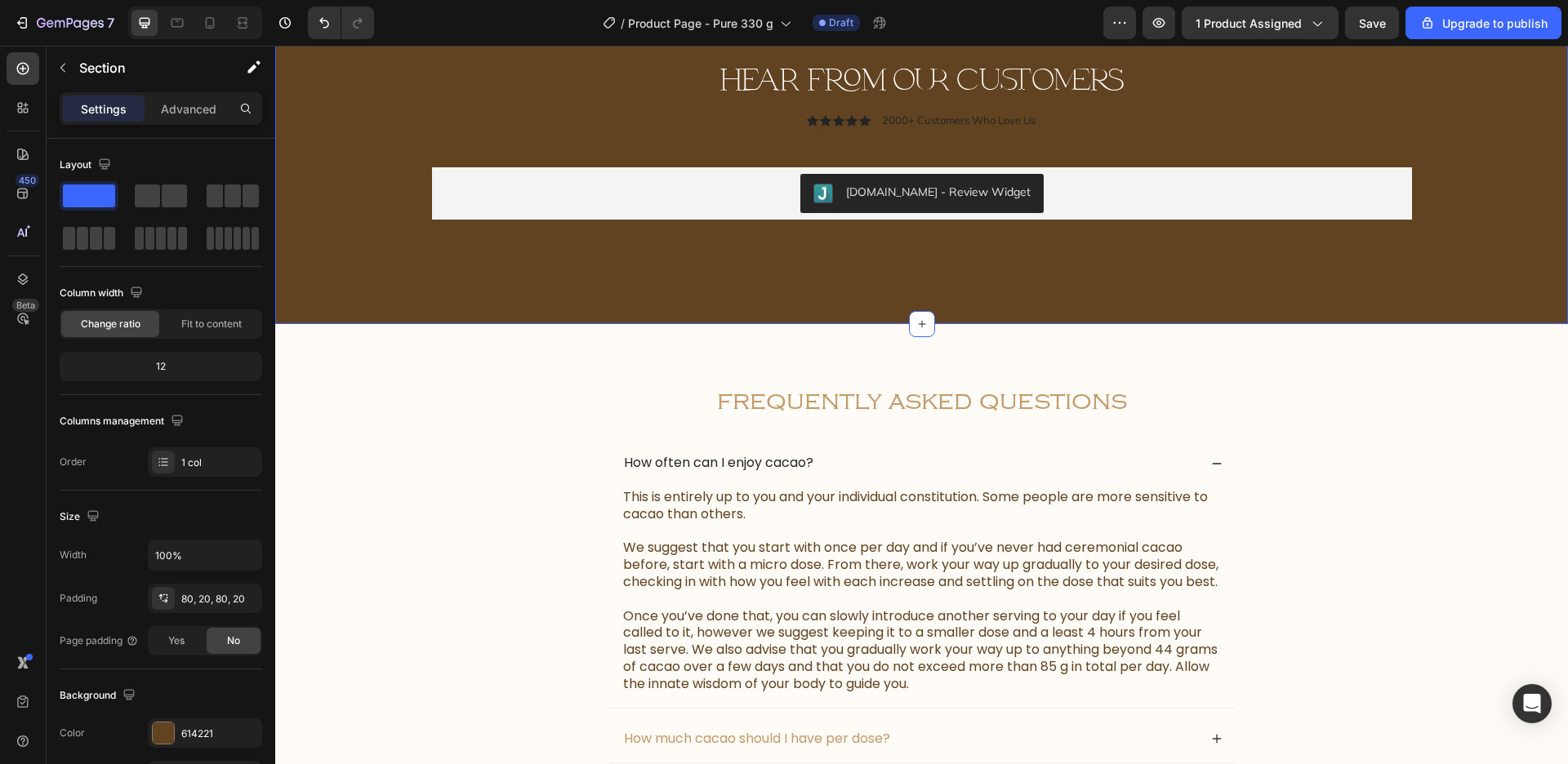
click at [1039, 290] on div "hear from our customers Heading Icon Icon Icon Icon Icon Icon List 2000+ Custom…" at bounding box center [921, 159] width 1293 height 331
click at [935, 192] on div "Judge.me - Review Widget" at bounding box center [938, 192] width 184 height 17
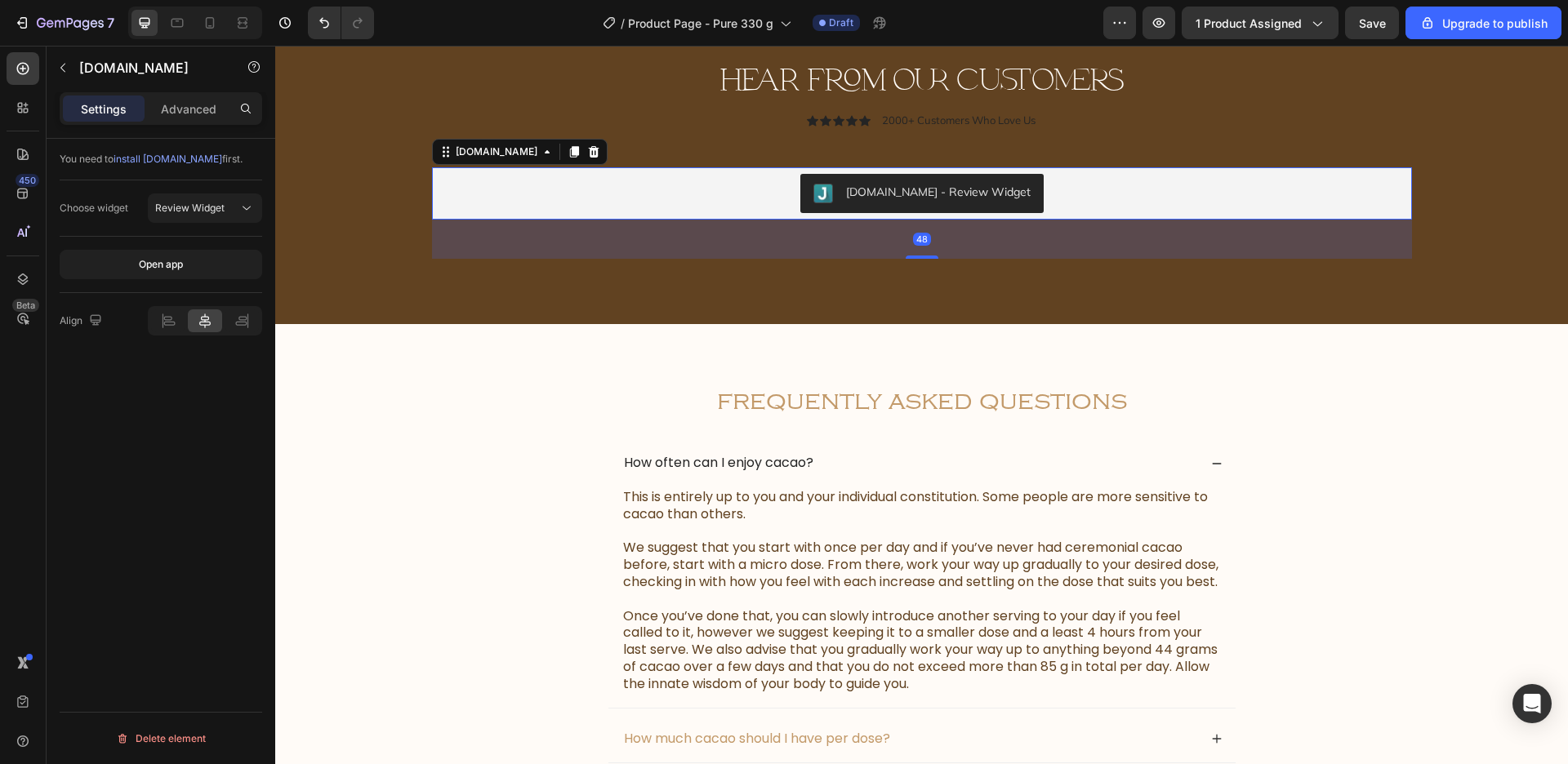
drag, startPoint x: 927, startPoint y: 257, endPoint x: 930, endPoint y: 152, distance: 105.0
click at [931, 153] on div "hear from our customers Heading Icon Icon Icon Icon Icon Icon List 2000+ Custom…" at bounding box center [922, 159] width 980 height 201
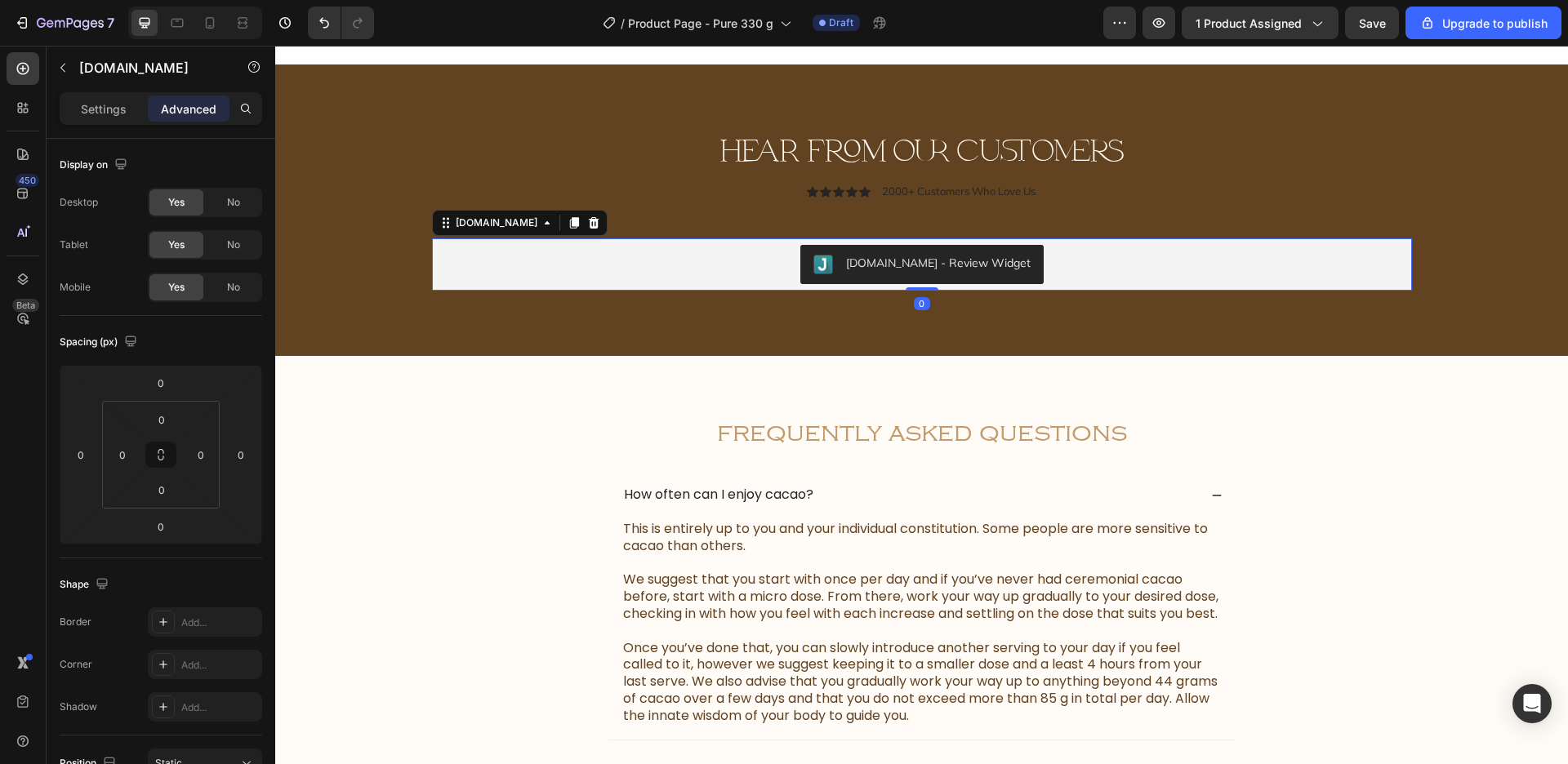
scroll to position [5163, 0]
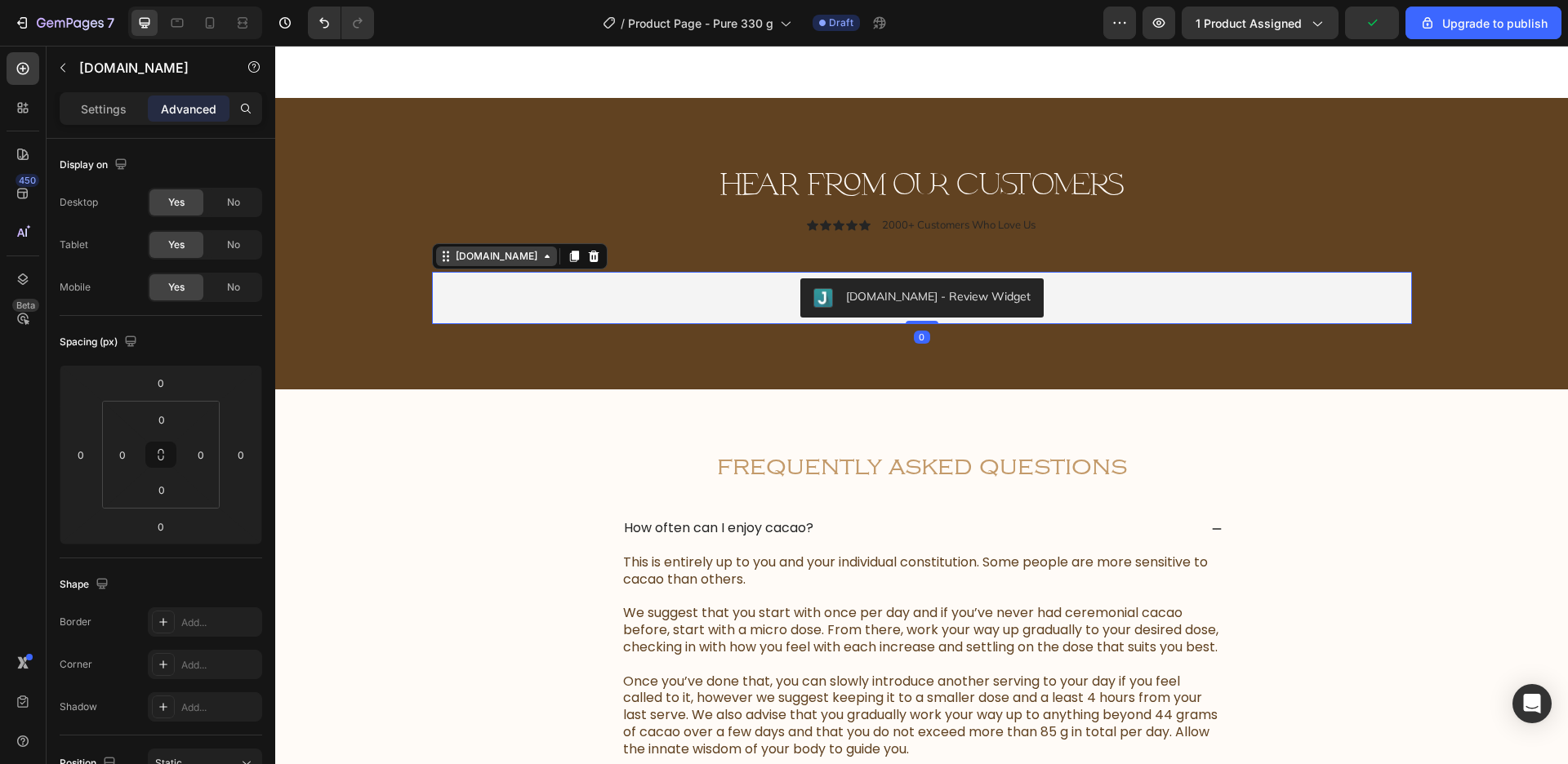
click at [501, 250] on div "Judge.me" at bounding box center [497, 257] width 88 height 15
click at [490, 249] on div "Judge.me" at bounding box center [497, 257] width 88 height 15
click at [477, 249] on div "Judge.me" at bounding box center [497, 257] width 88 height 15
click at [486, 278] on div "Judge.me - Review Widget" at bounding box center [922, 297] width 967 height 39
click at [115, 105] on p "Settings" at bounding box center [103, 109] width 46 height 17
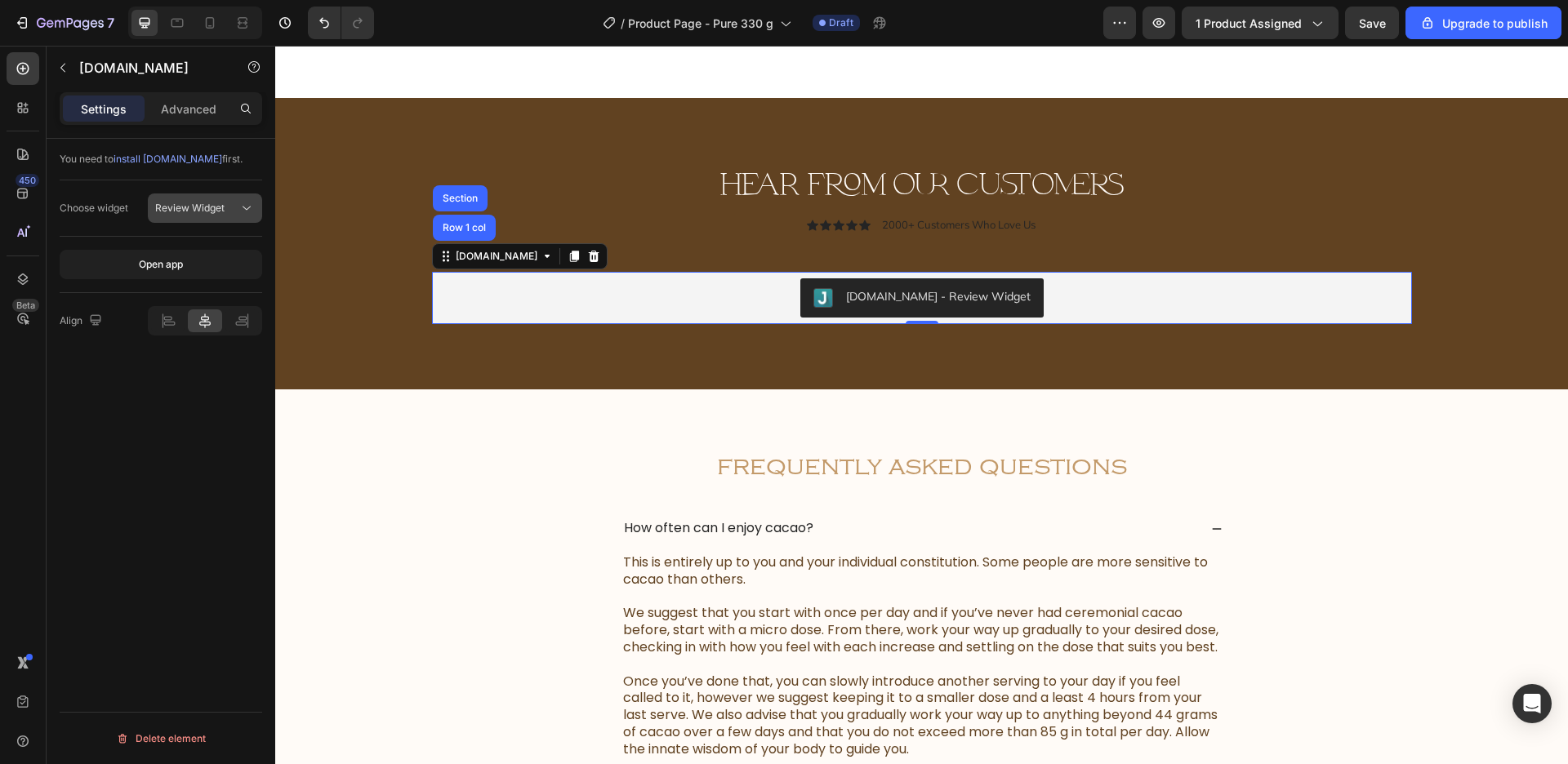
click at [221, 213] on span "Review Widget" at bounding box center [190, 208] width 70 height 12
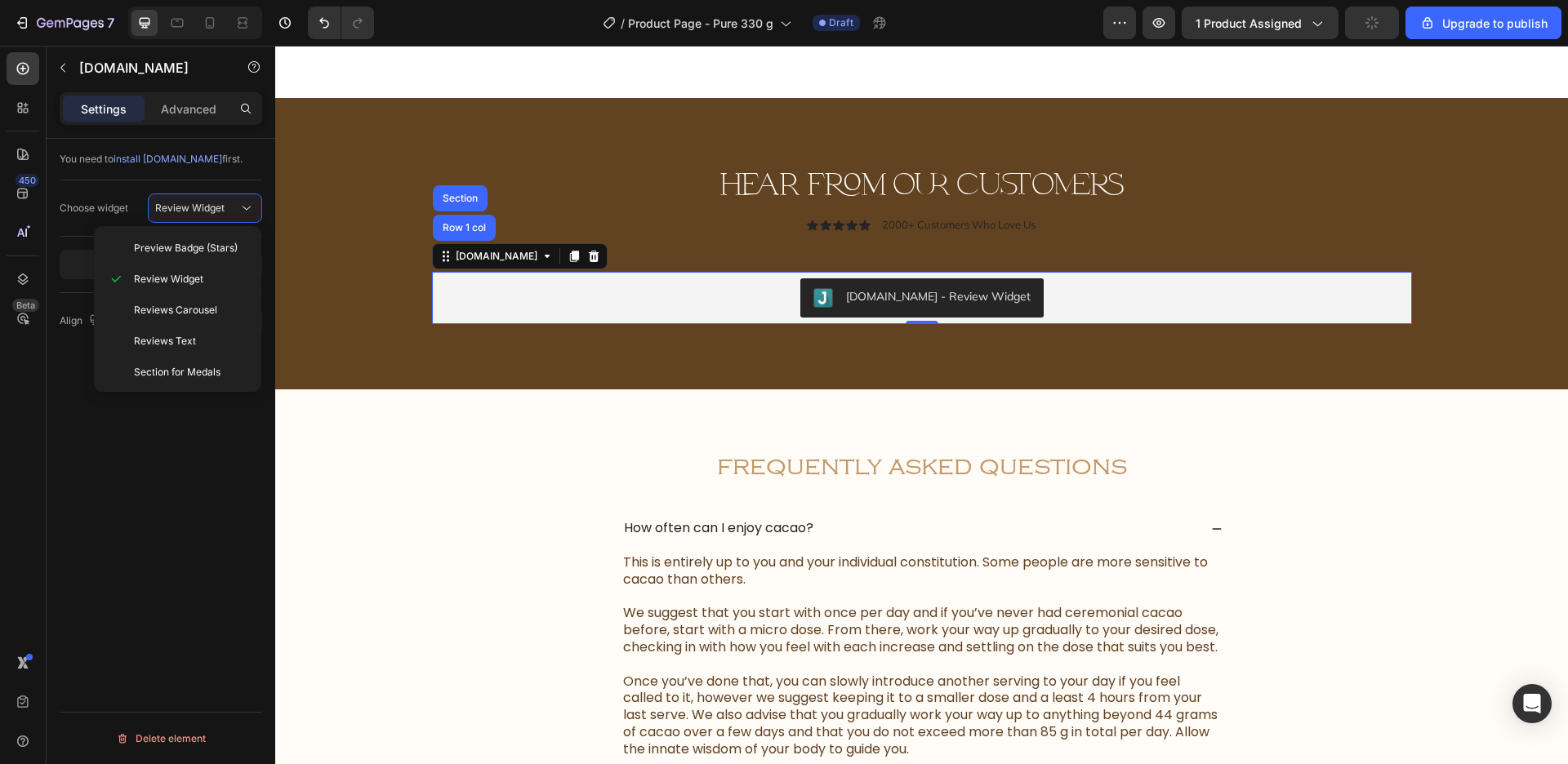
click at [90, 195] on div "Choose widget" at bounding box center [94, 208] width 69 height 26
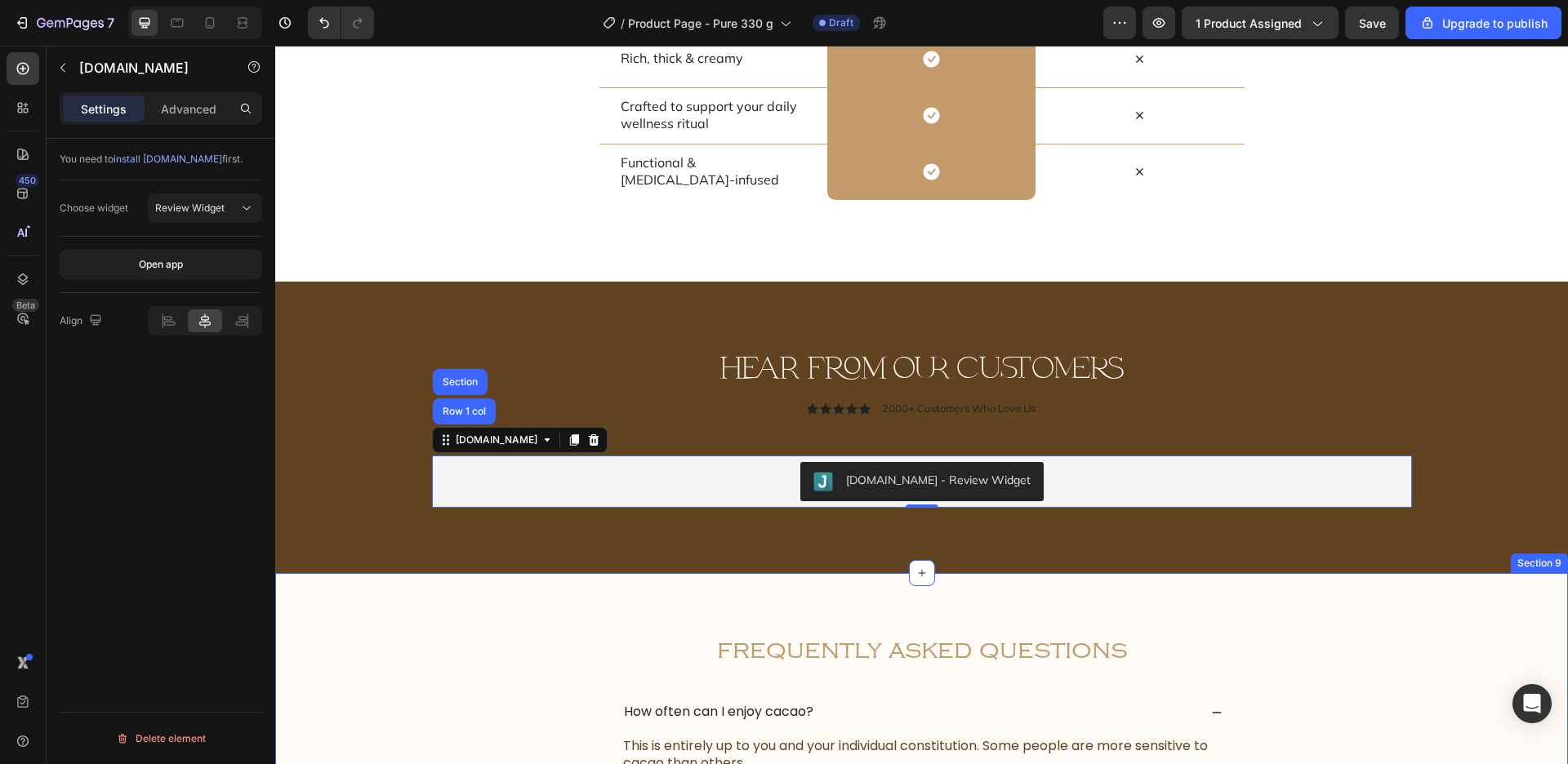
scroll to position [4977, 0]
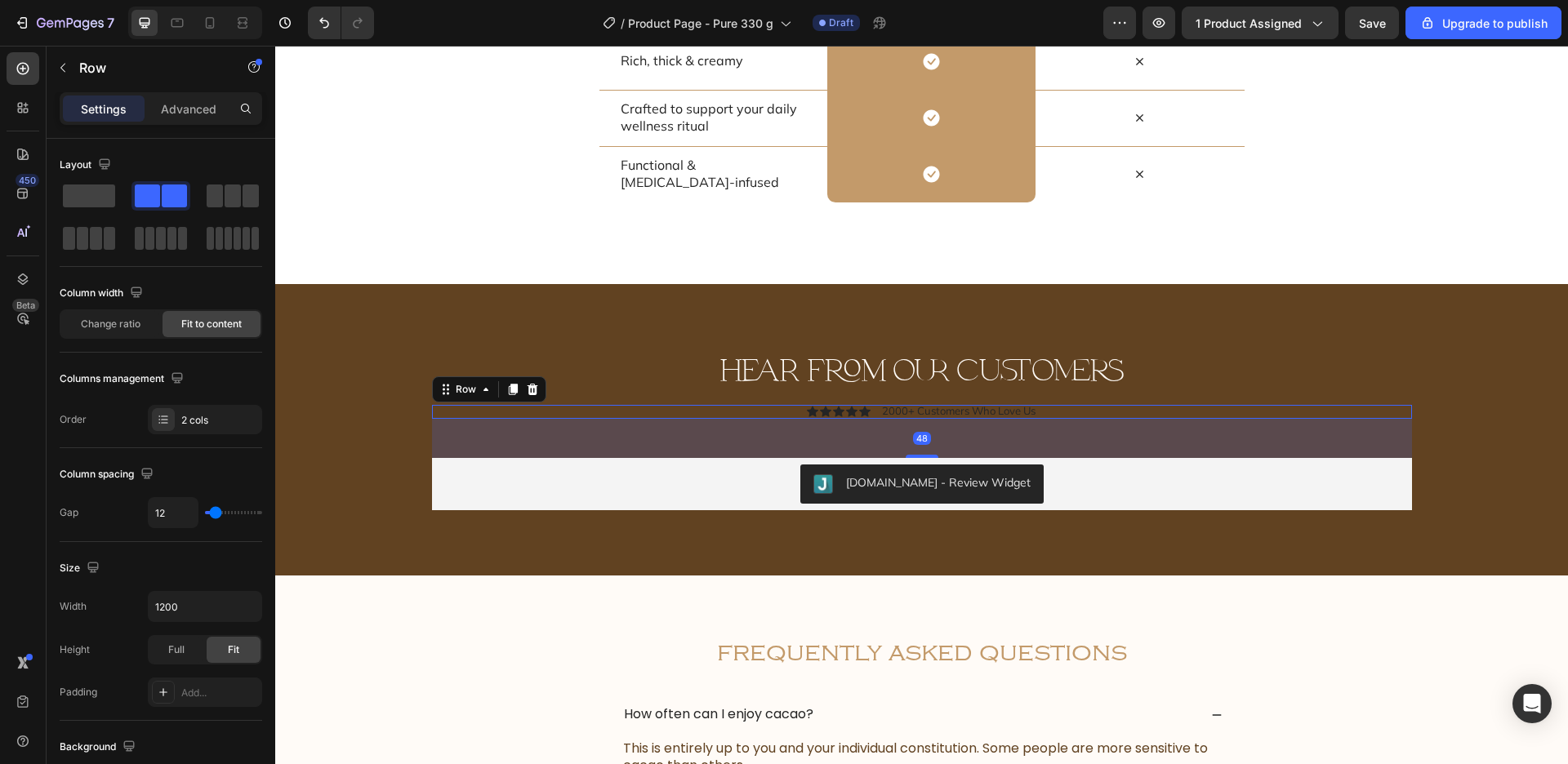
click at [762, 405] on div "Icon Icon Icon Icon Icon Icon List 2000+ Customers Who Love Us Text Block Row 48" at bounding box center [922, 413] width 980 height 15
click at [526, 383] on icon at bounding box center [532, 389] width 13 height 13
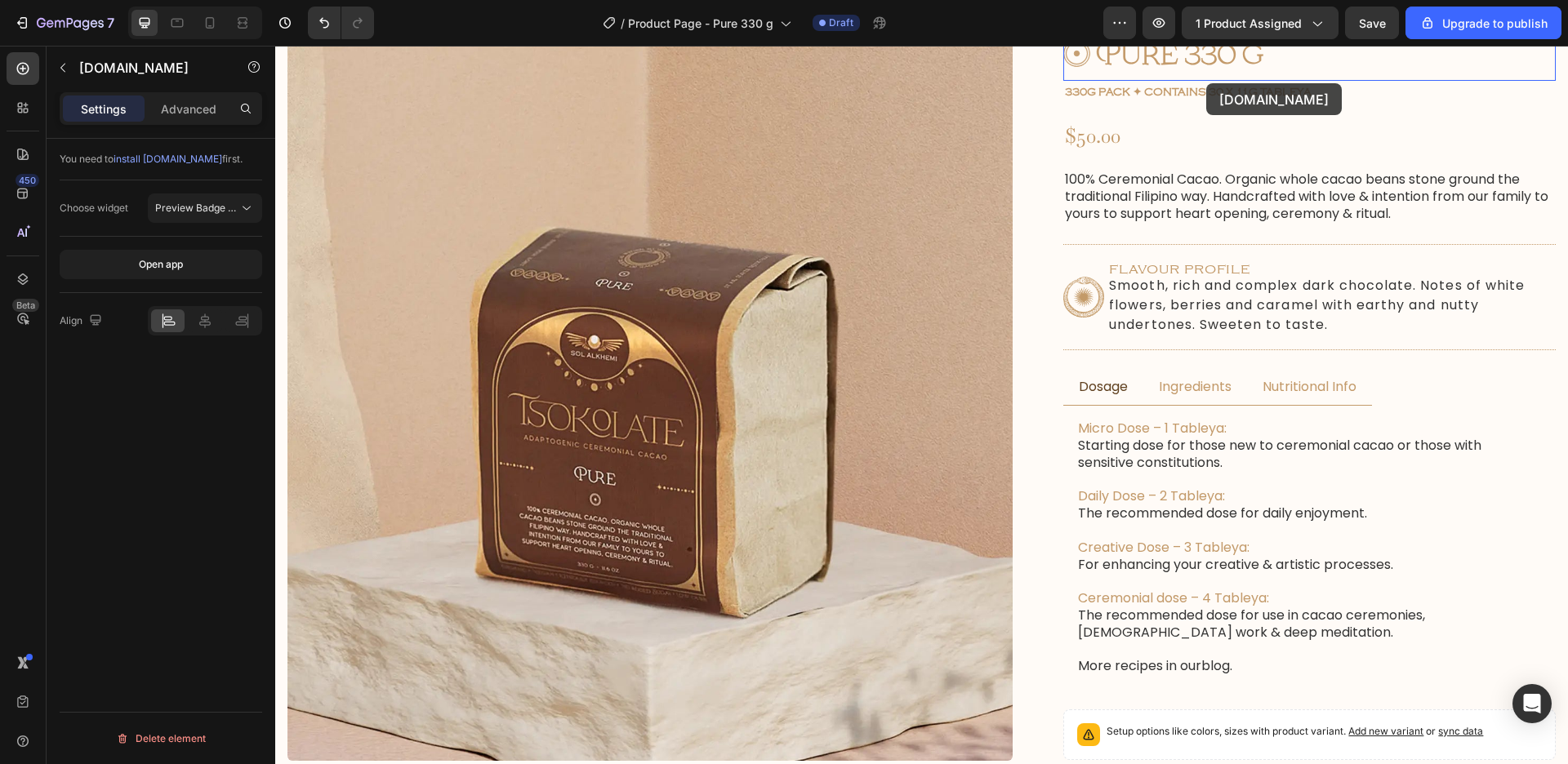
scroll to position [0, 0]
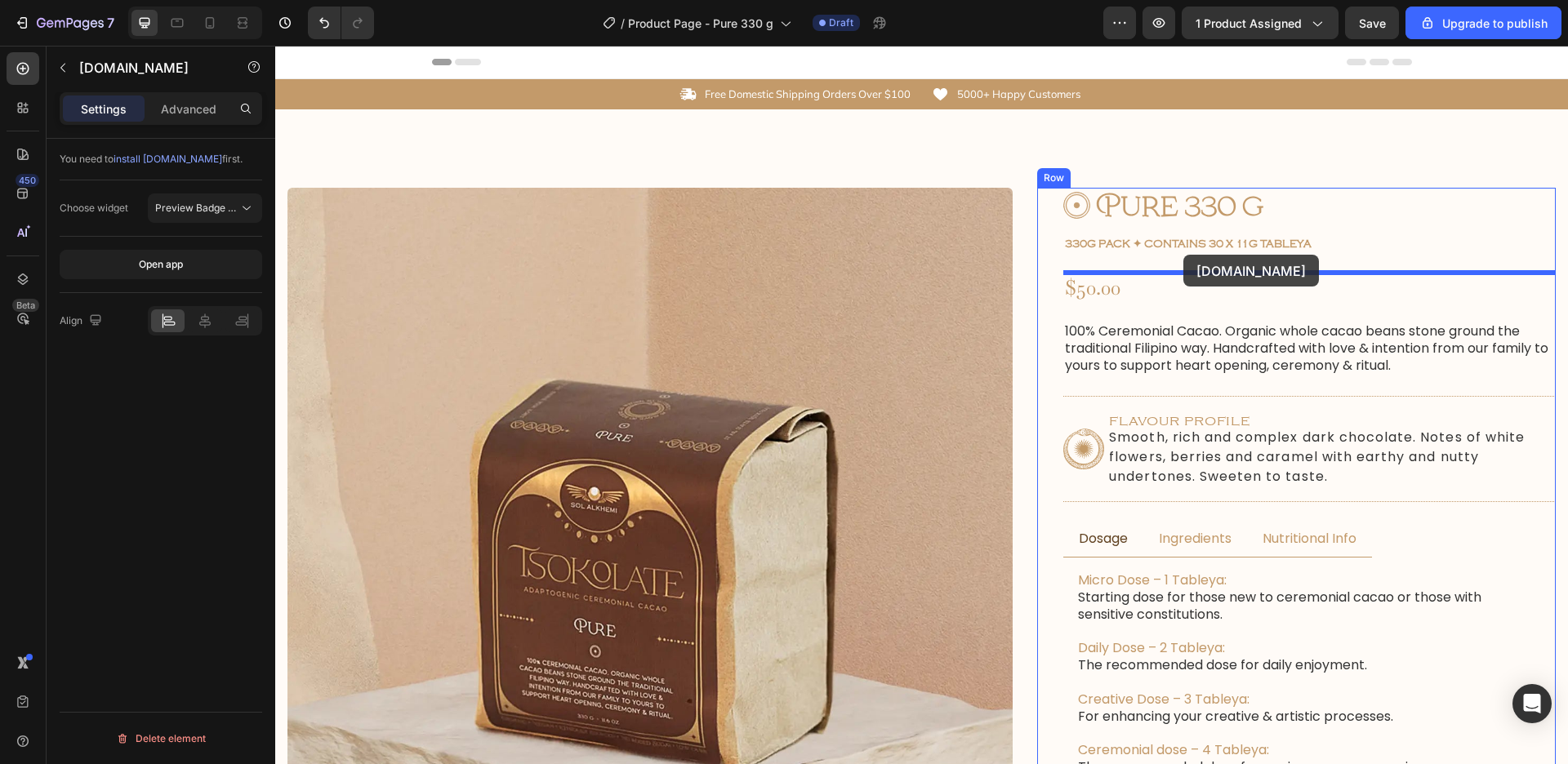
drag, startPoint x: 1073, startPoint y: 664, endPoint x: 1183, endPoint y: 255, distance: 423.5
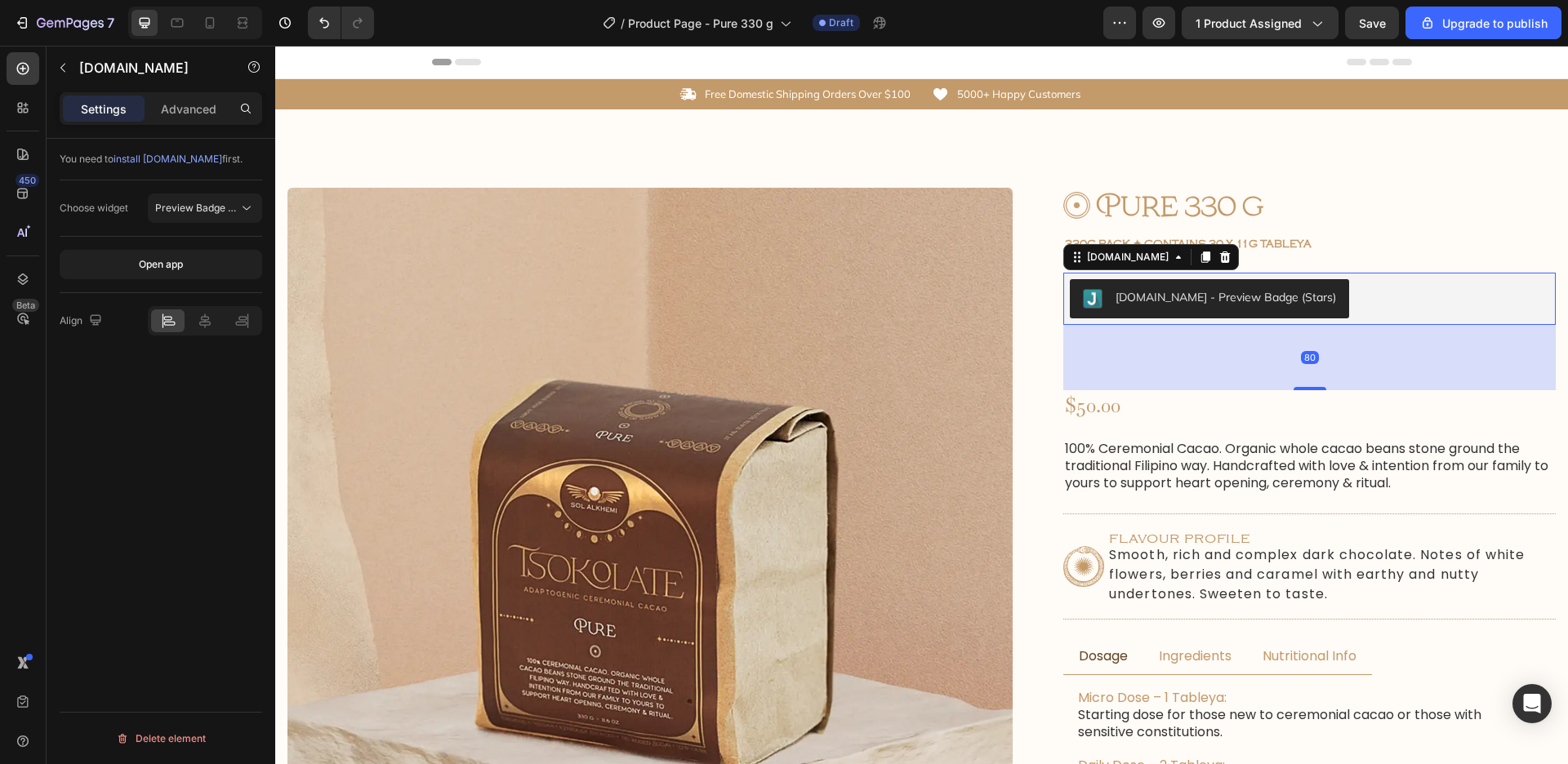
click at [1258, 386] on div "80" at bounding box center [1309, 357] width 492 height 66
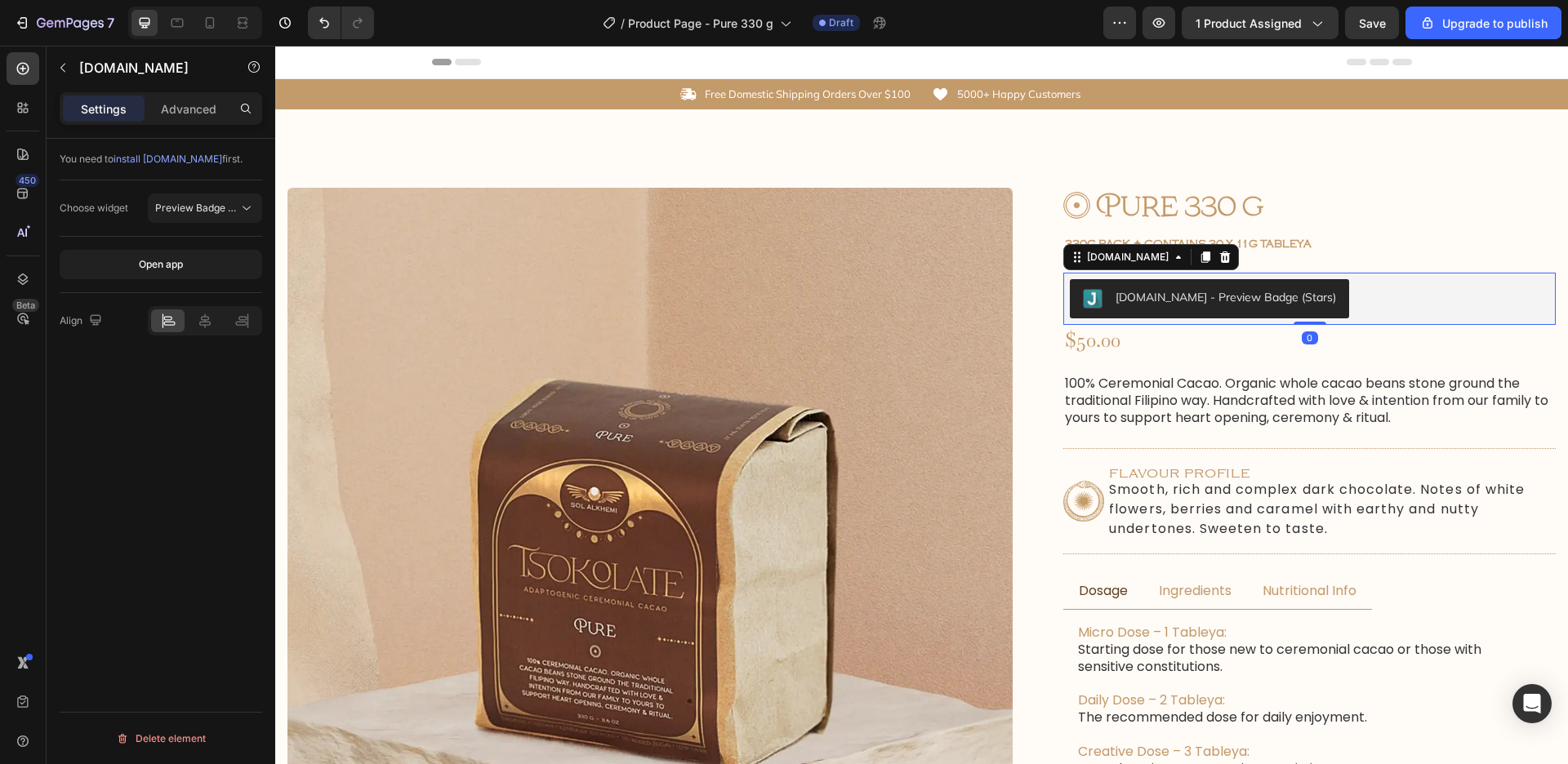
drag, startPoint x: 1311, startPoint y: 389, endPoint x: 1321, endPoint y: 295, distance: 94.5
click at [1321, 295] on div "Judge.me - Preview Badge (Stars) Judge.me 0" at bounding box center [1309, 298] width 492 height 52
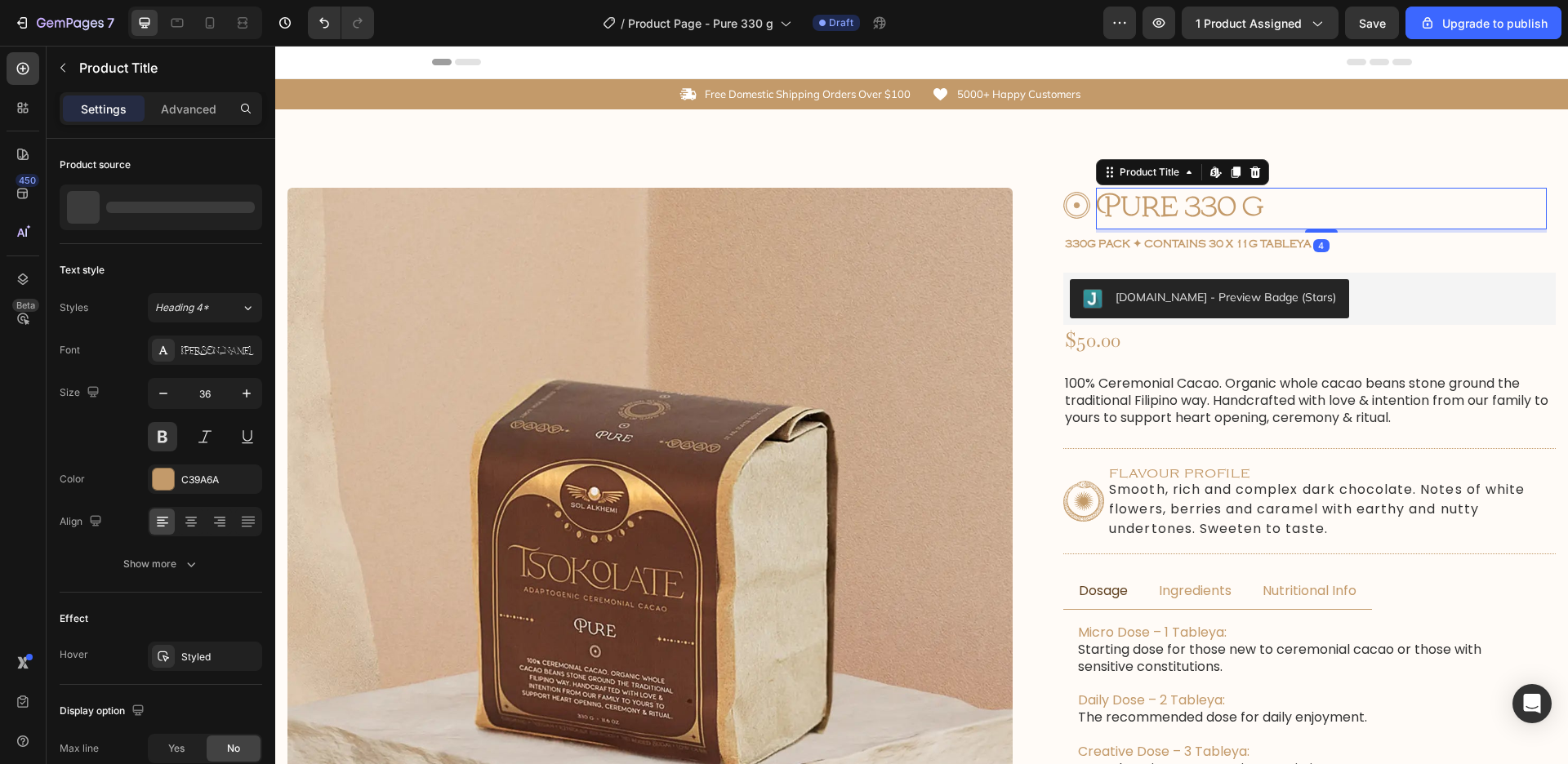
click at [1398, 193] on h1 "Pure 330 g" at bounding box center [1321, 208] width 451 height 42
click at [1405, 280] on div "Judge.me - Preview Badge (Stars)" at bounding box center [1309, 298] width 479 height 39
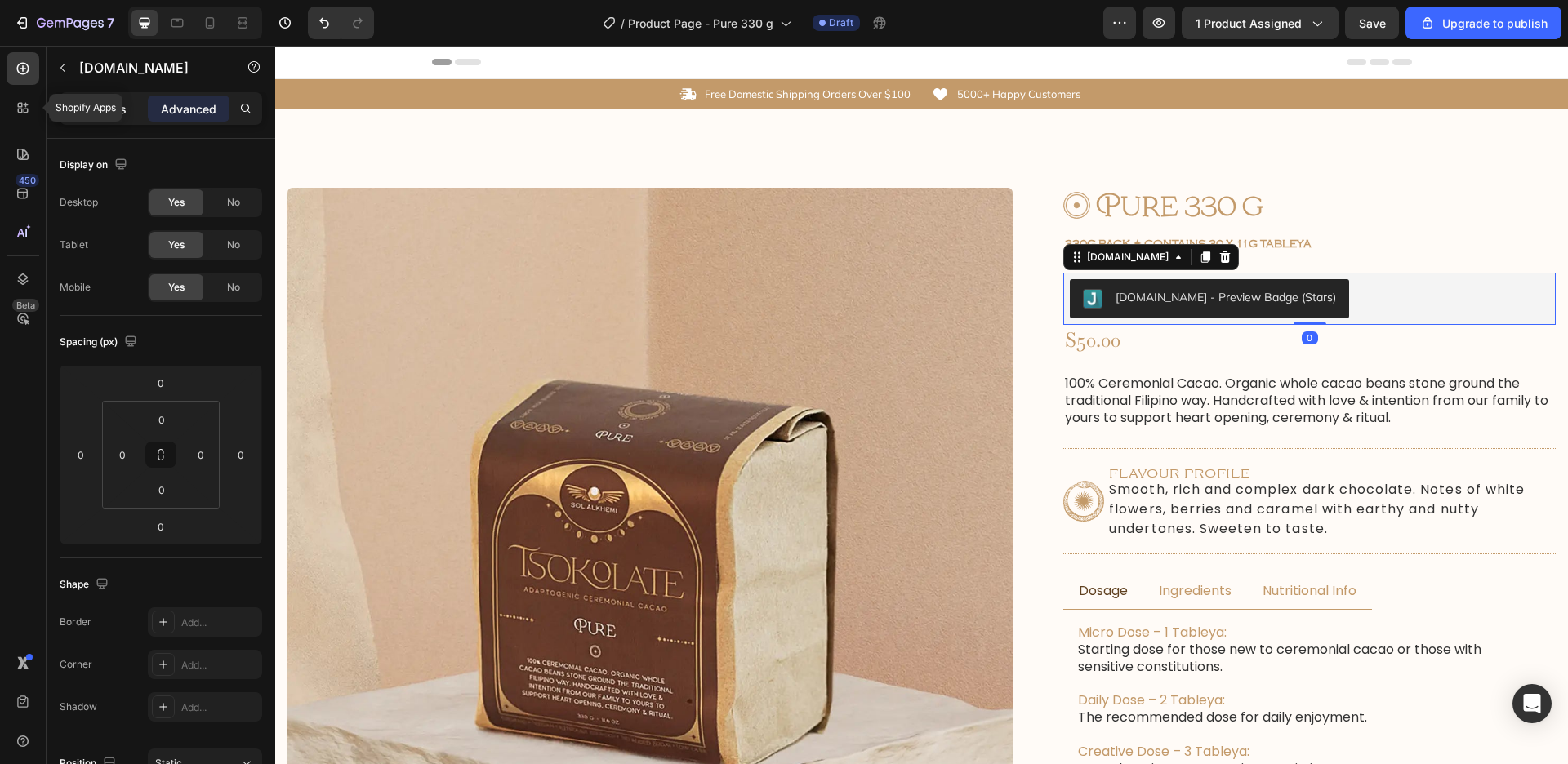
click at [74, 107] on div "Settings" at bounding box center [104, 108] width 81 height 26
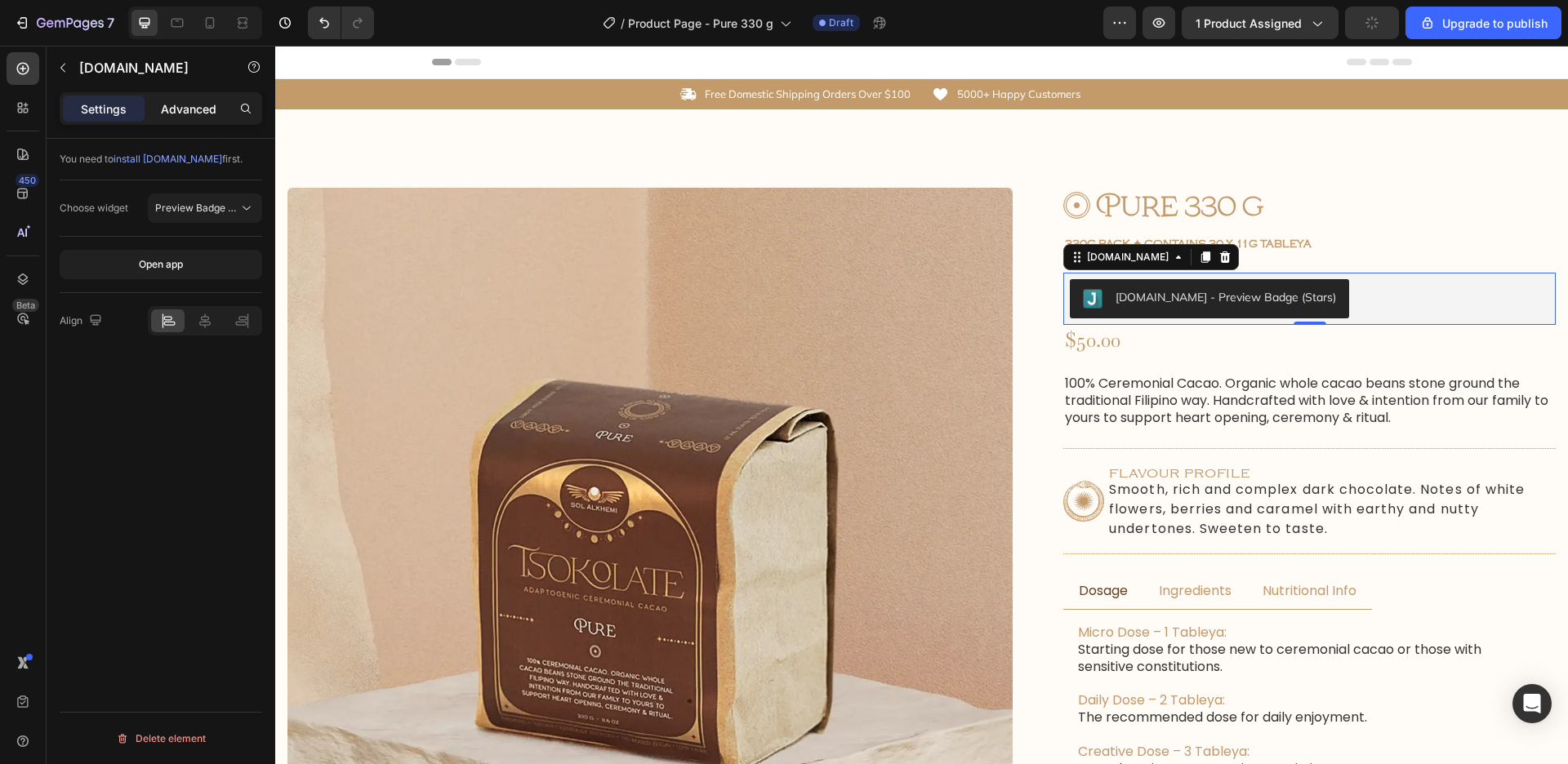
click at [187, 112] on p "Advanced" at bounding box center [189, 109] width 56 height 17
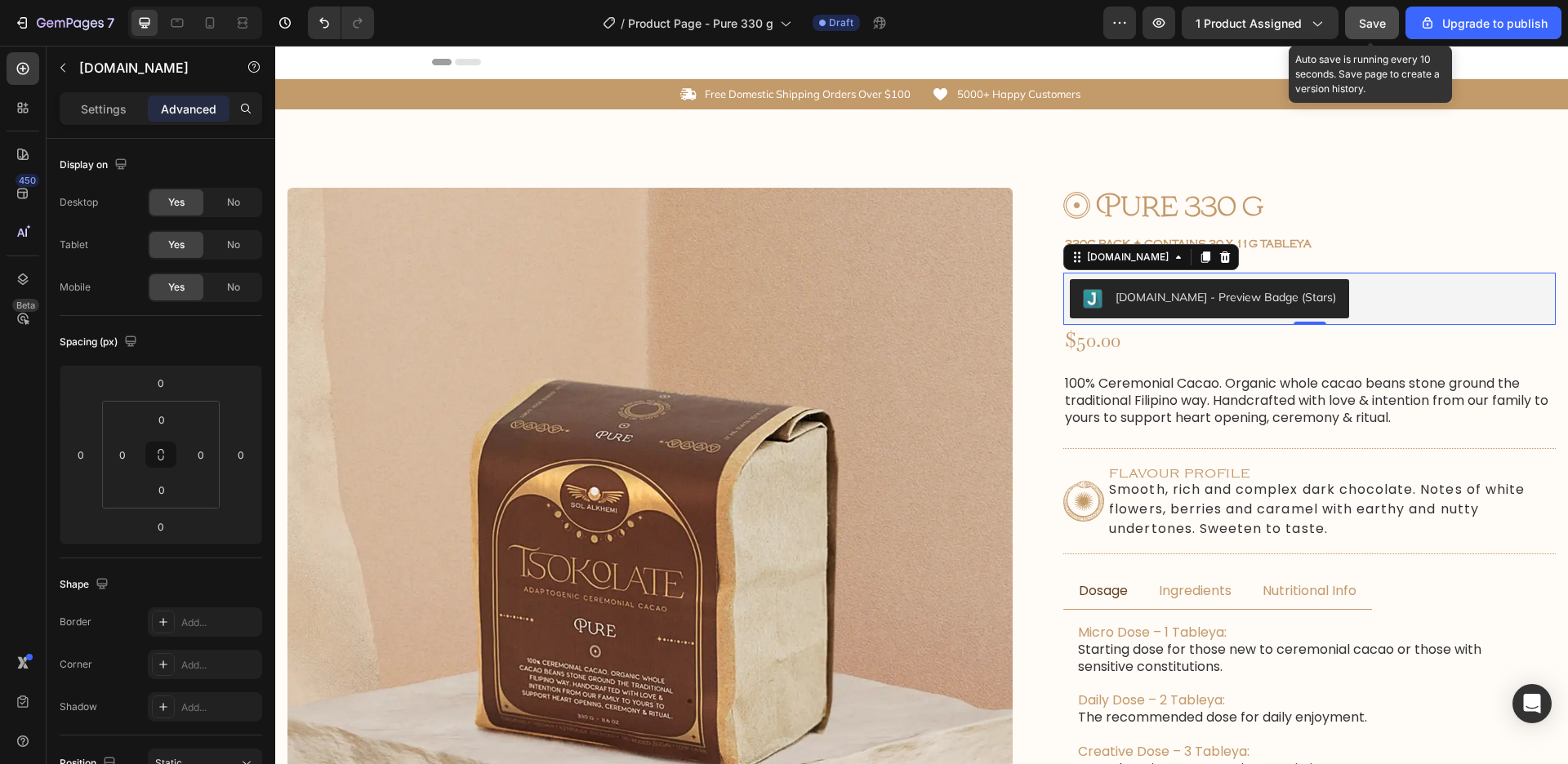
click at [1359, 20] on button "Save" at bounding box center [1371, 22] width 54 height 32
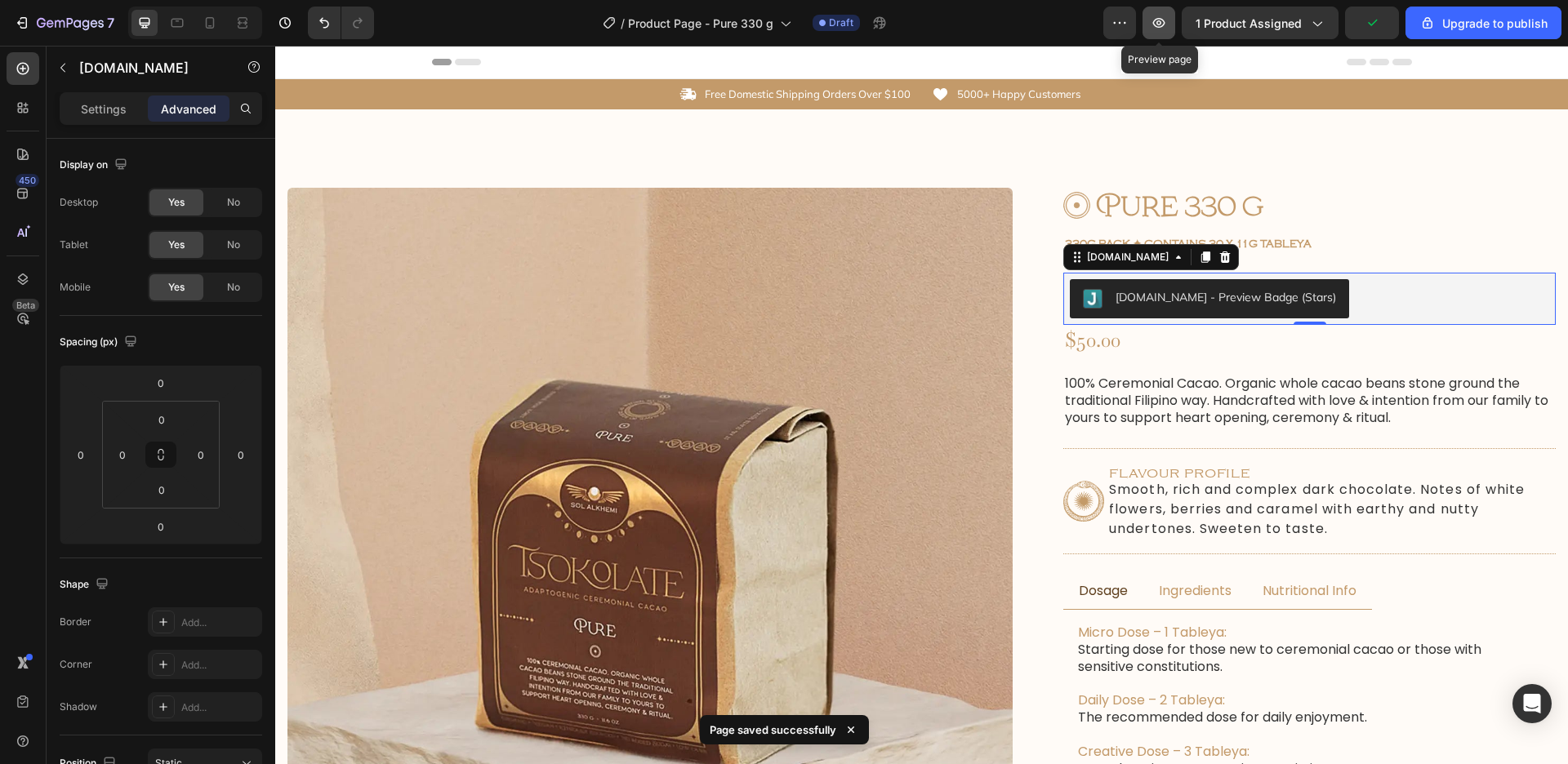
click at [1155, 32] on button "button" at bounding box center [1159, 22] width 32 height 32
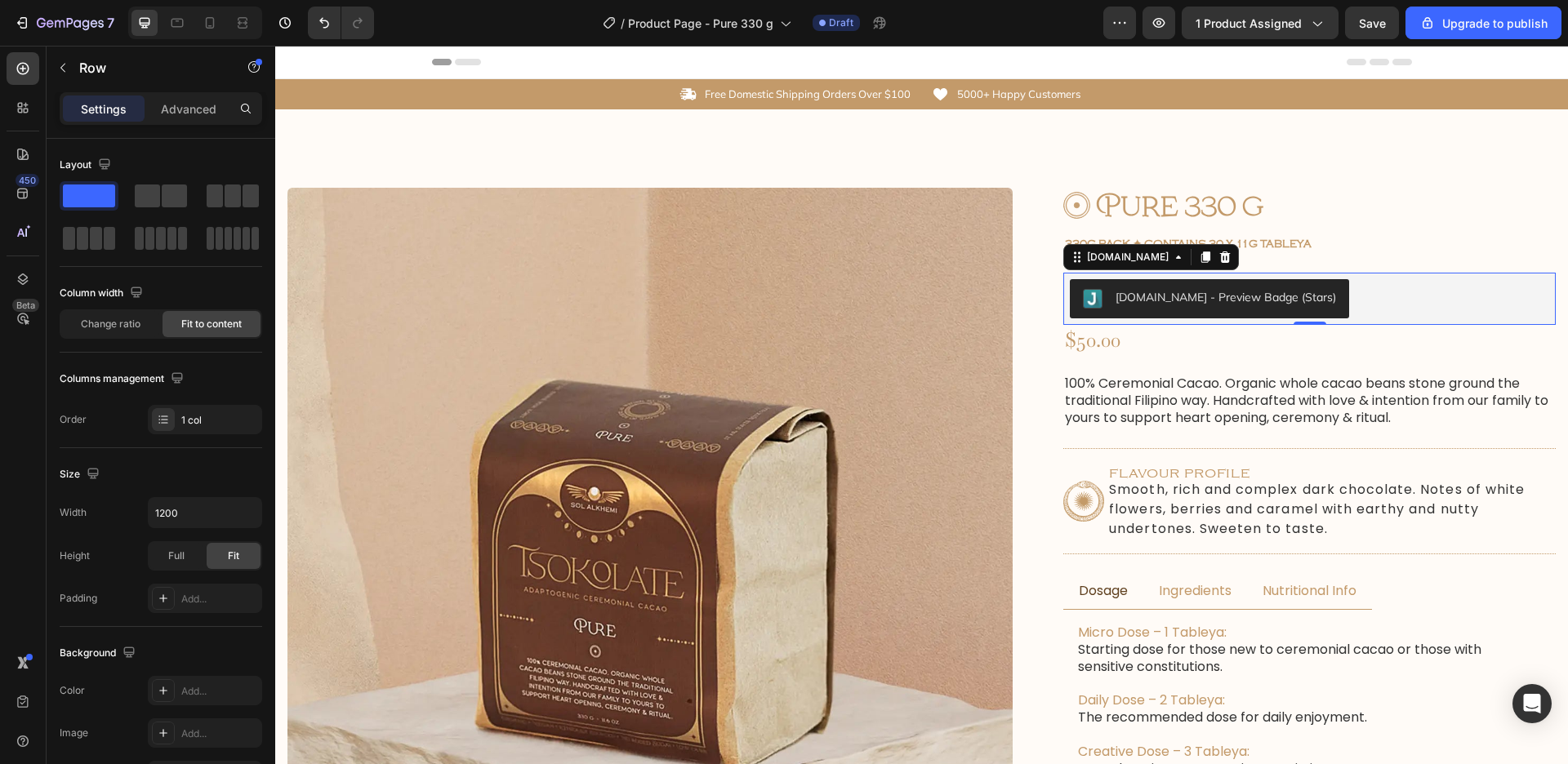
click at [1311, 331] on div "$50.00 Product Price Product Price Row" at bounding box center [1309, 340] width 492 height 30
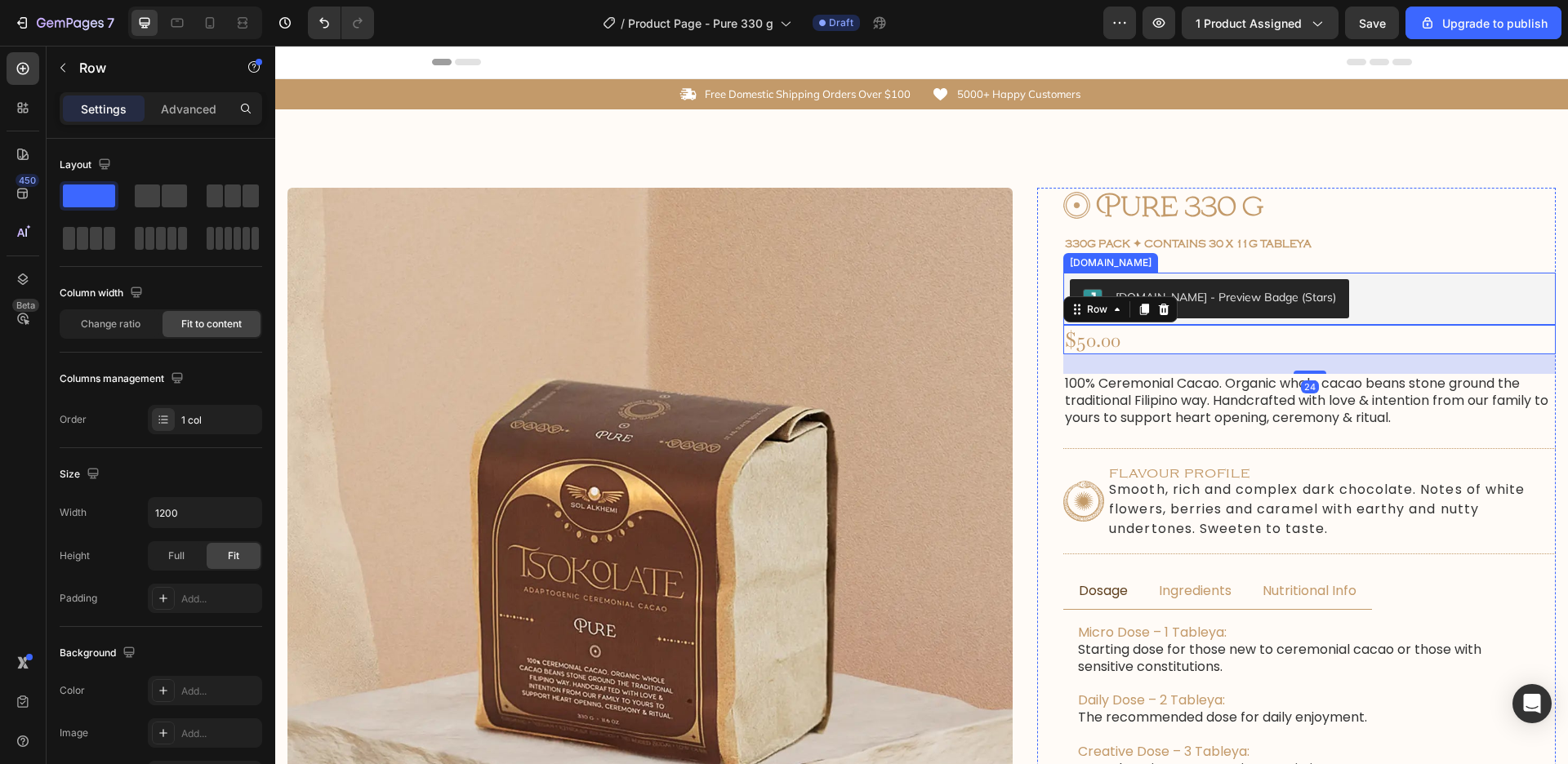
drag, startPoint x: 1143, startPoint y: 287, endPoint x: 1129, endPoint y: 282, distance: 14.9
click at [1143, 286] on button "Judge.me - Preview Badge (Stars)" at bounding box center [1209, 298] width 279 height 39
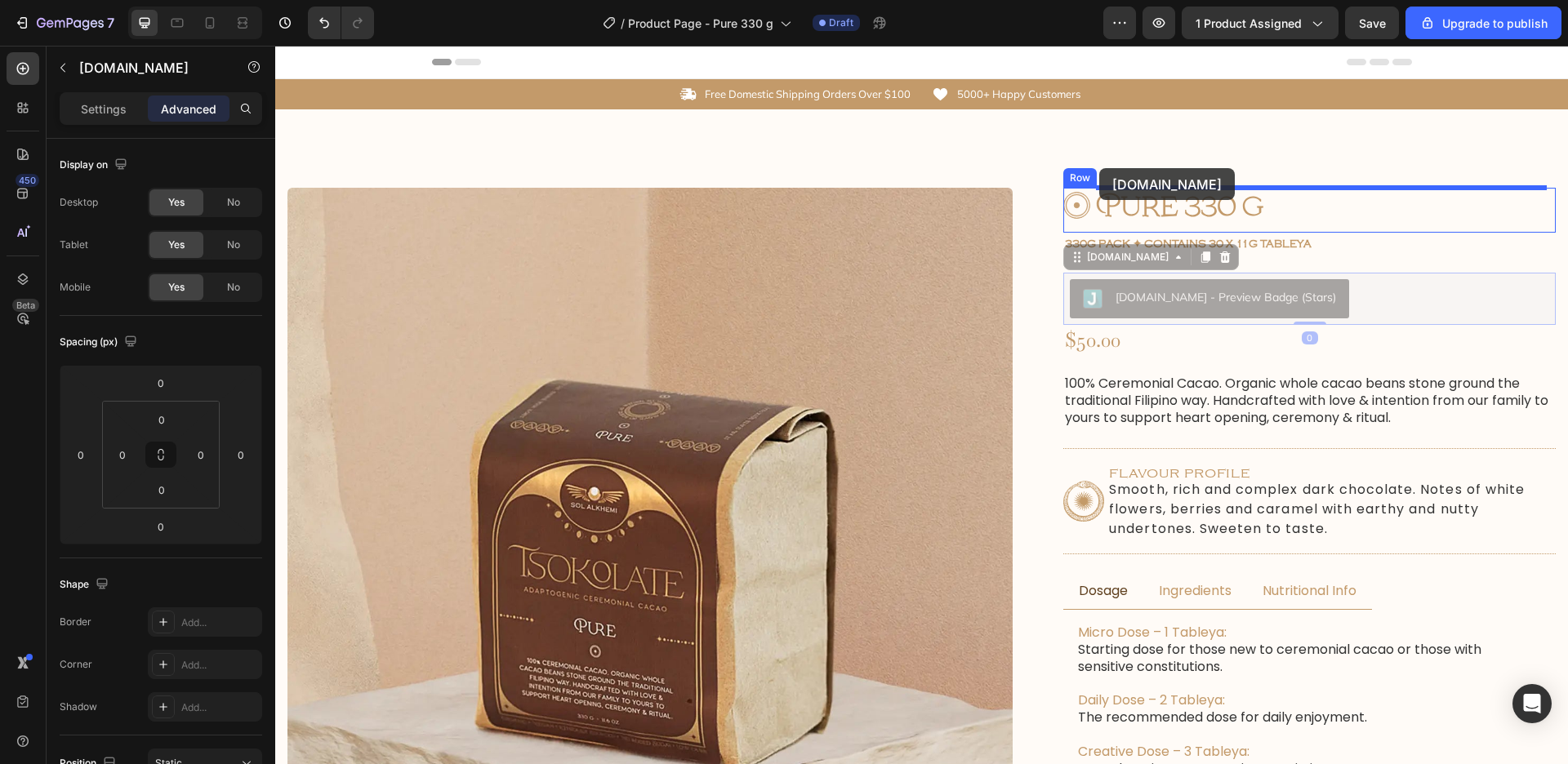
drag, startPoint x: 1095, startPoint y: 257, endPoint x: 1098, endPoint y: 171, distance: 86.1
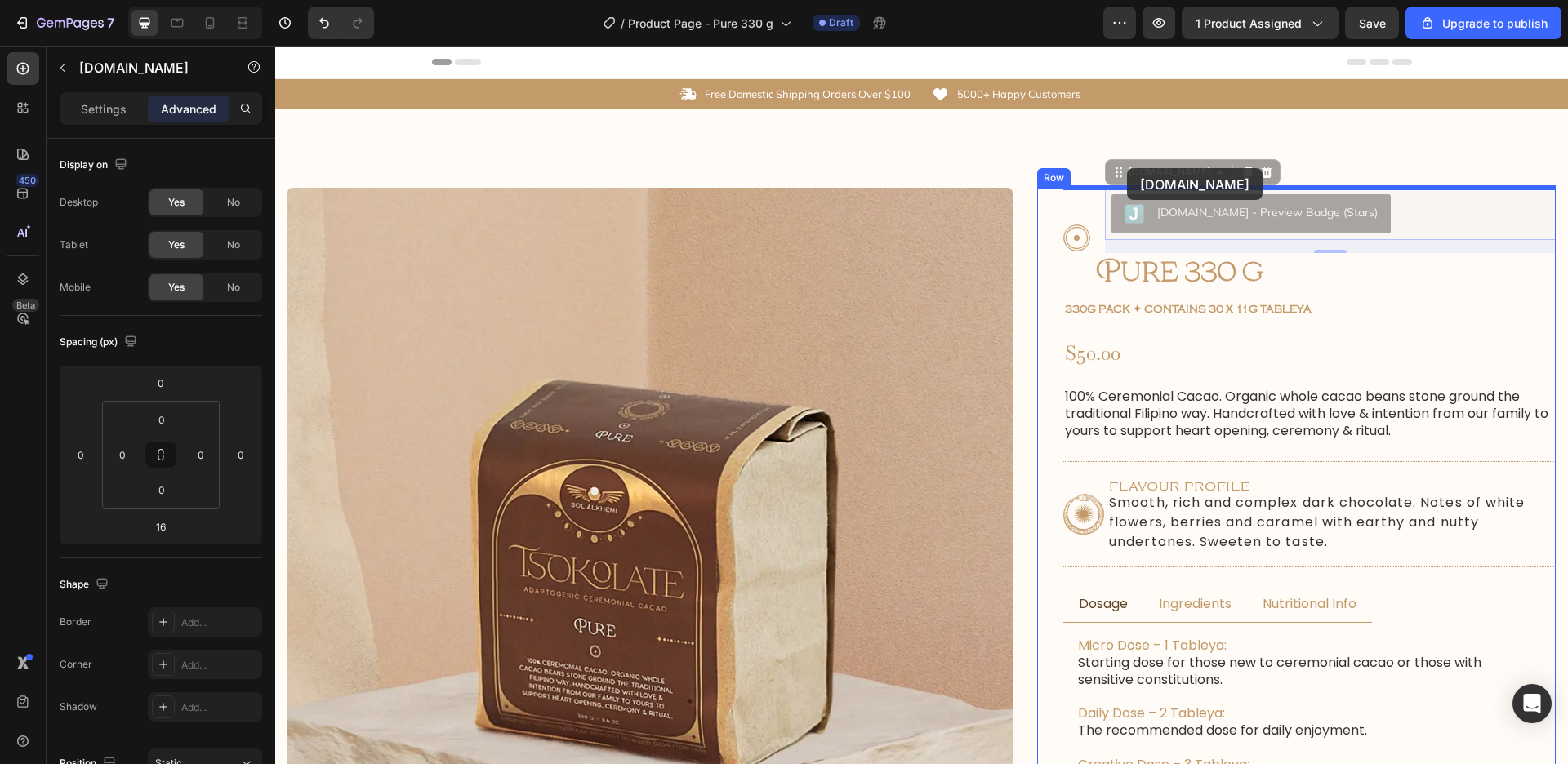
drag, startPoint x: 1156, startPoint y: 189, endPoint x: 1125, endPoint y: 168, distance: 37.4
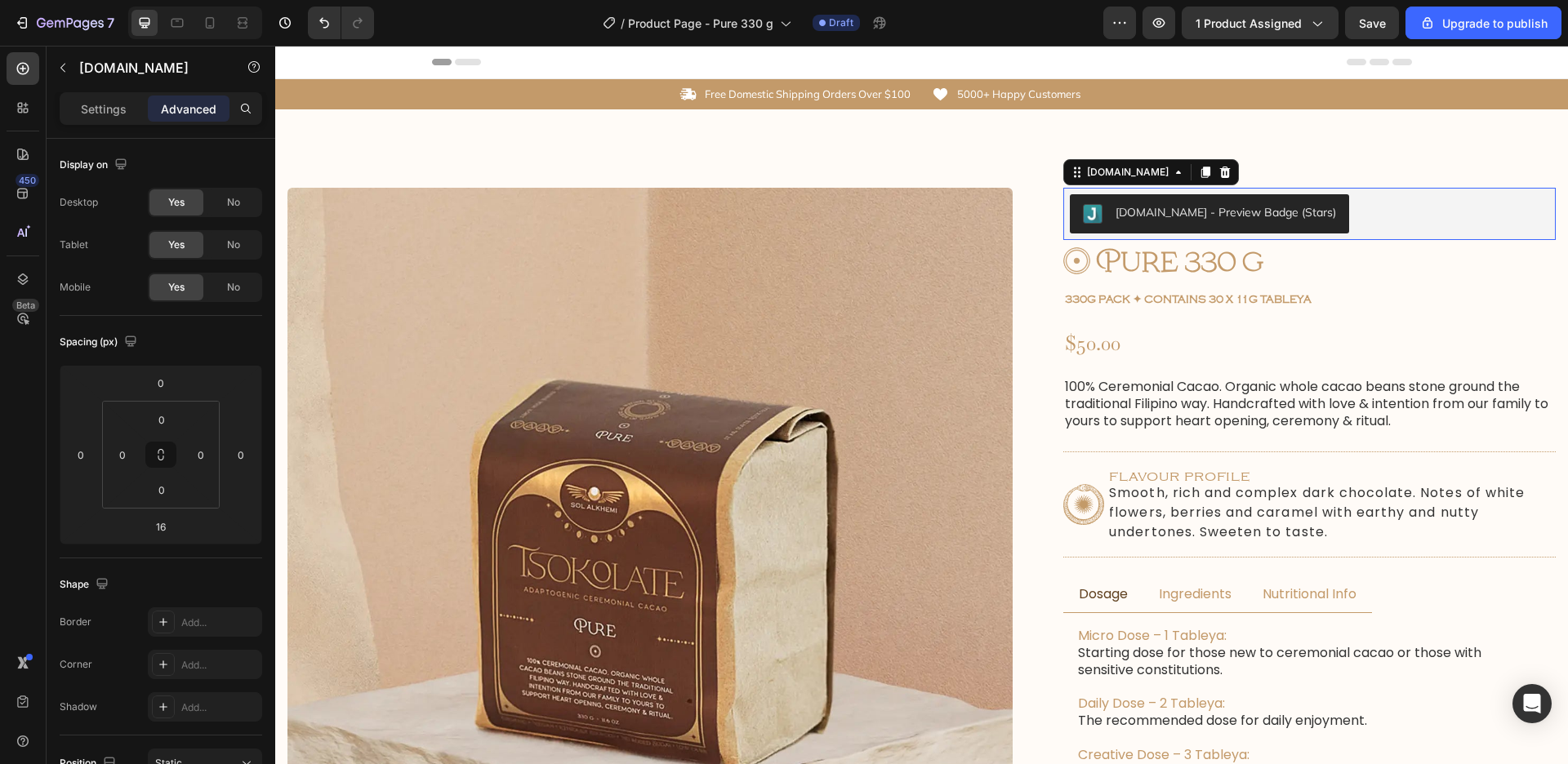
type input "4"
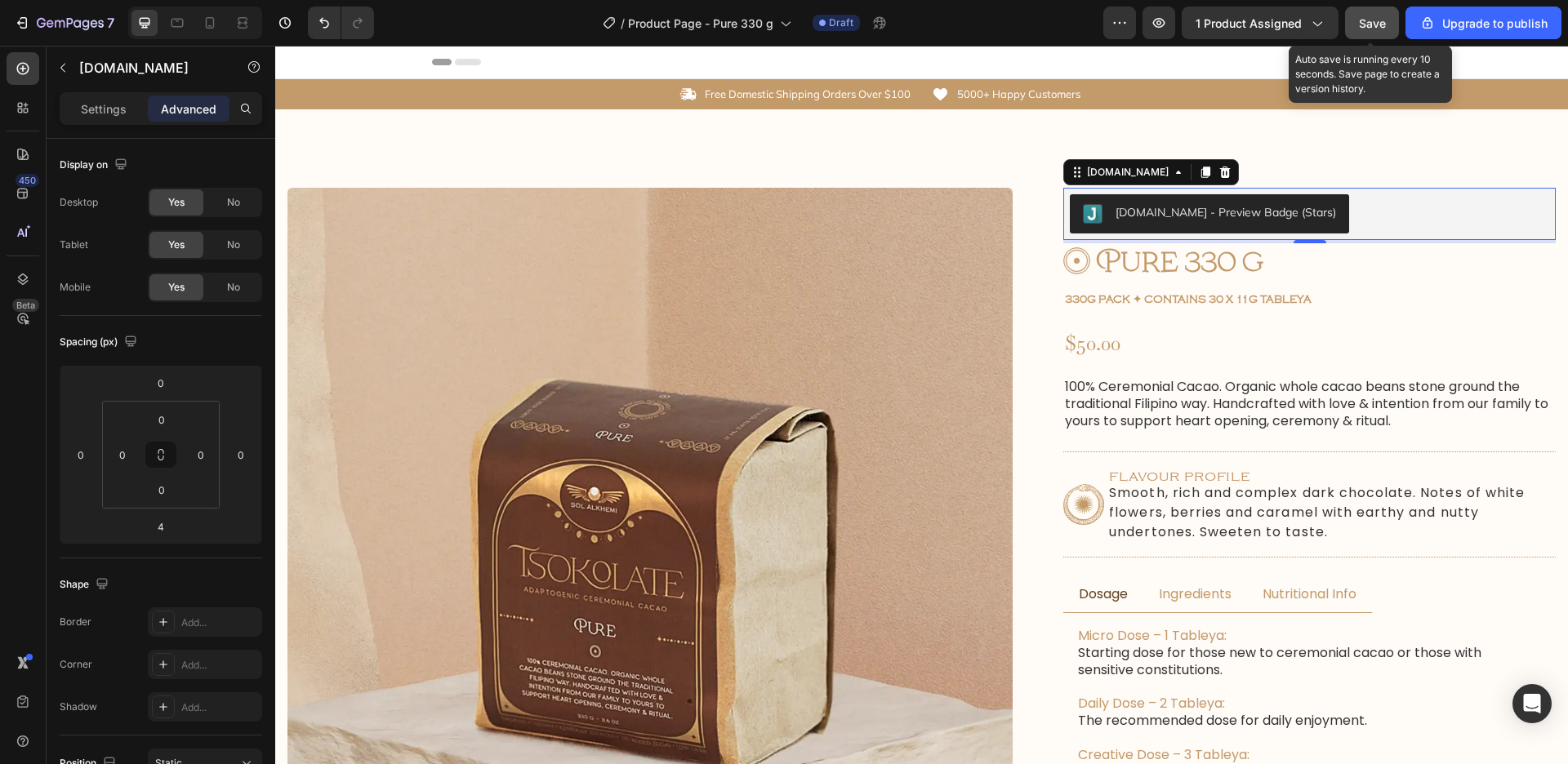
click at [1368, 15] on div "Save" at bounding box center [1372, 23] width 27 height 17
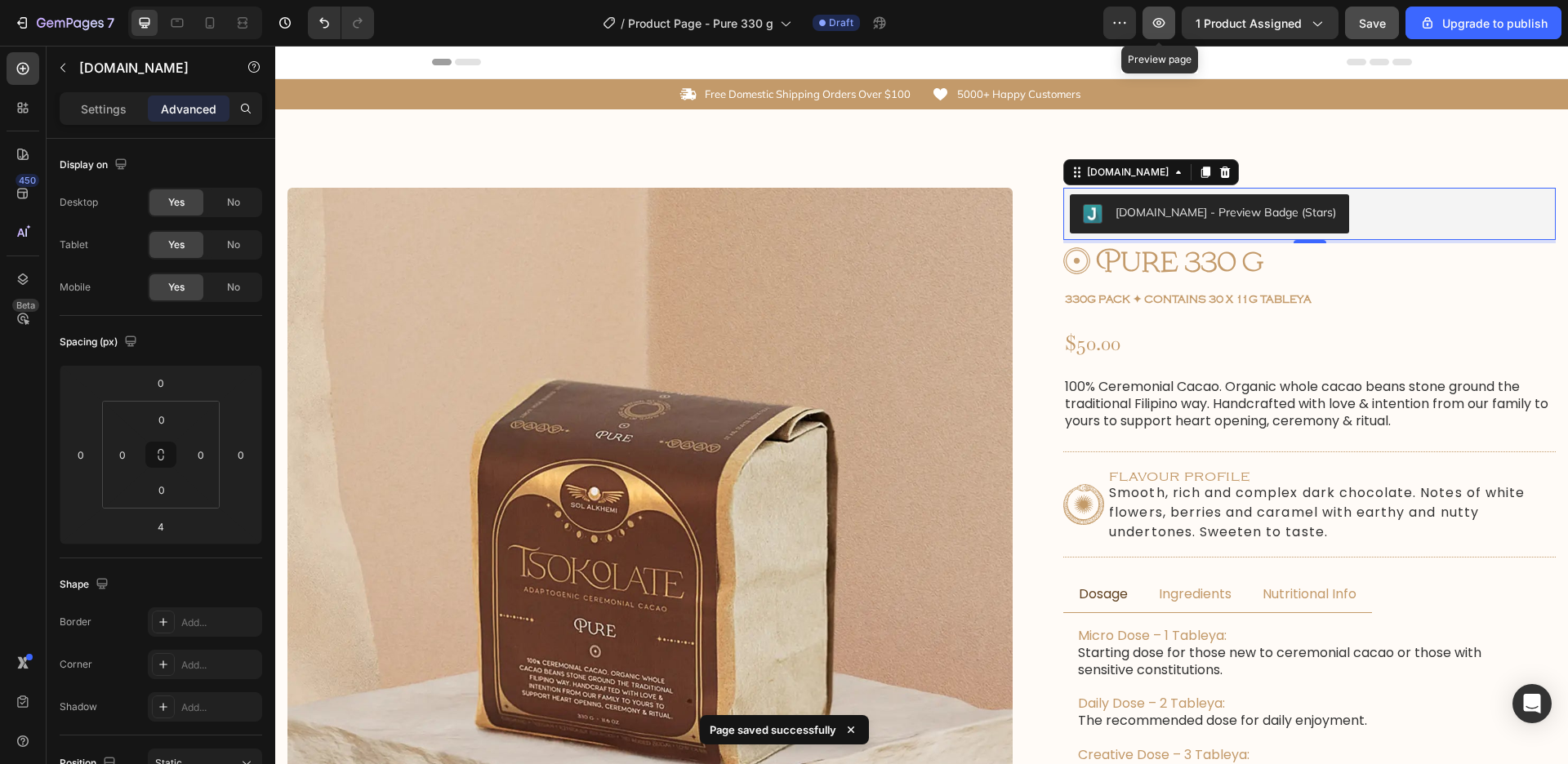
click at [1158, 20] on icon "button" at bounding box center [1159, 23] width 17 height 17
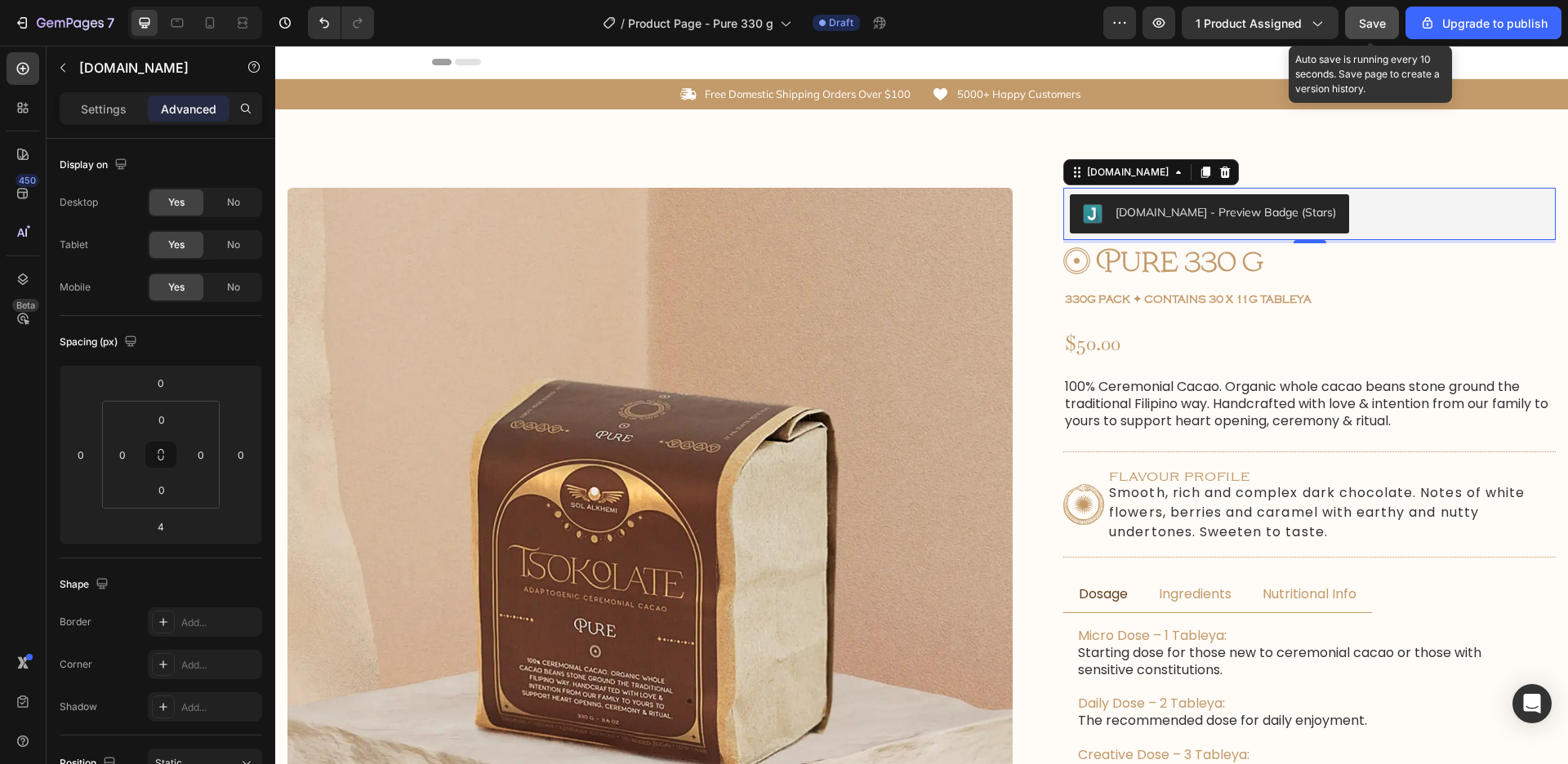
click at [1379, 17] on span "Save" at bounding box center [1372, 23] width 27 height 14
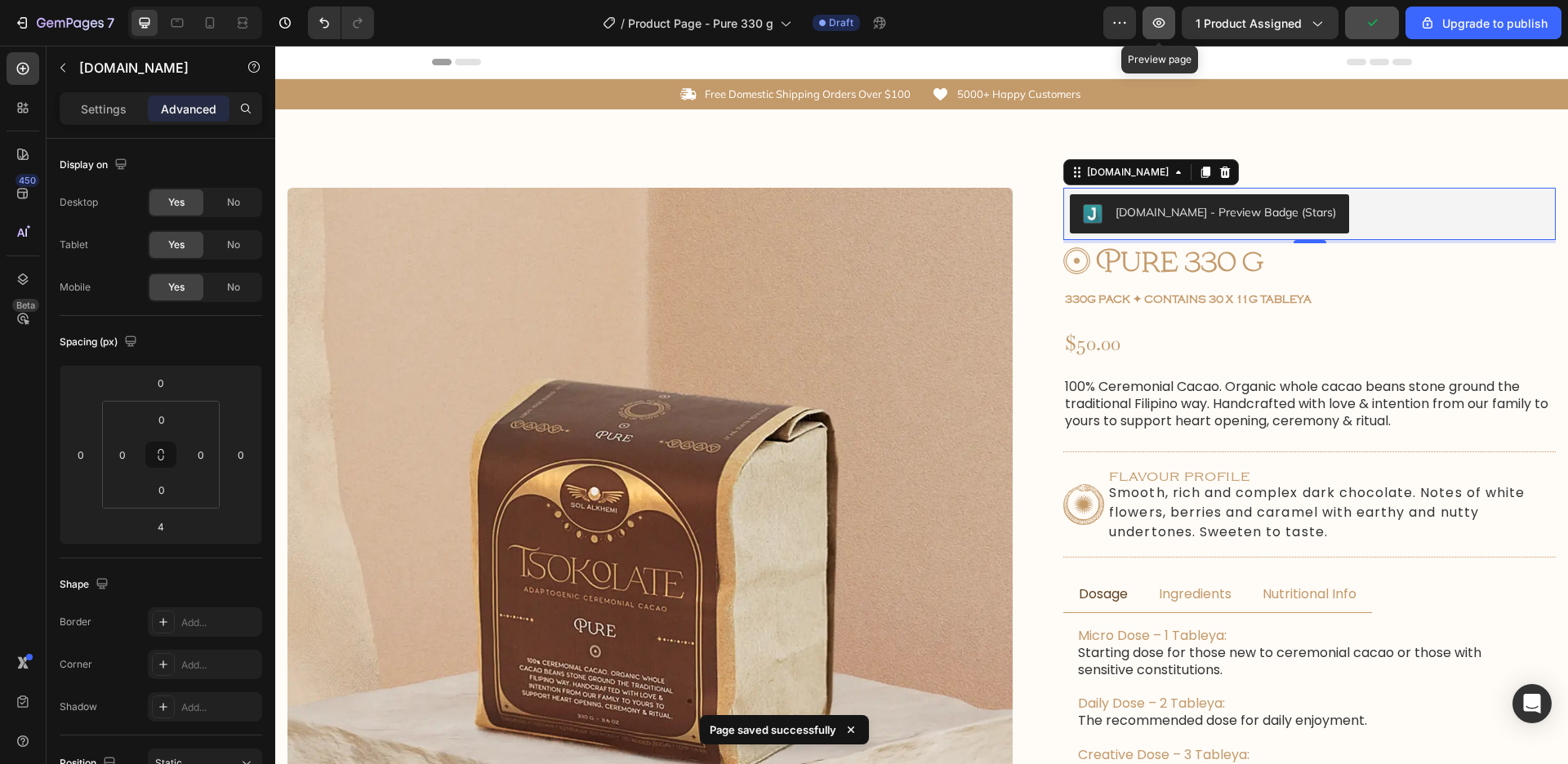
click at [1154, 17] on icon "button" at bounding box center [1159, 23] width 17 height 17
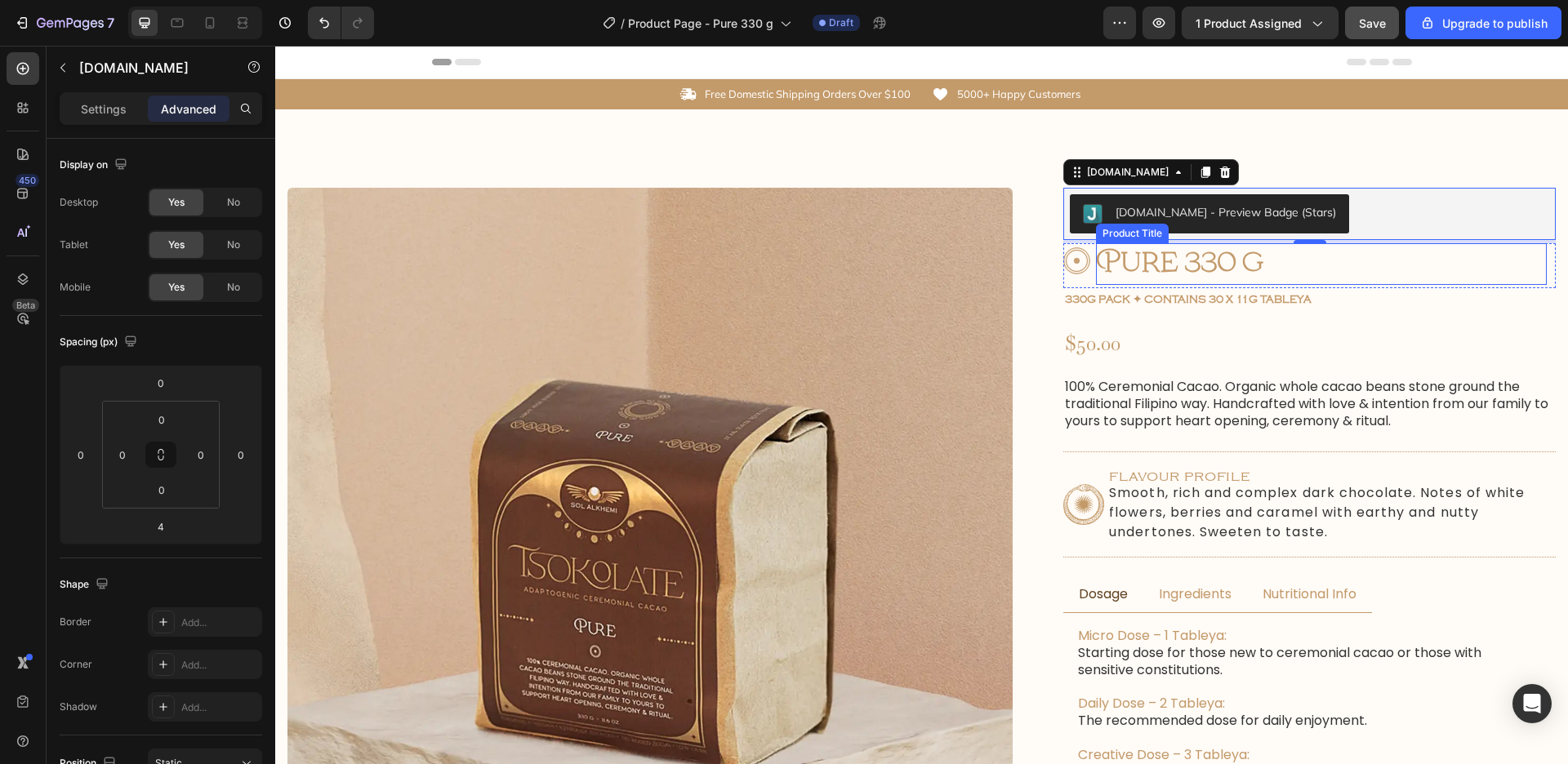
click at [1344, 296] on p "330g Pack ✦ Contains 30 x 11g tableya" at bounding box center [1309, 300] width 489 height 14
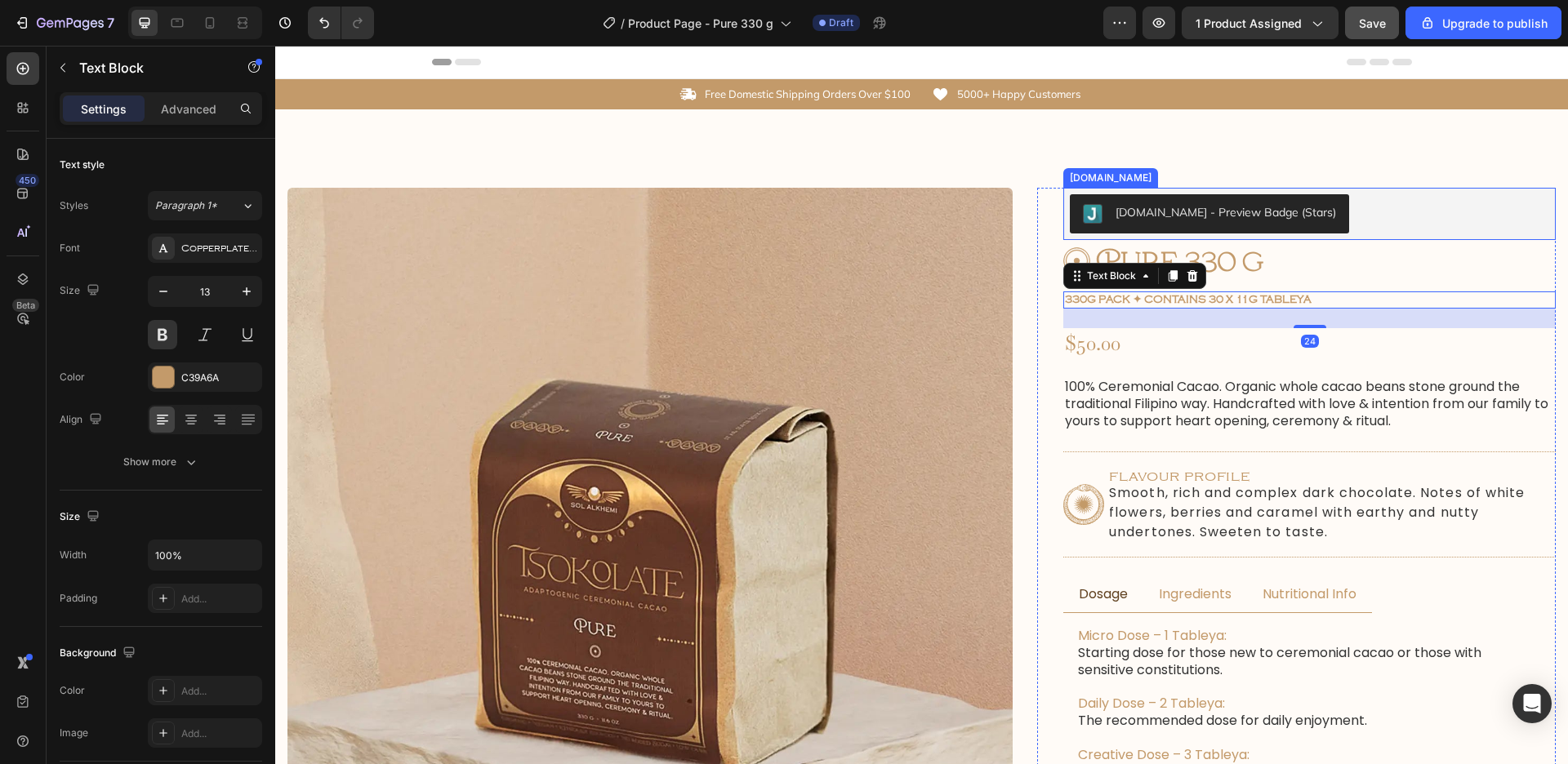
click at [1082, 214] on button "Judge.me - Preview Badge (Stars)" at bounding box center [1209, 213] width 279 height 39
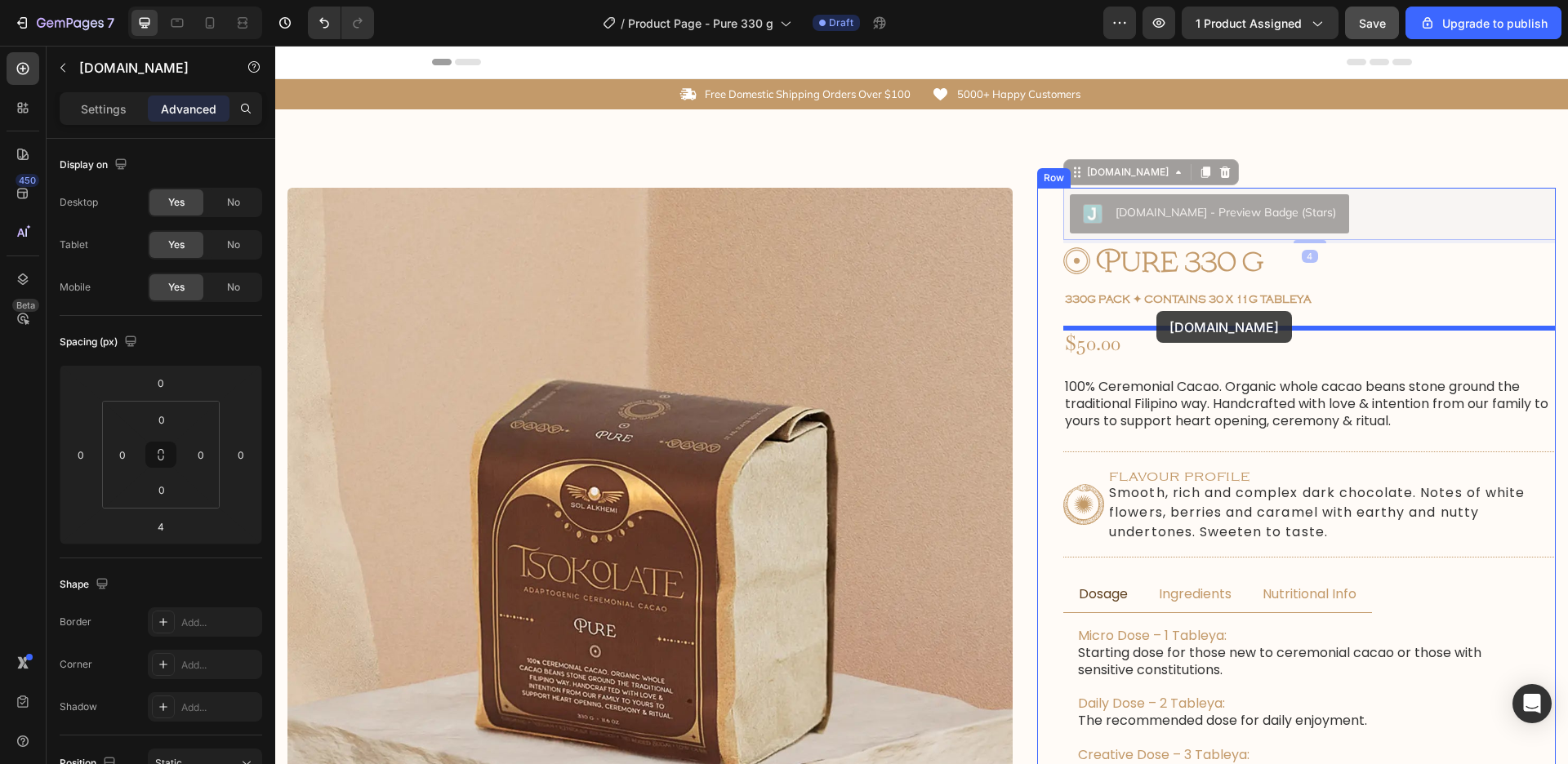
drag, startPoint x: 1095, startPoint y: 164, endPoint x: 1156, endPoint y: 311, distance: 159.2
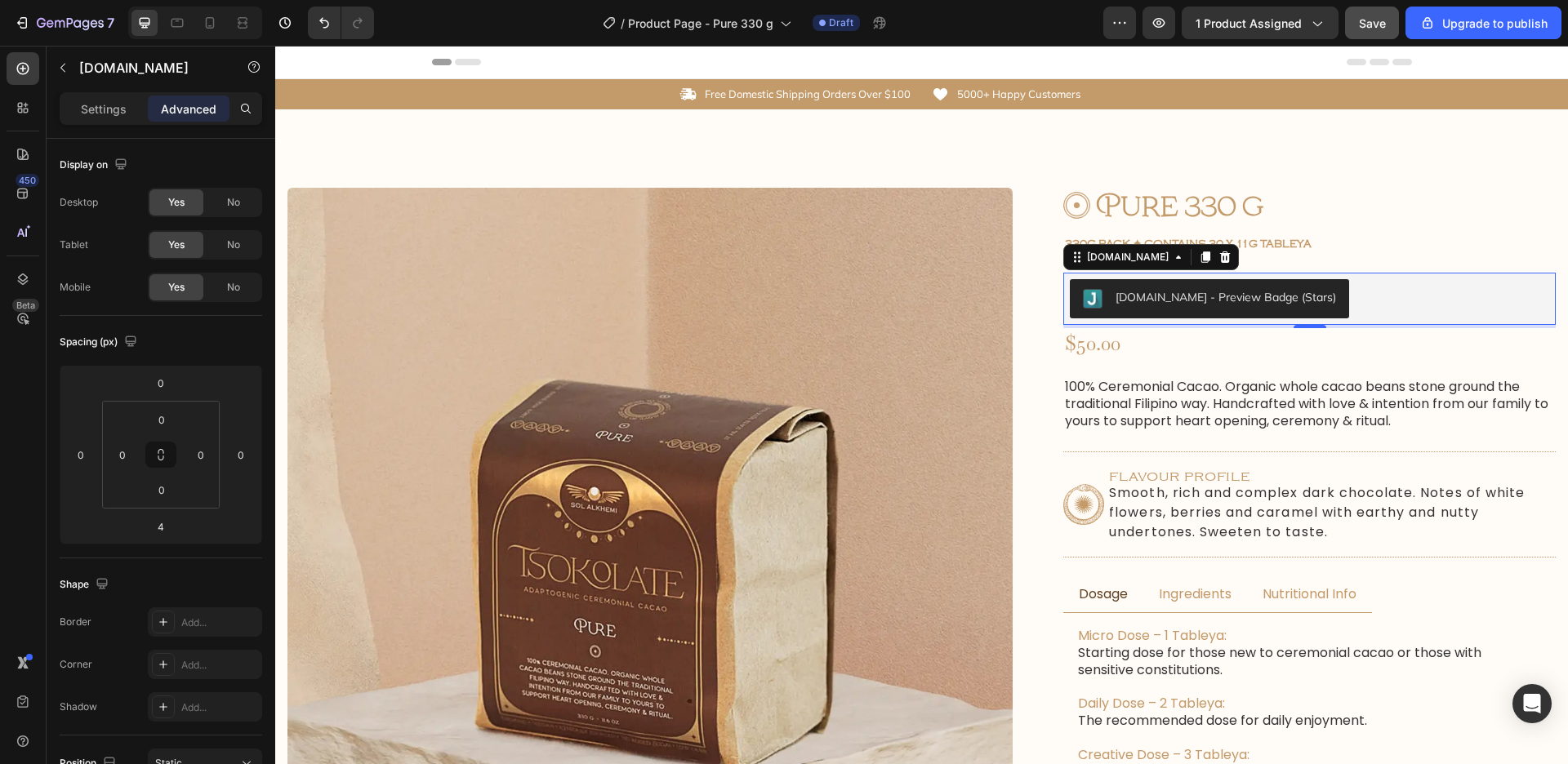
click at [1371, 305] on div "Judge.me - Preview Badge (Stars)" at bounding box center [1309, 298] width 479 height 39
click at [1321, 257] on div "Image Pure 330 g Product Title Row 330g Pack ✦ Contains 30 x 11g tableya Text B…" at bounding box center [1309, 678] width 492 height 982
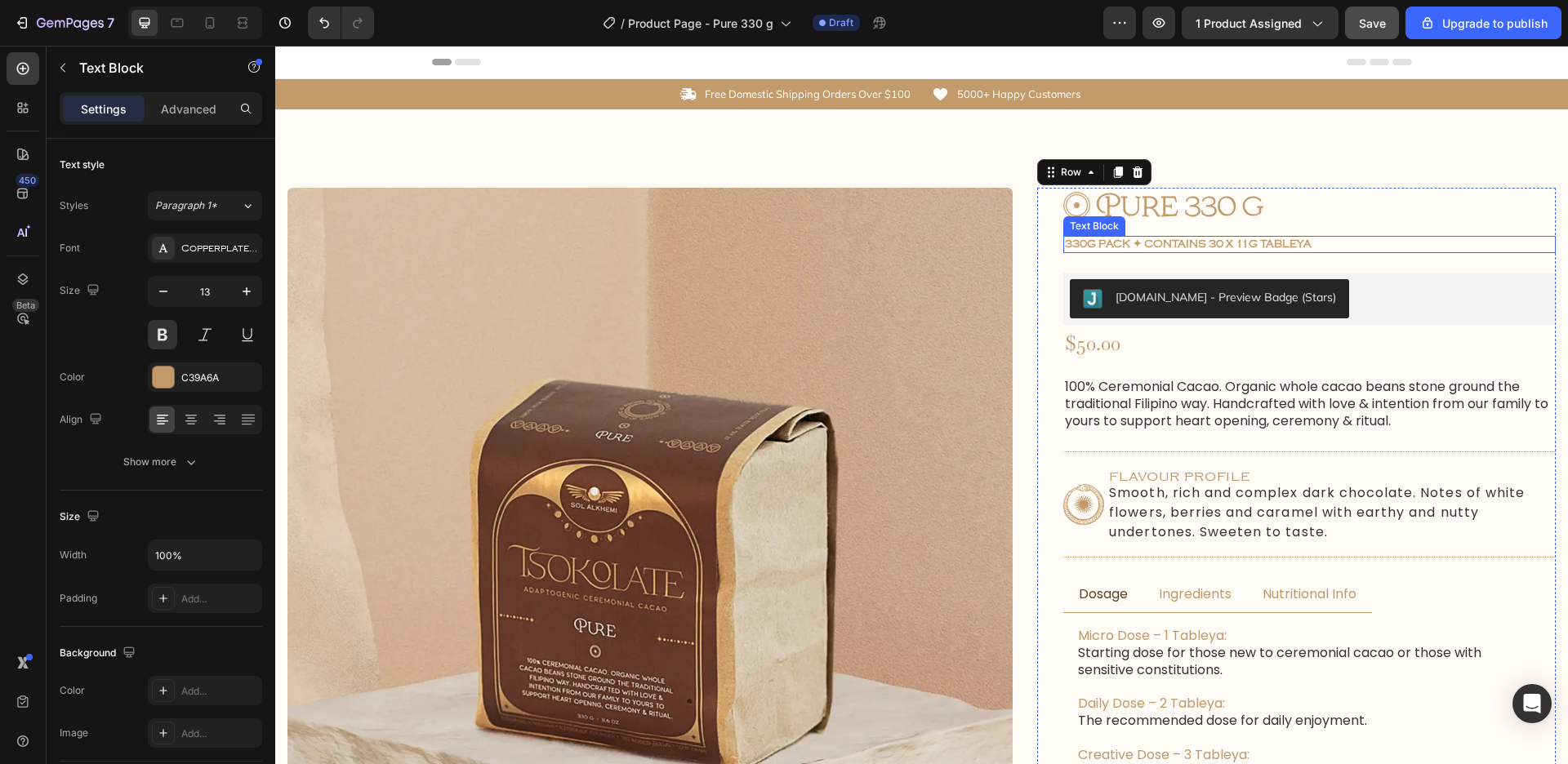
click at [1328, 240] on p "330g Pack ✦ Contains 30 x 11g tableya" at bounding box center [1309, 244] width 489 height 14
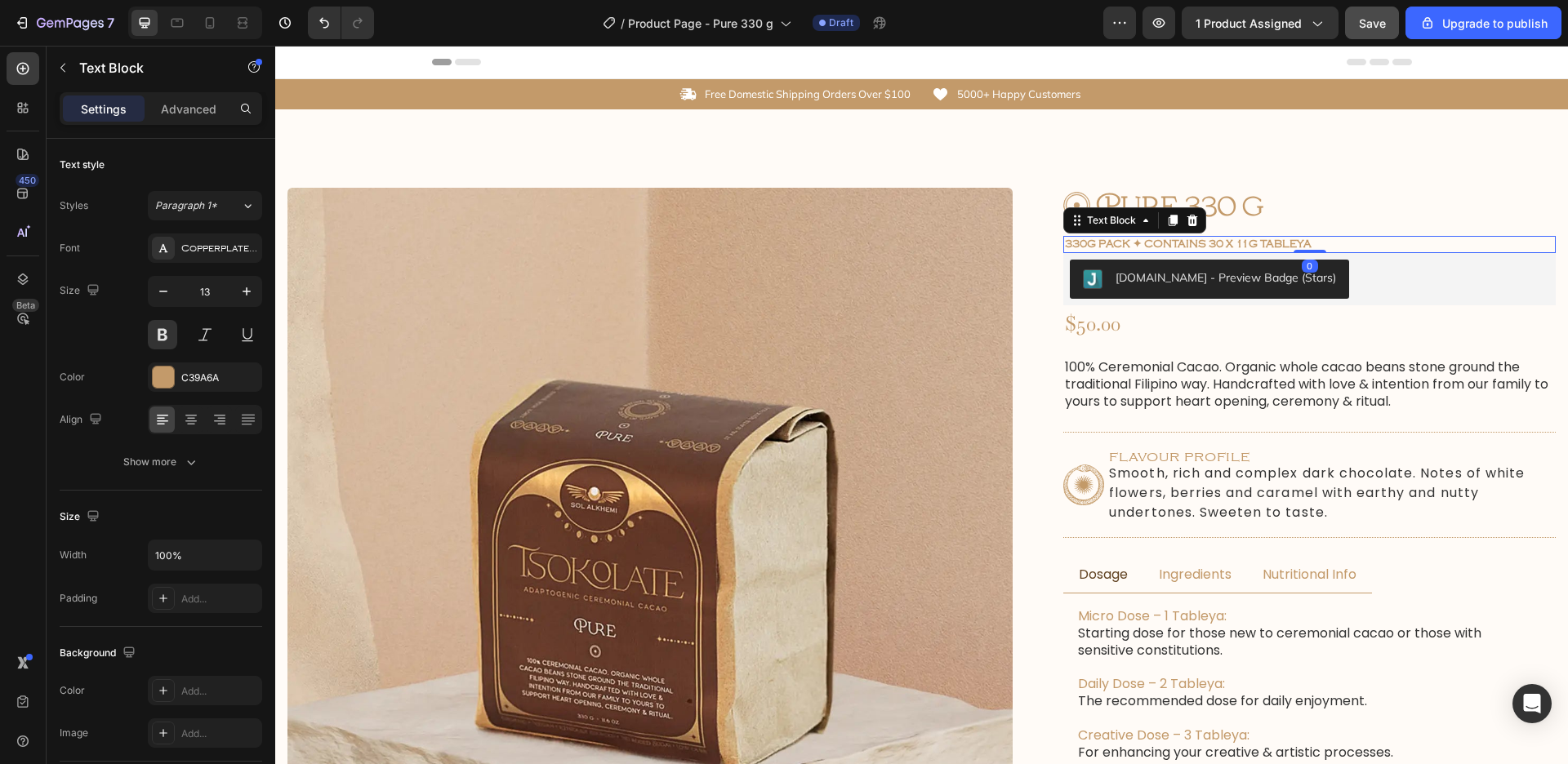
drag, startPoint x: 1316, startPoint y: 268, endPoint x: 1311, endPoint y: 246, distance: 22.6
click at [1316, 248] on div "330g Pack ✦ Contains 30 x 11g tableya Text Block 0" at bounding box center [1309, 244] width 492 height 17
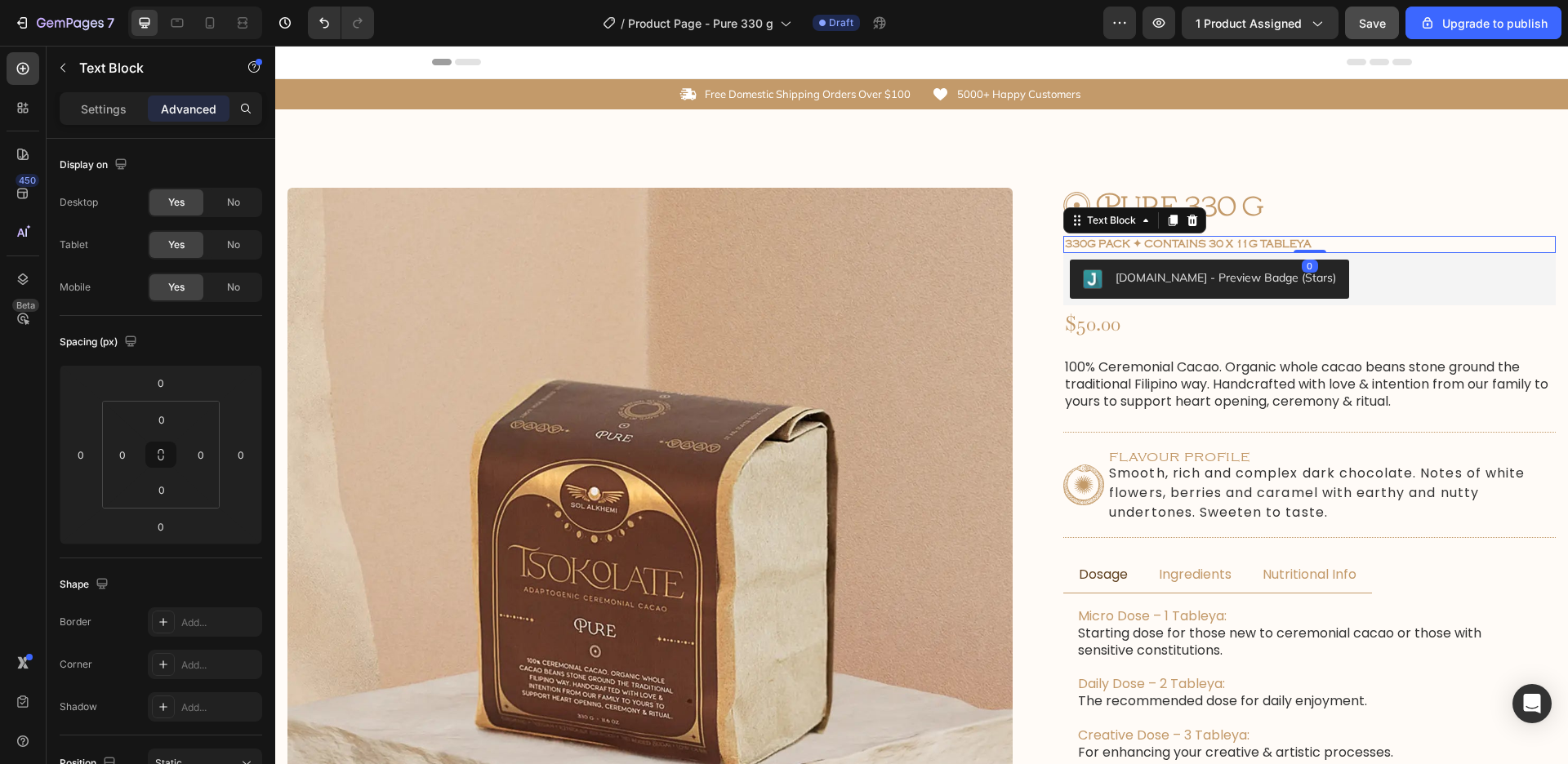
click at [1281, 236] on div "330g Pack ✦ Contains 30 x 11g tableya" at bounding box center [1309, 244] width 492 height 17
click at [1345, 247] on p "330g Pack ✦ Contains 30 x 11g tableya" at bounding box center [1309, 244] width 489 height 14
click at [90, 110] on p "Settings" at bounding box center [103, 109] width 46 height 17
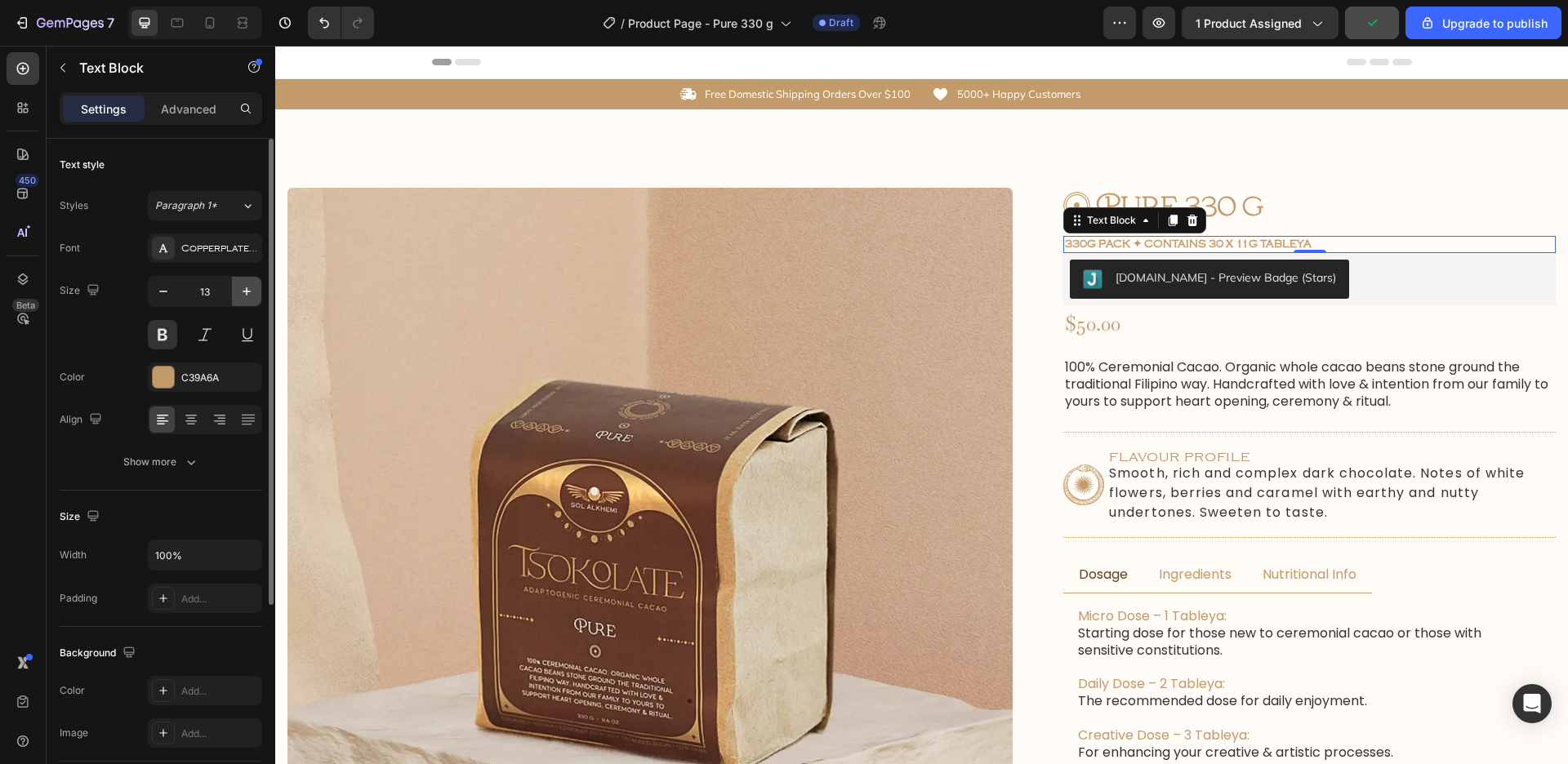
click at [247, 299] on icon "button" at bounding box center [247, 291] width 17 height 17
click at [247, 300] on button "button" at bounding box center [246, 291] width 29 height 29
type input "15"
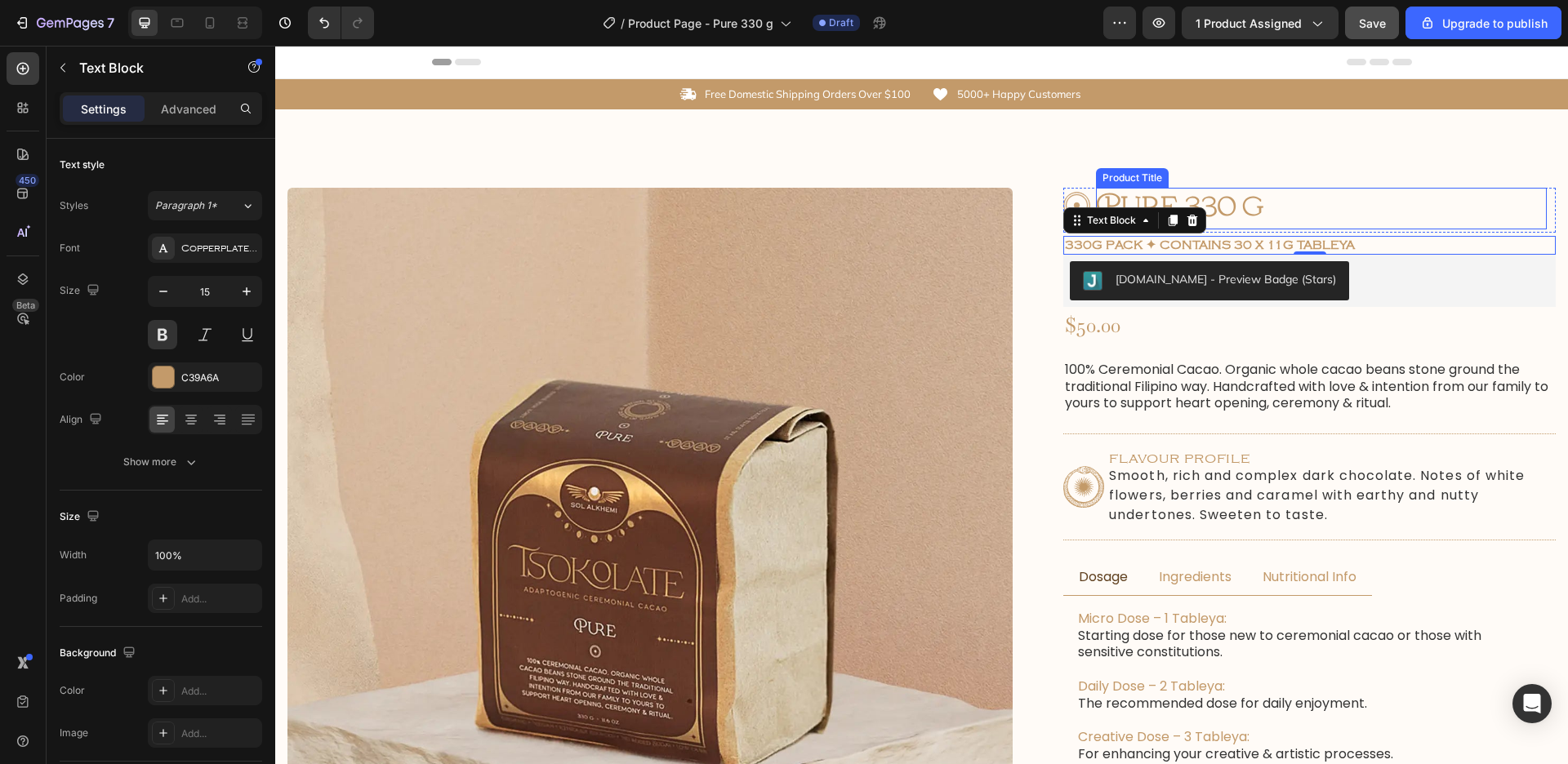
click at [1238, 205] on h1 "Pure 330 g" at bounding box center [1321, 208] width 451 height 42
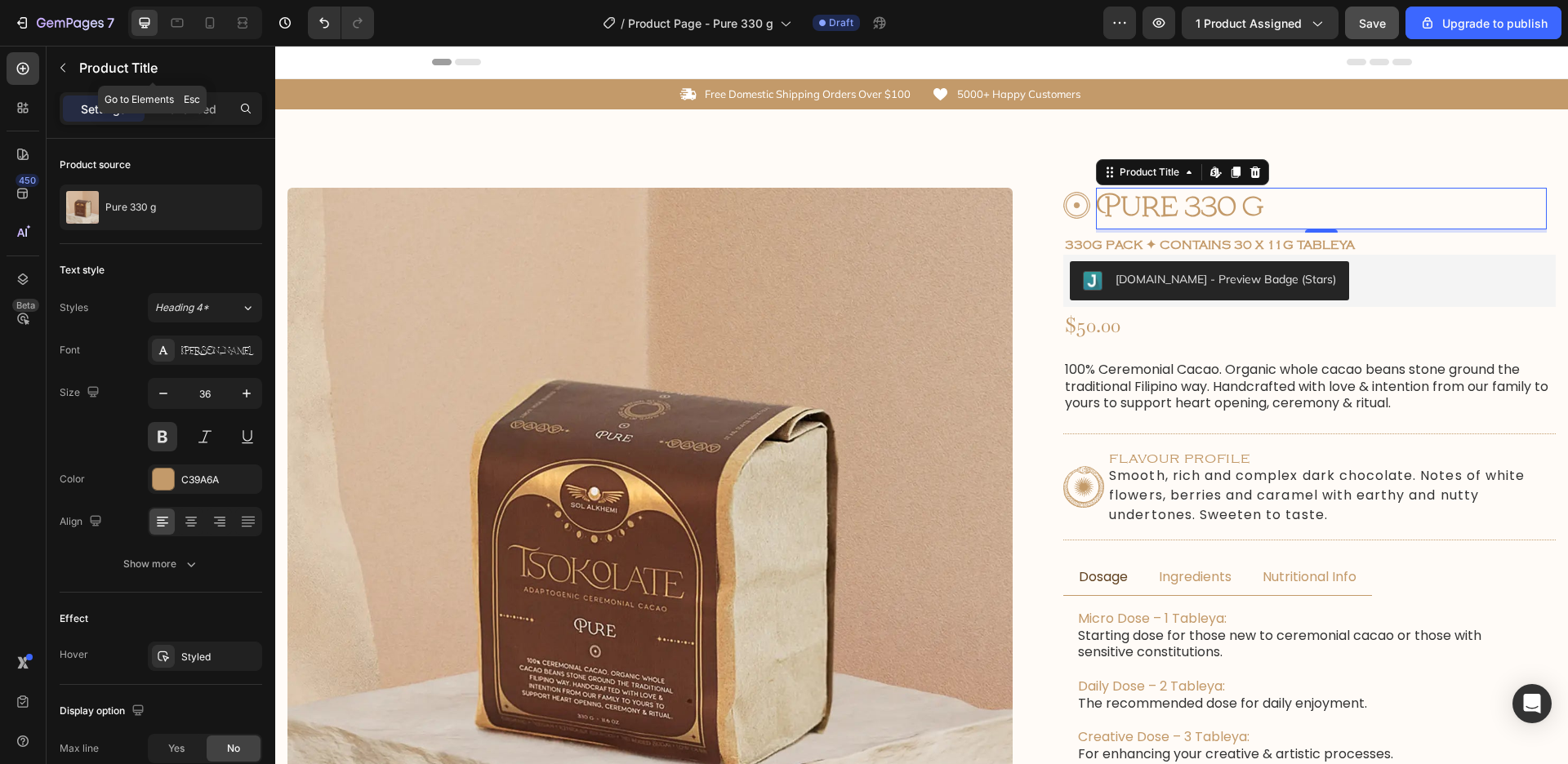
click at [71, 66] on button "button" at bounding box center [62, 67] width 26 height 26
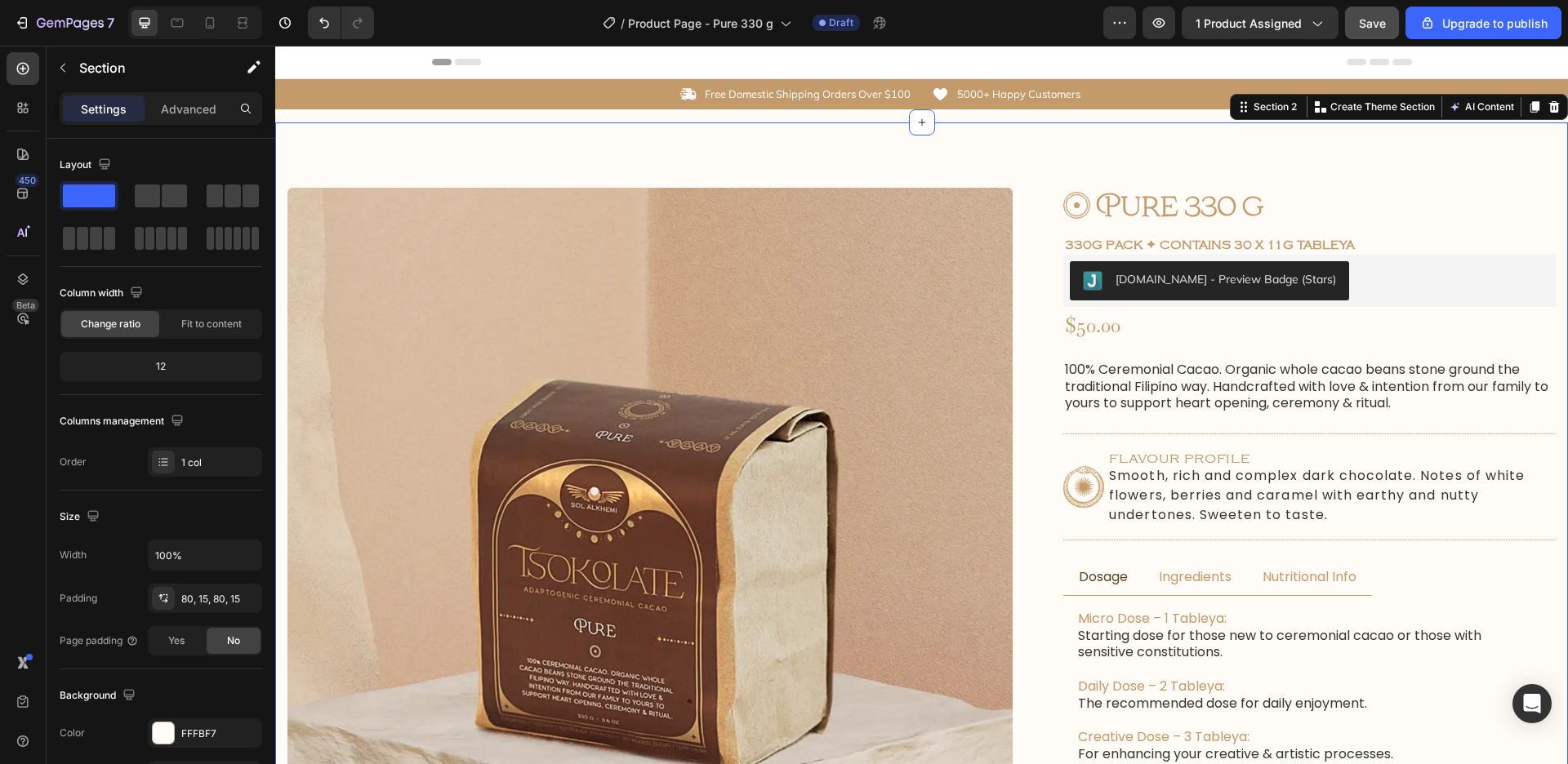
click at [1229, 184] on div "Product Images Image Pure 330 g Product Title Row 330g Pack ✦ Contains 30 x 11g…" at bounding box center [921, 669] width 1293 height 1095
click at [1234, 203] on h1 "Pure 330 g" at bounding box center [1321, 208] width 451 height 42
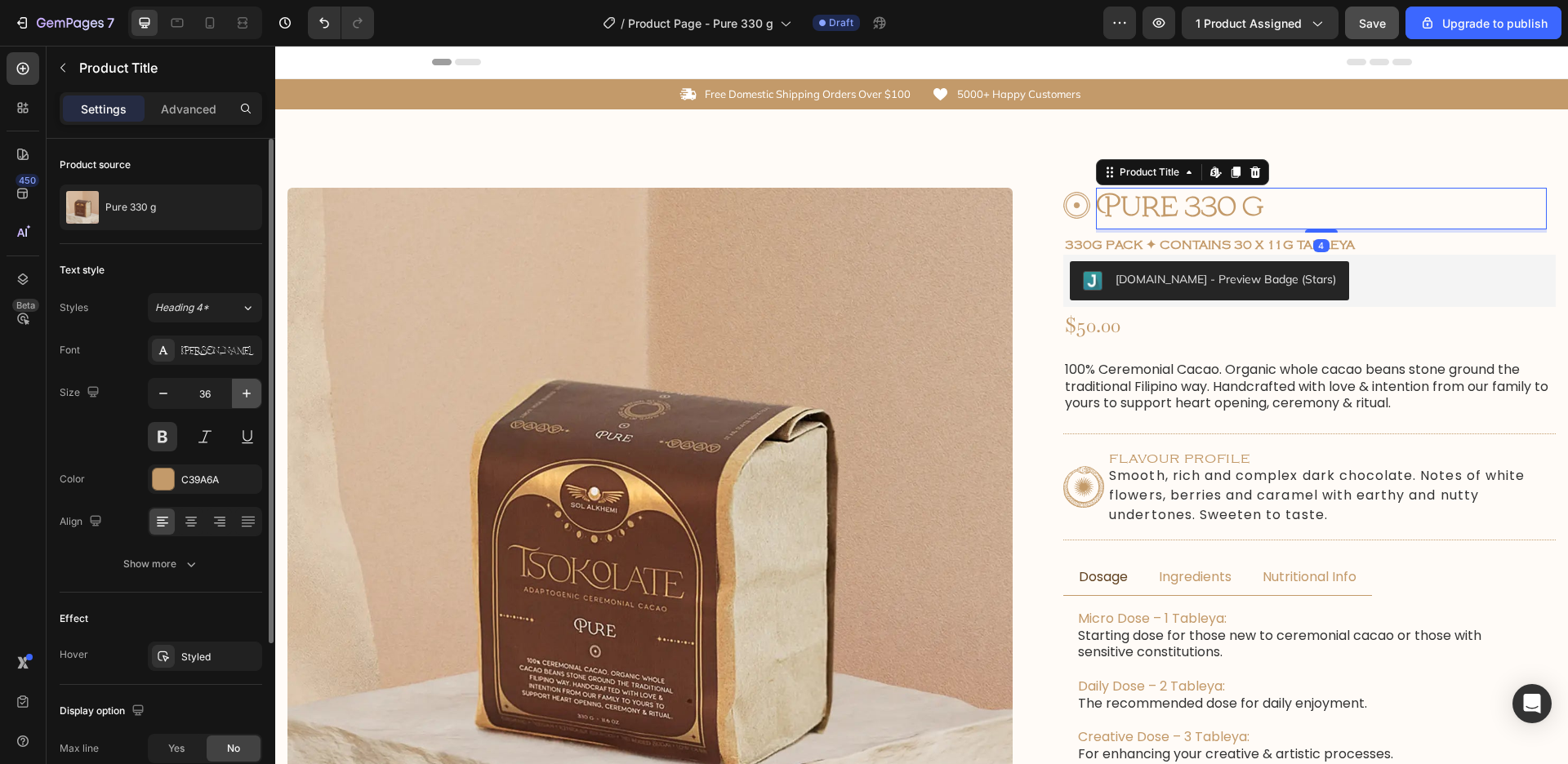
click at [249, 388] on icon "button" at bounding box center [247, 394] width 17 height 17
click at [252, 390] on icon "button" at bounding box center [247, 394] width 17 height 17
type input "38"
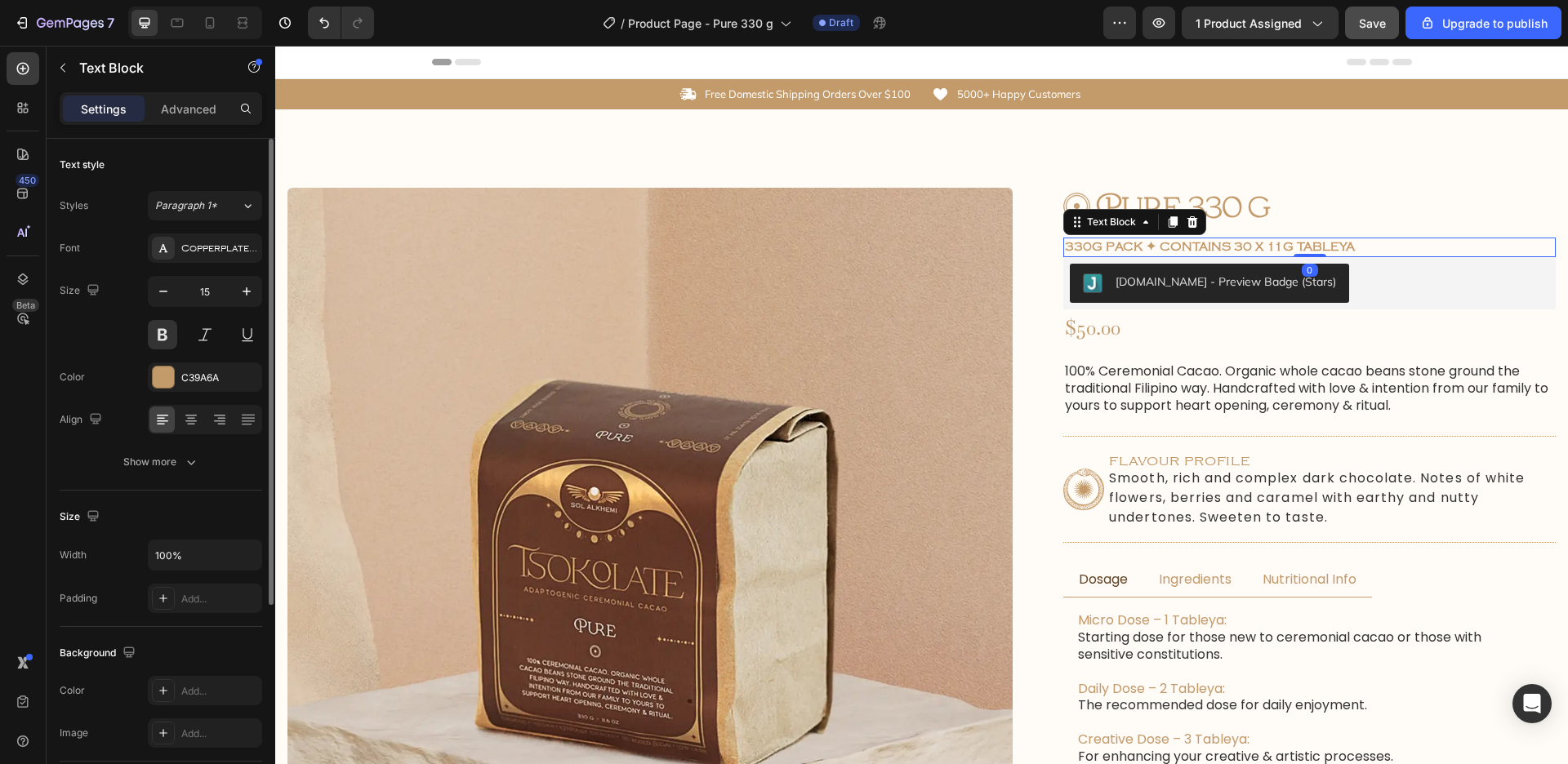
click at [1414, 238] on div "330g Pack ✦ Contains 30 x 11g tableya" at bounding box center [1309, 247] width 492 height 20
click at [159, 296] on icon "button" at bounding box center [164, 291] width 17 height 17
type input "14"
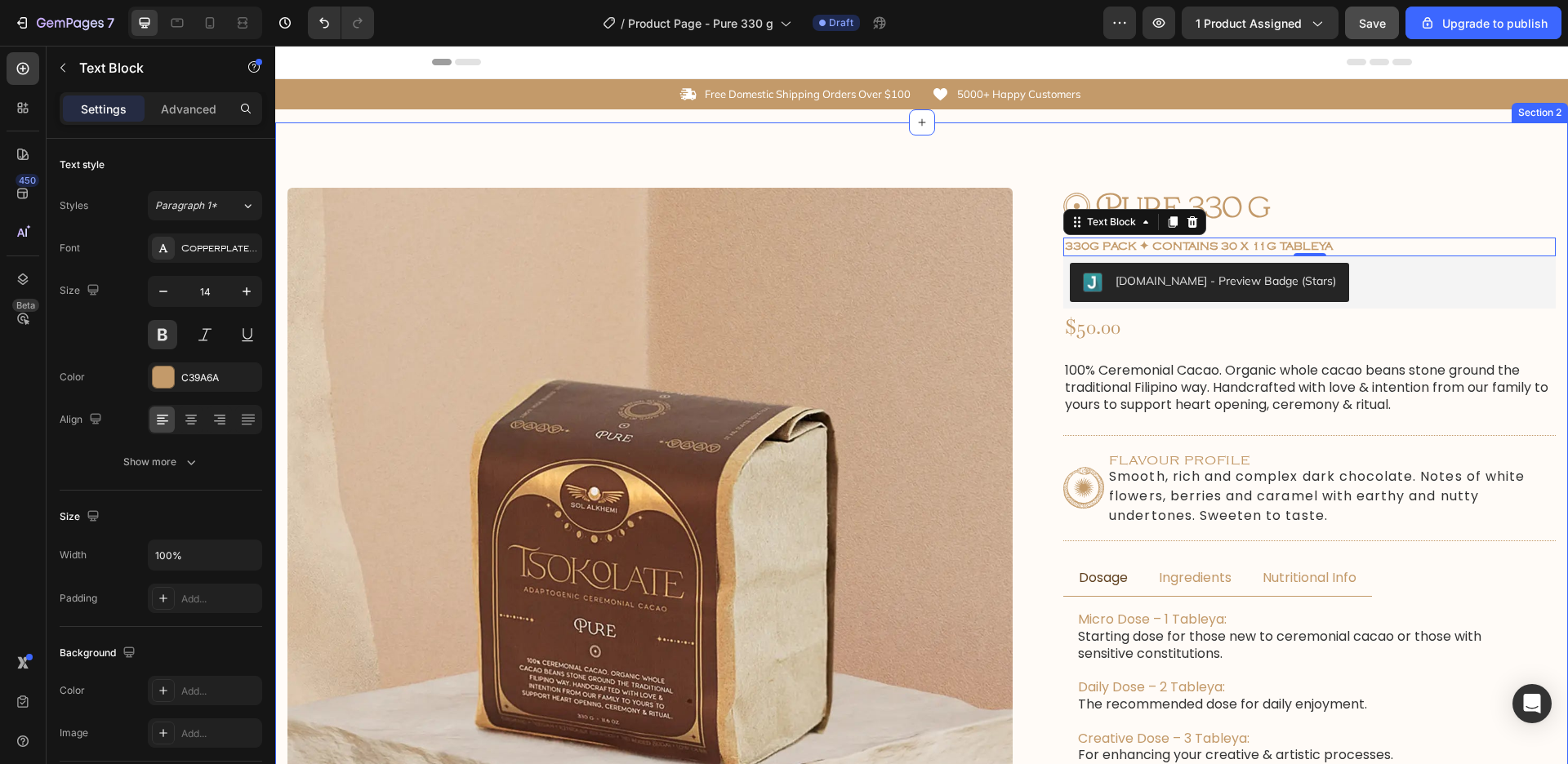
click at [1414, 196] on h1 "Pure 330 g" at bounding box center [1321, 209] width 451 height 43
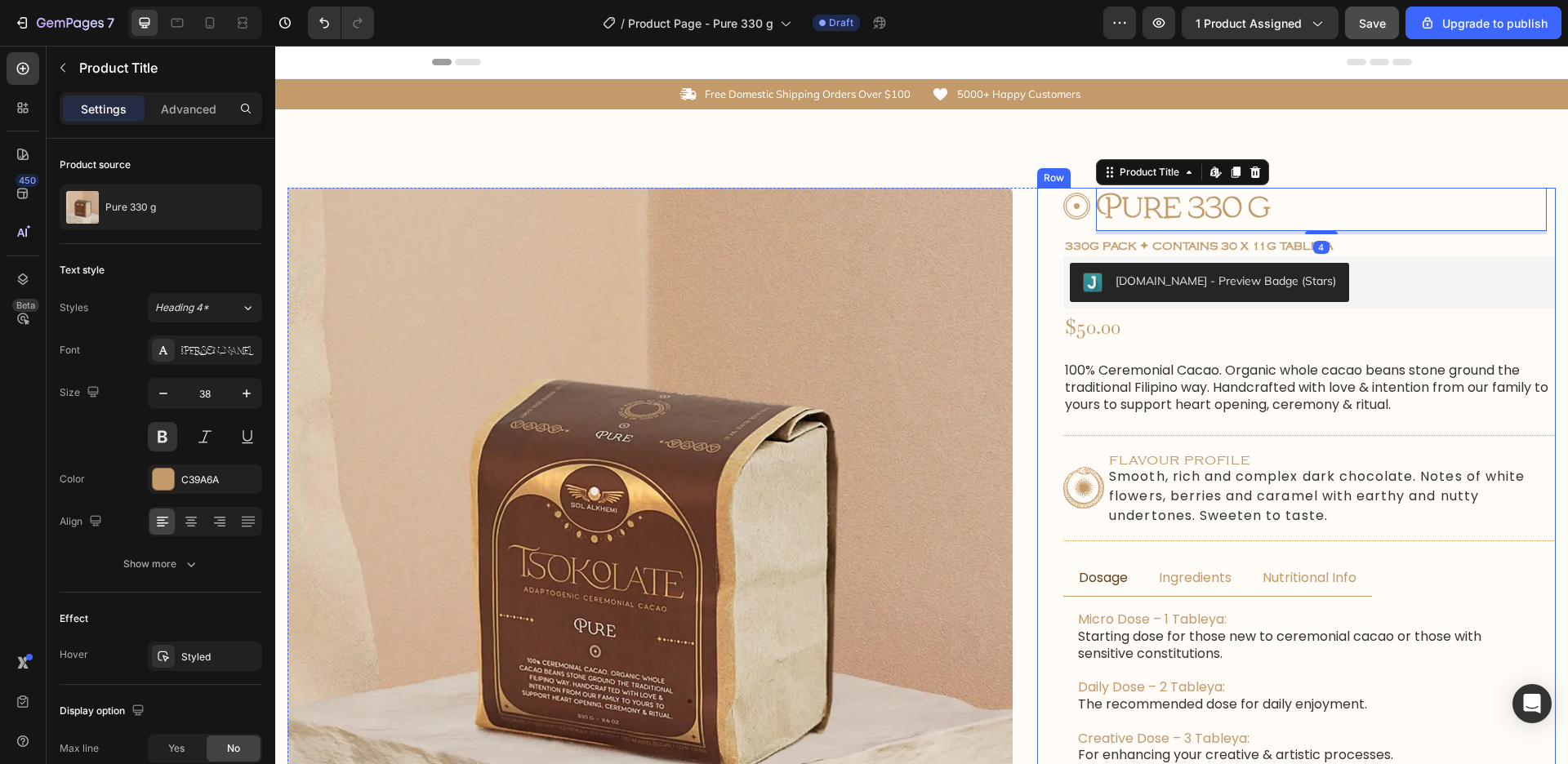
click at [1354, 235] on div "Image Pure 330 g Product Title Edit content in Shopify 4 Row 330g Pack ✦ Contai…" at bounding box center [1309, 670] width 492 height 966
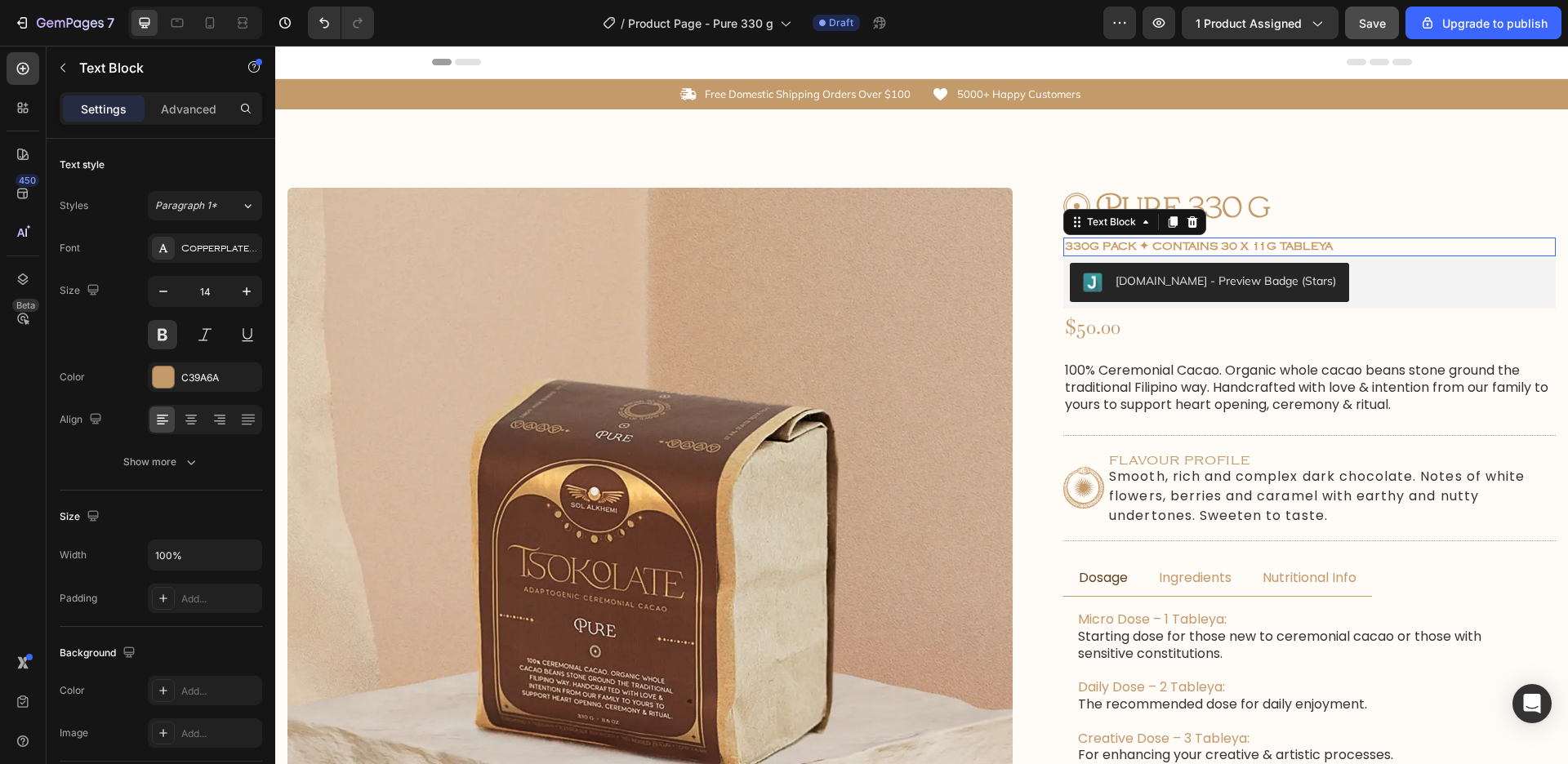
click at [1352, 244] on p "330g Pack ✦ Contains 30 x 11g tableya" at bounding box center [1309, 247] width 489 height 15
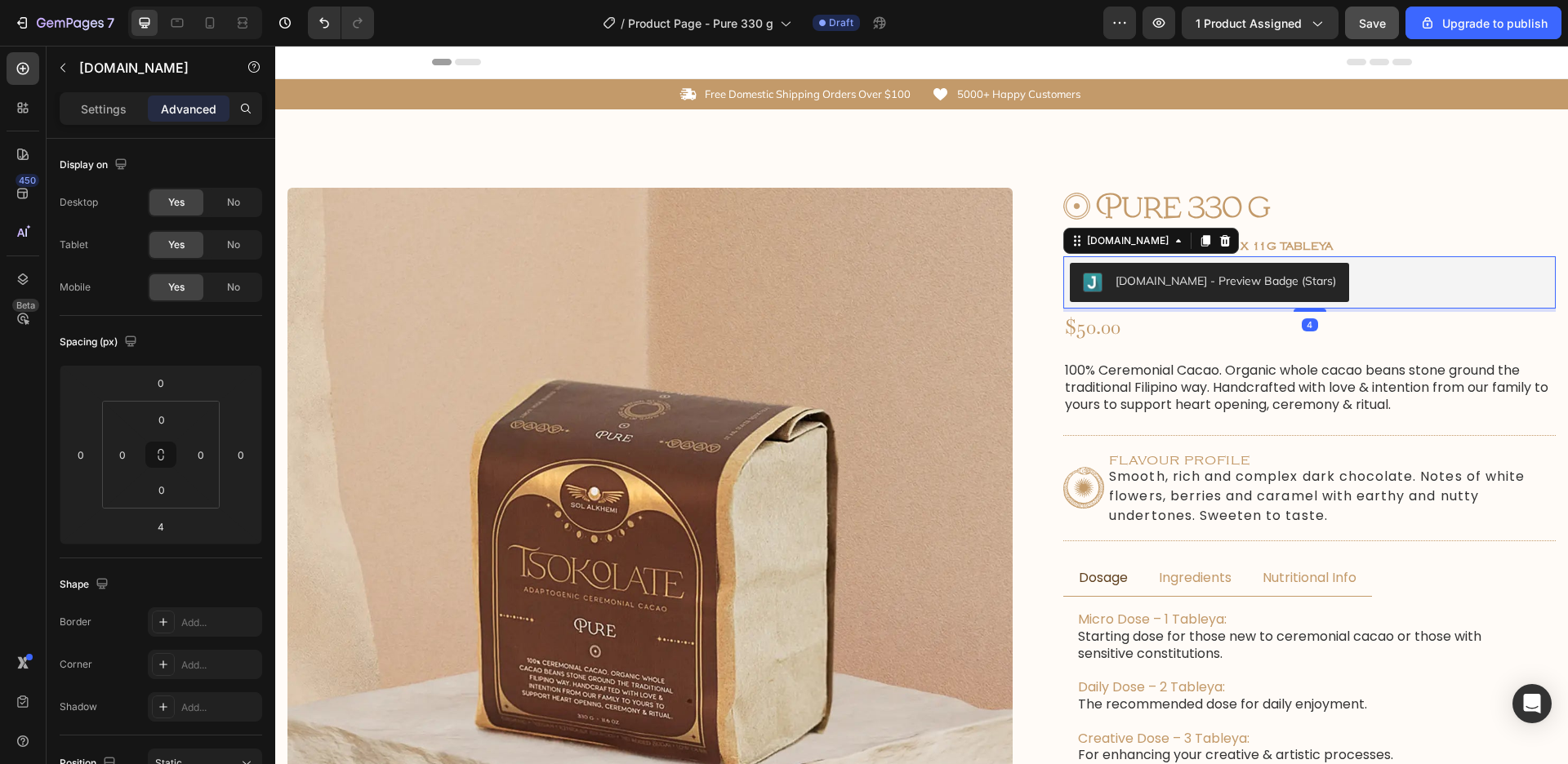
click at [1260, 293] on button "Judge.me - Preview Badge (Stars)" at bounding box center [1209, 282] width 279 height 39
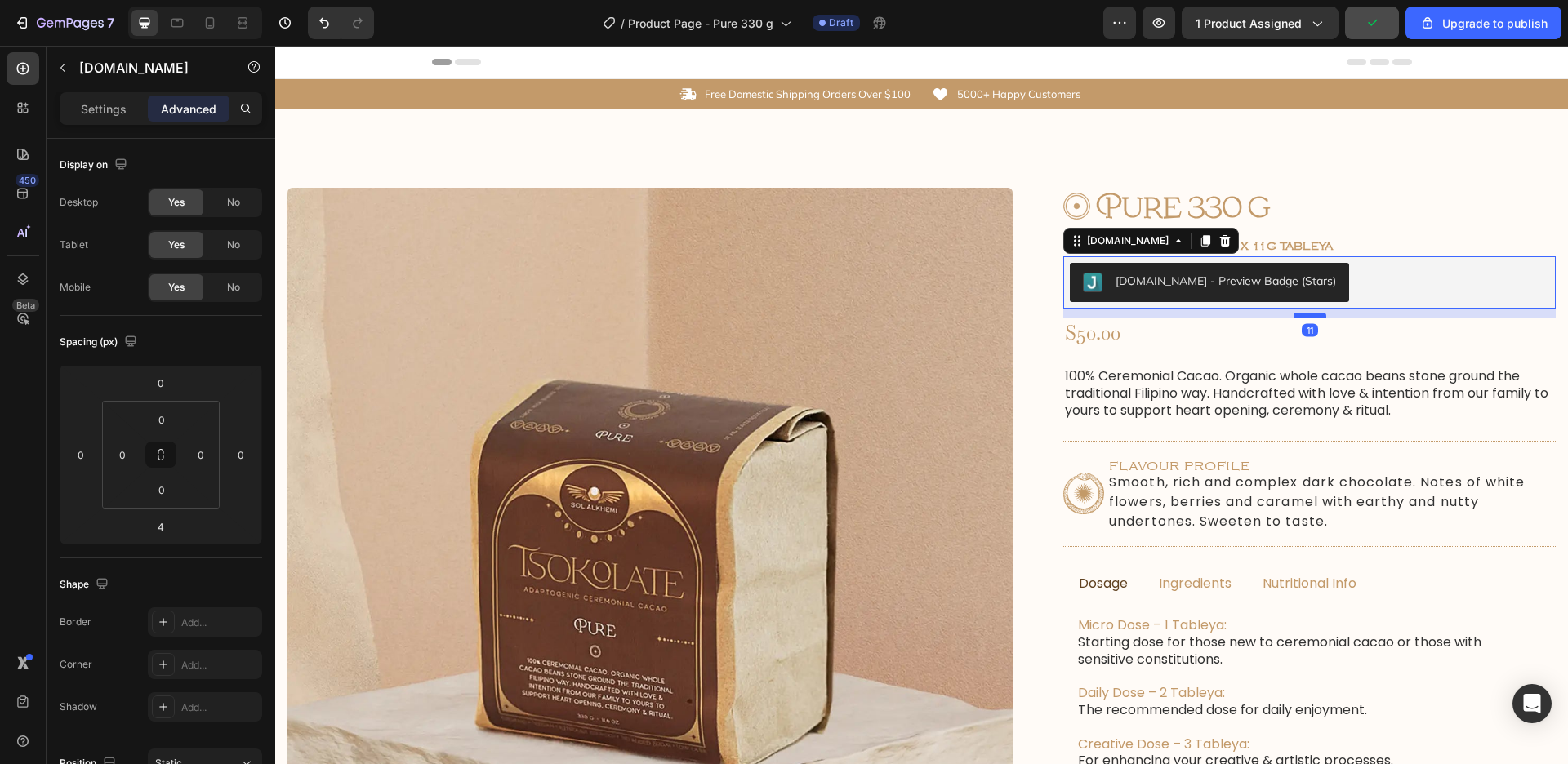
drag, startPoint x: 1316, startPoint y: 311, endPoint x: 1325, endPoint y: 316, distance: 10.3
click at [1325, 316] on div at bounding box center [1309, 316] width 32 height 5
type input "11"
click at [1363, 25] on span "Save" at bounding box center [1372, 23] width 27 height 14
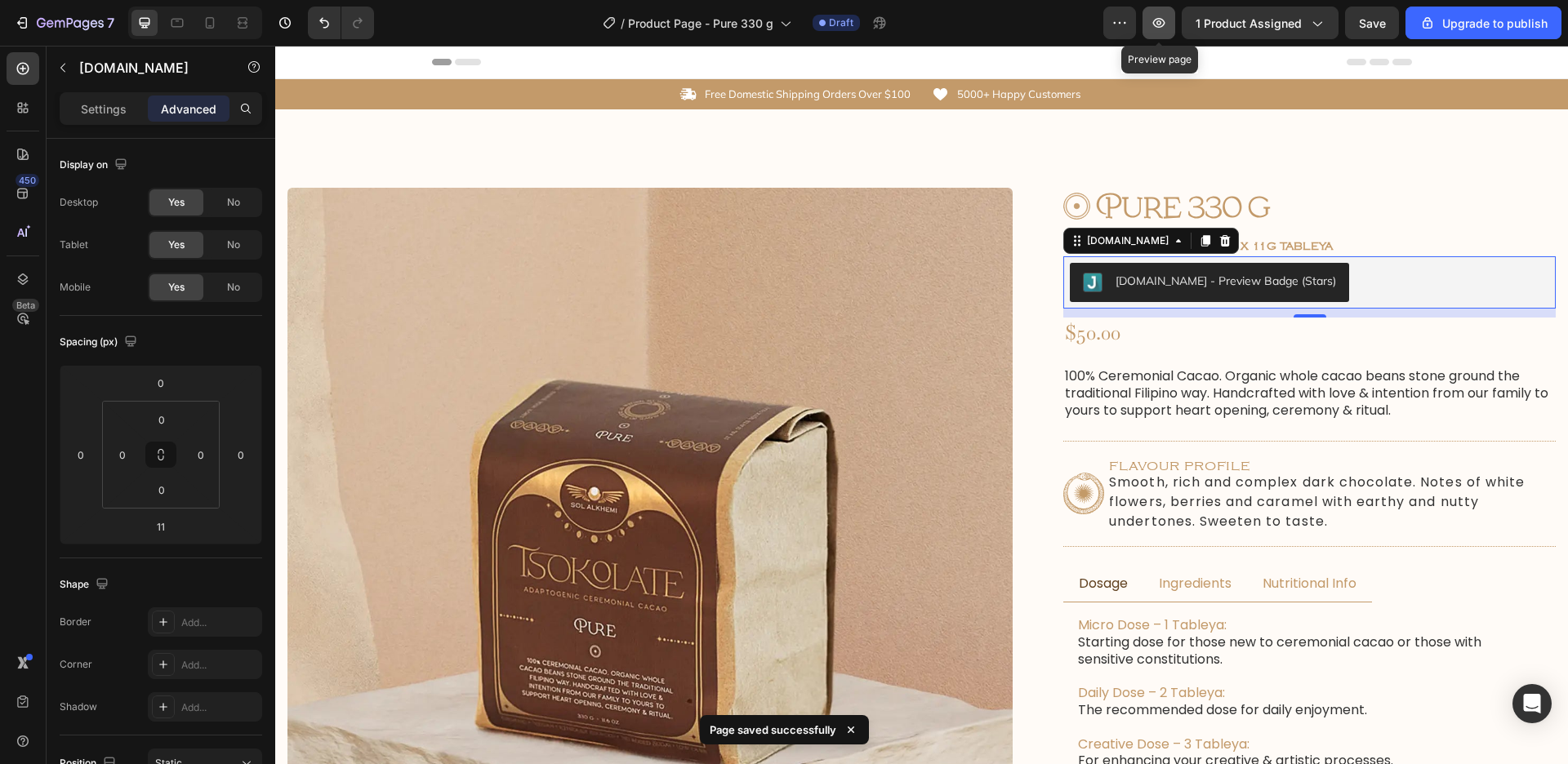
click at [1159, 18] on icon "button" at bounding box center [1159, 23] width 17 height 17
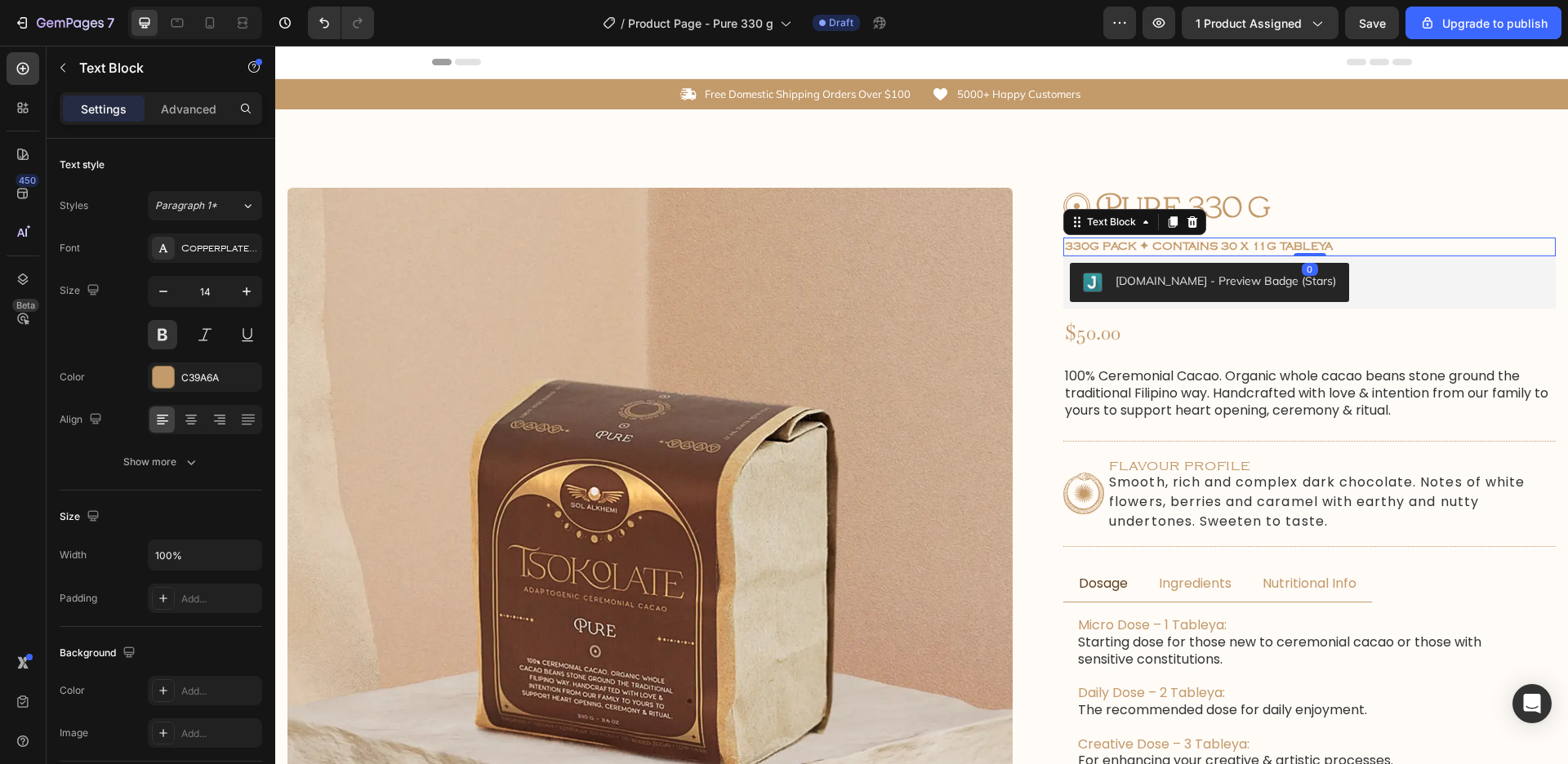
click at [1312, 248] on p "330g Pack ✦ Contains 30 x 11g tableya" at bounding box center [1309, 247] width 489 height 15
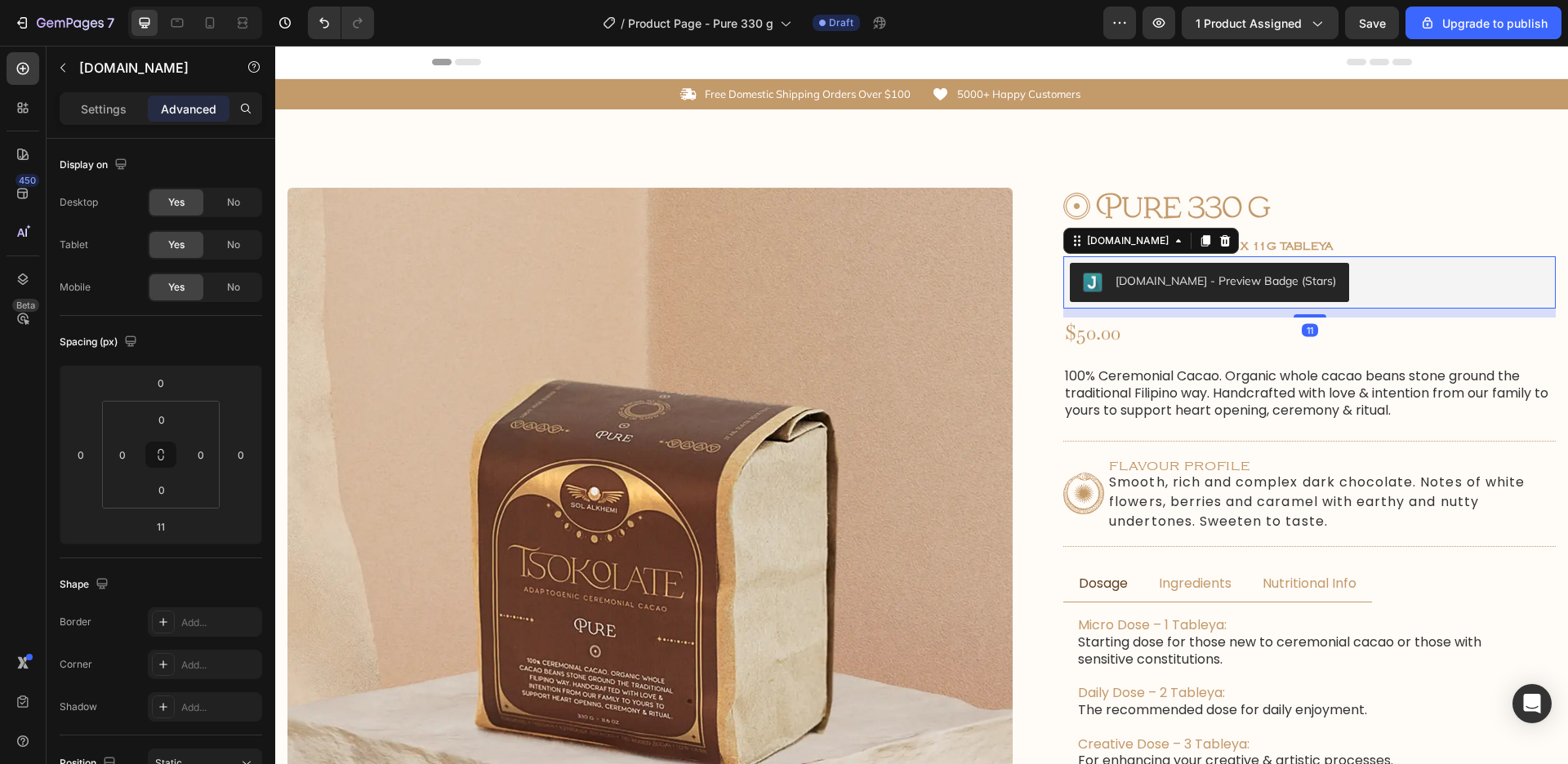
click at [1318, 257] on div "Judge.me - Preview Badge (Stars)" at bounding box center [1309, 282] width 492 height 52
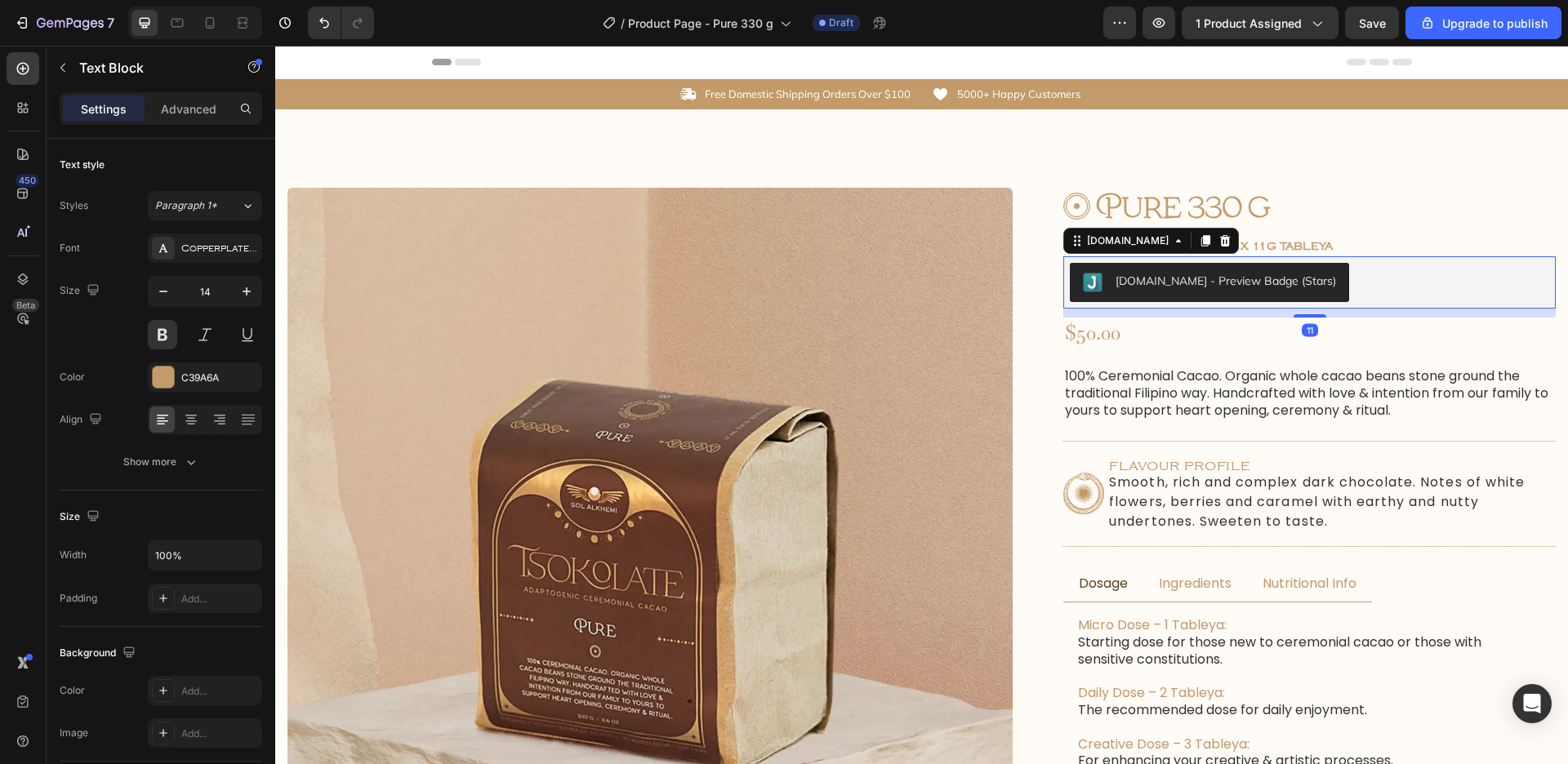
click at [1321, 247] on p "330g Pack ✦ Contains 30 x 11g tableya" at bounding box center [1309, 247] width 489 height 15
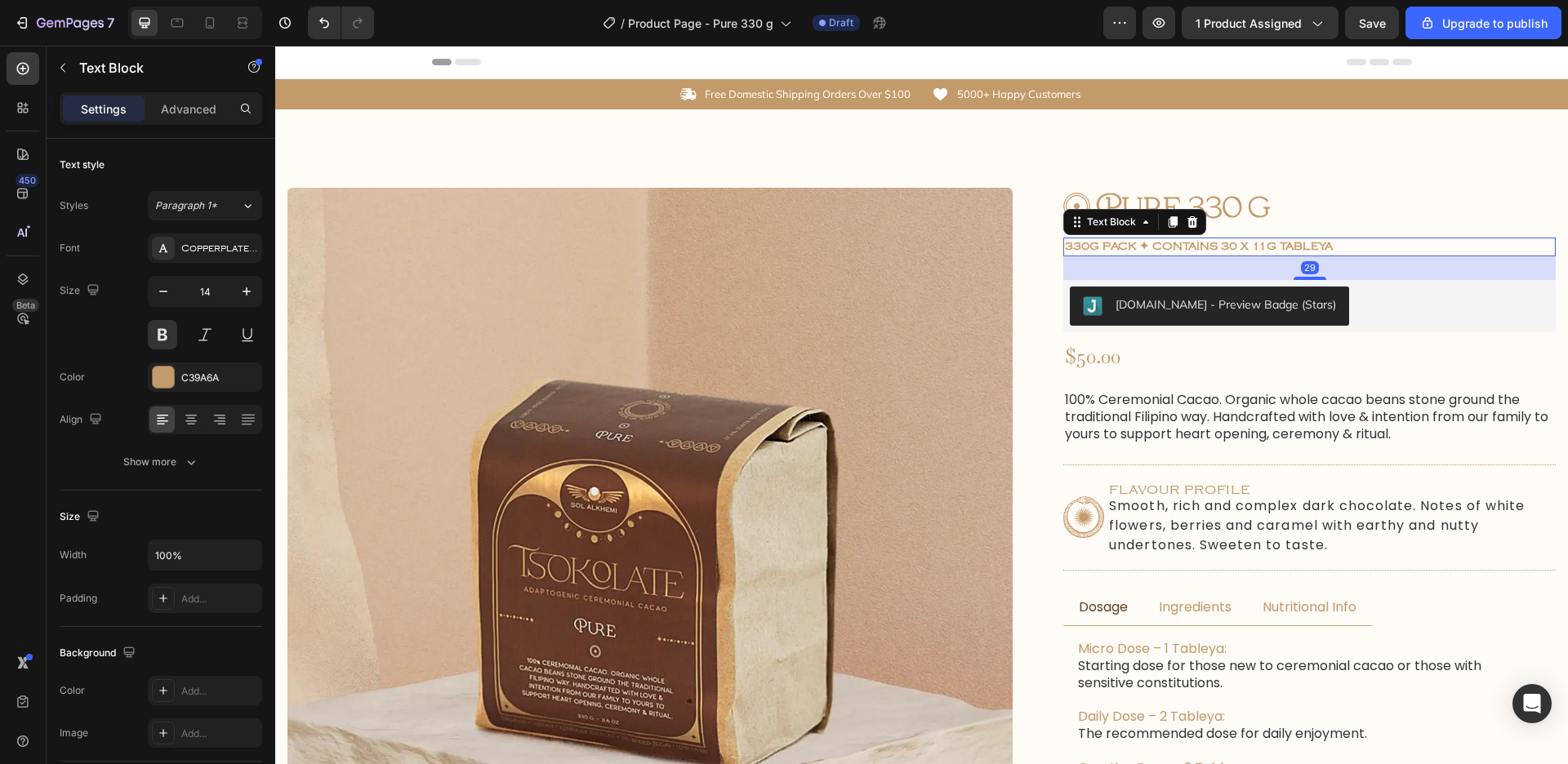
drag, startPoint x: 1319, startPoint y: 253, endPoint x: 1335, endPoint y: 277, distance: 28.8
click at [1335, 257] on div "29" at bounding box center [1309, 257] width 492 height 0
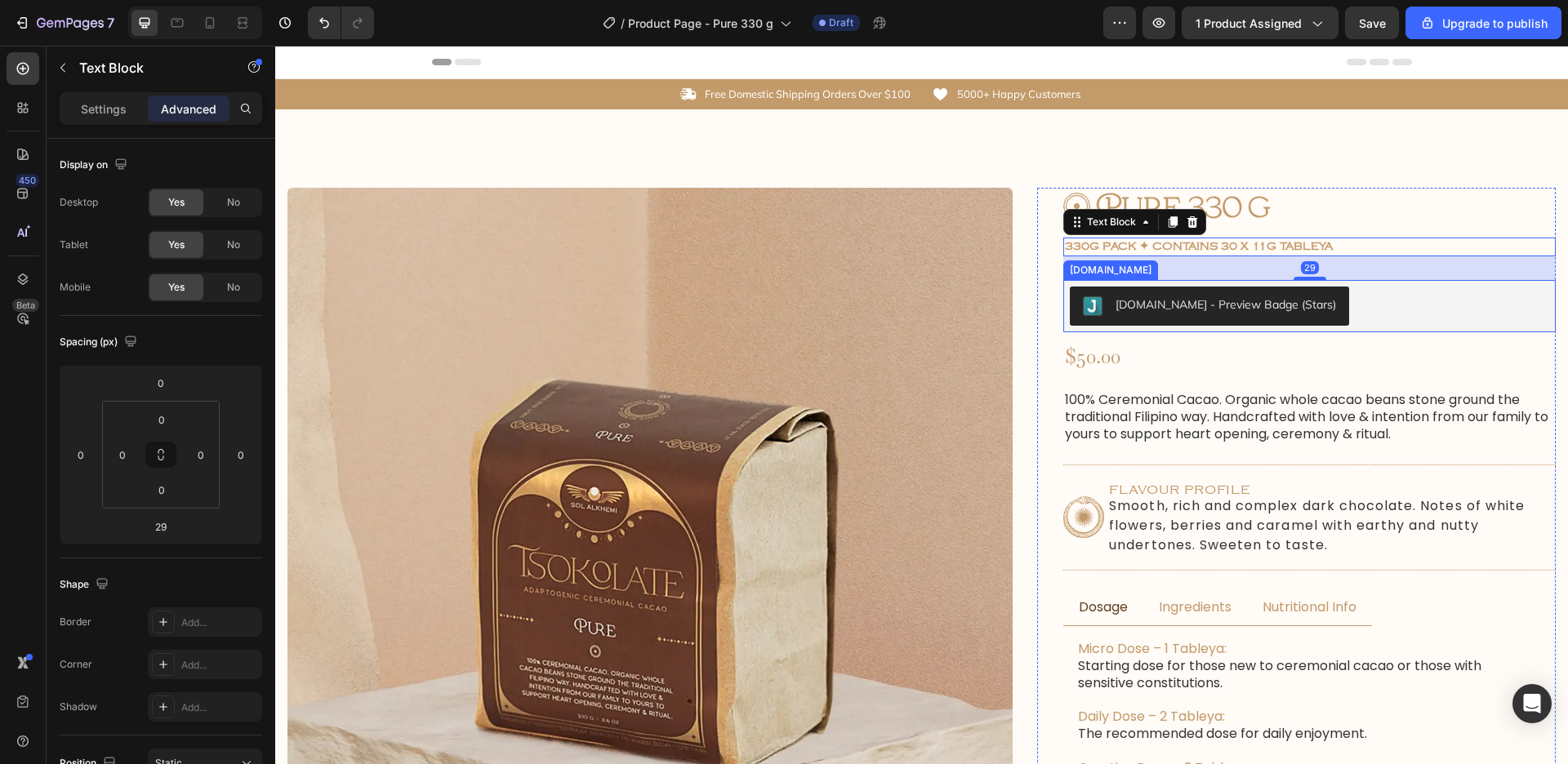
click at [1231, 331] on div "Judge.me - Preview Badge (Stars)" at bounding box center [1309, 306] width 492 height 52
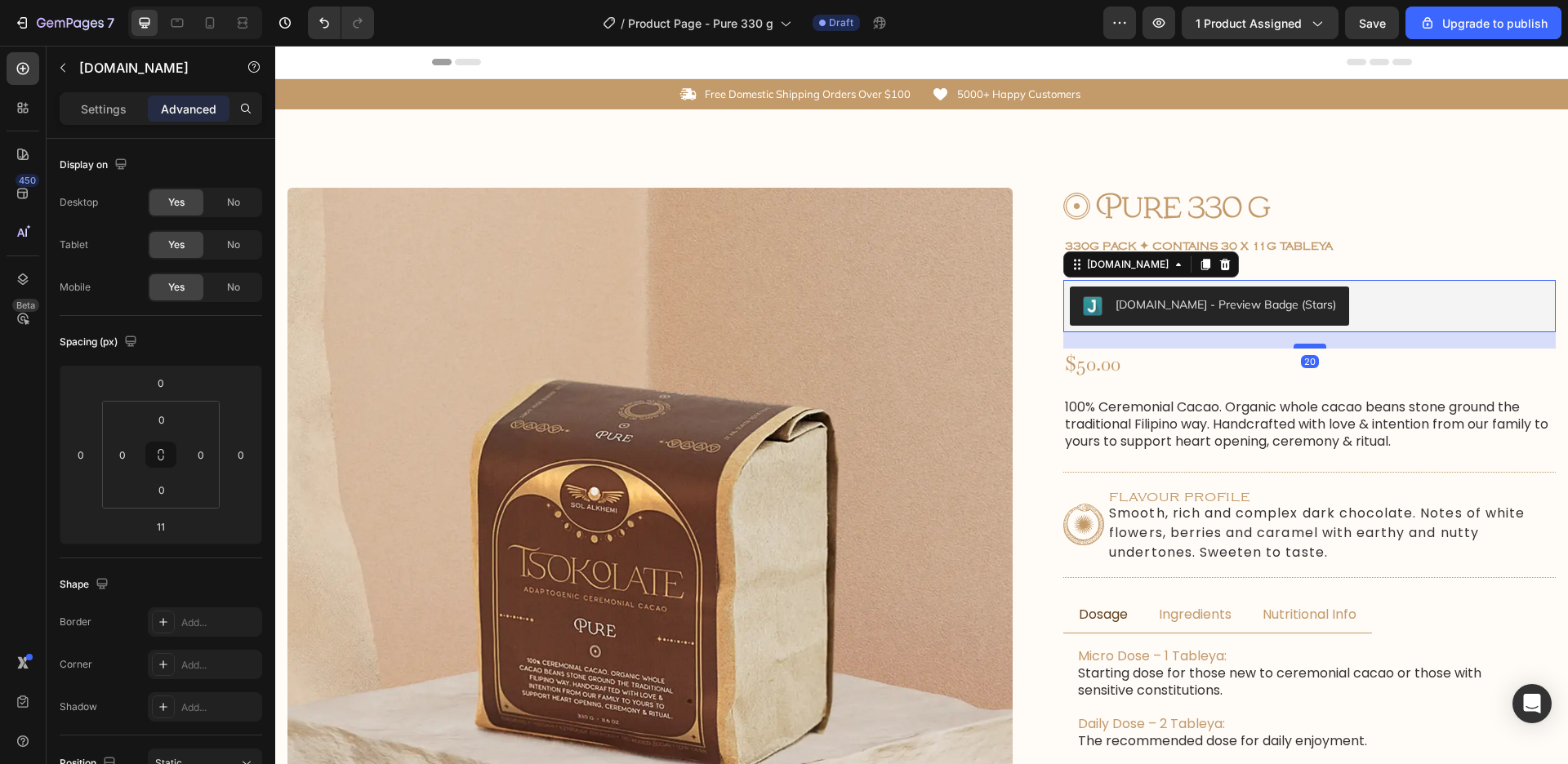
click at [1321, 346] on div at bounding box center [1309, 346] width 32 height 5
type input "20"
click at [1379, 12] on button "Save" at bounding box center [1371, 22] width 54 height 32
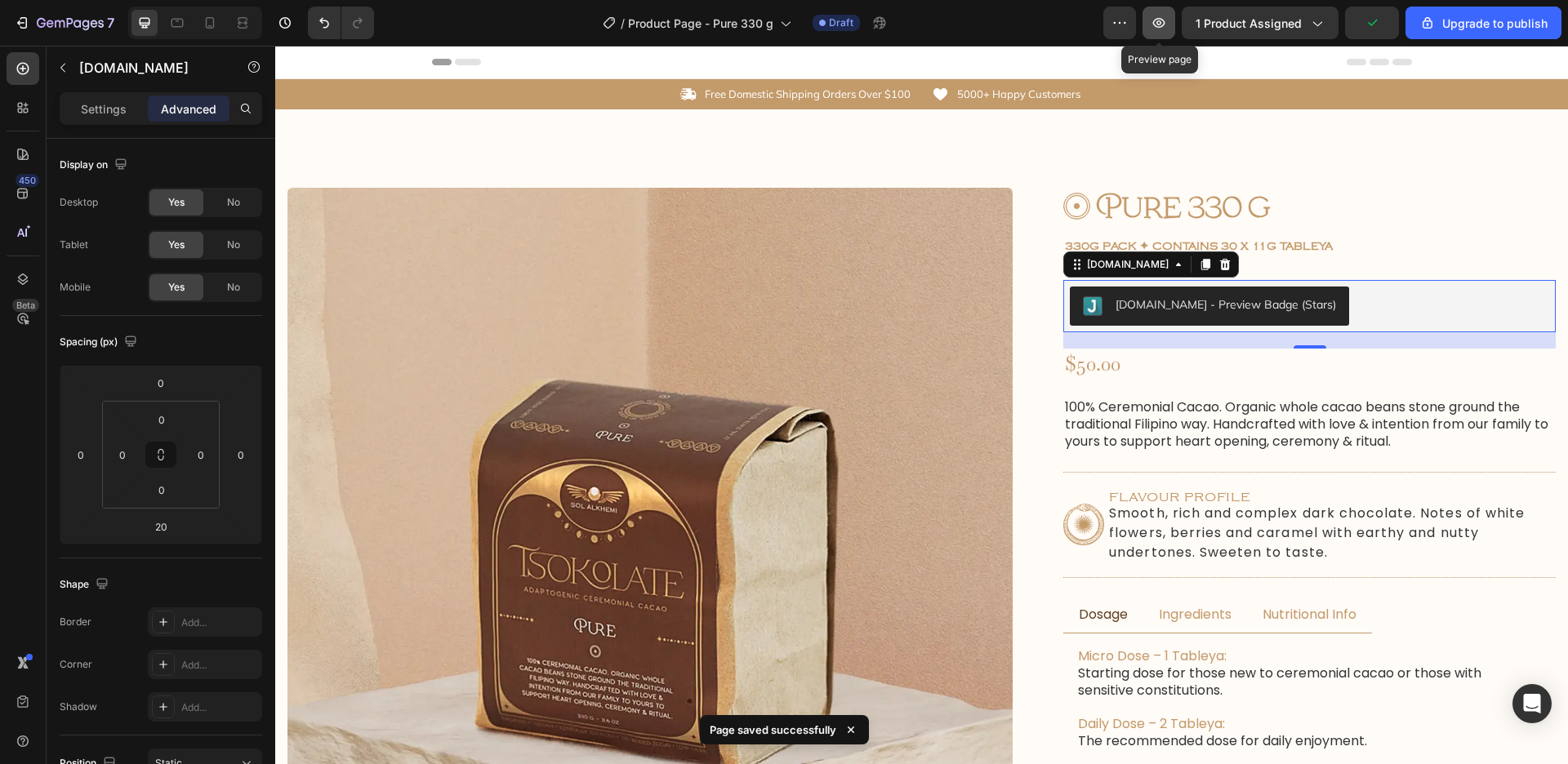
click at [1167, 30] on icon "button" at bounding box center [1159, 23] width 17 height 17
click at [164, 18] on div at bounding box center [194, 22] width 134 height 32
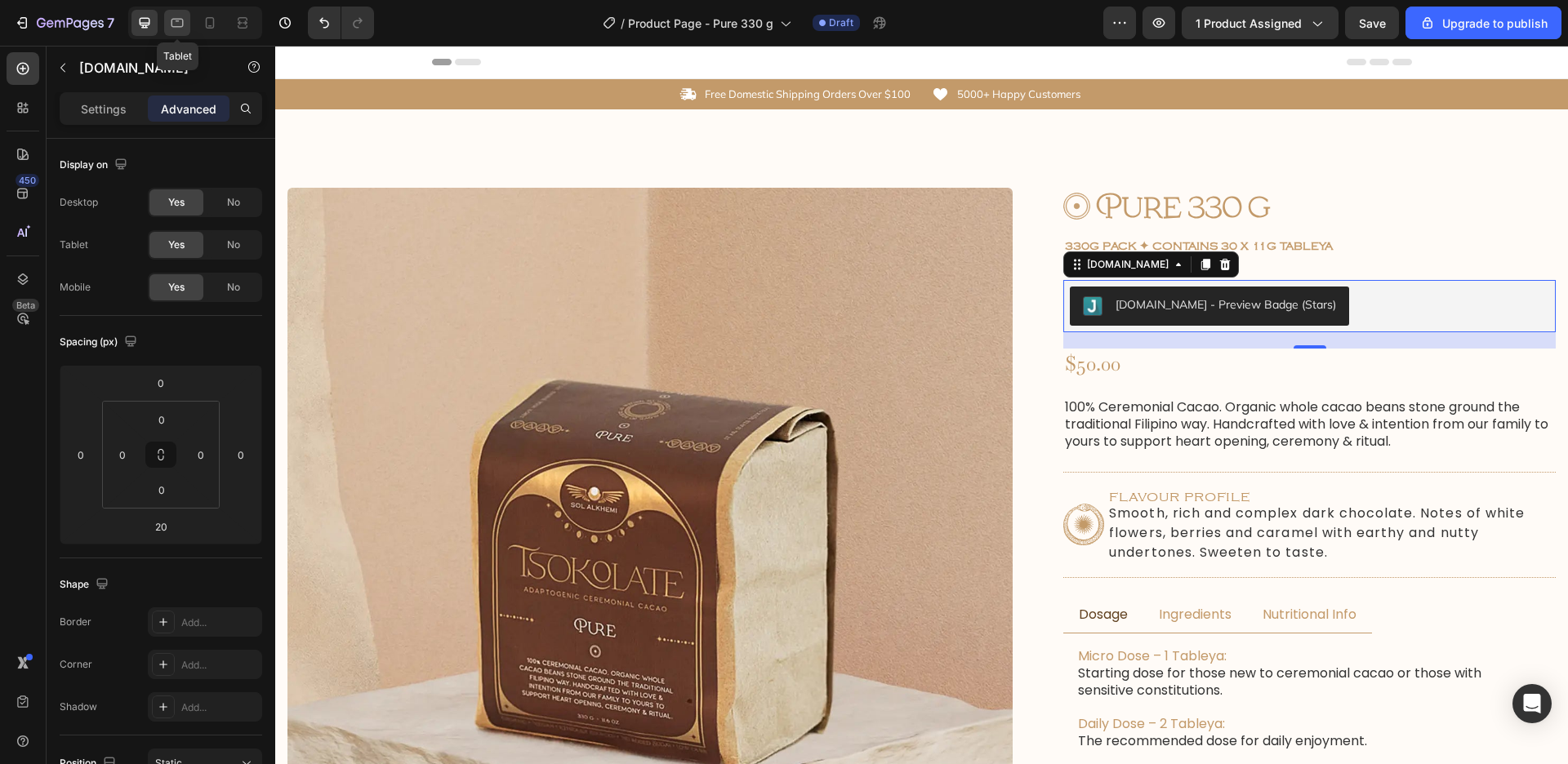
click at [175, 24] on icon at bounding box center [178, 23] width 17 height 17
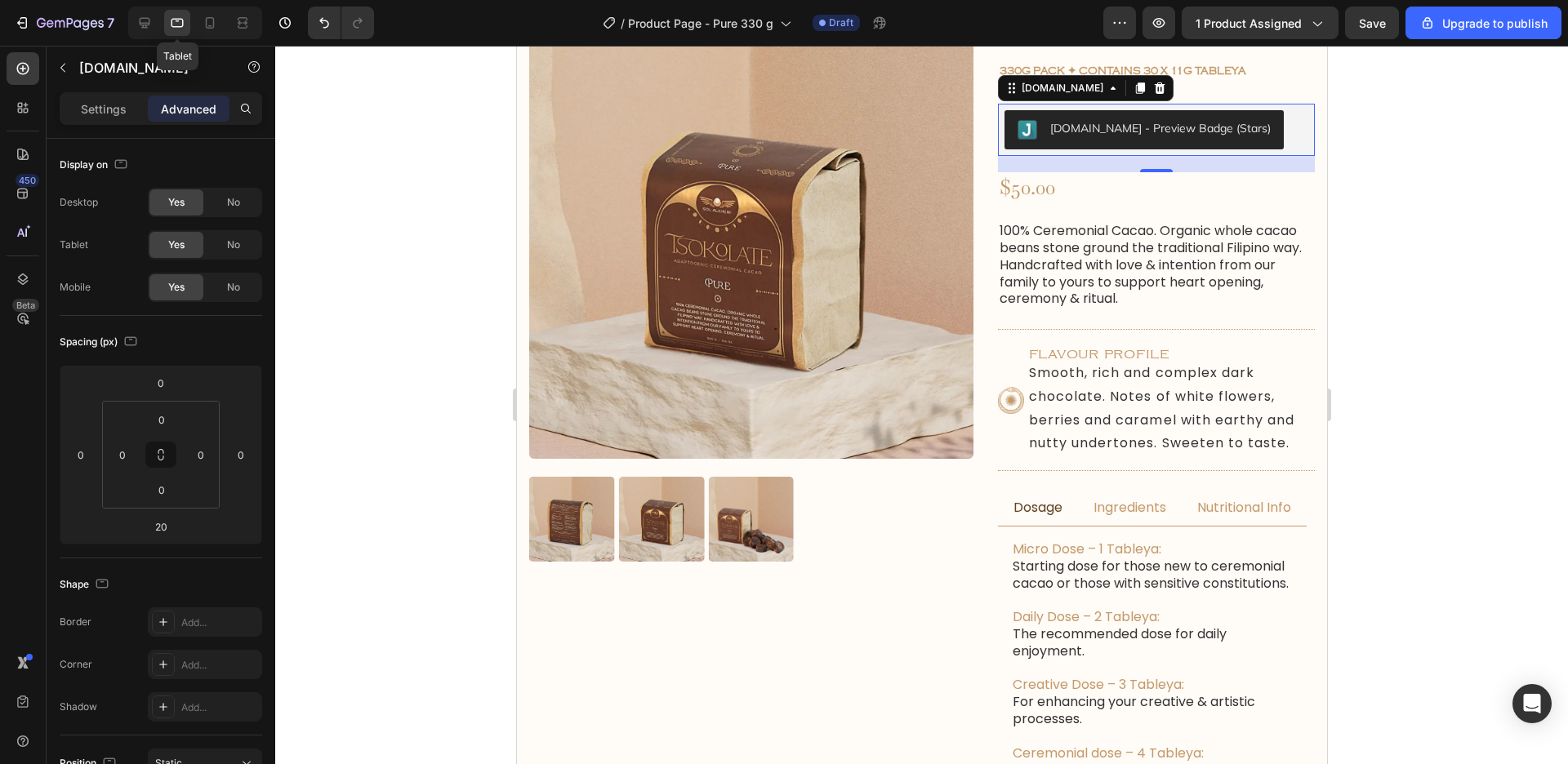
scroll to position [135, 0]
click at [216, 15] on icon at bounding box center [210, 23] width 17 height 17
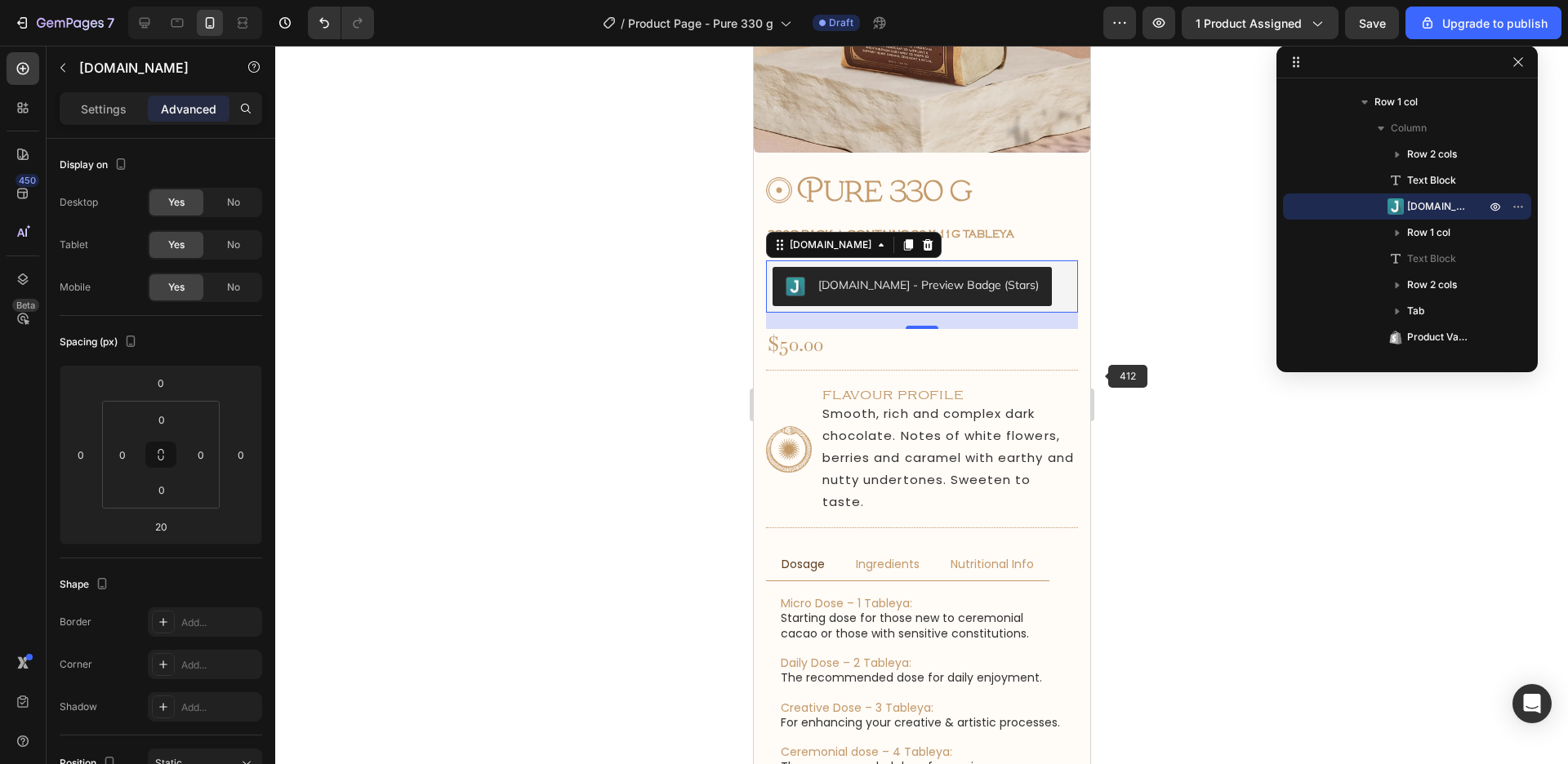
scroll to position [129, 0]
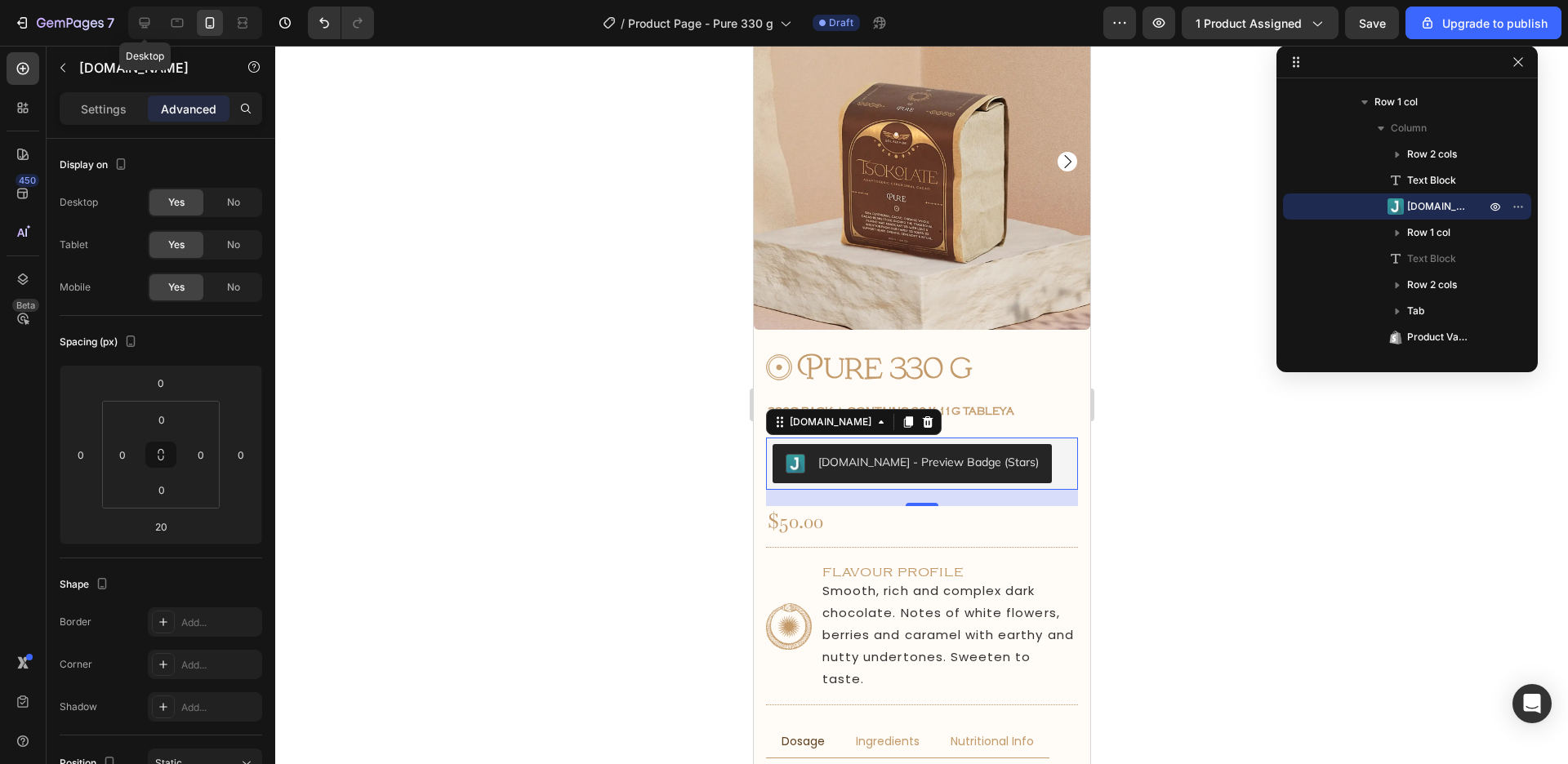
drag, startPoint x: 140, startPoint y: 21, endPoint x: 170, endPoint y: 3, distance: 35.0
click at [140, 21] on icon at bounding box center [145, 23] width 11 height 11
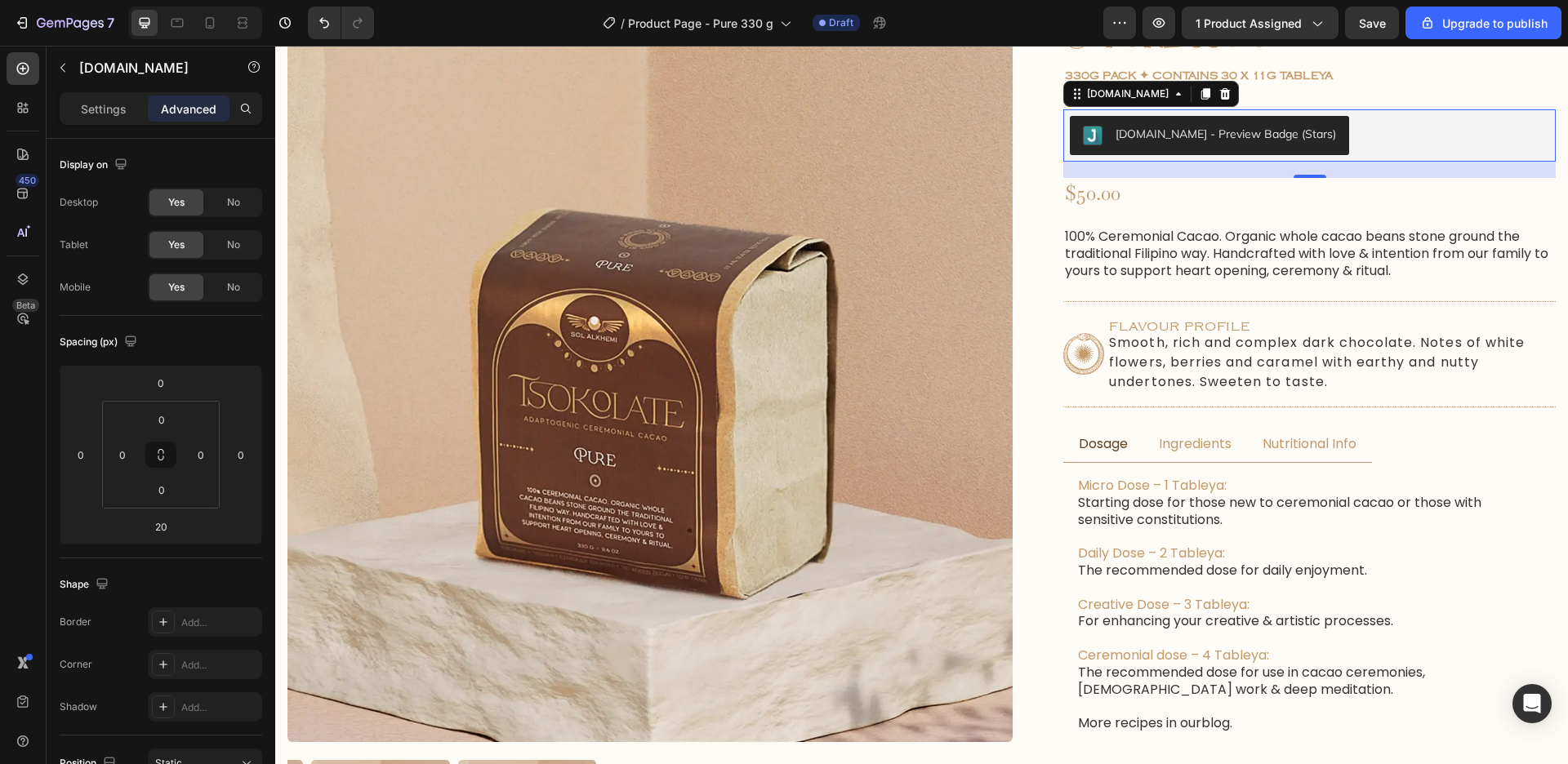
scroll to position [173, 0]
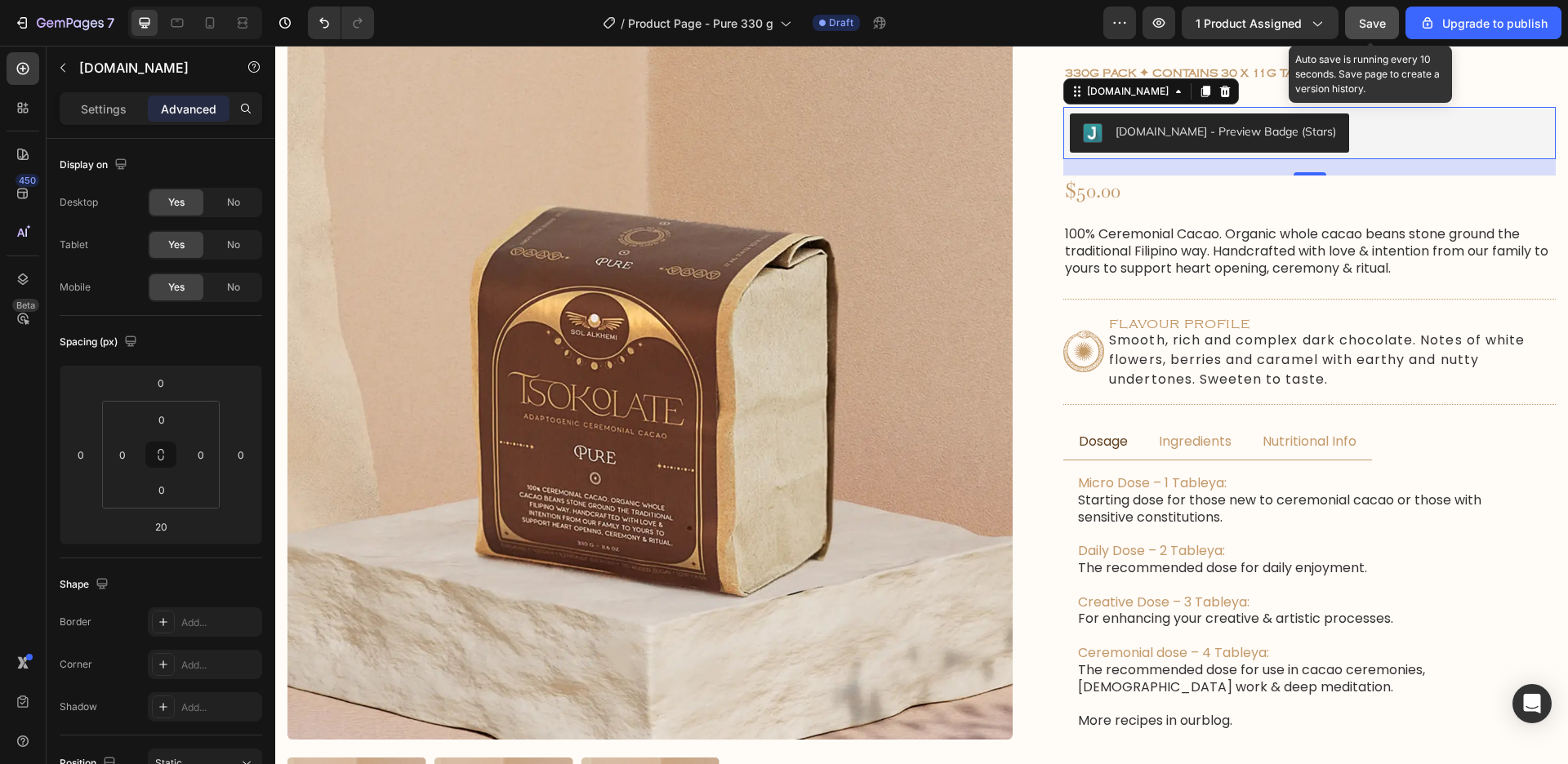
click at [1378, 32] on button "Save" at bounding box center [1371, 22] width 54 height 32
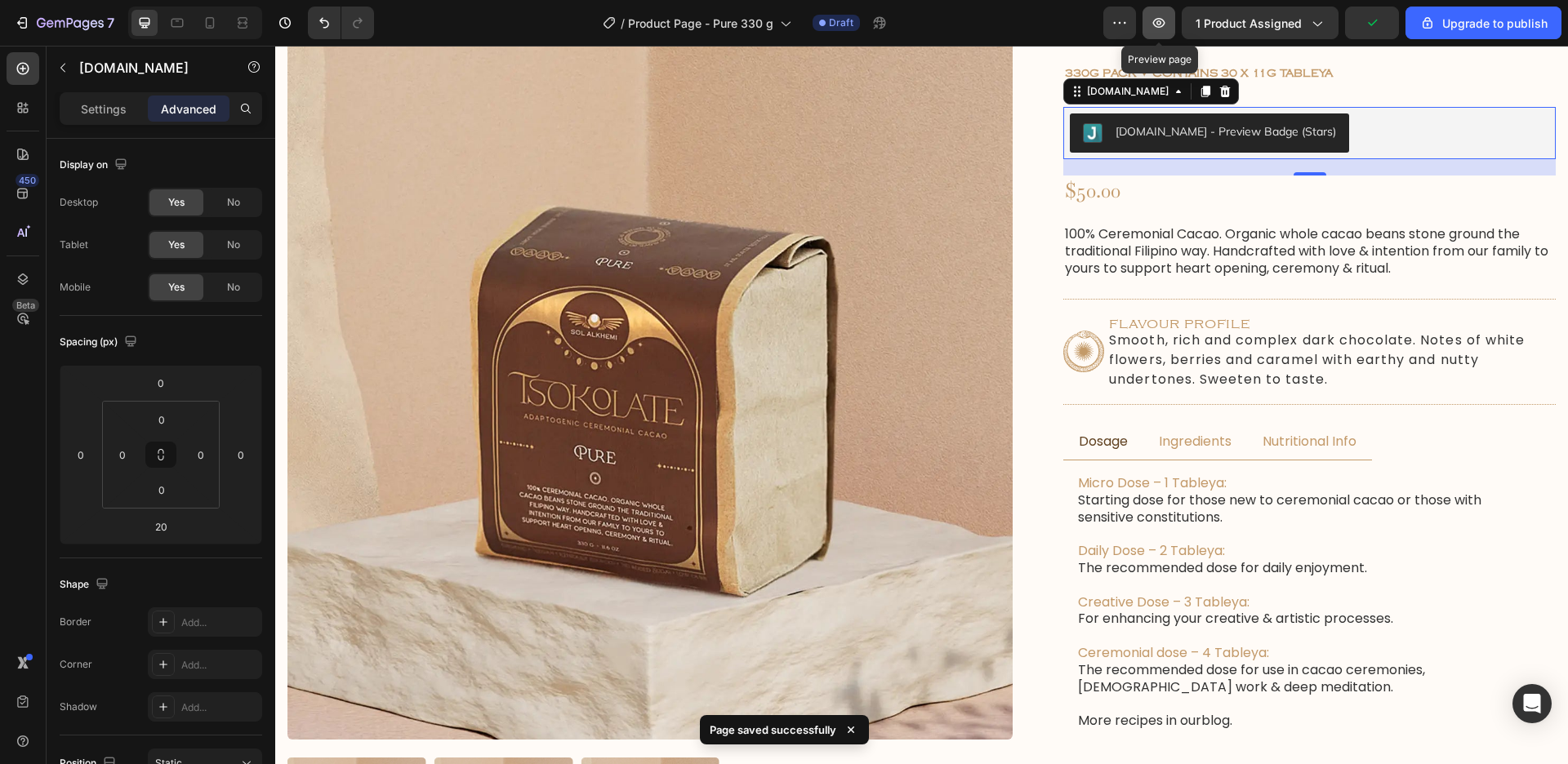
click at [1162, 31] on button "button" at bounding box center [1159, 22] width 32 height 32
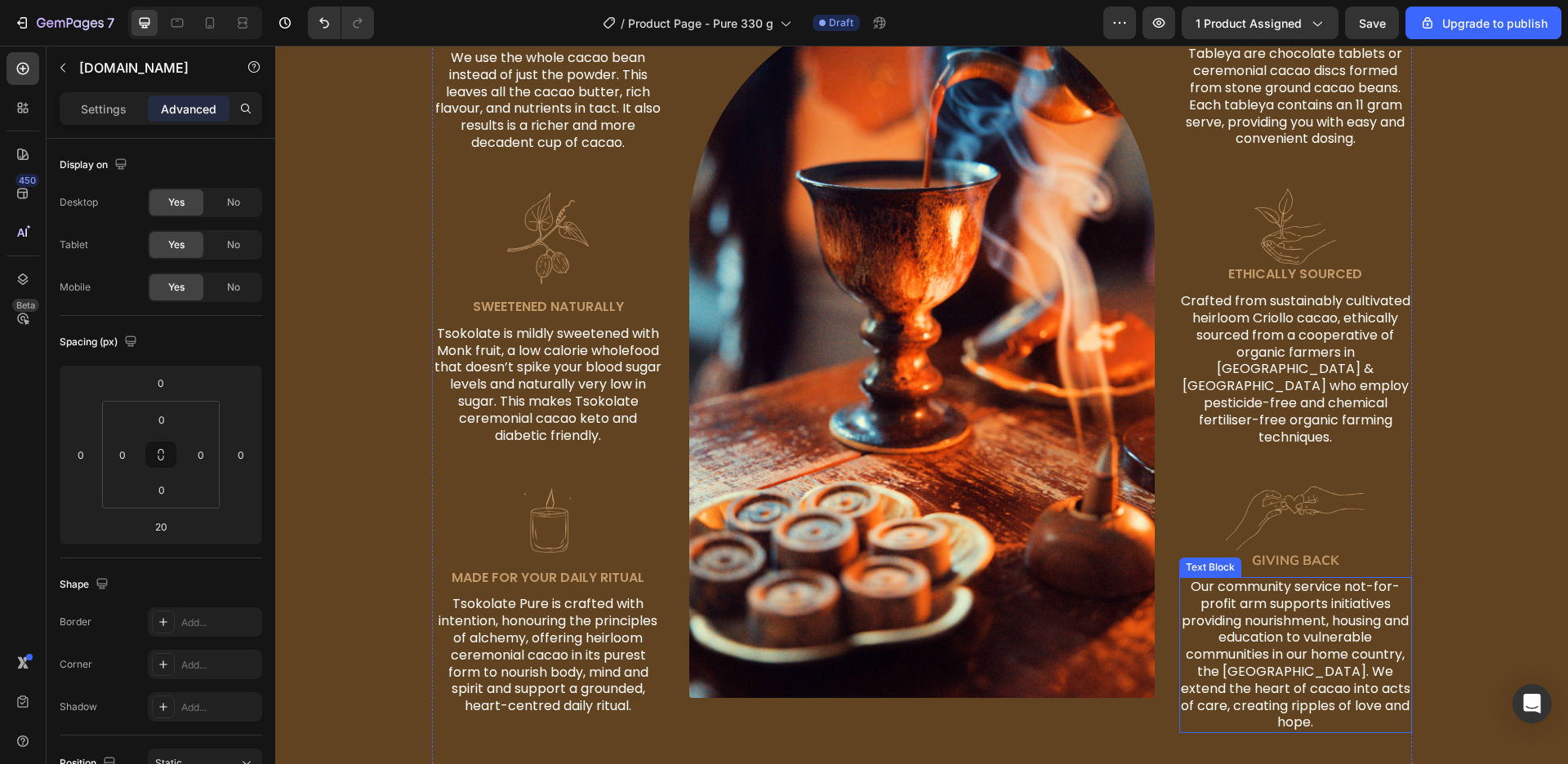
scroll to position [1570, 0]
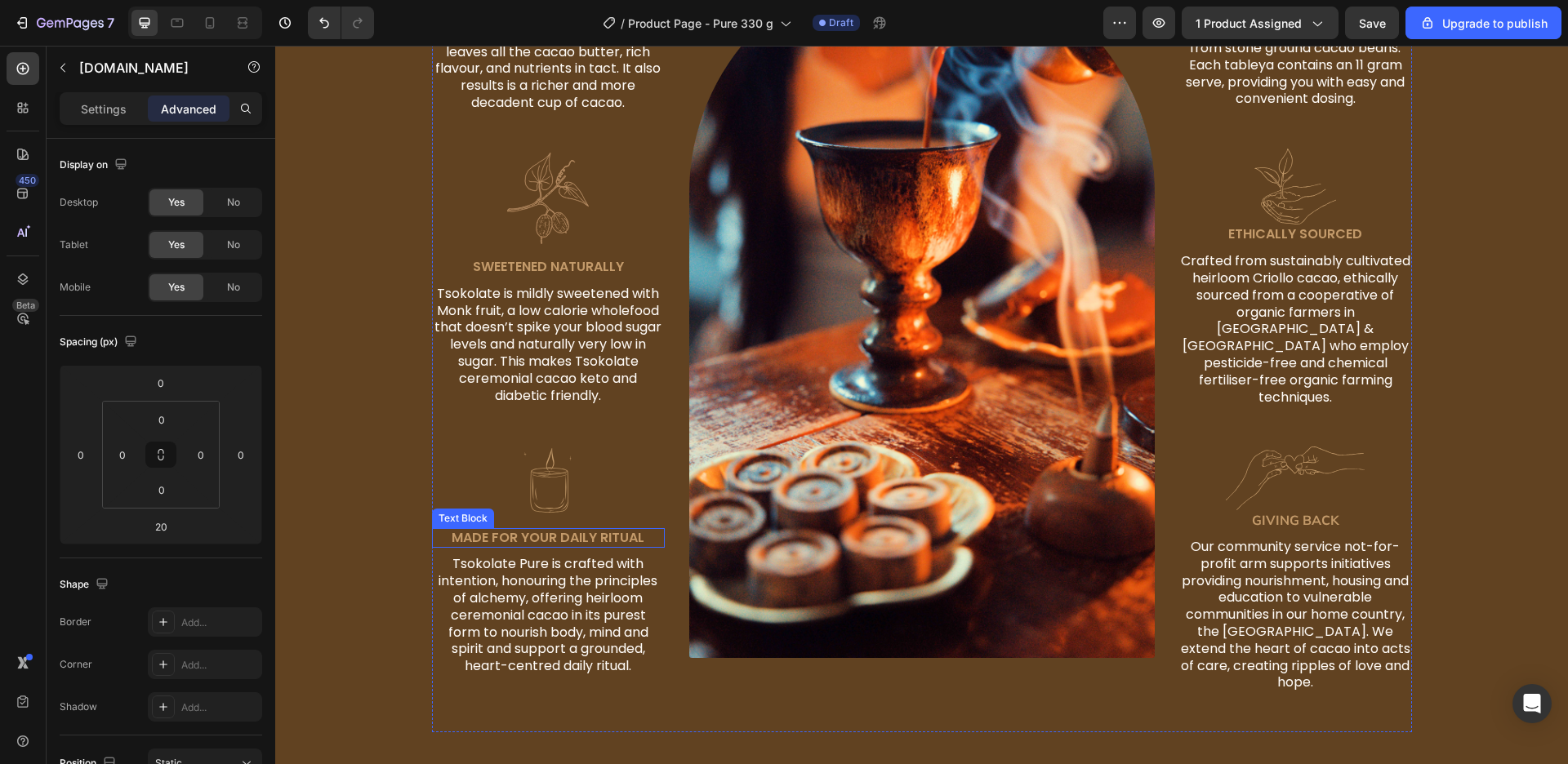
click at [543, 530] on p "made for Your Daily Ritual" at bounding box center [548, 538] width 229 height 17
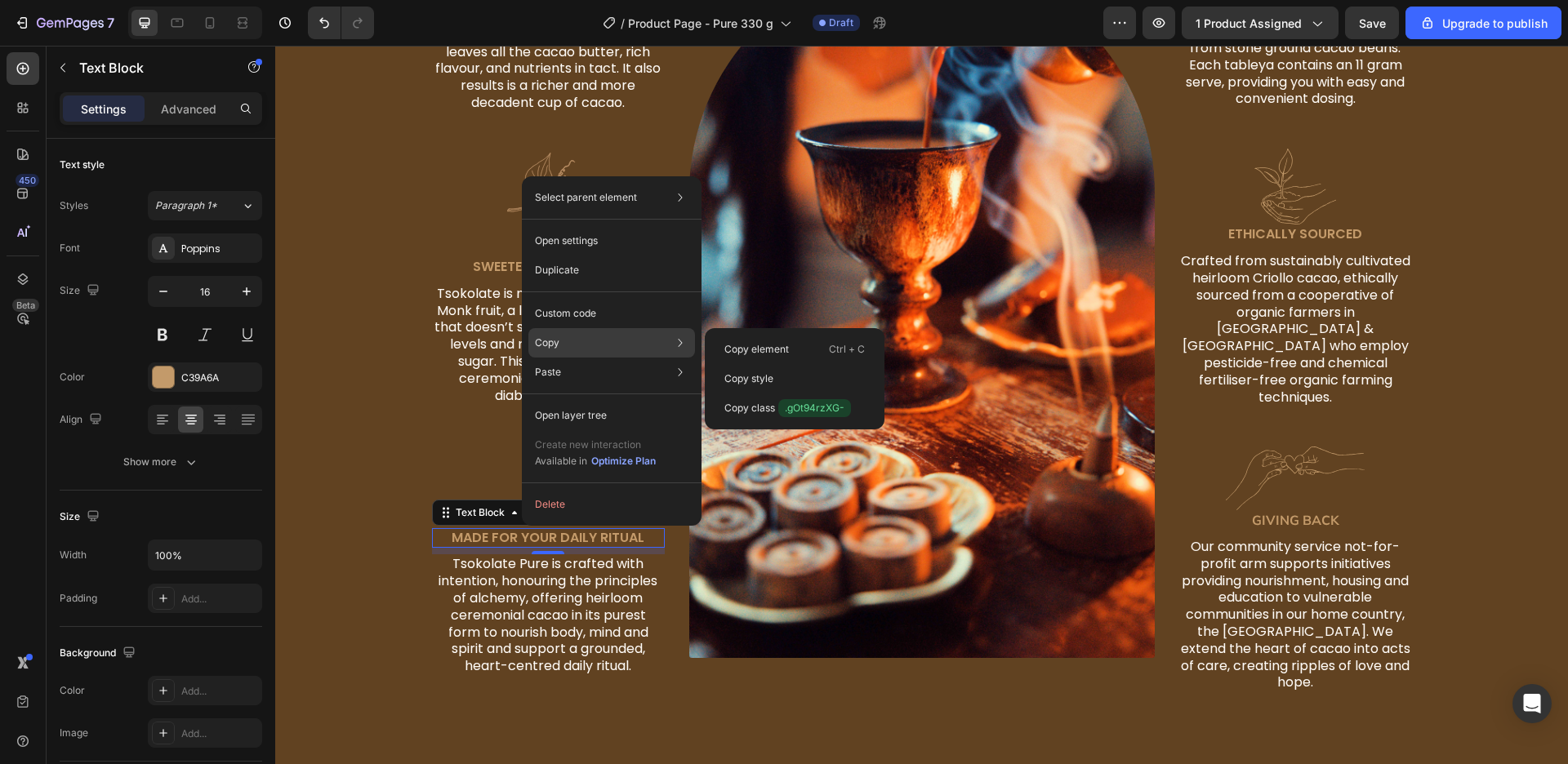
drag, startPoint x: 748, startPoint y: 393, endPoint x: 656, endPoint y: 350, distance: 101.6
click at [656, 350] on div "Select parent element Section Row 3 cols Text Block Open settings Duplicate Cus…" at bounding box center [611, 350] width 179 height 350
drag, startPoint x: 751, startPoint y: 389, endPoint x: 753, endPoint y: 377, distance: 12.2
click at [753, 394] on div "Copy style" at bounding box center [794, 408] width 167 height 29
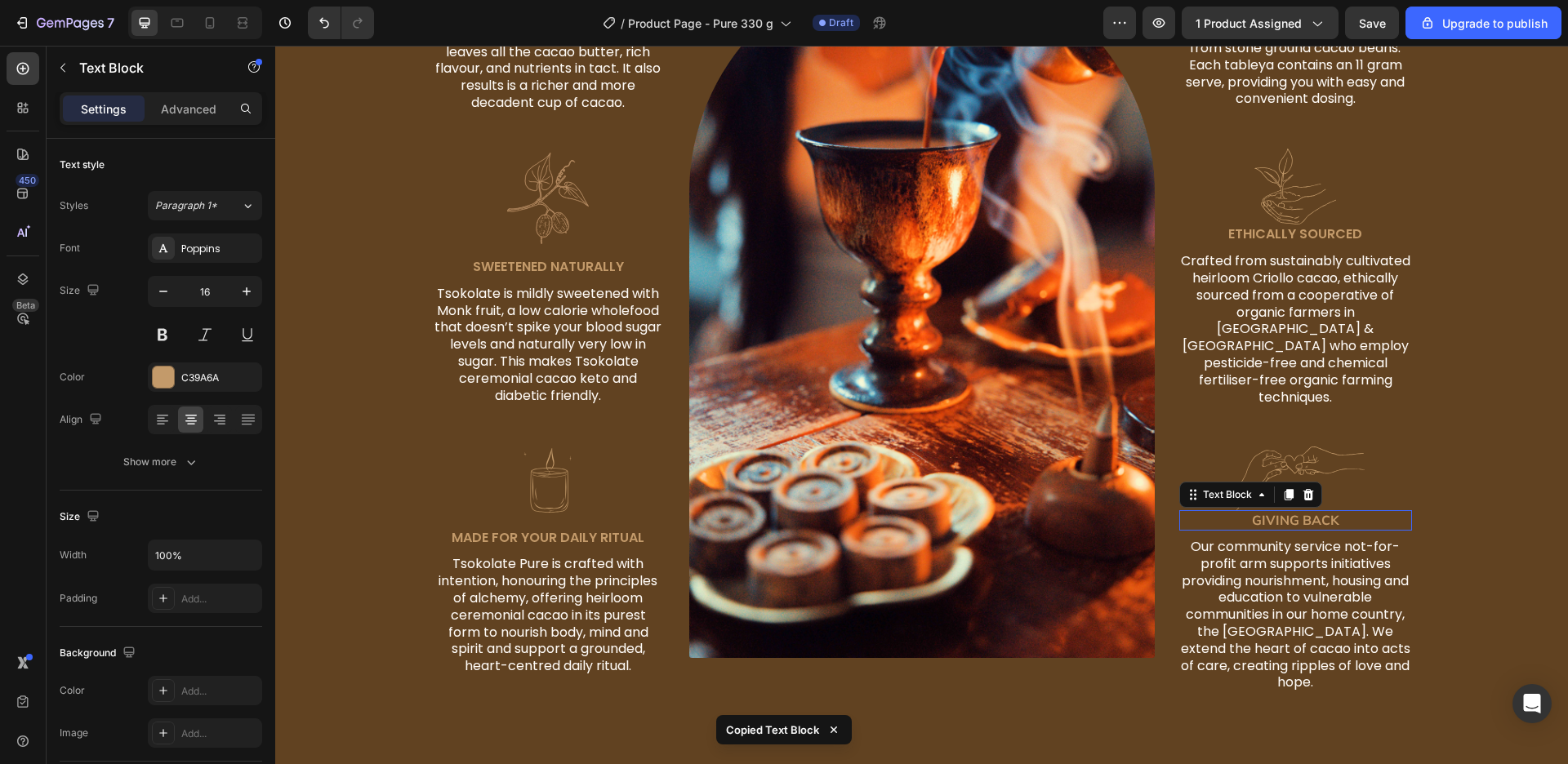
click at [1286, 512] on p "Giving back" at bounding box center [1296, 521] width 229 height 17
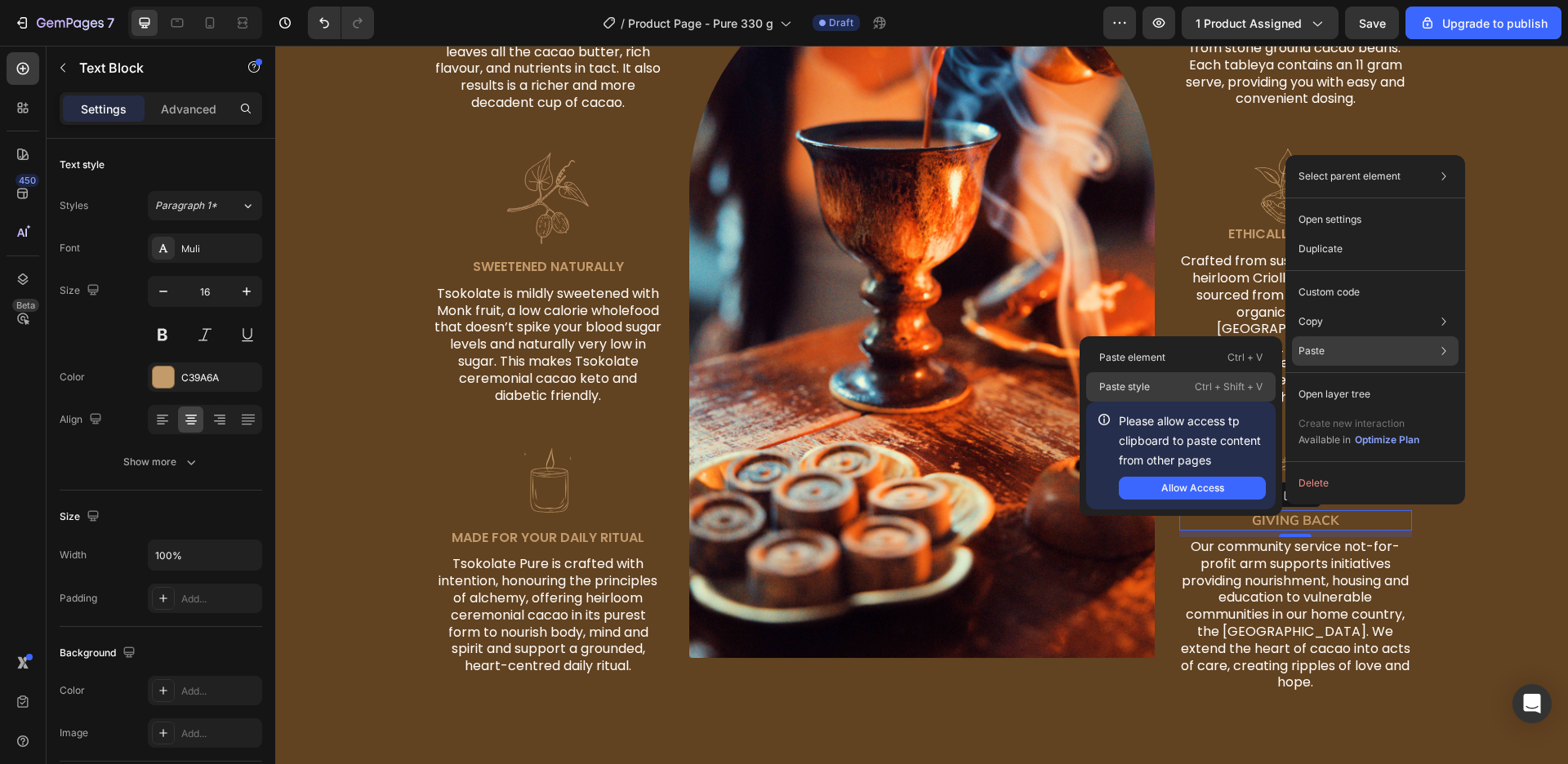
click at [1164, 394] on div "Paste style Ctrl + Shift + V" at bounding box center [1181, 386] width 189 height 29
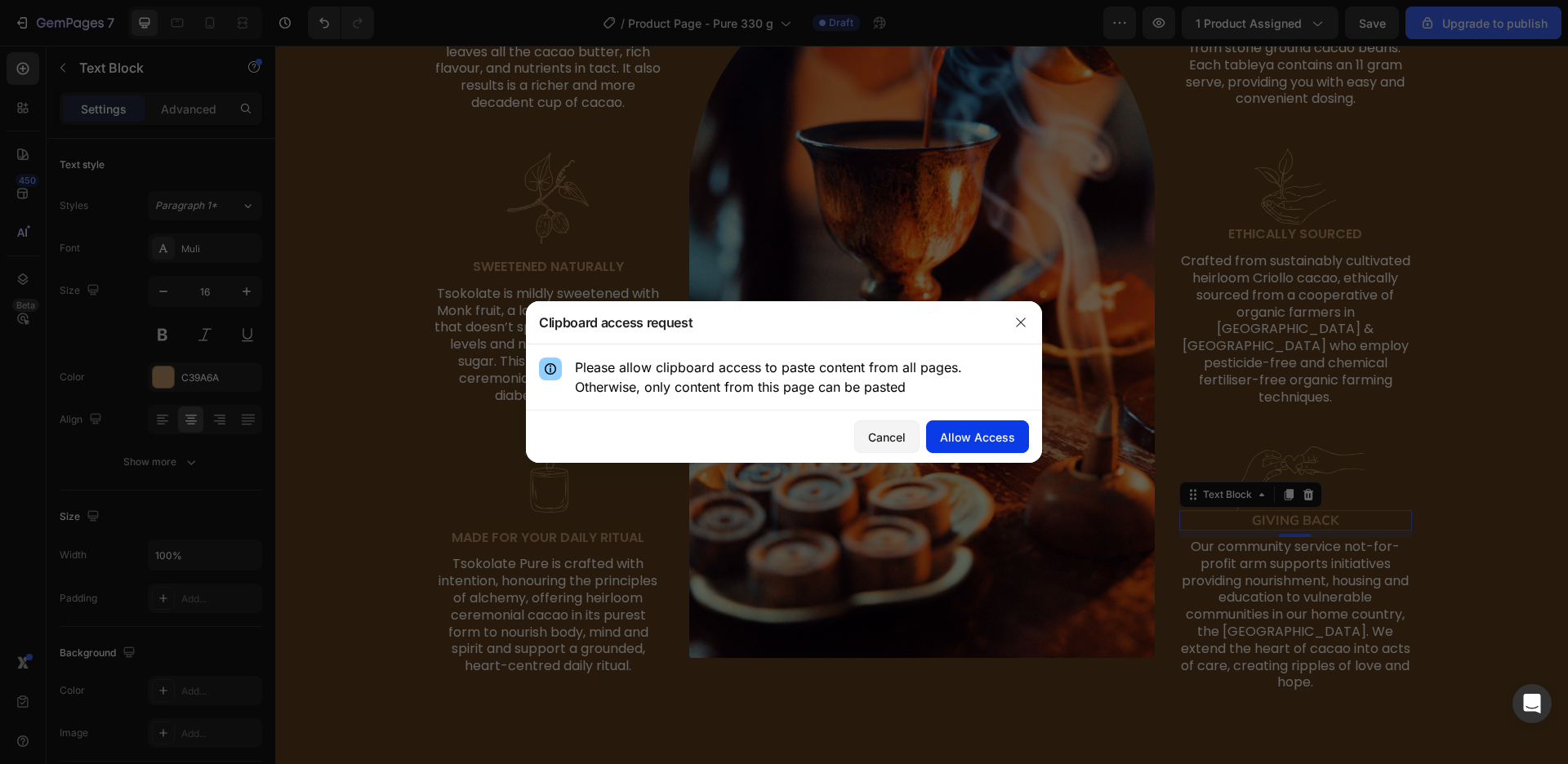
click at [986, 441] on div "Allow Access" at bounding box center [978, 437] width 75 height 17
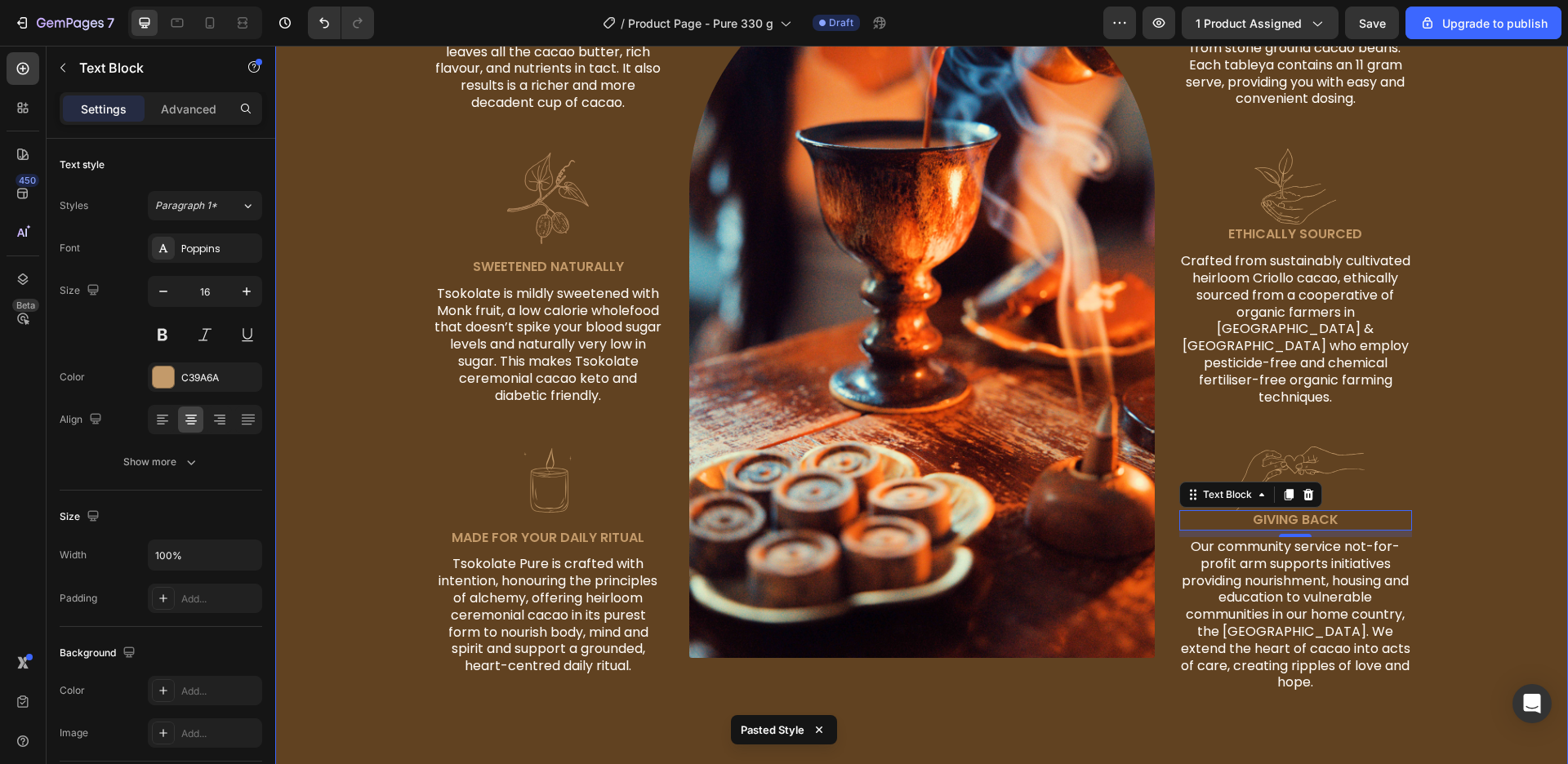
click at [1514, 522] on div "the magick of Heading Tsokolate Pure Heading Row Image Not Just Cacao Powder Te…" at bounding box center [921, 240] width 1268 height 985
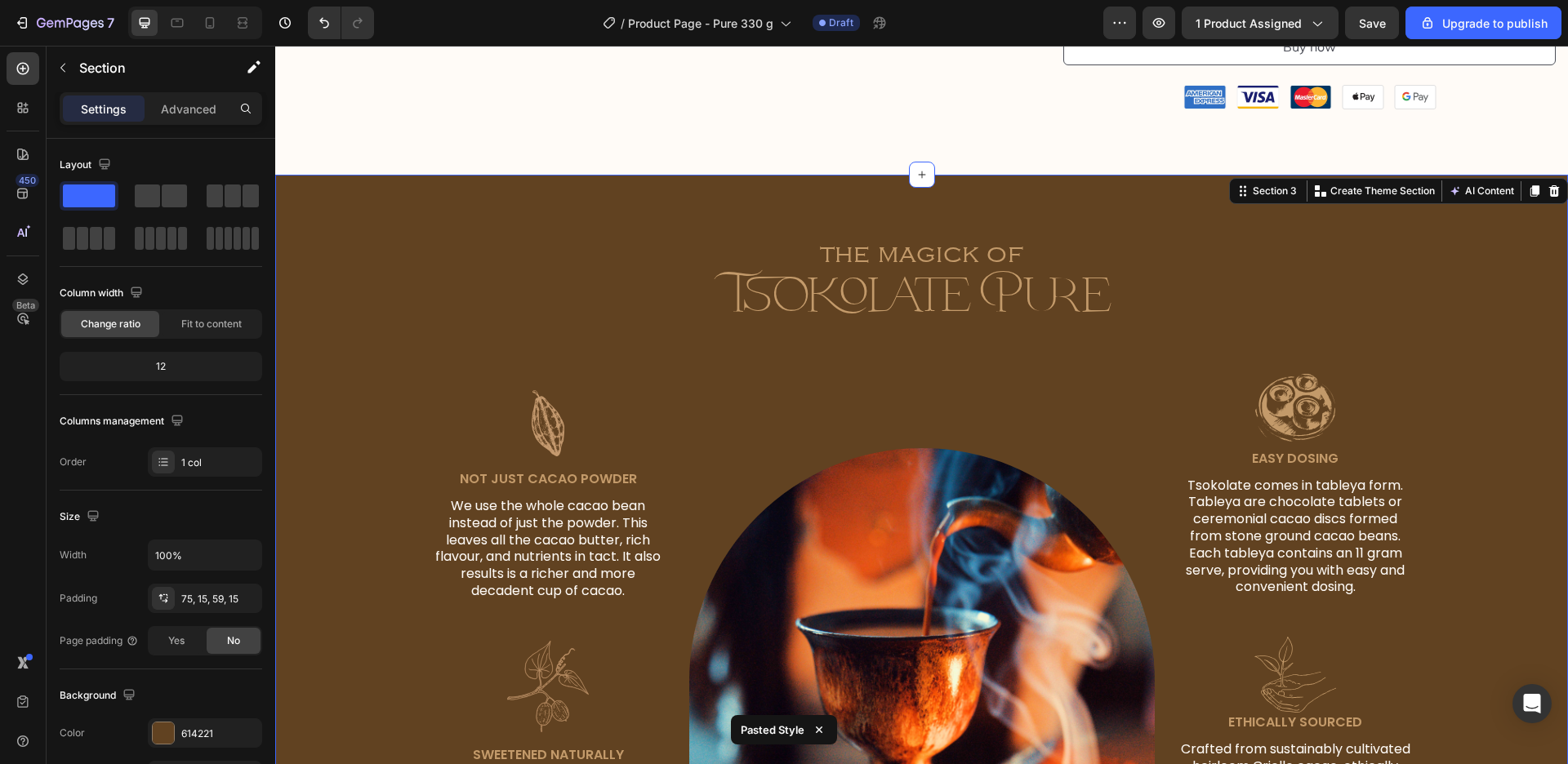
scroll to position [1011, 0]
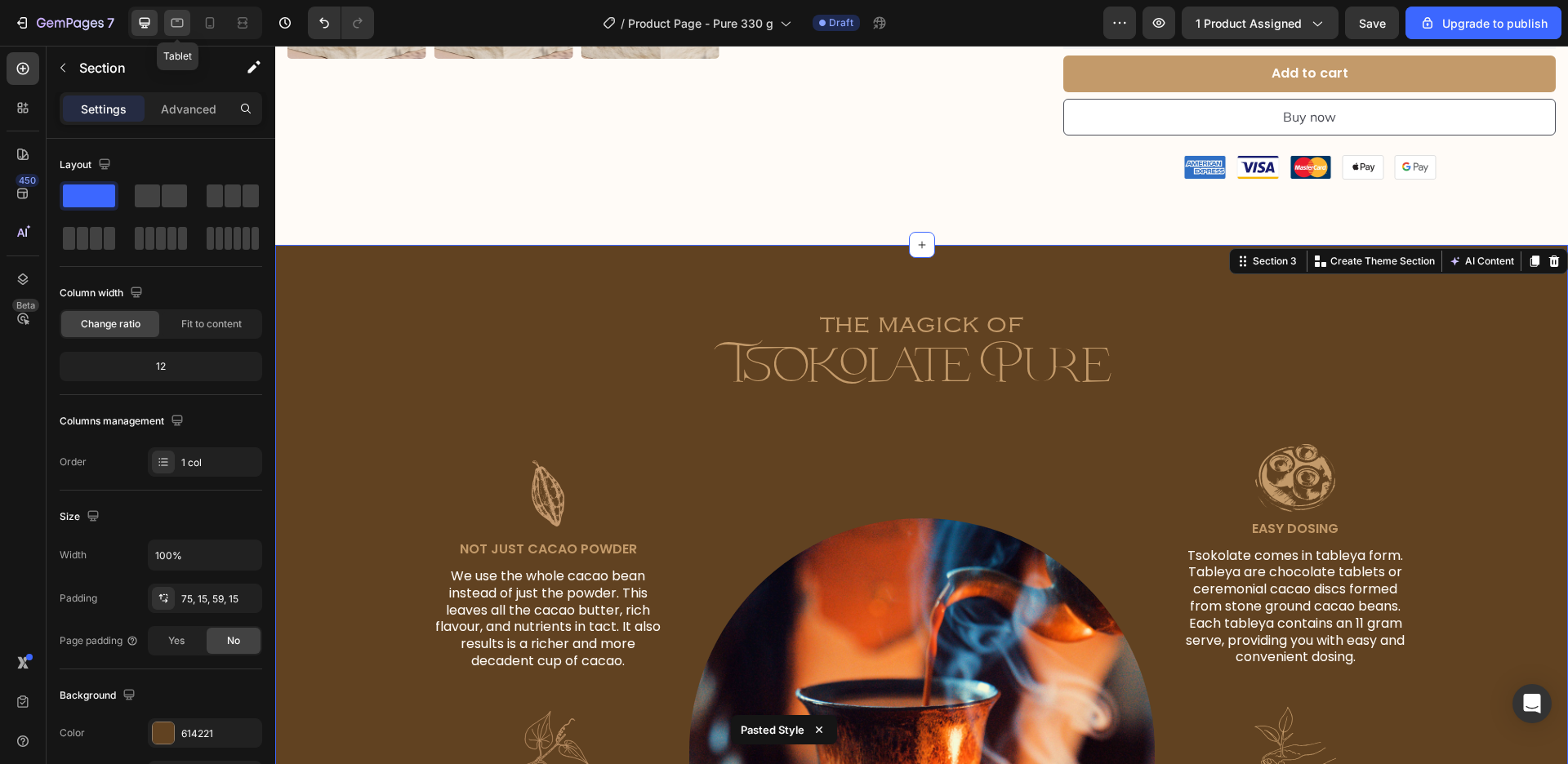
click at [170, 16] on icon at bounding box center [178, 23] width 17 height 17
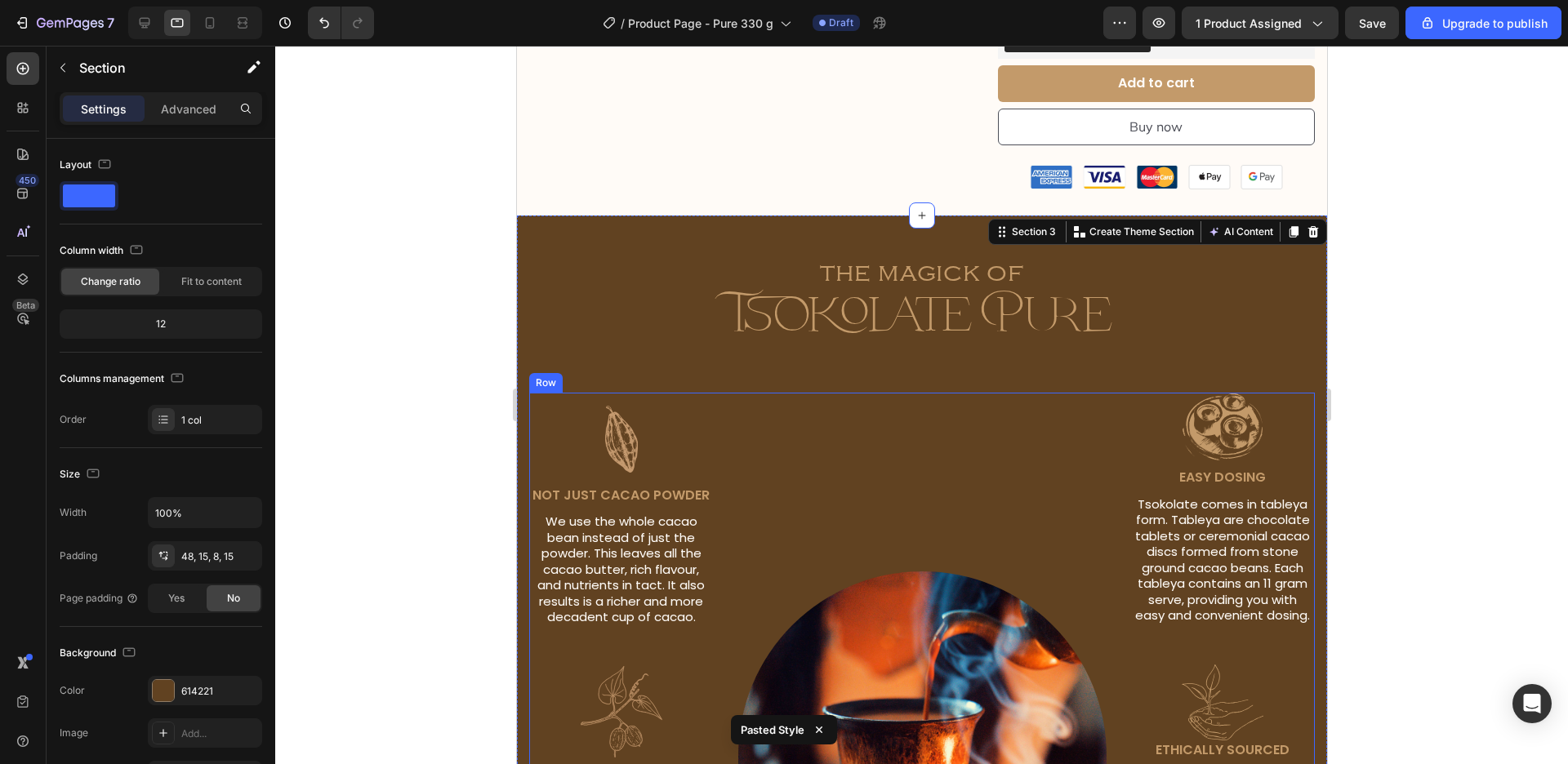
scroll to position [1448, 0]
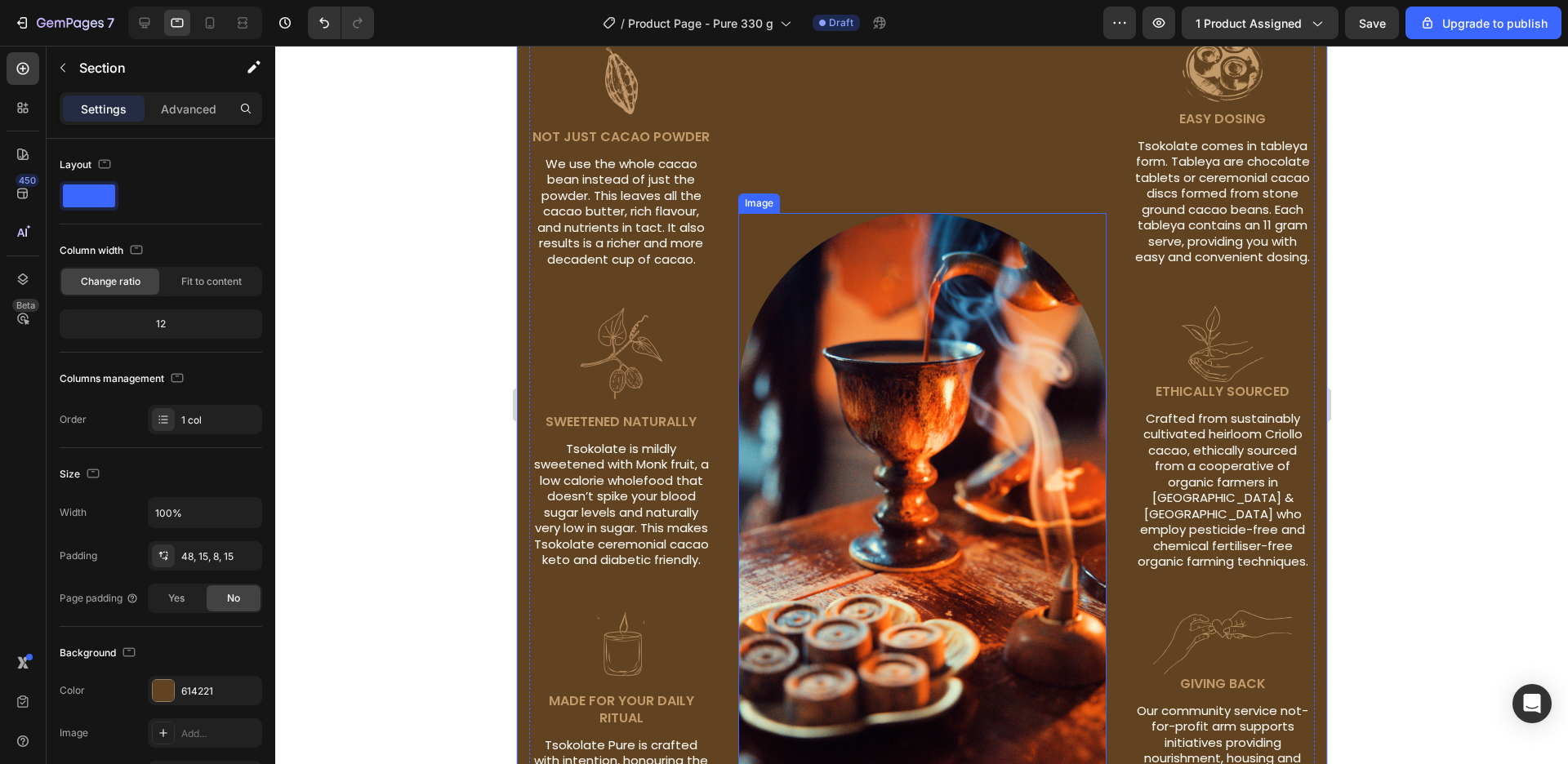
click at [743, 460] on img at bounding box center [921, 490] width 368 height 553
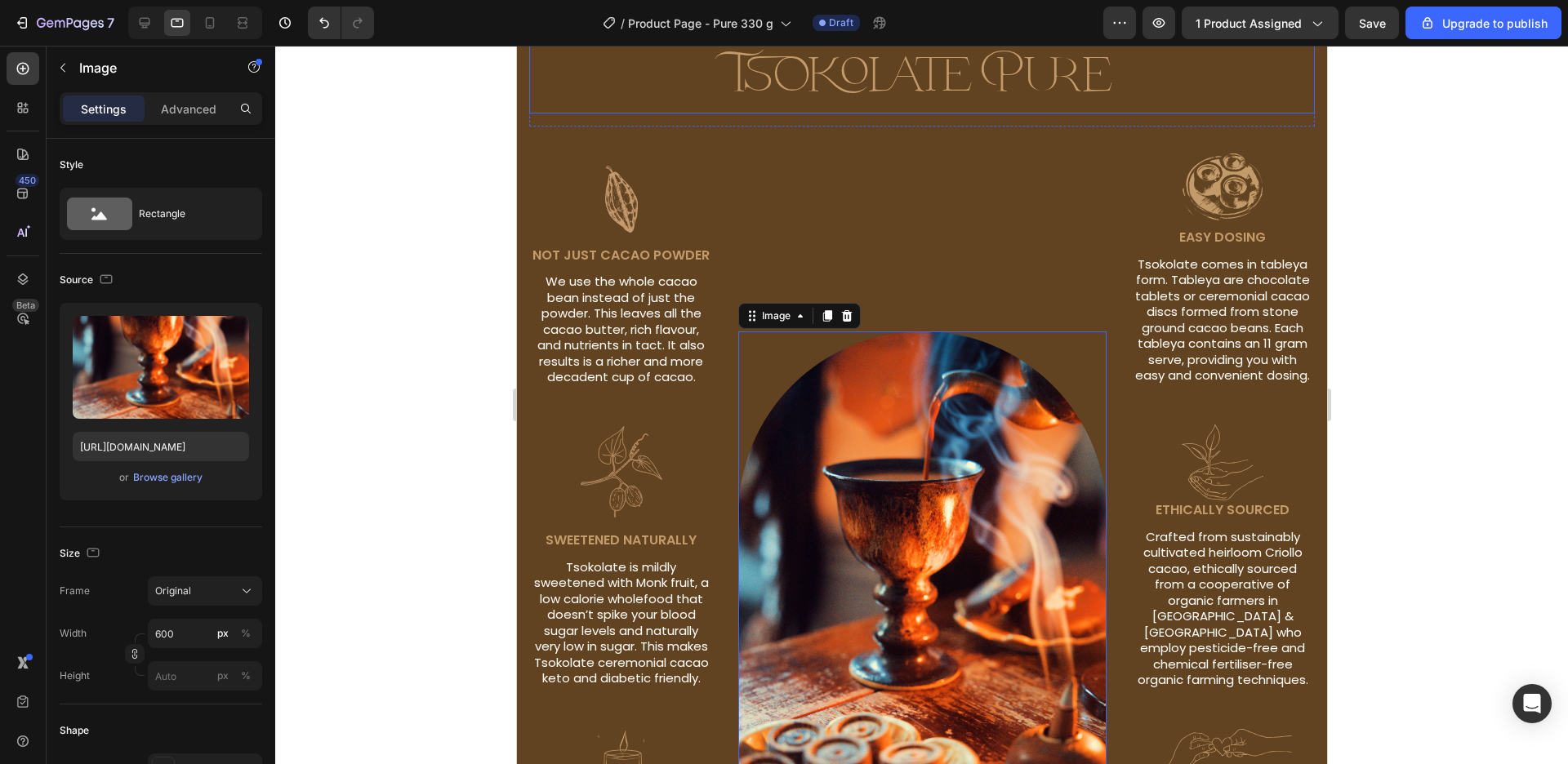
scroll to position [1169, 0]
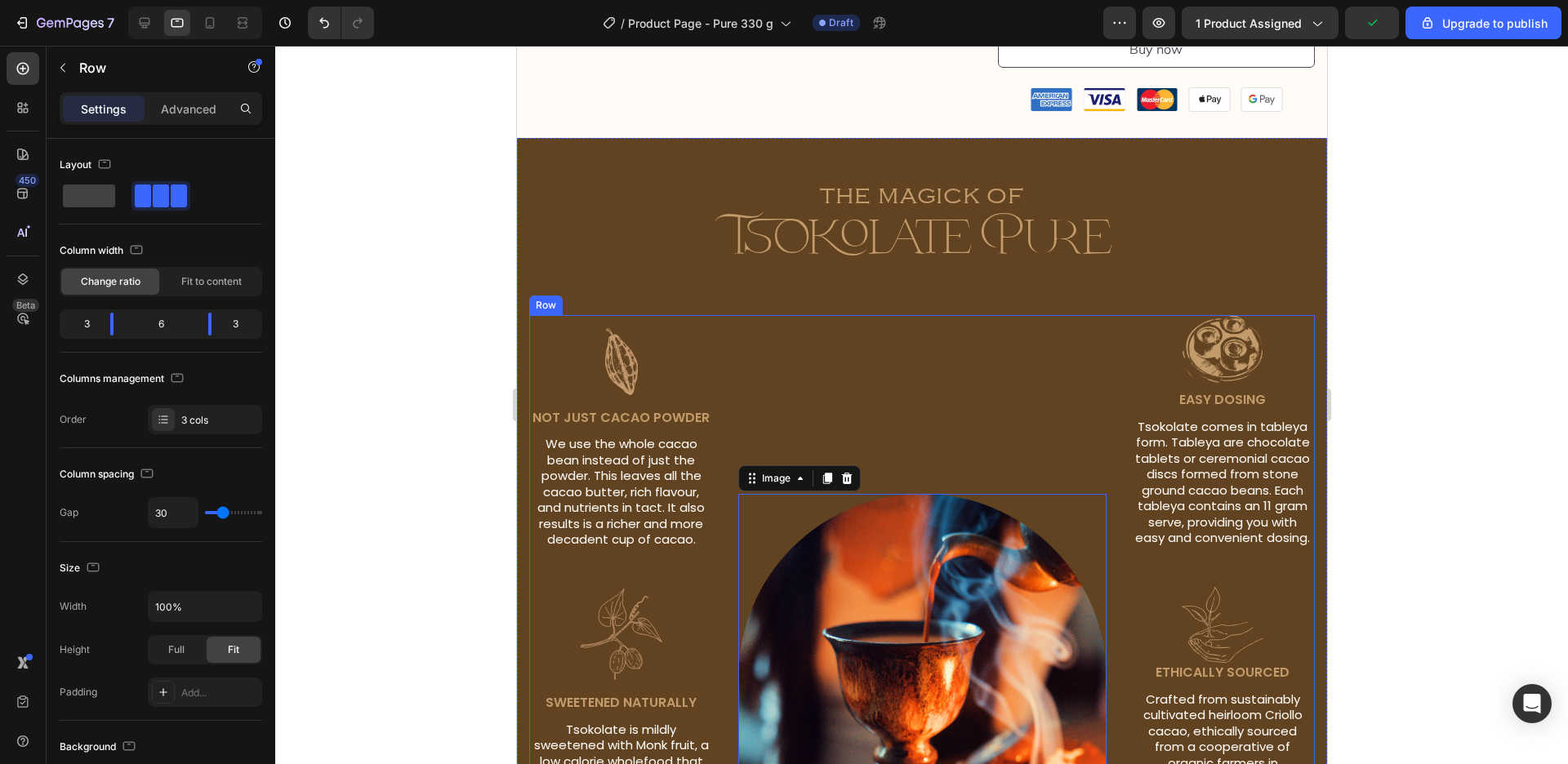
click at [878, 325] on div "Image 0" at bounding box center [921, 757] width 368 height 884
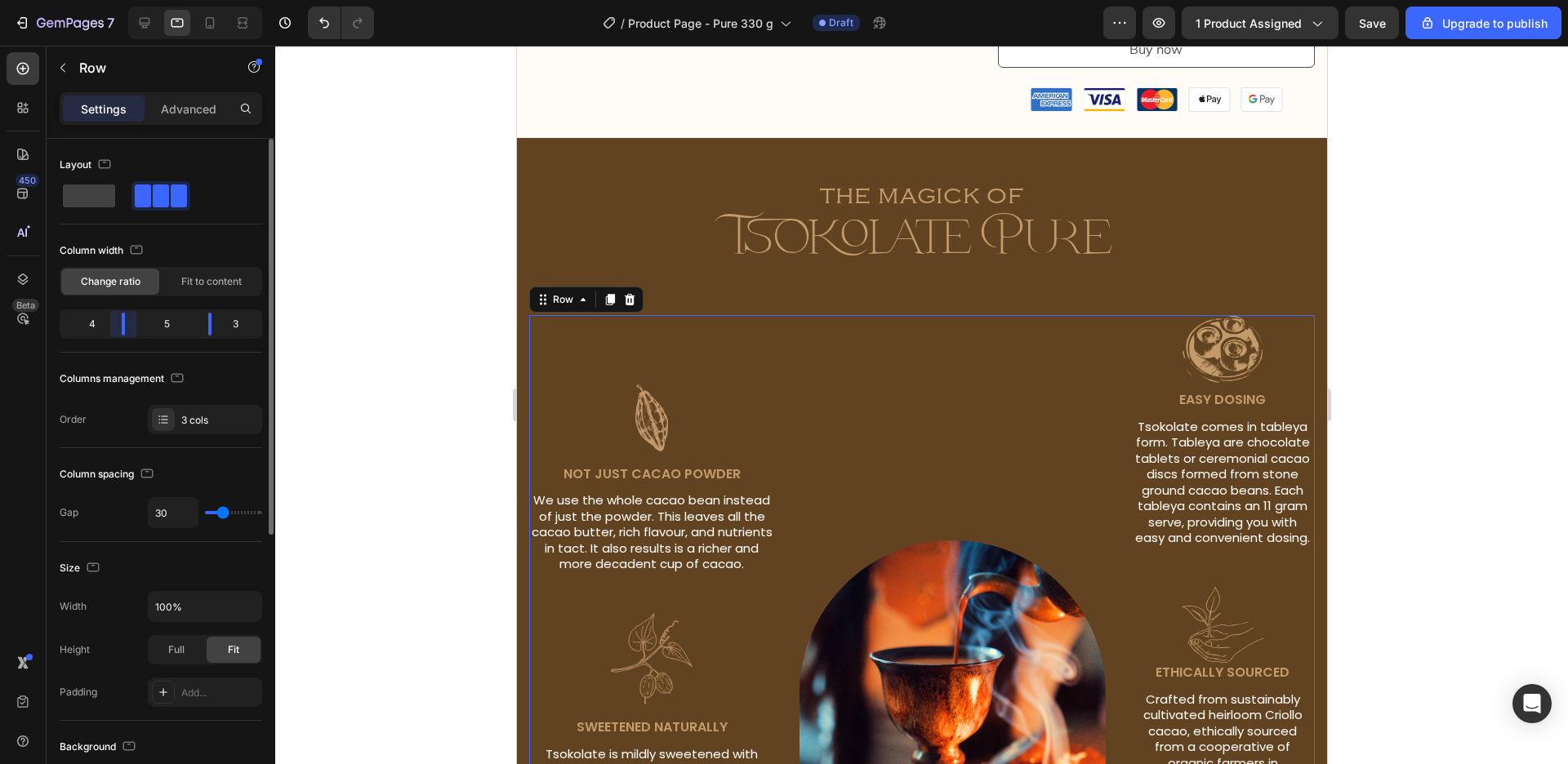
drag, startPoint x: 110, startPoint y: 321, endPoint x: 125, endPoint y: 322, distance: 15.0
click at [125, 322] on div "Layout Column width Change ratio Fit to content 4 5 3 Columns management Order …" at bounding box center [160, 474] width 228 height 672
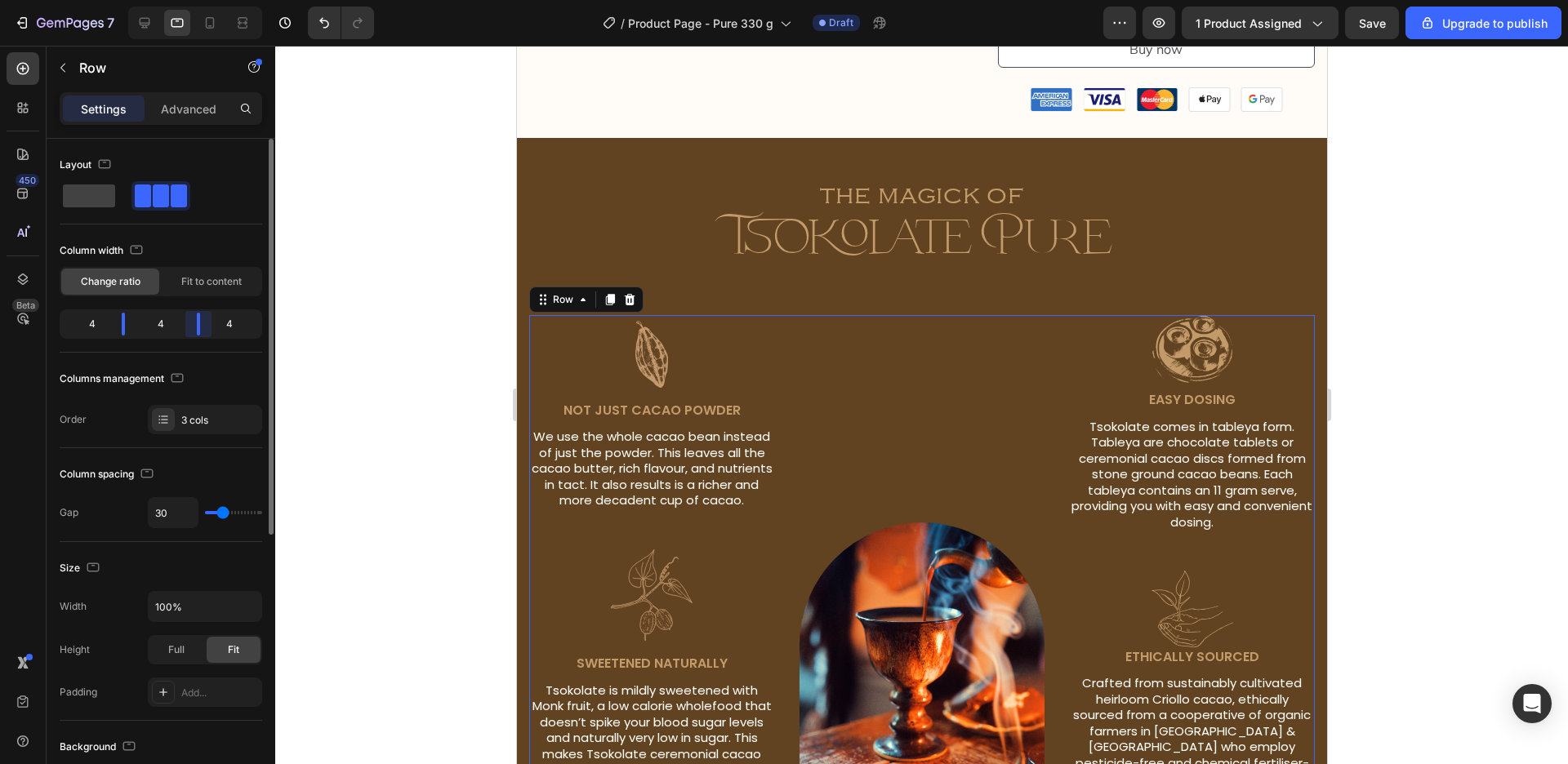
drag, startPoint x: 207, startPoint y: 326, endPoint x: 197, endPoint y: 326, distance: 10.0
click at [197, 326] on div "Layout Column width Change ratio Fit to content 4 4 4 Columns management Order …" at bounding box center [160, 474] width 228 height 672
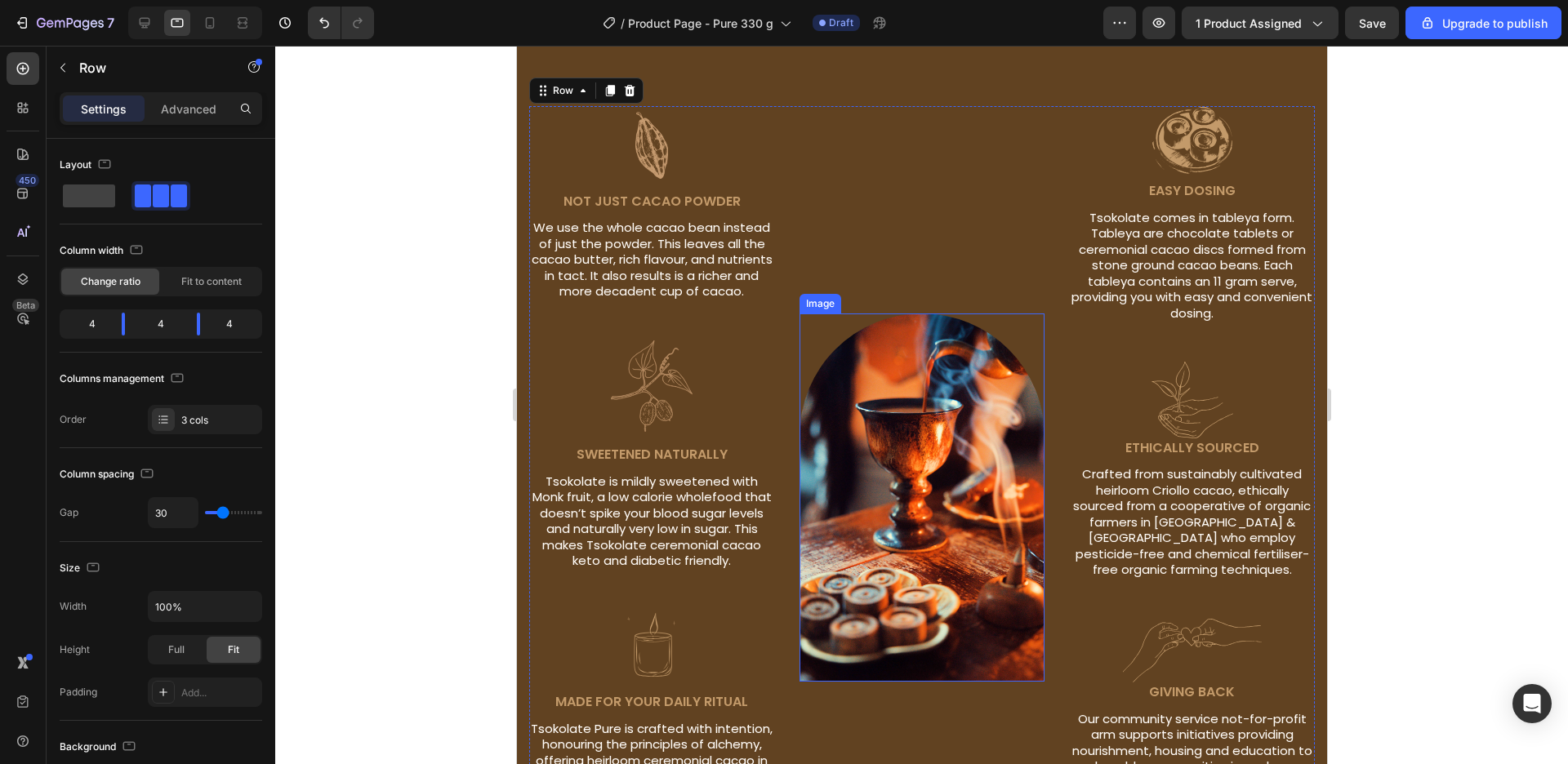
scroll to position [1355, 0]
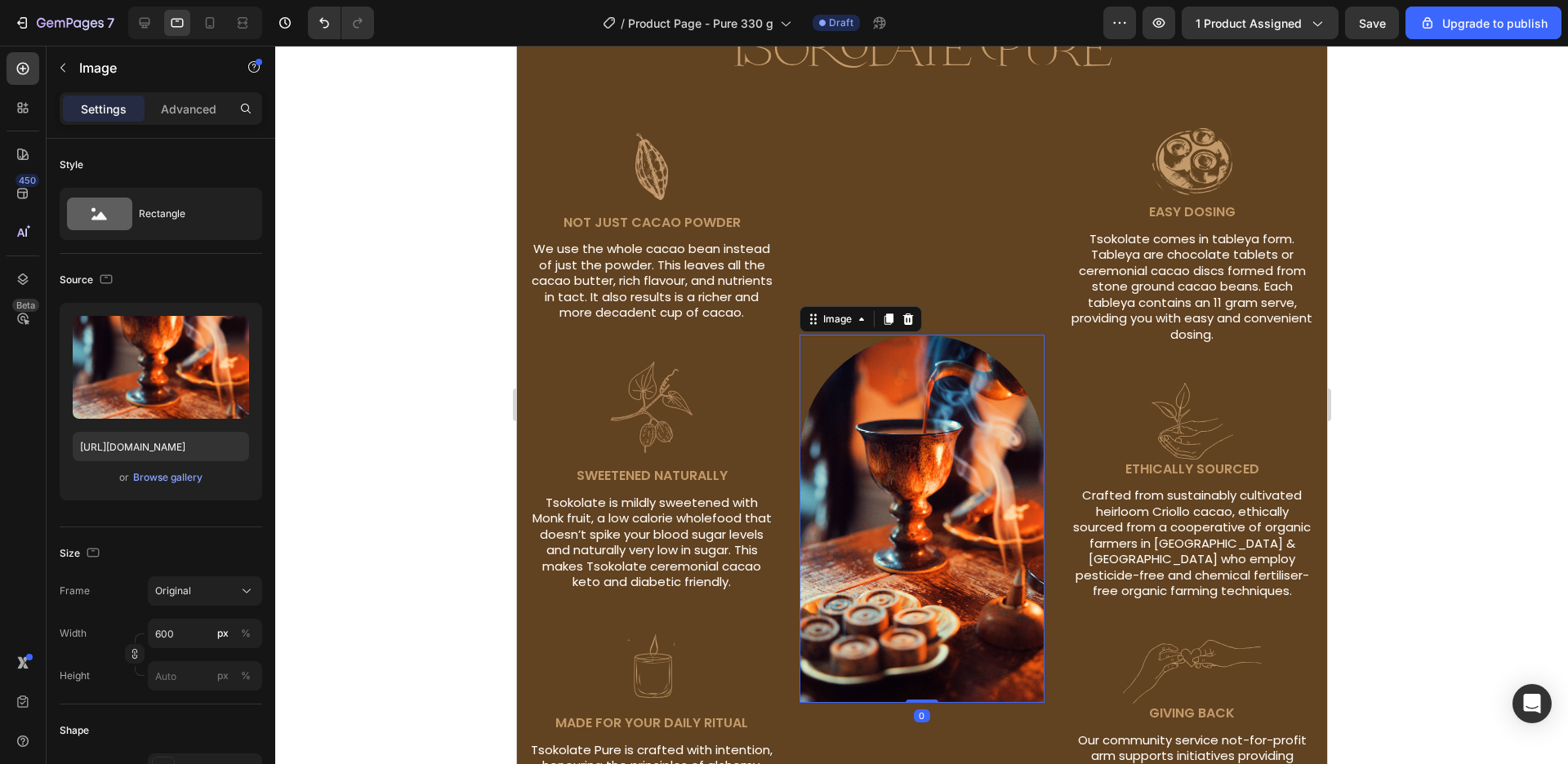
click at [887, 466] on img at bounding box center [922, 518] width 246 height 368
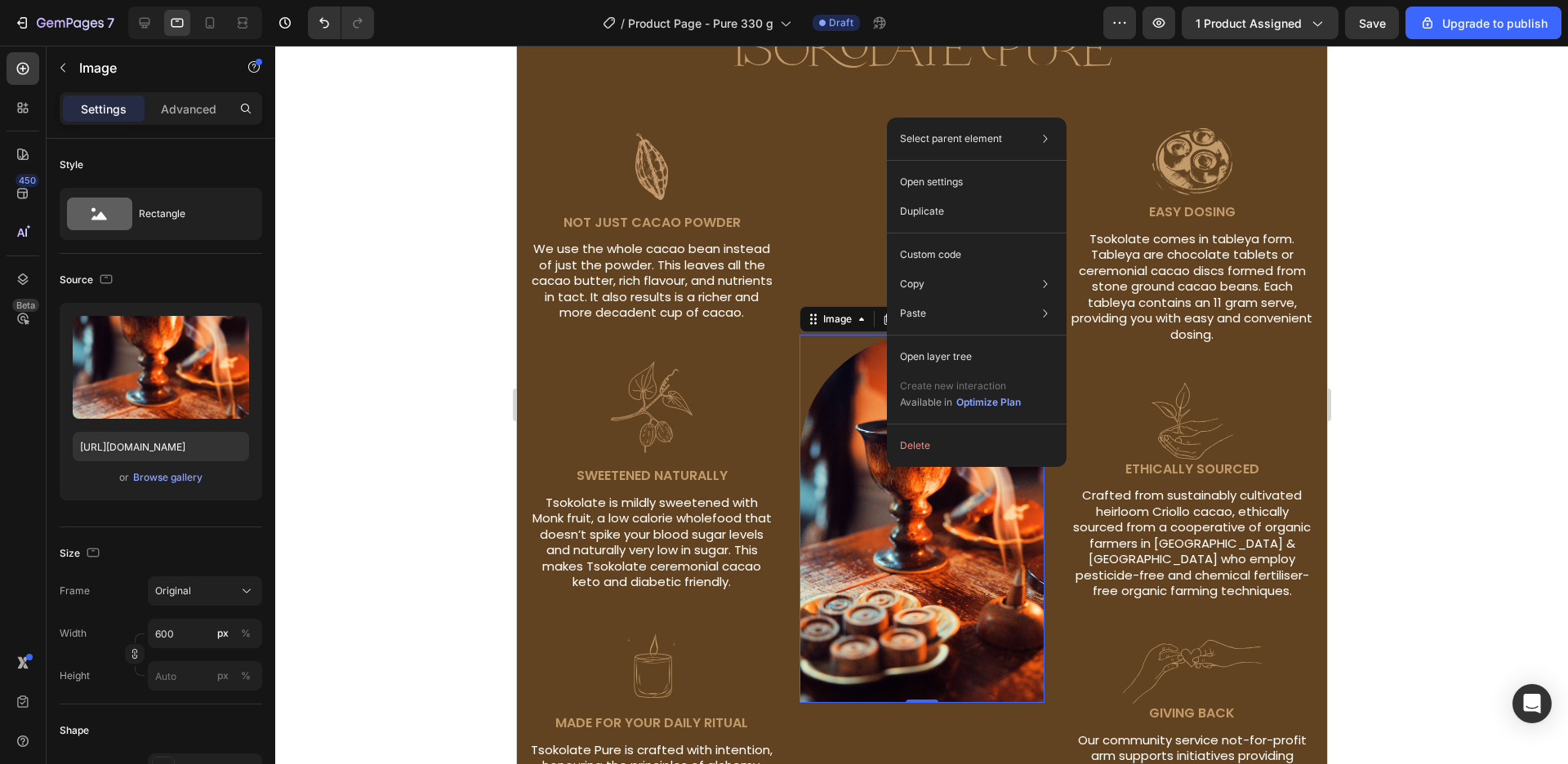
drag, startPoint x: 370, startPoint y: 420, endPoint x: 887, endPoint y: 466, distance: 519.0
click at [973, 240] on div "Duplicate" at bounding box center [977, 254] width 167 height 29
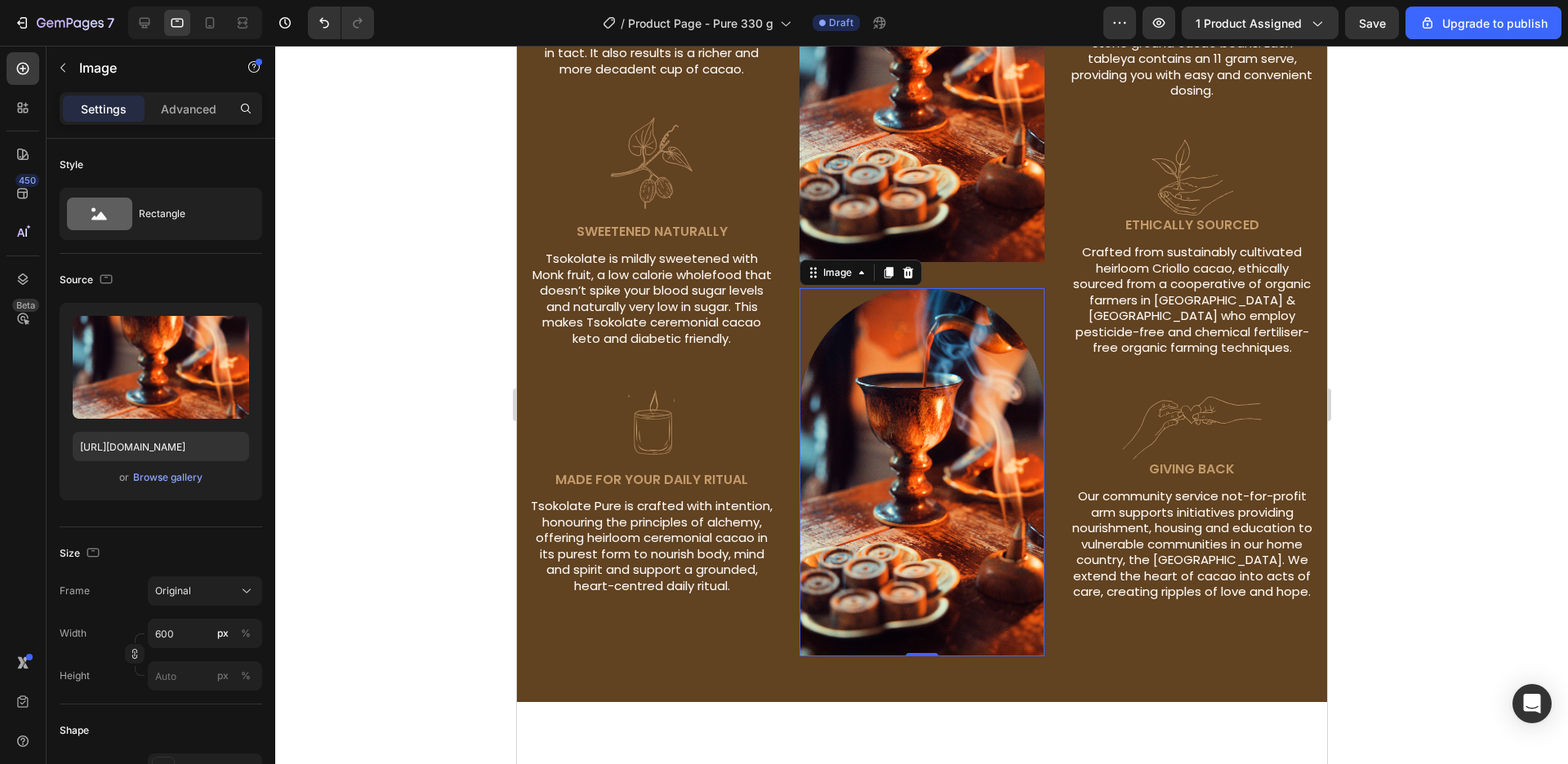
scroll to position [1448, 0]
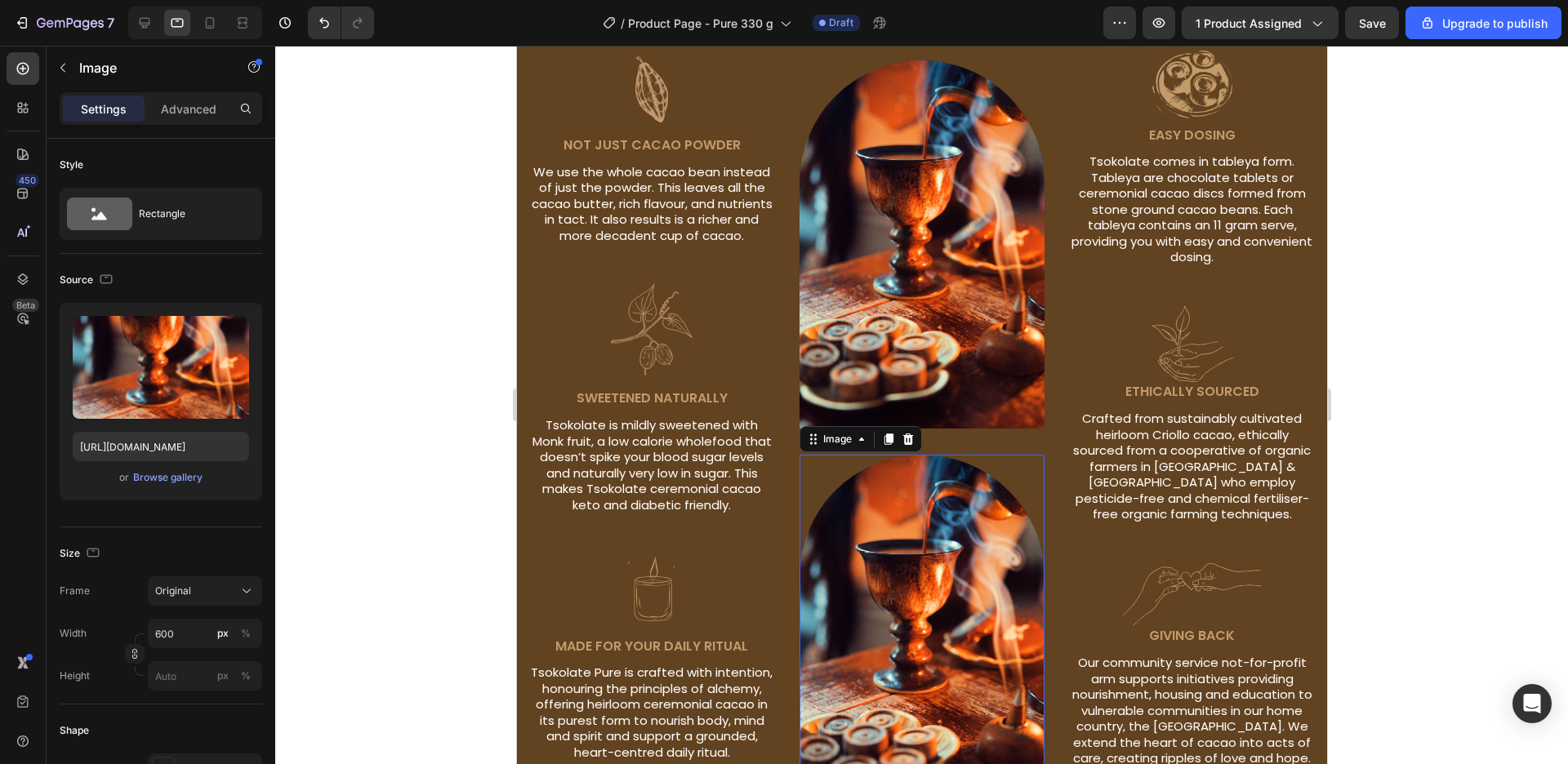
click at [938, 551] on img at bounding box center [922, 639] width 246 height 368
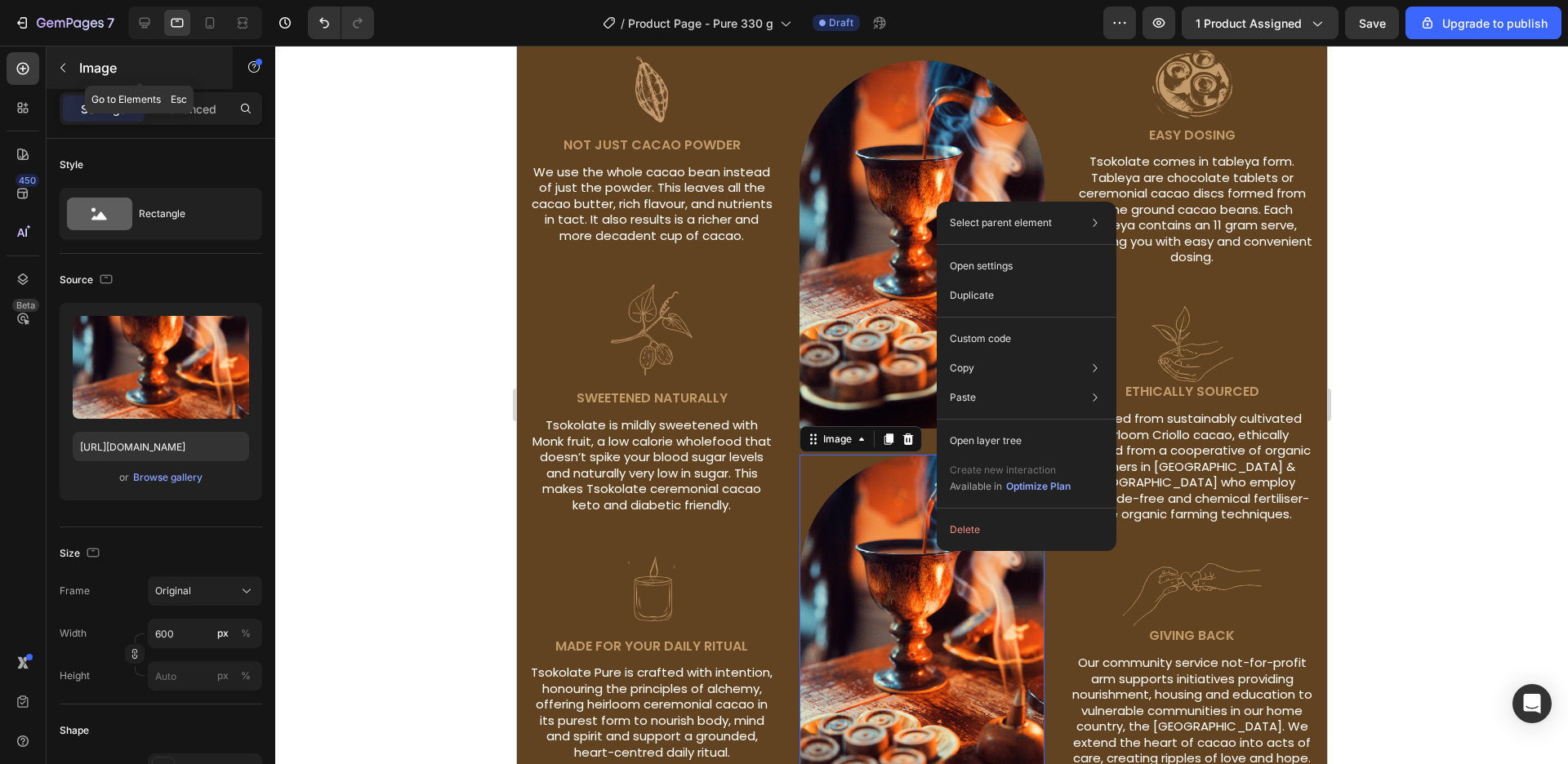
click at [189, 86] on div "Image" at bounding box center [140, 67] width 186 height 42
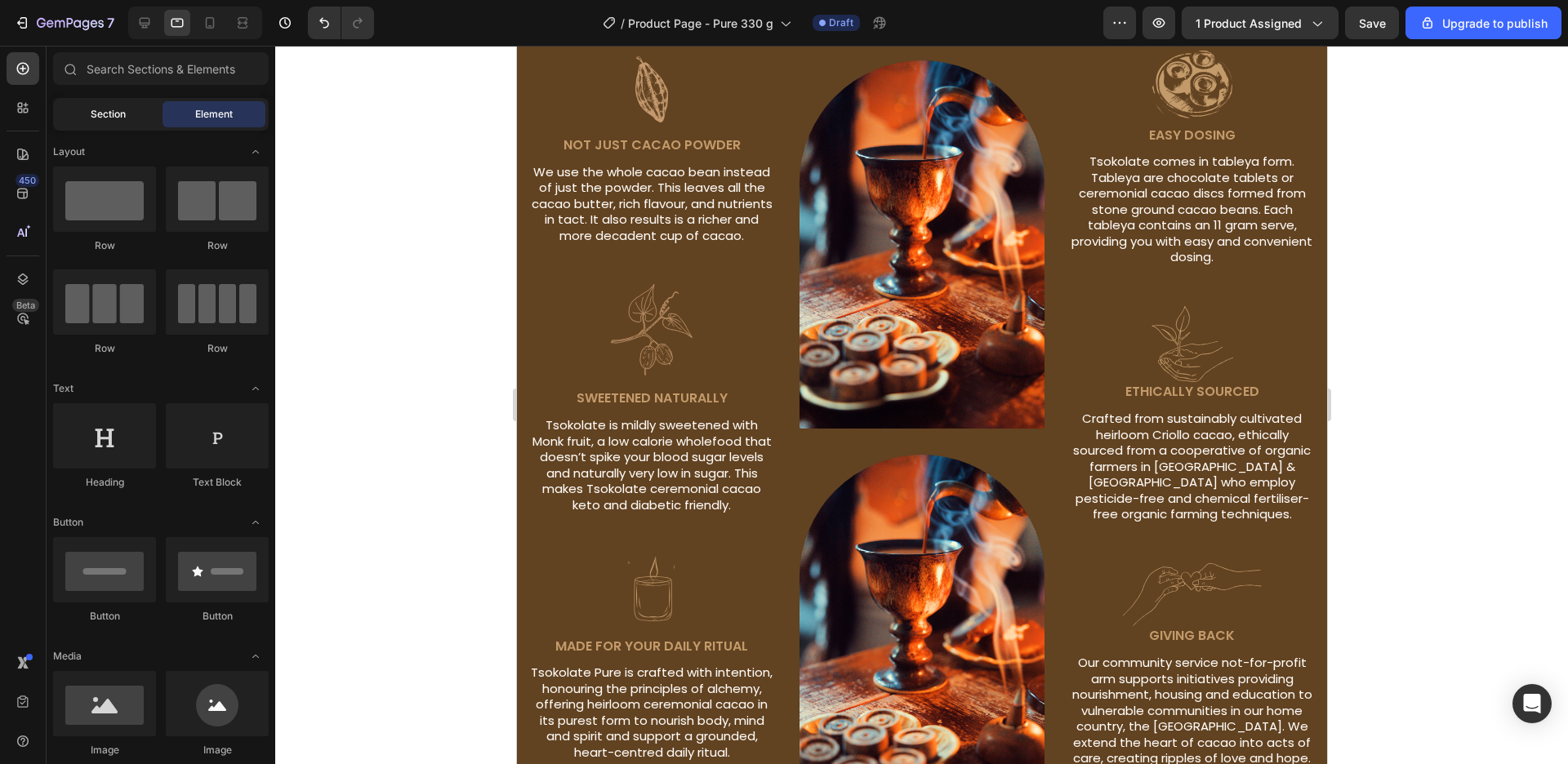
click at [119, 114] on span "Section" at bounding box center [108, 115] width 35 height 15
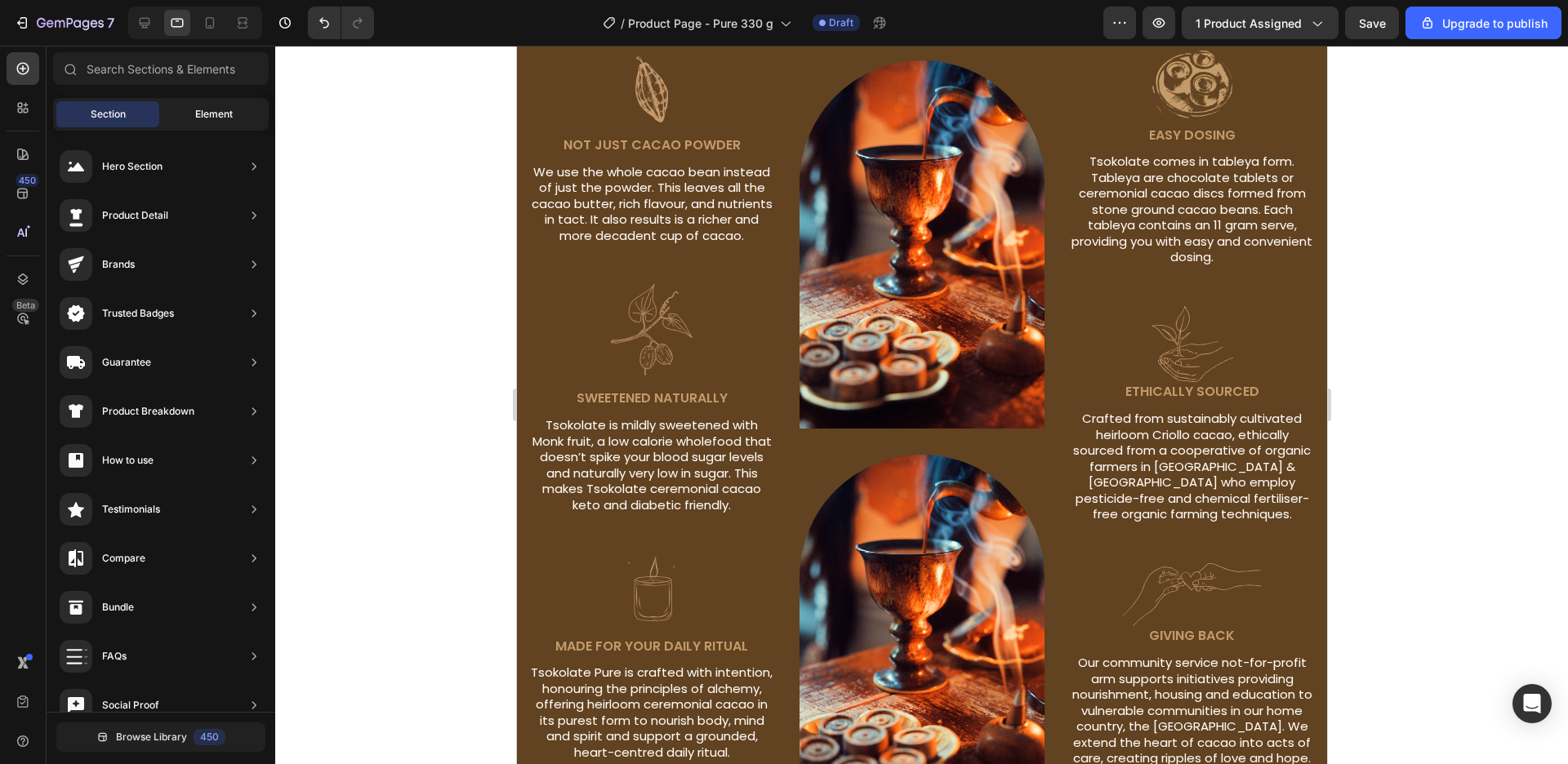
click at [208, 106] on div "Element" at bounding box center [214, 114] width 103 height 26
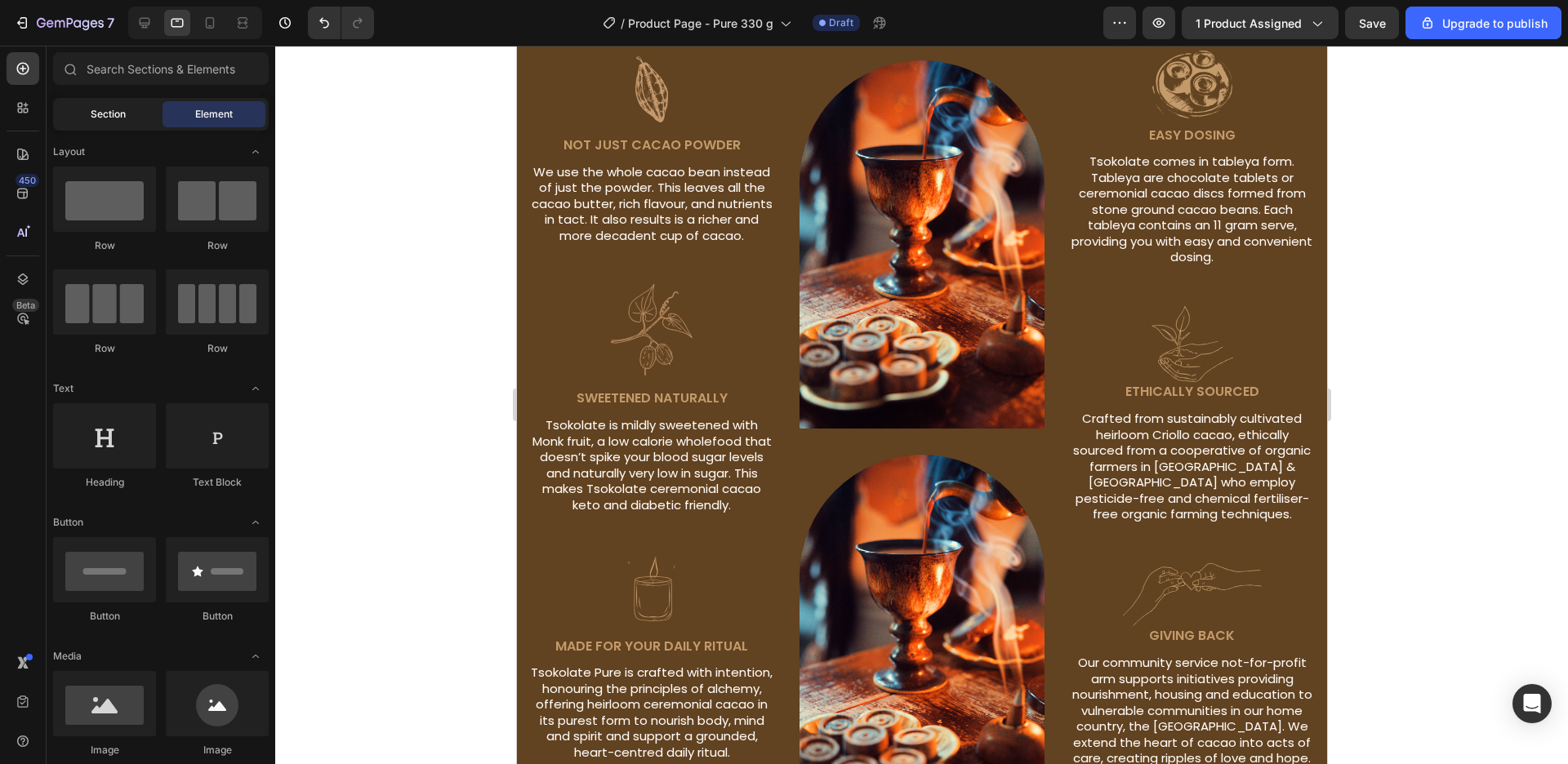
click at [140, 106] on div "Section" at bounding box center [108, 114] width 103 height 26
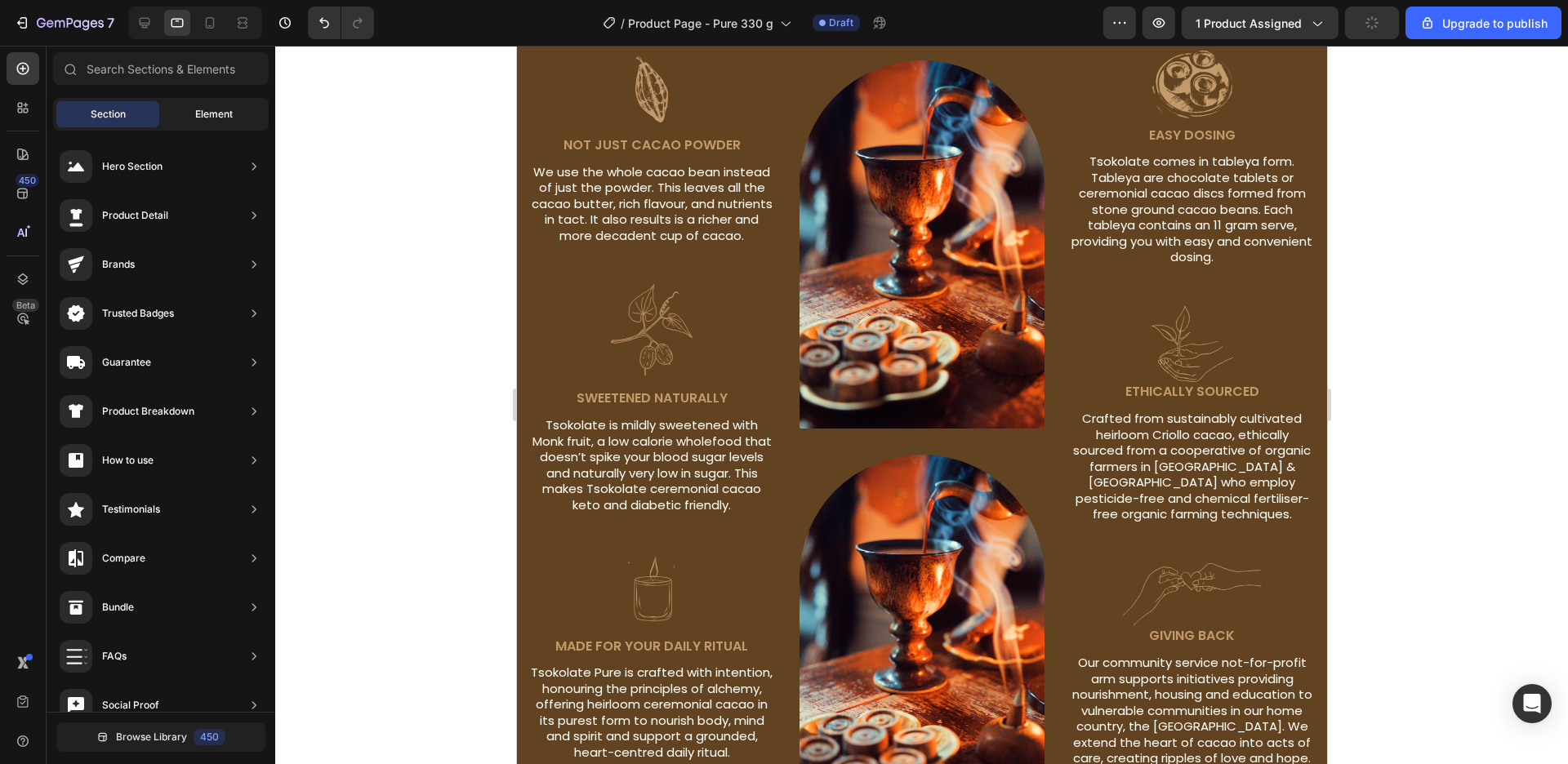
drag, startPoint x: 192, startPoint y: 120, endPoint x: 253, endPoint y: 107, distance: 62.4
click at [194, 120] on div "Element" at bounding box center [214, 114] width 103 height 26
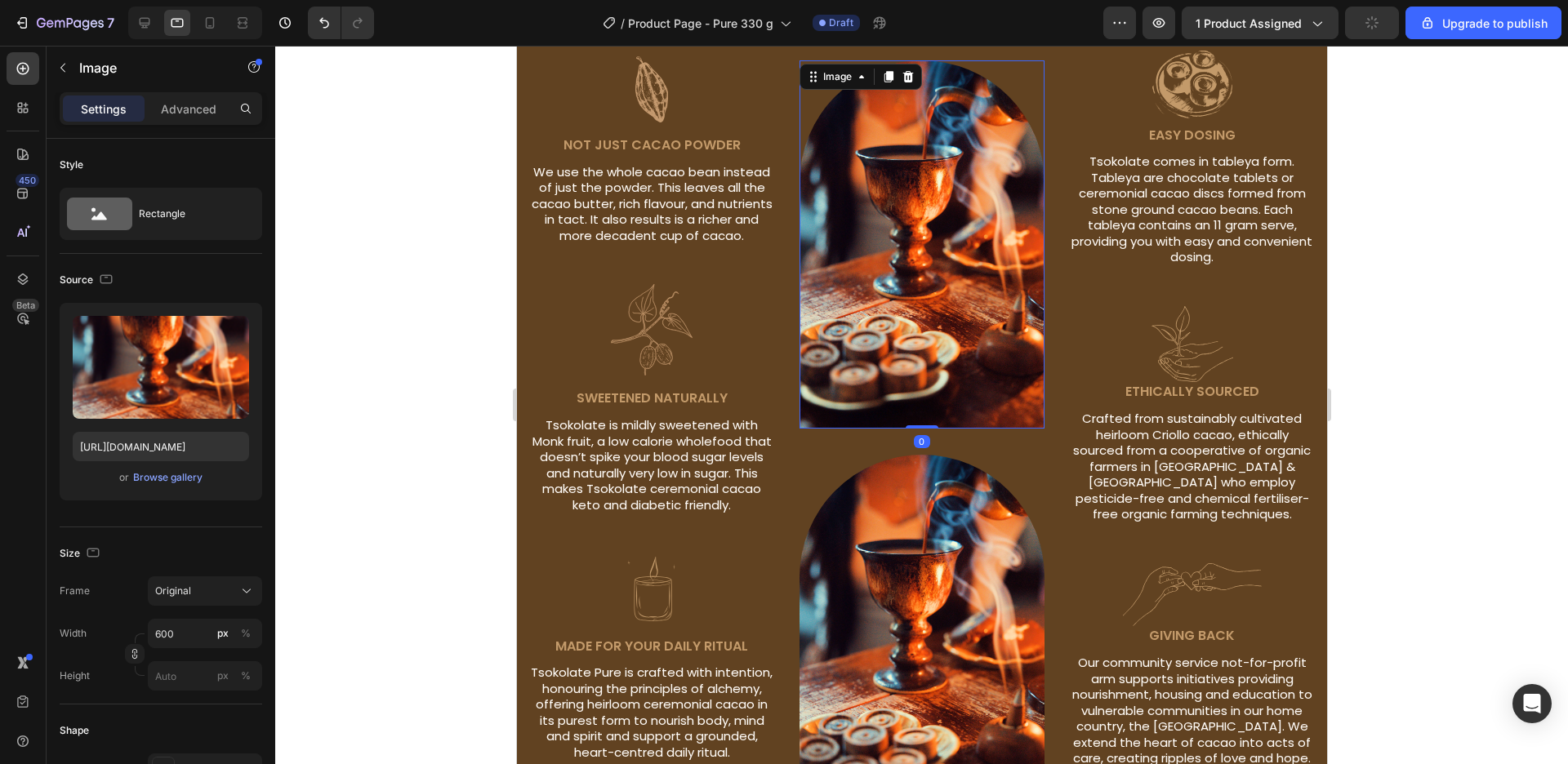
click at [971, 201] on img at bounding box center [922, 244] width 246 height 368
click at [973, 530] on img at bounding box center [922, 639] width 246 height 368
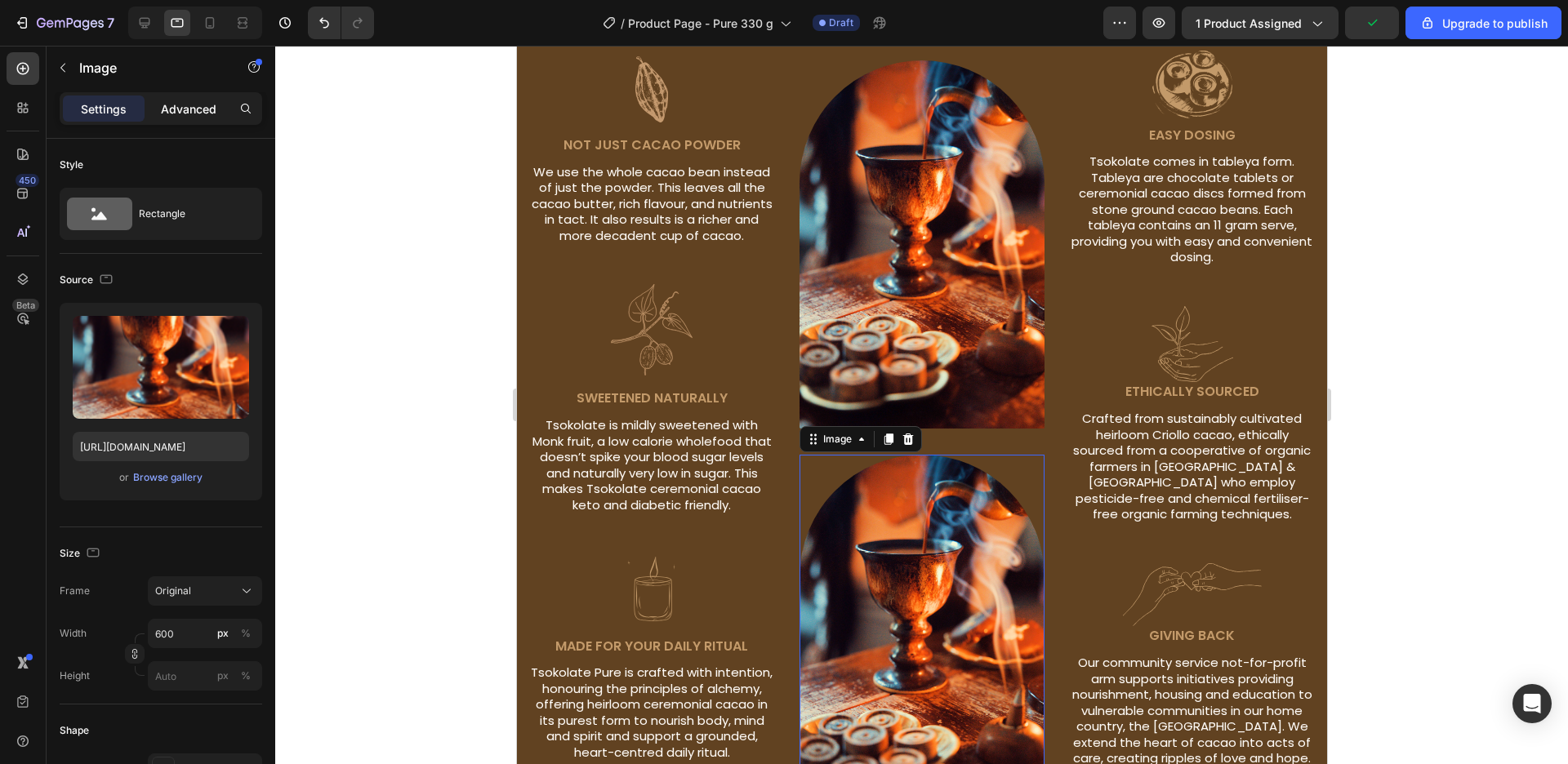
click at [196, 121] on div "Advanced" at bounding box center [189, 108] width 81 height 26
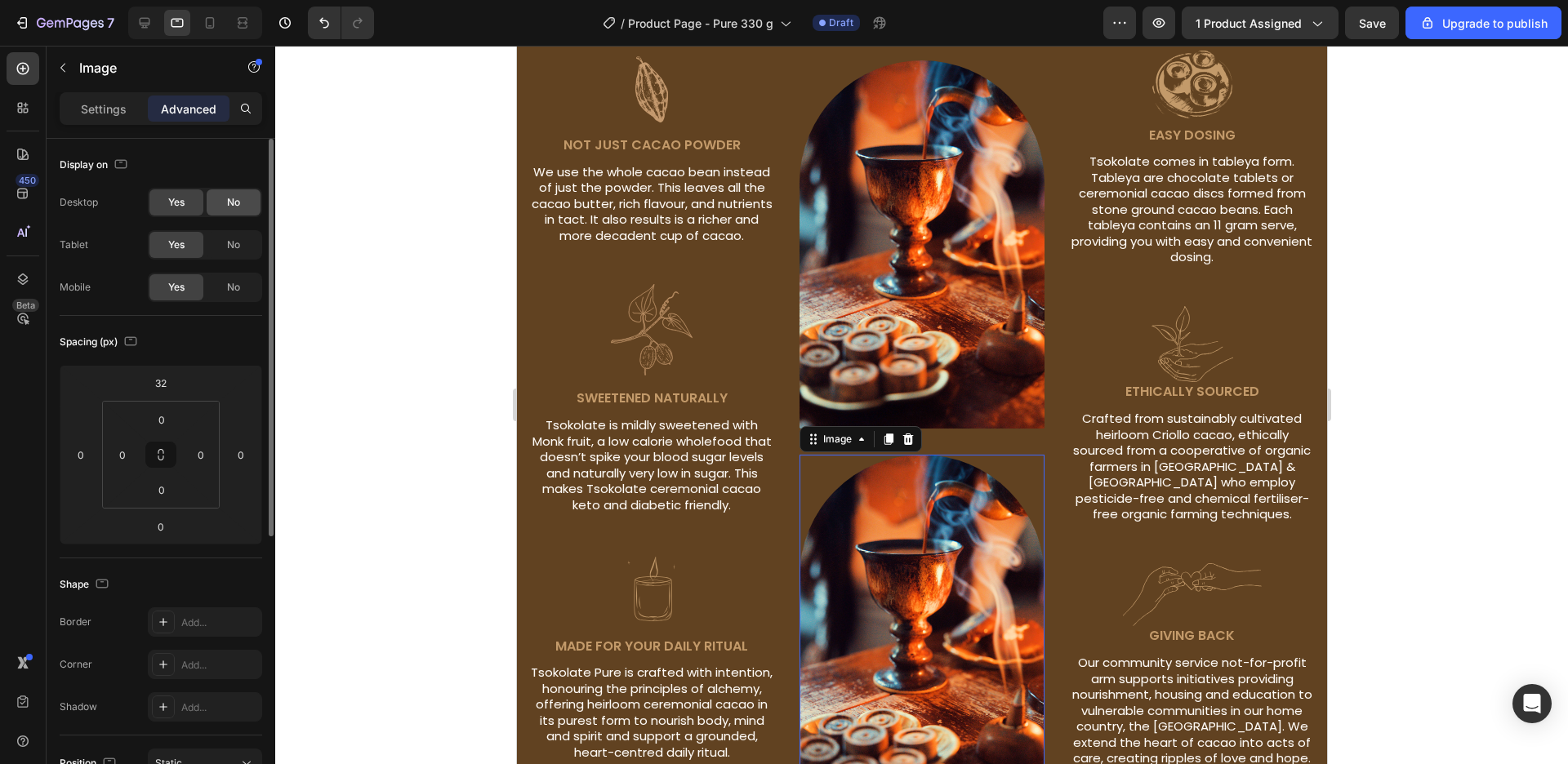
click at [227, 206] on div "No" at bounding box center [233, 202] width 54 height 26
click at [228, 294] on span "No" at bounding box center [233, 287] width 13 height 15
click at [894, 546] on img at bounding box center [922, 639] width 246 height 368
click at [915, 284] on img at bounding box center [922, 244] width 246 height 368
click at [894, 615] on img at bounding box center [922, 639] width 246 height 368
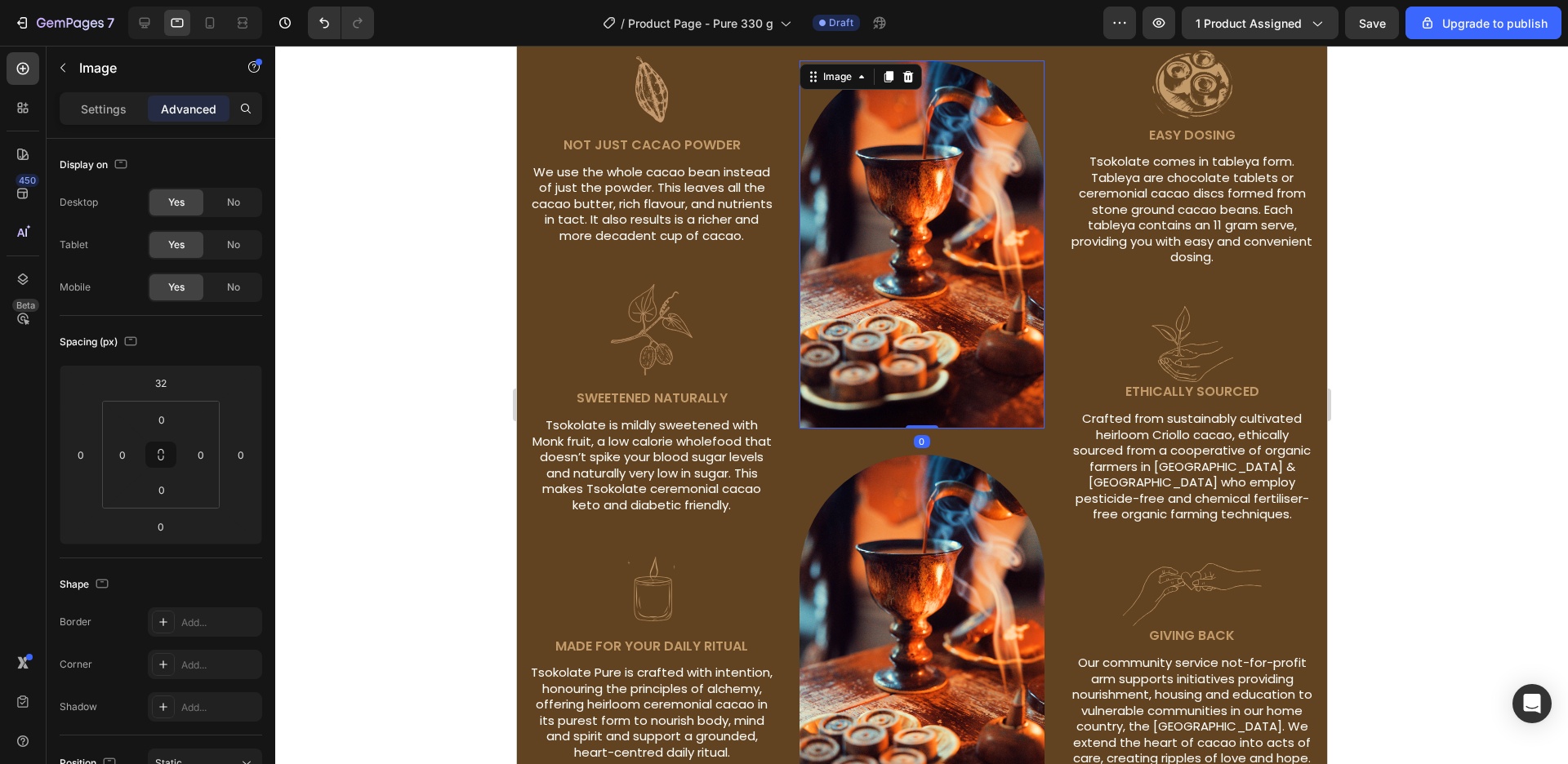
click at [997, 252] on img at bounding box center [922, 244] width 246 height 368
click at [236, 253] on div "No" at bounding box center [233, 244] width 54 height 26
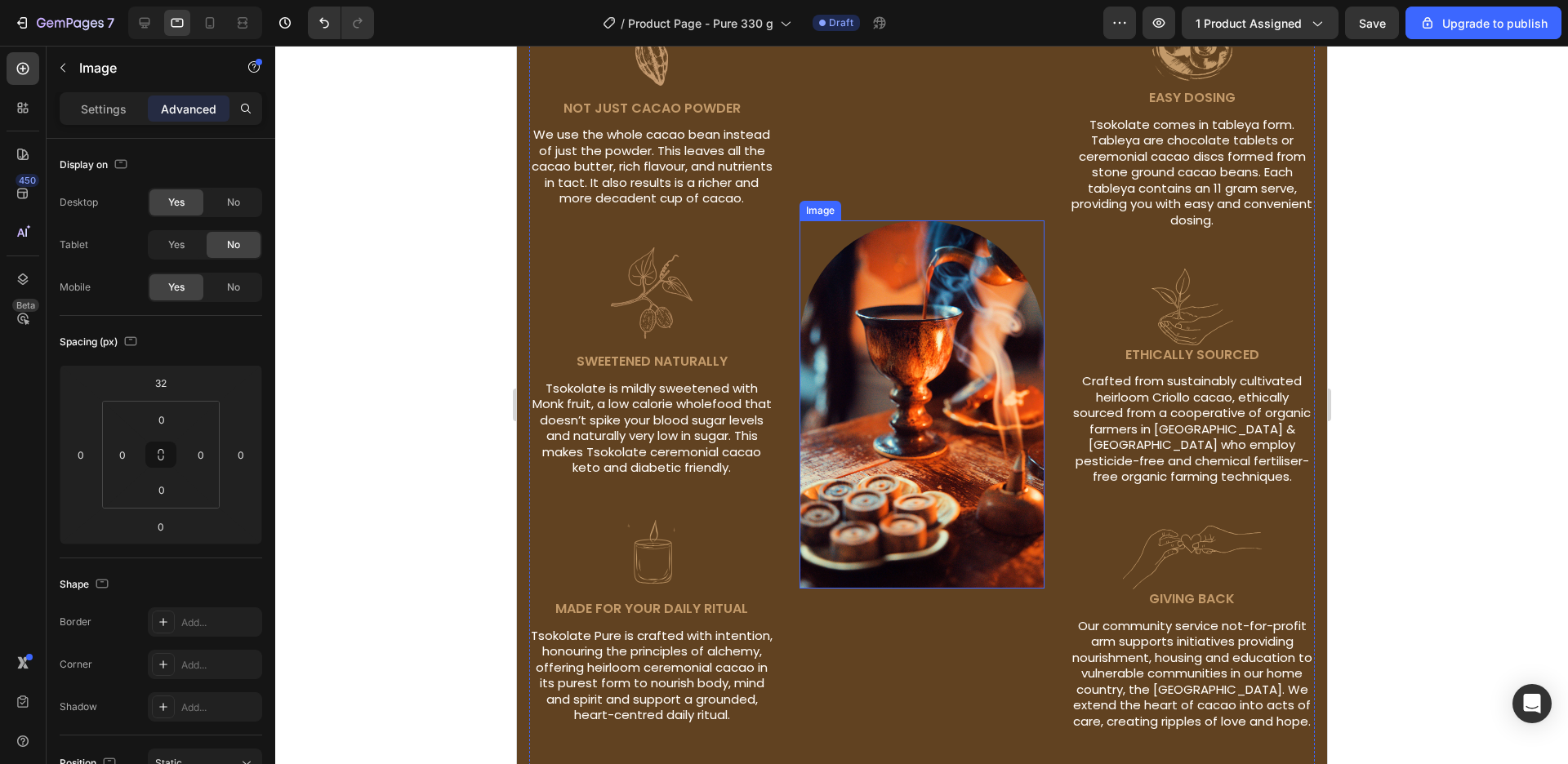
scroll to position [1520, 0]
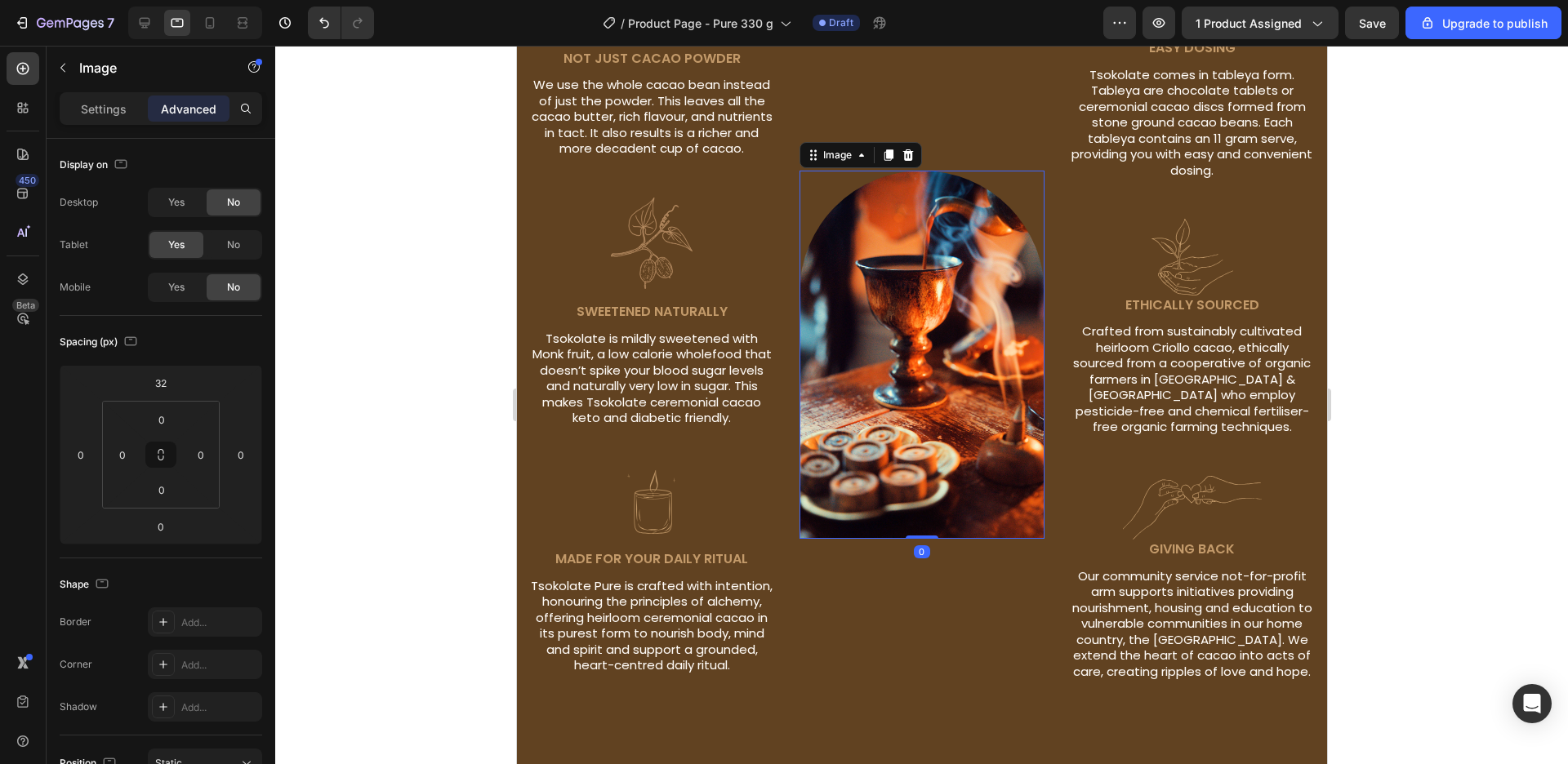
click at [922, 369] on img at bounding box center [922, 355] width 246 height 368
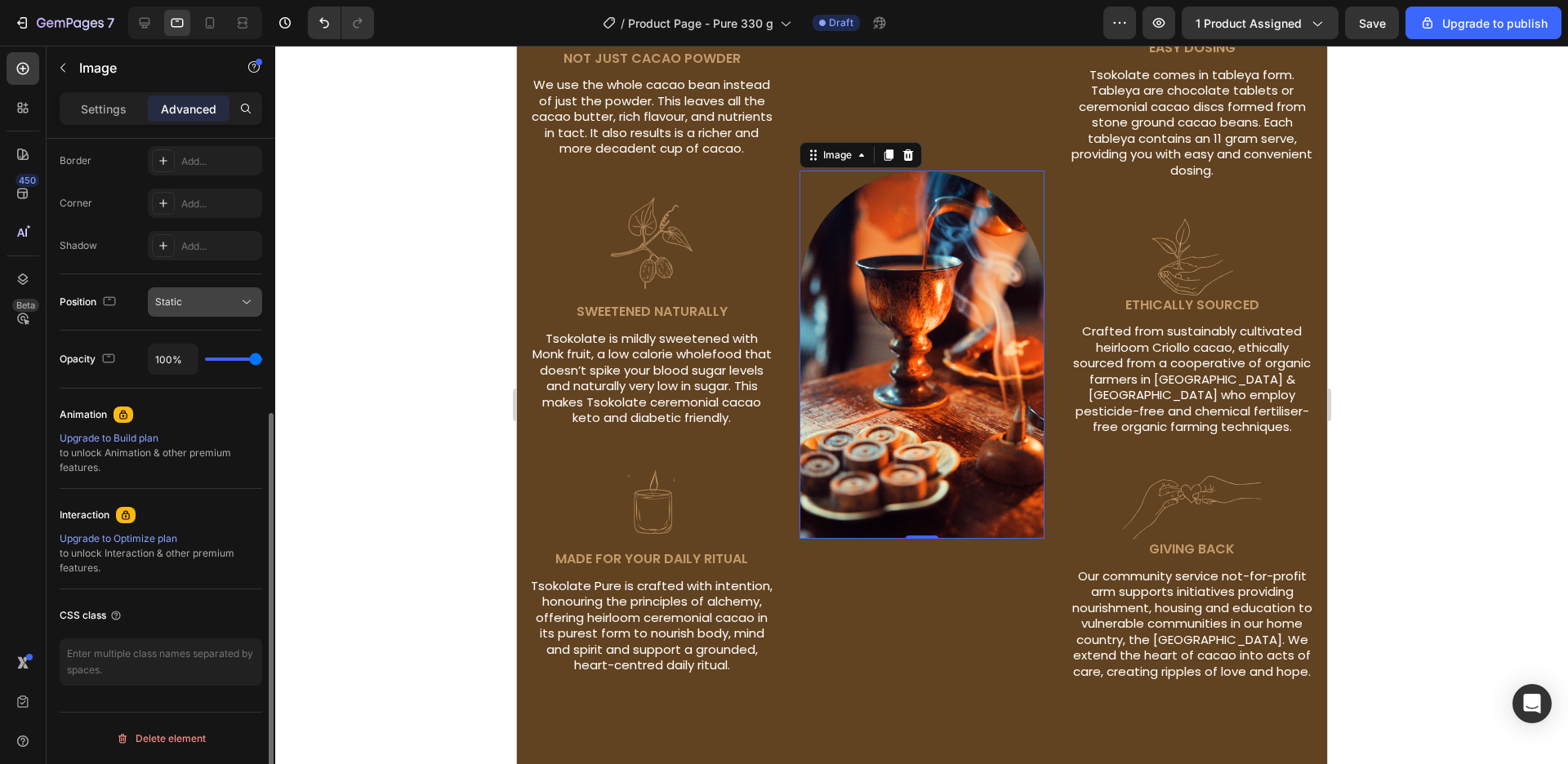
scroll to position [275, 0]
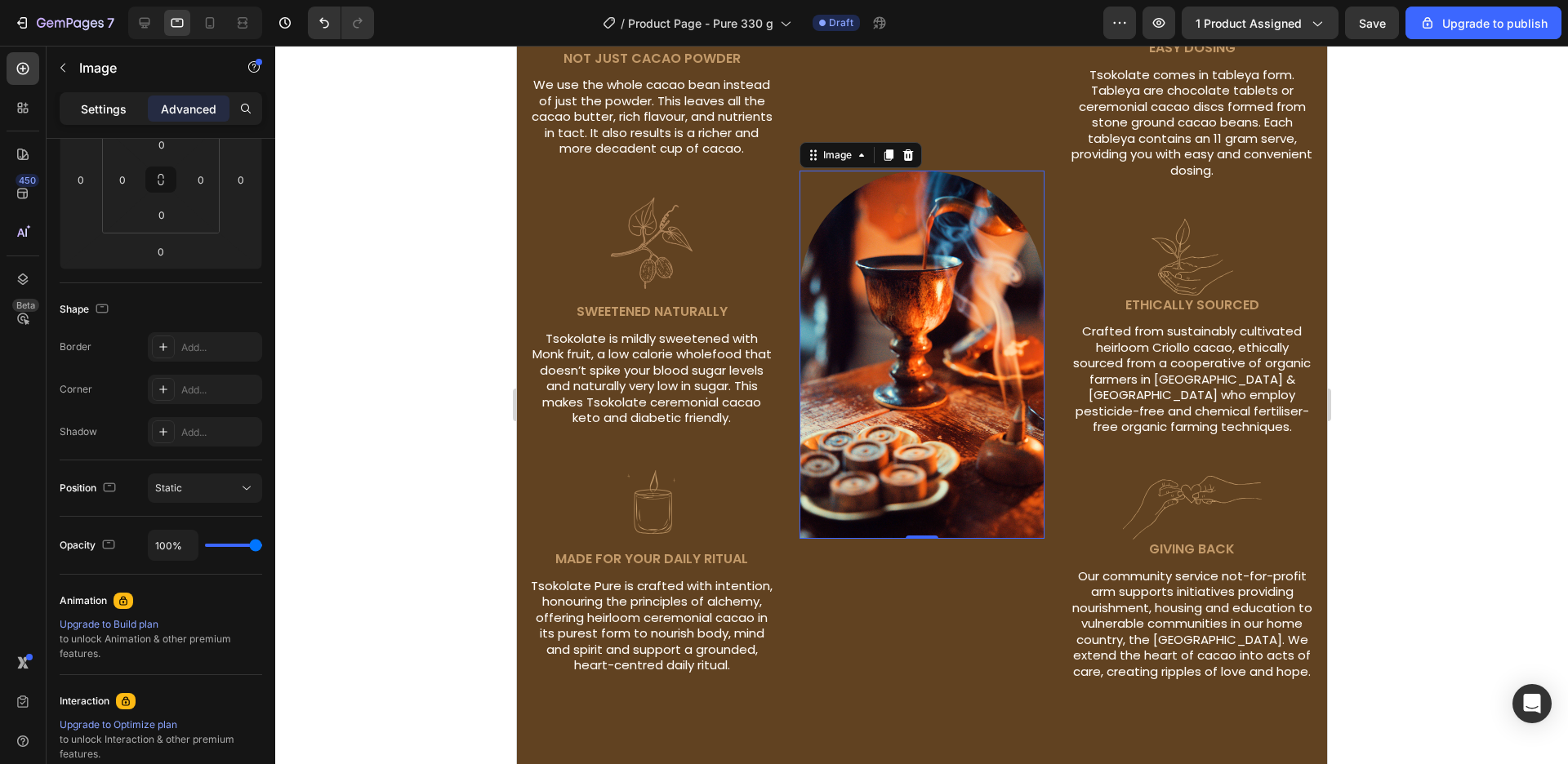
click at [86, 111] on p "Settings" at bounding box center [103, 109] width 46 height 17
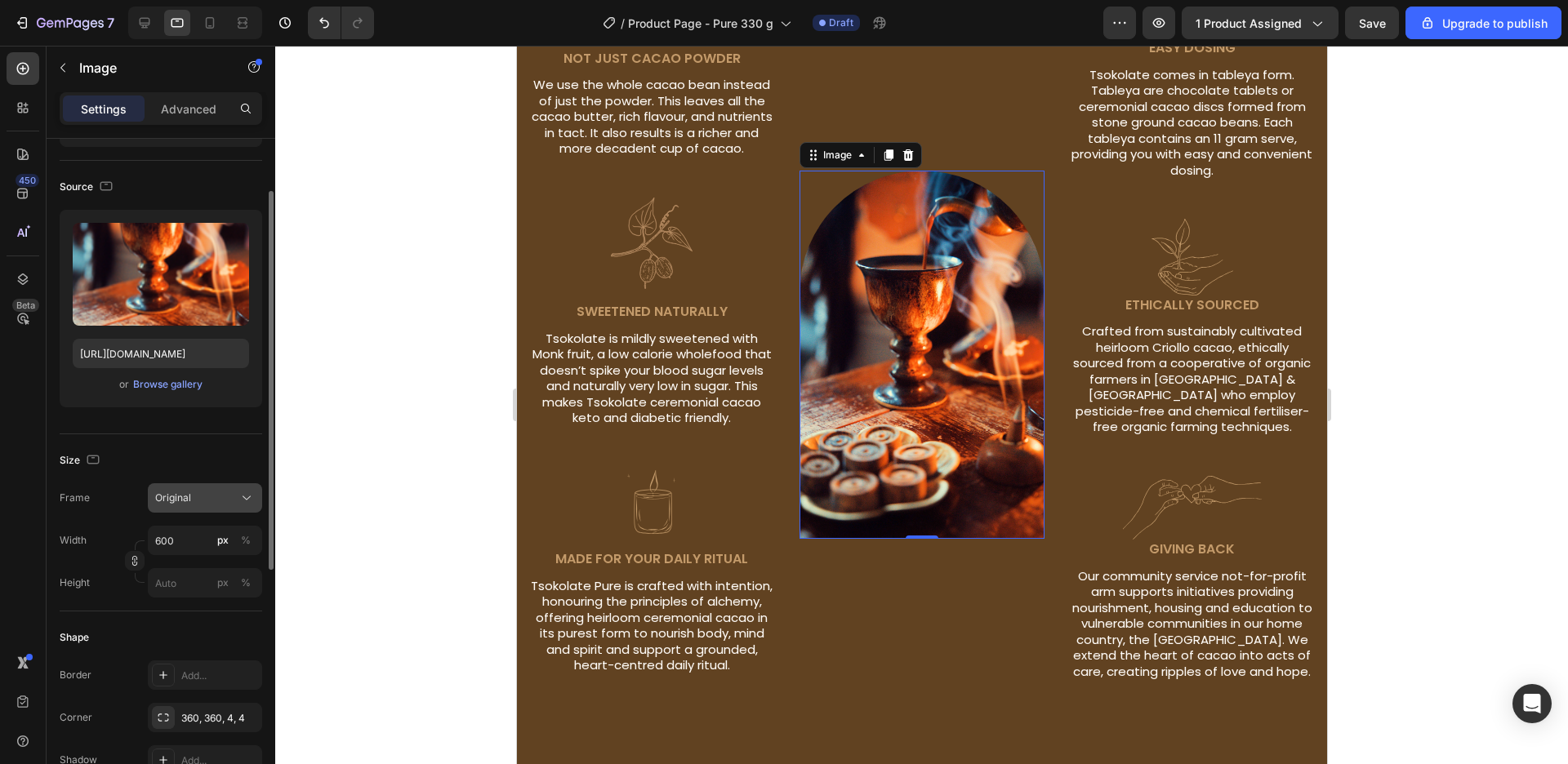
scroll to position [279, 0]
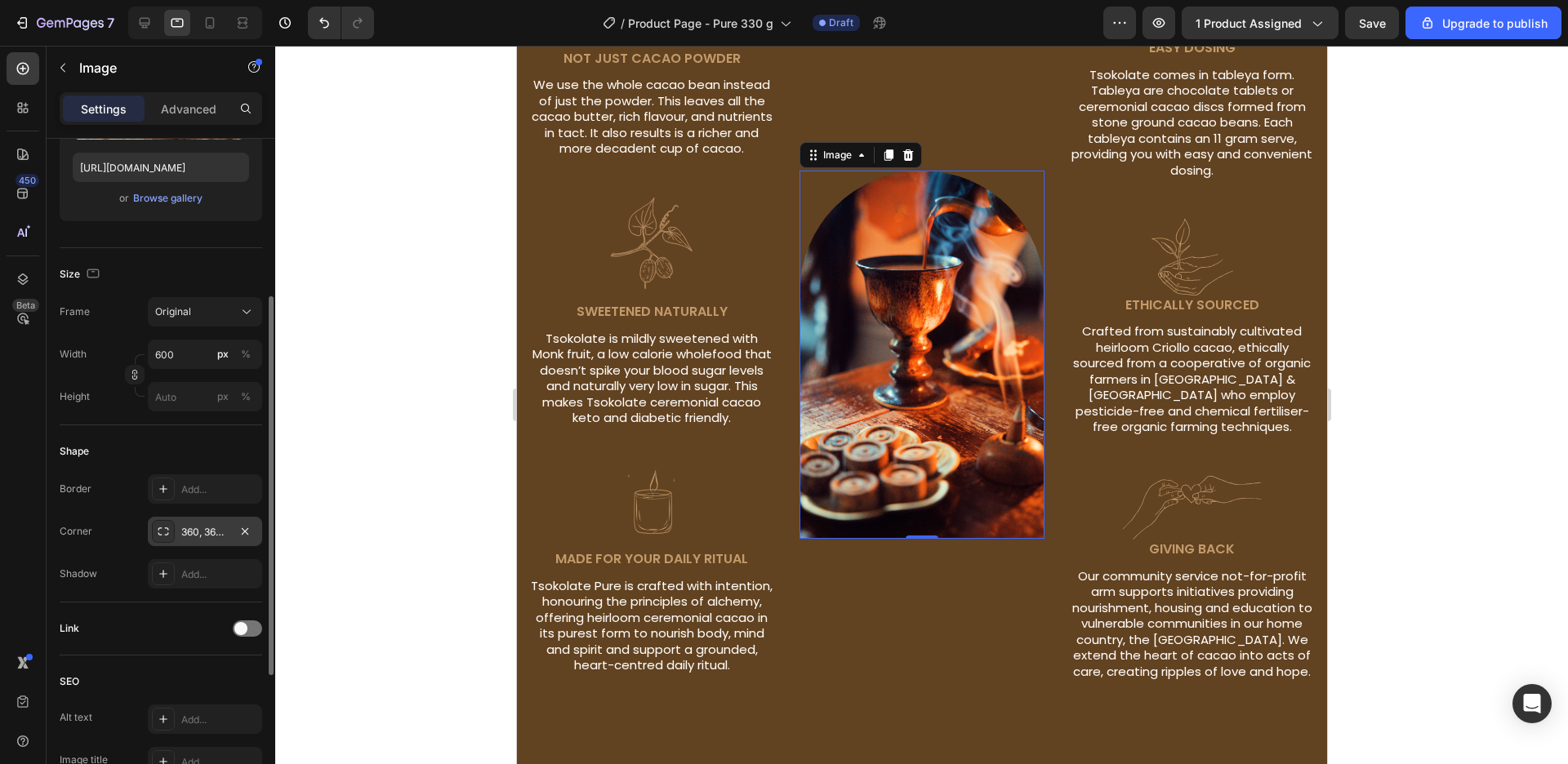
click at [194, 532] on div "360, 360, 4, 4" at bounding box center [204, 532] width 47 height 15
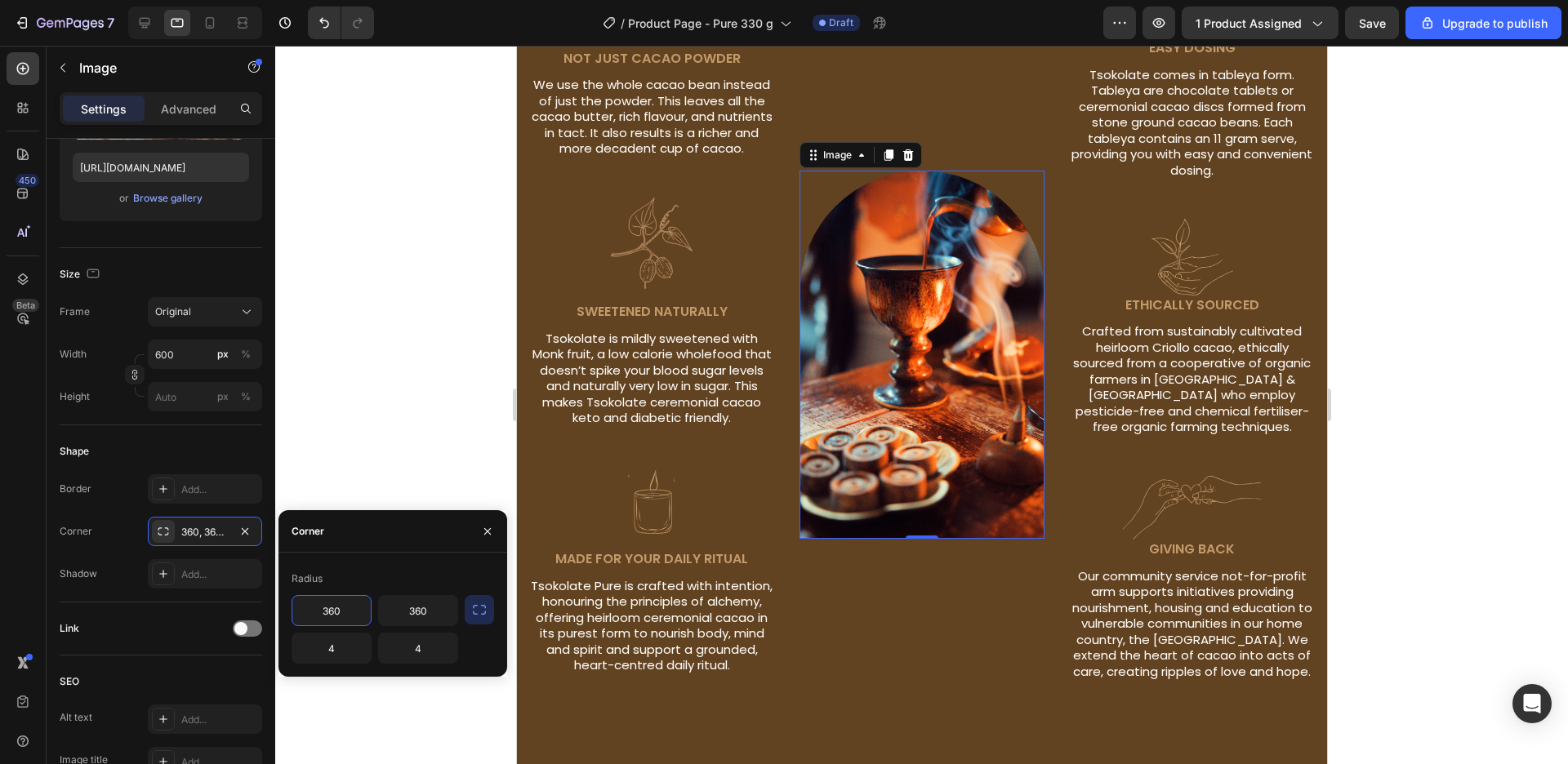
click at [351, 620] on input "360" at bounding box center [331, 610] width 78 height 29
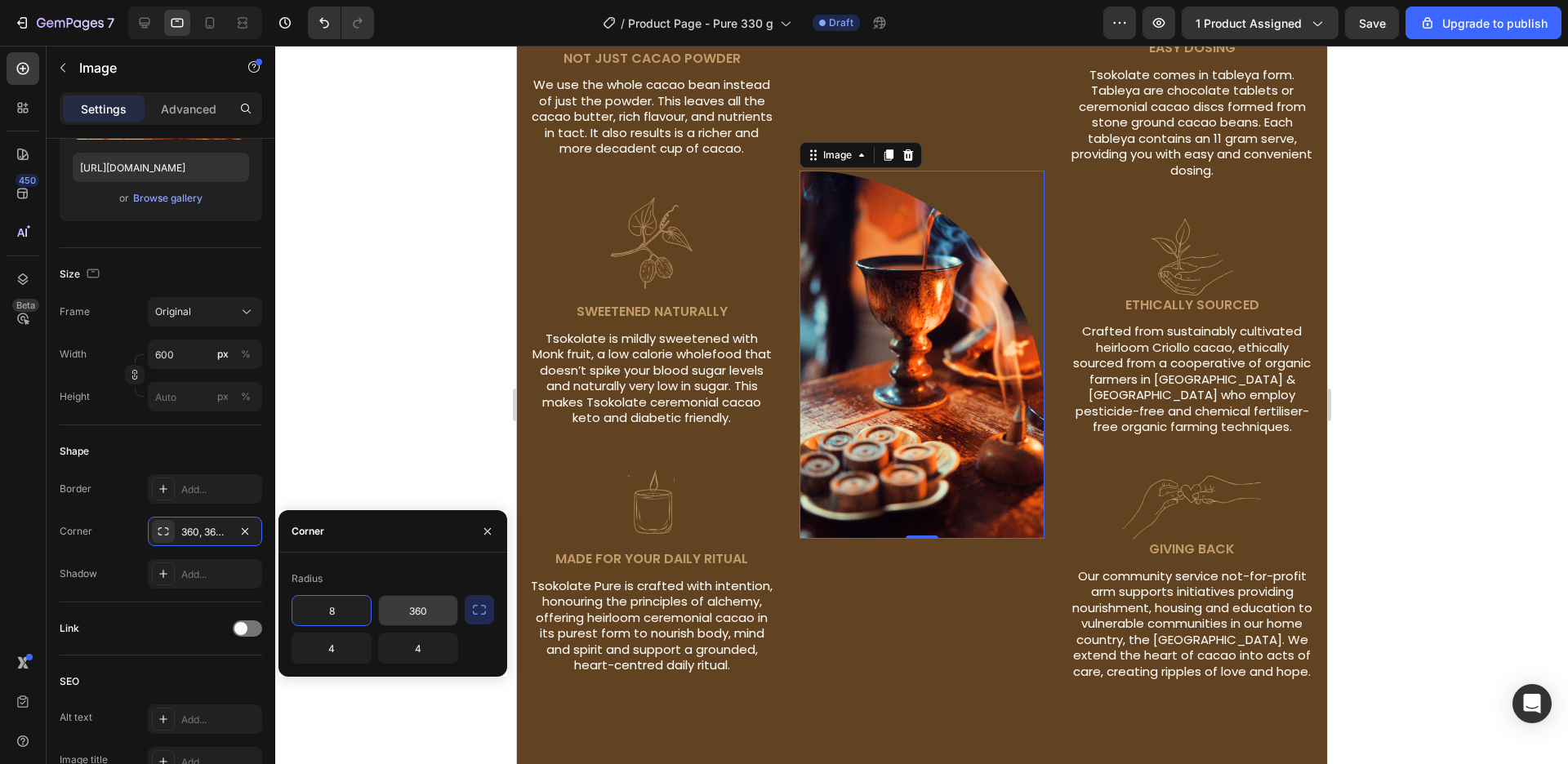
type input "8"
drag, startPoint x: 419, startPoint y: 607, endPoint x: 410, endPoint y: 604, distance: 9.5
click at [418, 607] on input "360" at bounding box center [418, 610] width 78 height 29
drag, startPoint x: 407, startPoint y: 607, endPoint x: 477, endPoint y: 623, distance: 71.8
click at [458, 623] on input "360" at bounding box center [418, 610] width 78 height 29
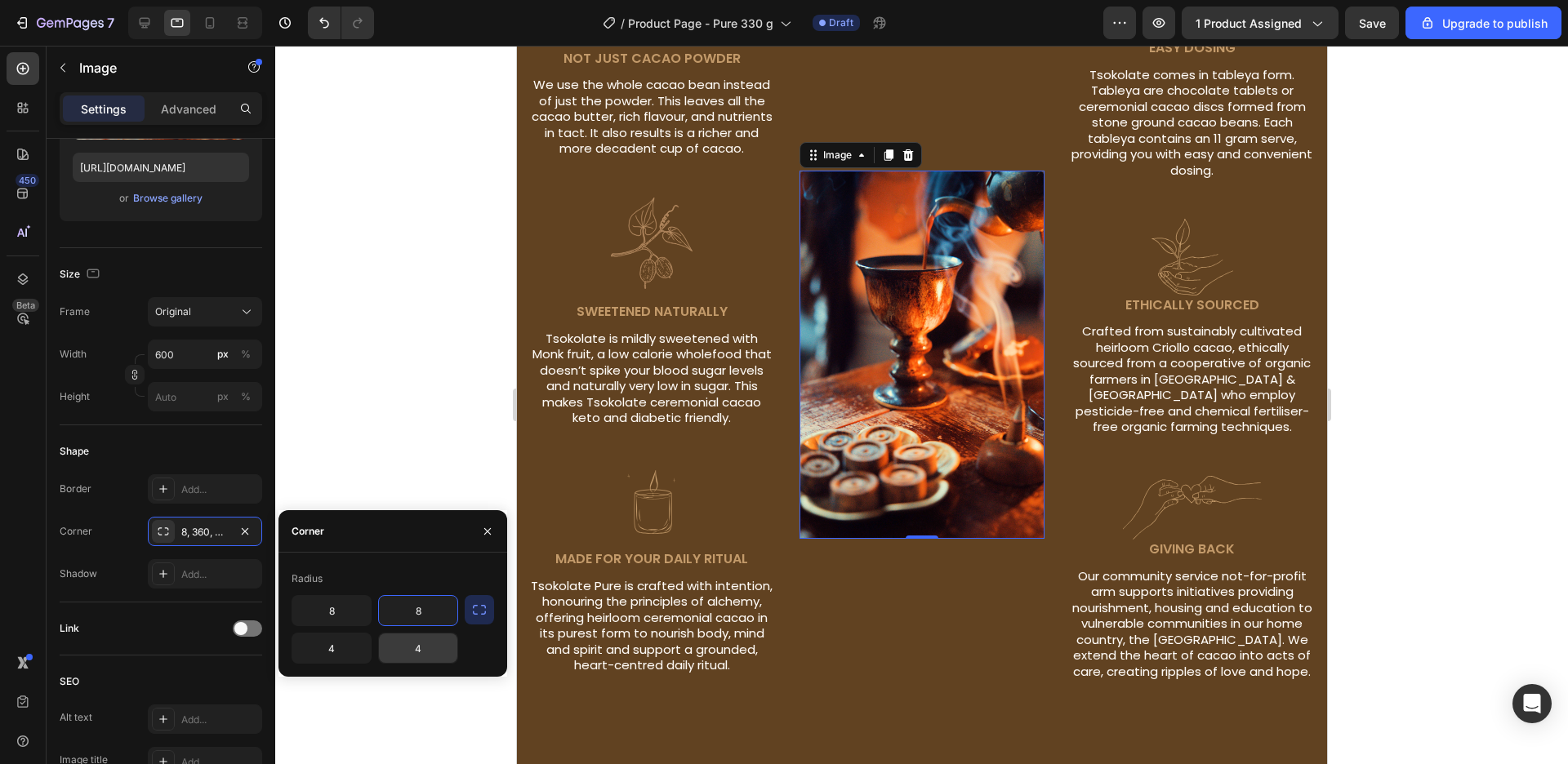
type input "8"
click at [427, 644] on input "4" at bounding box center [418, 648] width 78 height 29
click at [484, 614] on icon "button" at bounding box center [479, 610] width 17 height 17
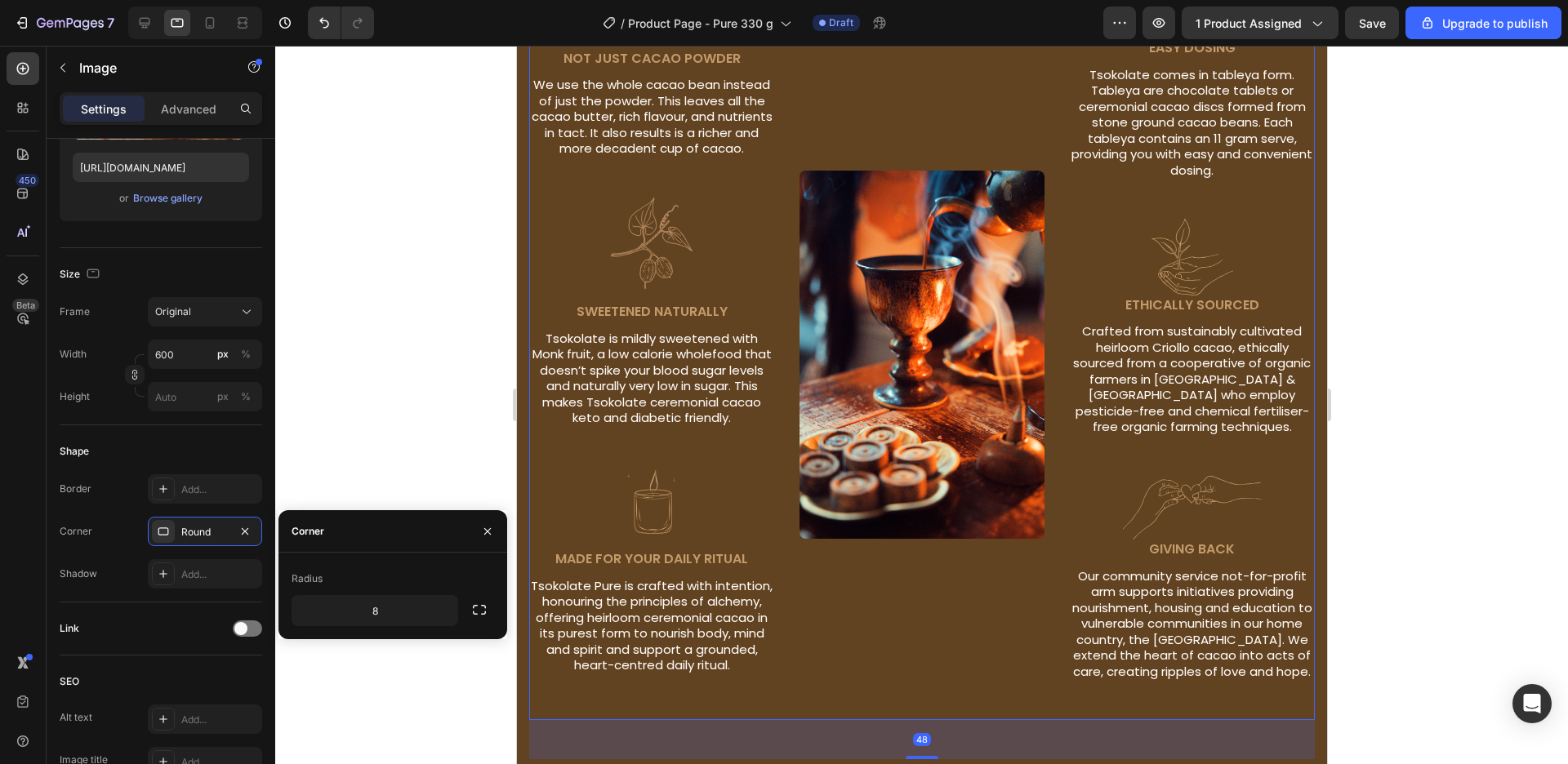
click at [928, 608] on div "Image Image" at bounding box center [922, 341] width 246 height 757
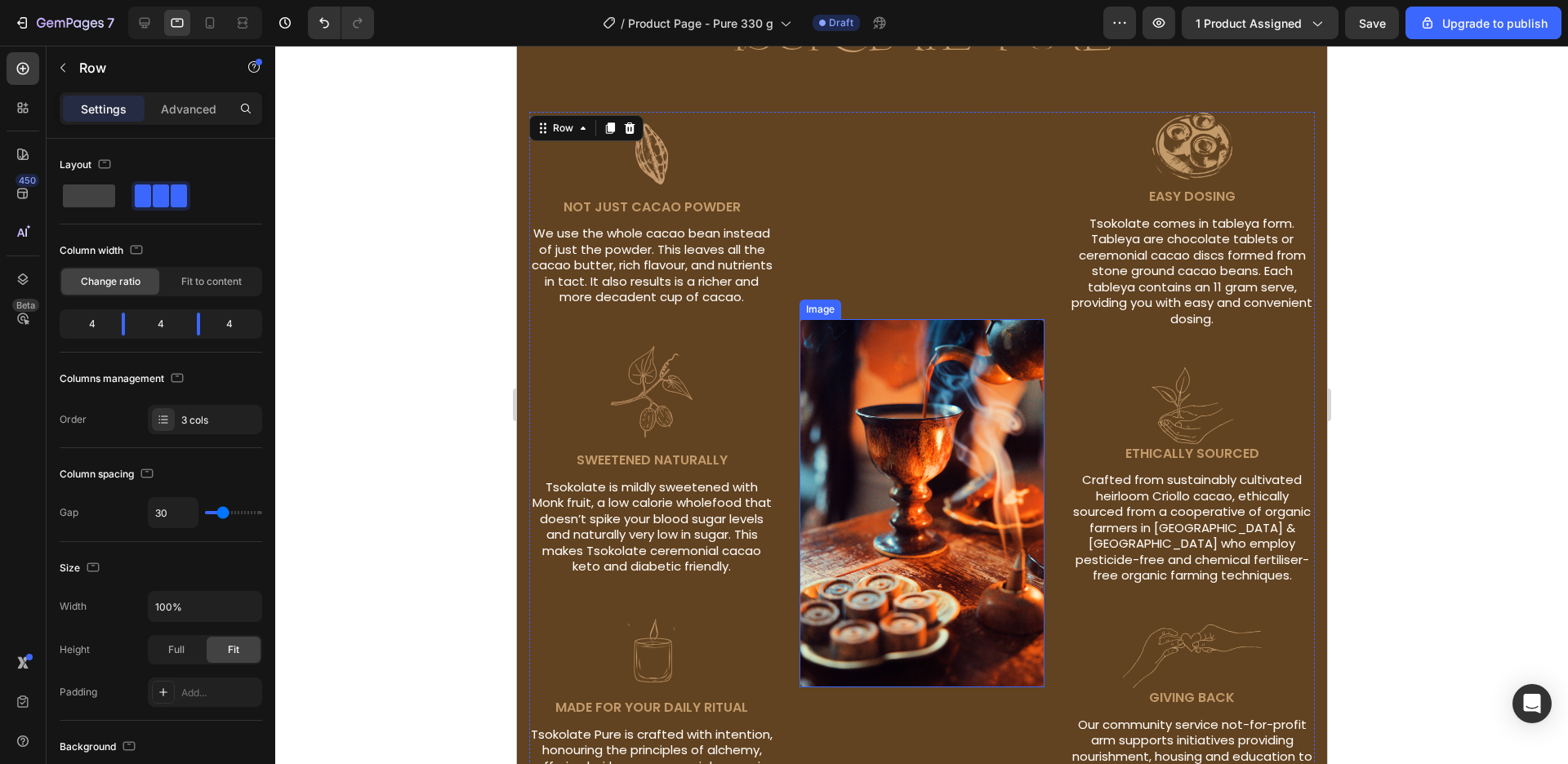
scroll to position [1334, 0]
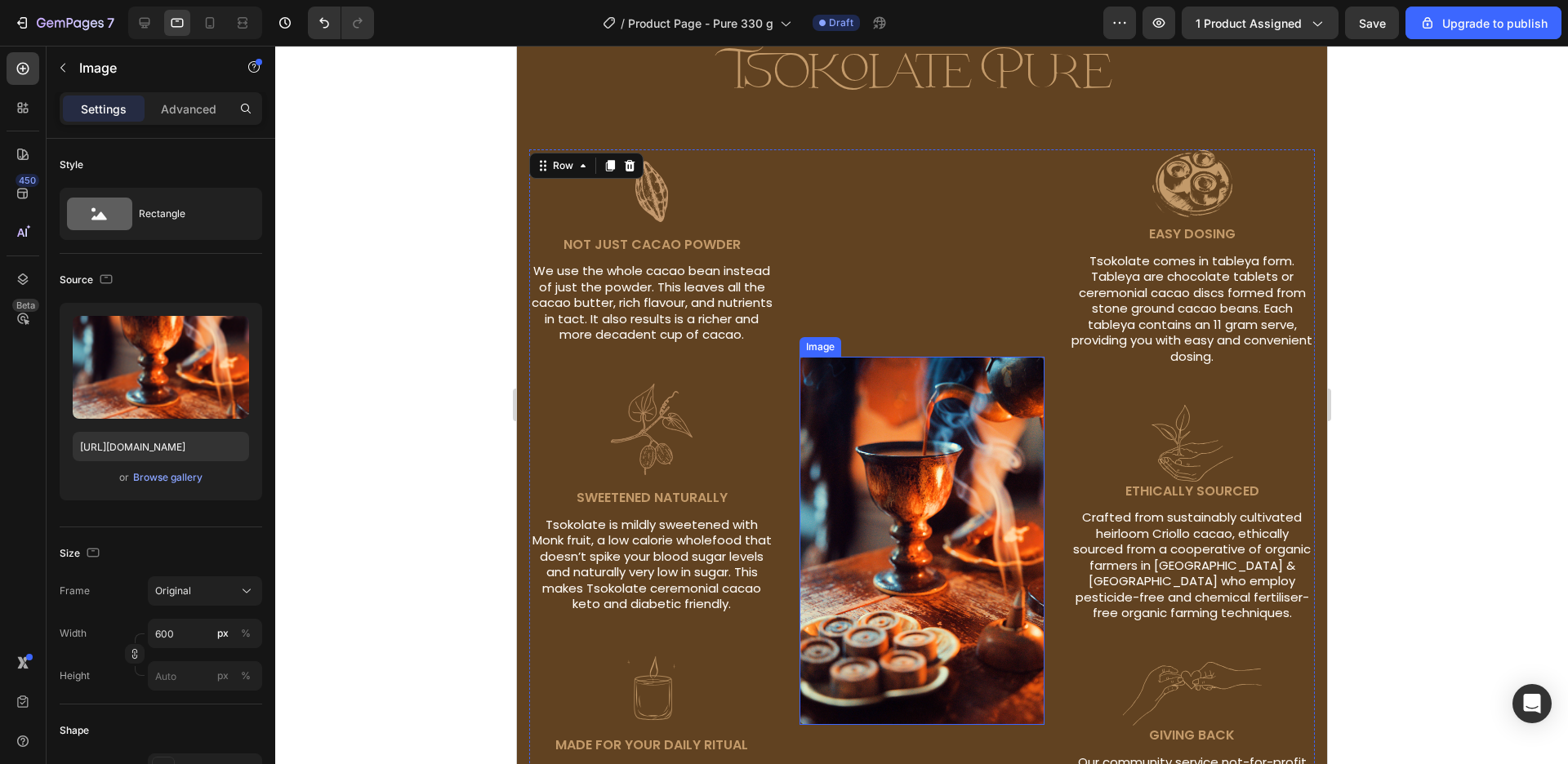
click at [884, 514] on img at bounding box center [922, 541] width 246 height 368
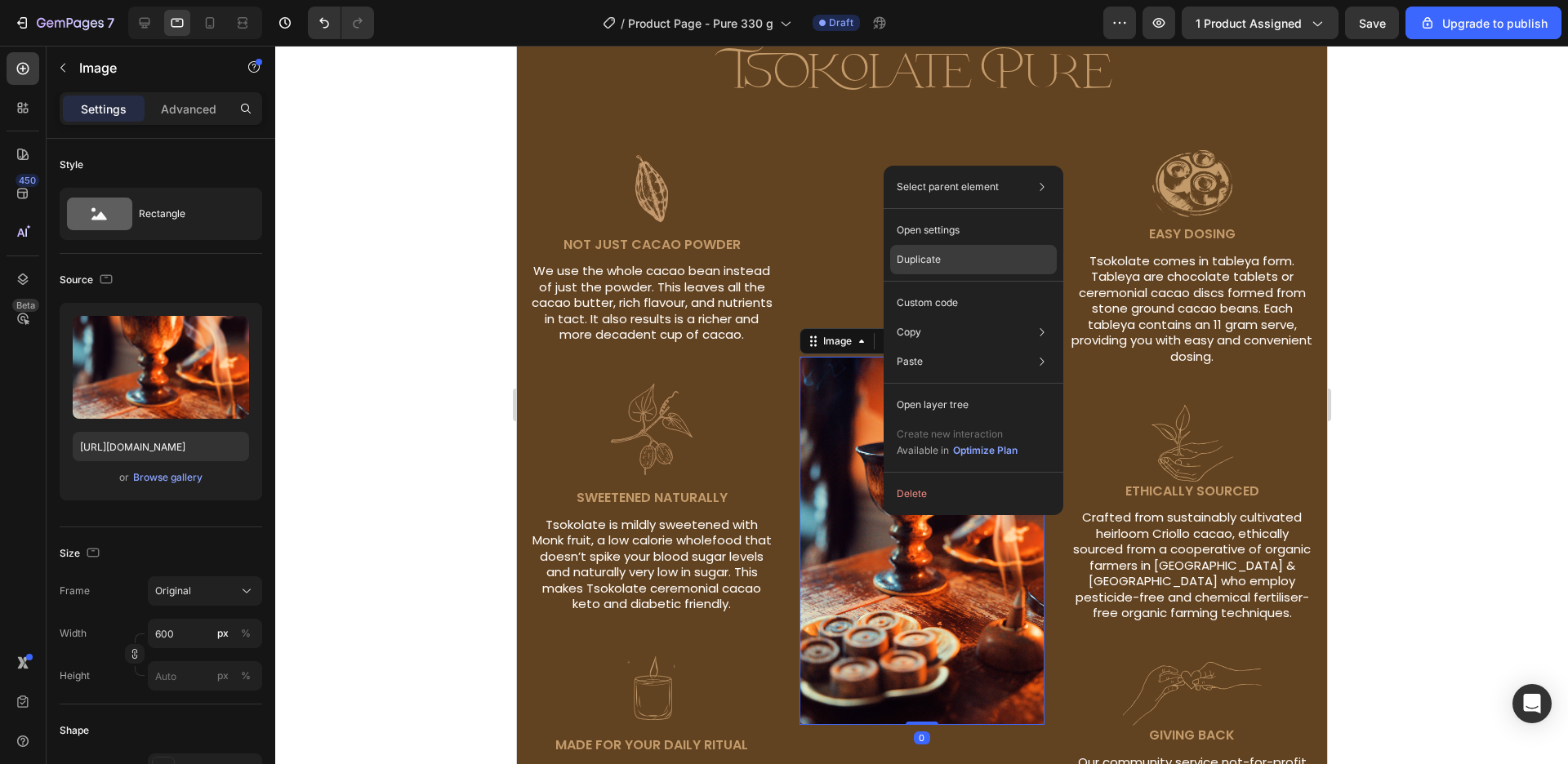
click at [948, 288] on div "Duplicate" at bounding box center [973, 302] width 167 height 29
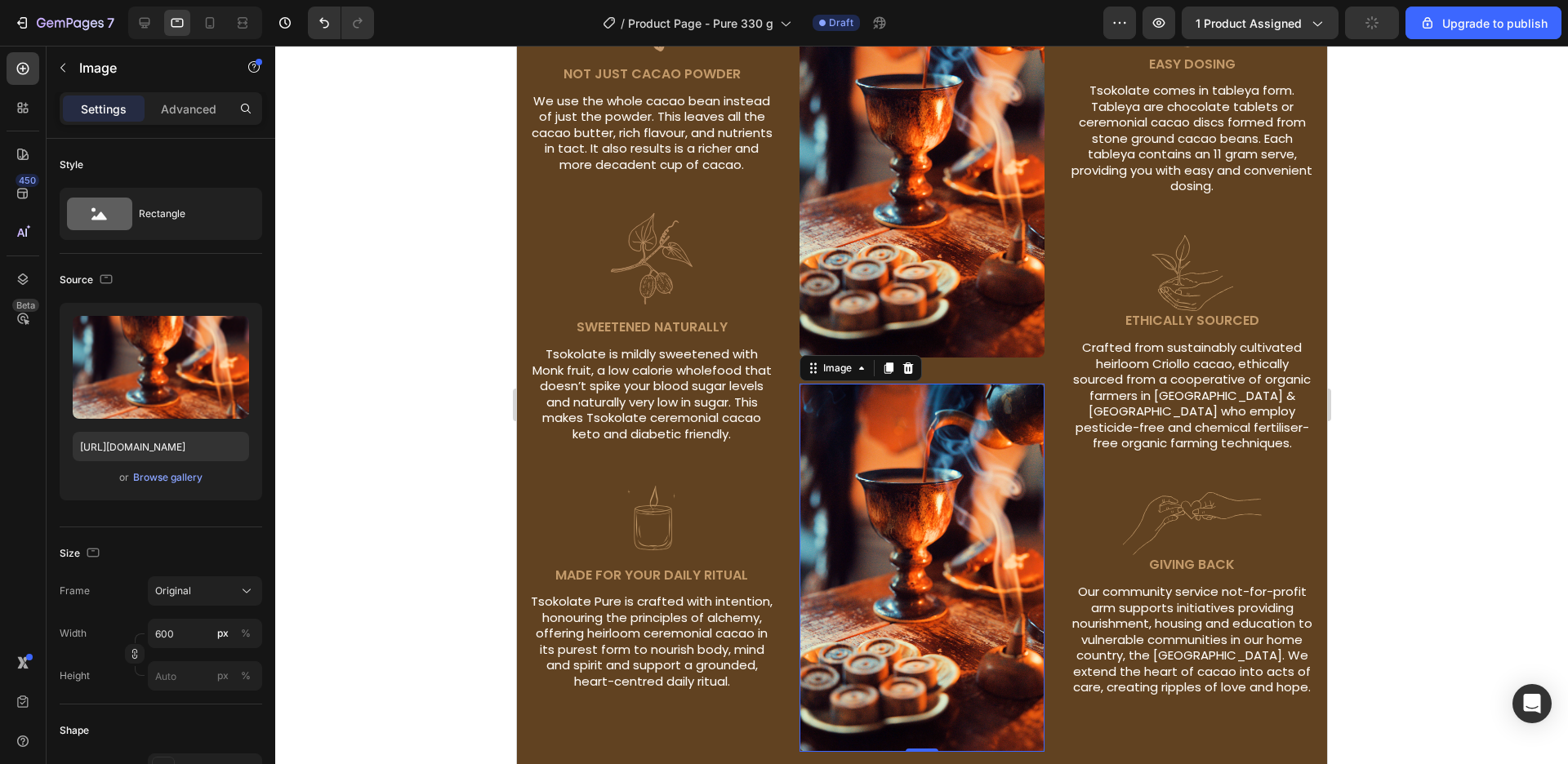
click at [1017, 486] on img at bounding box center [922, 567] width 246 height 368
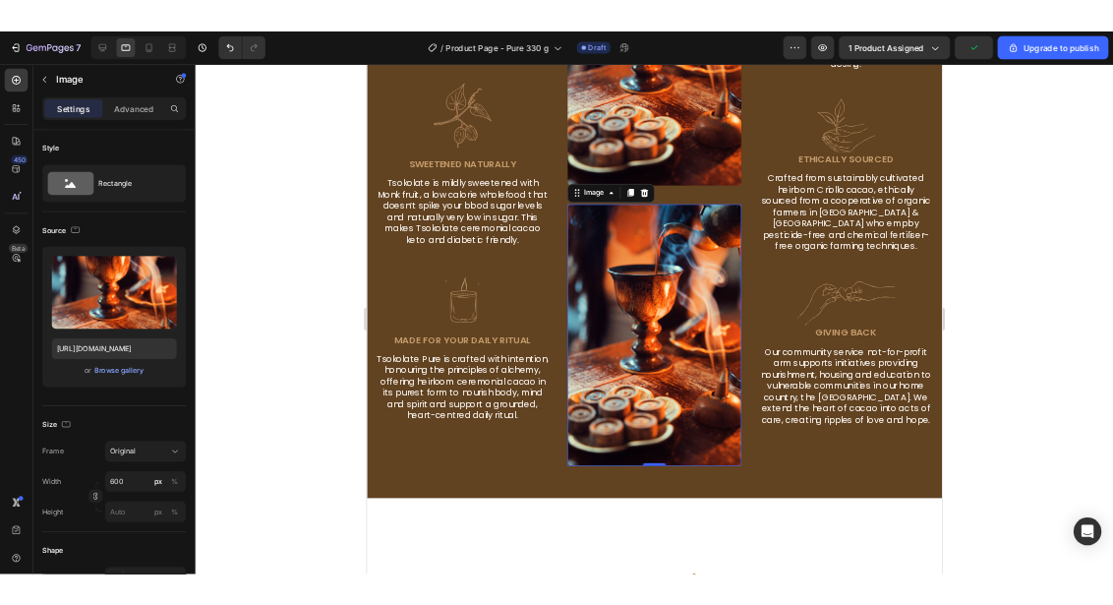
scroll to position [2054, 0]
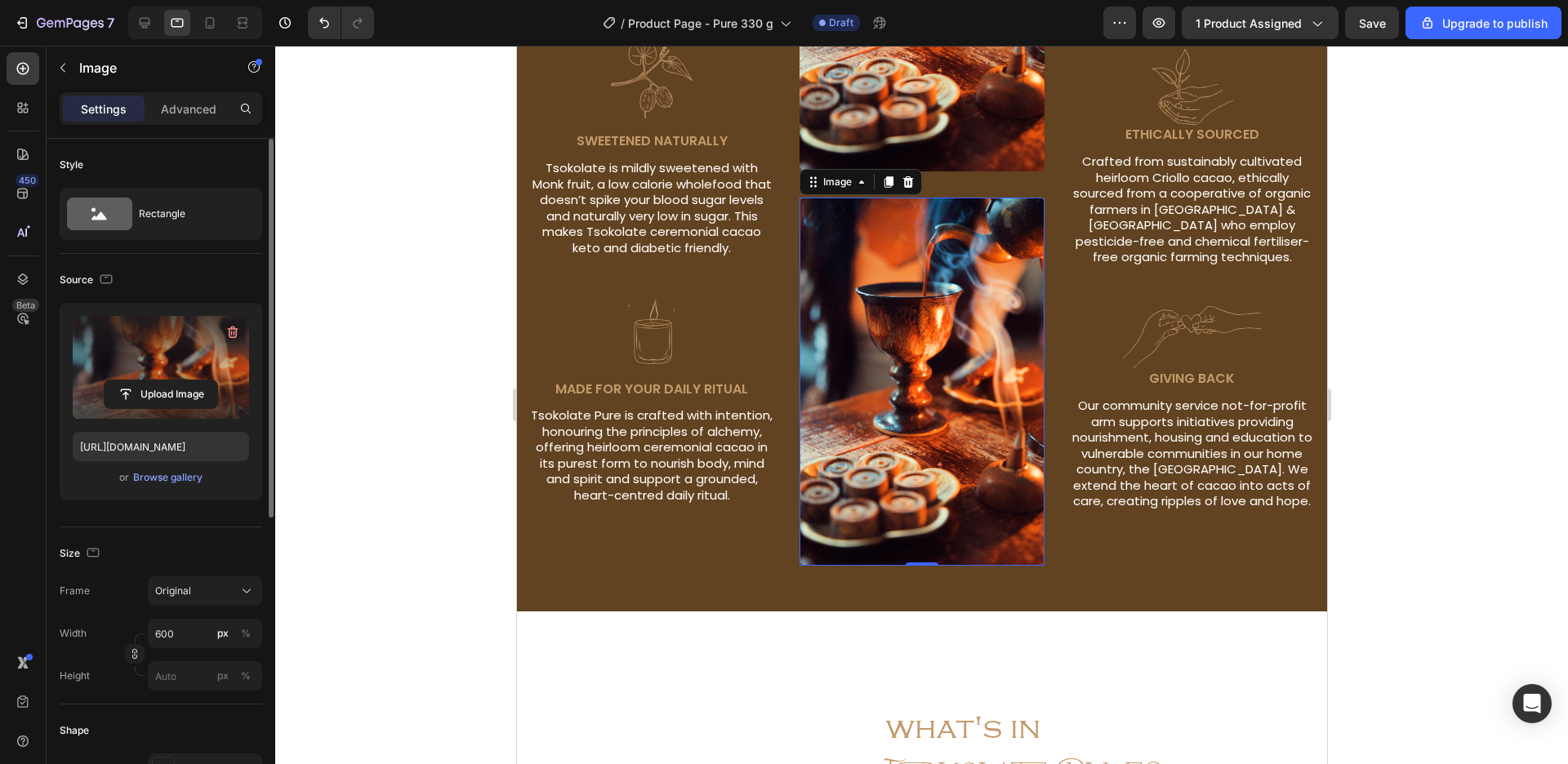
click at [169, 365] on label at bounding box center [161, 368] width 176 height 103
click at [169, 380] on input "file" at bounding box center [161, 394] width 113 height 27
click at [167, 377] on label at bounding box center [161, 368] width 176 height 103
click at [167, 380] on input "file" at bounding box center [161, 394] width 113 height 27
click at [182, 360] on label at bounding box center [161, 368] width 176 height 103
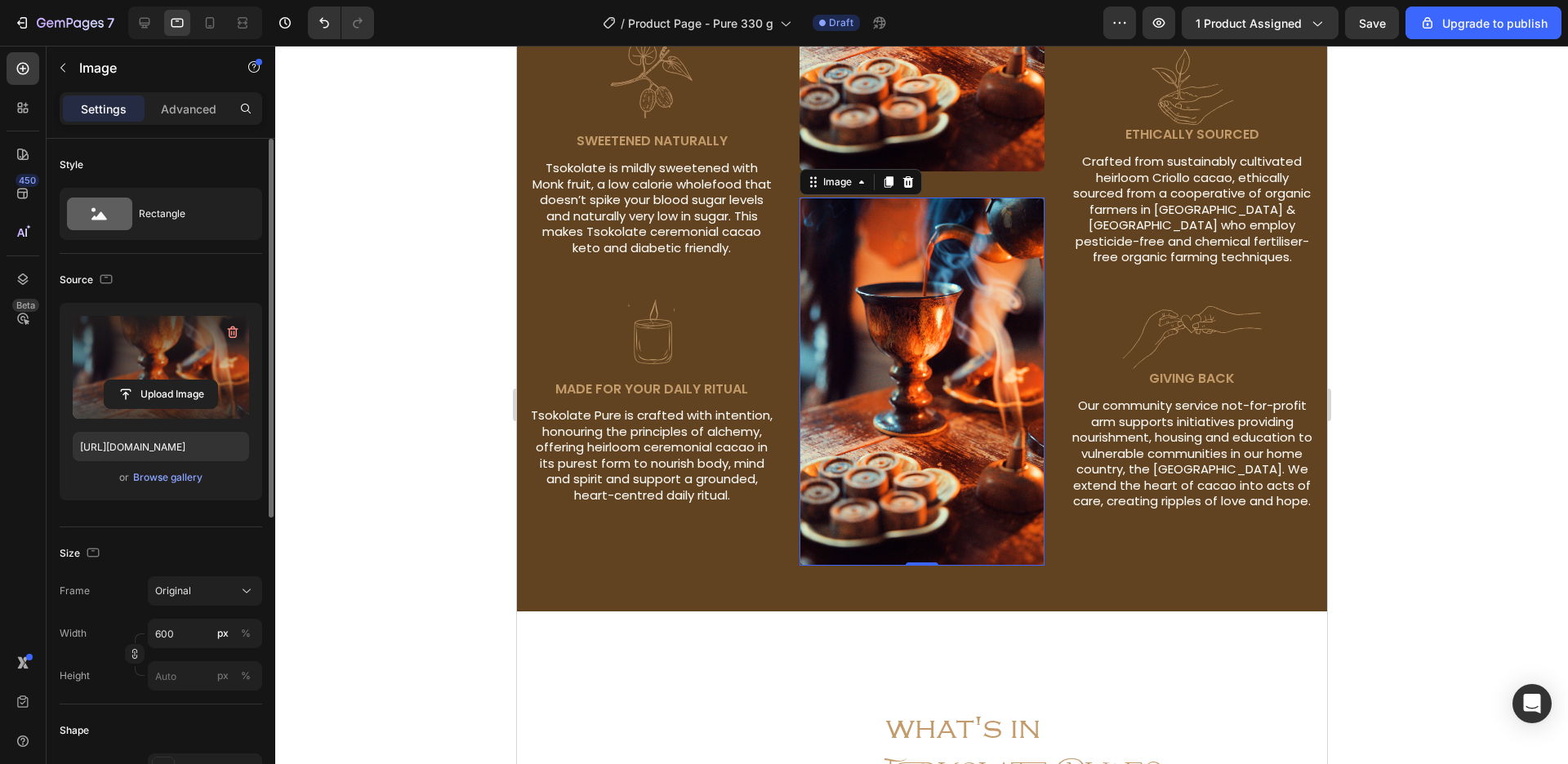
click at [182, 380] on input "file" at bounding box center [161, 394] width 113 height 27
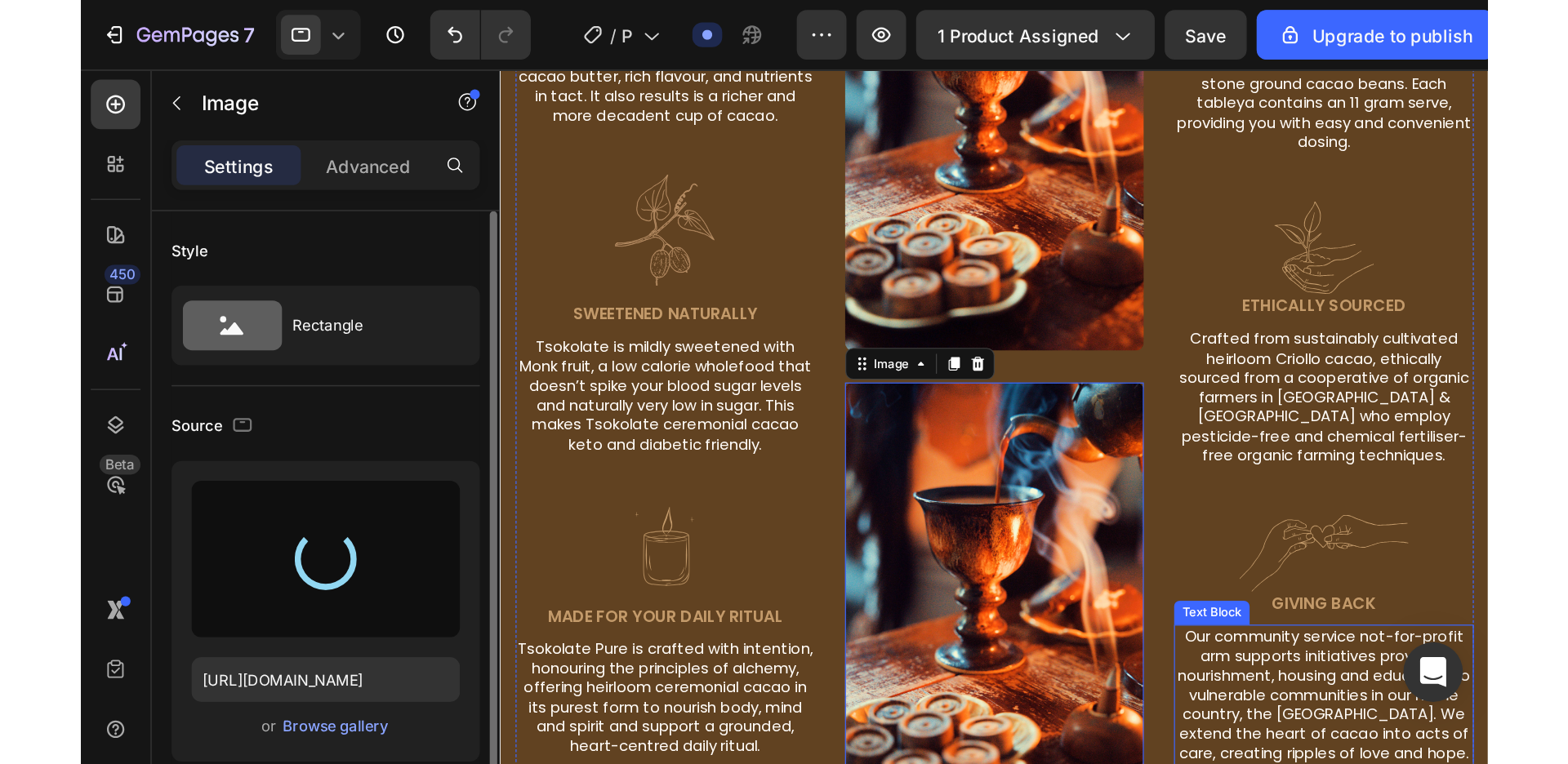
scroll to position [1612, 0]
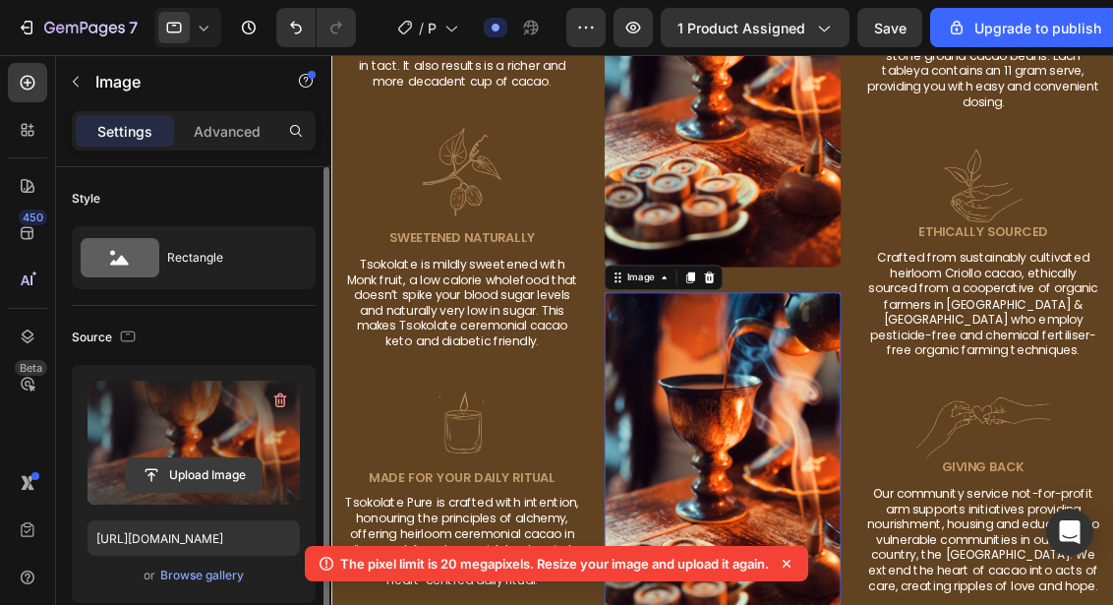
click at [214, 476] on input "file" at bounding box center [194, 474] width 136 height 33
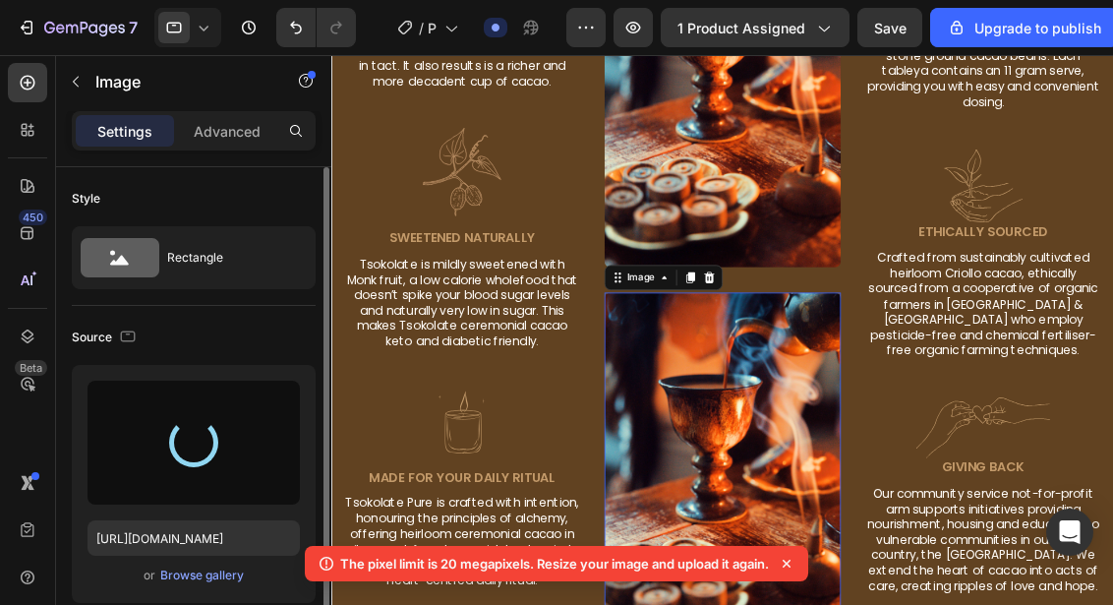
click at [791, 561] on icon at bounding box center [787, 564] width 20 height 20
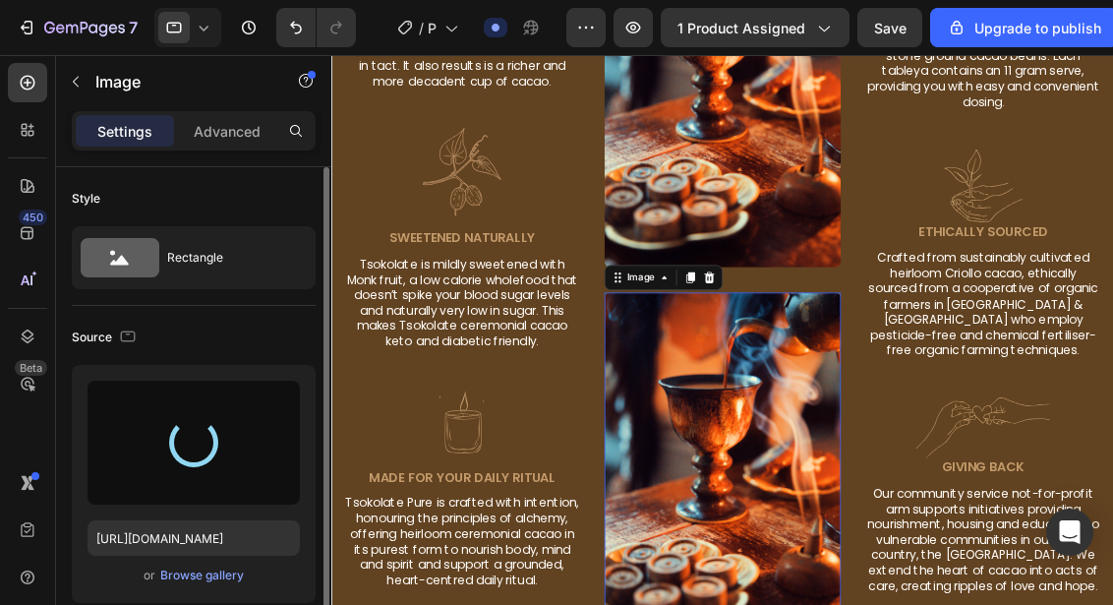
type input "https://cdn.shopify.com/s/files/1/0639/7001/7378/files/gempages_577965847977394…"
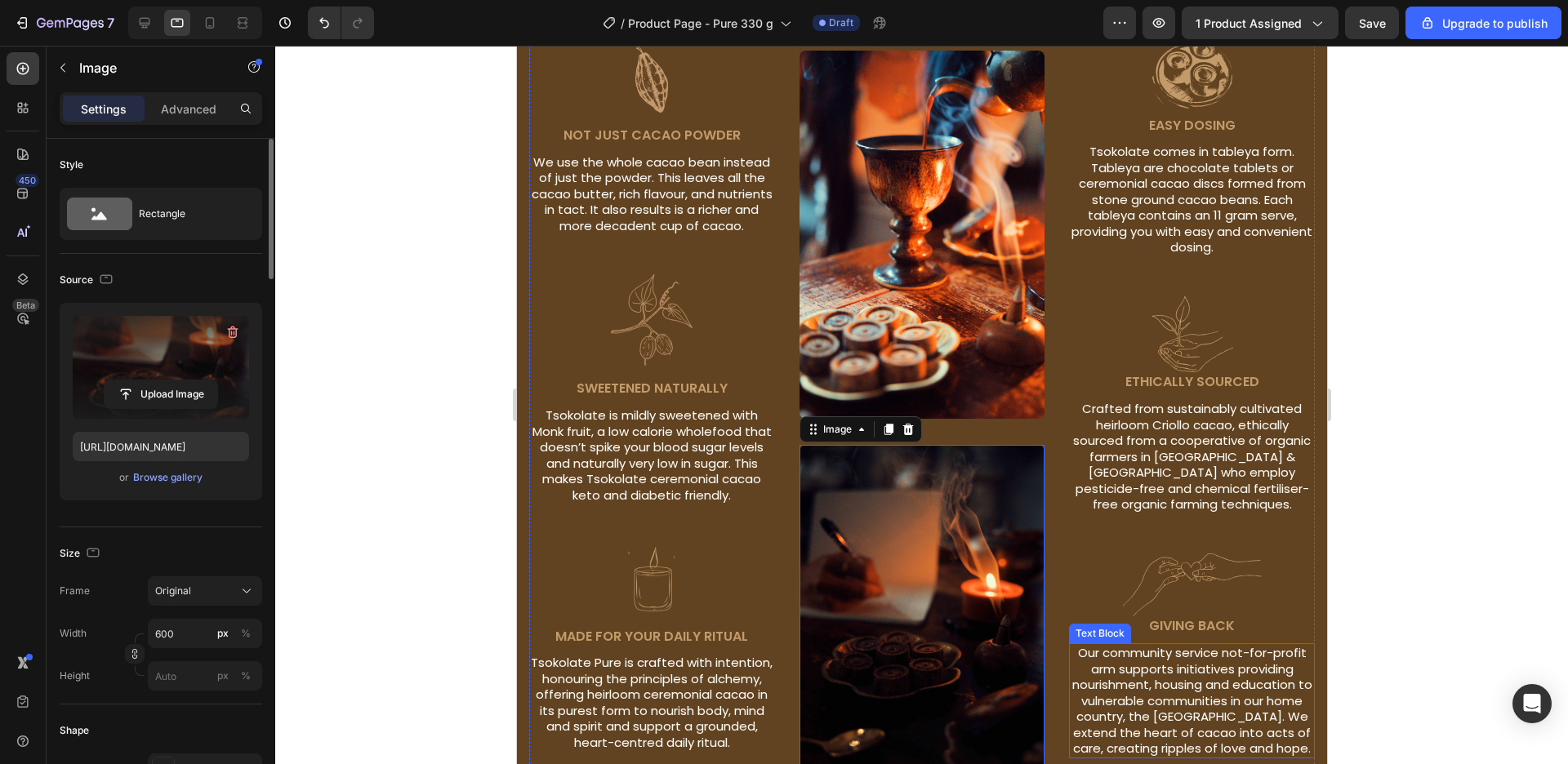
scroll to position [1426, 0]
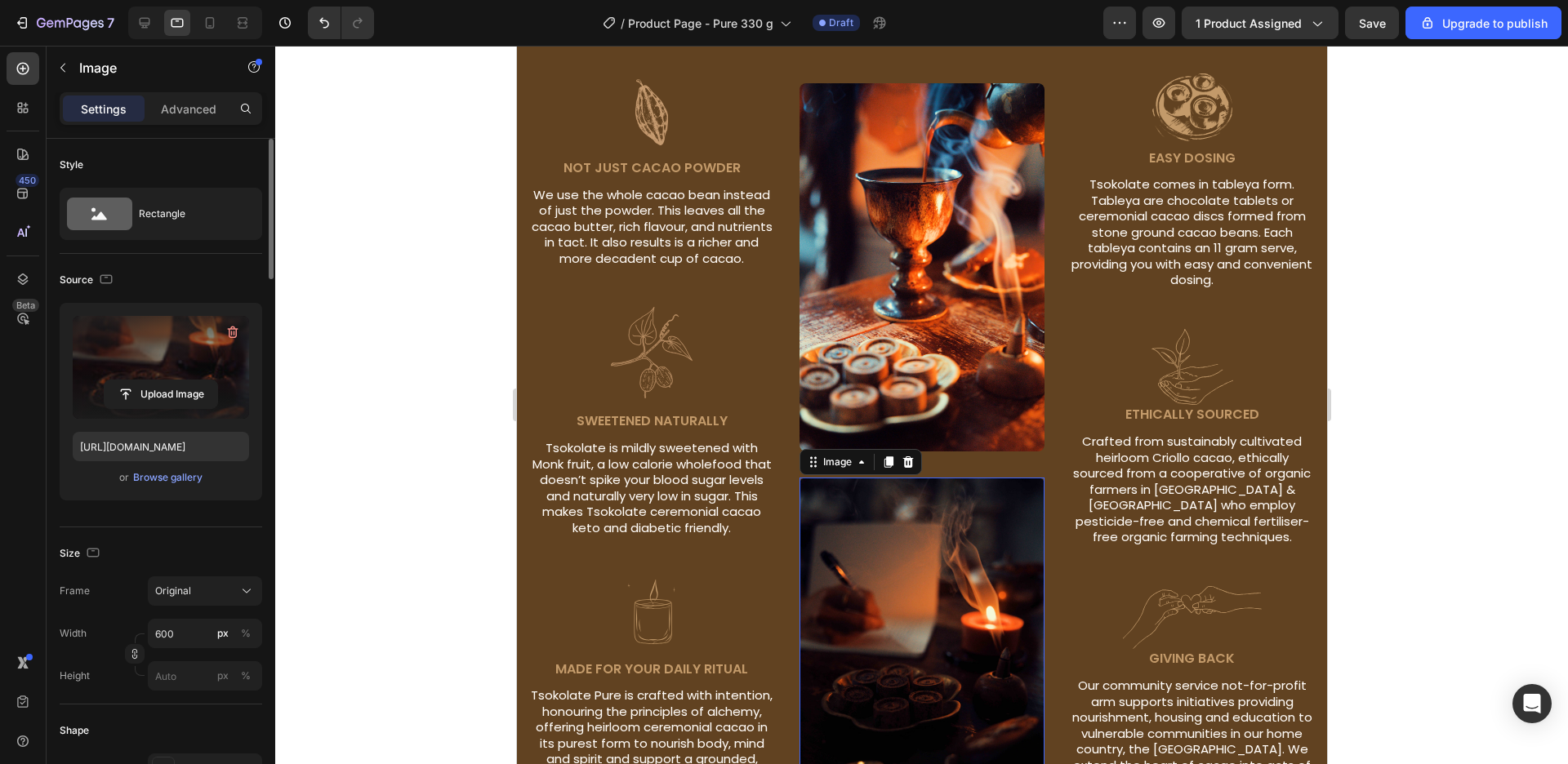
click at [1421, 396] on div at bounding box center [921, 404] width 1293 height 718
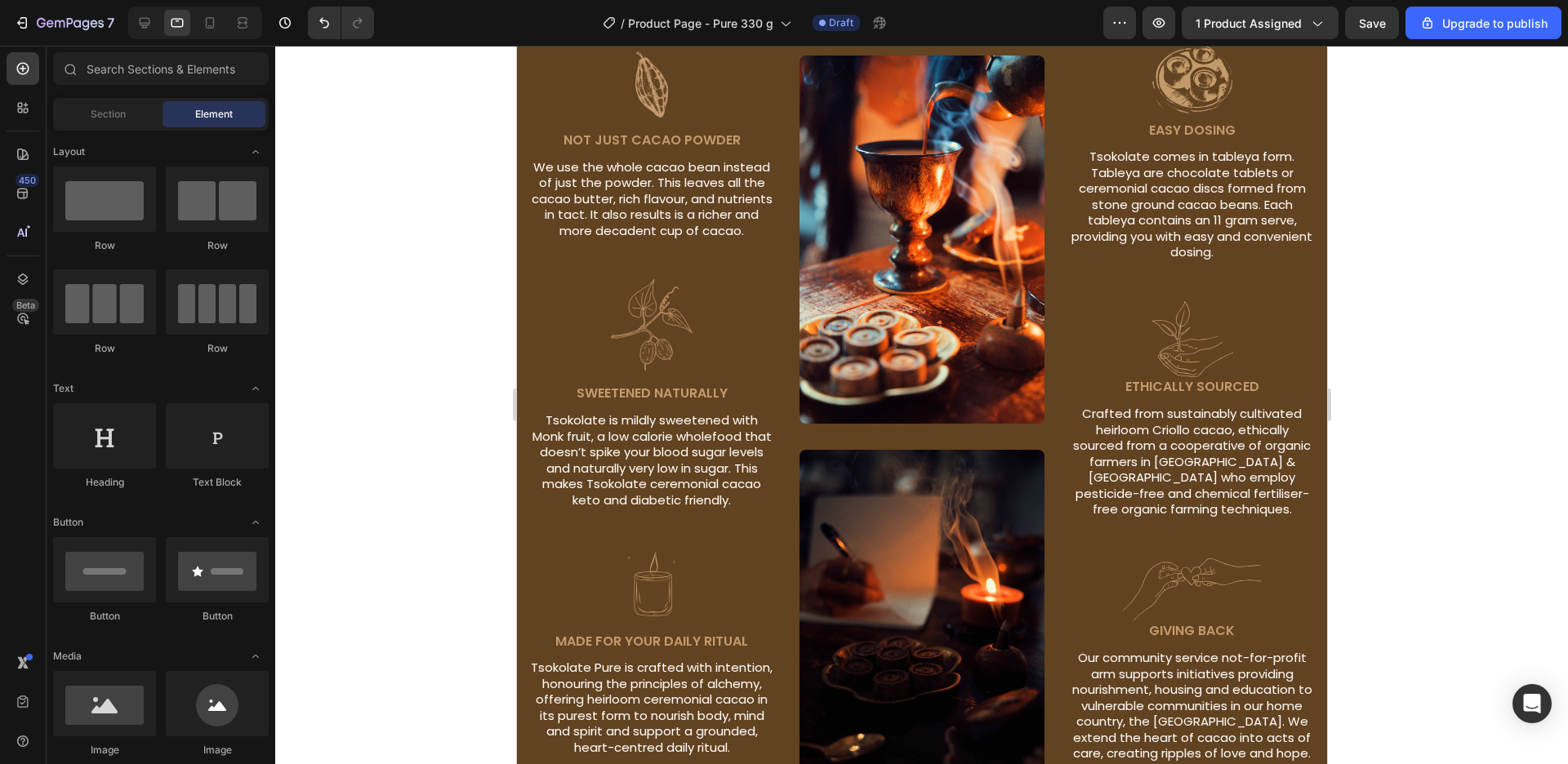
scroll to position [1333, 0]
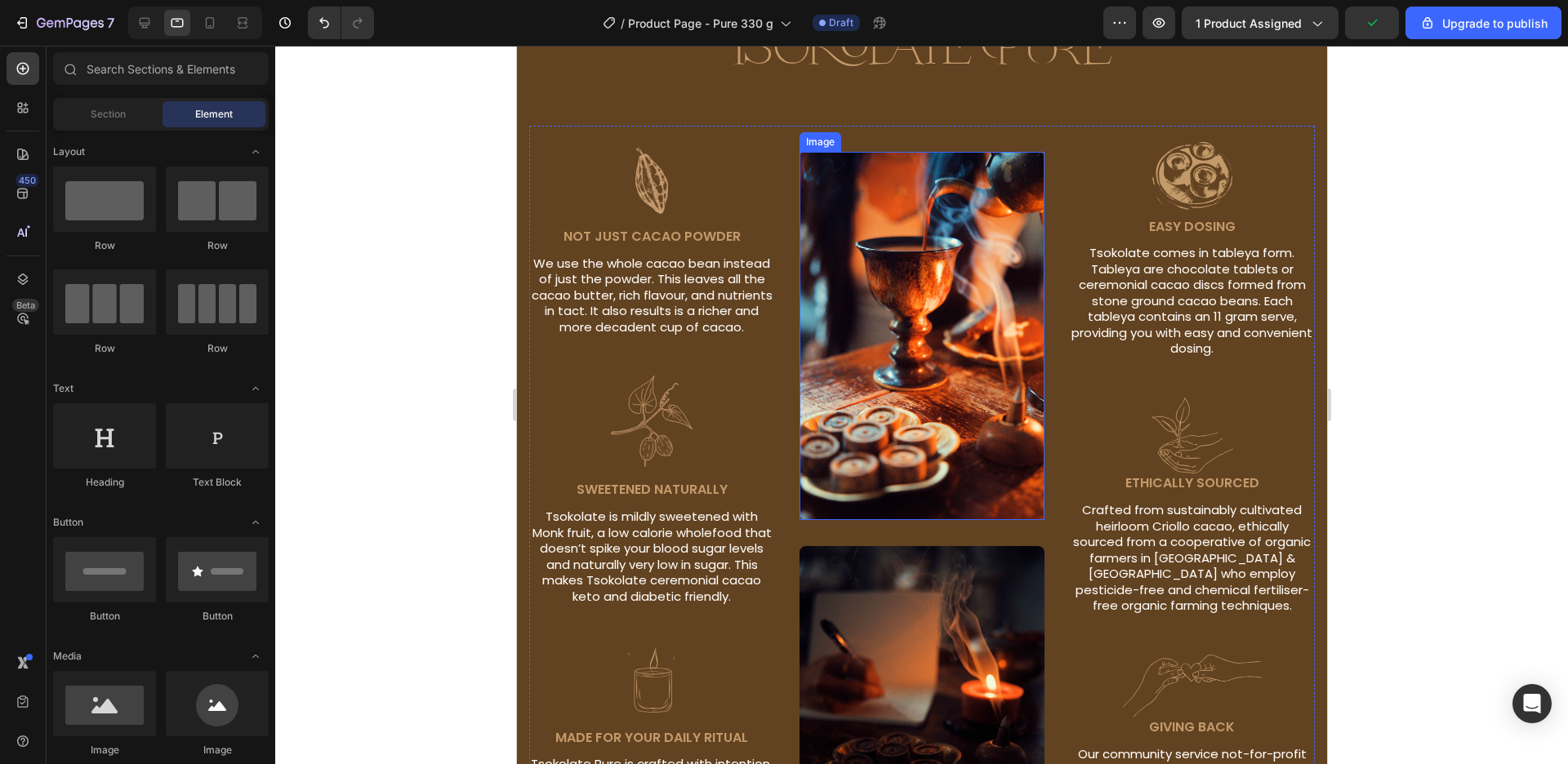
click at [936, 252] on img at bounding box center [922, 335] width 246 height 368
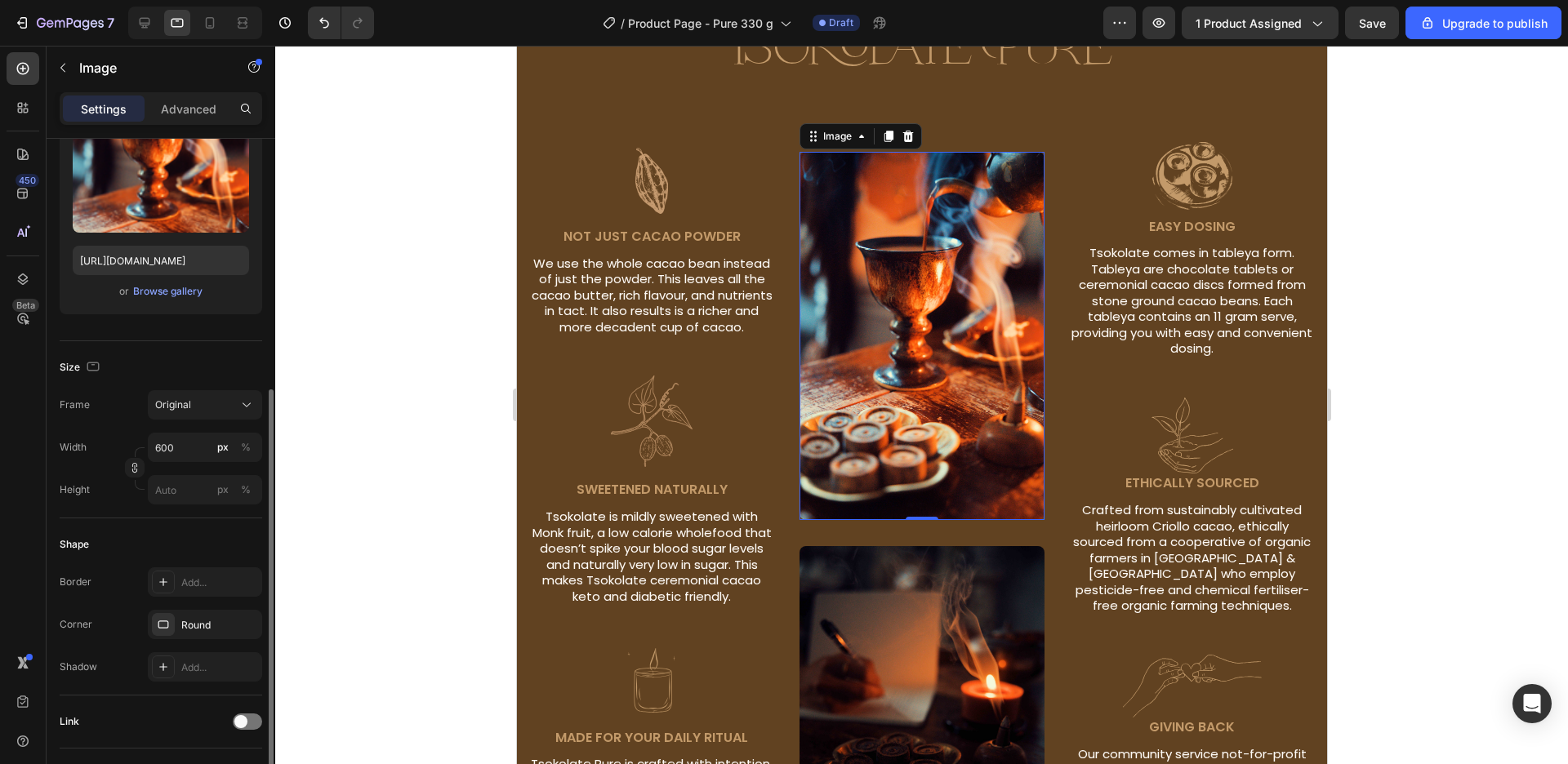
scroll to position [372, 0]
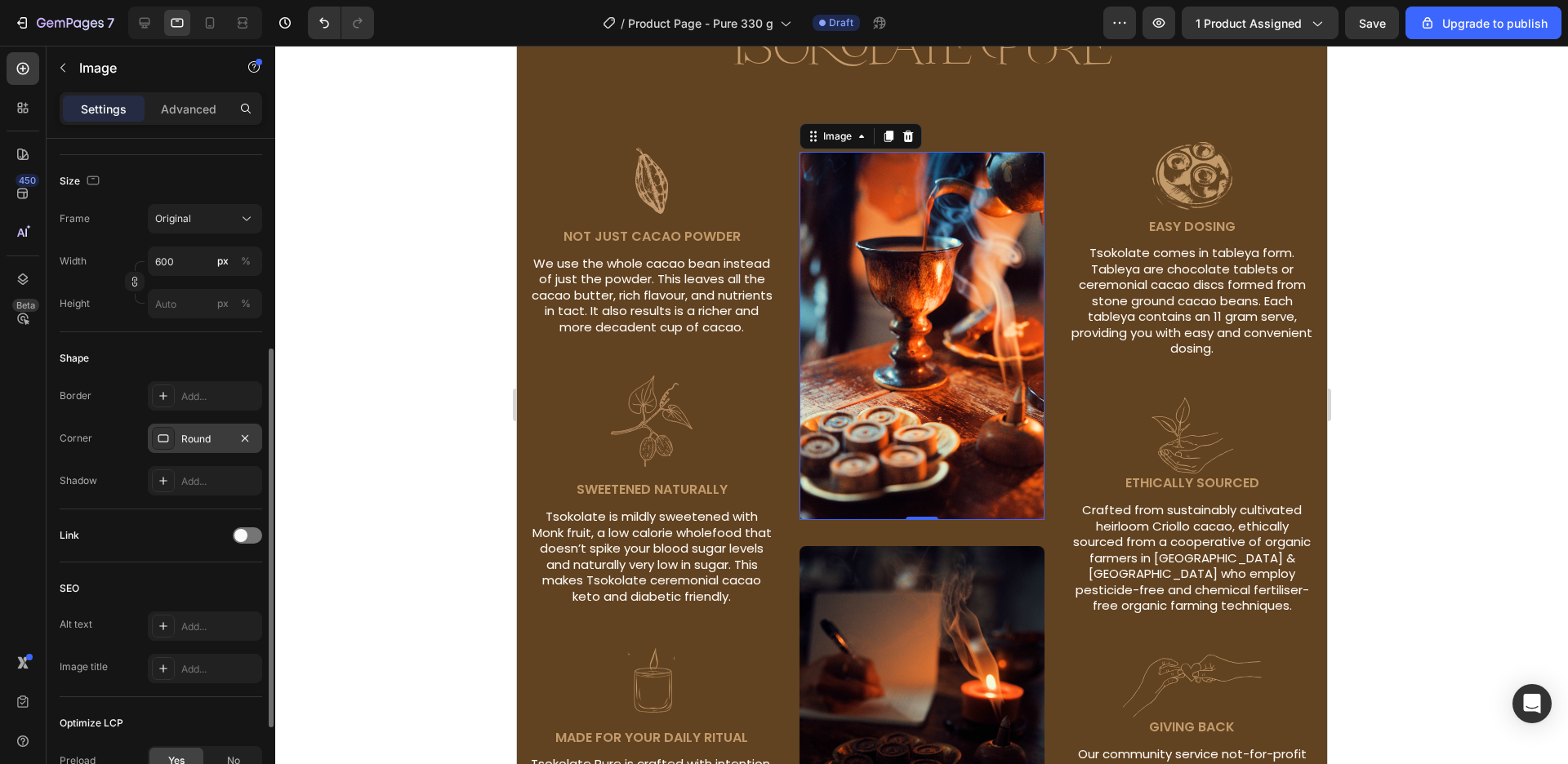
click at [198, 429] on div "Round" at bounding box center [205, 438] width 115 height 29
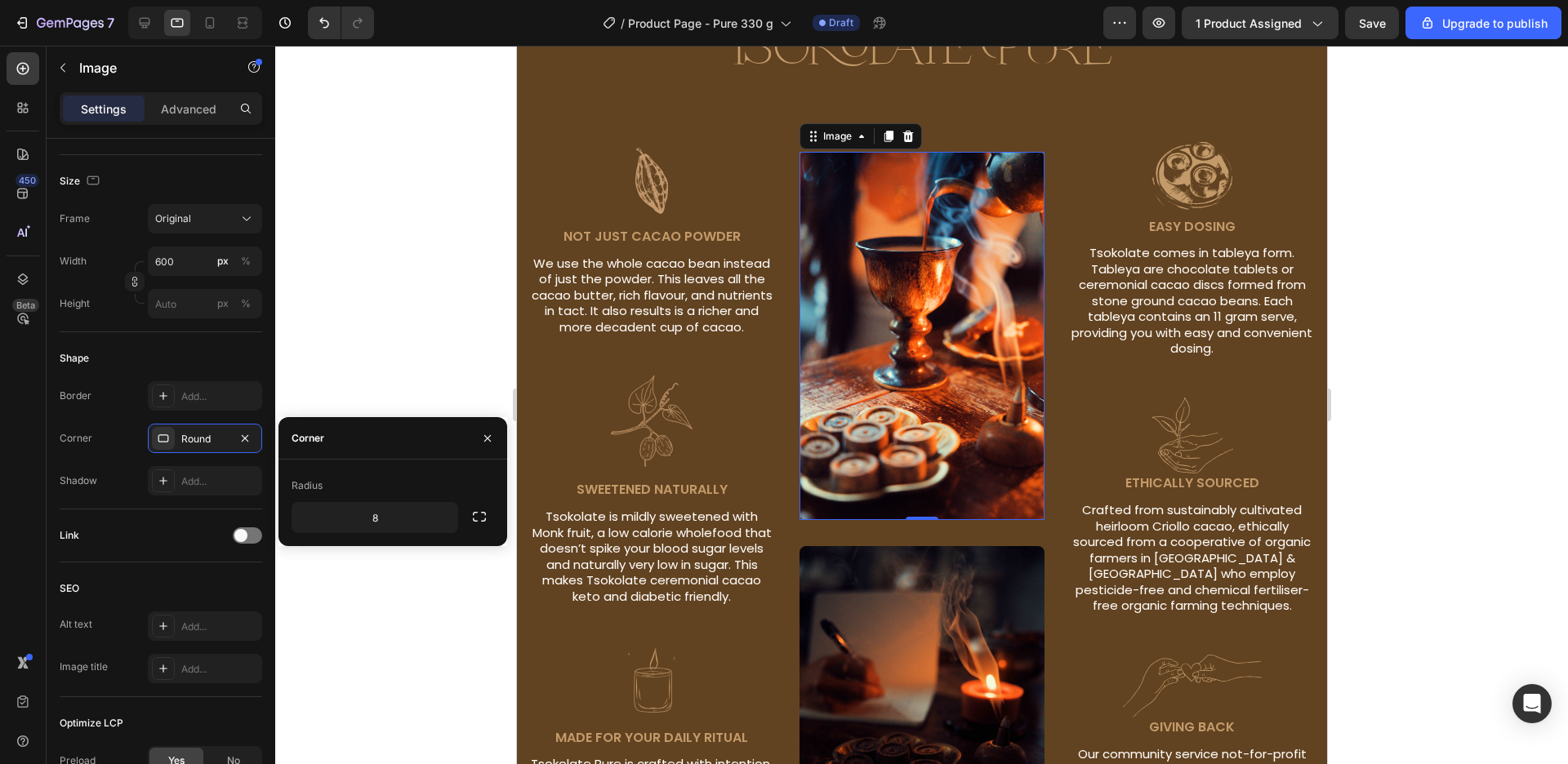
click at [468, 531] on div "8" at bounding box center [393, 517] width 203 height 31
click at [475, 517] on icon "button" at bounding box center [479, 517] width 17 height 17
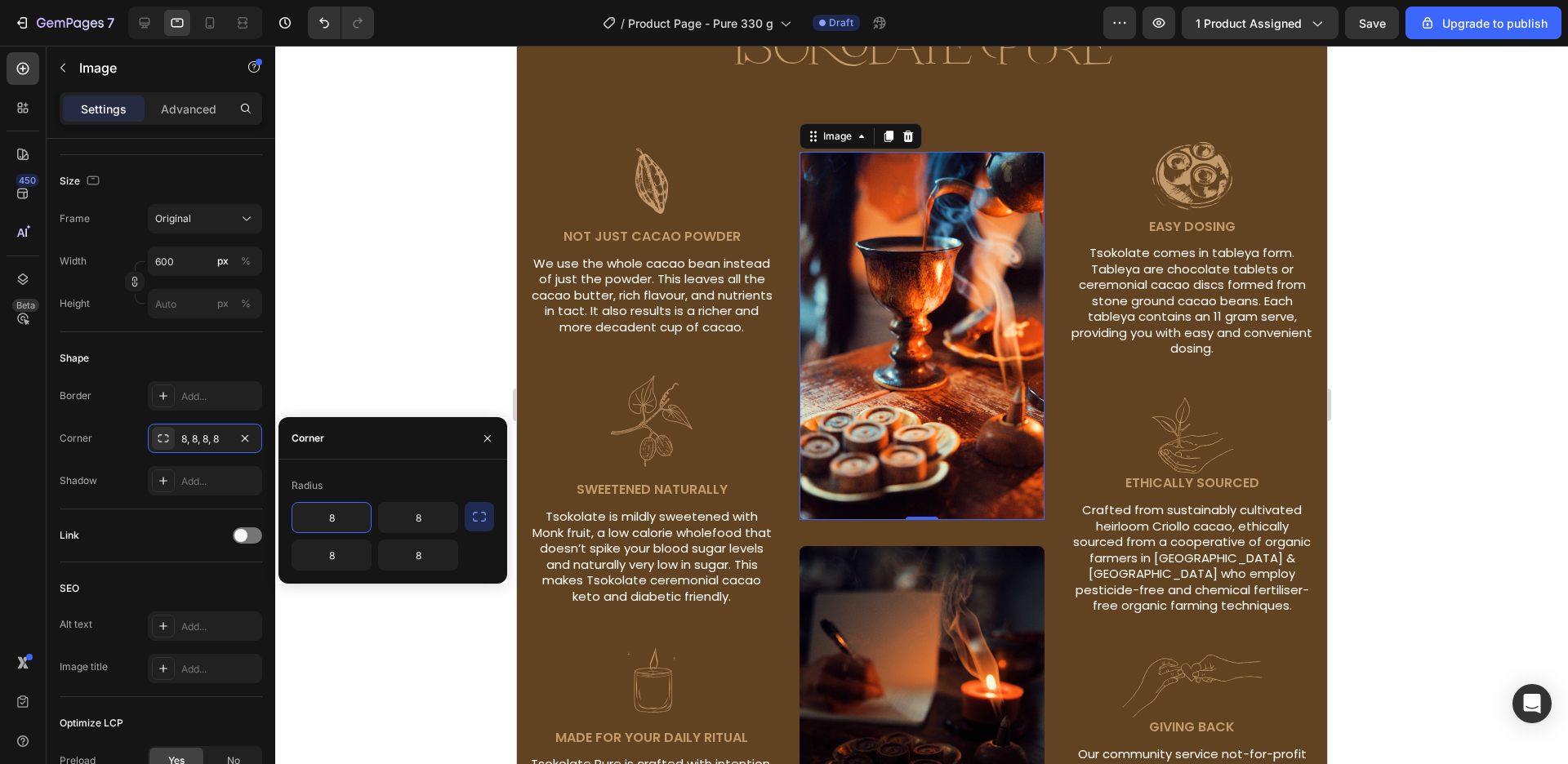
drag, startPoint x: 318, startPoint y: 510, endPoint x: 349, endPoint y: 513, distance: 31.1
click at [349, 513] on input "8" at bounding box center [331, 517] width 78 height 29
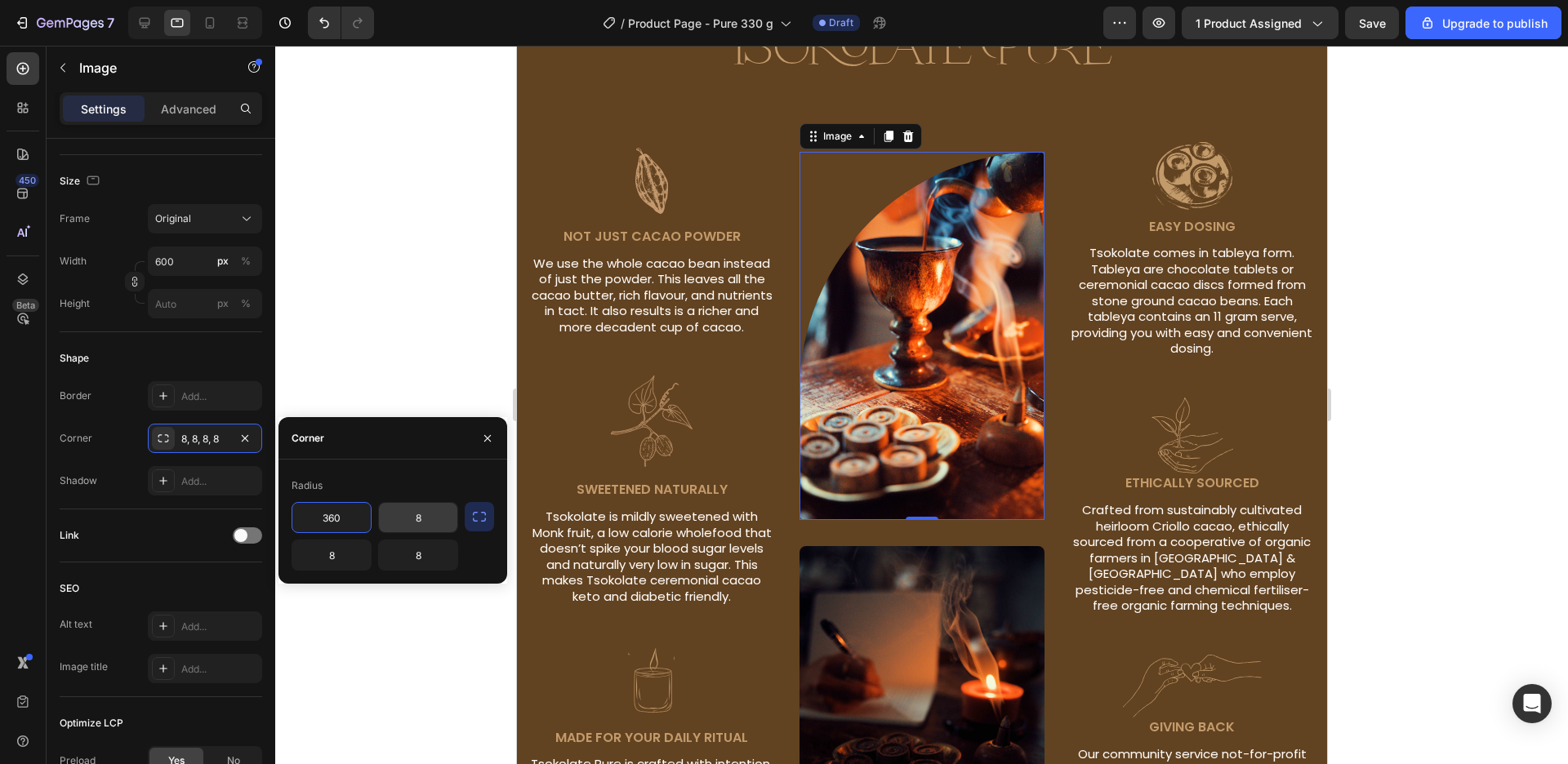
type input "360"
drag, startPoint x: 390, startPoint y: 528, endPoint x: 488, endPoint y: 555, distance: 101.7
click at [458, 532] on input "8" at bounding box center [418, 517] width 78 height 29
type input "360"
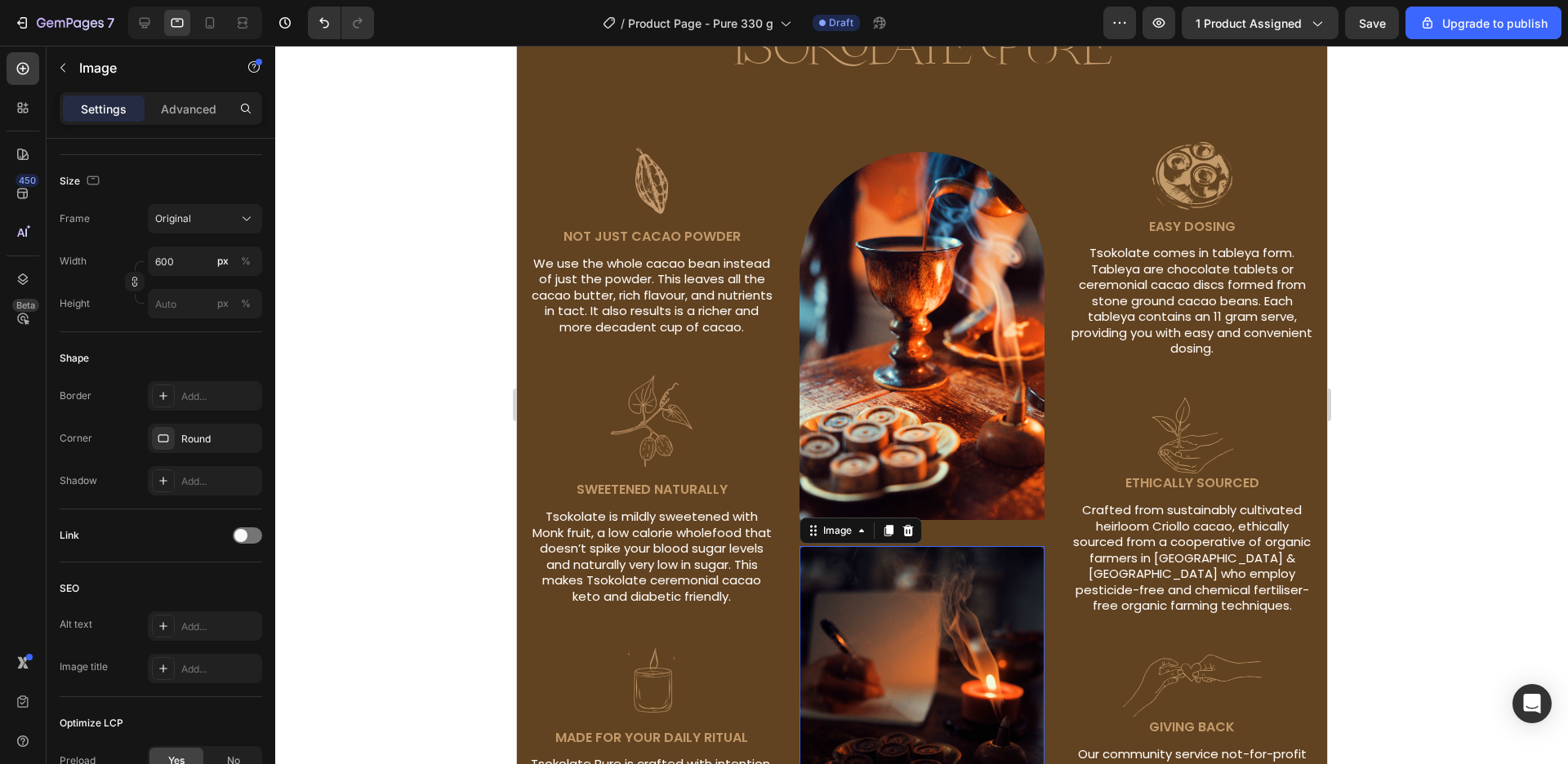
click at [960, 629] on img at bounding box center [922, 730] width 246 height 368
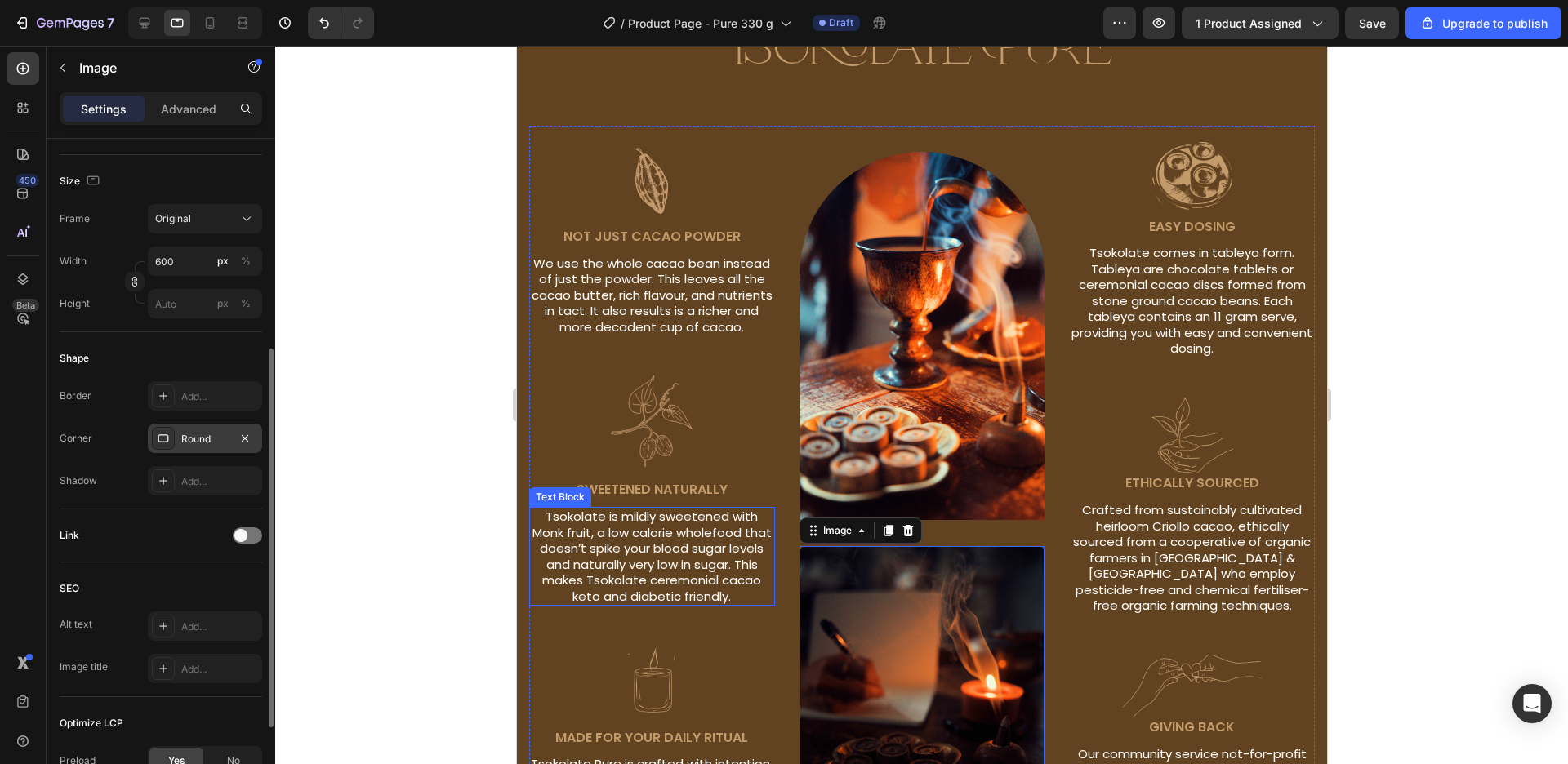
click at [196, 446] on div "Round" at bounding box center [204, 439] width 47 height 15
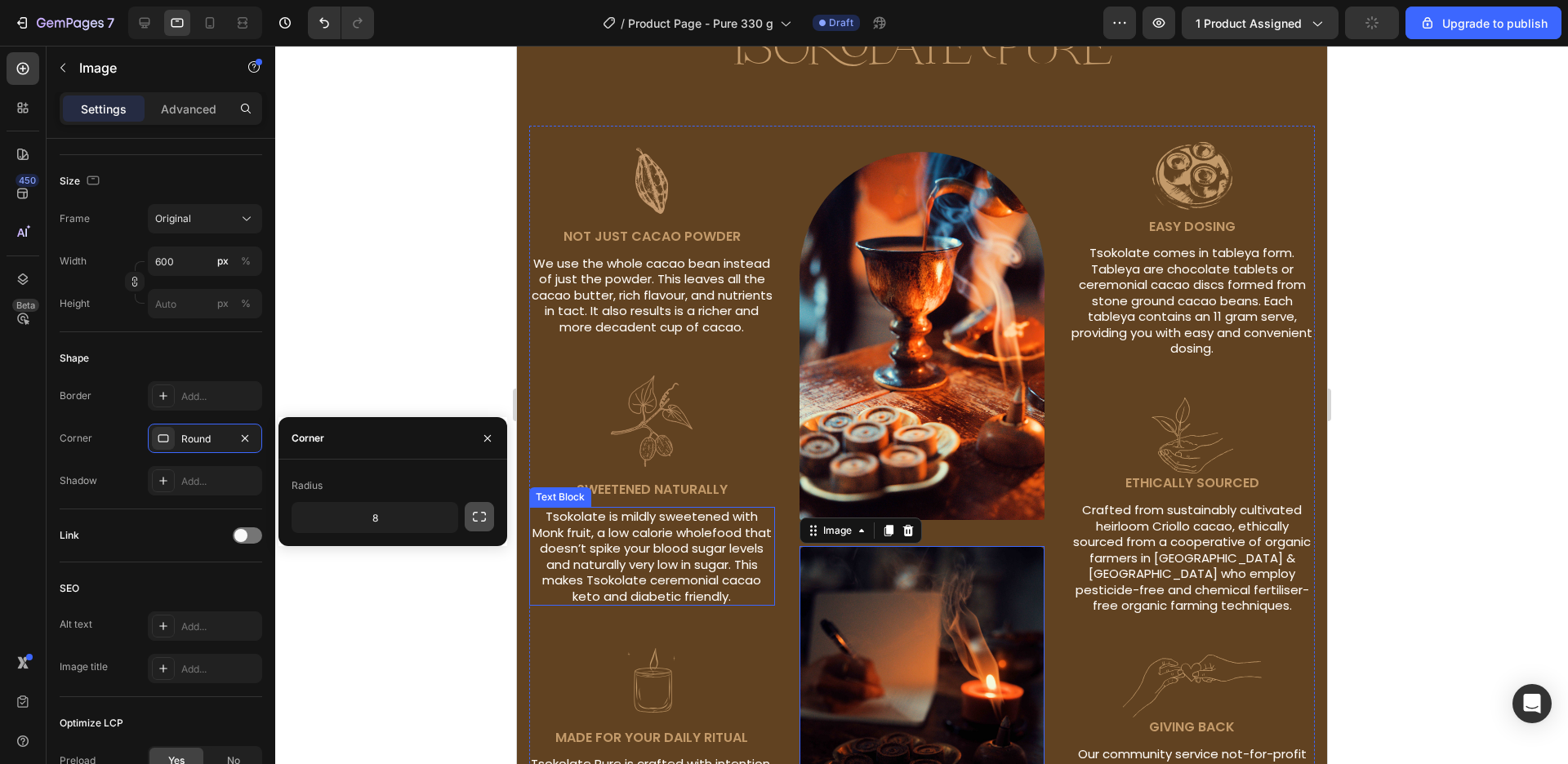
click at [483, 523] on icon "button" at bounding box center [479, 517] width 17 height 17
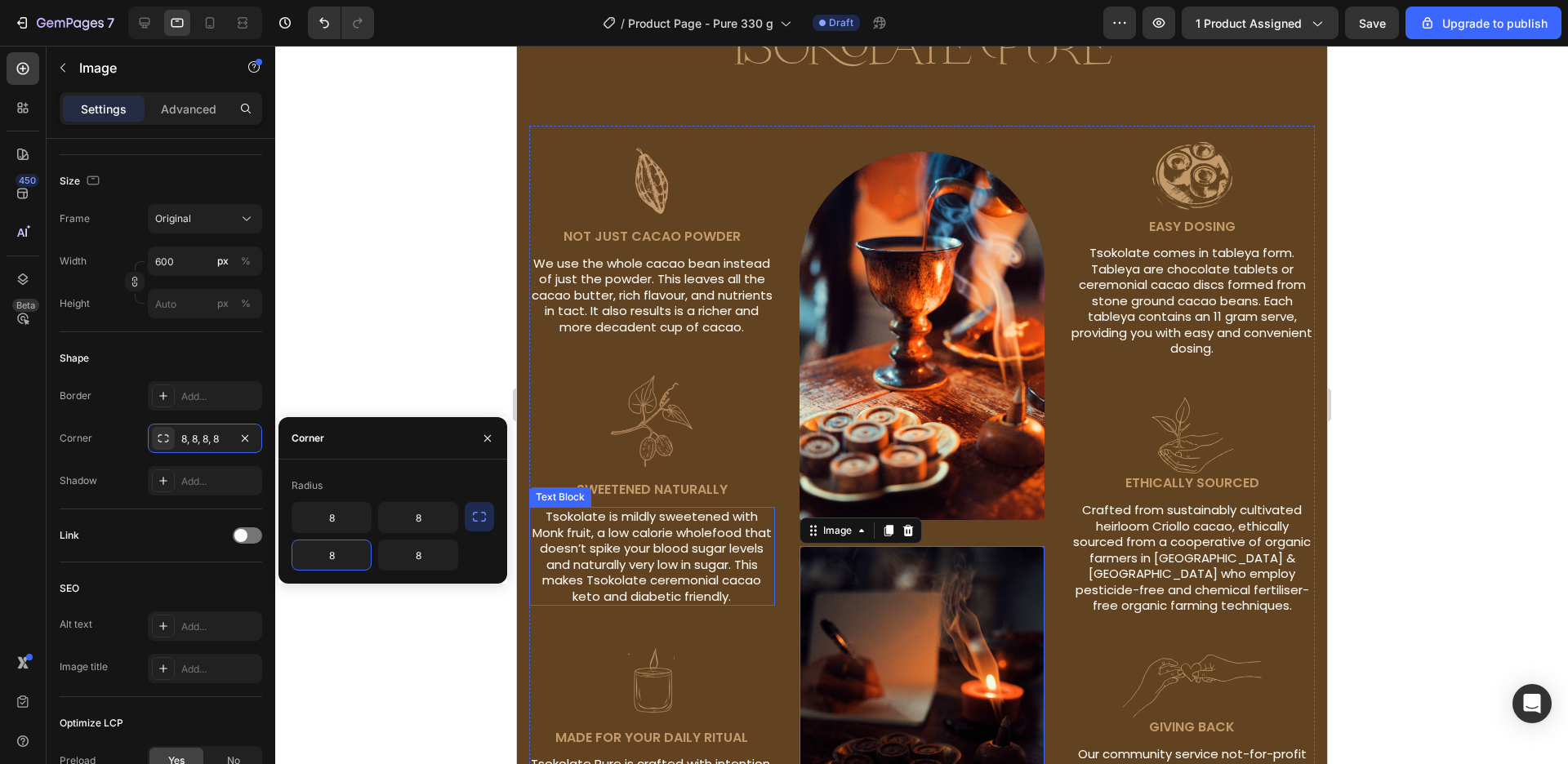
drag, startPoint x: 317, startPoint y: 566, endPoint x: 352, endPoint y: 571, distance: 35.4
click at [352, 570] on input "8" at bounding box center [331, 555] width 78 height 29
type input "370"
drag, startPoint x: 404, startPoint y: 548, endPoint x: 434, endPoint y: 557, distance: 31.3
click at [438, 558] on input "8" at bounding box center [418, 555] width 78 height 29
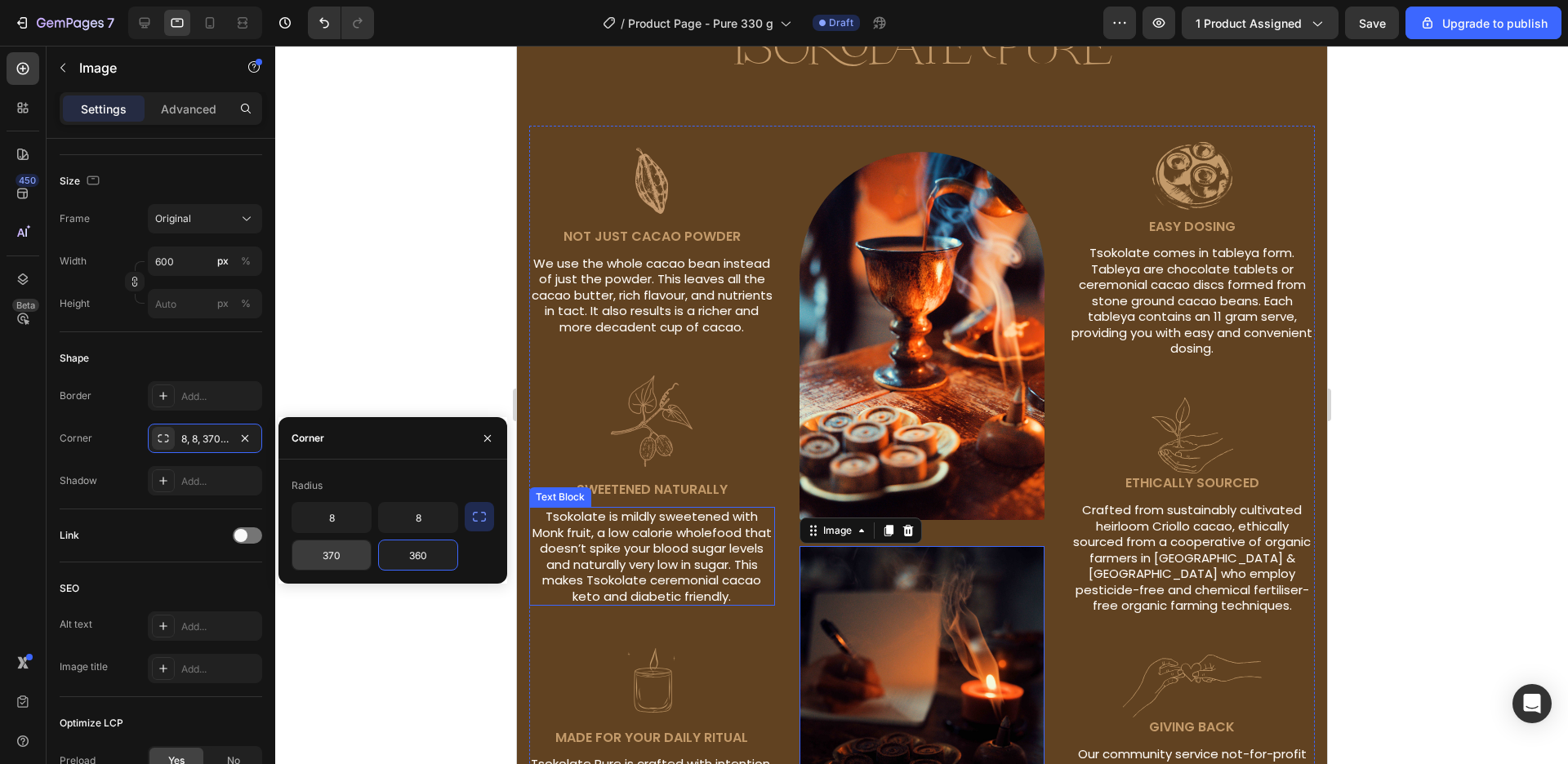
type input "360"
drag, startPoint x: 332, startPoint y: 572, endPoint x: 336, endPoint y: 561, distance: 11.7
click at [336, 561] on input "370" at bounding box center [331, 555] width 78 height 29
drag, startPoint x: 318, startPoint y: 549, endPoint x: 380, endPoint y: 570, distance: 65.5
click at [370, 570] on input "370" at bounding box center [331, 555] width 78 height 29
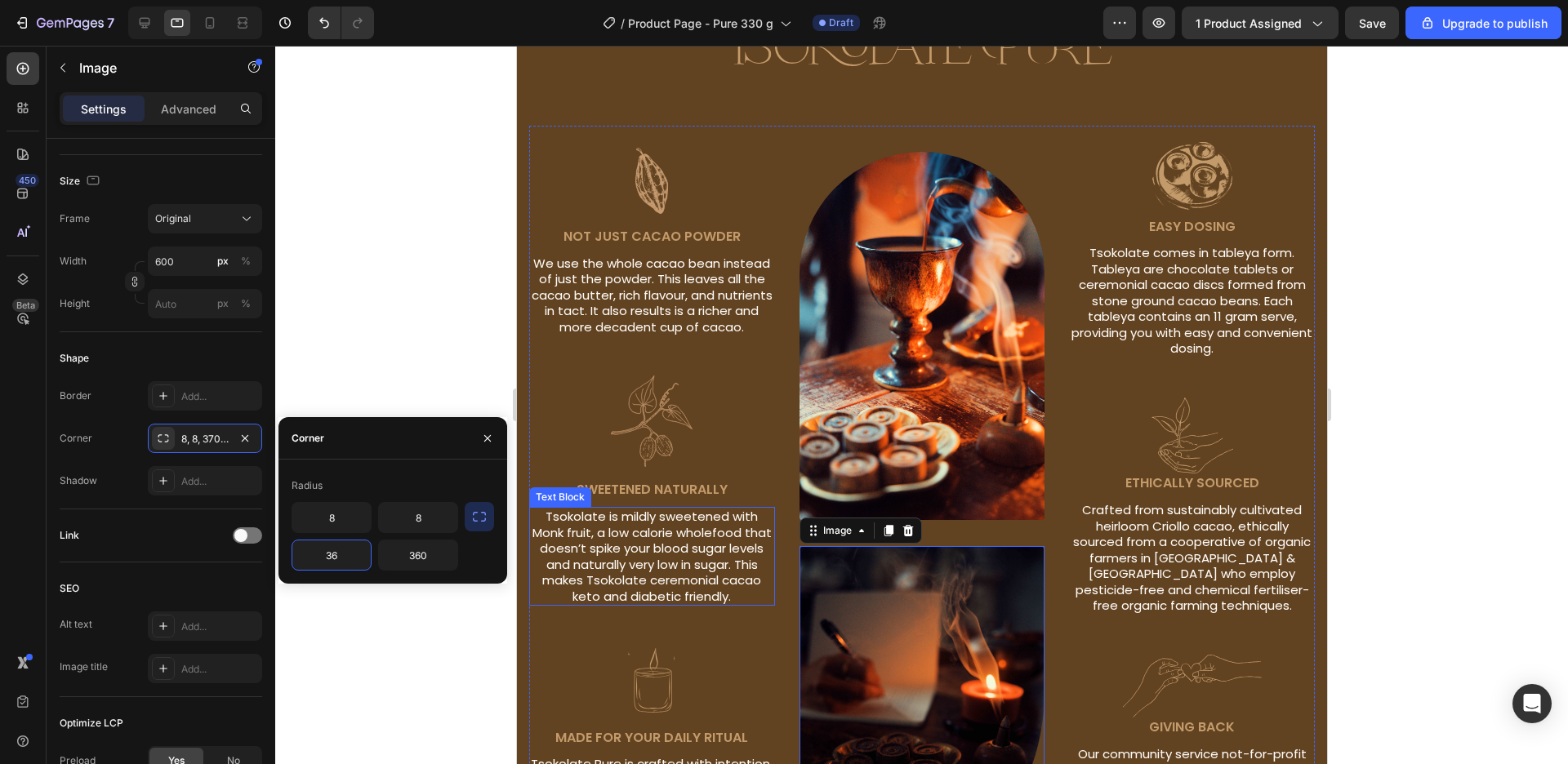
type input "360"
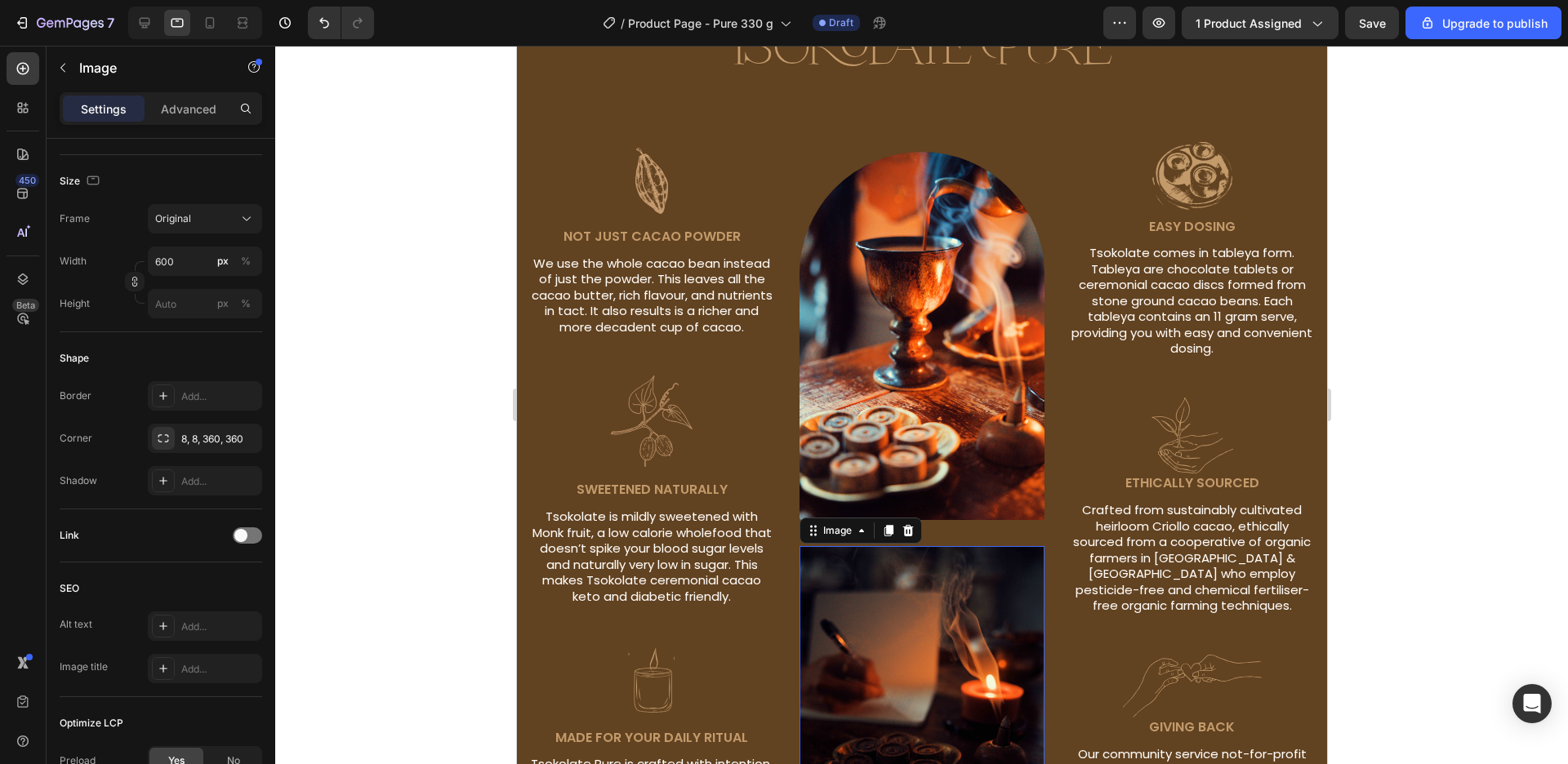
click at [424, 642] on div at bounding box center [921, 404] width 1293 height 718
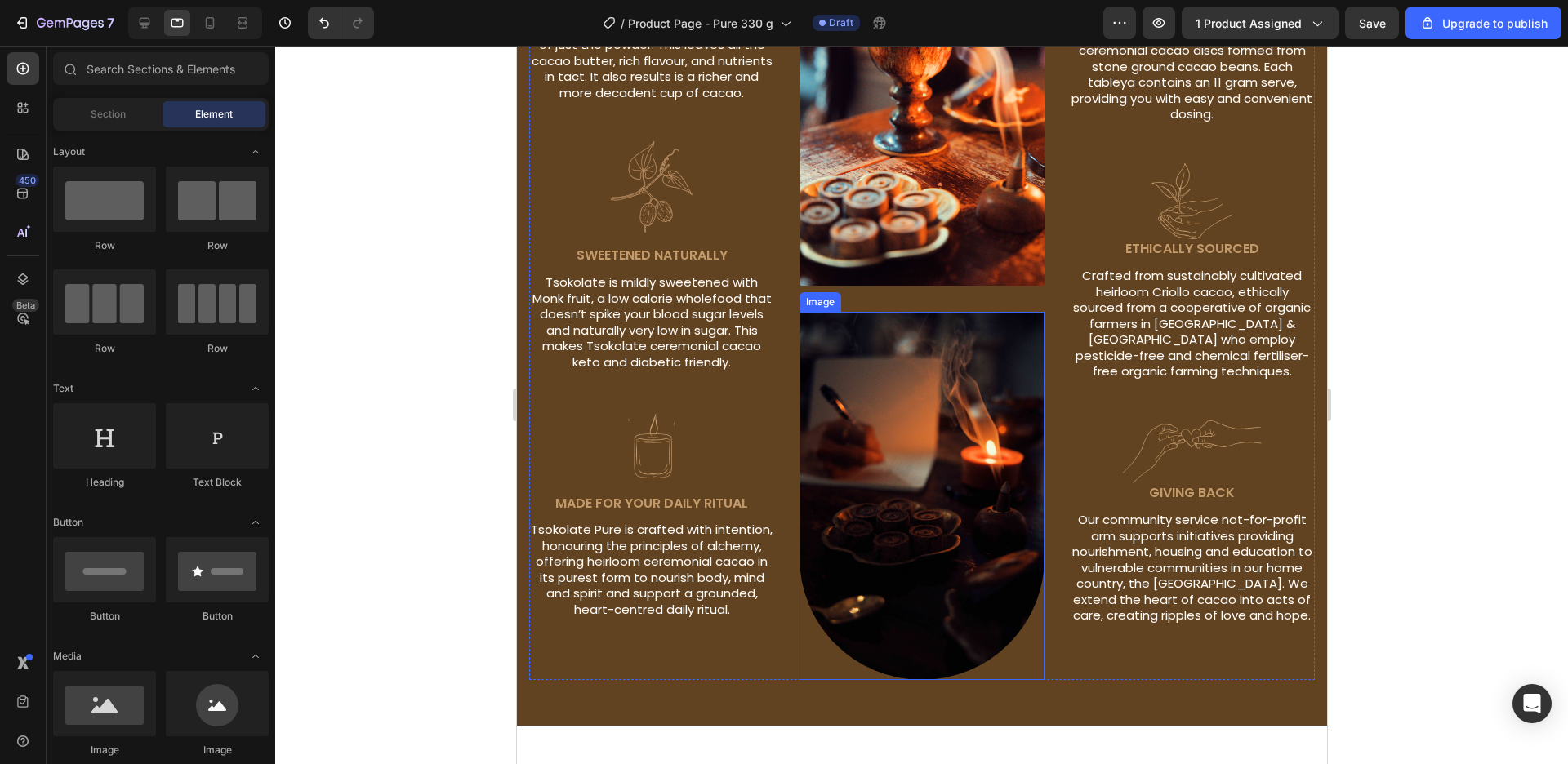
scroll to position [1612, 0]
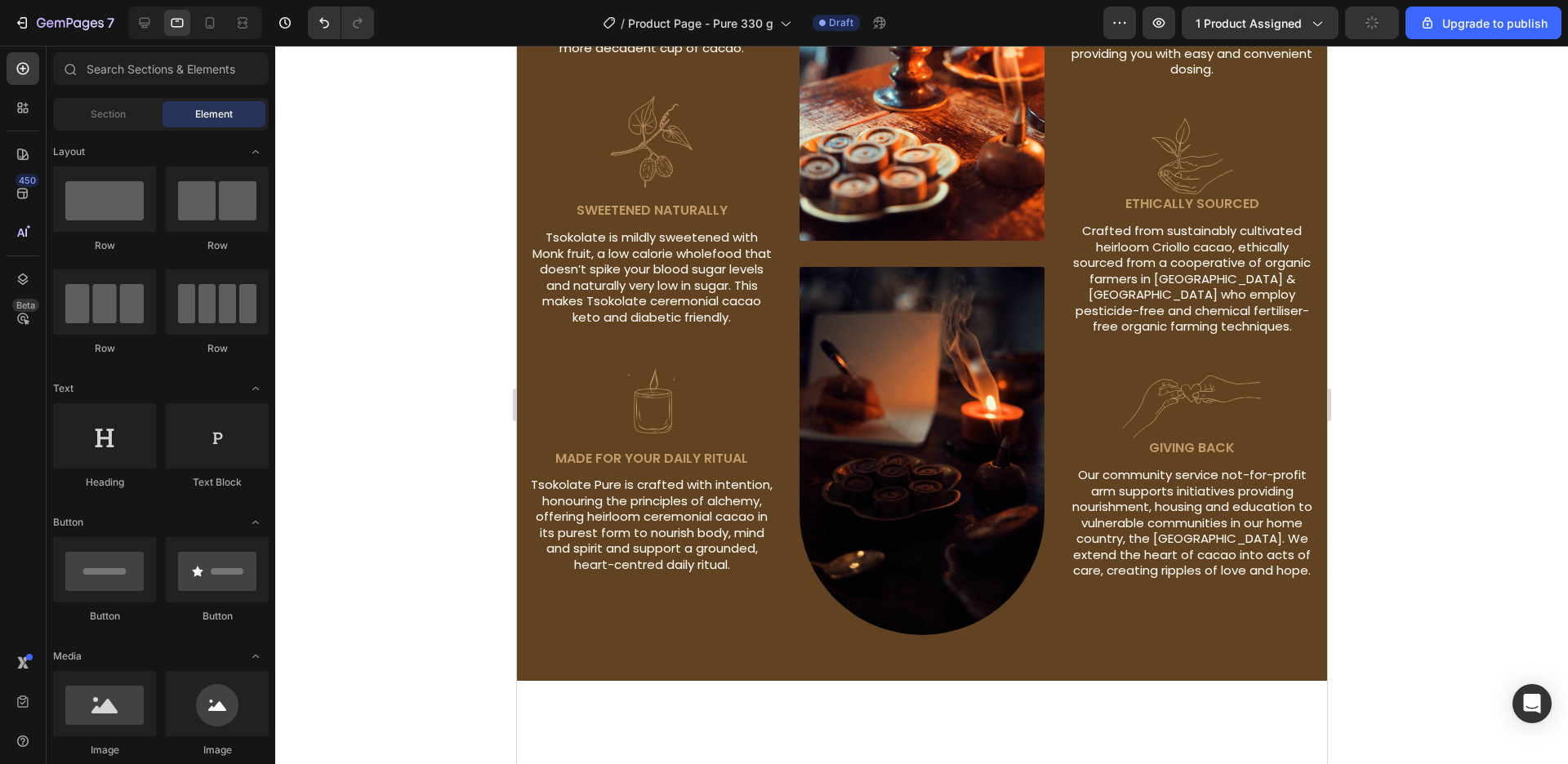
click at [311, 570] on div at bounding box center [921, 404] width 1293 height 718
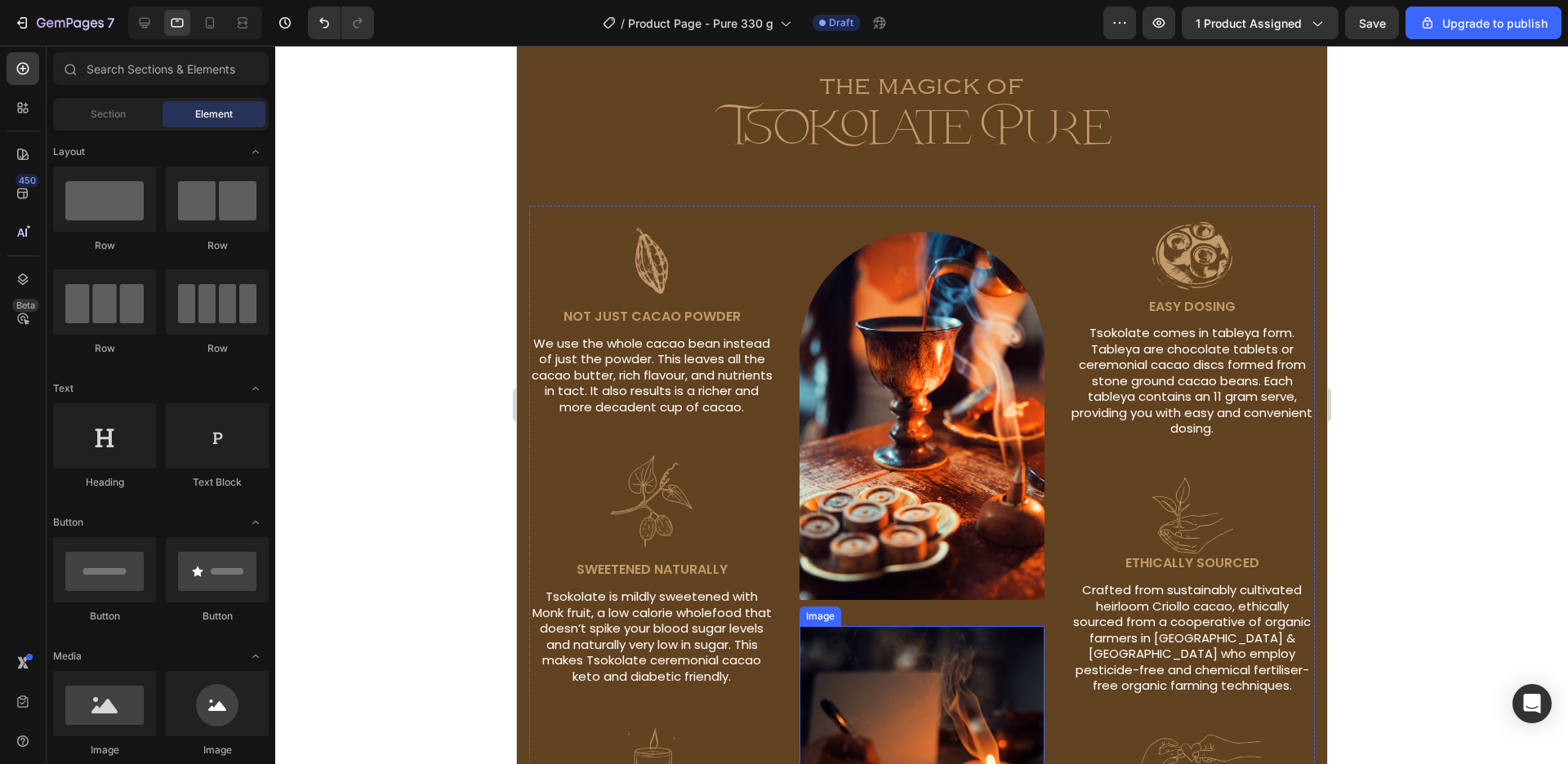
scroll to position [1240, 0]
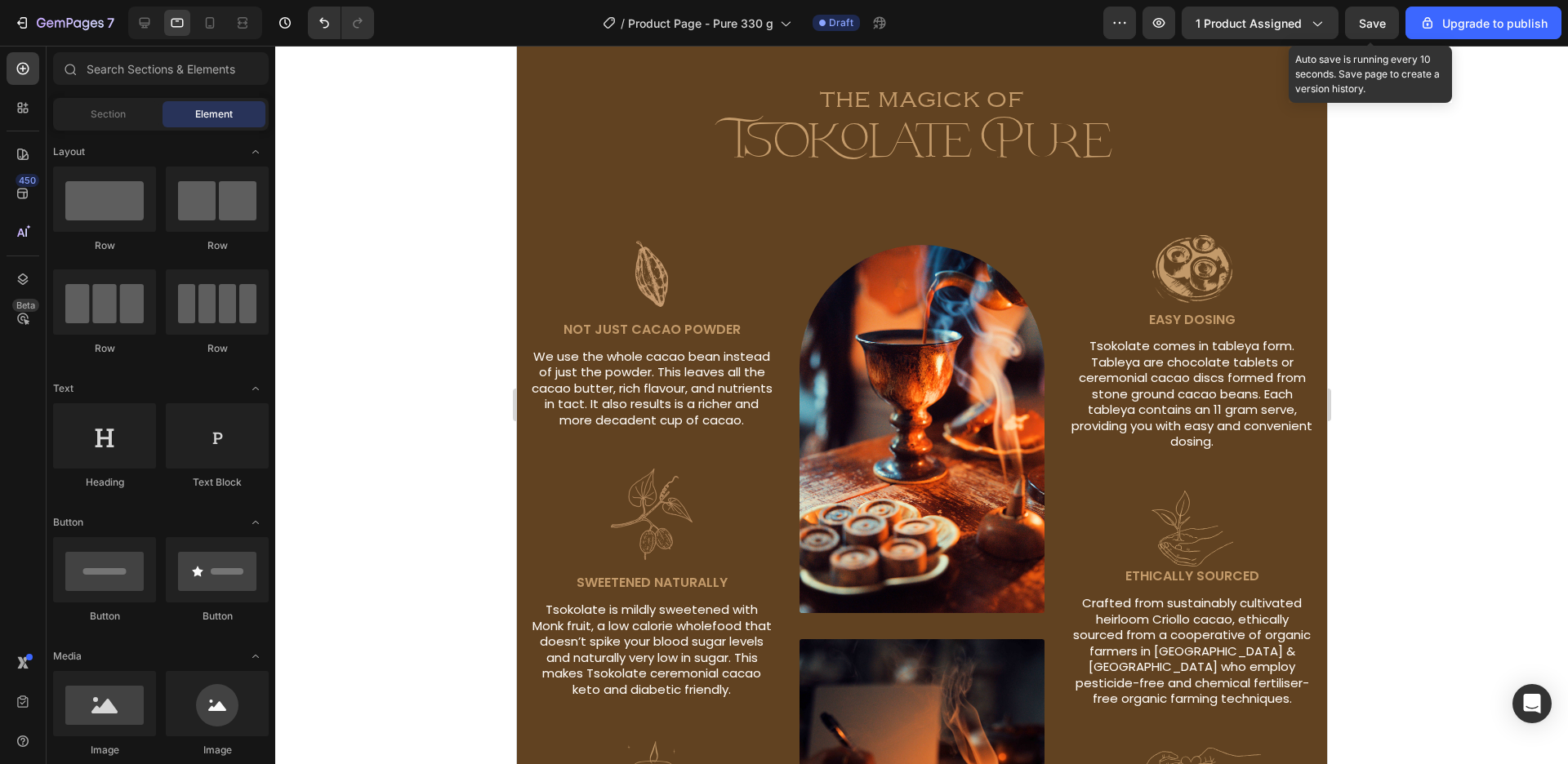
click at [1380, 21] on span "Save" at bounding box center [1372, 23] width 27 height 14
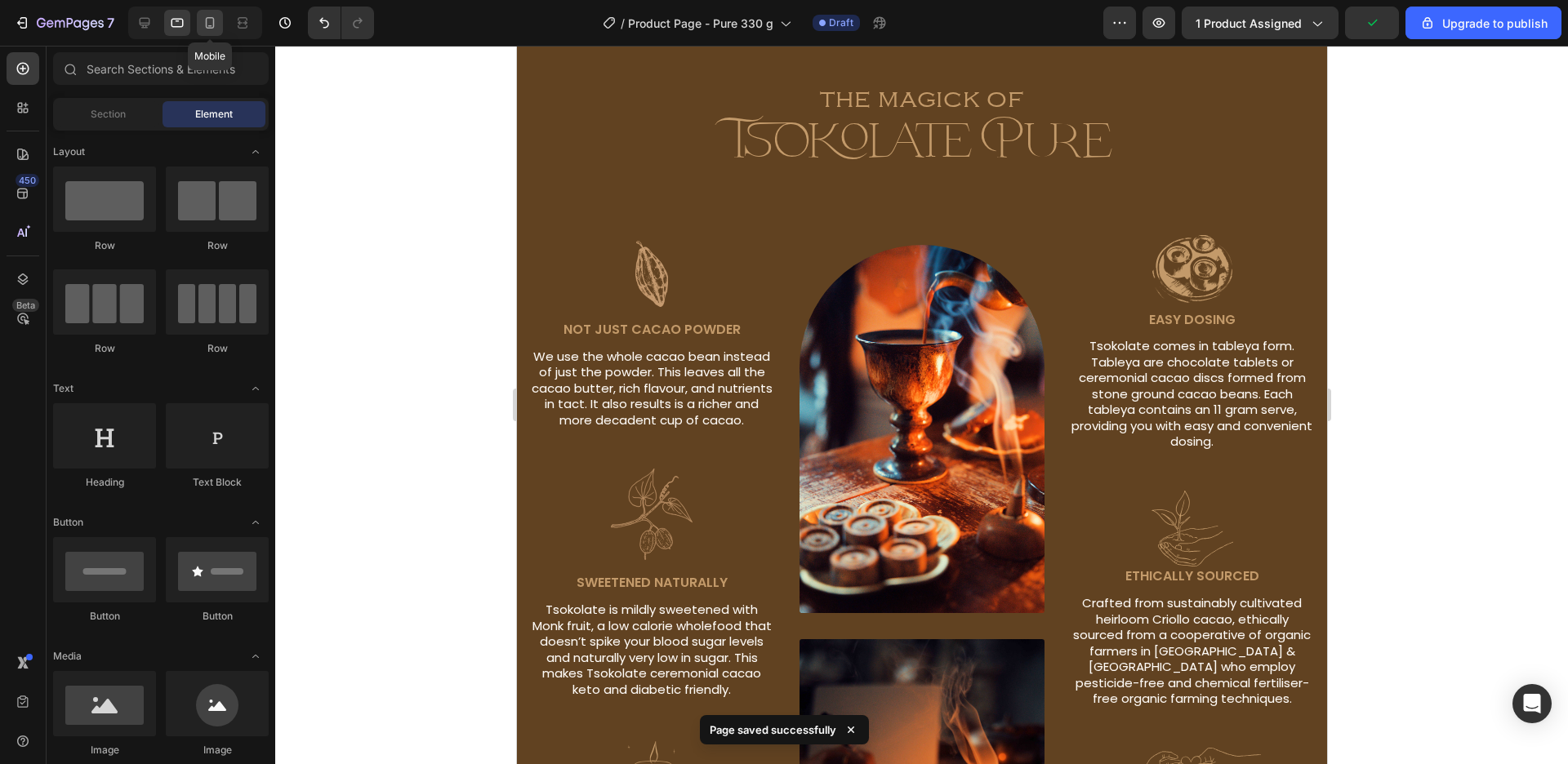
click at [219, 24] on div at bounding box center [209, 22] width 26 height 26
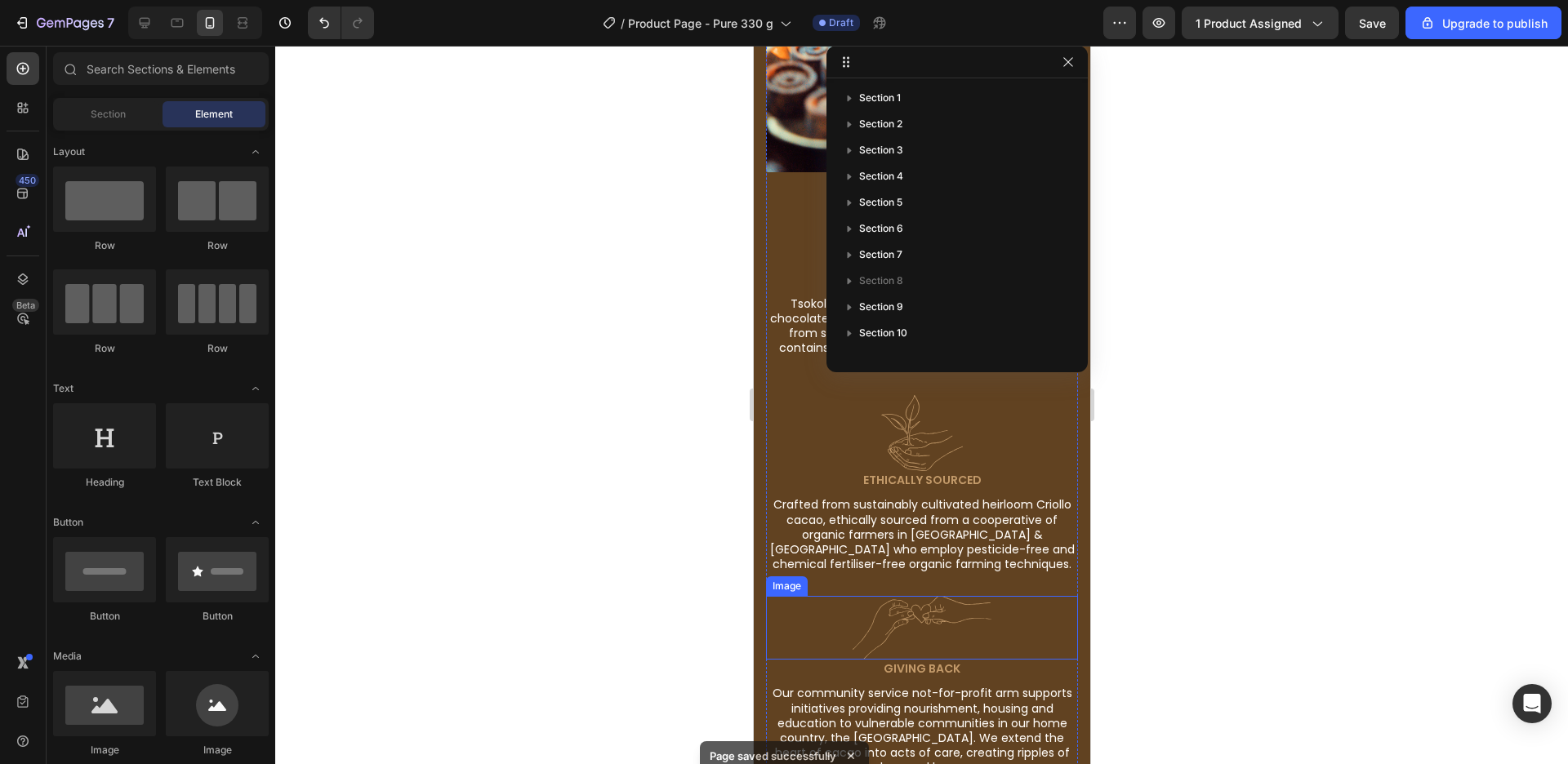
scroll to position [2543, 0]
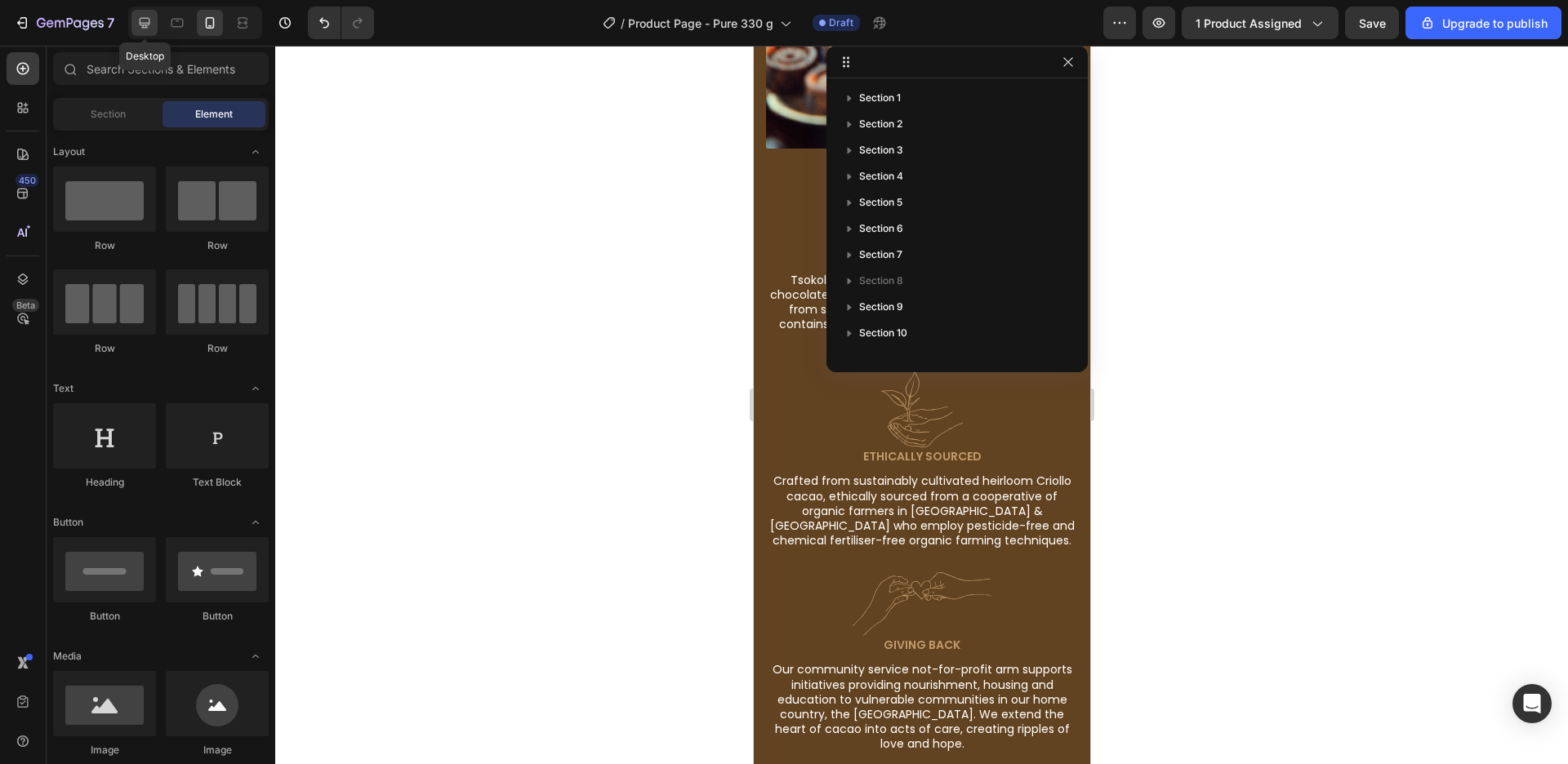
click at [143, 24] on icon at bounding box center [145, 23] width 11 height 11
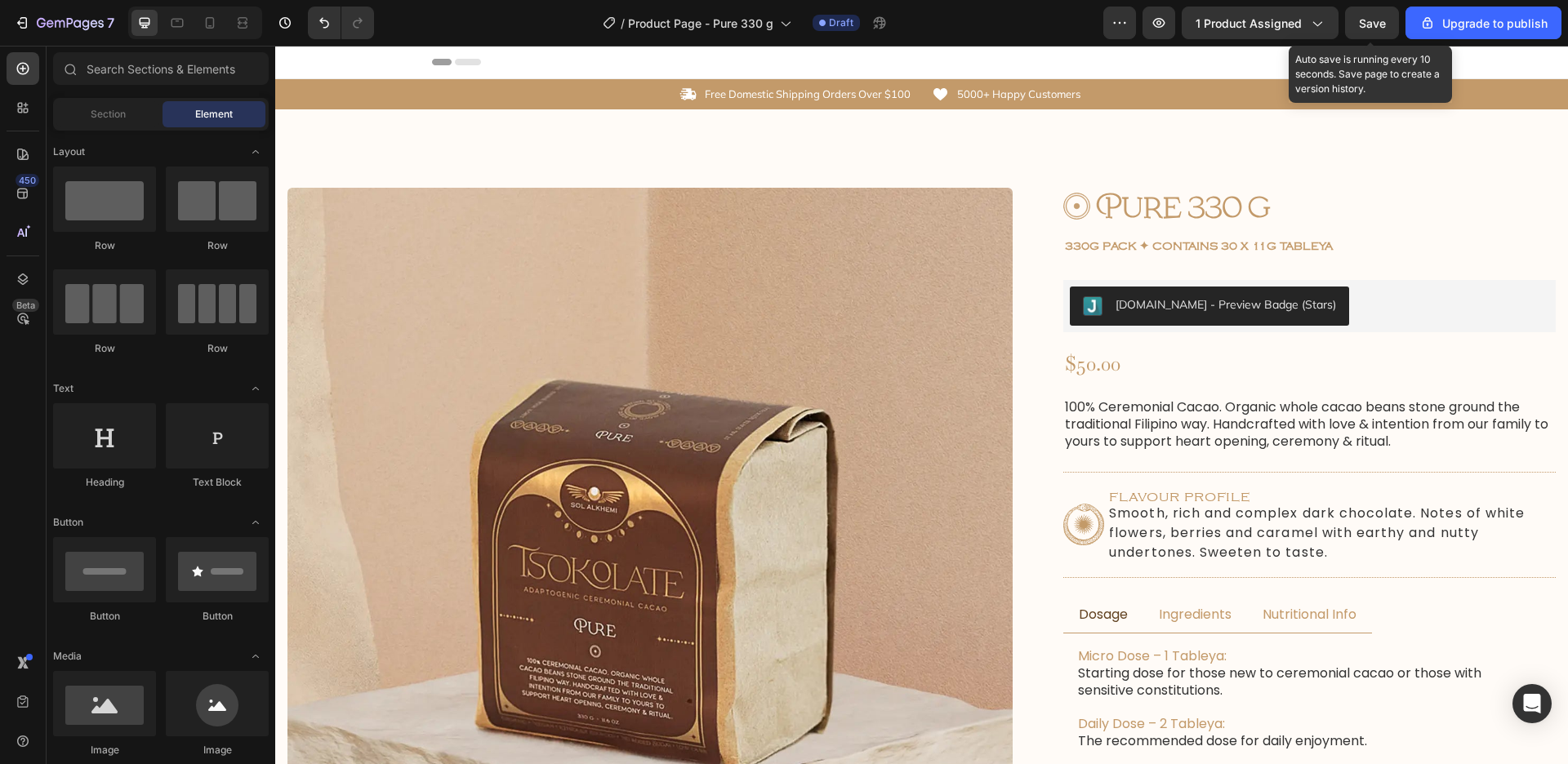
click at [1367, 27] on span "Save" at bounding box center [1372, 23] width 27 height 14
